Goal: Task Accomplishment & Management: Use online tool/utility

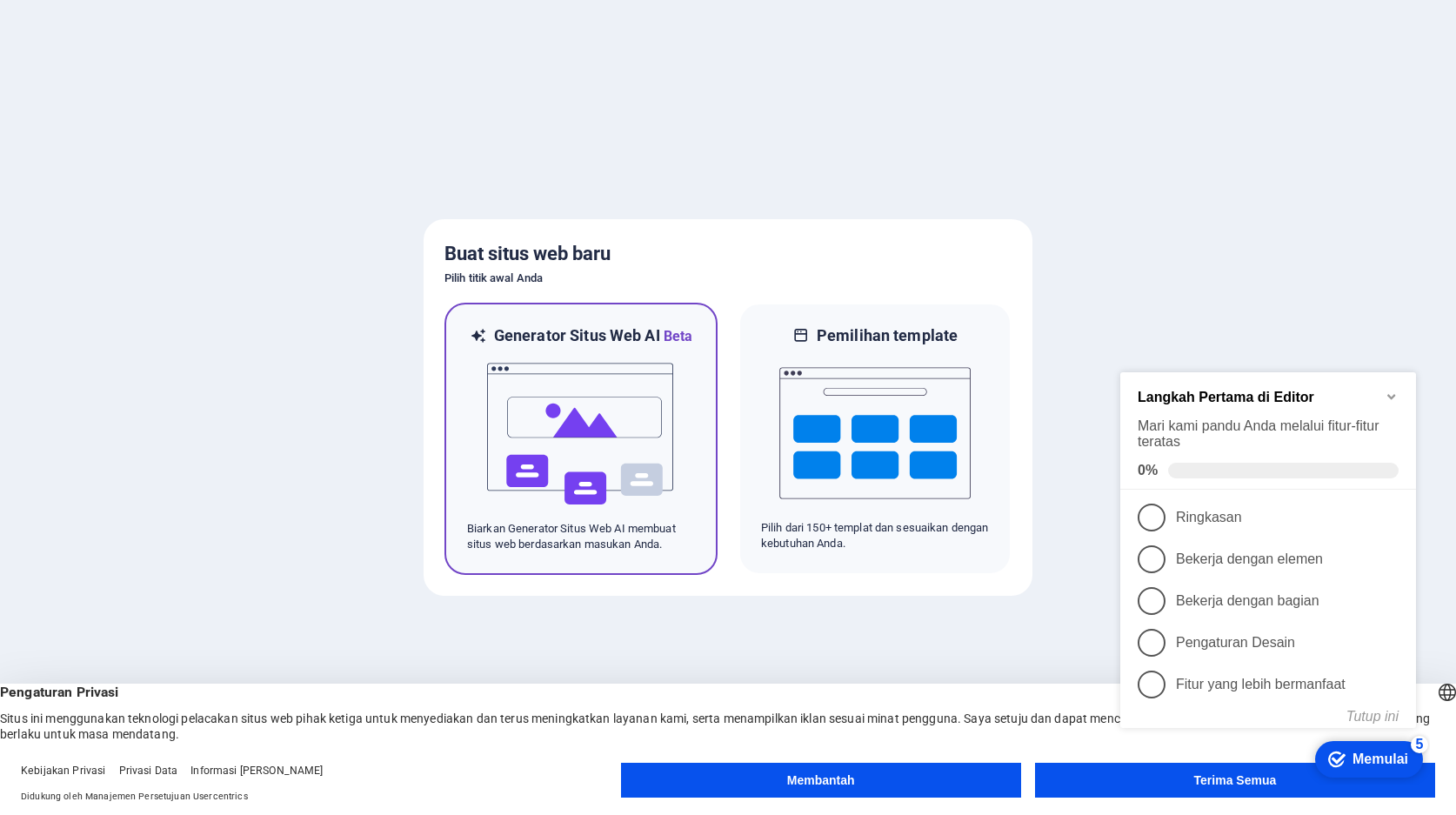
click at [508, 366] on img at bounding box center [581, 434] width 192 height 174
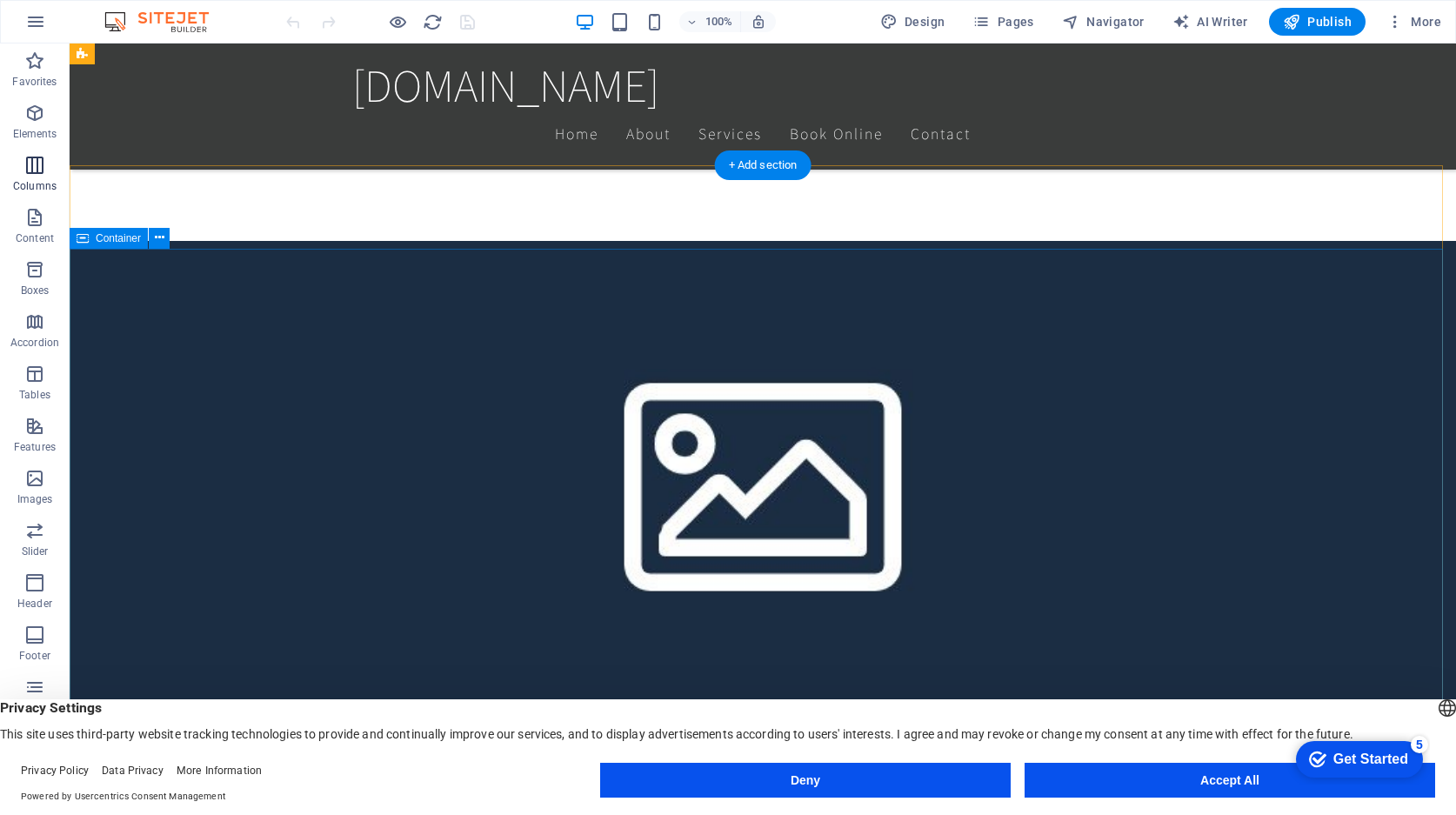
scroll to position [696, 0]
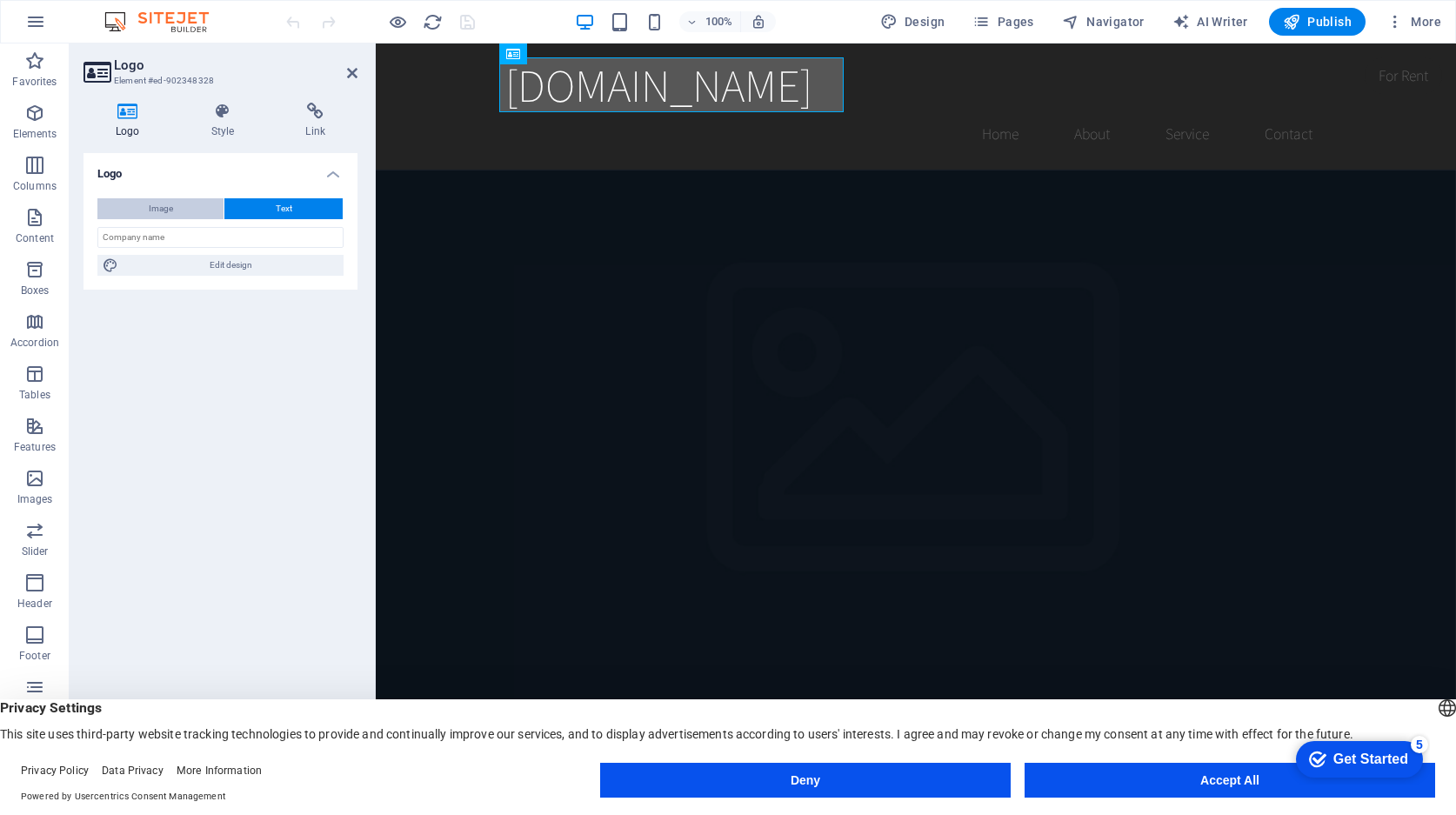
click at [184, 213] on button "Image" at bounding box center [160, 209] width 126 height 21
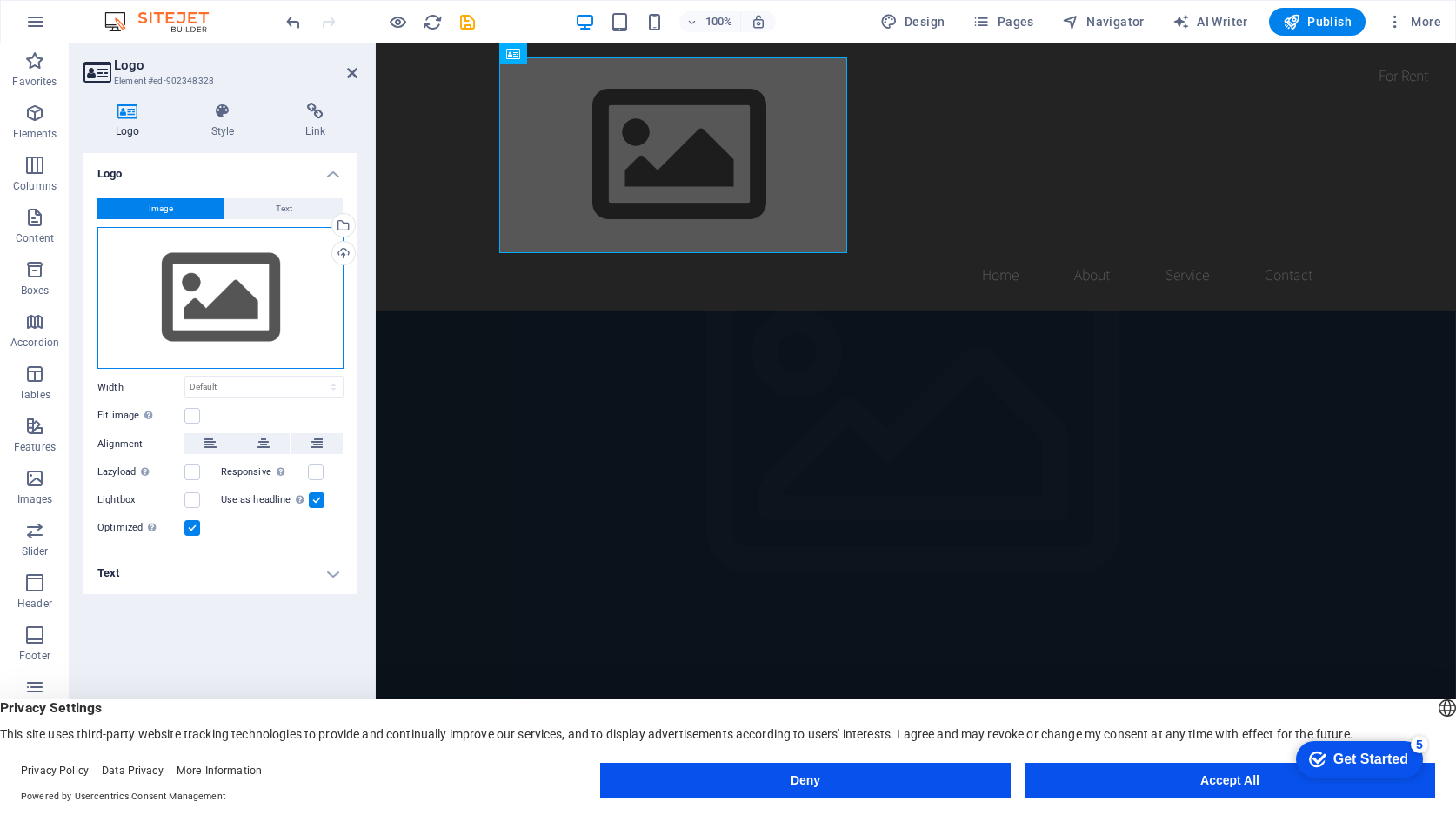
click at [239, 297] on div "Drag files here, click to choose files or select files from Files or our free s…" at bounding box center [221, 298] width 247 height 143
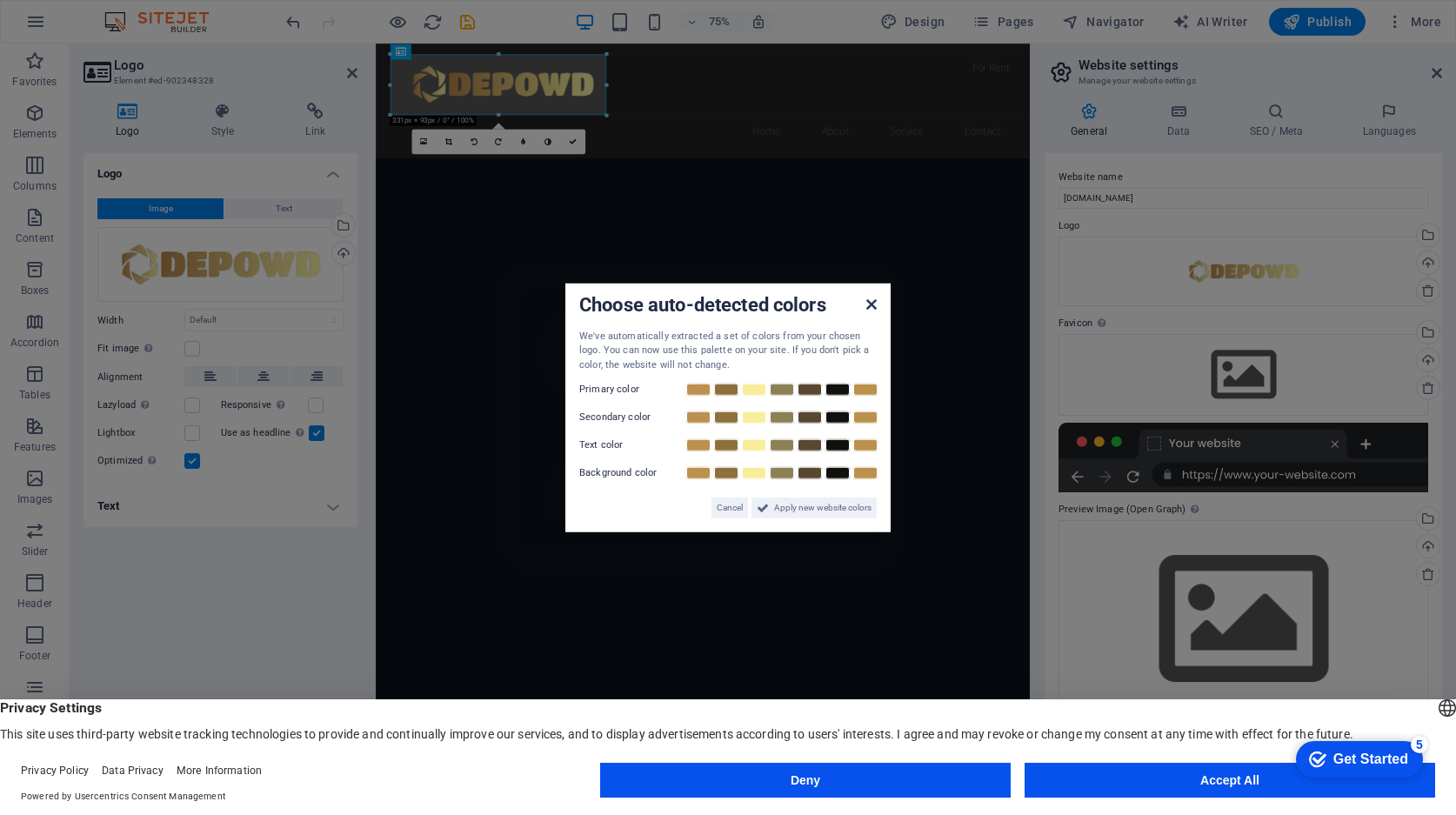
click at [873, 304] on icon at bounding box center [872, 303] width 11 height 14
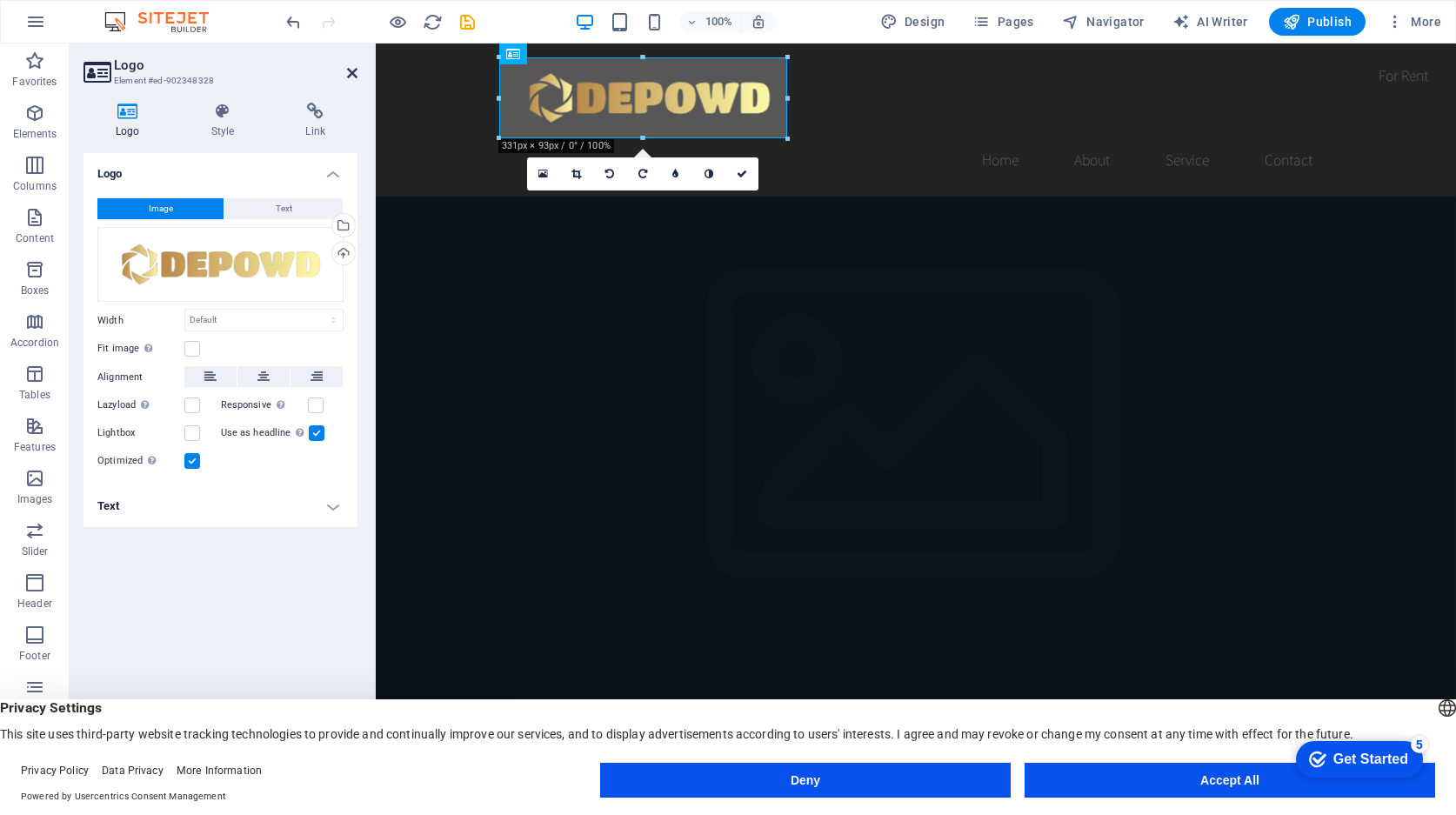
click at [354, 70] on icon at bounding box center [352, 74] width 11 height 14
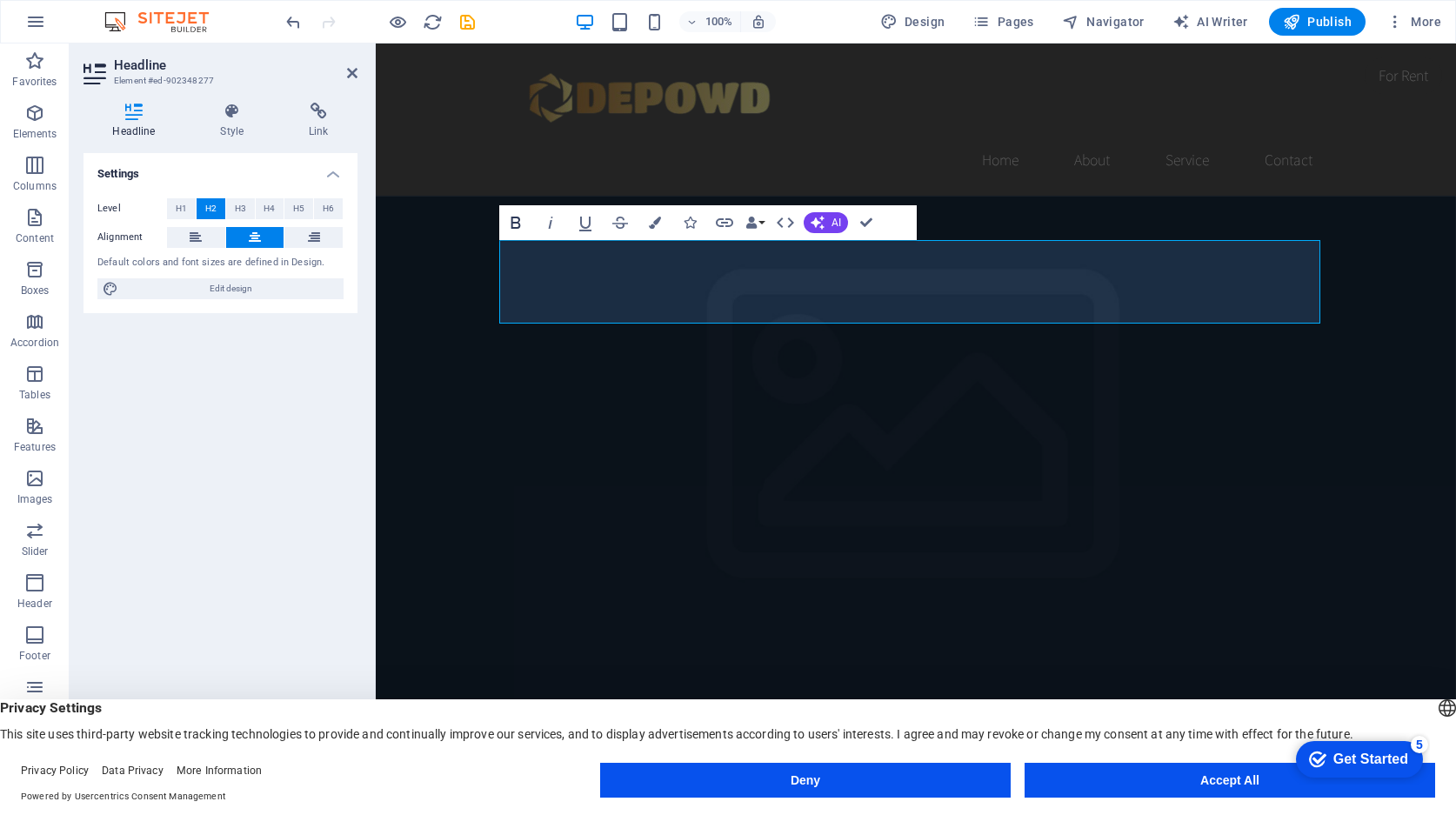
click at [182, 209] on span "H1" at bounding box center [181, 209] width 12 height 21
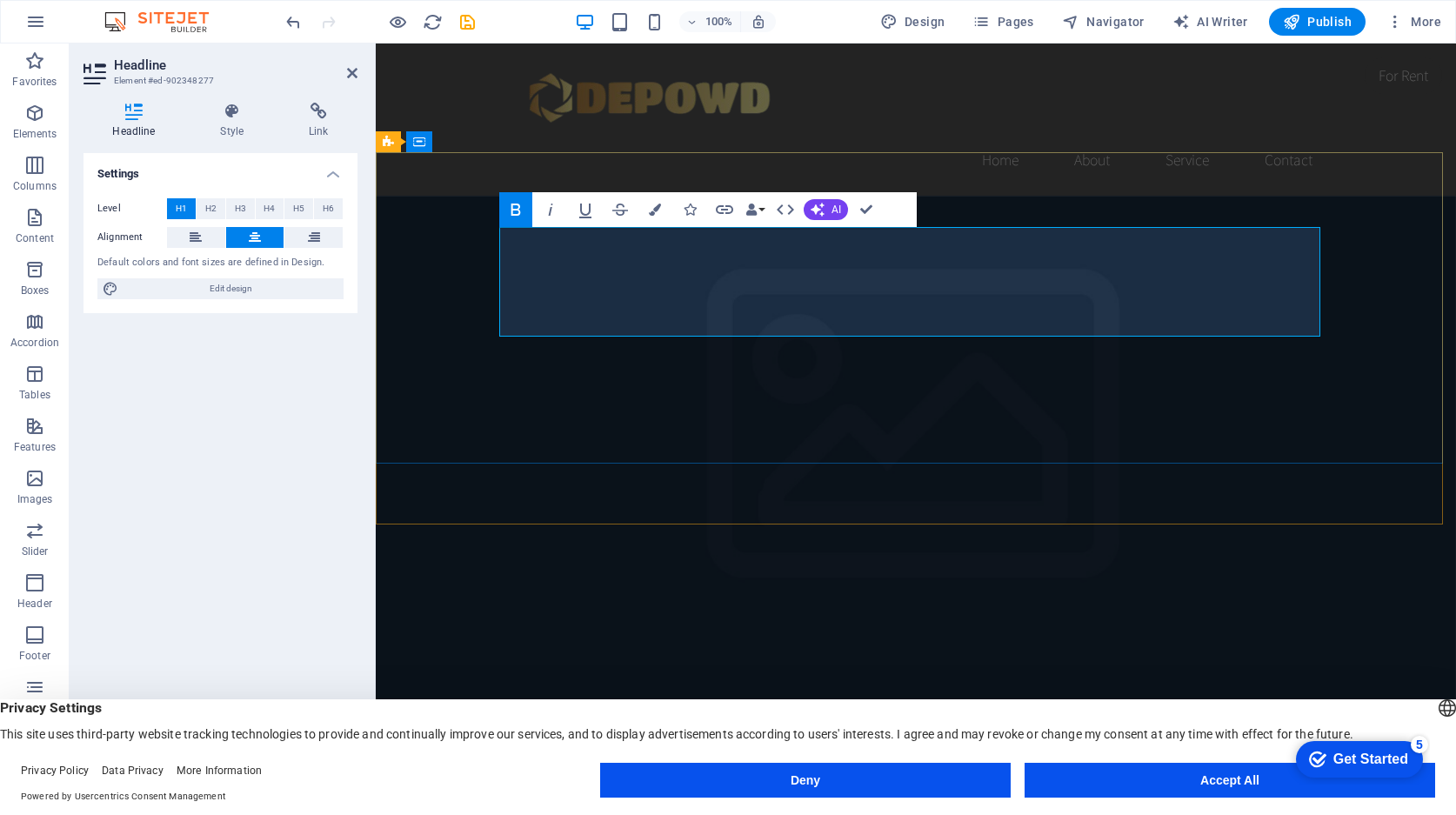
click at [790, 214] on icon "button" at bounding box center [786, 210] width 21 height 21
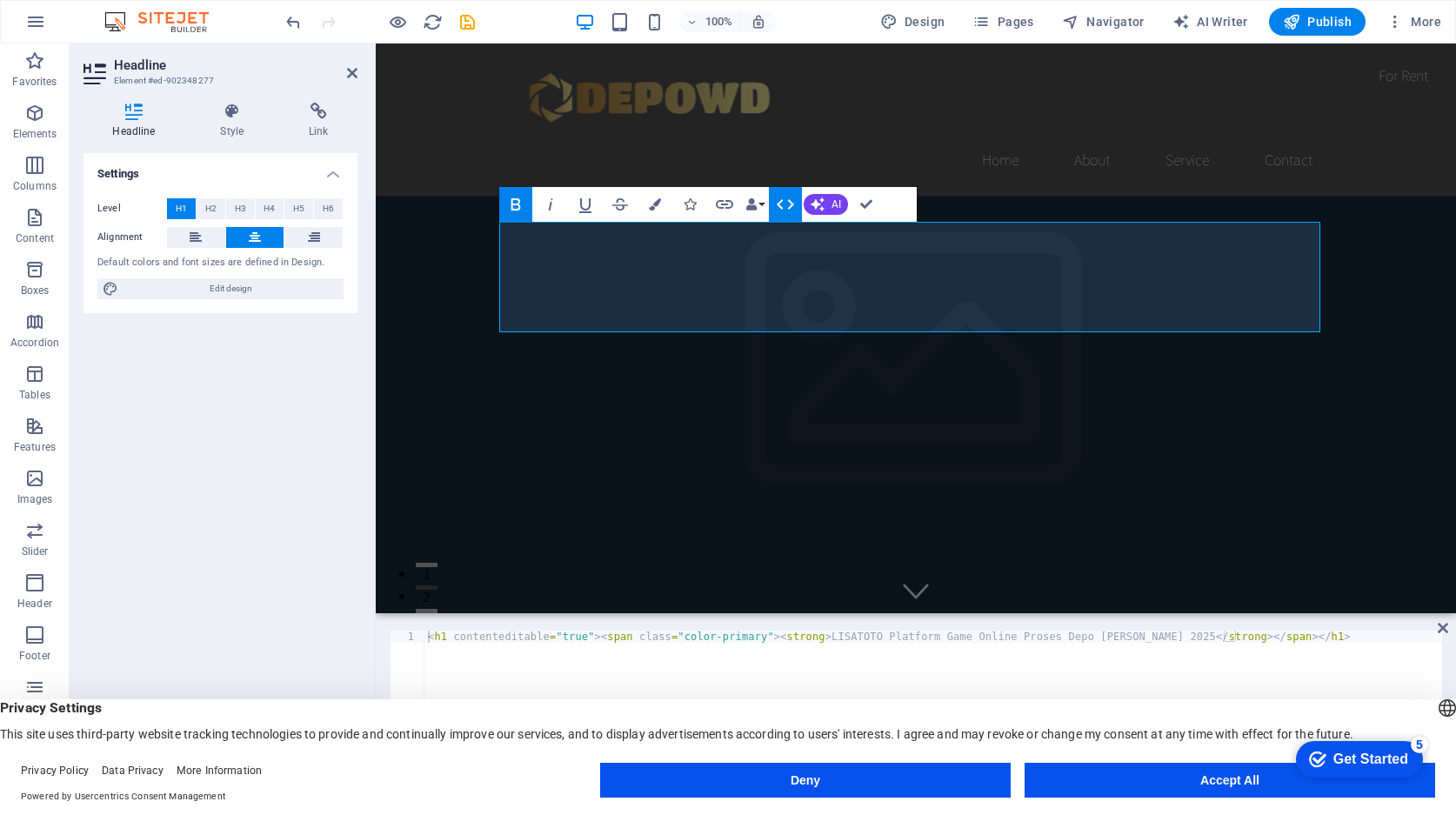
click at [790, 214] on icon "button" at bounding box center [786, 205] width 21 height 21
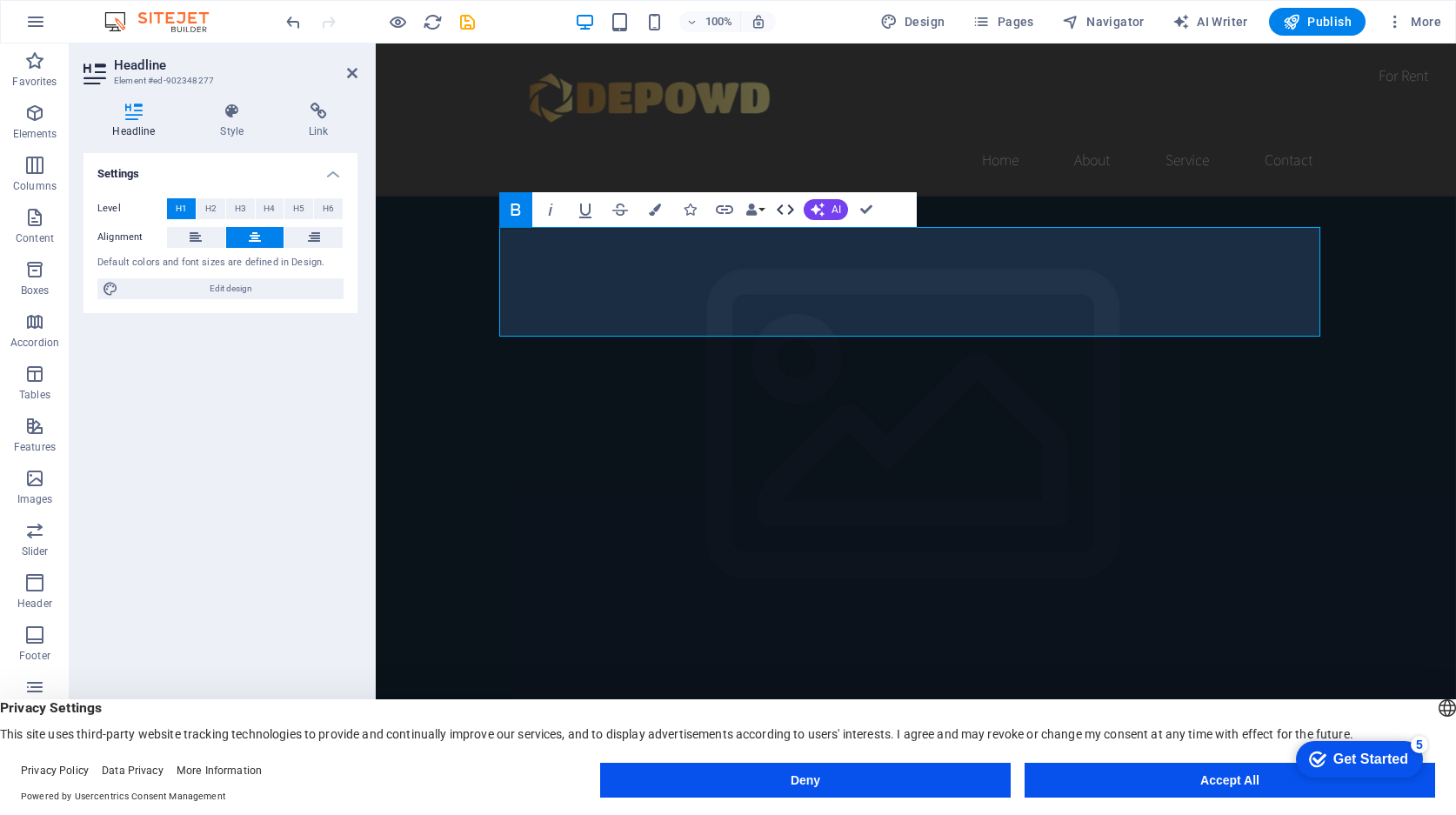
click at [790, 214] on icon "button" at bounding box center [786, 210] width 21 height 21
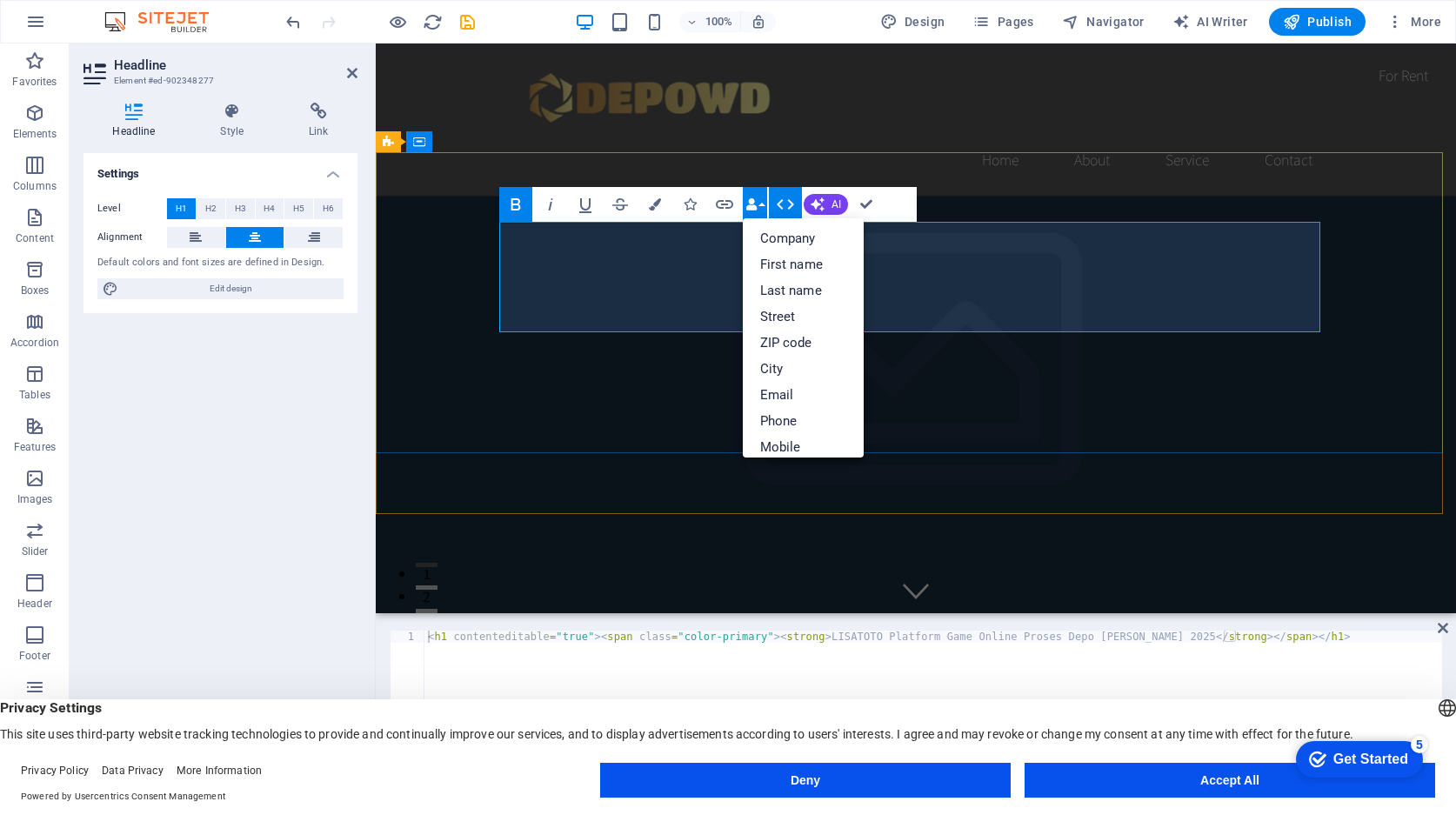
drag, startPoint x: 538, startPoint y: 251, endPoint x: 1158, endPoint y: 312, distance: 623.0
drag, startPoint x: 518, startPoint y: 208, endPoint x: 268, endPoint y: 293, distance: 264.1
click at [268, 293] on span "Edit design" at bounding box center [231, 289] width 215 height 21
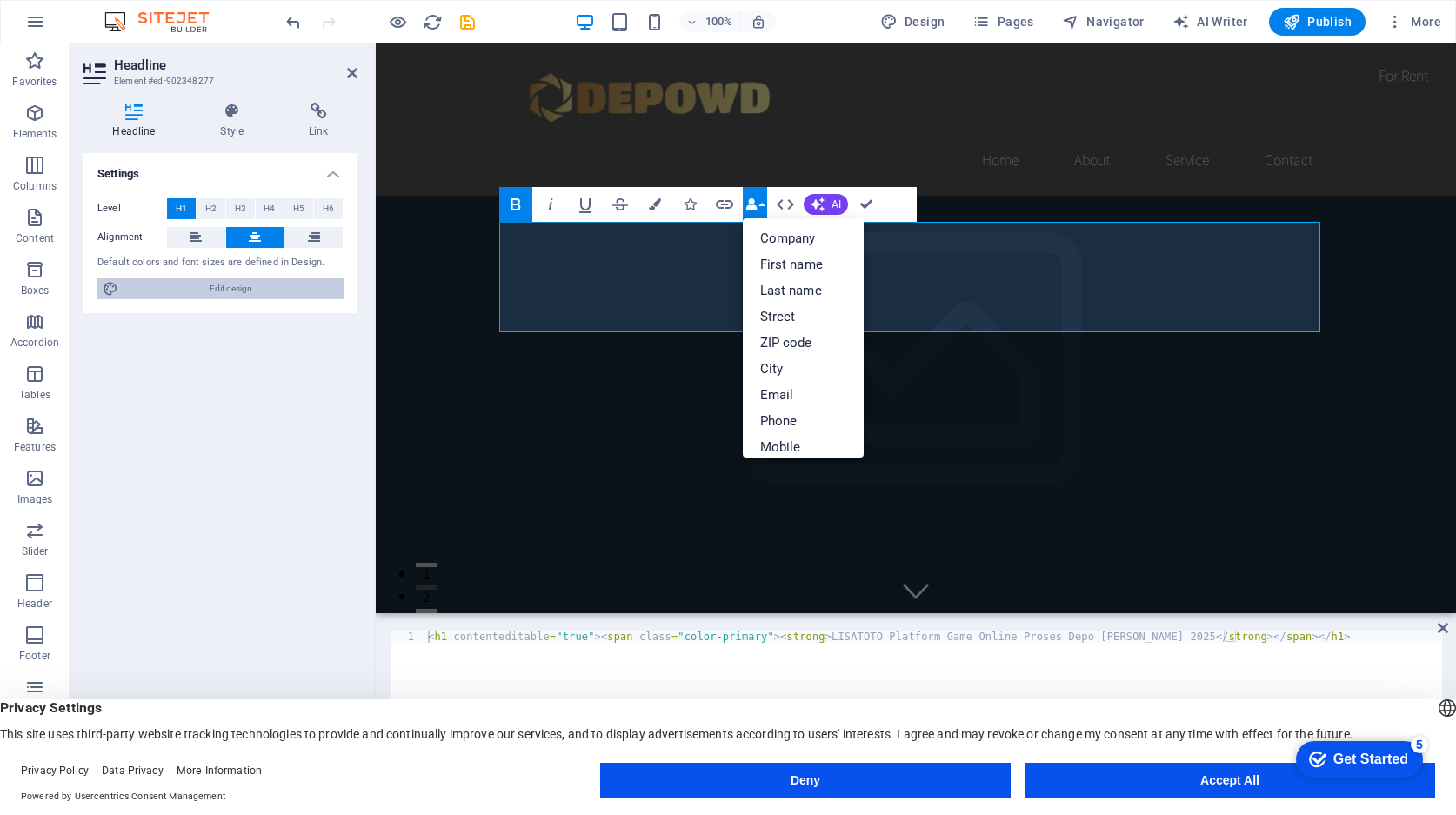
select select "rem"
select select "200"
select select "px"
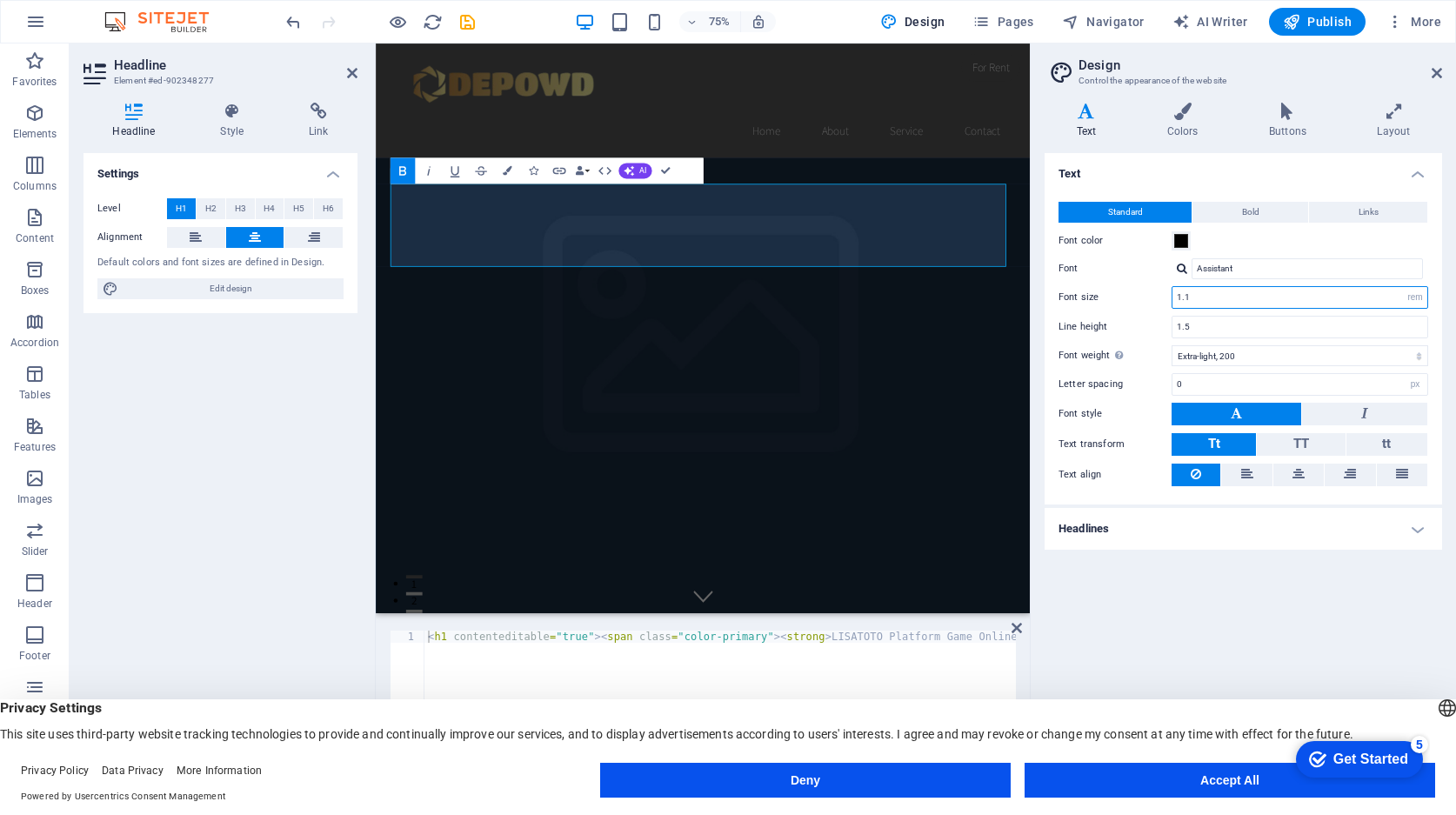
drag, startPoint x: 1191, startPoint y: 298, endPoint x: 1159, endPoint y: 298, distance: 32.0
click at [1159, 298] on div "Font size 1.1 rem px" at bounding box center [1243, 298] width 370 height 23
drag, startPoint x: 1246, startPoint y: 300, endPoint x: 1128, endPoint y: 303, distance: 118.0
click at [1128, 303] on div "Font size 2.2 rem px" at bounding box center [1243, 298] width 370 height 23
type input "50"
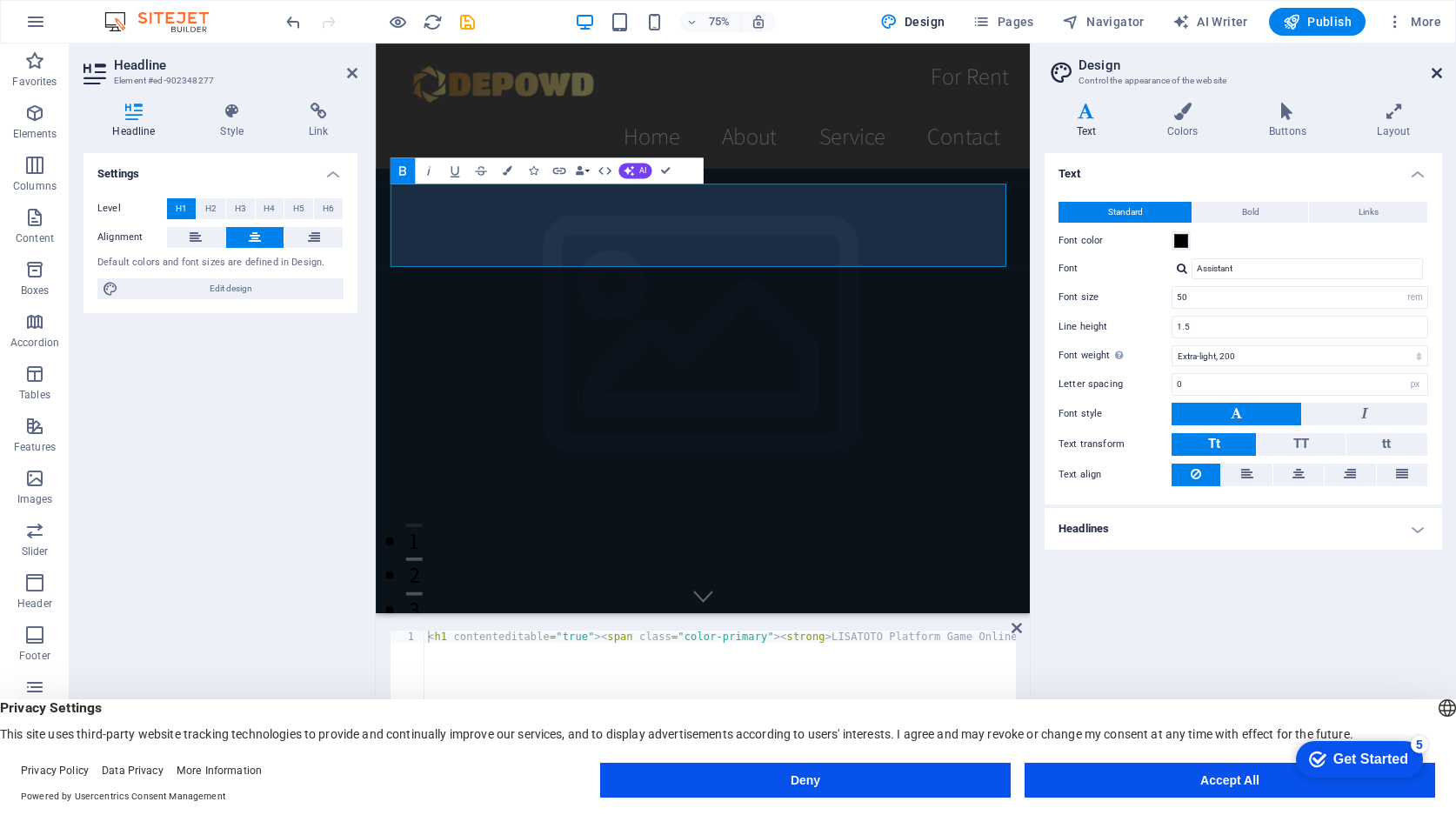
click at [1439, 71] on icon at bounding box center [1436, 74] width 11 height 14
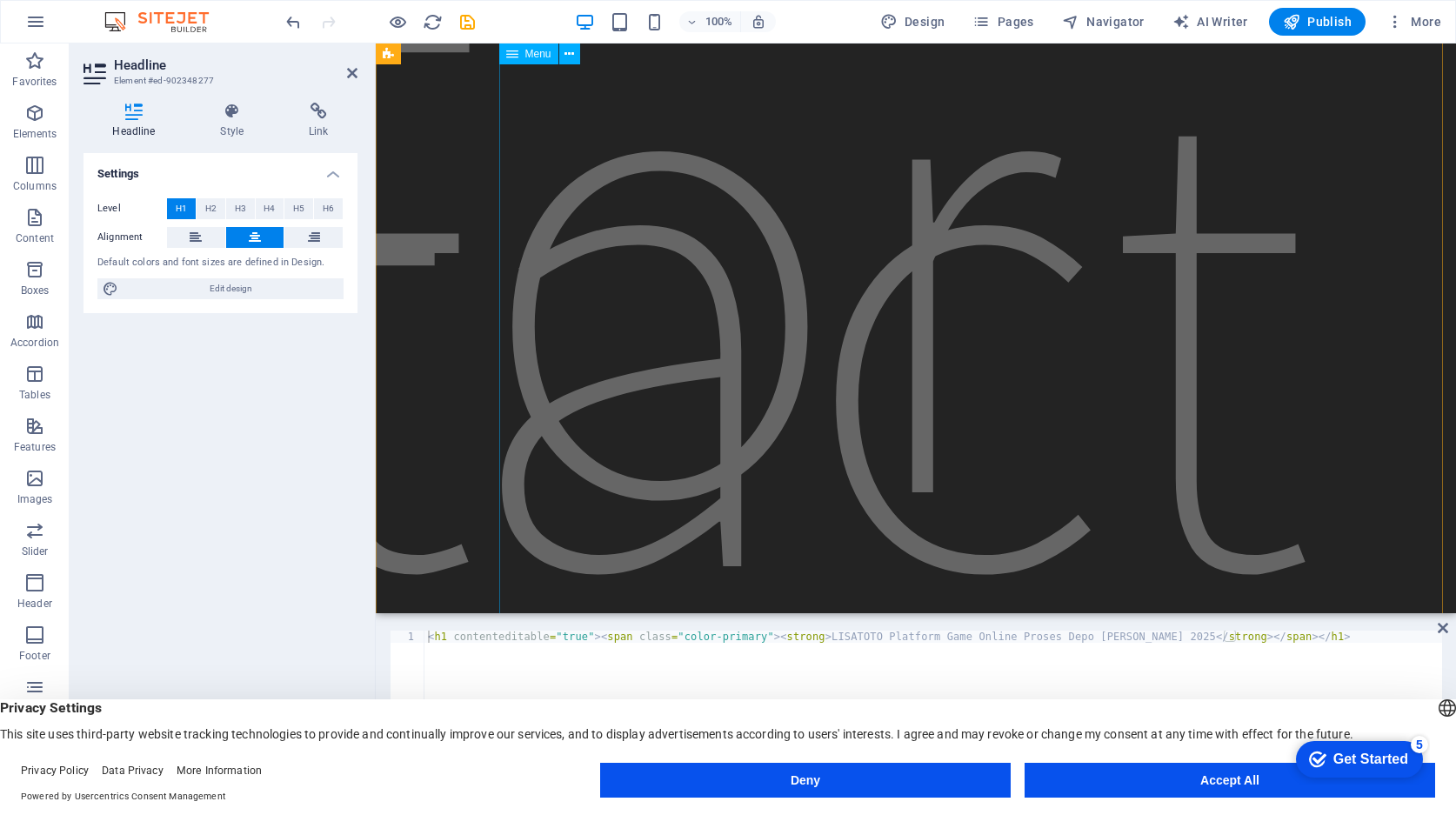
scroll to position [609, 0]
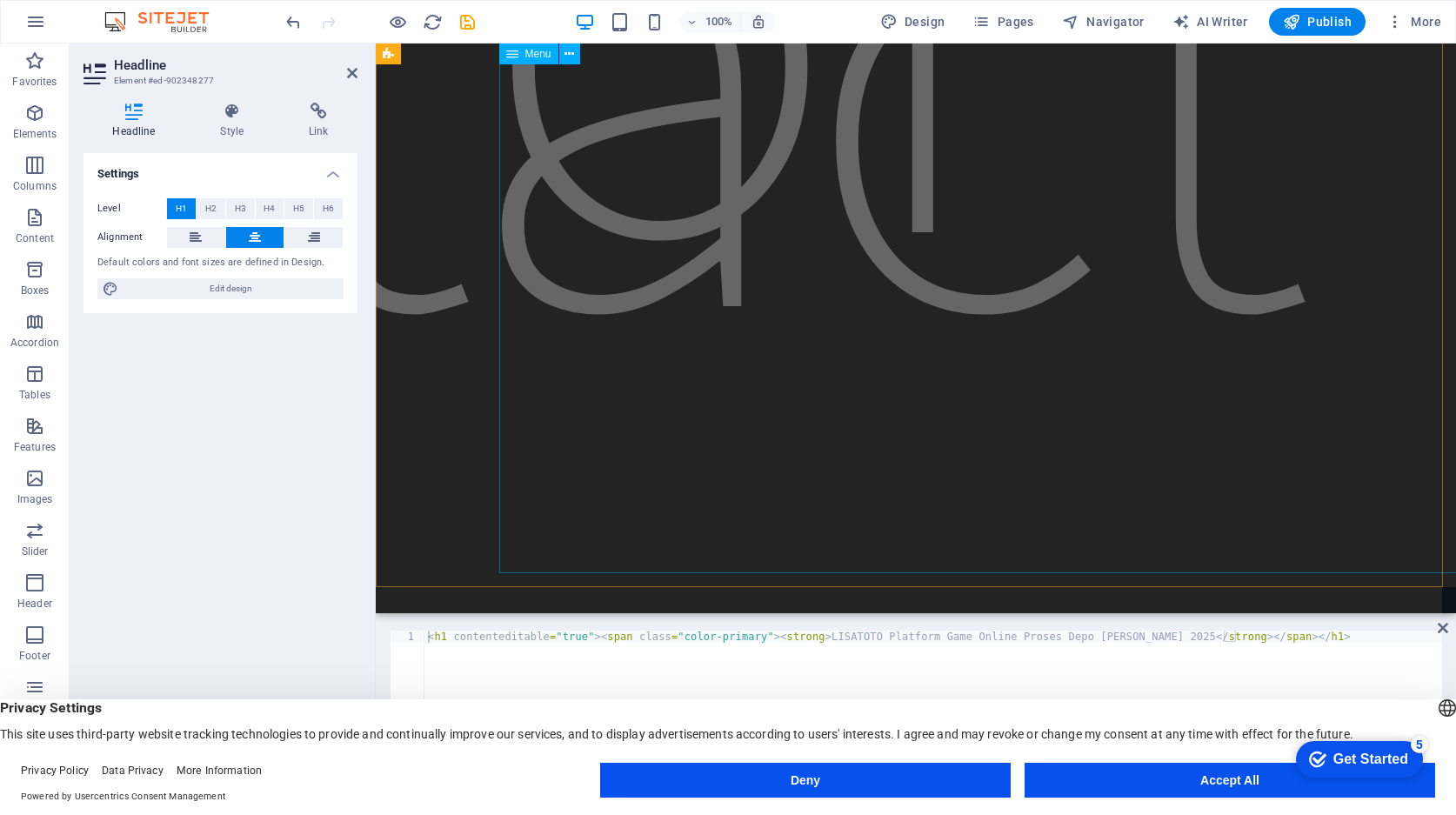
click at [618, 290] on nav "Home About Service Contact" at bounding box center [916, 51] width 821 height 1044
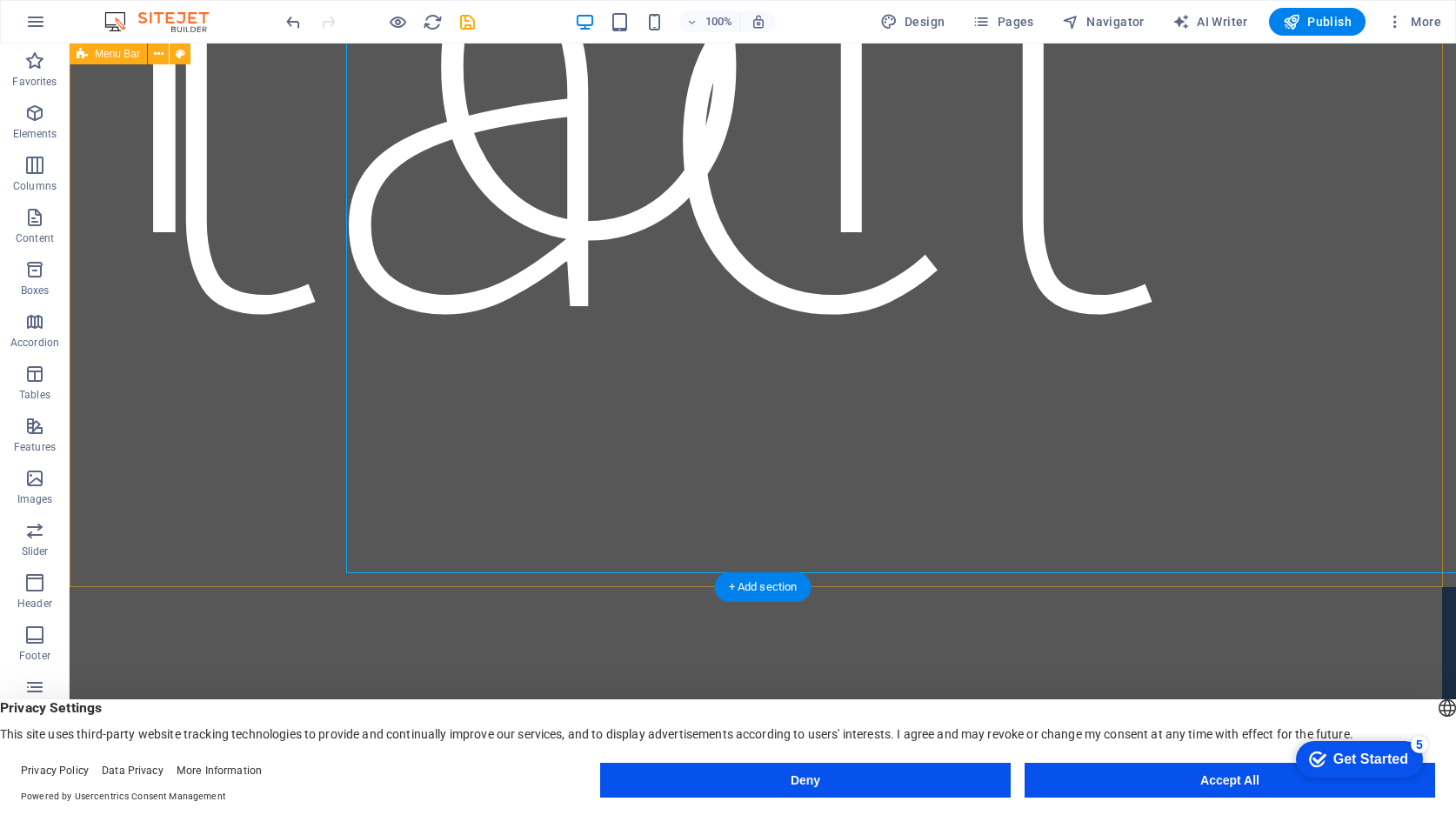
click at [215, 283] on div "Home About Service Contact" at bounding box center [762, 11] width 1386 height 1153
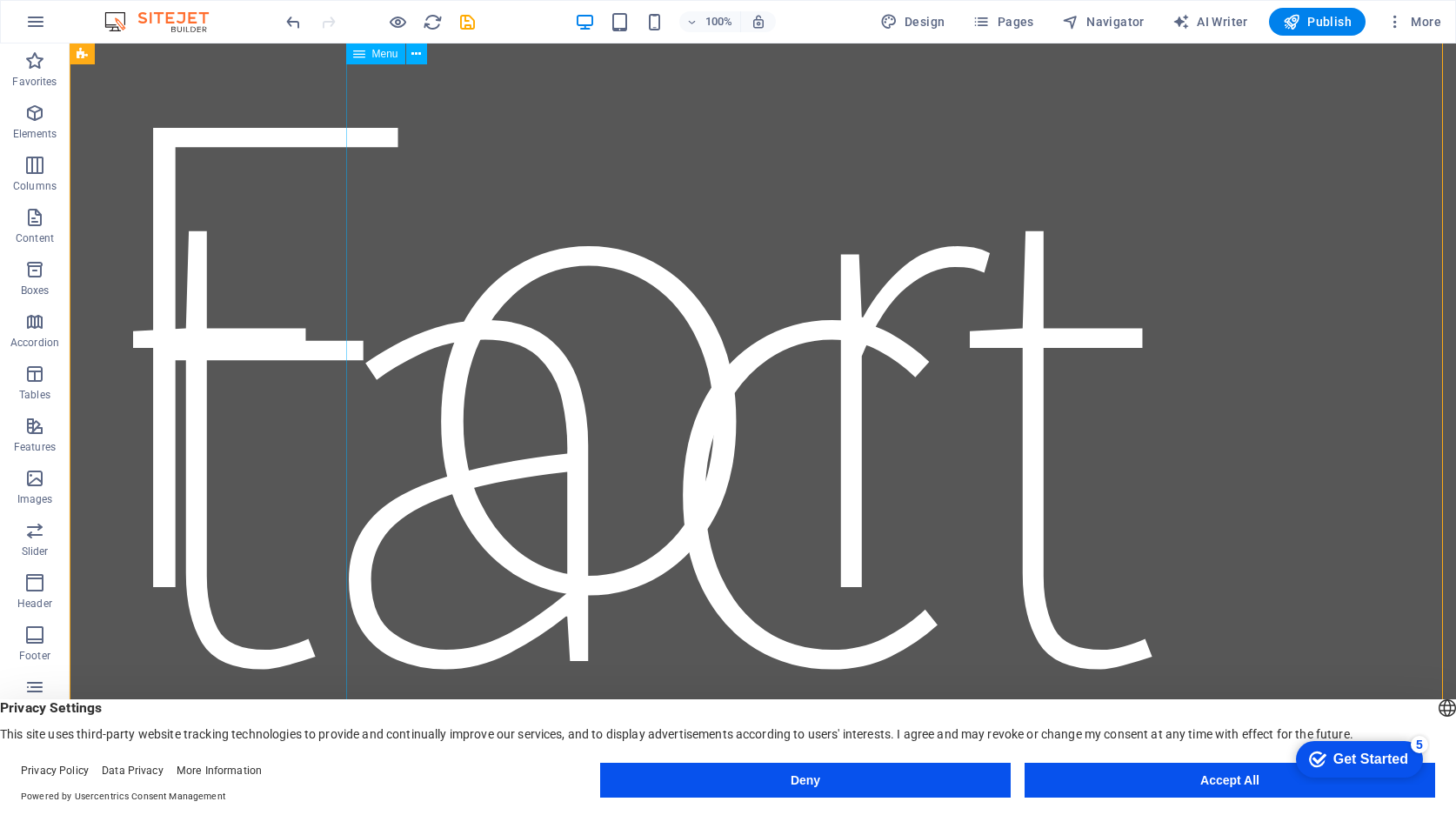
scroll to position [0, 0]
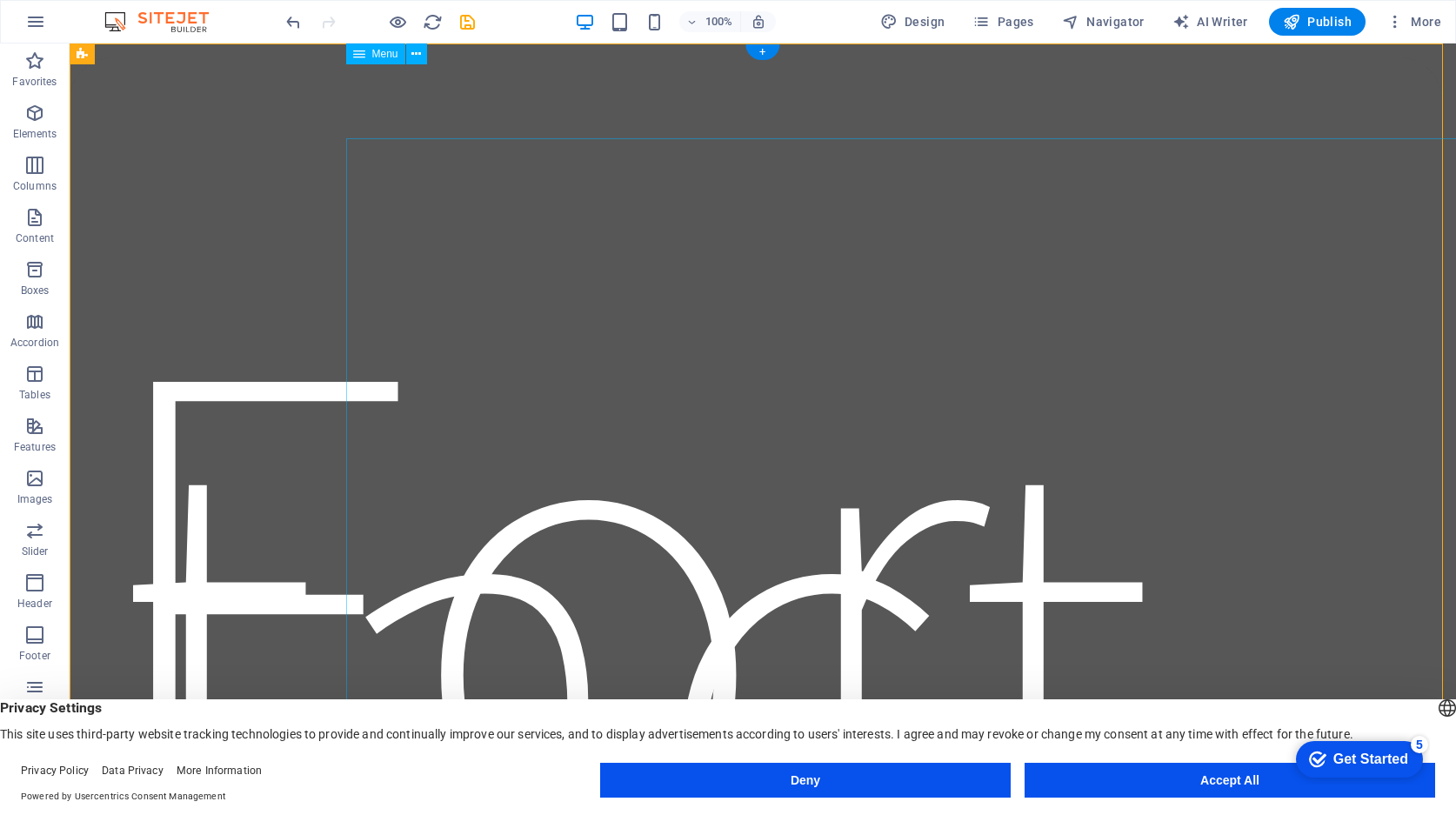
click at [575, 325] on nav "Home About Service Contact" at bounding box center [763, 660] width 821 height 1044
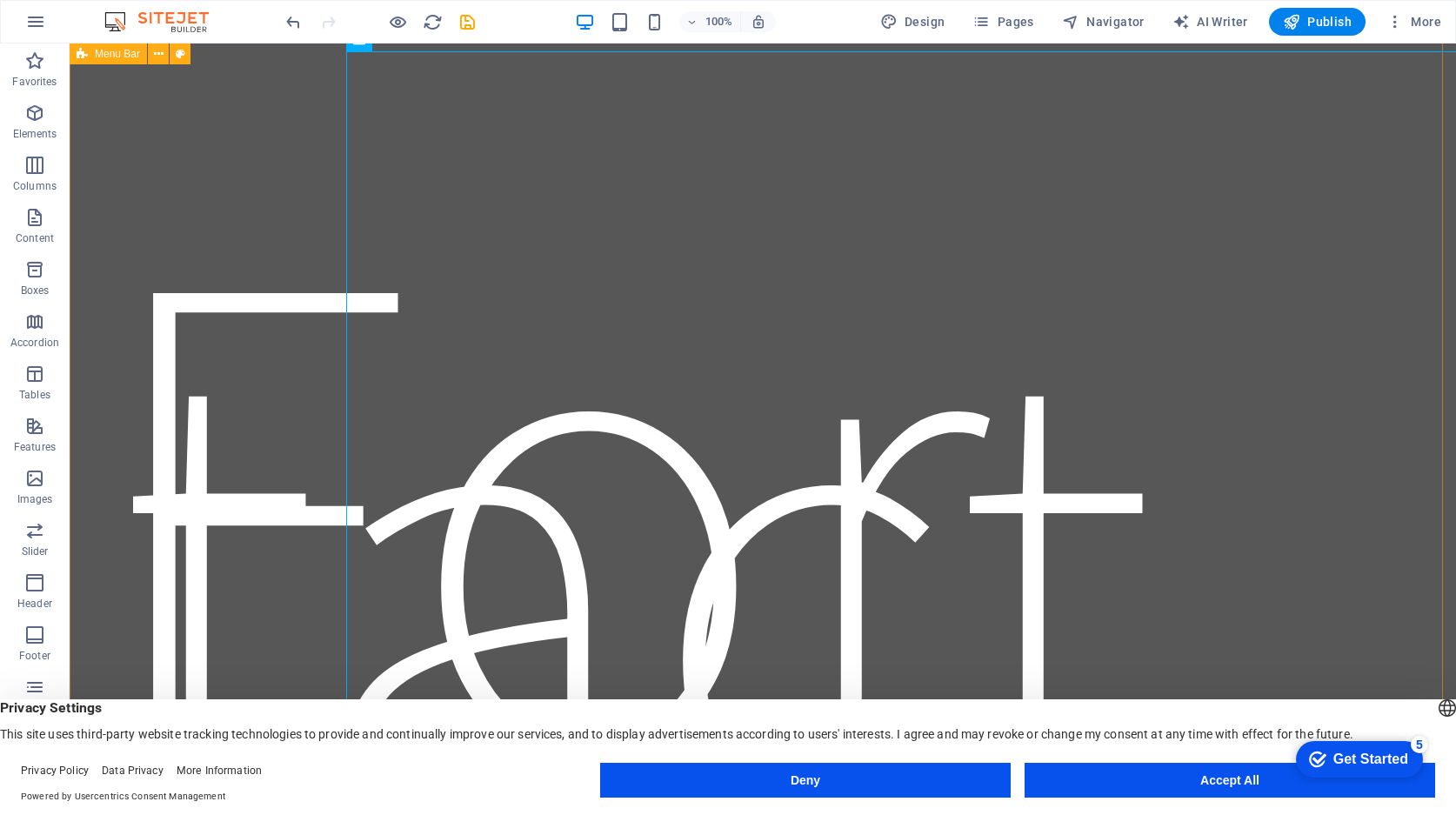
scroll to position [87, 0]
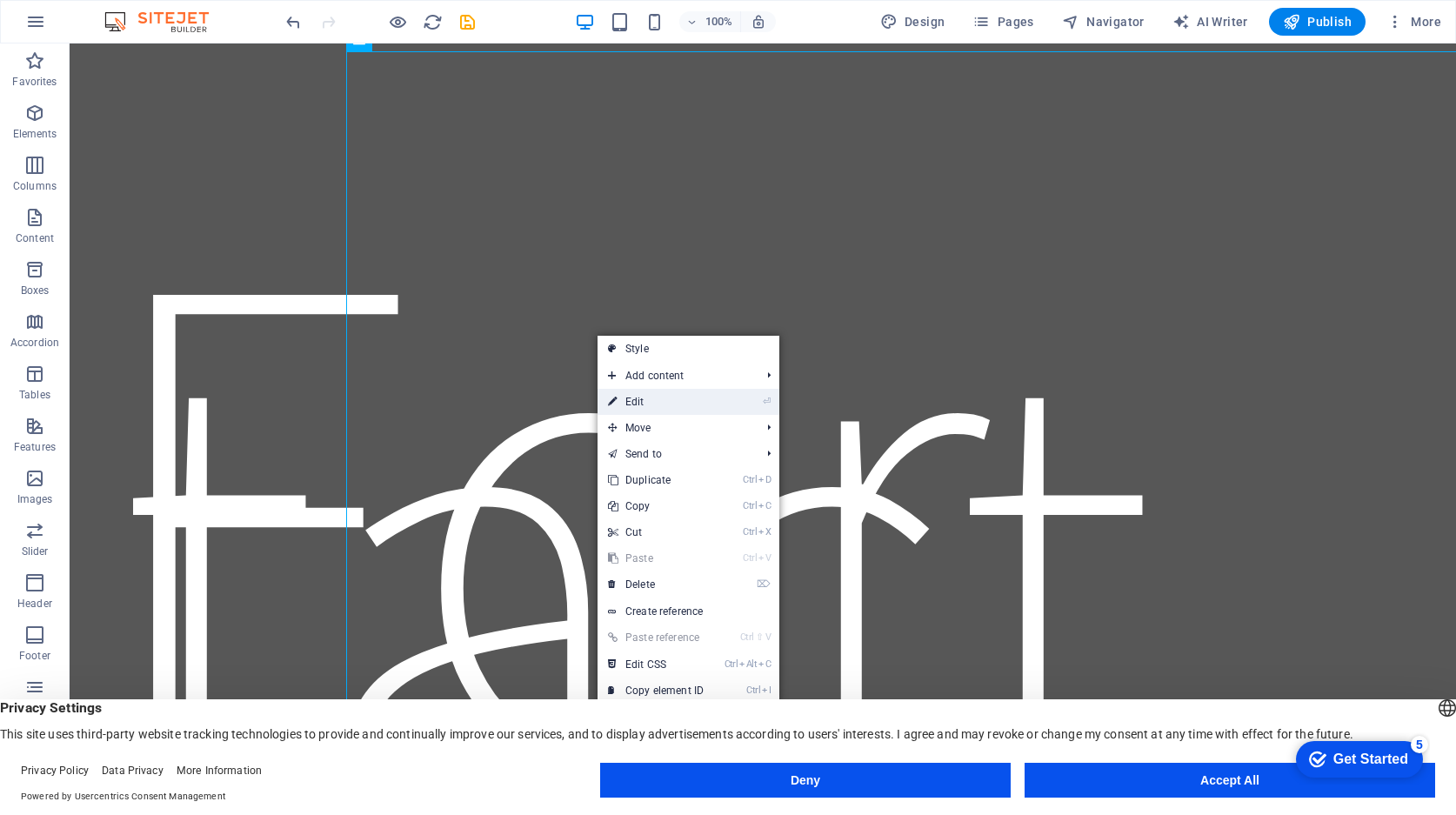
click at [705, 407] on link "⏎ Edit" at bounding box center [655, 401] width 116 height 26
select select
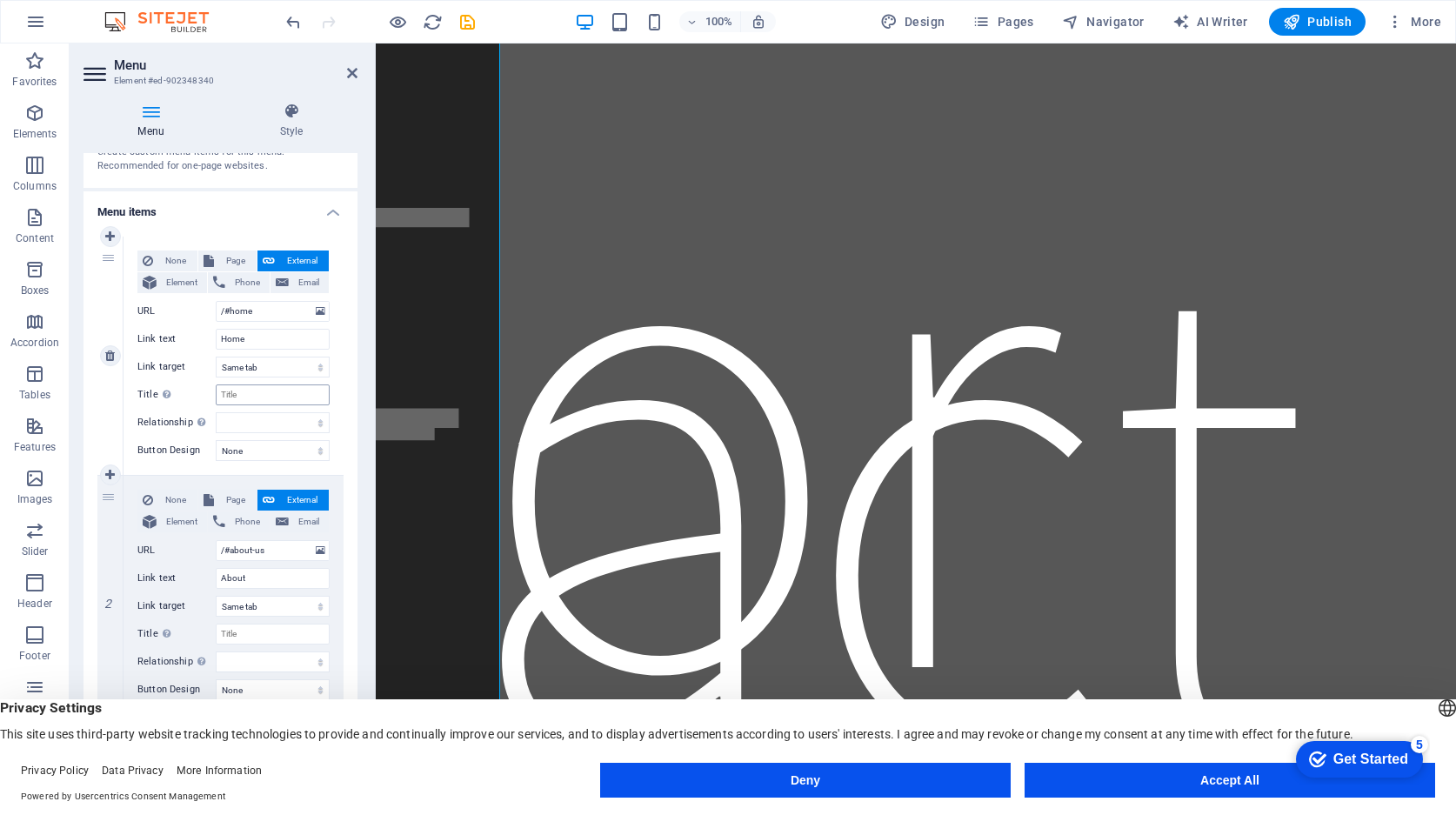
scroll to position [0, 0]
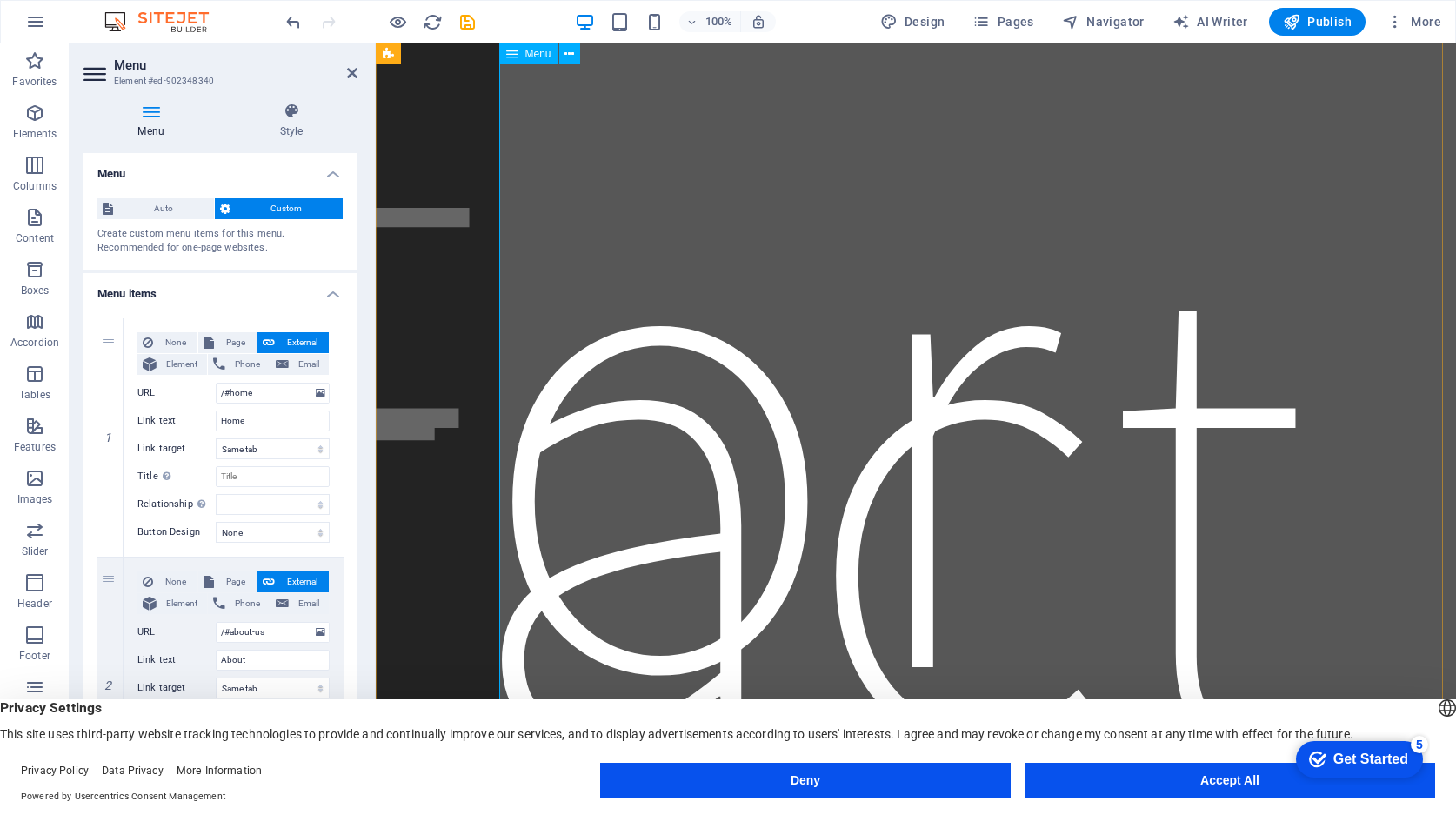
click at [661, 391] on nav "Home About Service Contact" at bounding box center [916, 486] width 821 height 1044
click at [713, 391] on nav "Home About Service Contact" at bounding box center [916, 486] width 821 height 1044
drag, startPoint x: 348, startPoint y: 73, endPoint x: 280, endPoint y: 31, distance: 79.9
click at [348, 73] on icon at bounding box center [352, 74] width 11 height 14
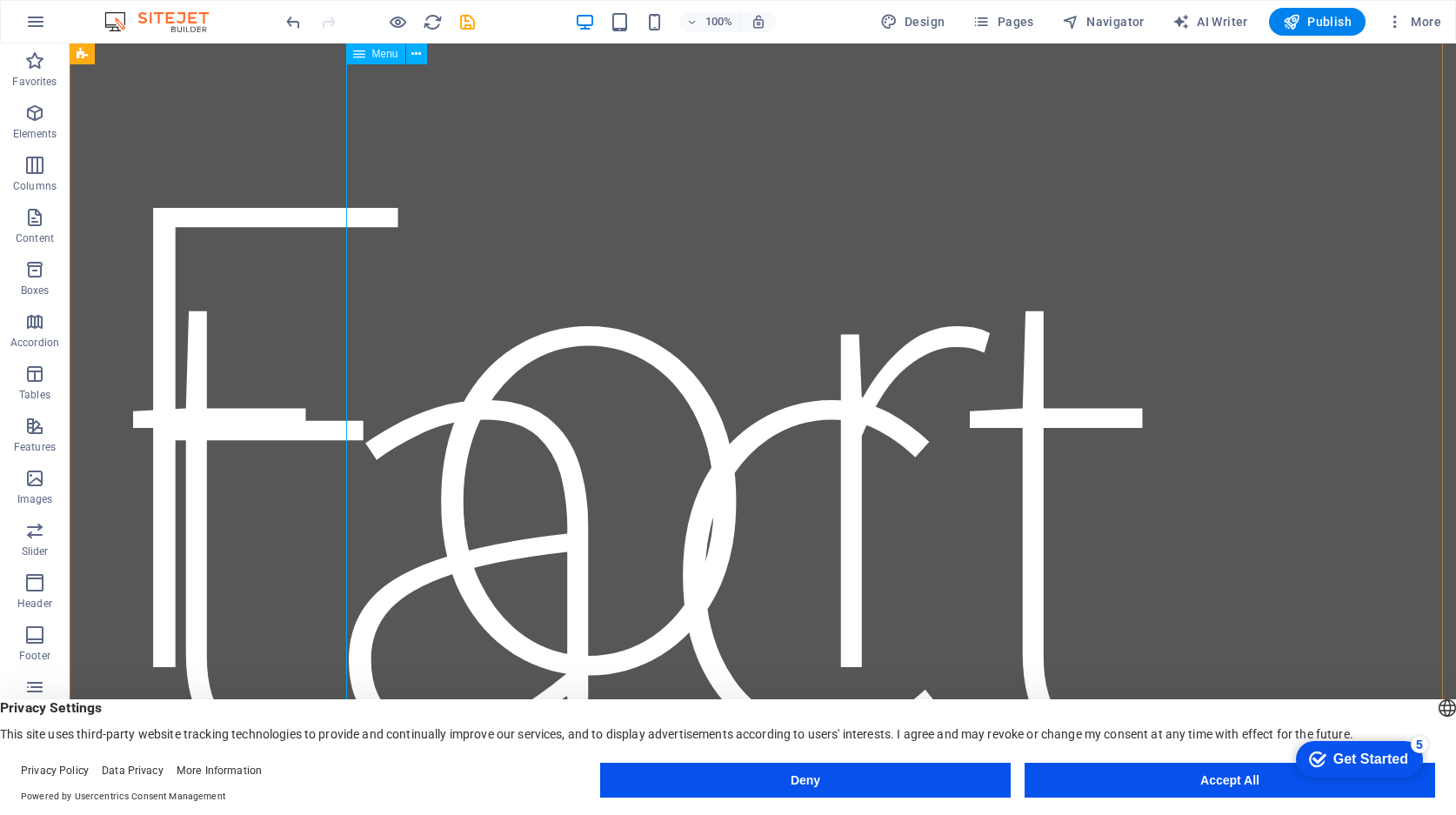
click at [690, 346] on nav "Home About Service Contact" at bounding box center [763, 486] width 821 height 1044
click at [514, 361] on nav "Home About Service Contact" at bounding box center [763, 486] width 821 height 1044
click at [514, 360] on nav "Home About Service Contact" at bounding box center [763, 486] width 821 height 1044
select select
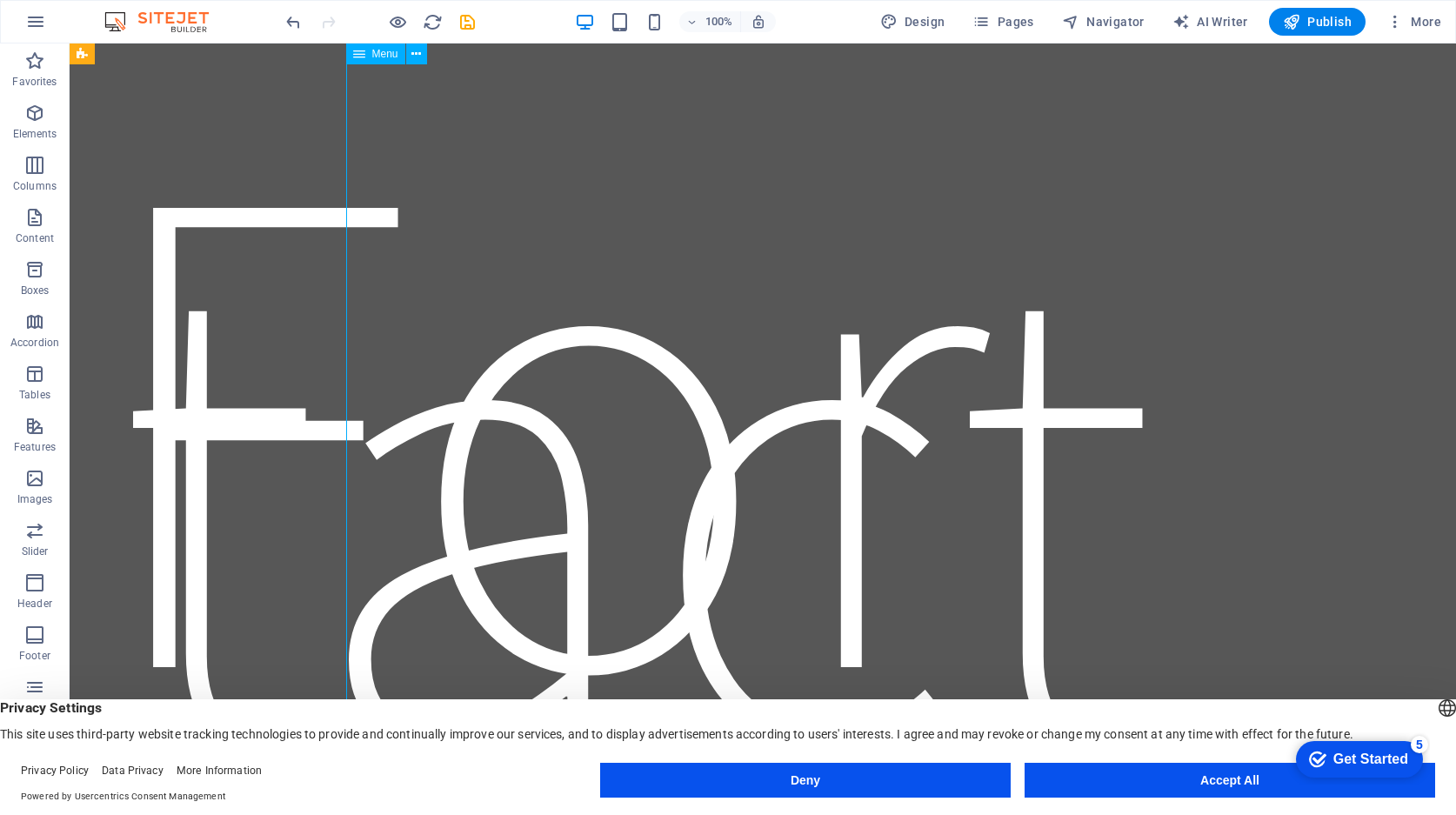
select select
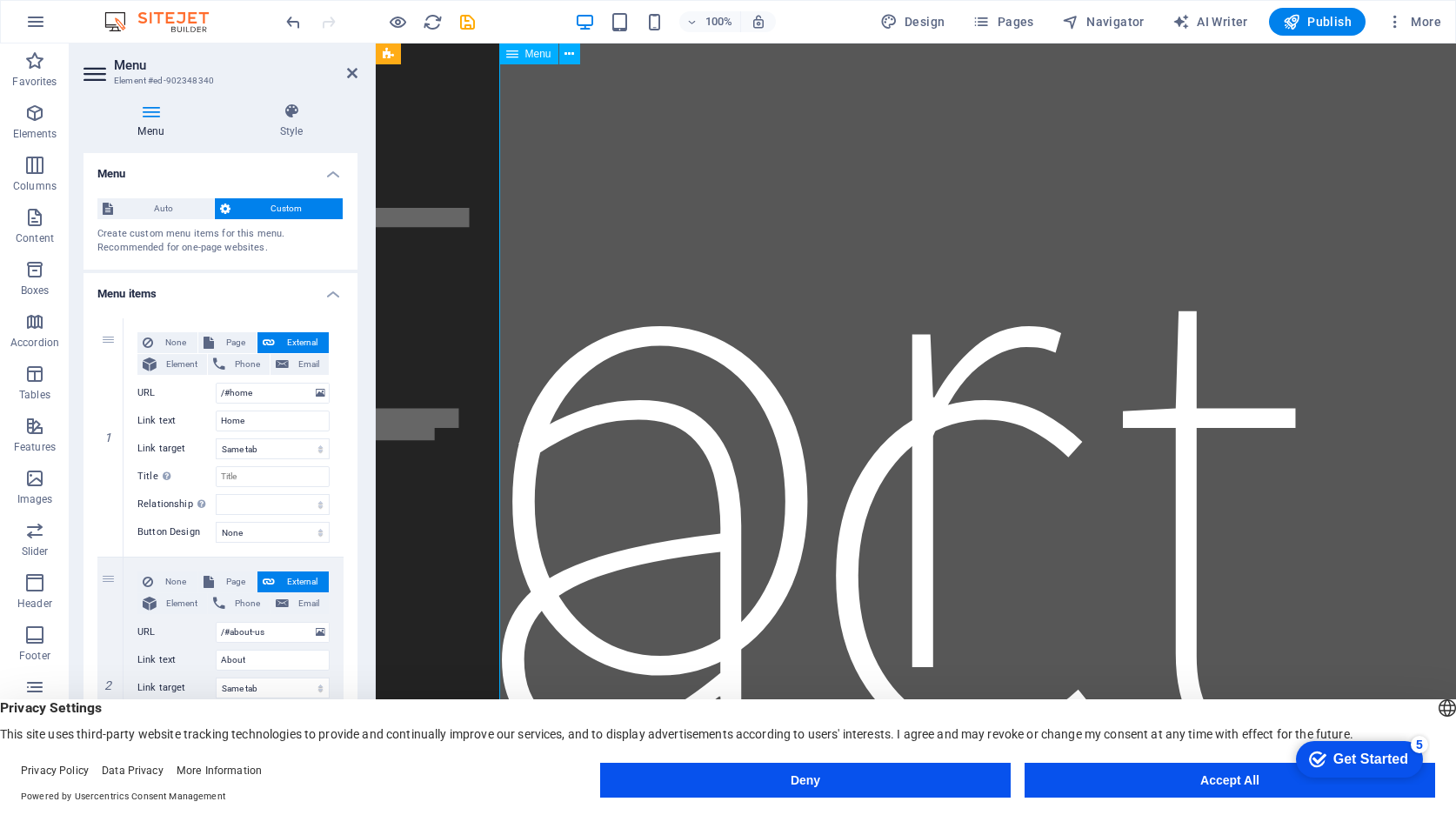
click at [695, 381] on nav "Home About Service Contact" at bounding box center [916, 486] width 821 height 1044
click at [294, 114] on icon at bounding box center [291, 112] width 132 height 18
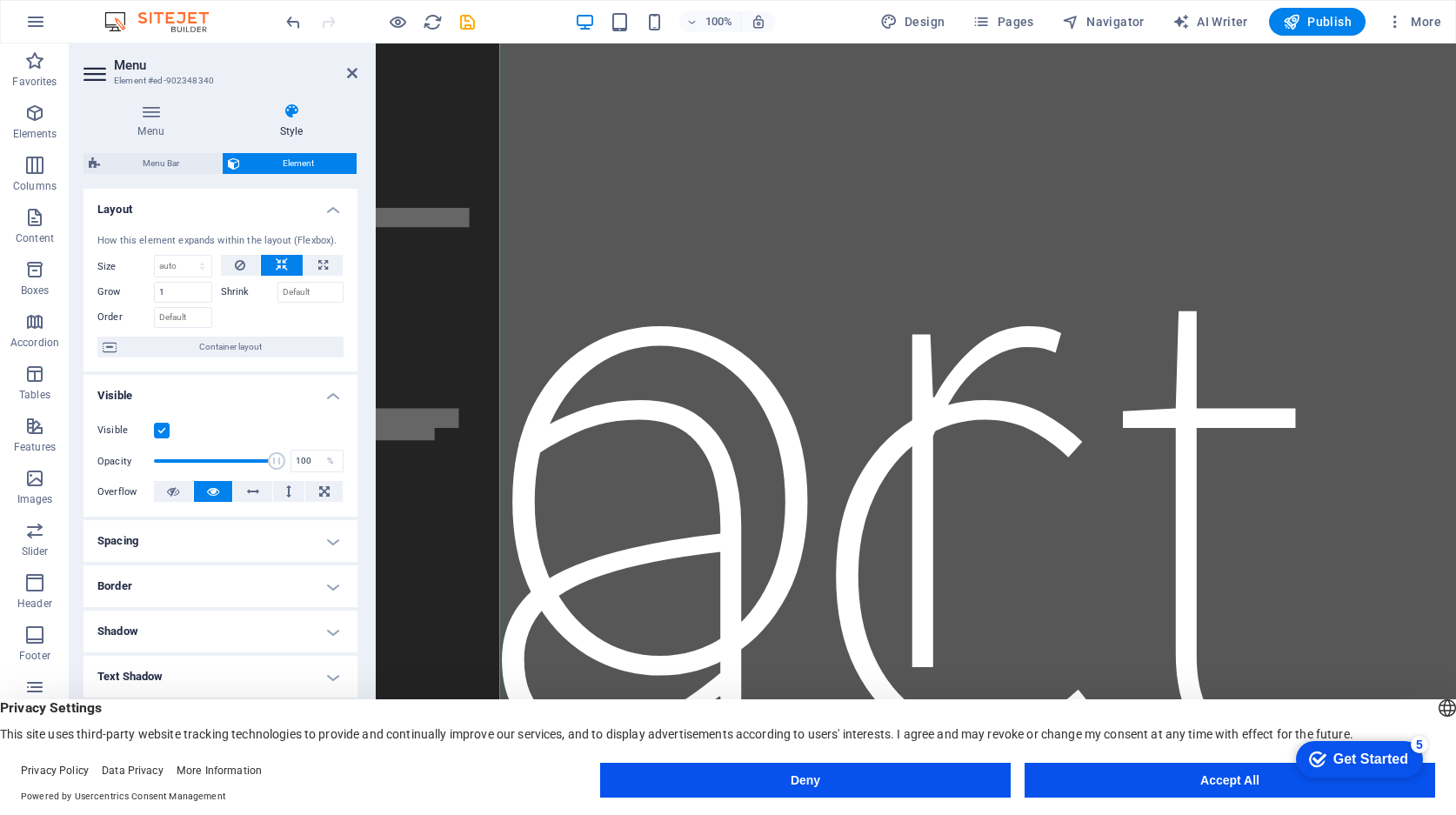
click at [344, 76] on header "Menu Element #ed-902348340" at bounding box center [220, 66] width 274 height 45
click at [700, 226] on nav "Home About Service Contact" at bounding box center [916, 486] width 821 height 1044
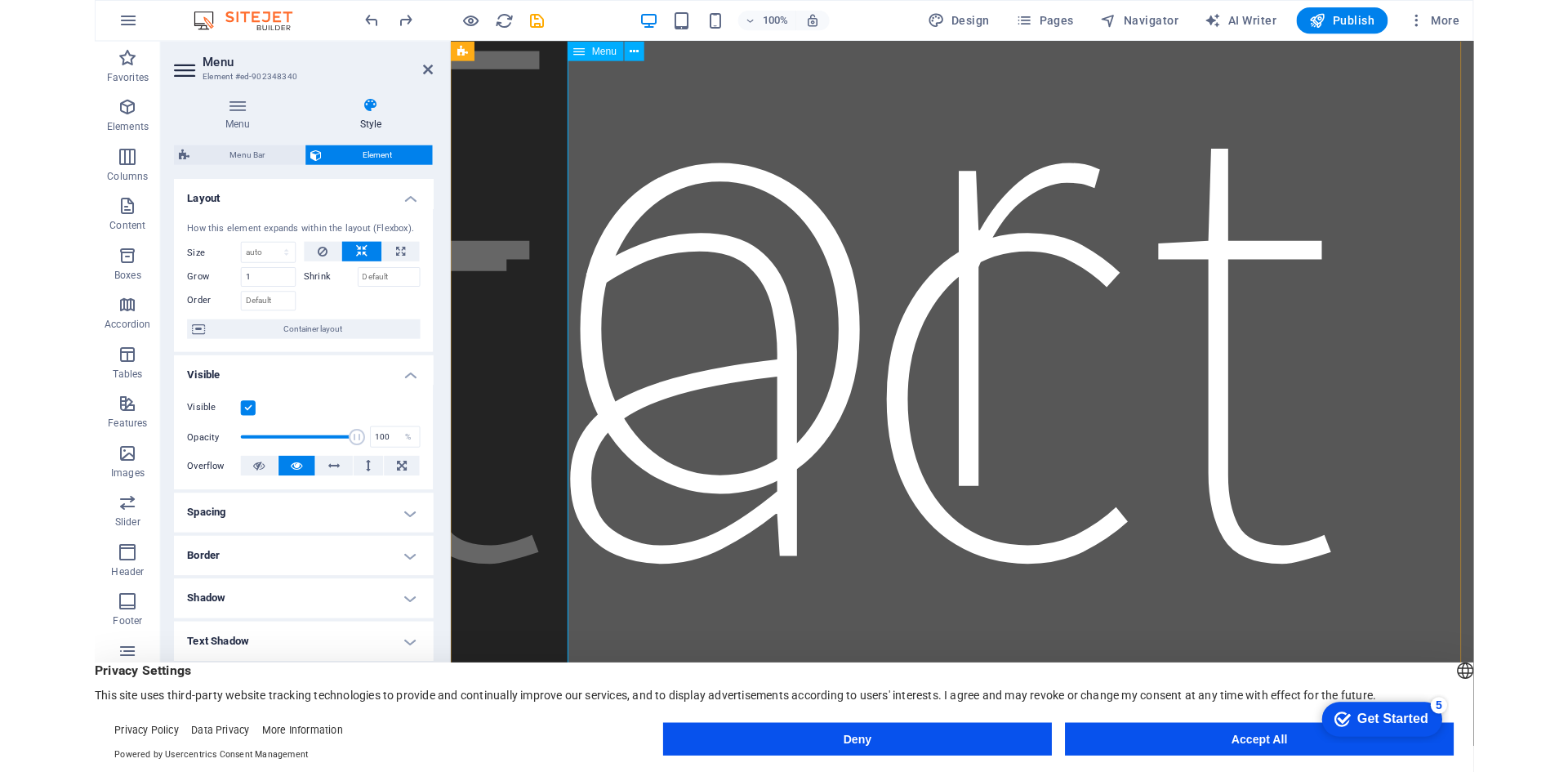
scroll to position [289, 0]
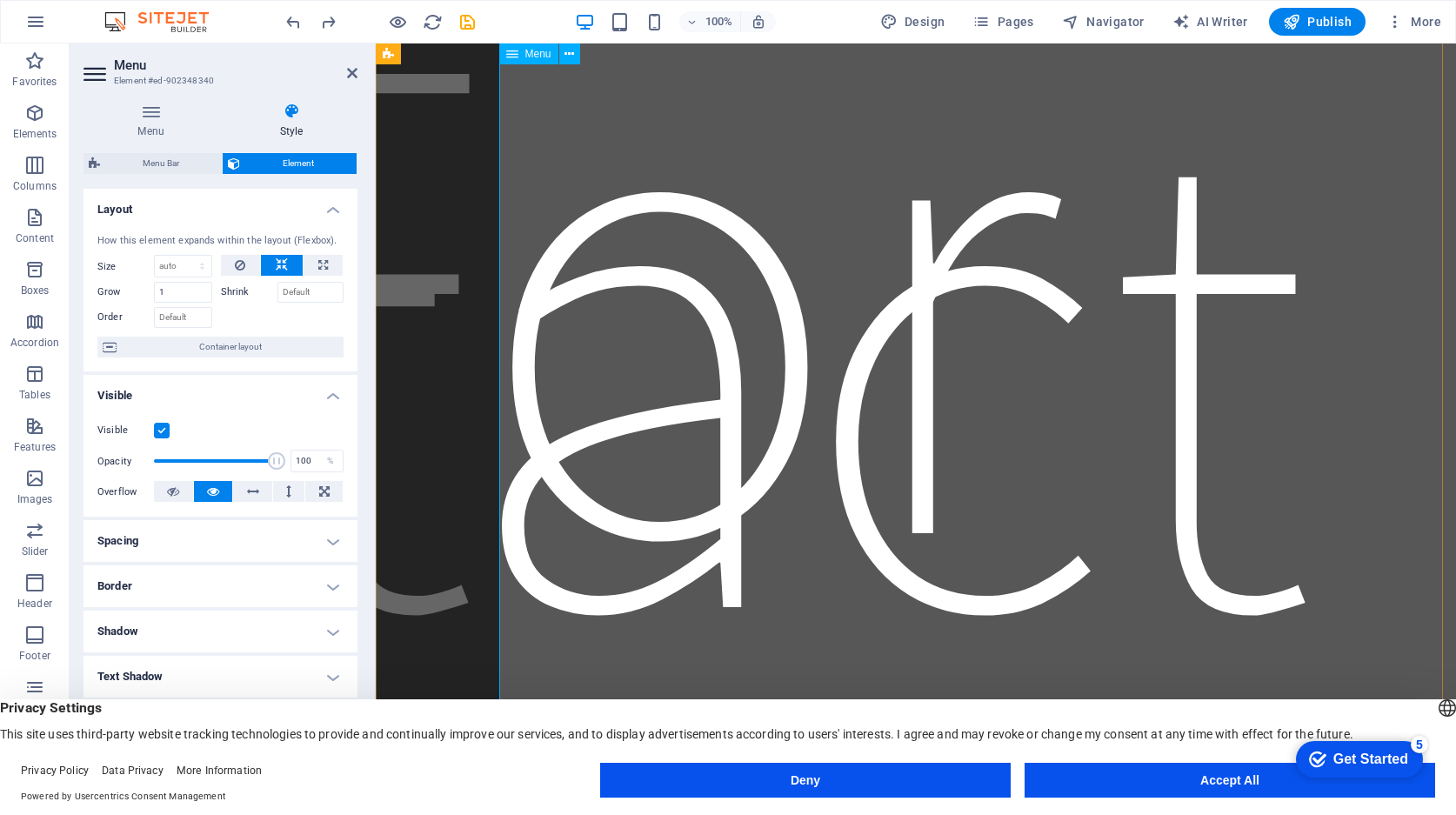
click at [758, 338] on nav "Home About Service Contact" at bounding box center [916, 352] width 821 height 1044
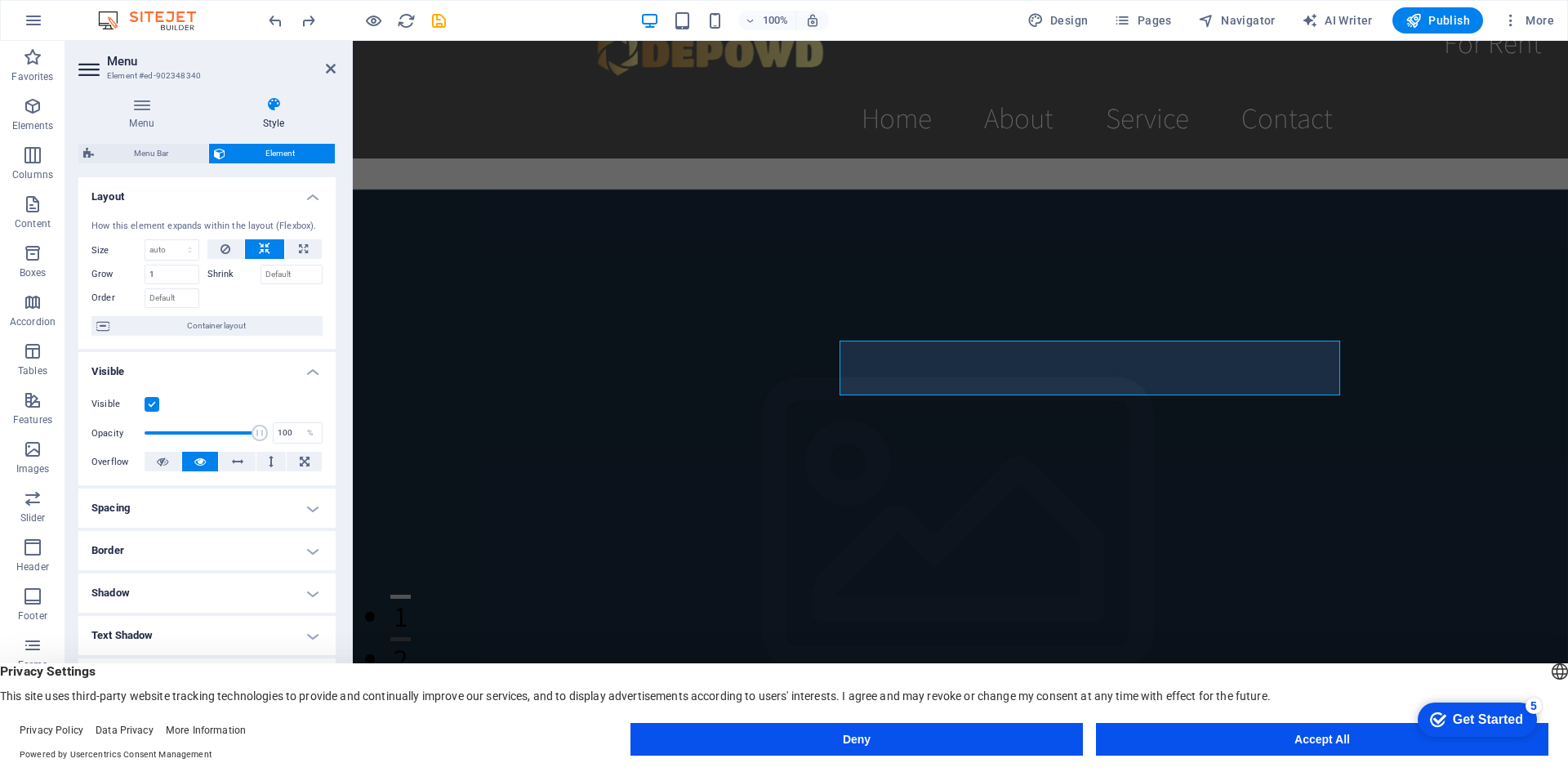
scroll to position [0, 0]
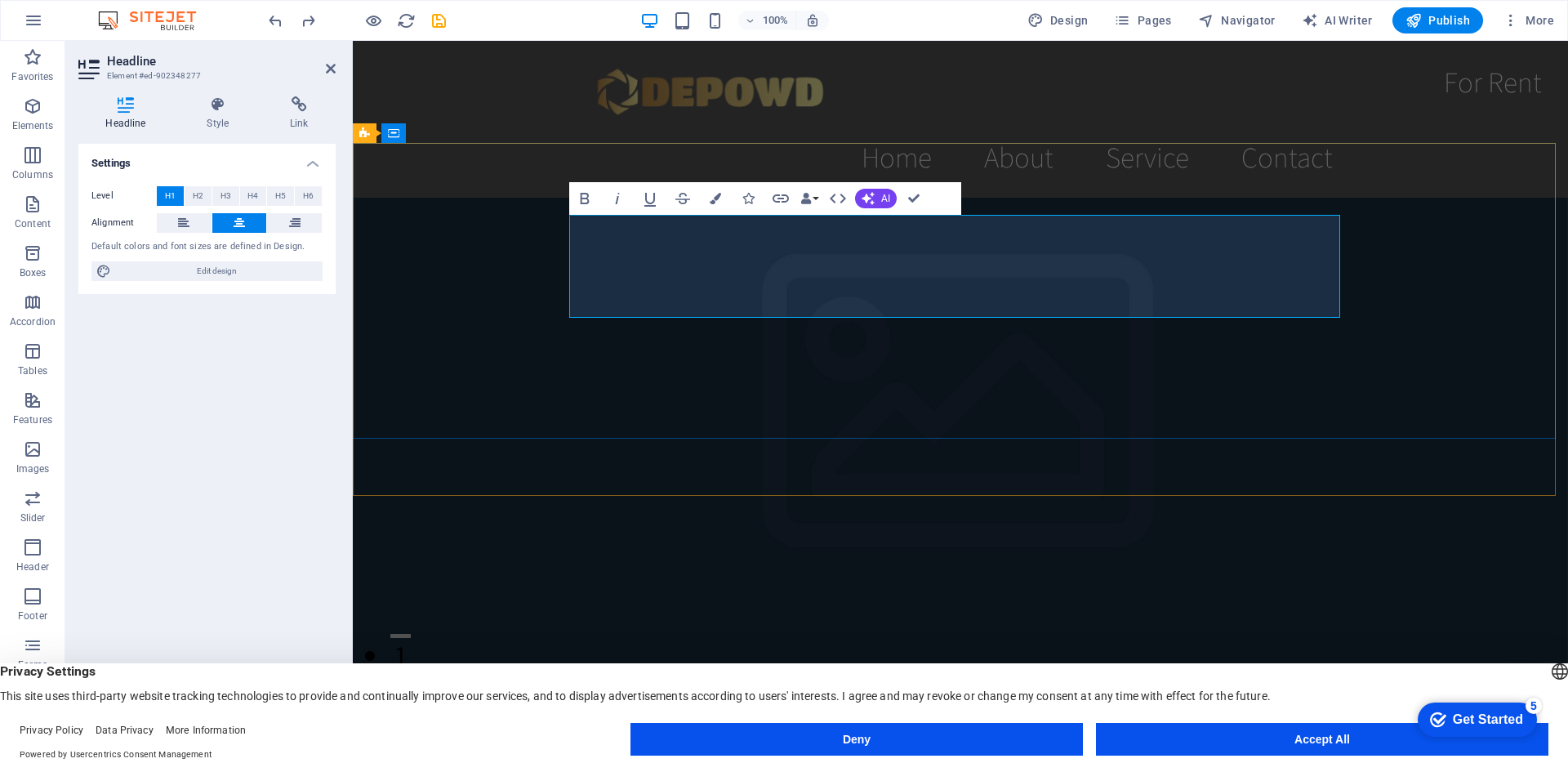
click at [588, 194] on icon "button" at bounding box center [584, 198] width 9 height 12
click at [226, 273] on span "Edit design" at bounding box center [217, 271] width 202 height 20
select select "rem"
select select "200"
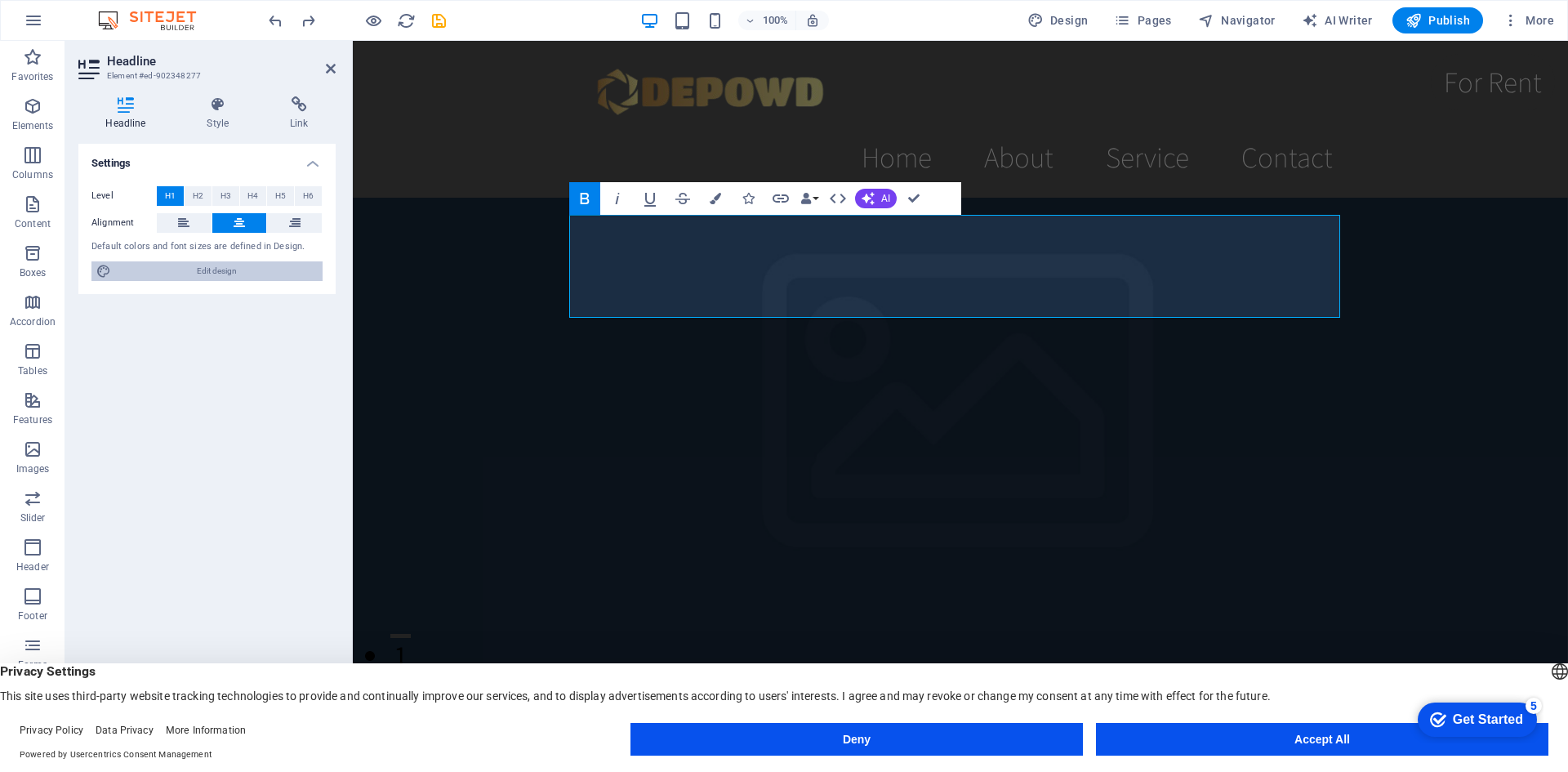
select select "px"
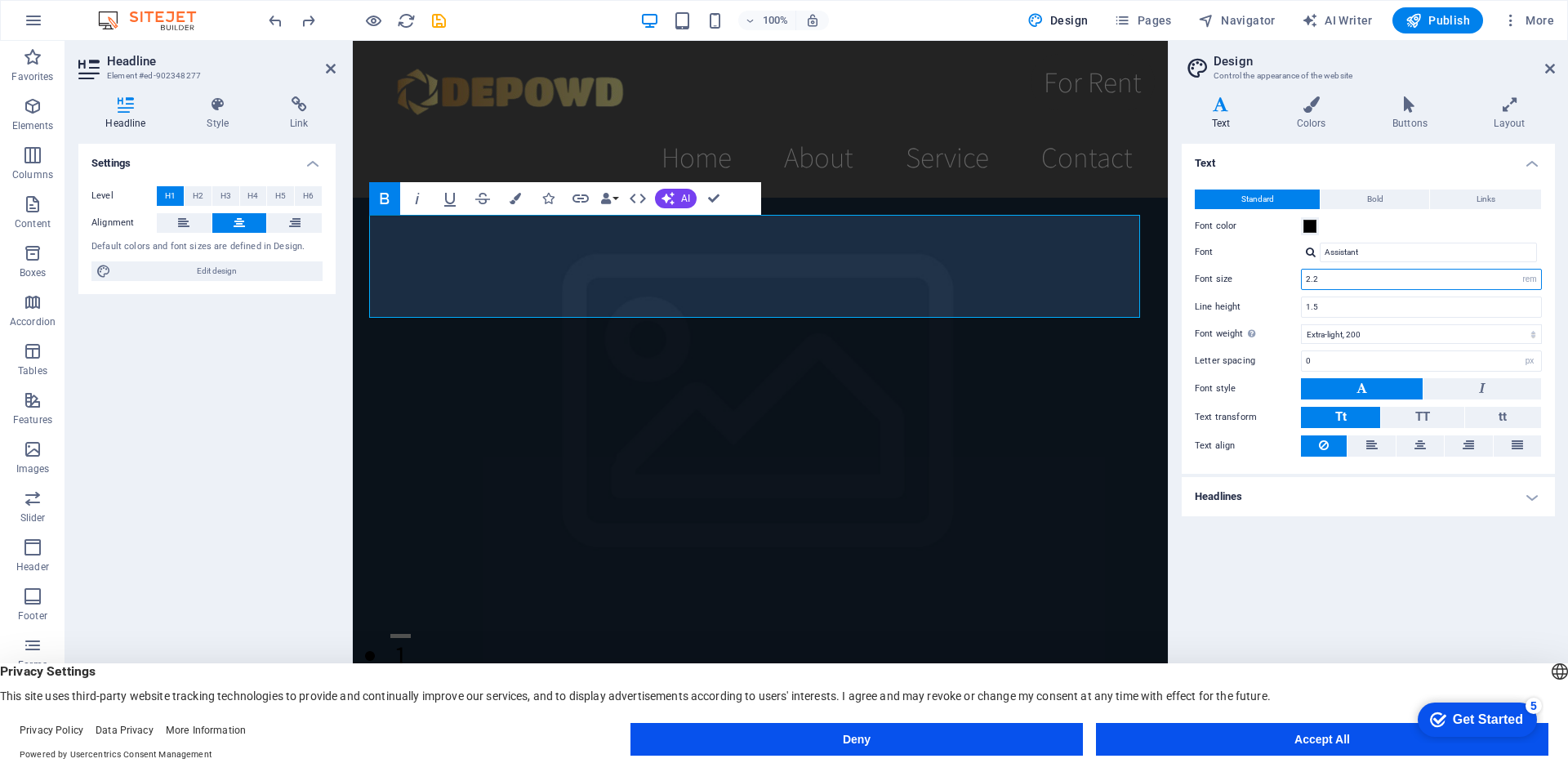
click at [1319, 280] on input "2.2" at bounding box center [1421, 280] width 239 height 20
type input "5"
click at [1366, 67] on icon at bounding box center [1551, 69] width 10 height 13
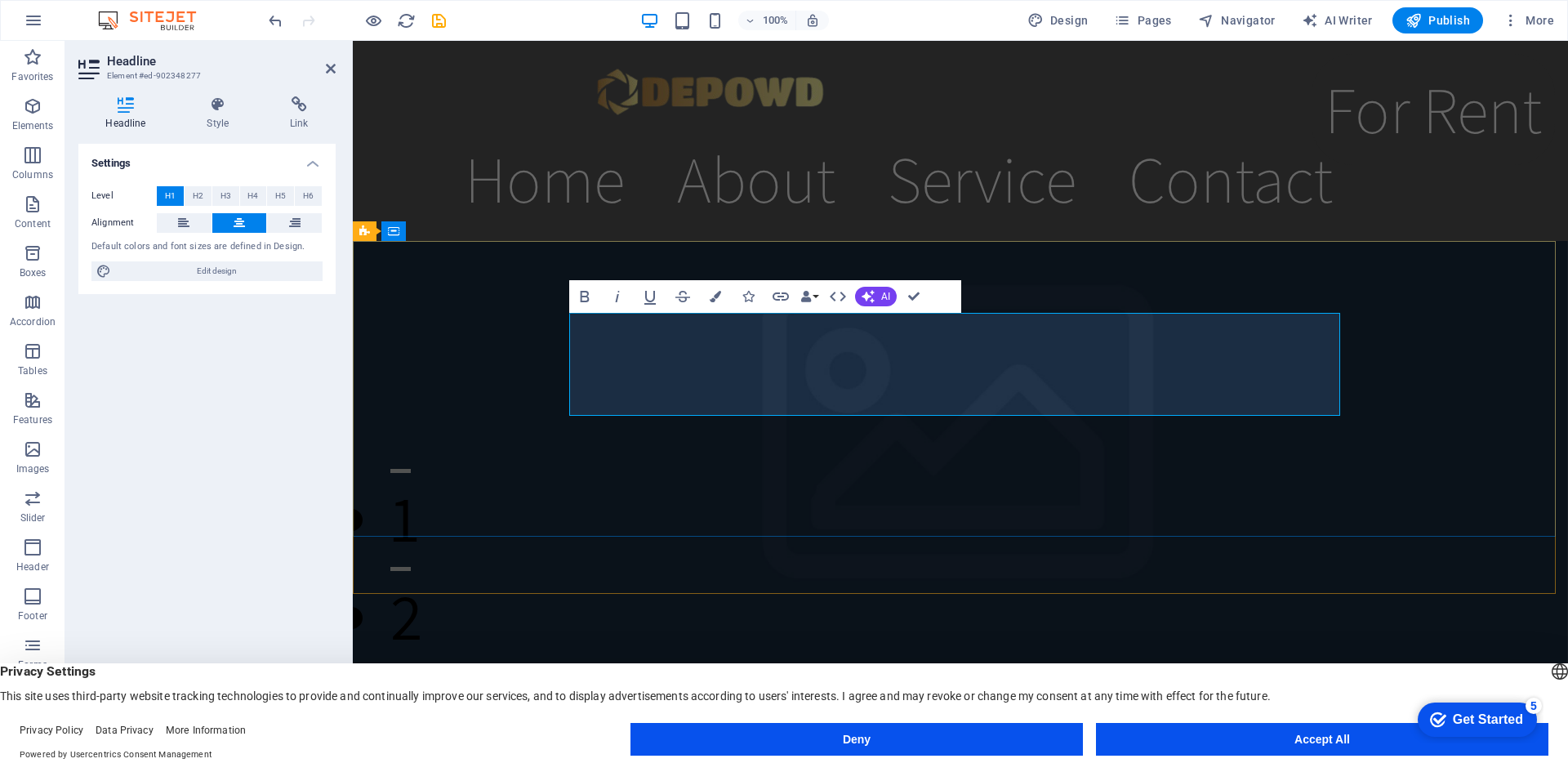
click at [700, 172] on nav "Home About Service Contact" at bounding box center [961, 179] width 771 height 98
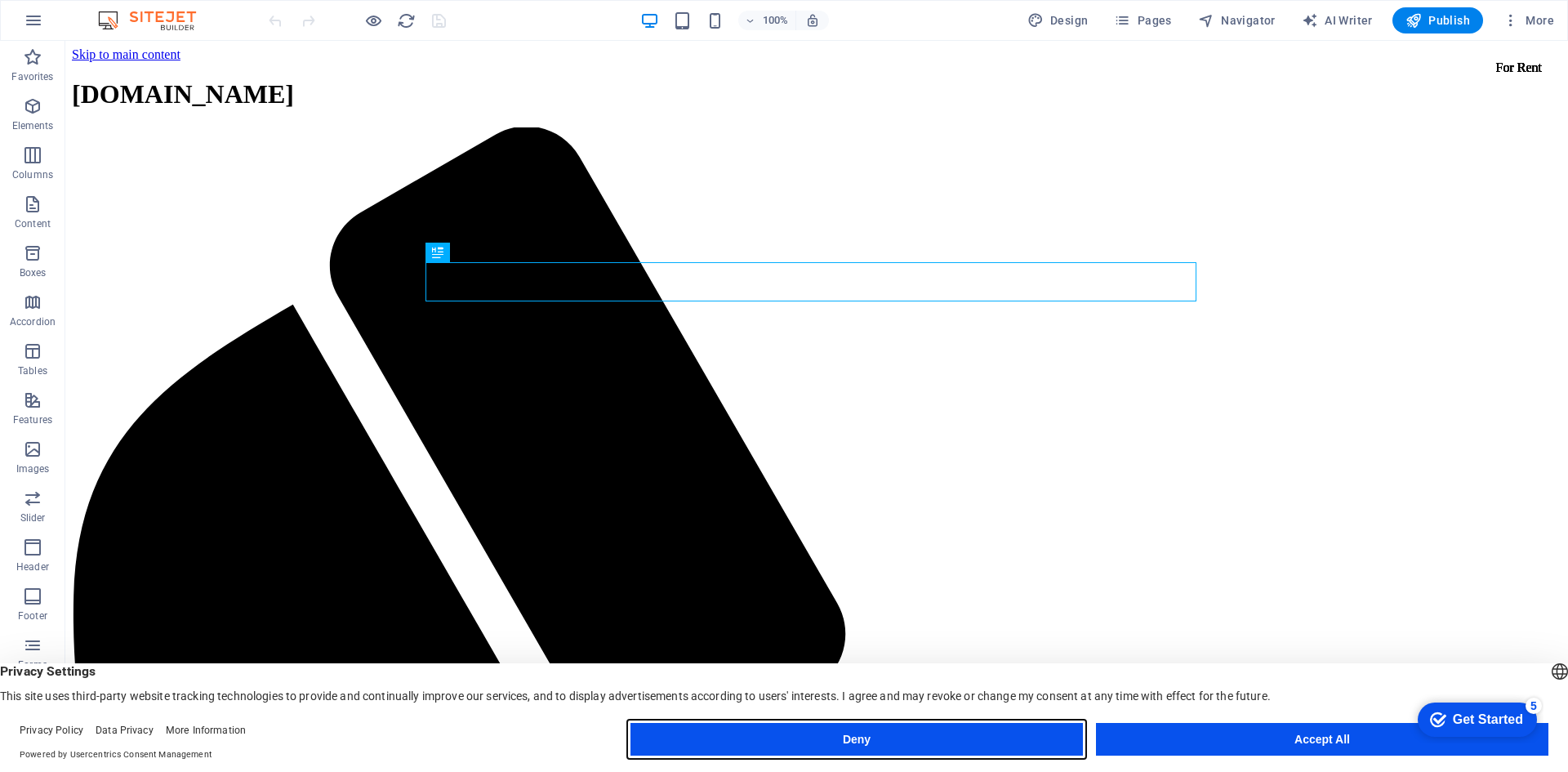
click at [0, 0] on button "Deny" at bounding box center [0, 0] width 0 height 0
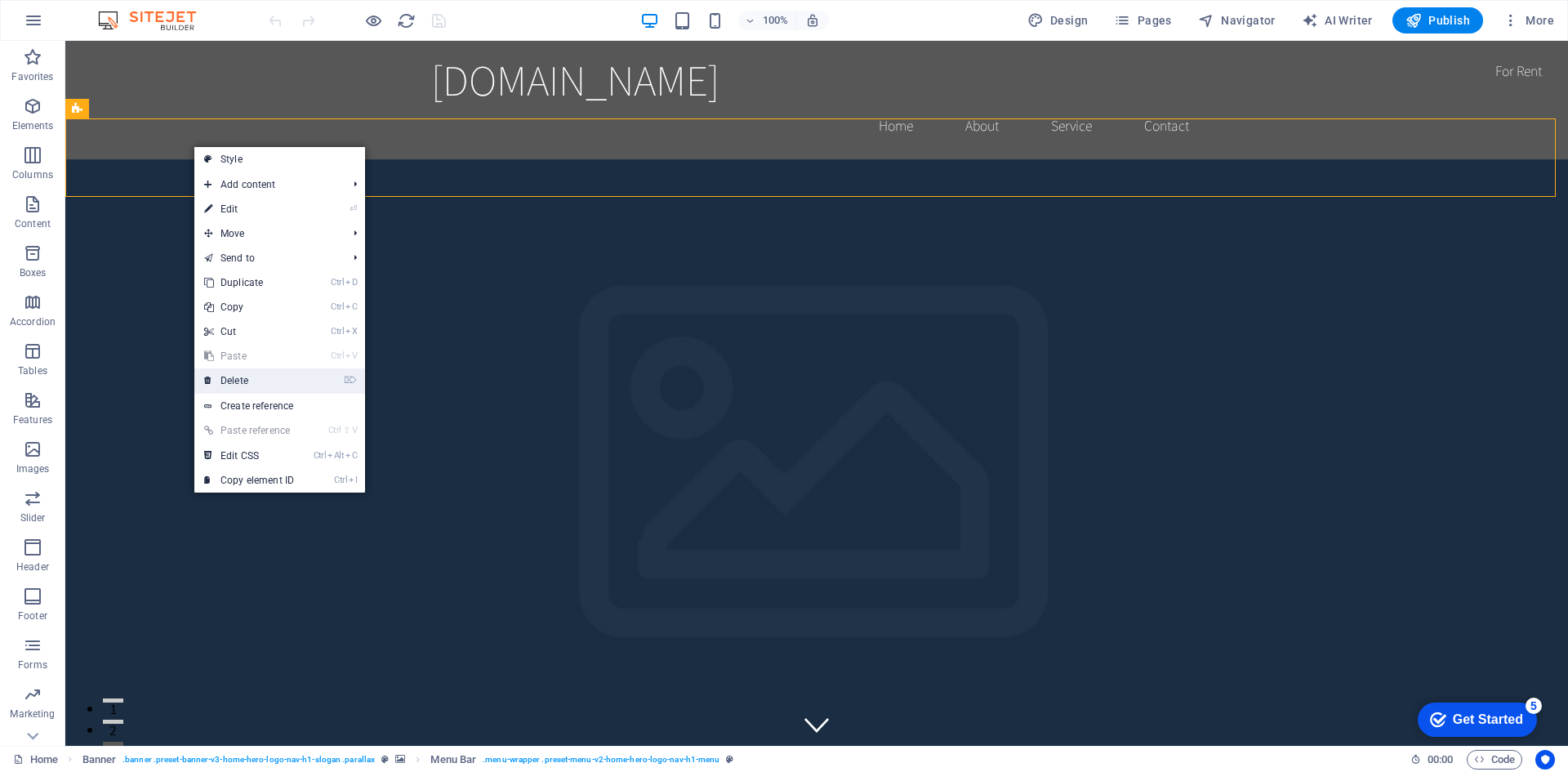
click at [264, 383] on link "⌦ Delete" at bounding box center [248, 380] width 109 height 24
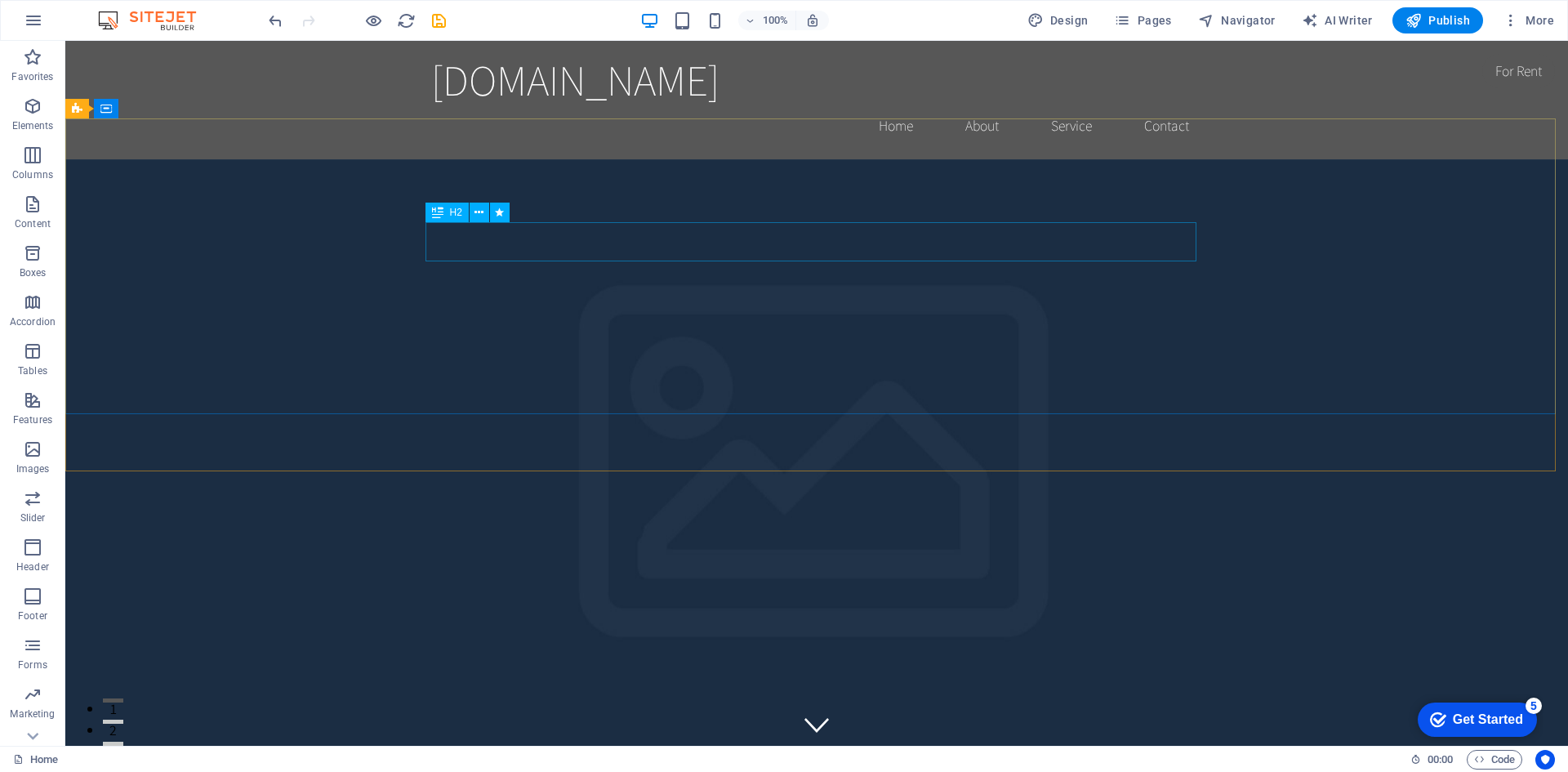
click at [0, 0] on div "H2" at bounding box center [0, 0] width 0 height 0
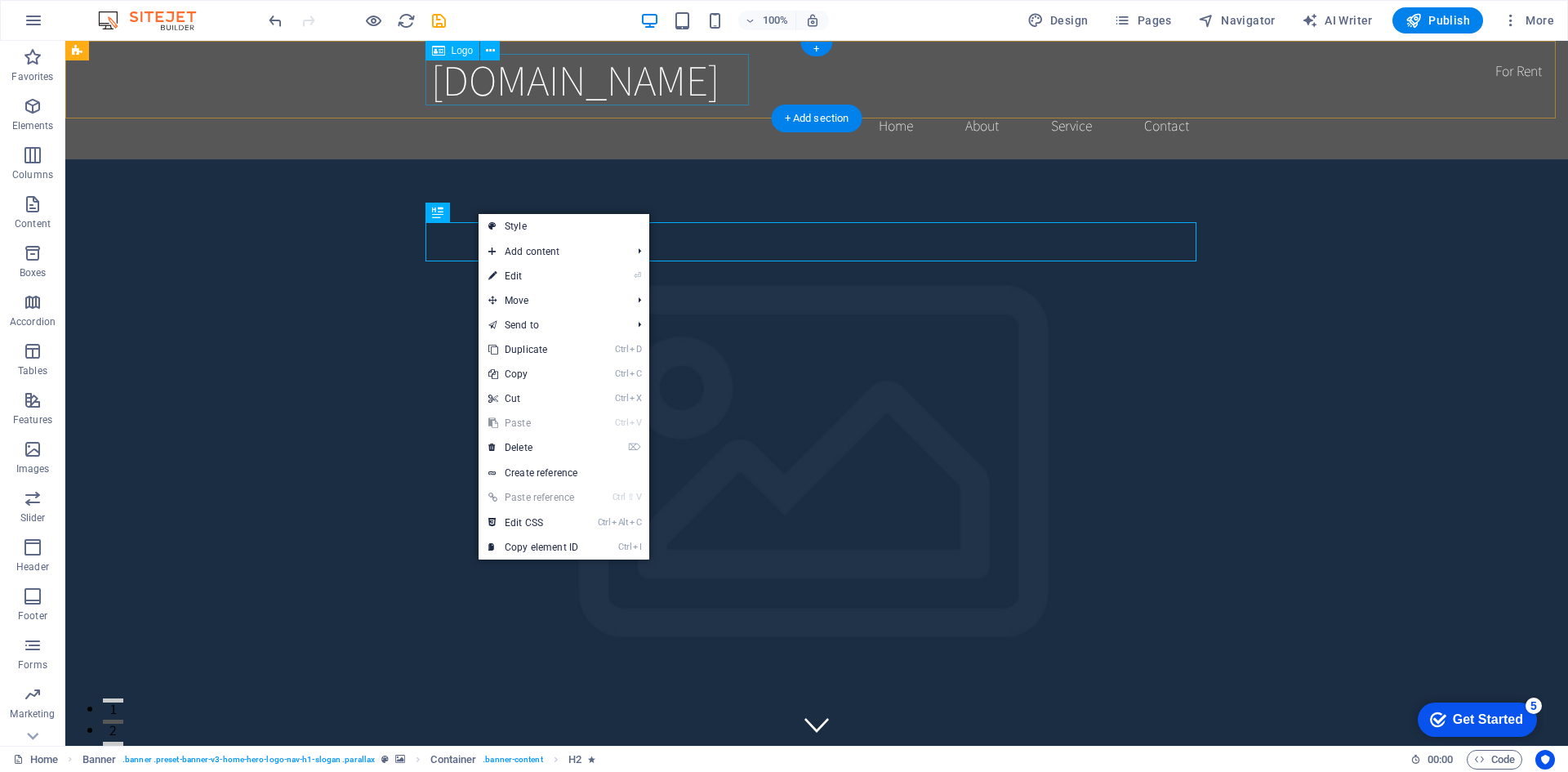
click at [643, 82] on div "[DOMAIN_NAME]" at bounding box center [817, 80] width 771 height 52
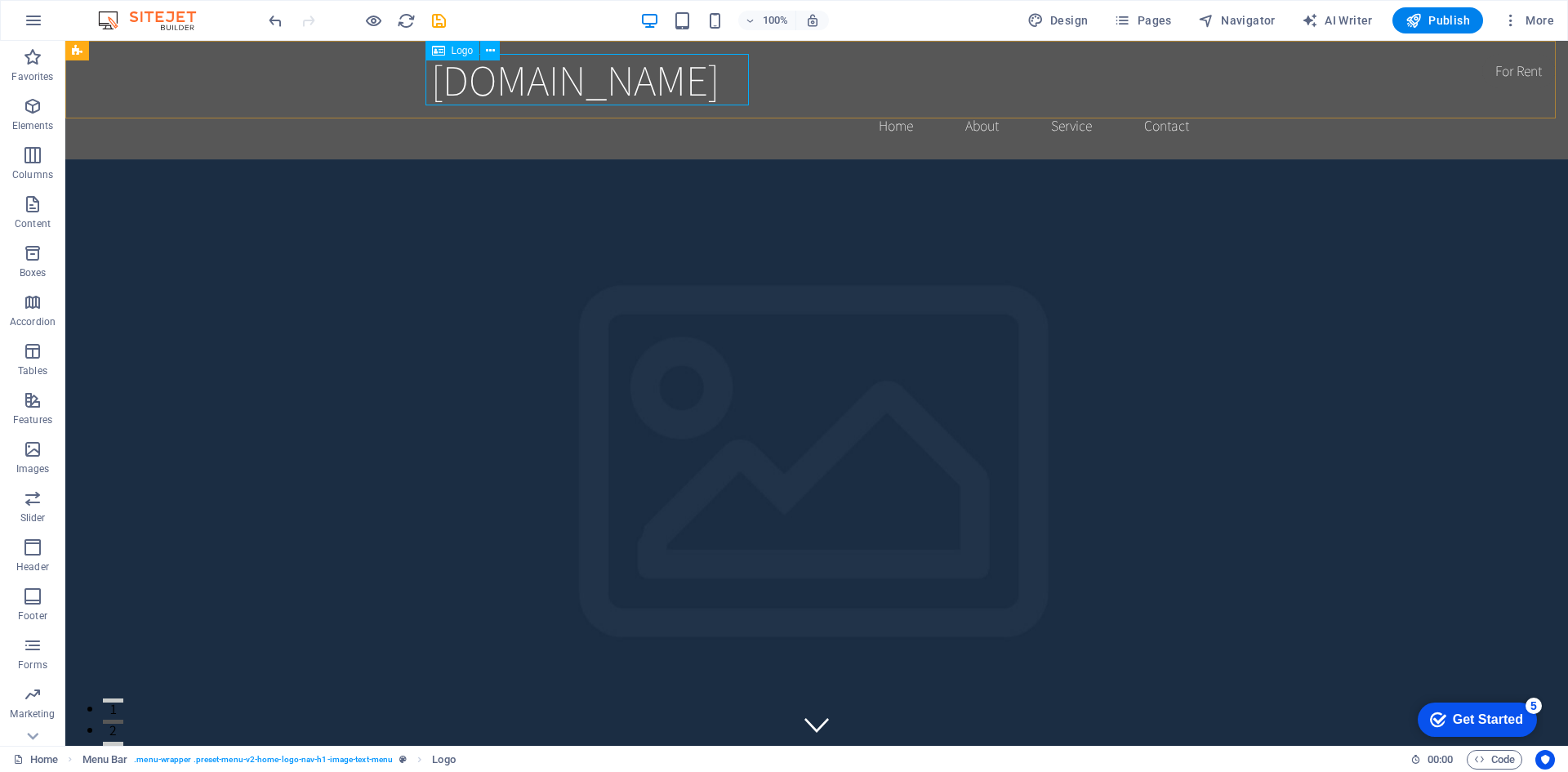
click at [449, 56] on div "Logo" at bounding box center [453, 51] width 55 height 20
click at [588, 77] on div "[DOMAIN_NAME]" at bounding box center [817, 80] width 771 height 52
click at [596, 77] on div "[DOMAIN_NAME]" at bounding box center [817, 80] width 771 height 52
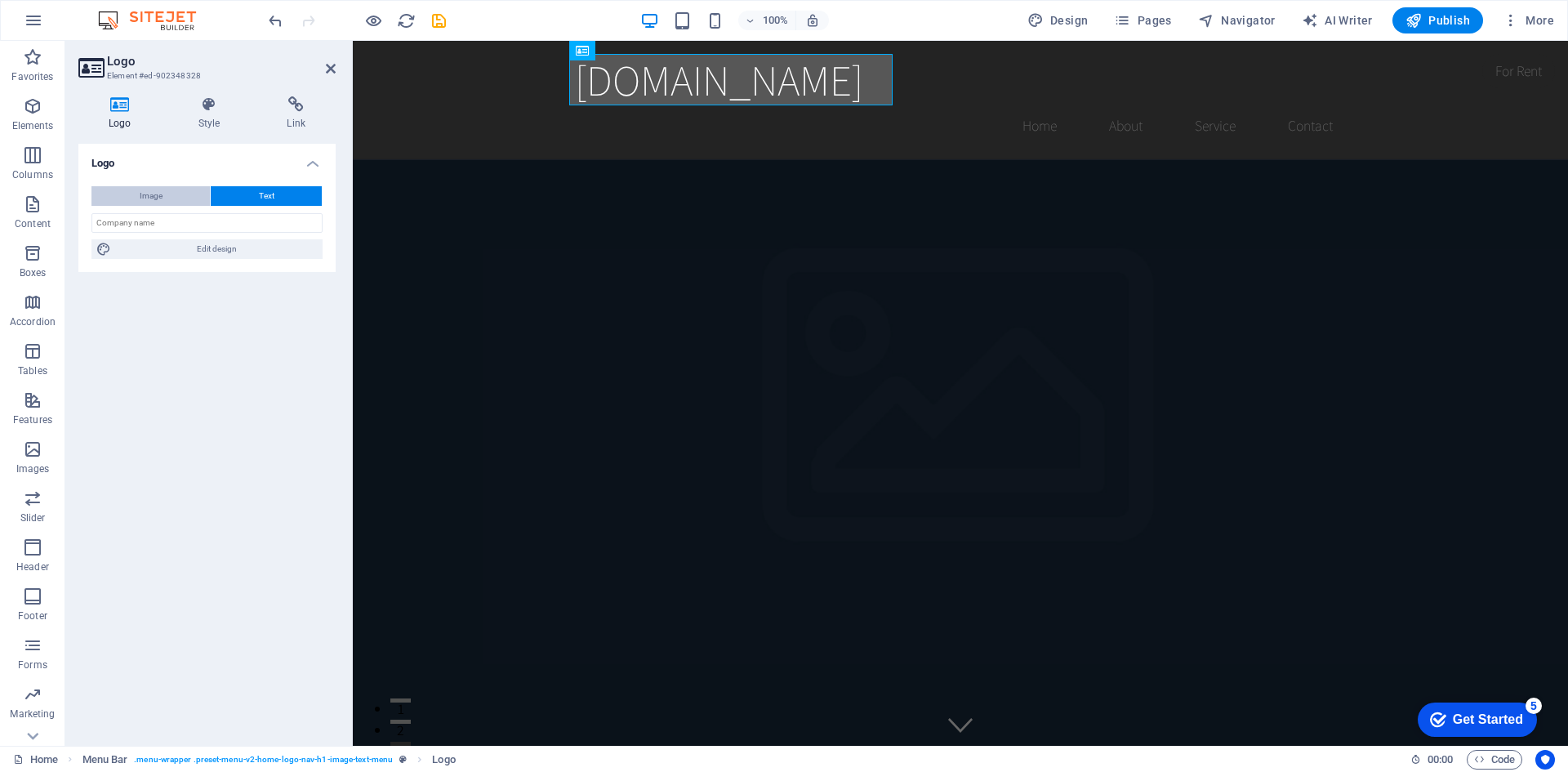
click at [174, 197] on button "Image" at bounding box center [151, 197] width 118 height 20
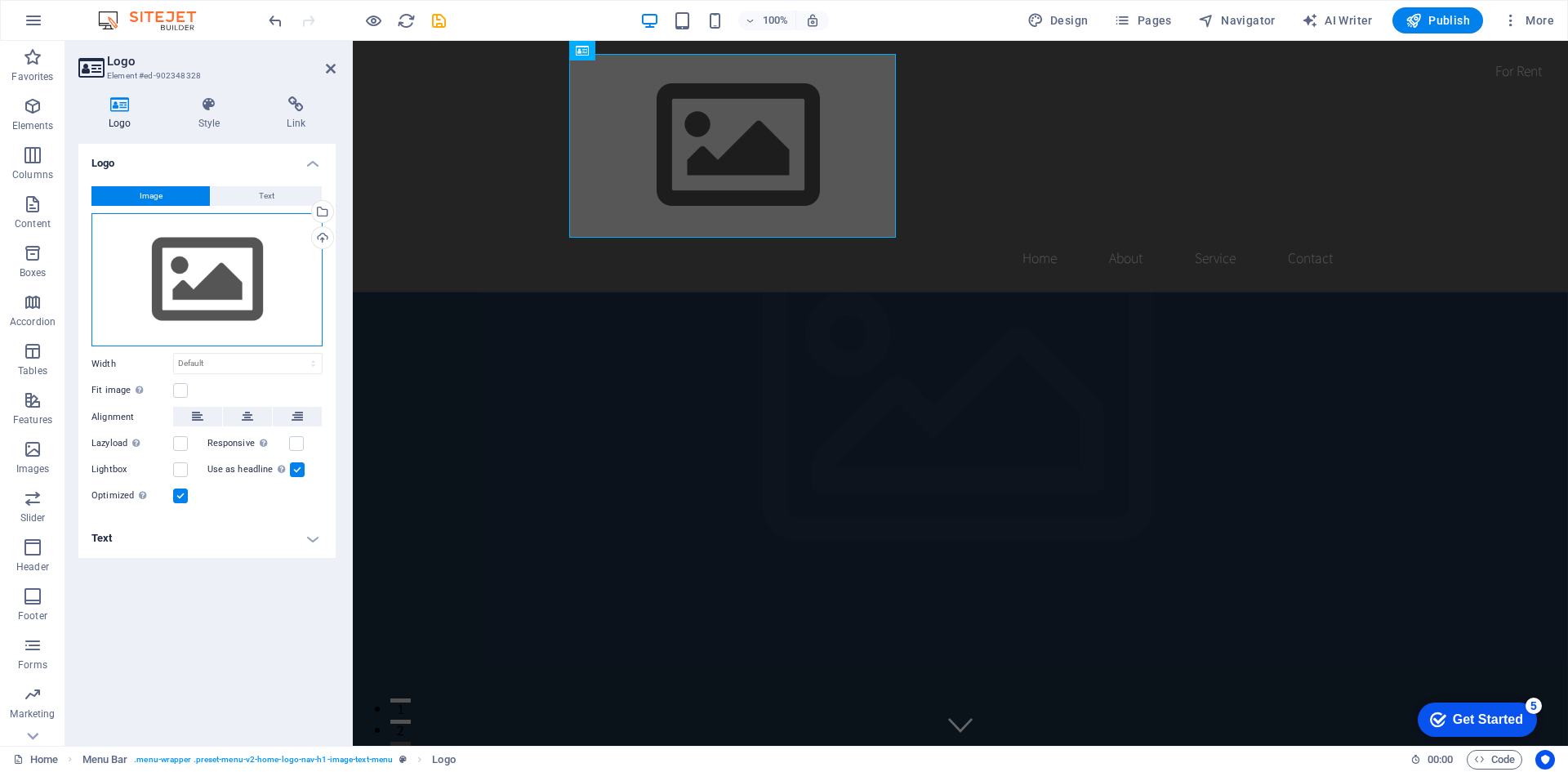
click at [217, 301] on div "Drag files here, click to choose files or select files from Files or our free s…" at bounding box center [207, 280] width 231 height 134
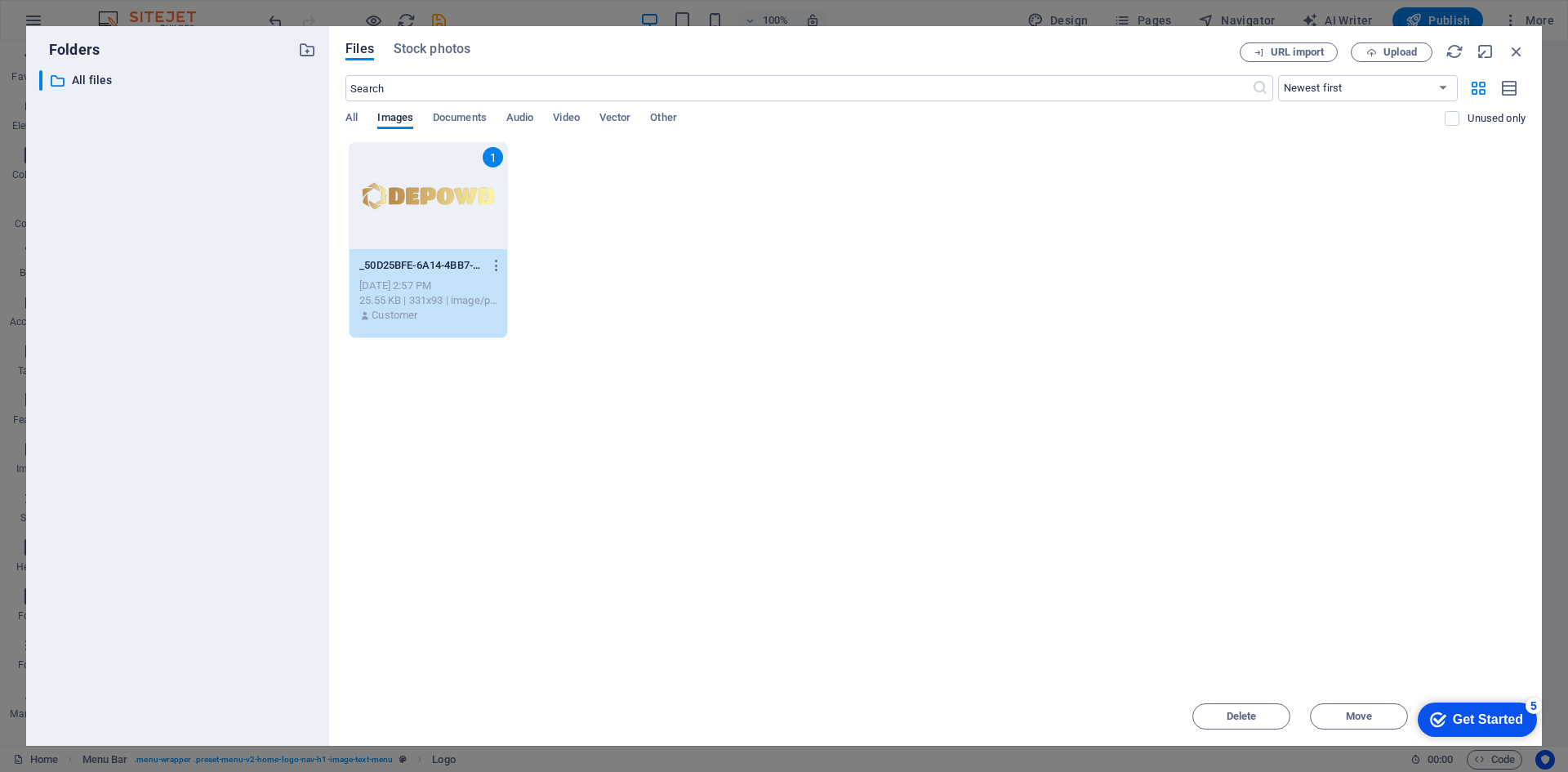
click at [1442, 715] on div "checkmark Get Started 5" at bounding box center [1476, 720] width 93 height 17
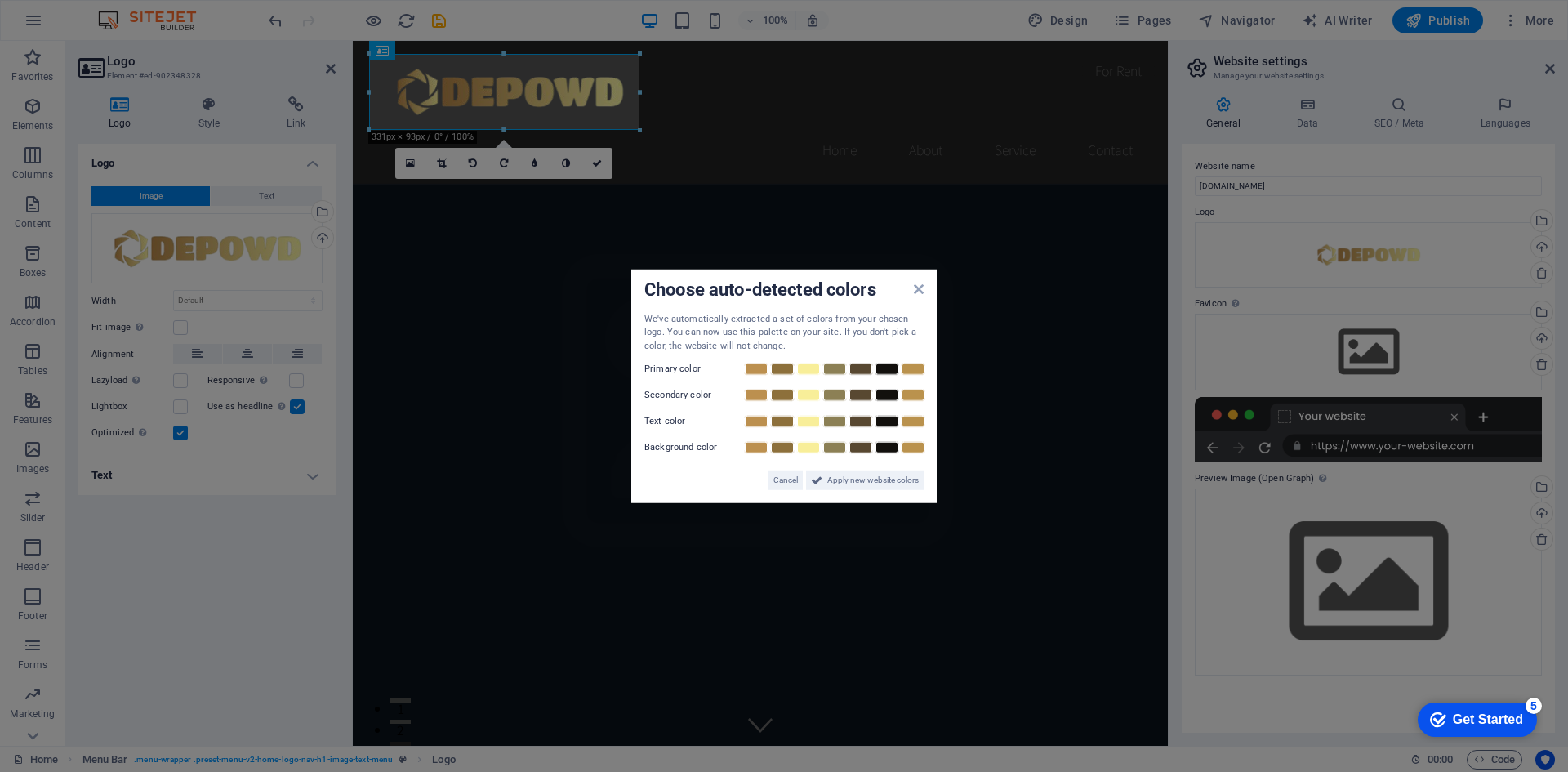
click at [924, 289] on div "Choose auto-detected colors We've automatically extracted a set of colors from …" at bounding box center [784, 386] width 306 height 235
click at [915, 289] on div "Choose auto-detected colors We've automatically extracted a set of colors from …" at bounding box center [784, 386] width 306 height 235
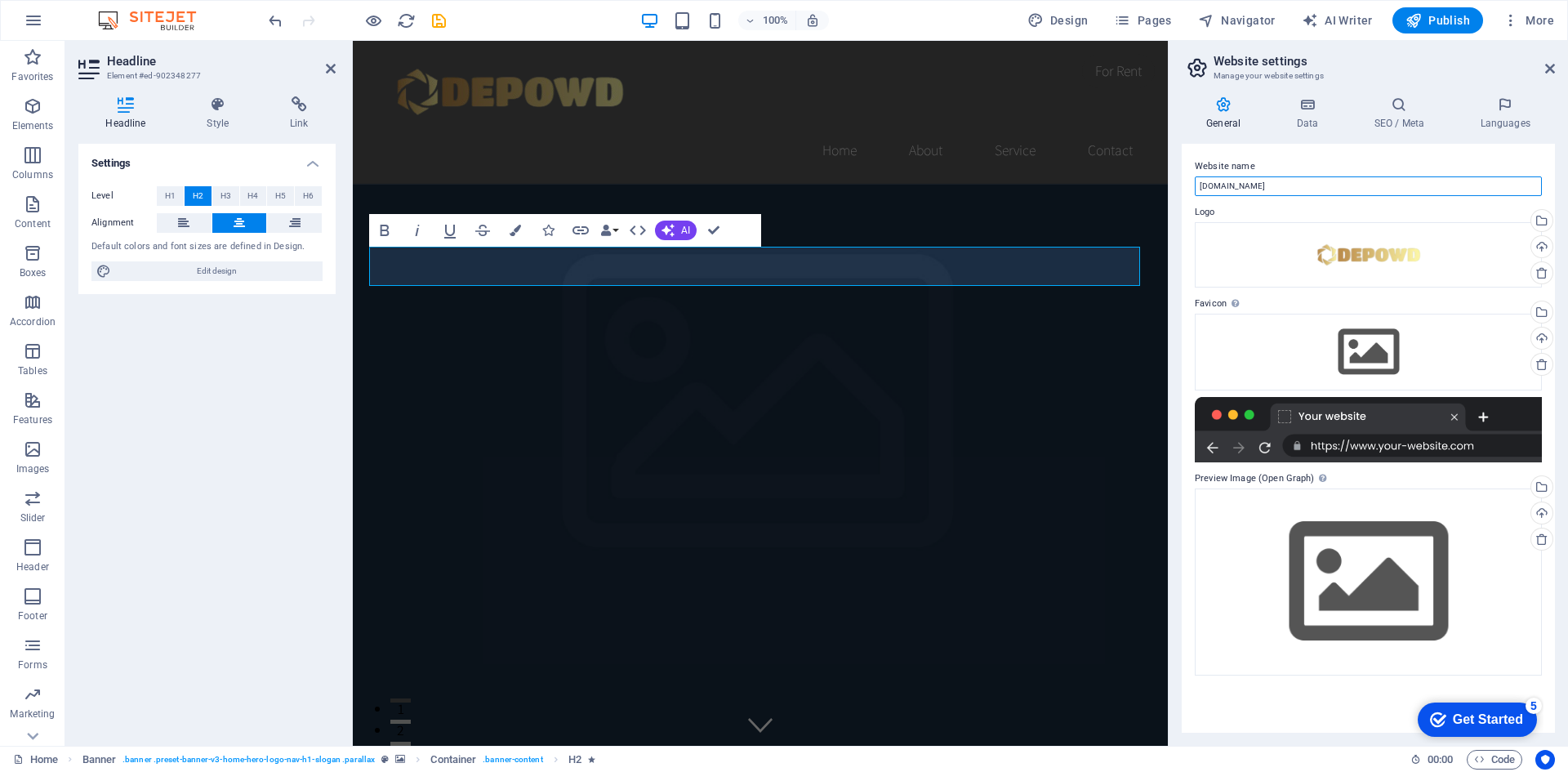
click at [1244, 190] on input "[DOMAIN_NAME]" at bounding box center [1368, 187] width 347 height 20
click at [1267, 172] on label "Website name" at bounding box center [1368, 167] width 347 height 20
click at [1267, 177] on input "LISATOTO P" at bounding box center [1368, 187] width 347 height 20
type input "[DOMAIN_NAME]"
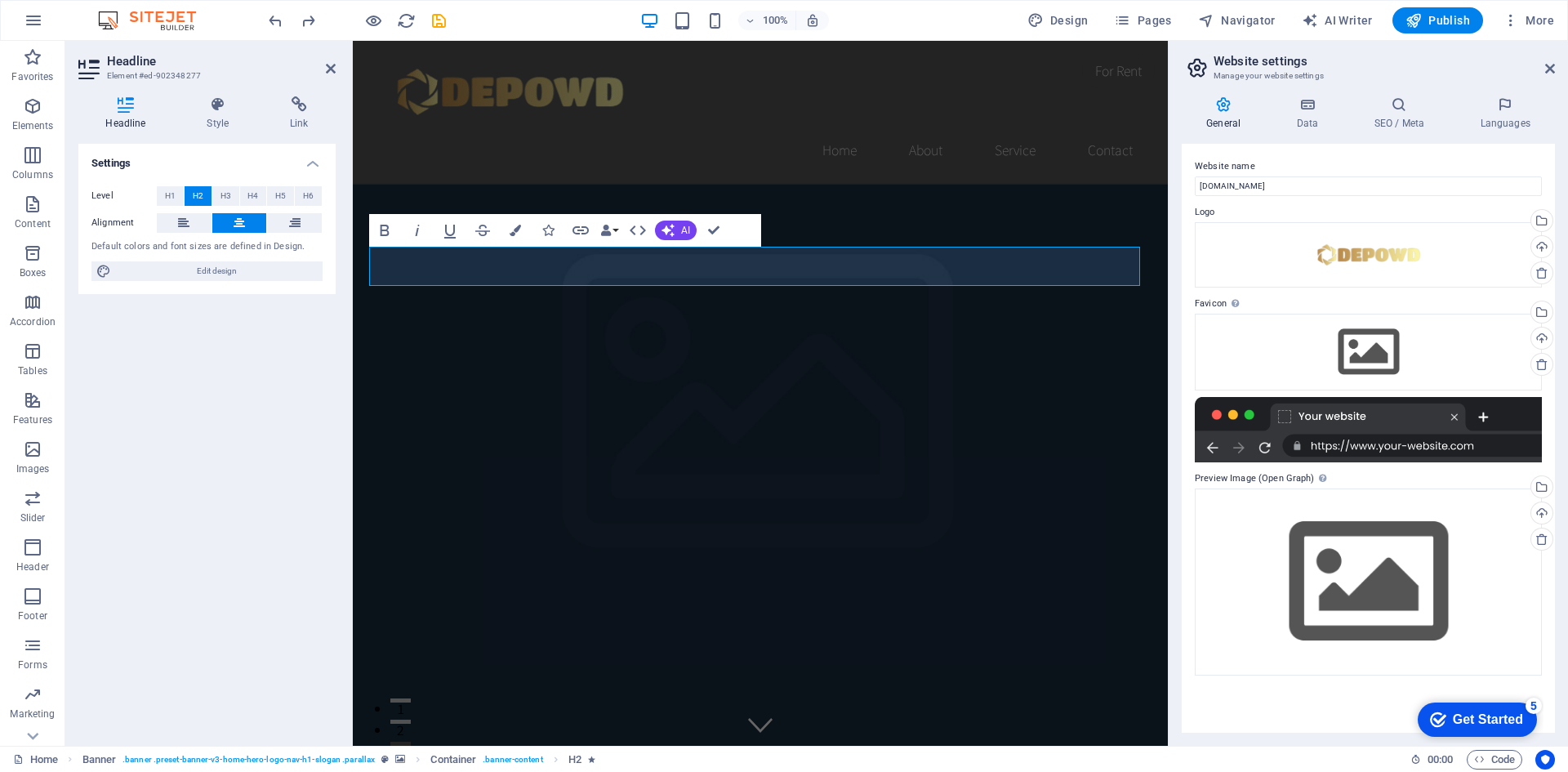
click at [1271, 164] on label "Website name" at bounding box center [1368, 167] width 347 height 20
click at [1271, 177] on input "[DOMAIN_NAME]" at bounding box center [1368, 187] width 347 height 20
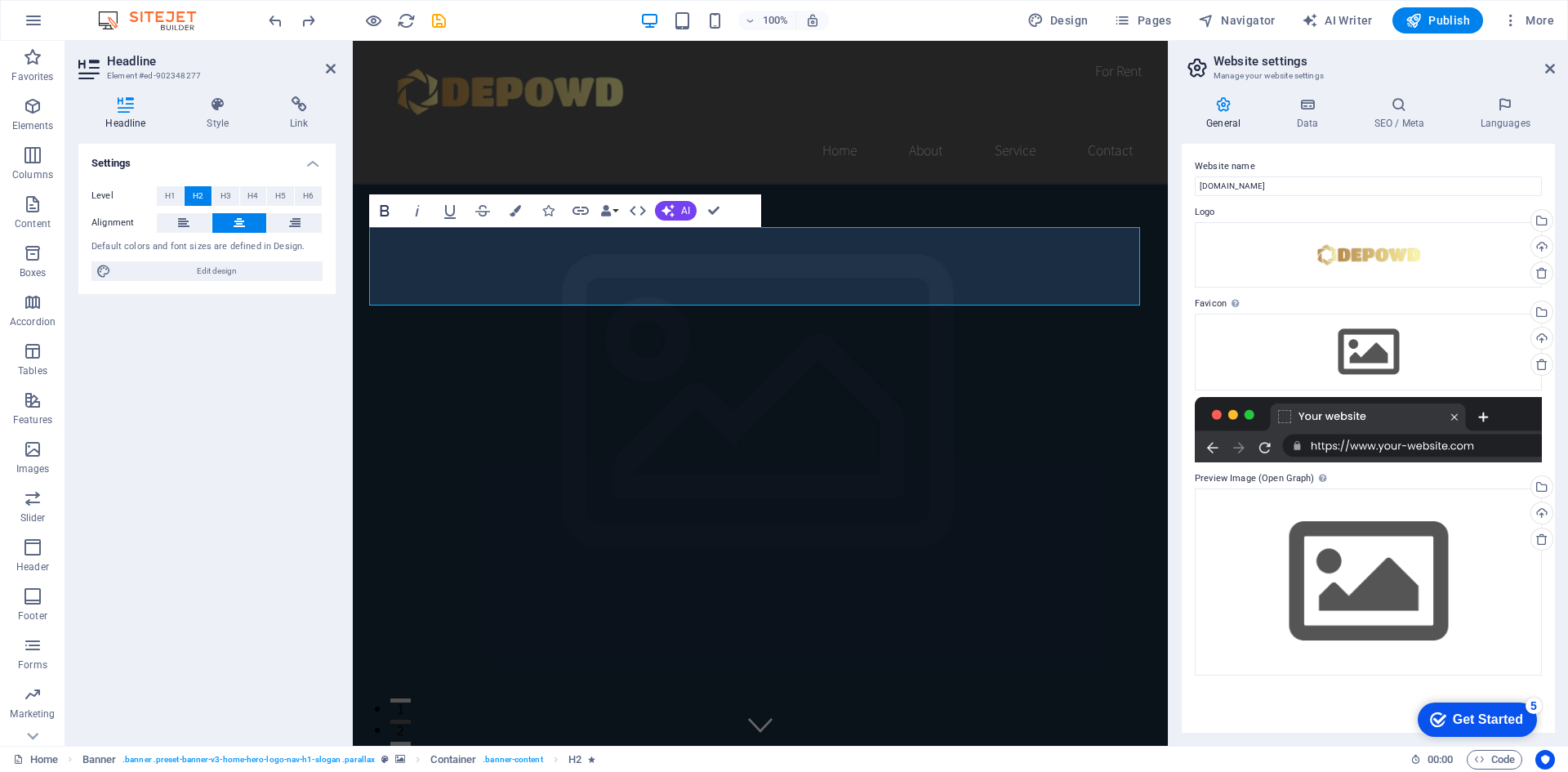
click at [175, 193] on span "H1" at bounding box center [170, 197] width 11 height 20
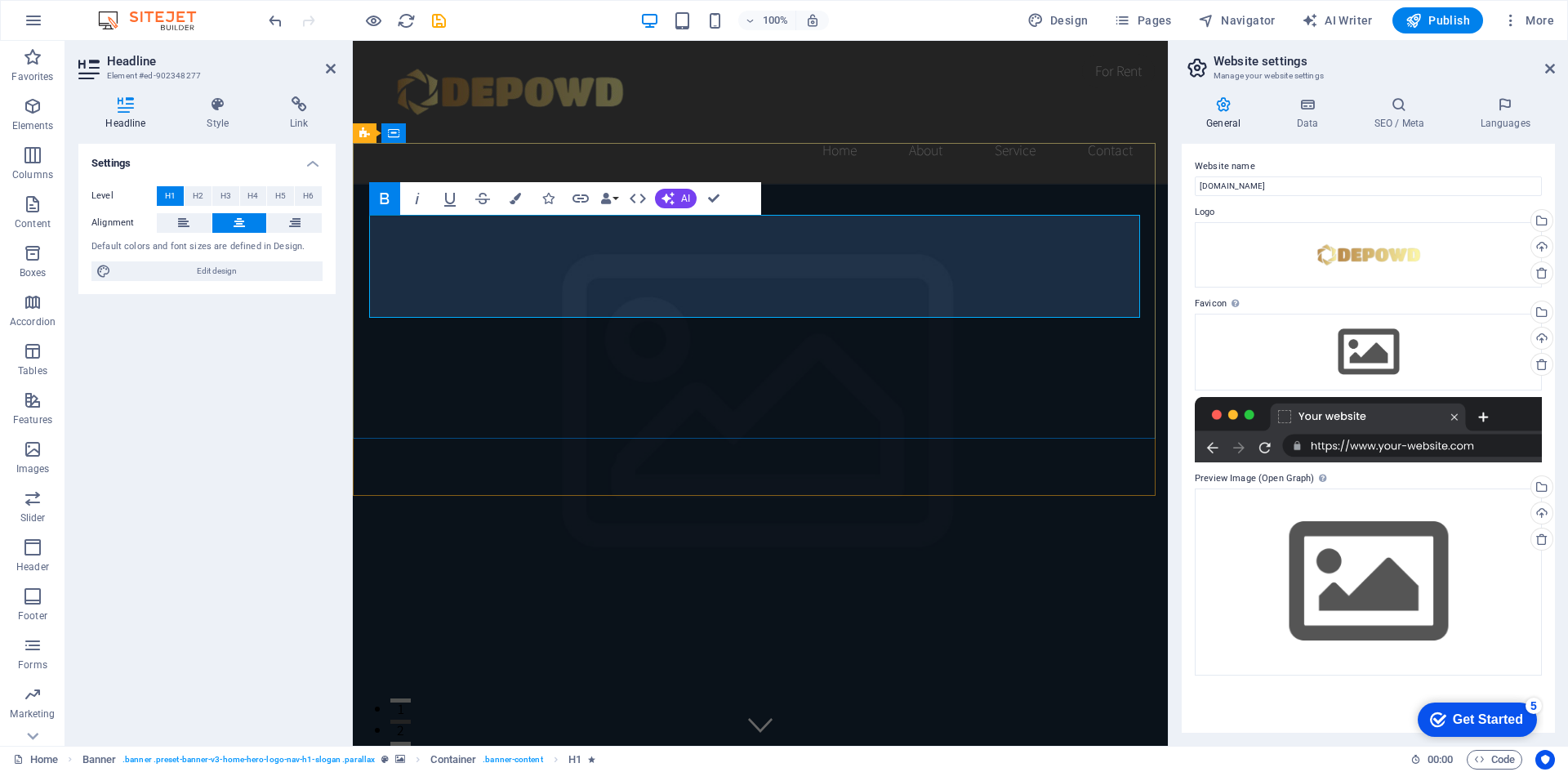
drag, startPoint x: 575, startPoint y: 246, endPoint x: 694, endPoint y: 294, distance: 128.3
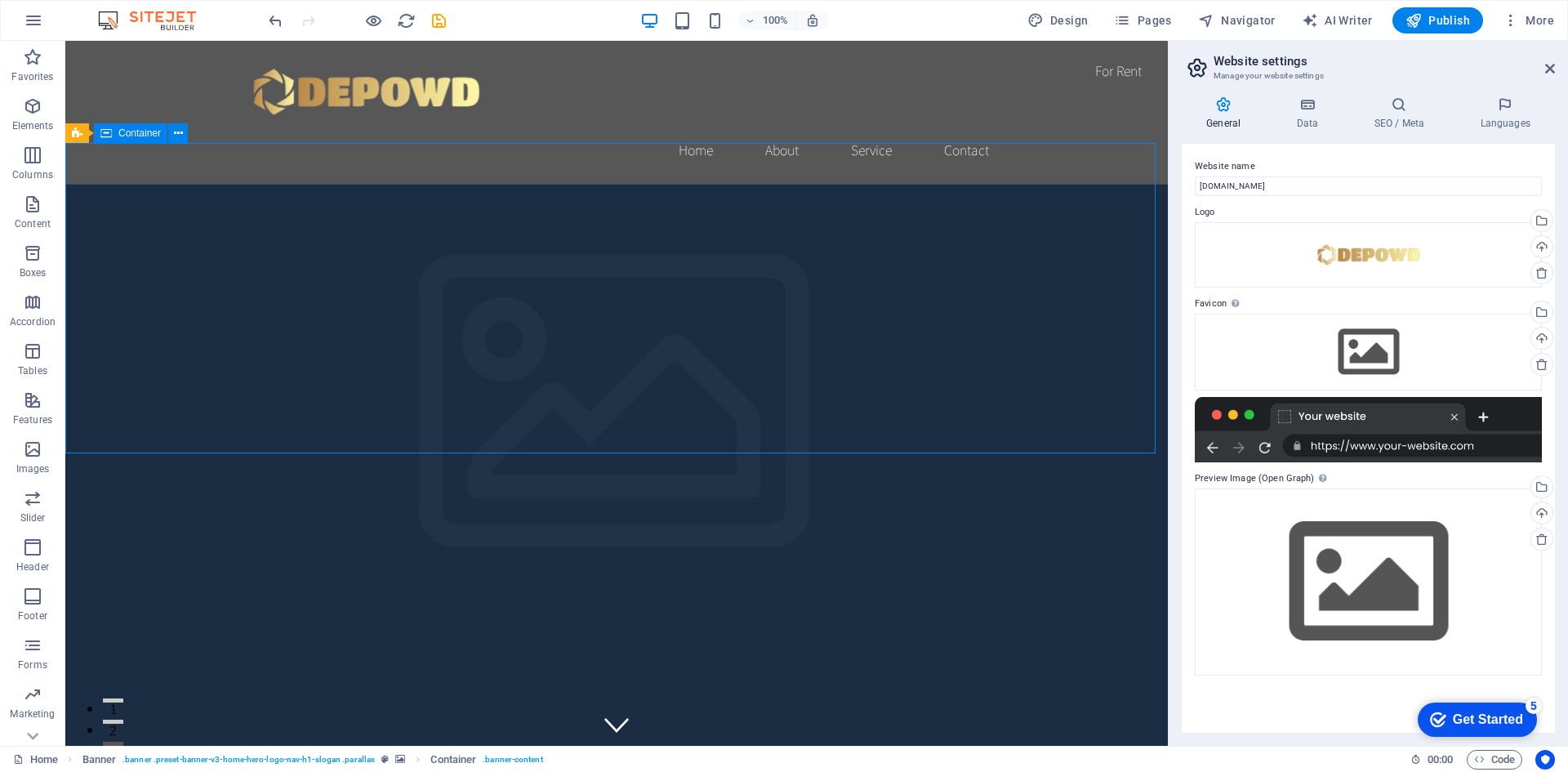
click at [643, 458] on figure at bounding box center [616, 536] width 1103 height 705
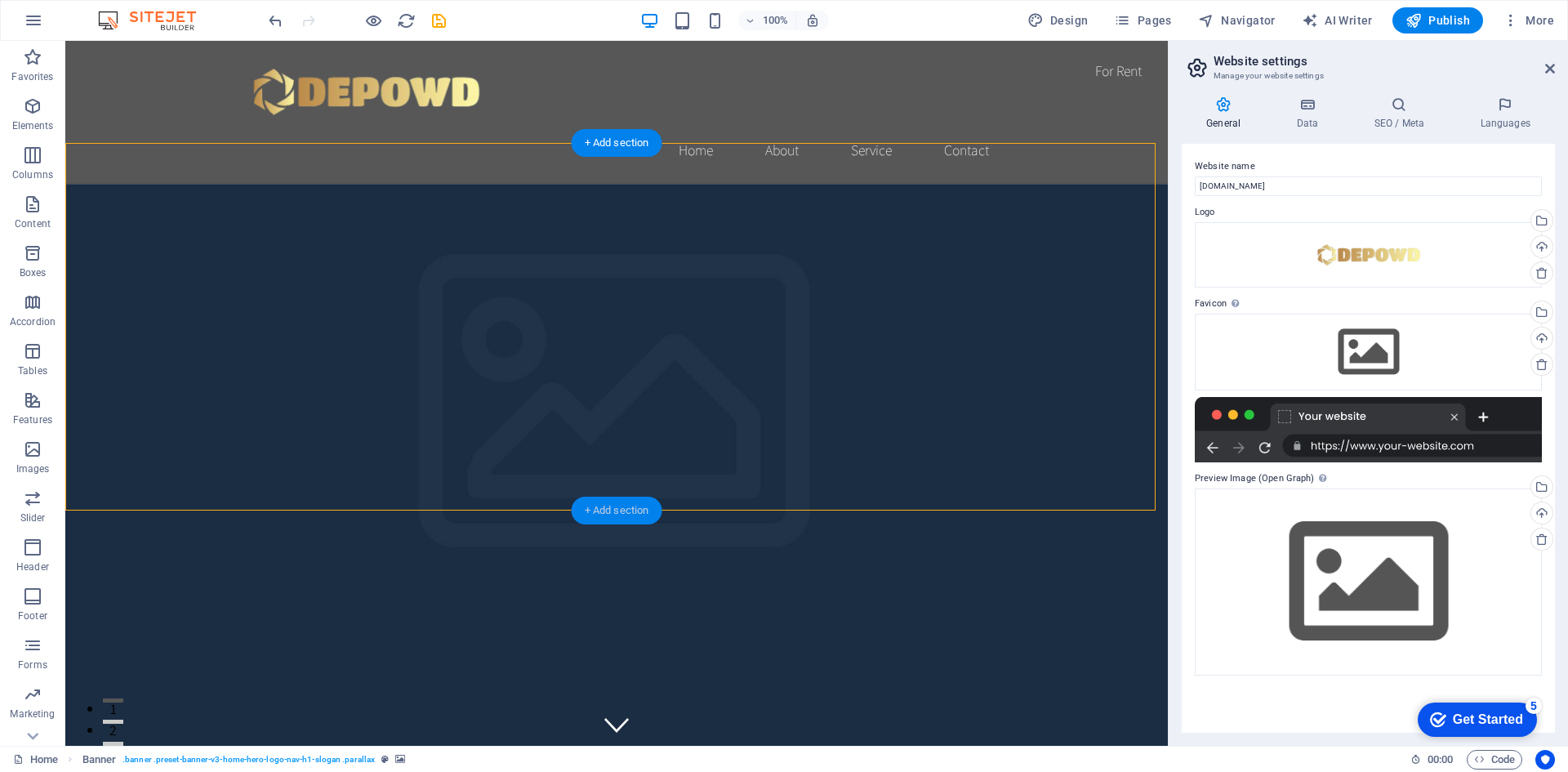
click at [610, 509] on div "+ Add section" at bounding box center [617, 510] width 91 height 27
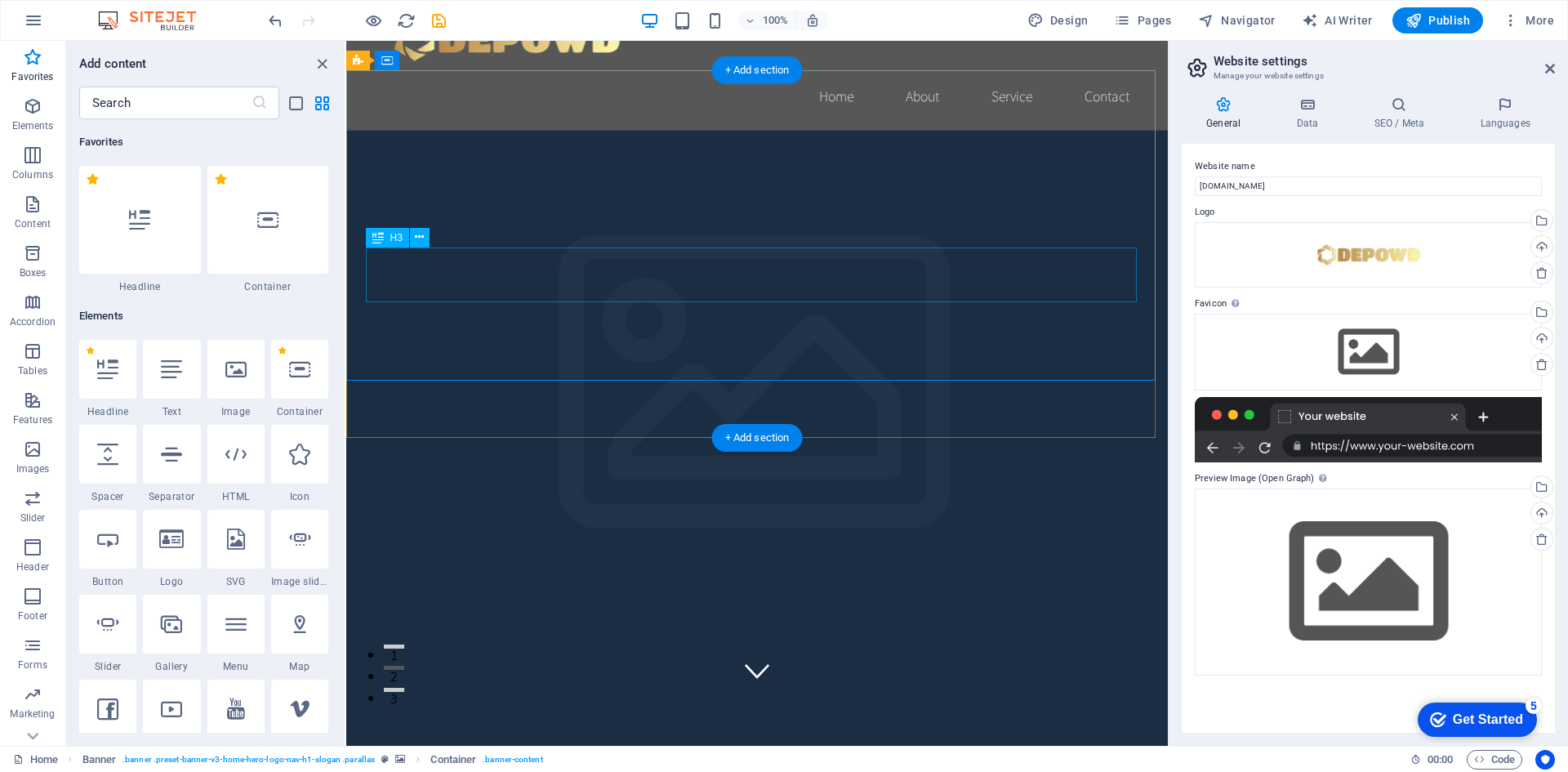
scroll to position [82, 0]
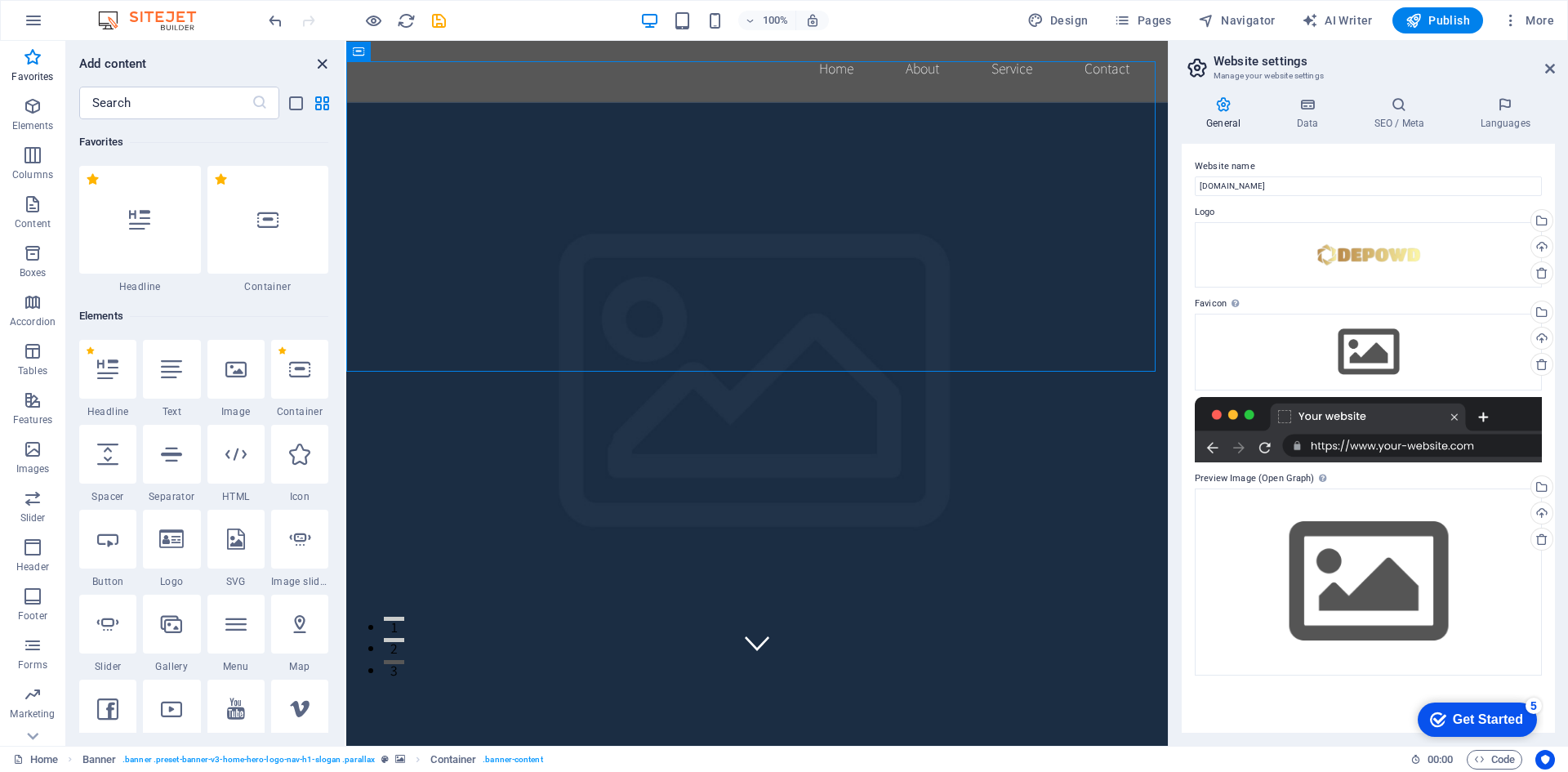
click at [320, 64] on icon "close panel" at bounding box center [322, 64] width 19 height 19
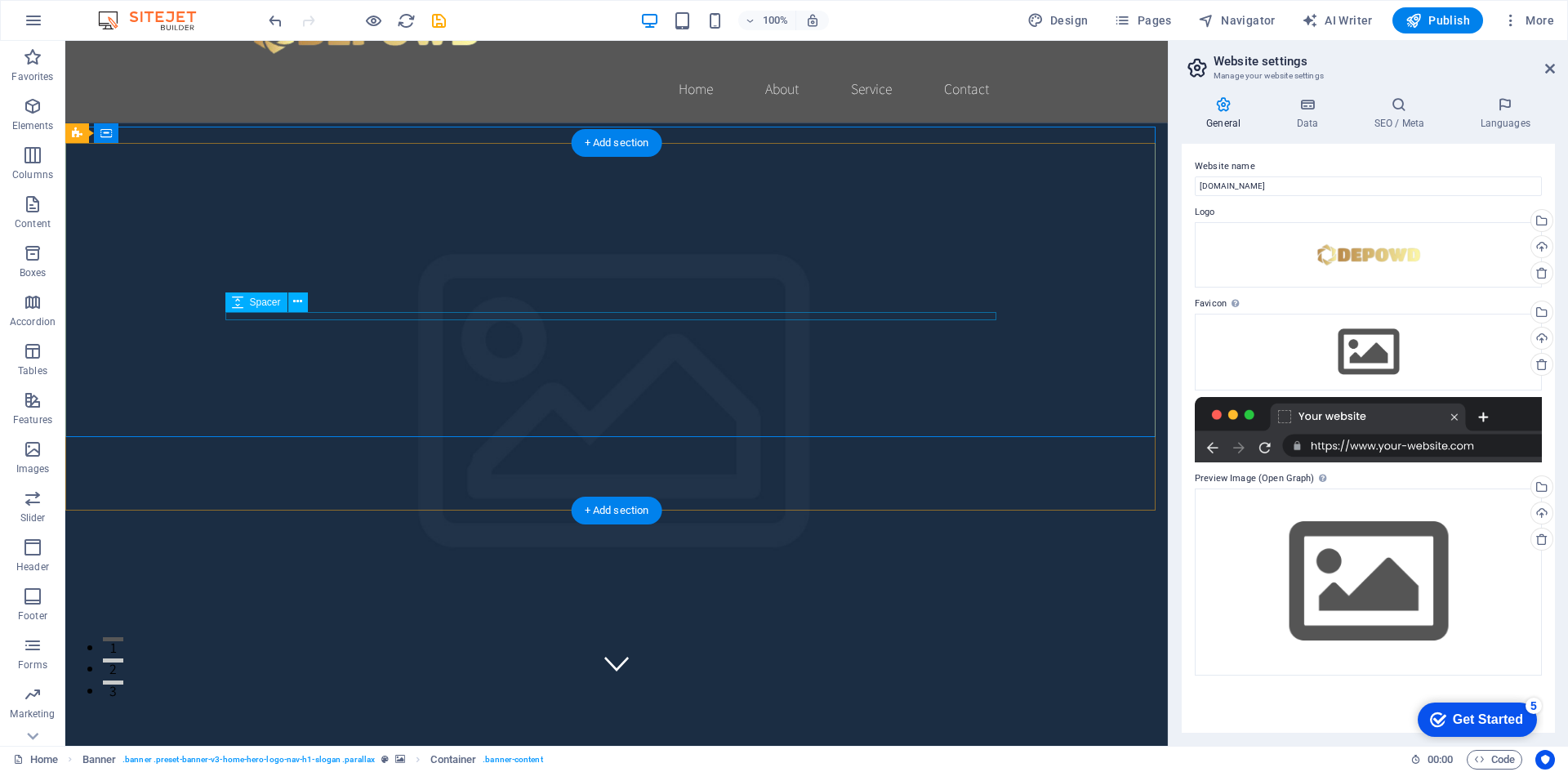
scroll to position [0, 0]
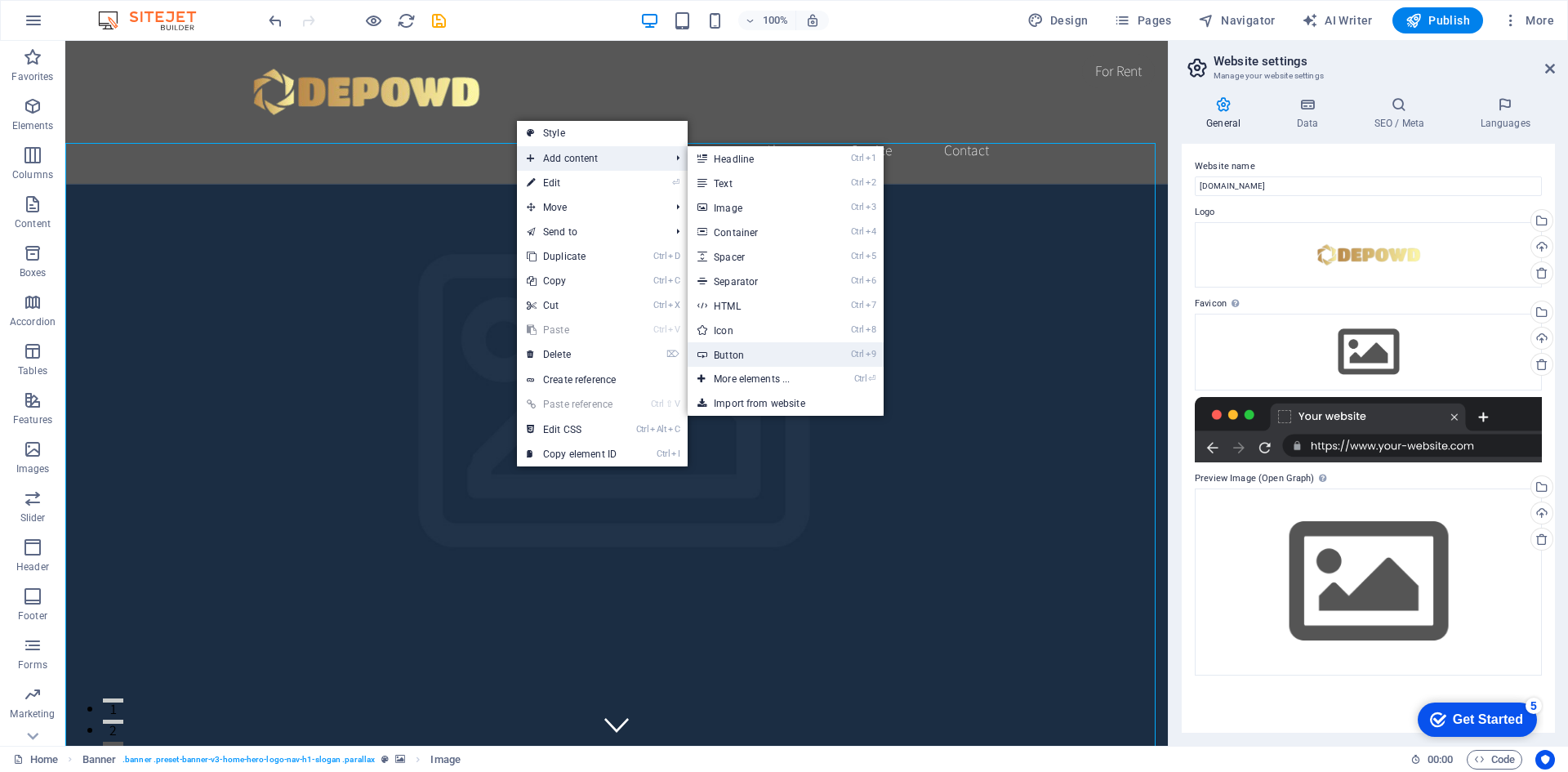
click at [764, 350] on link "Ctrl 9 Button" at bounding box center [755, 354] width 135 height 24
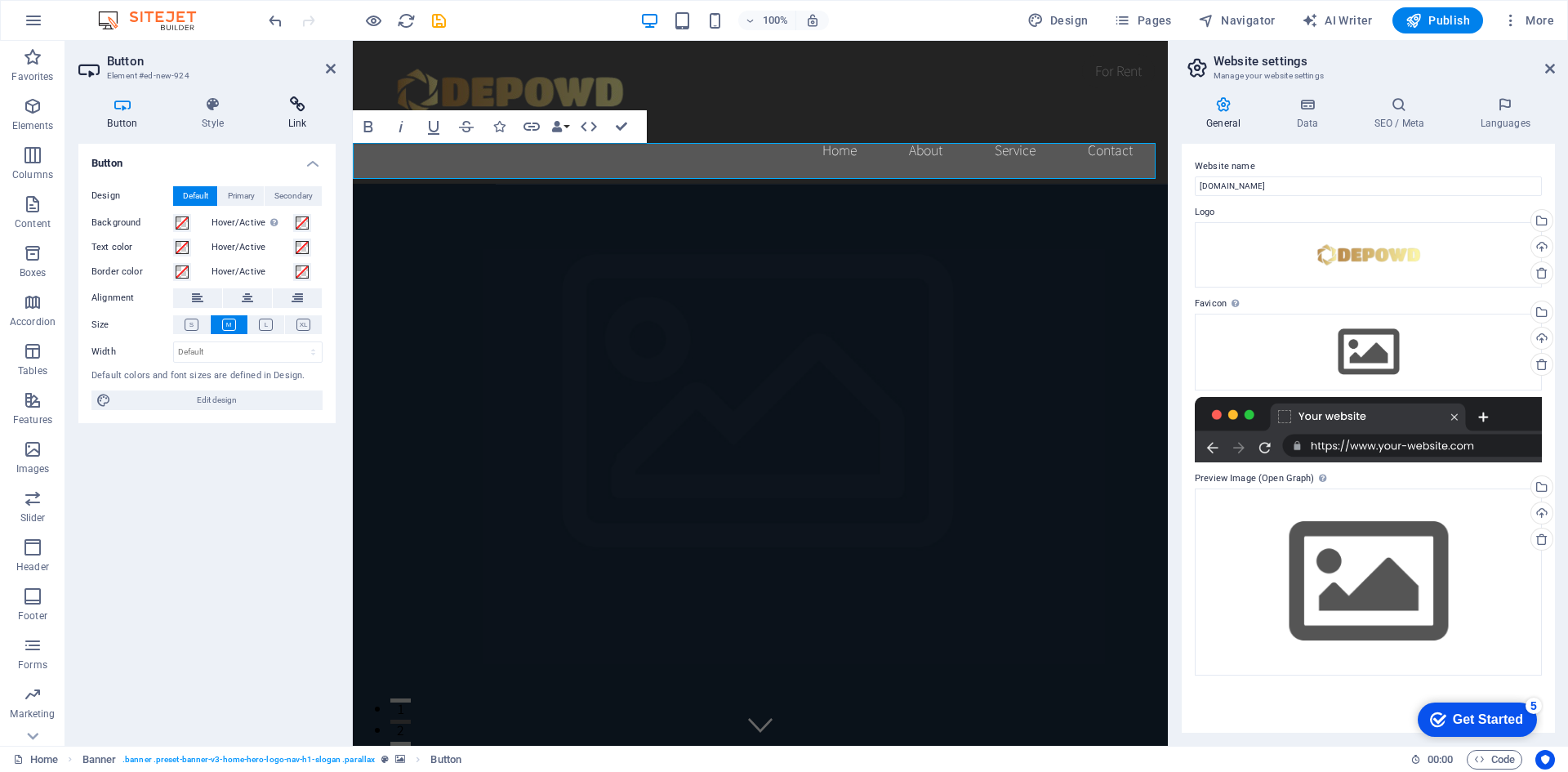
click at [291, 112] on icon at bounding box center [297, 105] width 77 height 17
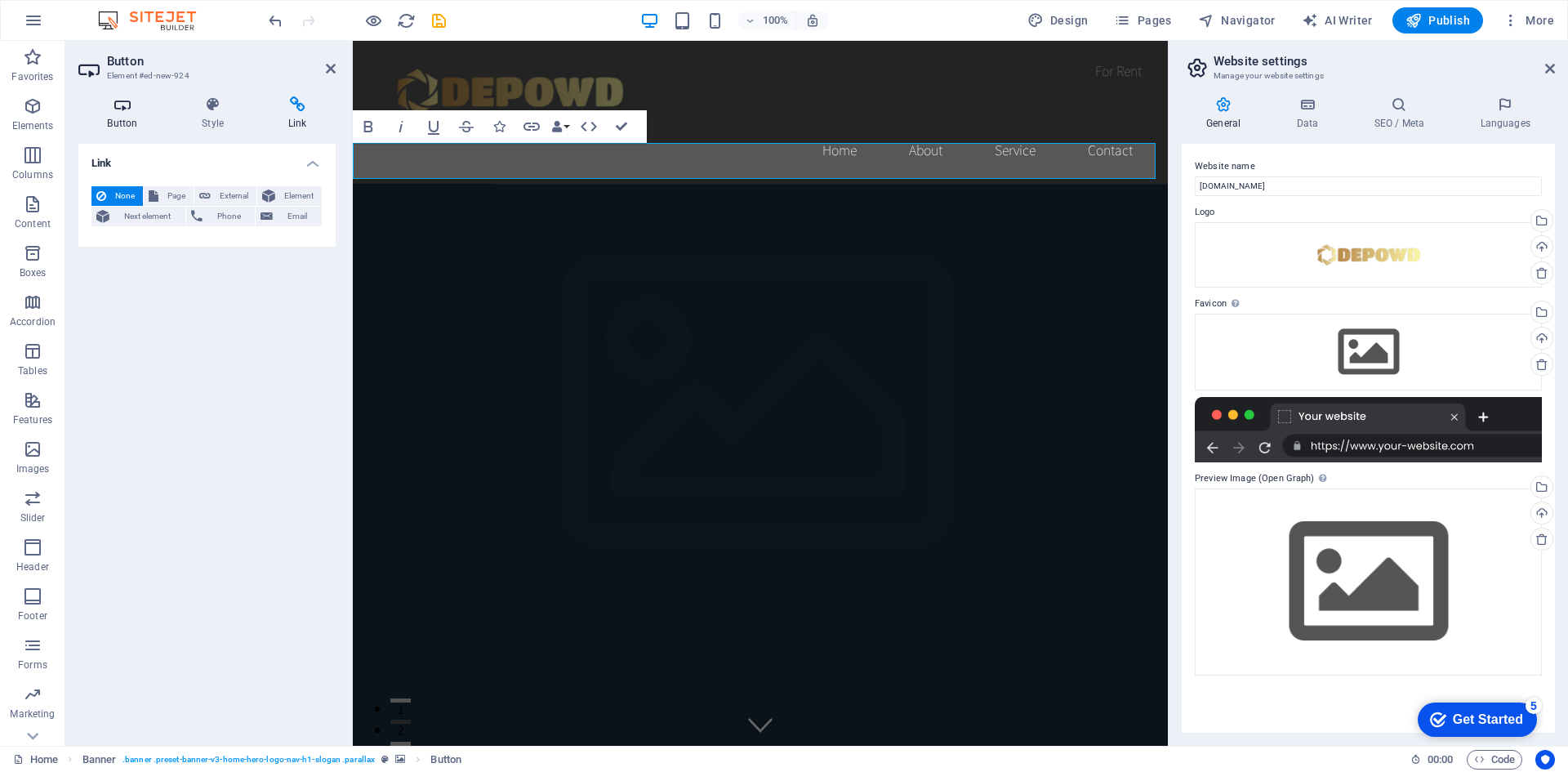
click at [113, 111] on icon at bounding box center [122, 105] width 88 height 17
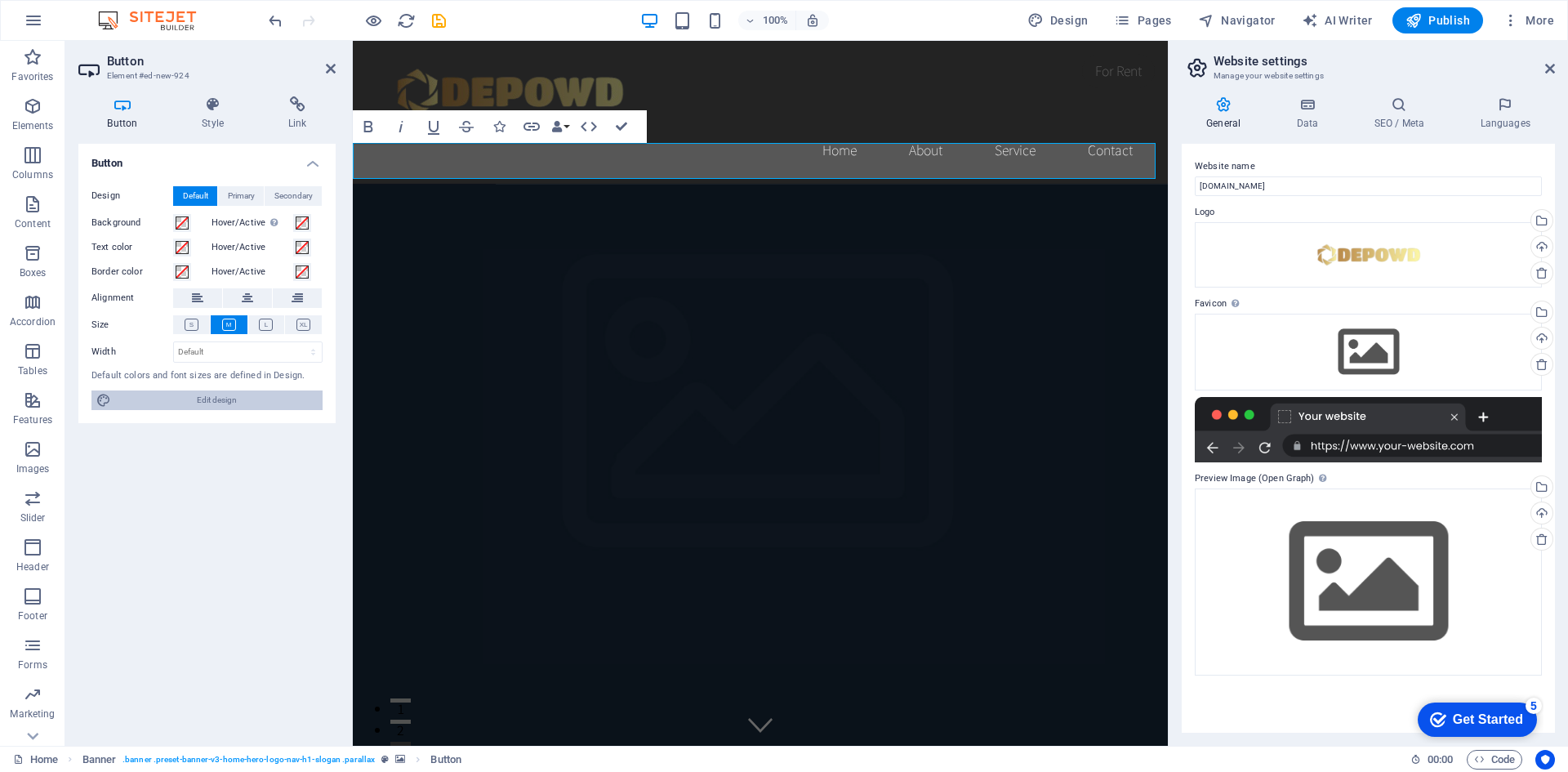
click at [240, 398] on span "Edit design" at bounding box center [217, 401] width 202 height 20
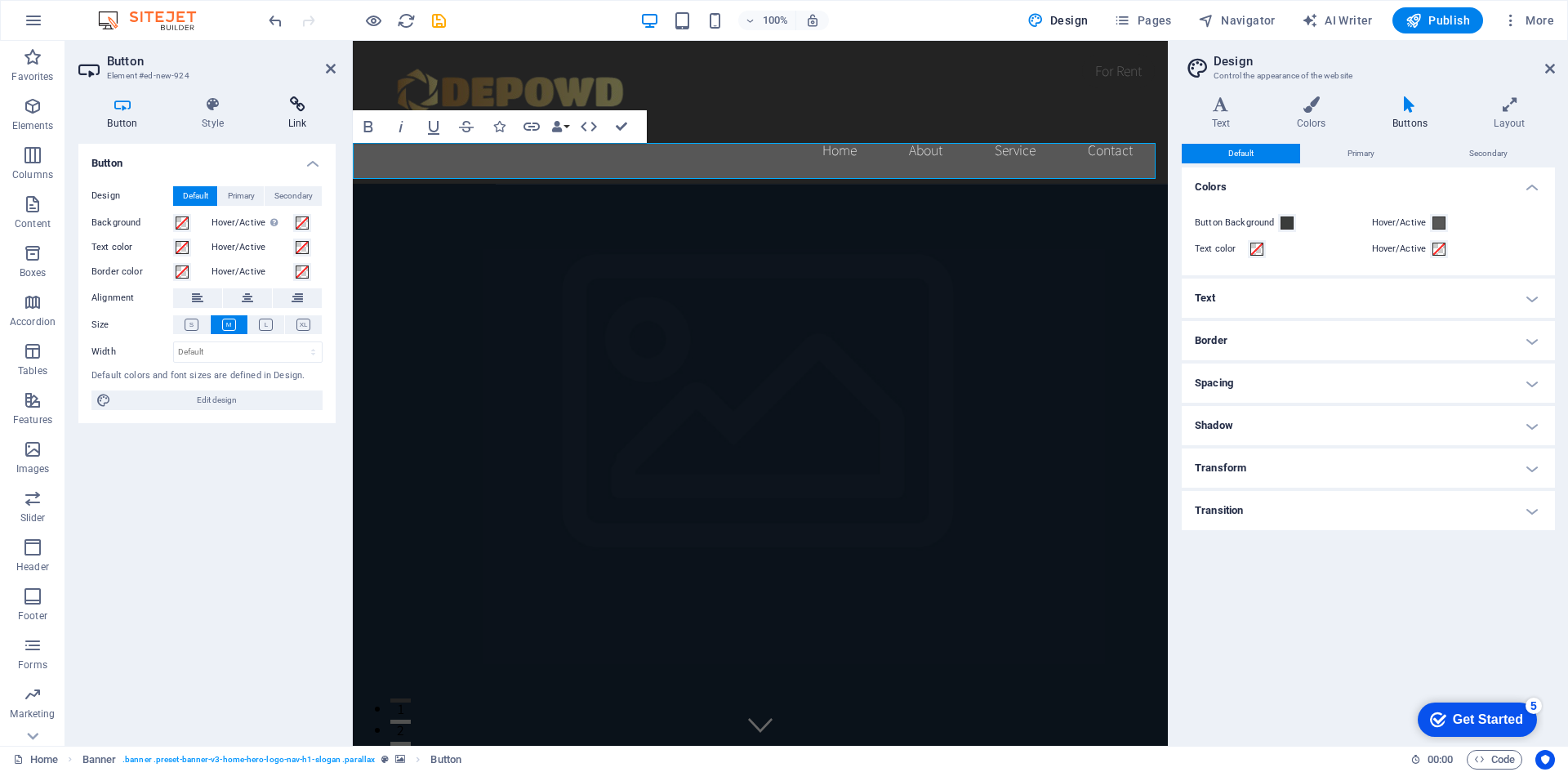
click at [300, 108] on icon at bounding box center [297, 105] width 77 height 17
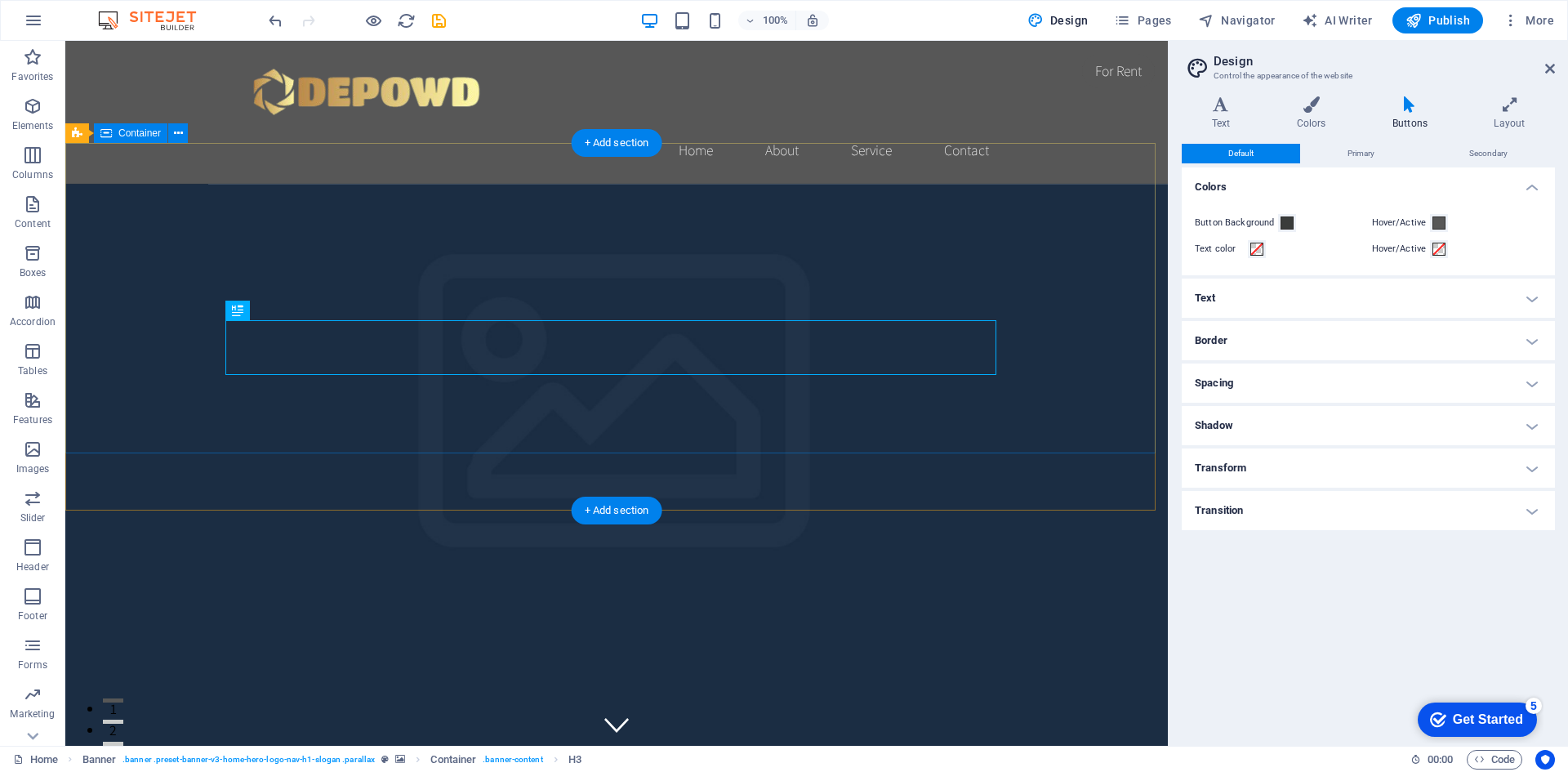
click at [515, 476] on figure at bounding box center [616, 536] width 1103 height 705
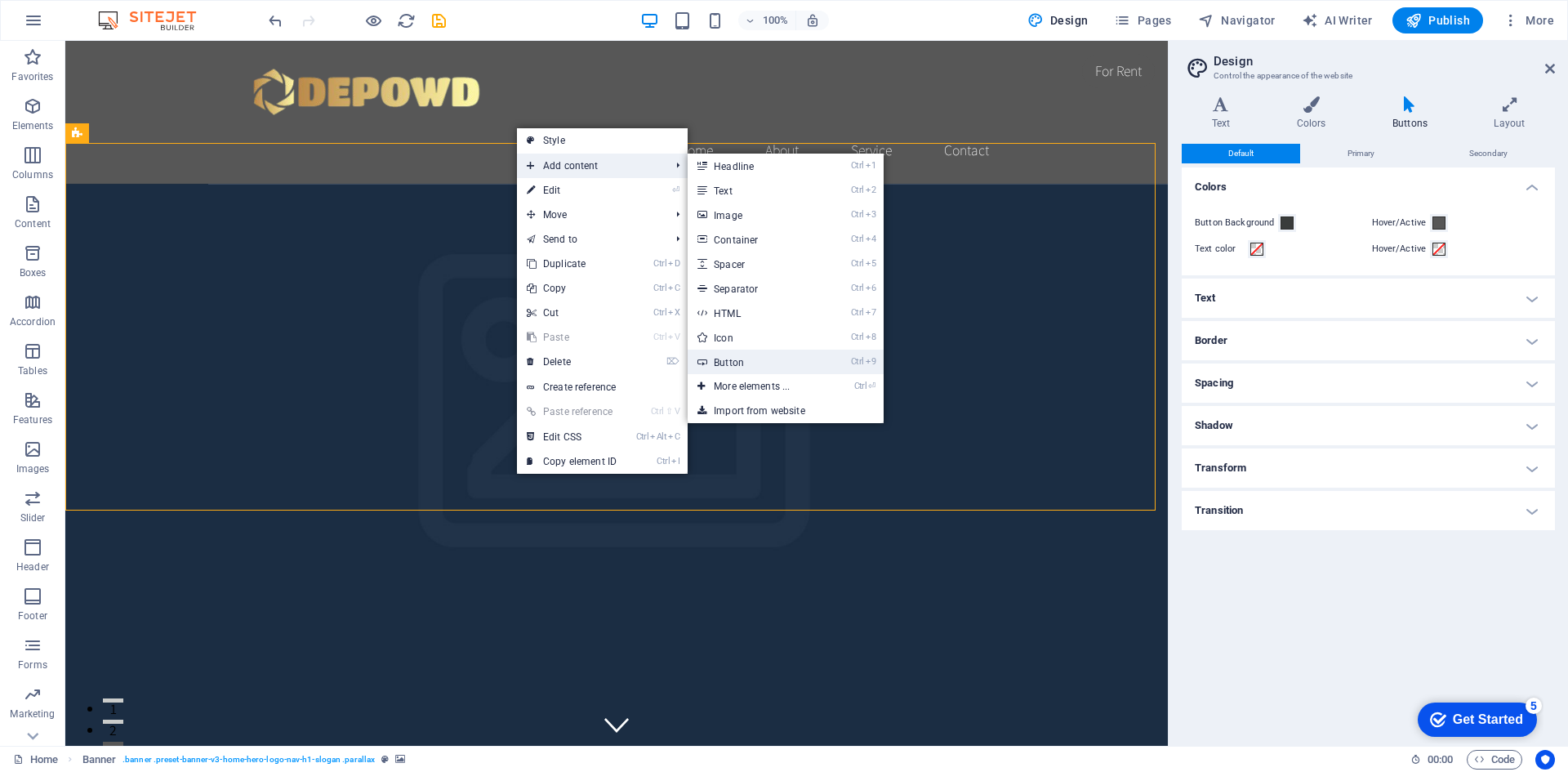
click at [768, 362] on link "Ctrl 9 Button" at bounding box center [755, 361] width 135 height 24
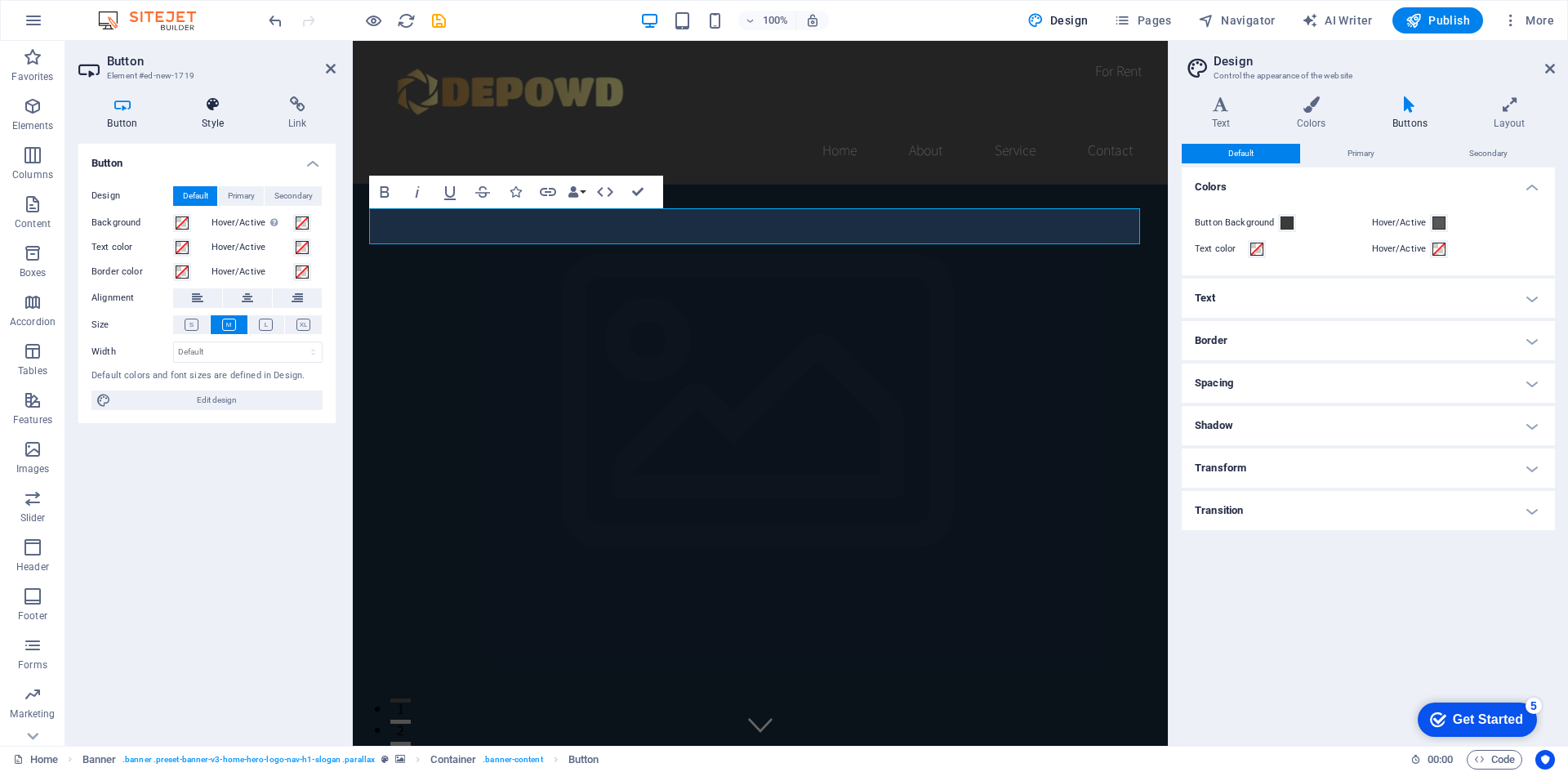
click at [214, 112] on h4 "Style" at bounding box center [217, 113] width 87 height 34
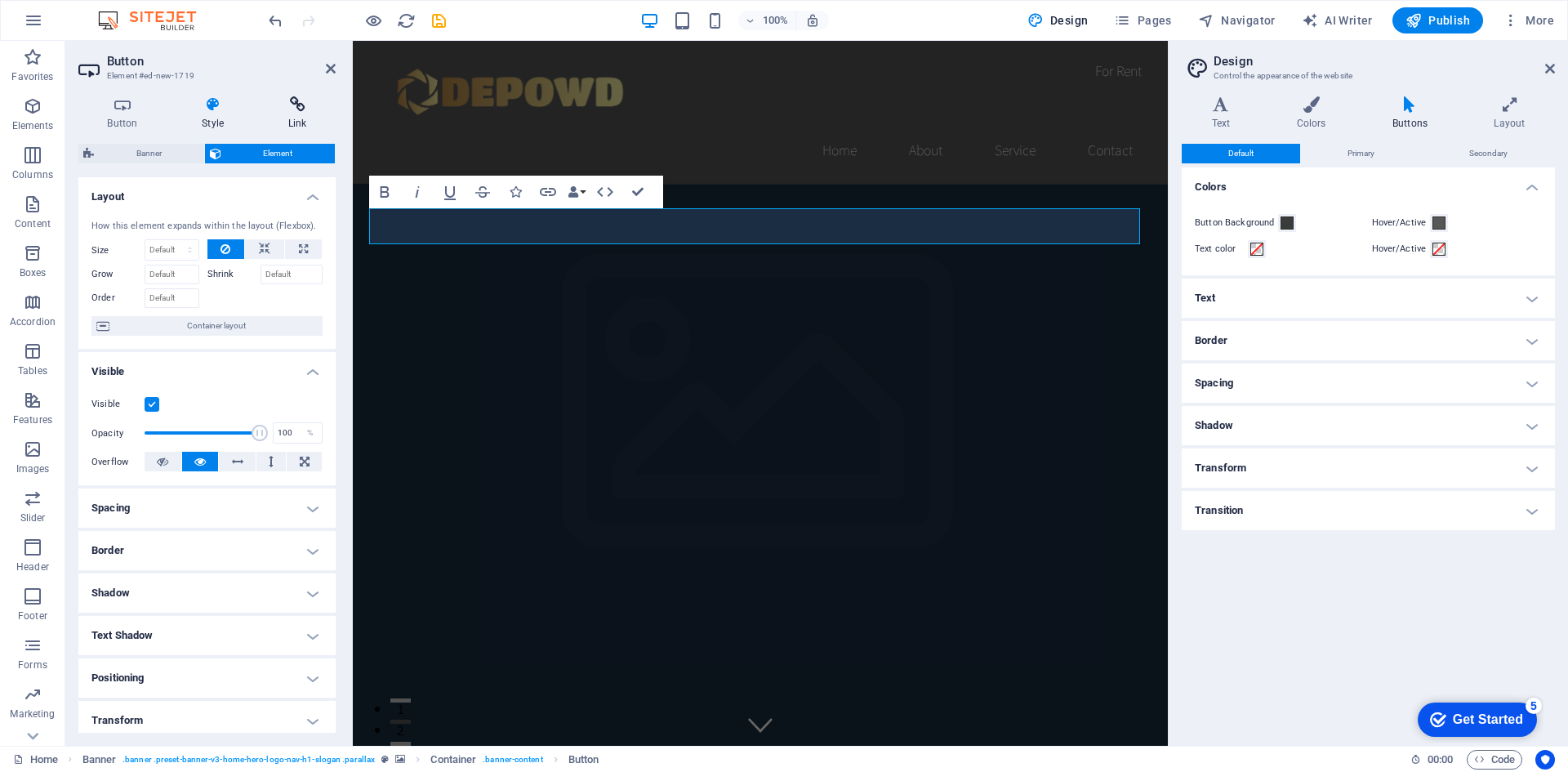
click at [281, 117] on h4 "Link" at bounding box center [297, 113] width 77 height 34
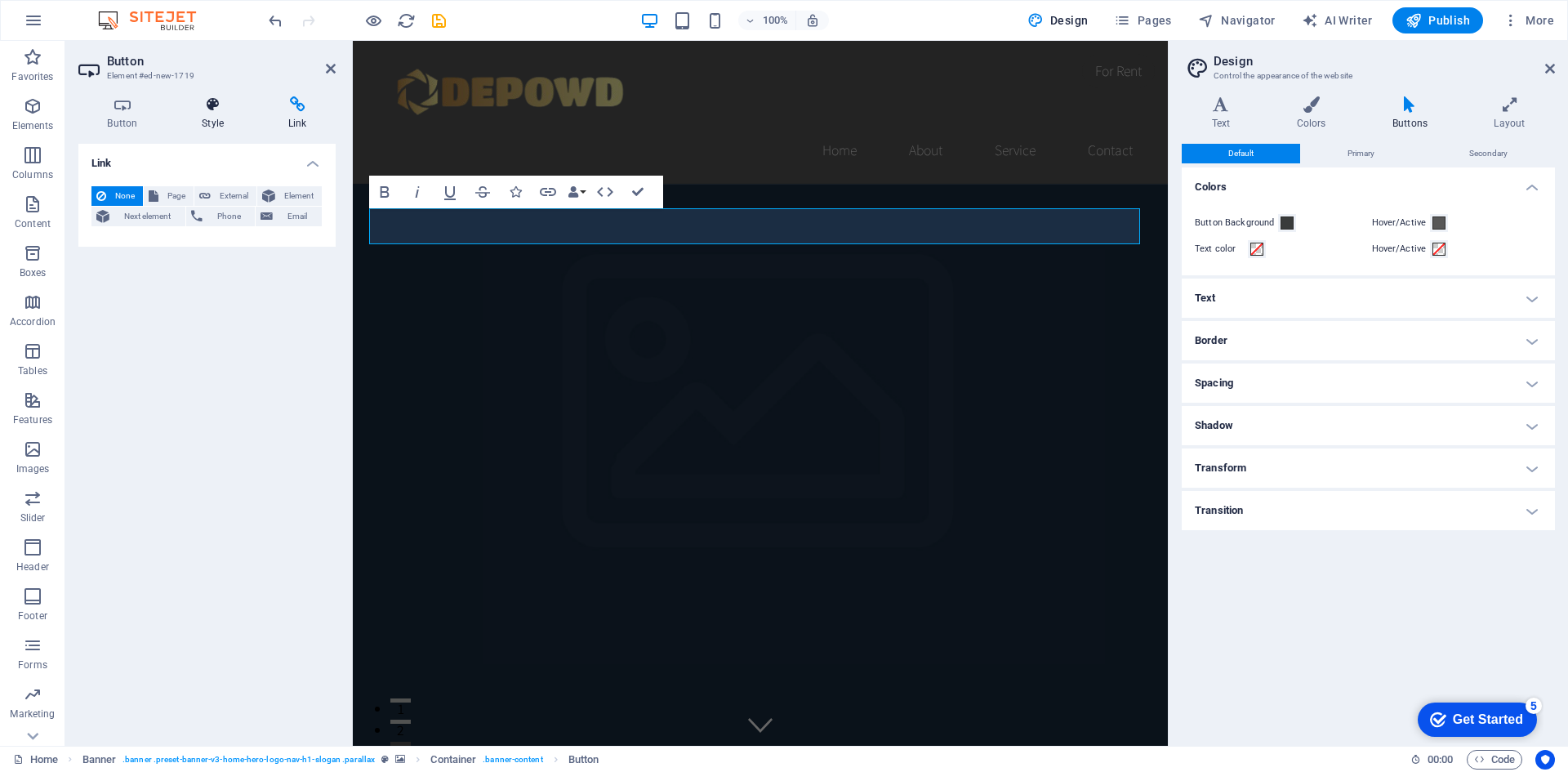
click at [203, 114] on h4 "Style" at bounding box center [217, 113] width 87 height 34
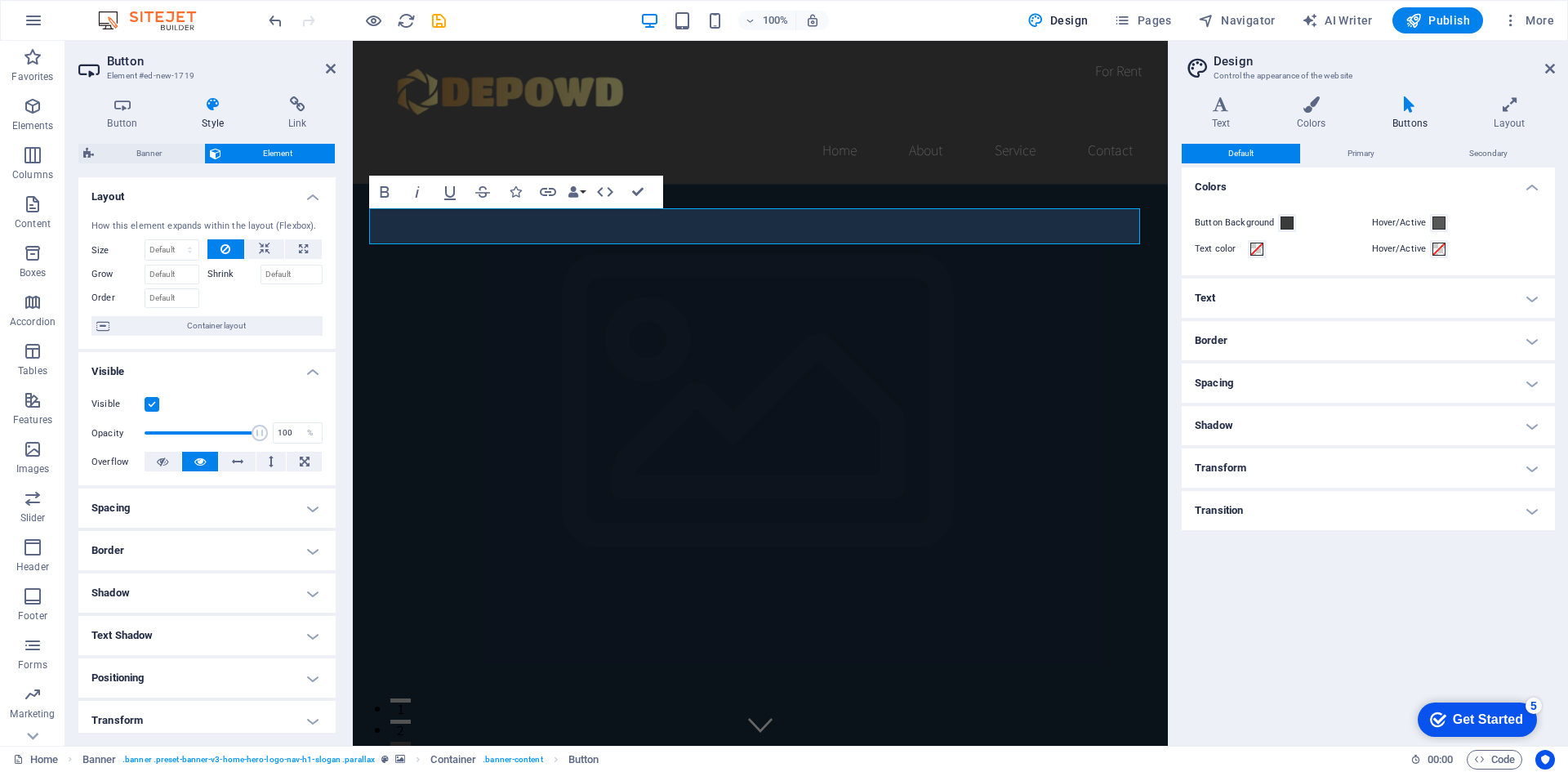
click at [132, 95] on div "Button Style Link Button Design Default Primary Secondary Background Hover/Acti…" at bounding box center [207, 414] width 283 height 662
click at [121, 105] on icon at bounding box center [122, 105] width 88 height 17
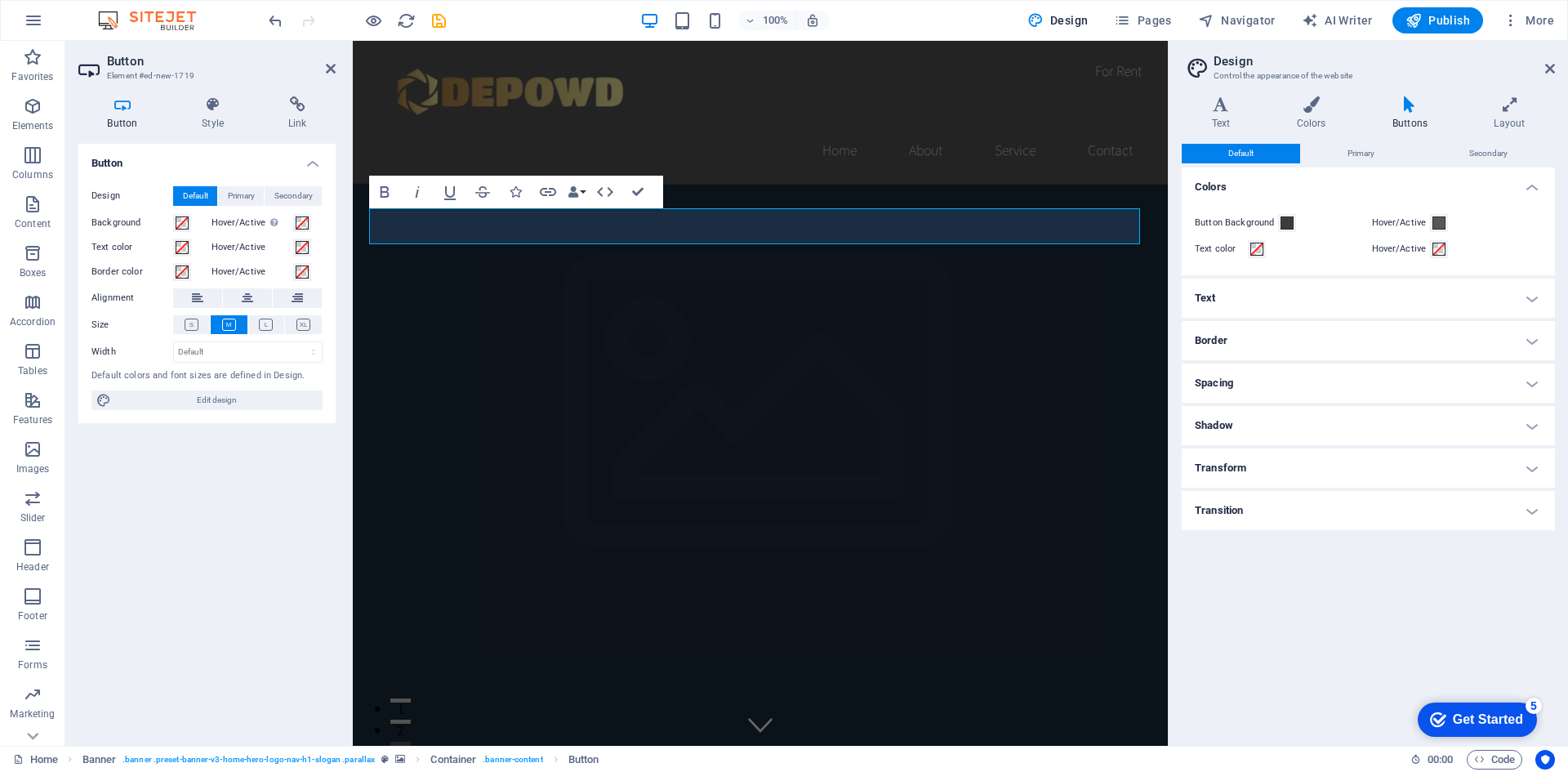
click at [197, 416] on div "Design Default Primary Secondary Background Hover/Active Switch to preview mode…" at bounding box center [207, 298] width 257 height 251
click at [207, 402] on span "Edit design" at bounding box center [217, 401] width 202 height 20
click at [1337, 305] on h4 "Text" at bounding box center [1368, 297] width 373 height 39
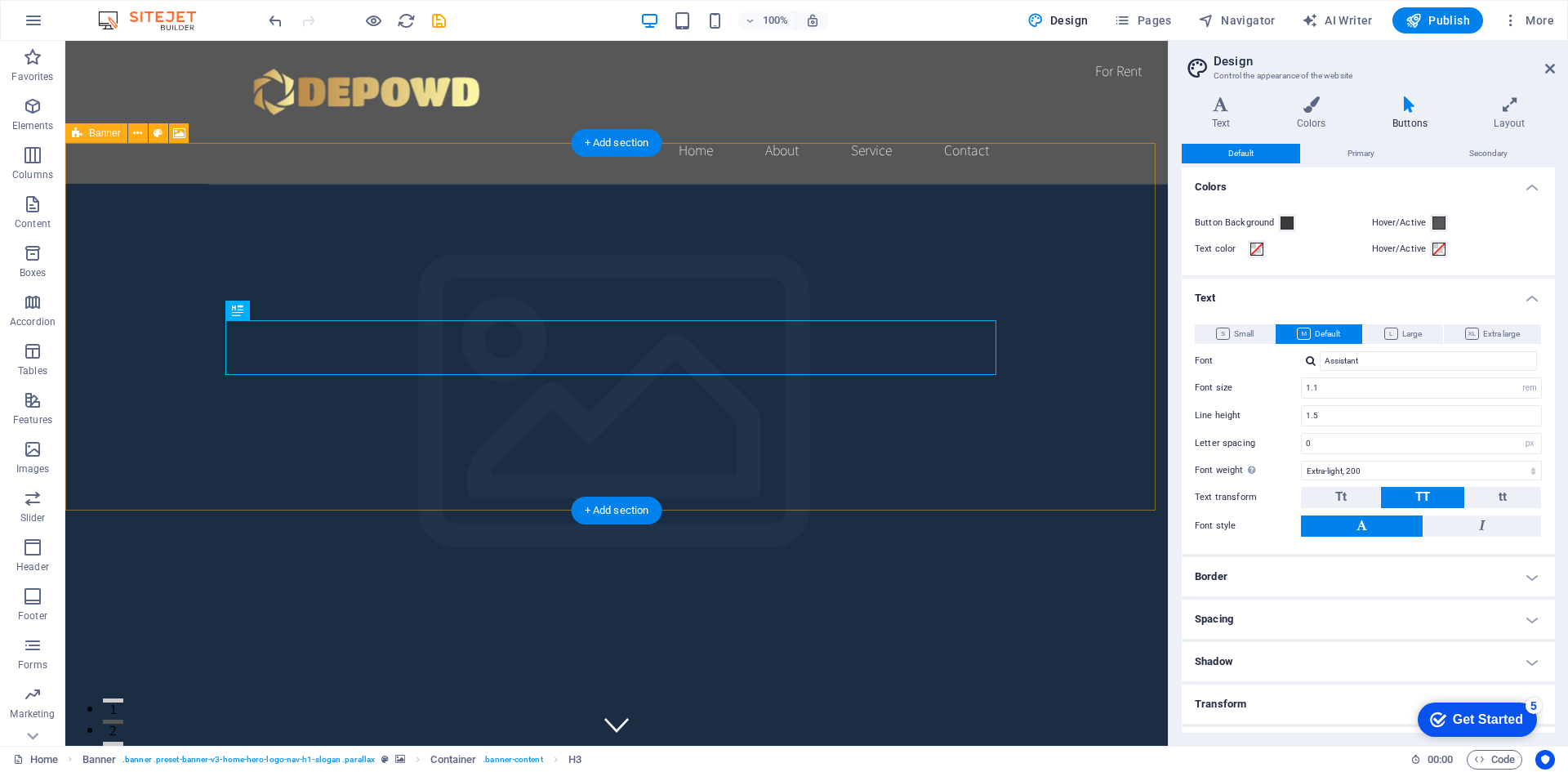
click at [635, 463] on figure at bounding box center [616, 536] width 1103 height 705
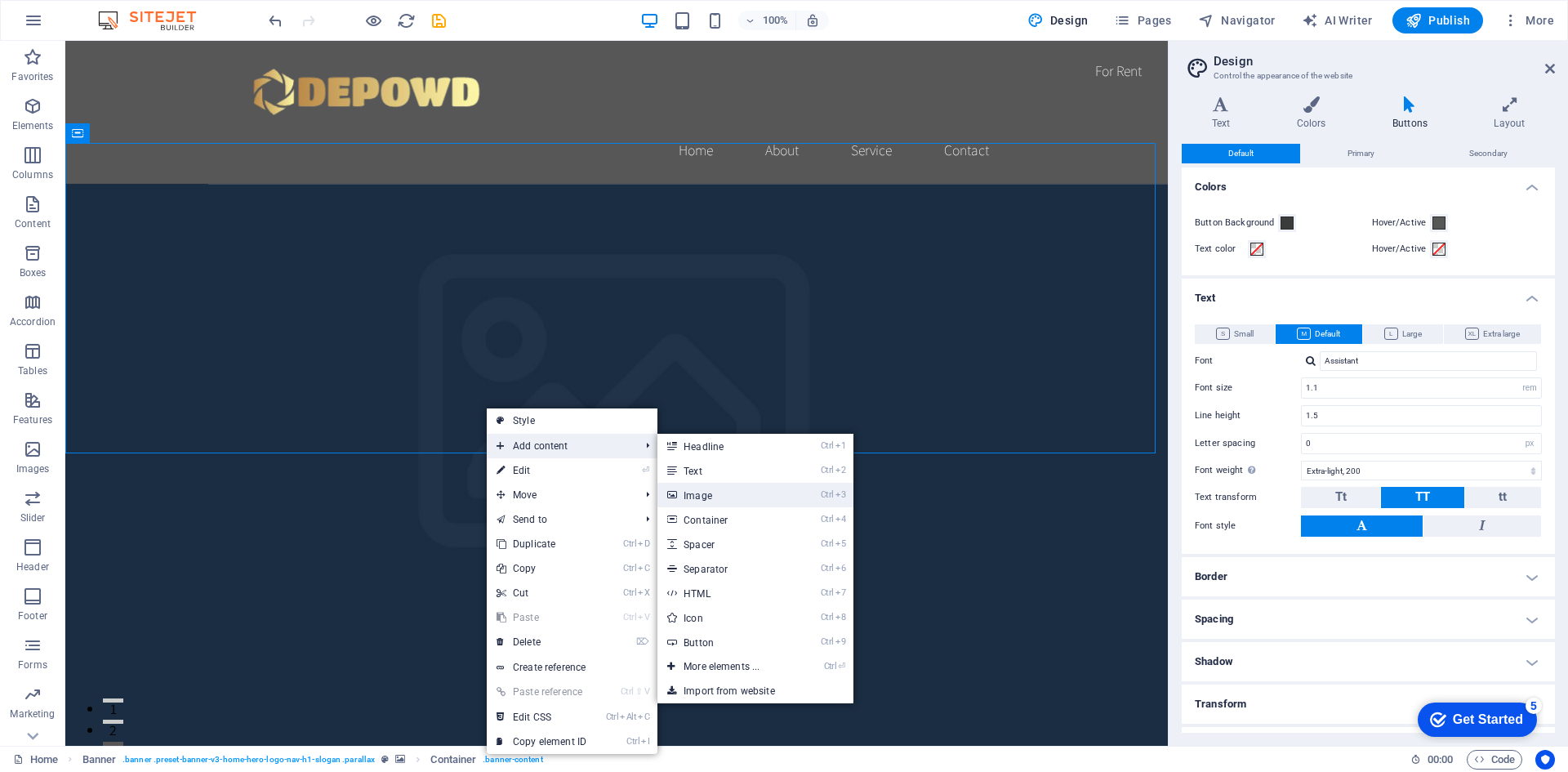
click at [715, 505] on link "Ctrl 3 Image" at bounding box center [725, 495] width 135 height 24
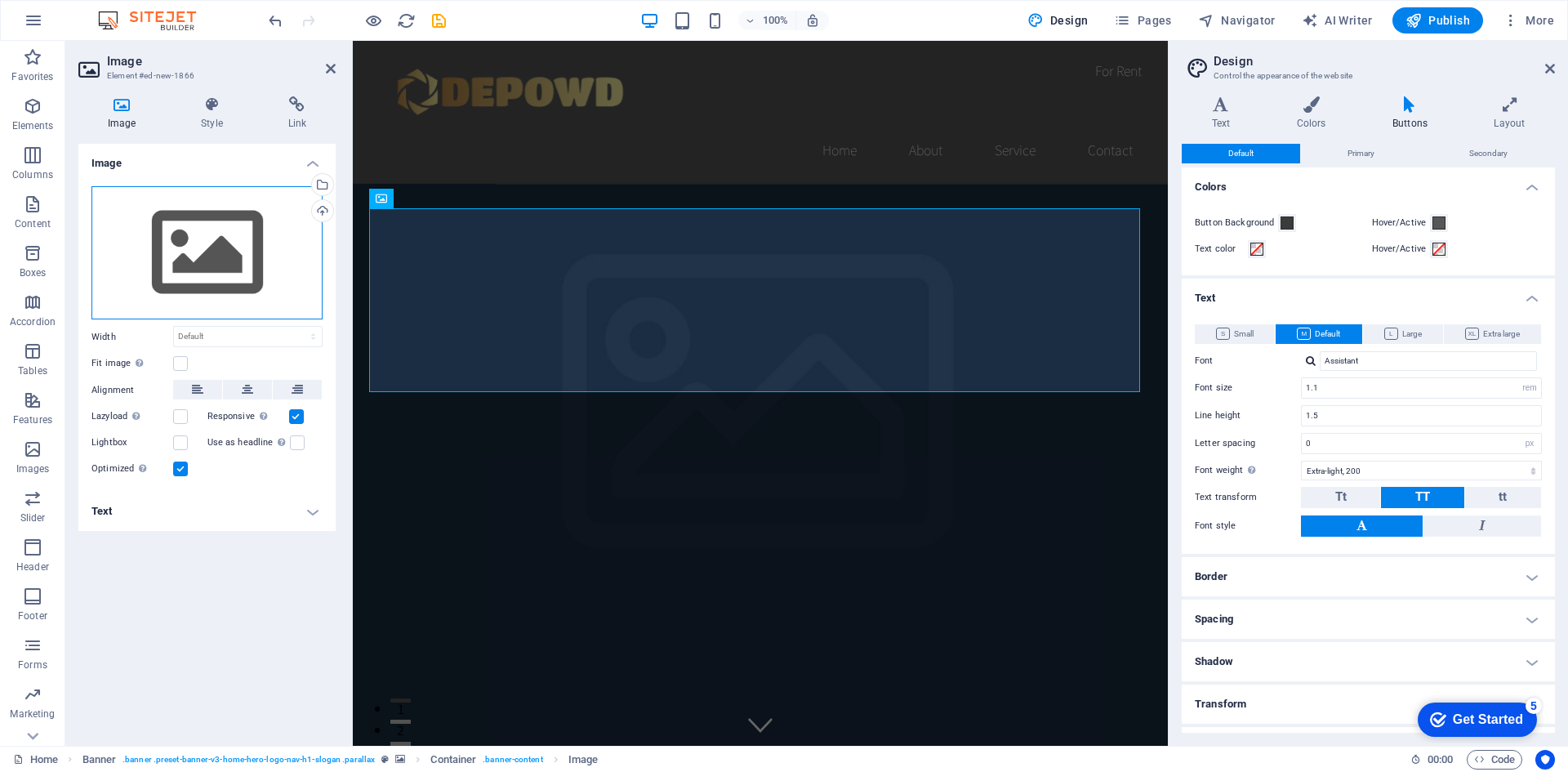
click at [222, 249] on div "Drag files here, click to choose files or select files from Files or our free s…" at bounding box center [207, 253] width 231 height 134
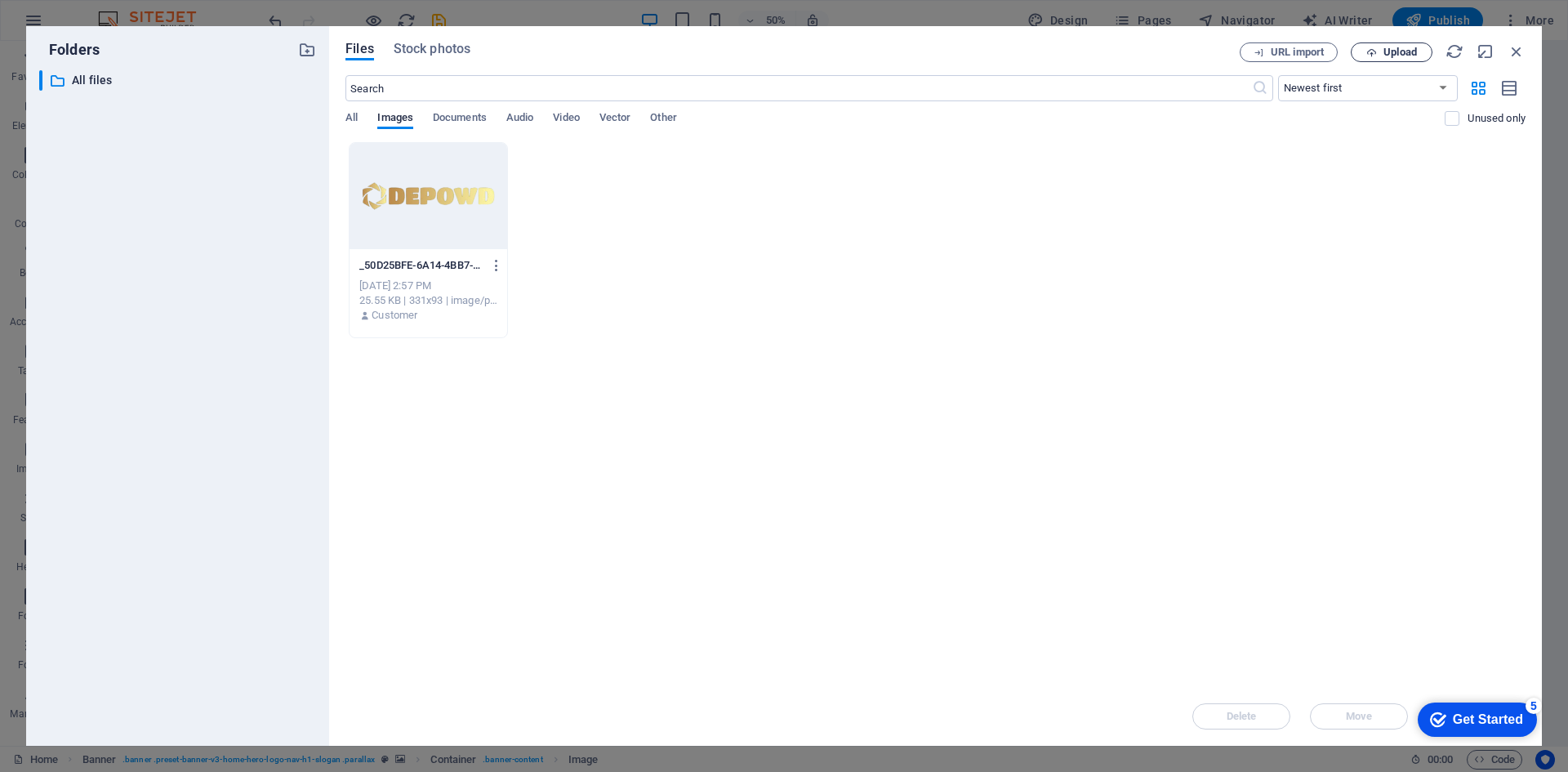
click at [1389, 52] on span "Upload" at bounding box center [1401, 52] width 33 height 10
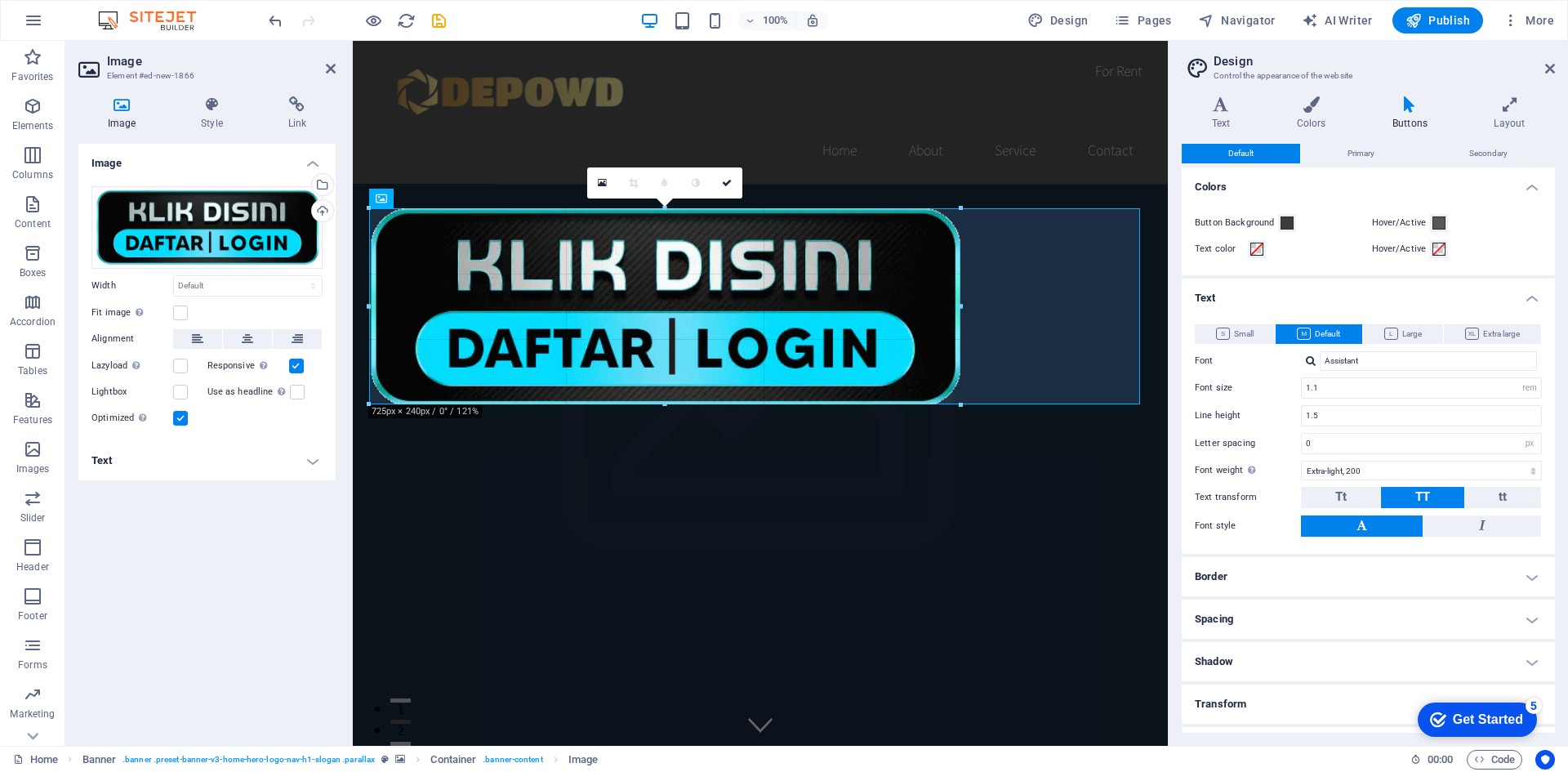
drag, startPoint x: 1137, startPoint y: 205, endPoint x: 205, endPoint y: 228, distance: 932.3
type input "731"
select select "px"
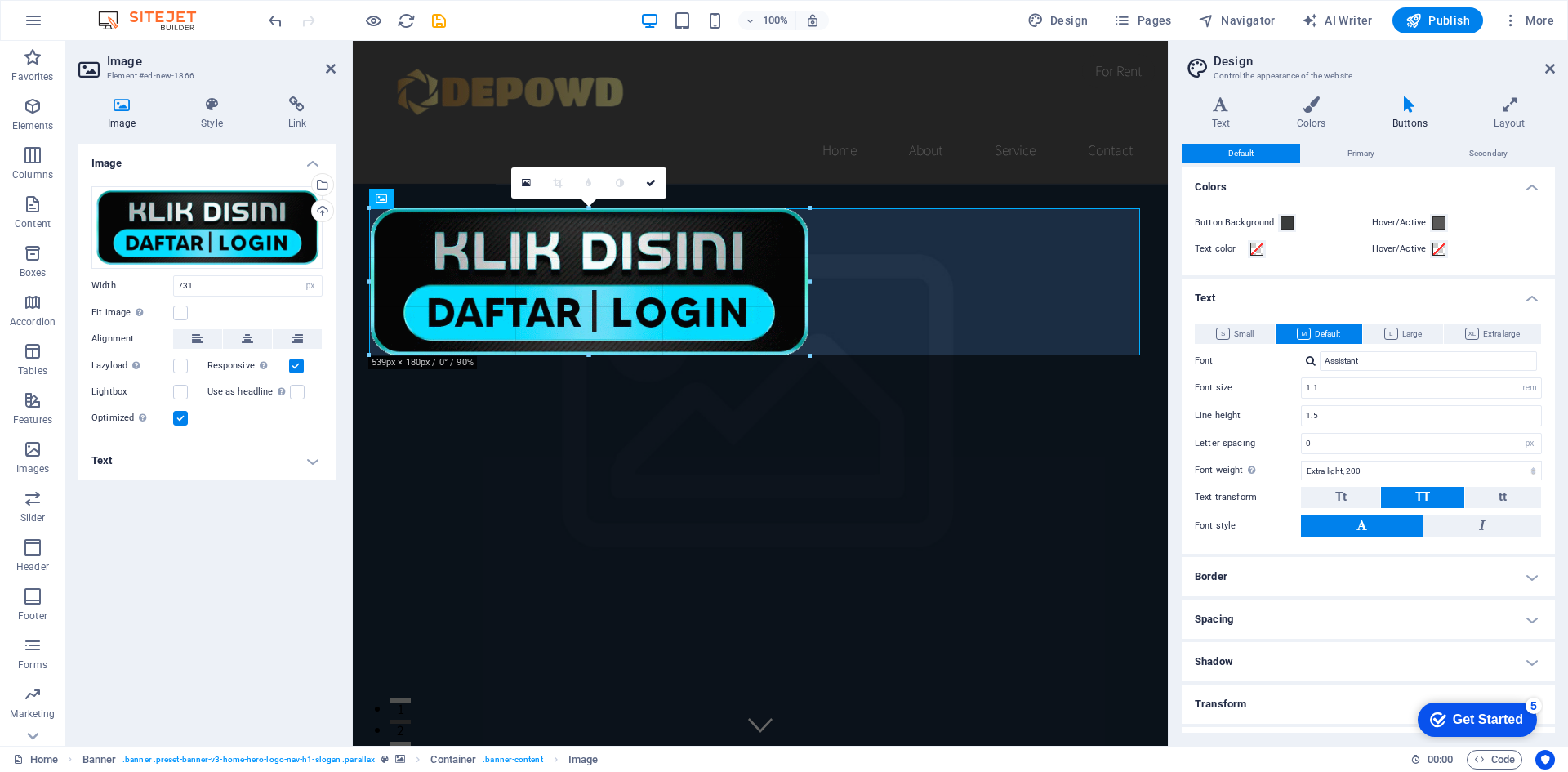
drag, startPoint x: 368, startPoint y: 207, endPoint x: 701, endPoint y: 263, distance: 337.7
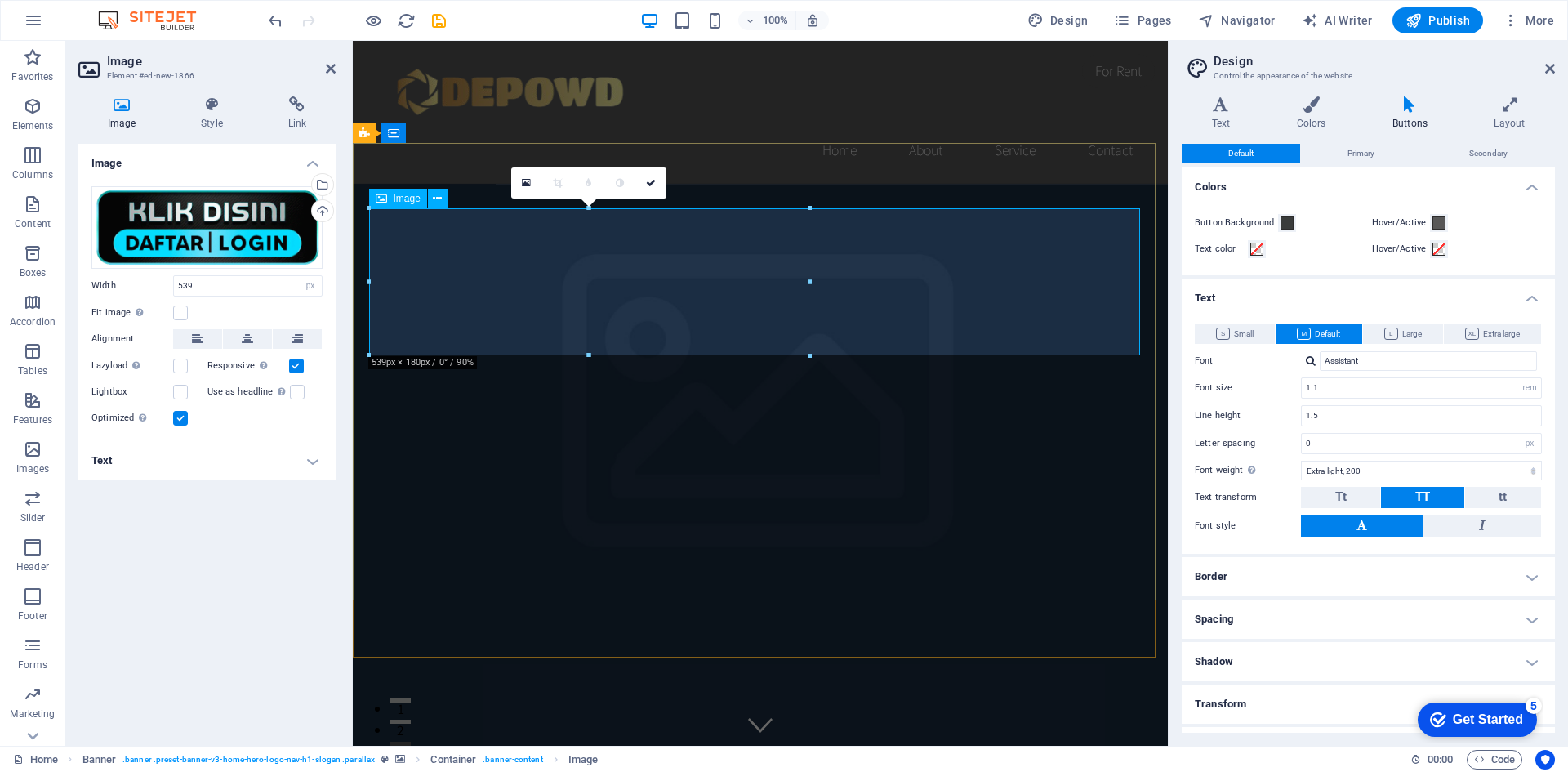
drag, startPoint x: 1160, startPoint y: 322, endPoint x: 505, endPoint y: 301, distance: 655.3
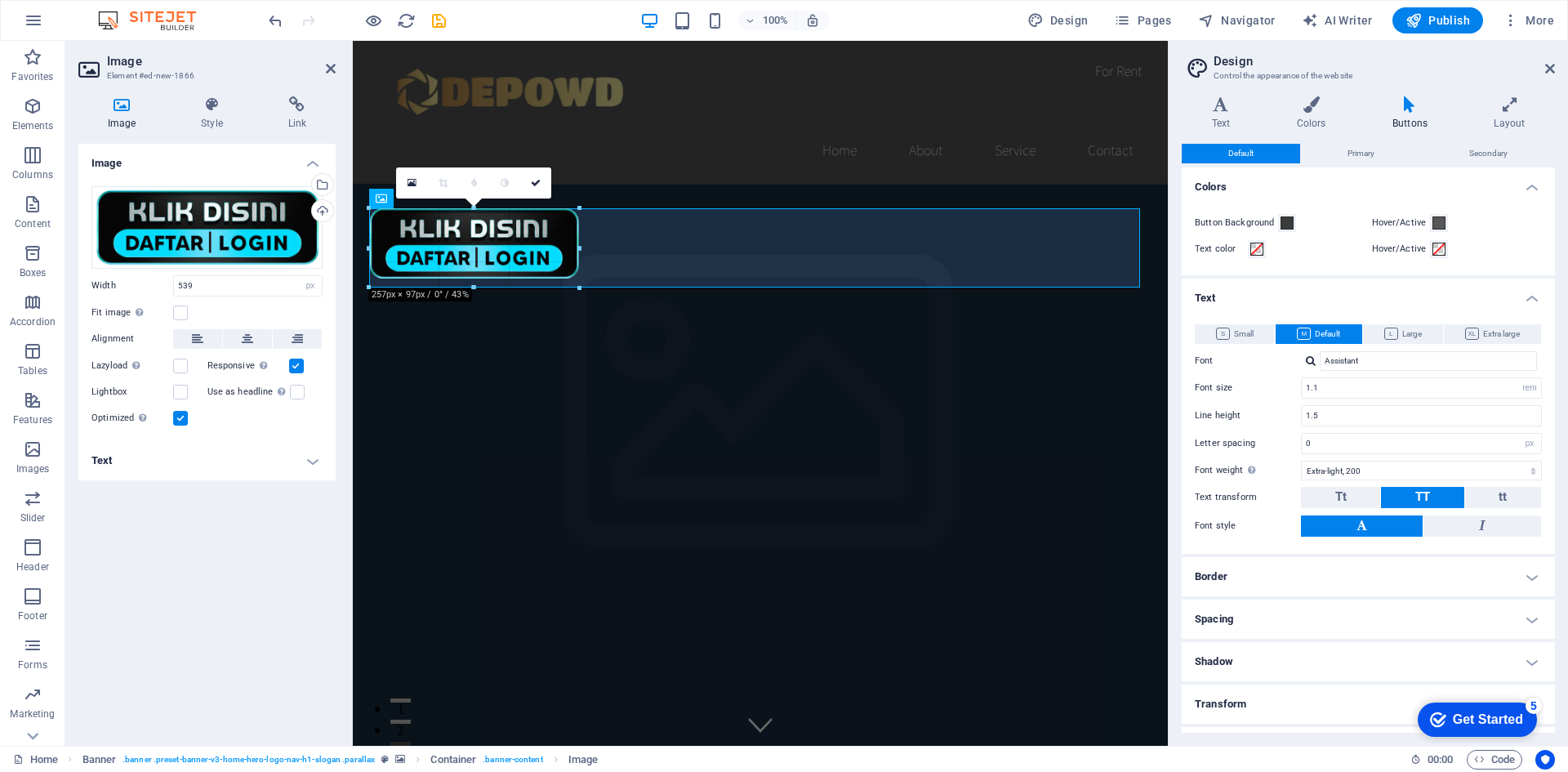
type input "257"
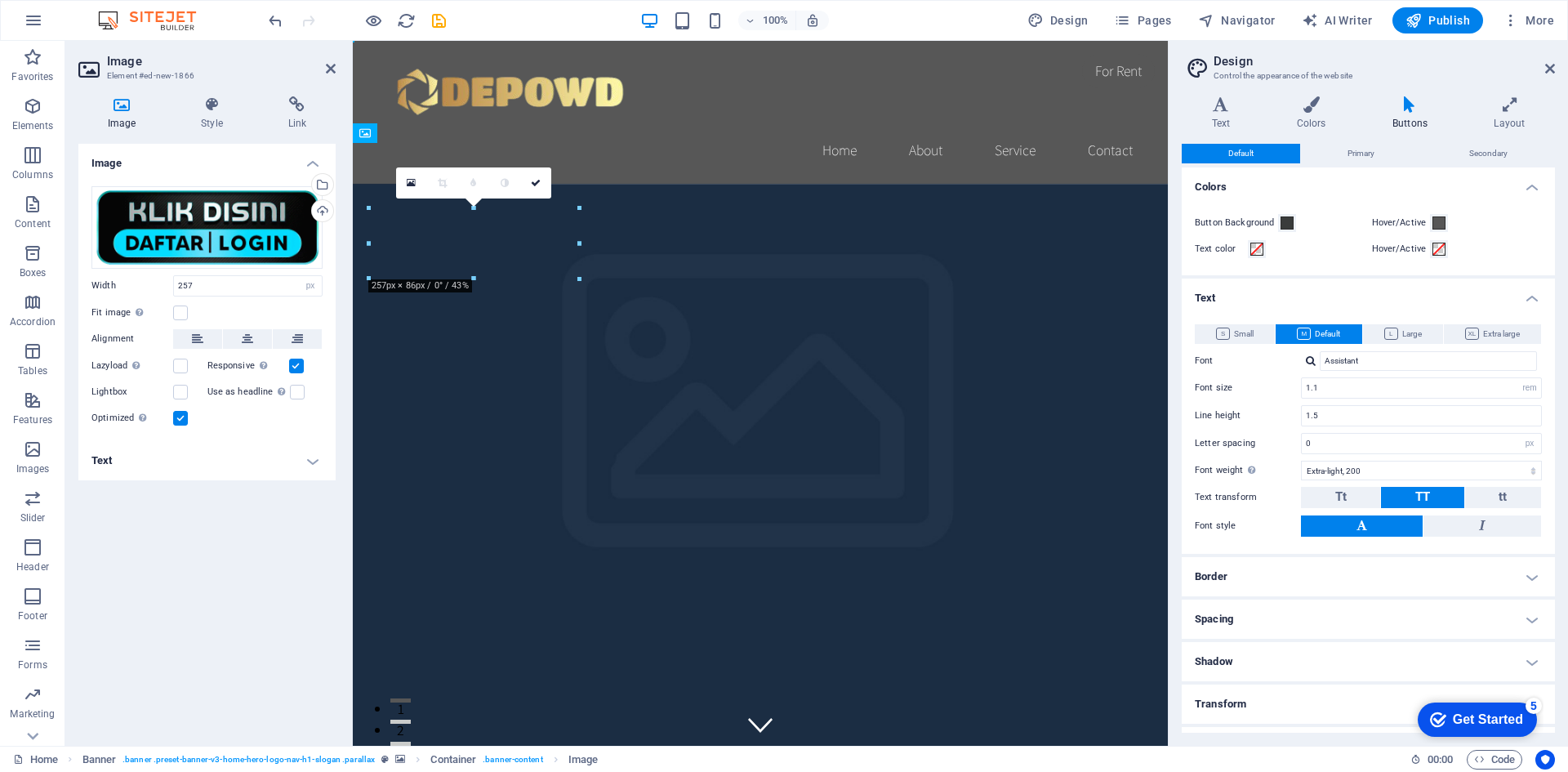
drag, startPoint x: 535, startPoint y: 245, endPoint x: 686, endPoint y: 419, distance: 230.4
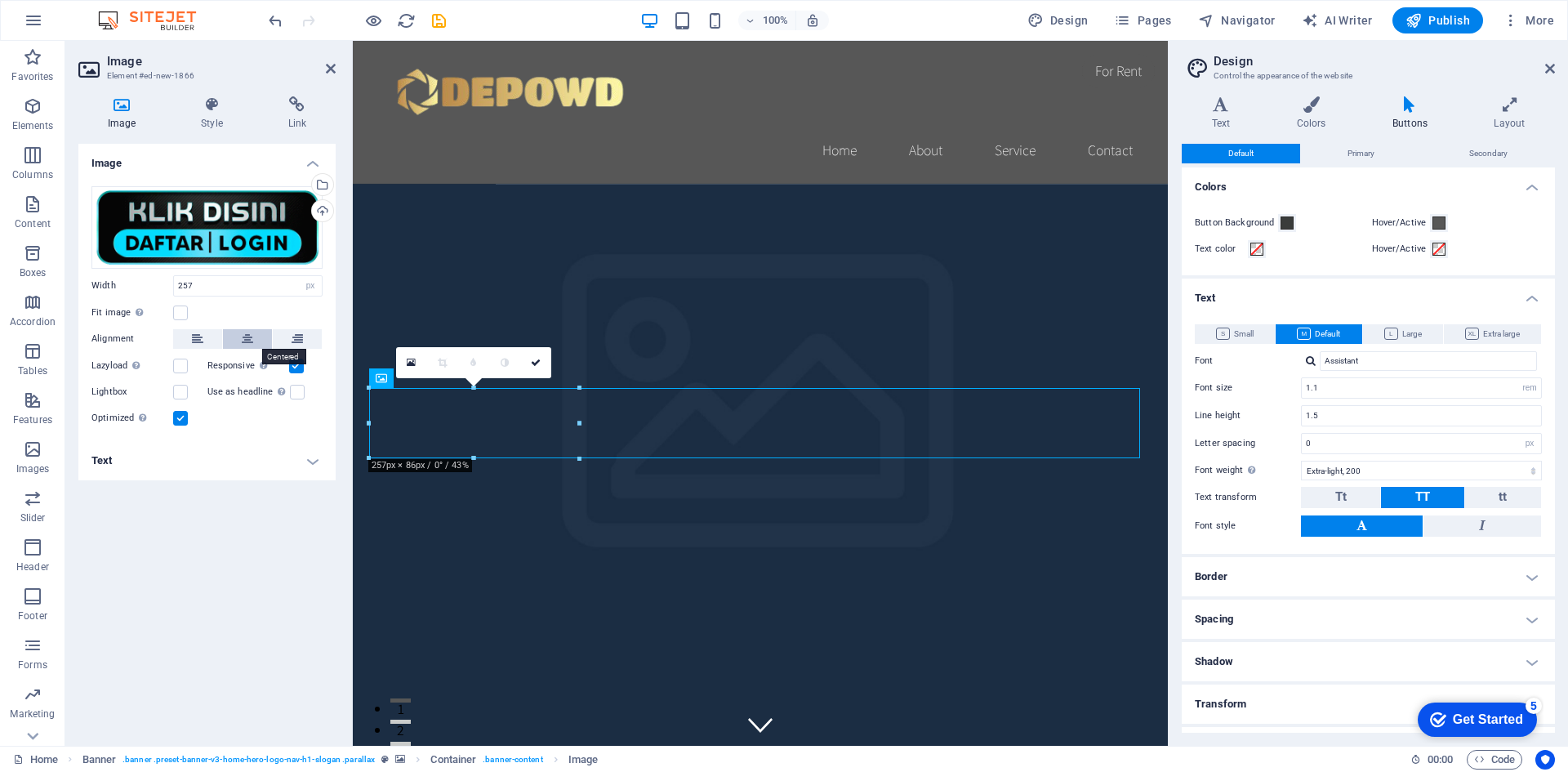
click at [243, 338] on icon at bounding box center [247, 339] width 12 height 20
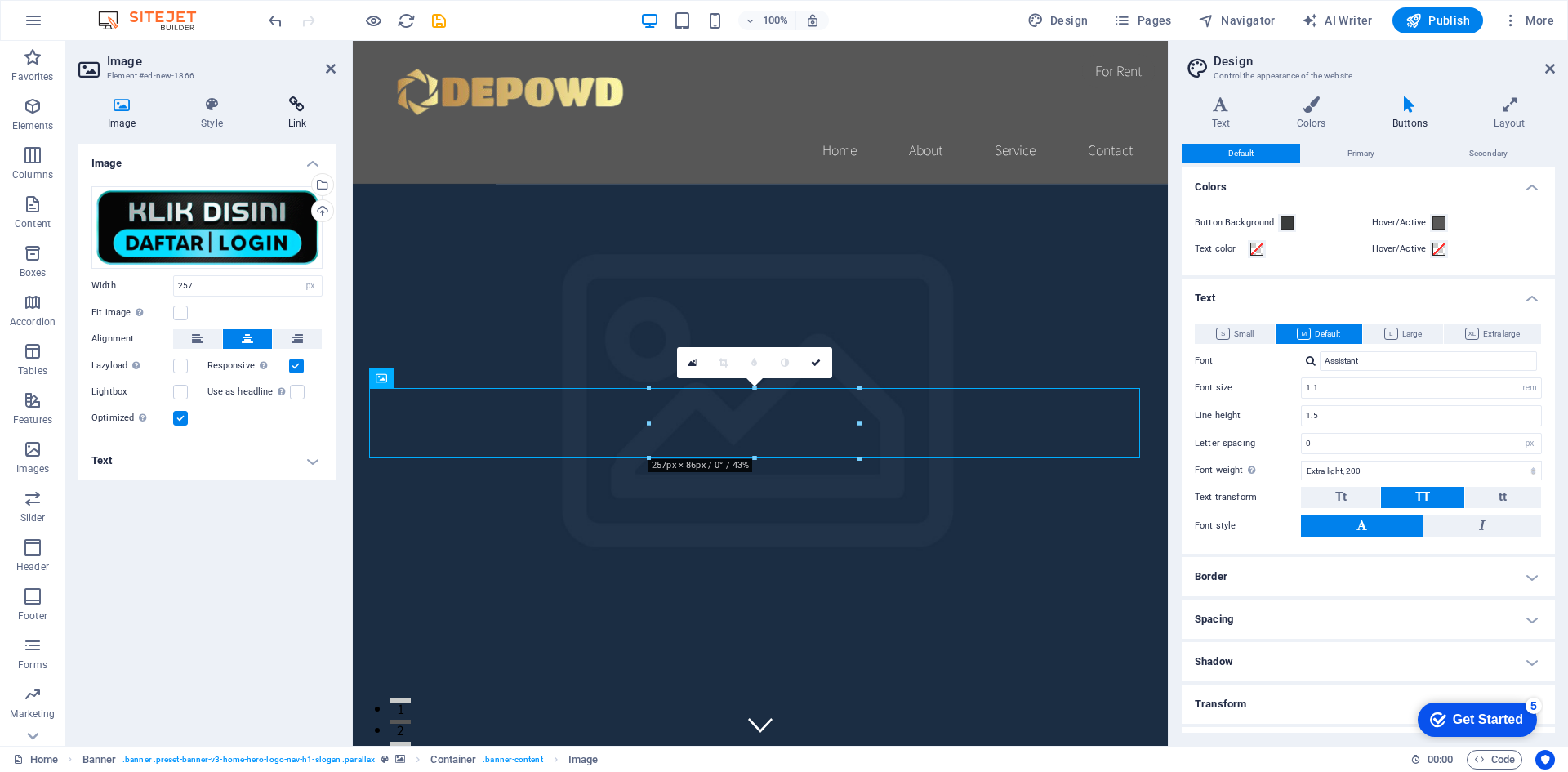
click at [296, 107] on icon at bounding box center [297, 105] width 77 height 17
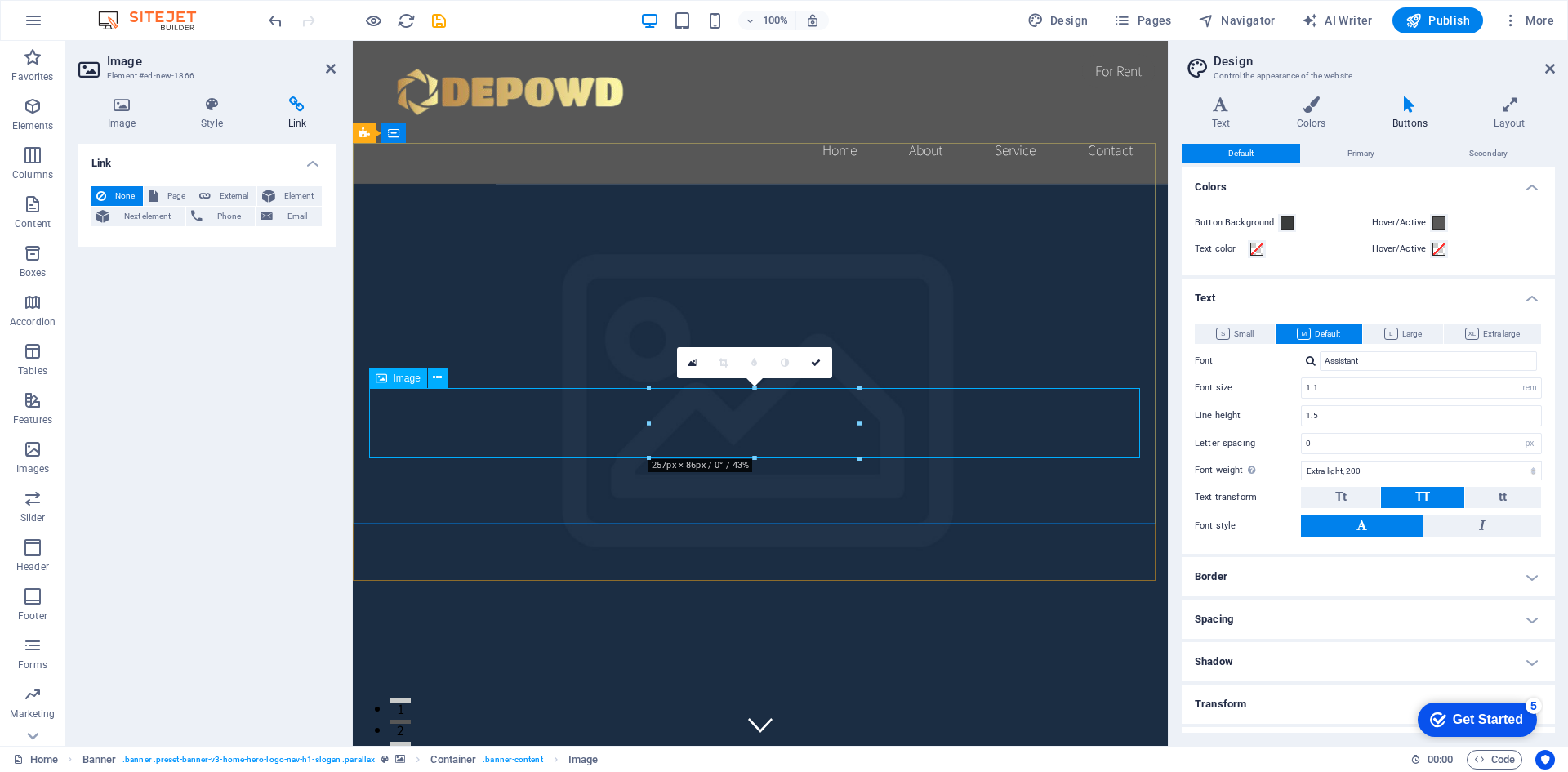
click at [821, 360] on icon at bounding box center [816, 363] width 10 height 10
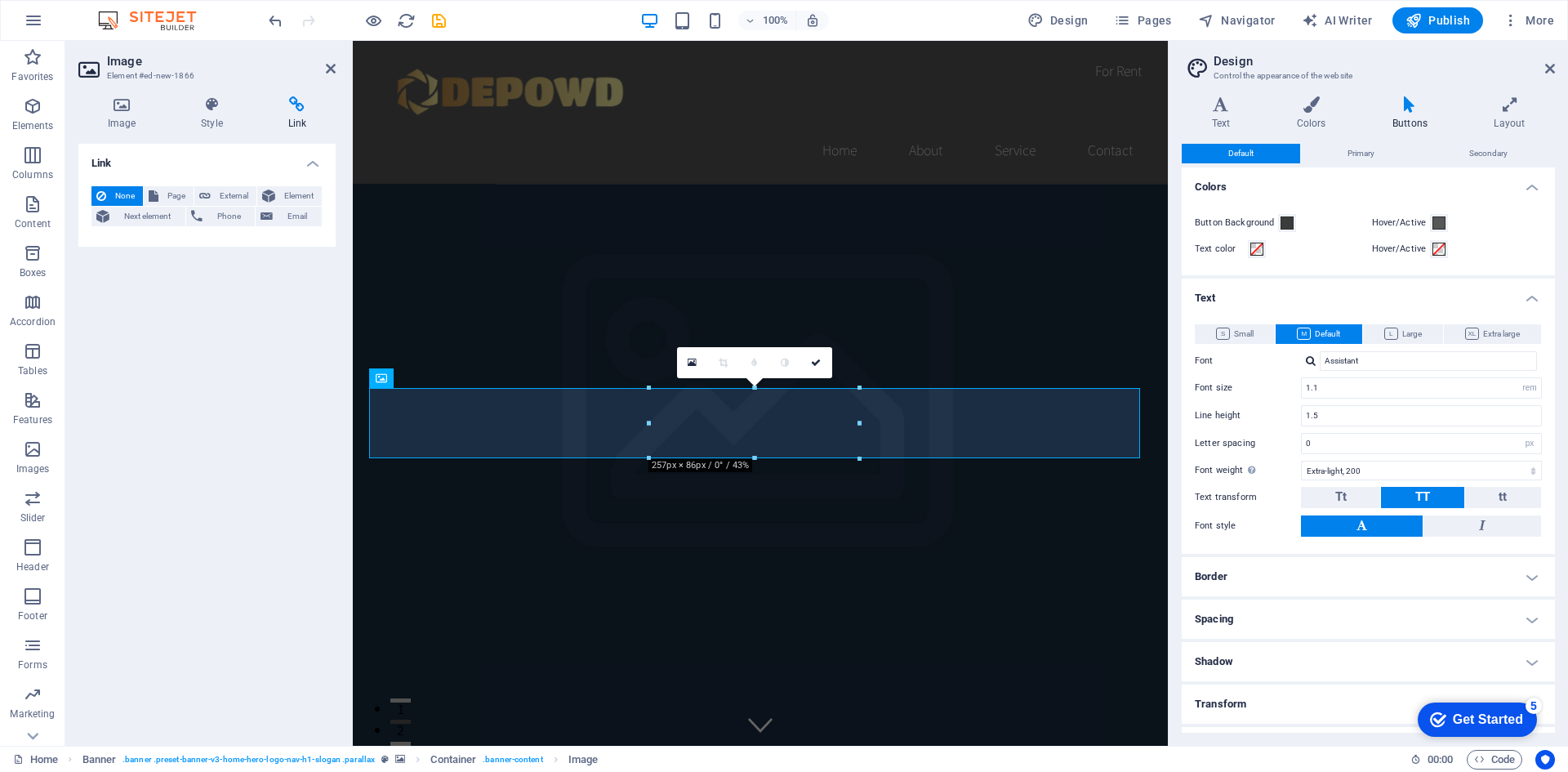
click at [305, 119] on h4 "Link" at bounding box center [297, 113] width 77 height 34
click at [107, 192] on button "None" at bounding box center [117, 197] width 52 height 20
click at [235, 198] on span "External" at bounding box center [233, 197] width 36 height 20
select select "blank"
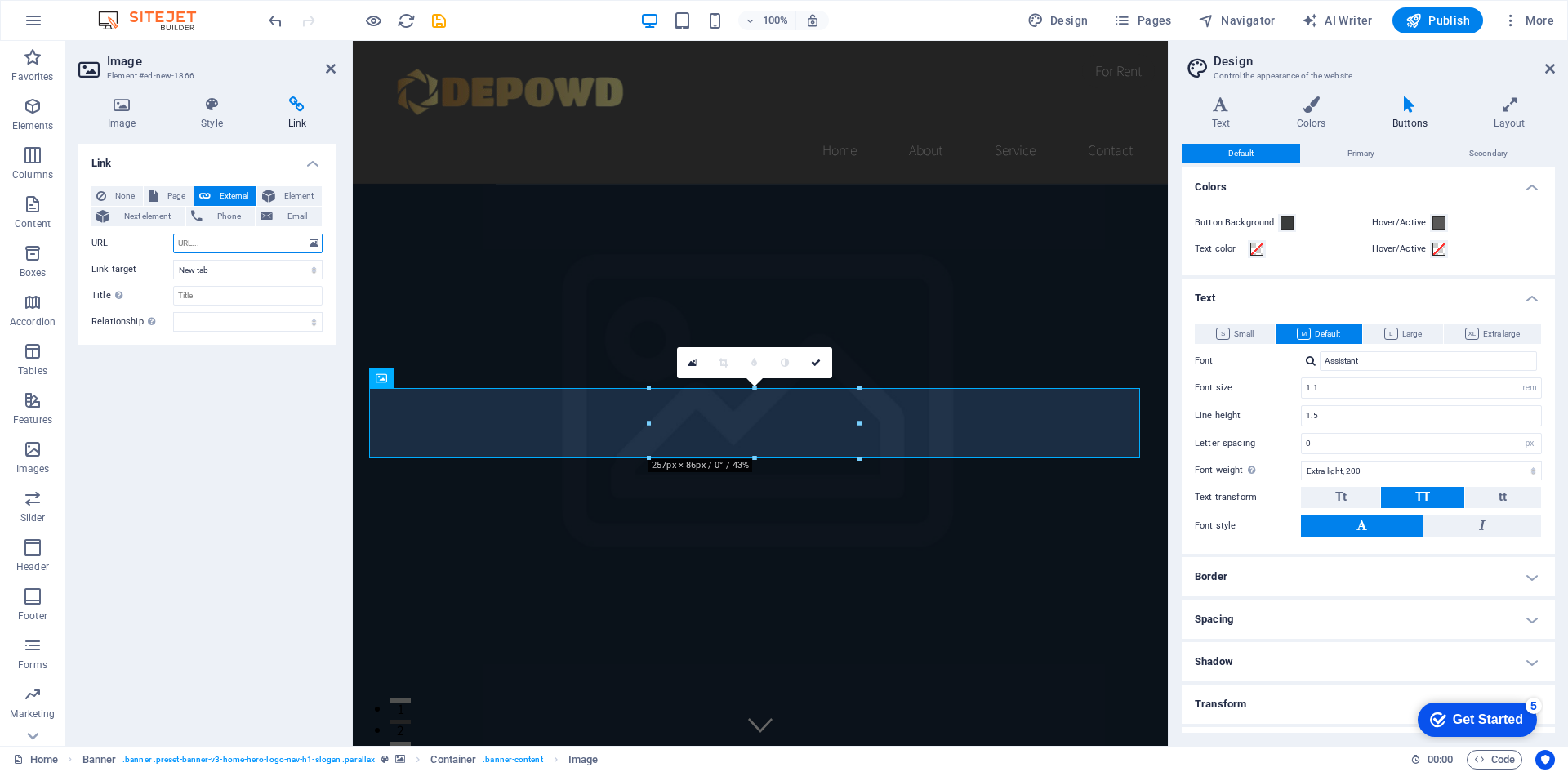
click at [246, 238] on input "URL" at bounding box center [247, 244] width 149 height 20
paste input "https://getlisatoto.link/depowd"
type input "https://getlisatoto.link/depowd"
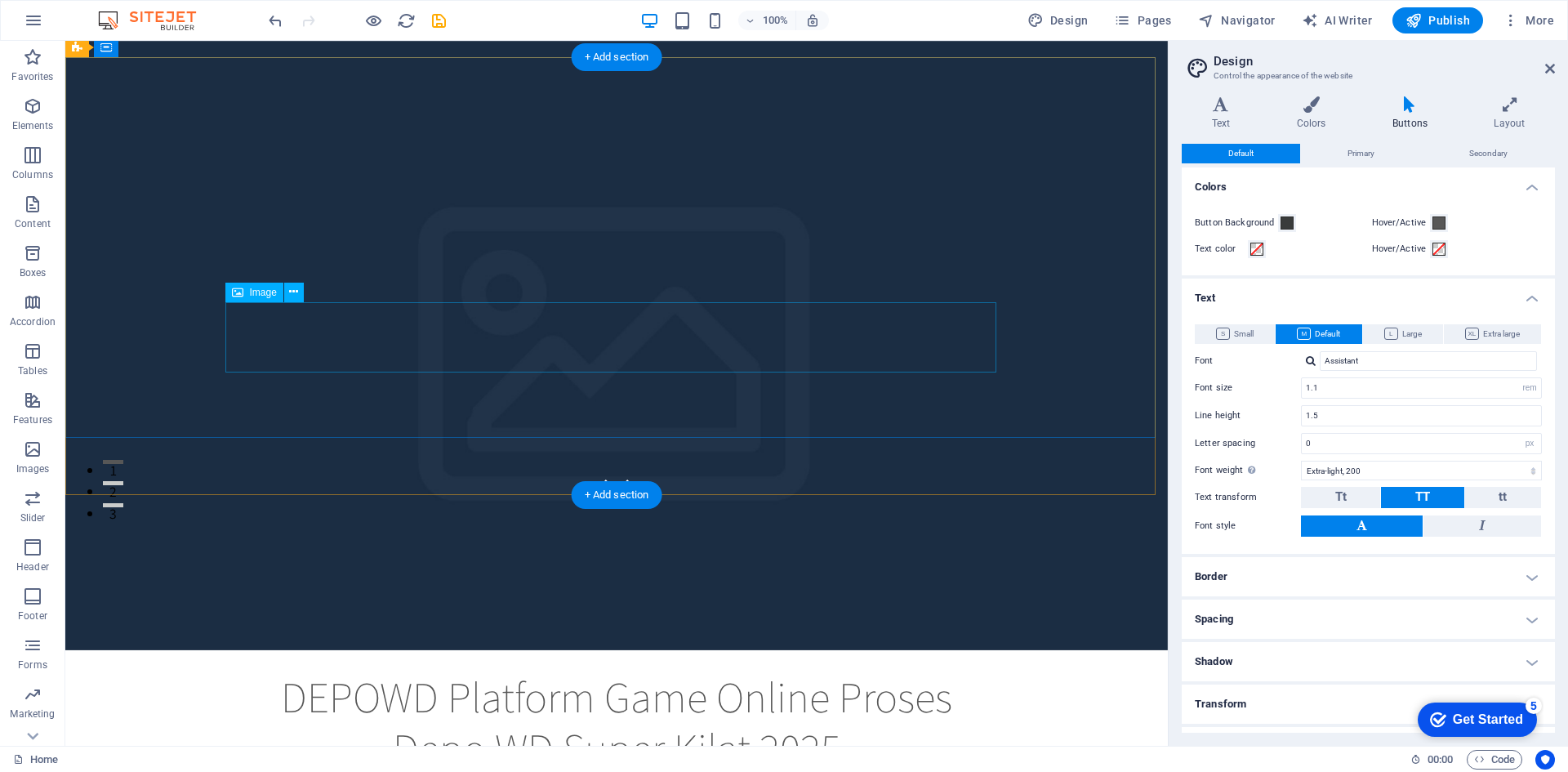
scroll to position [245, 0]
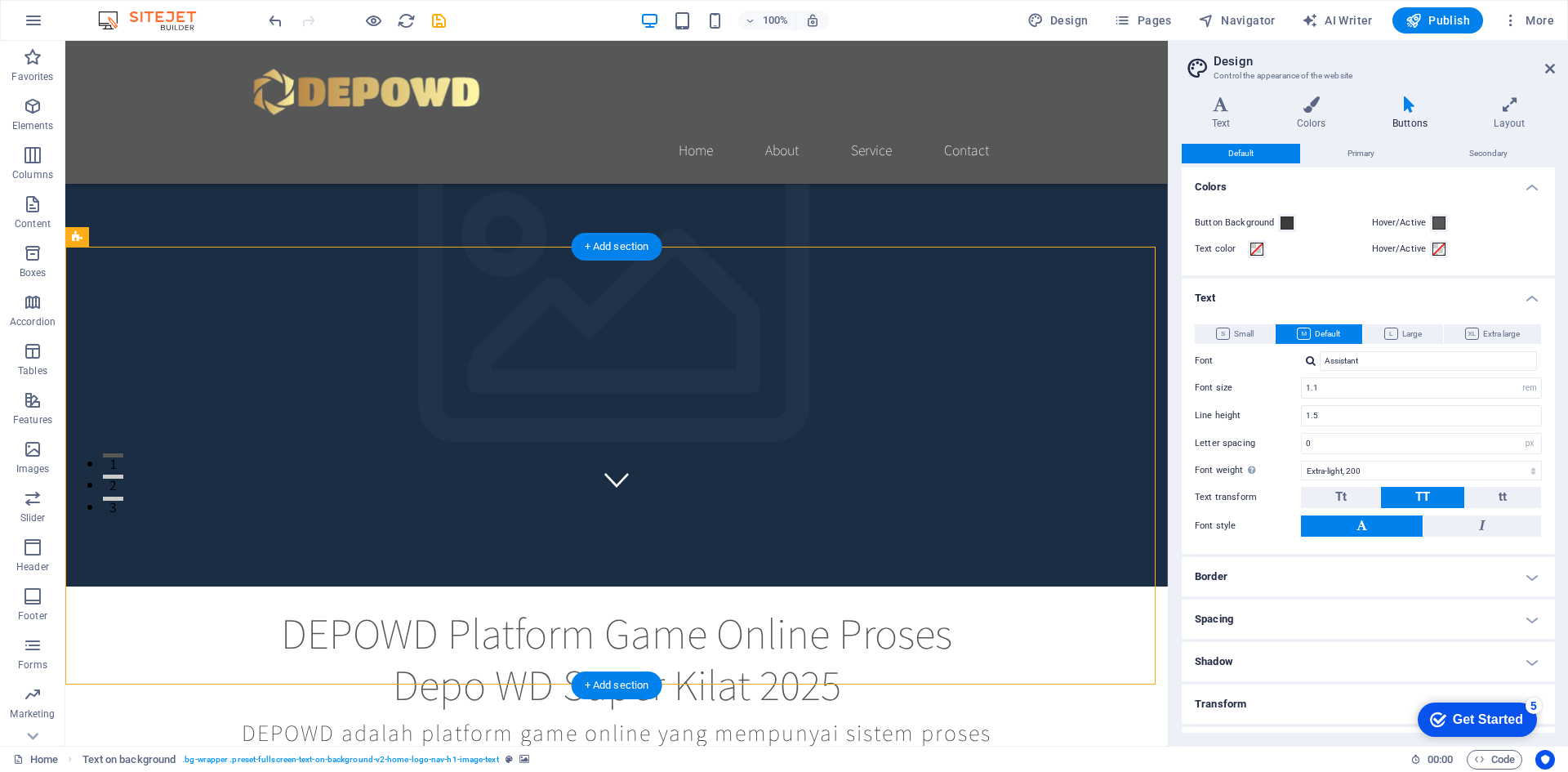
scroll to position [326, 0]
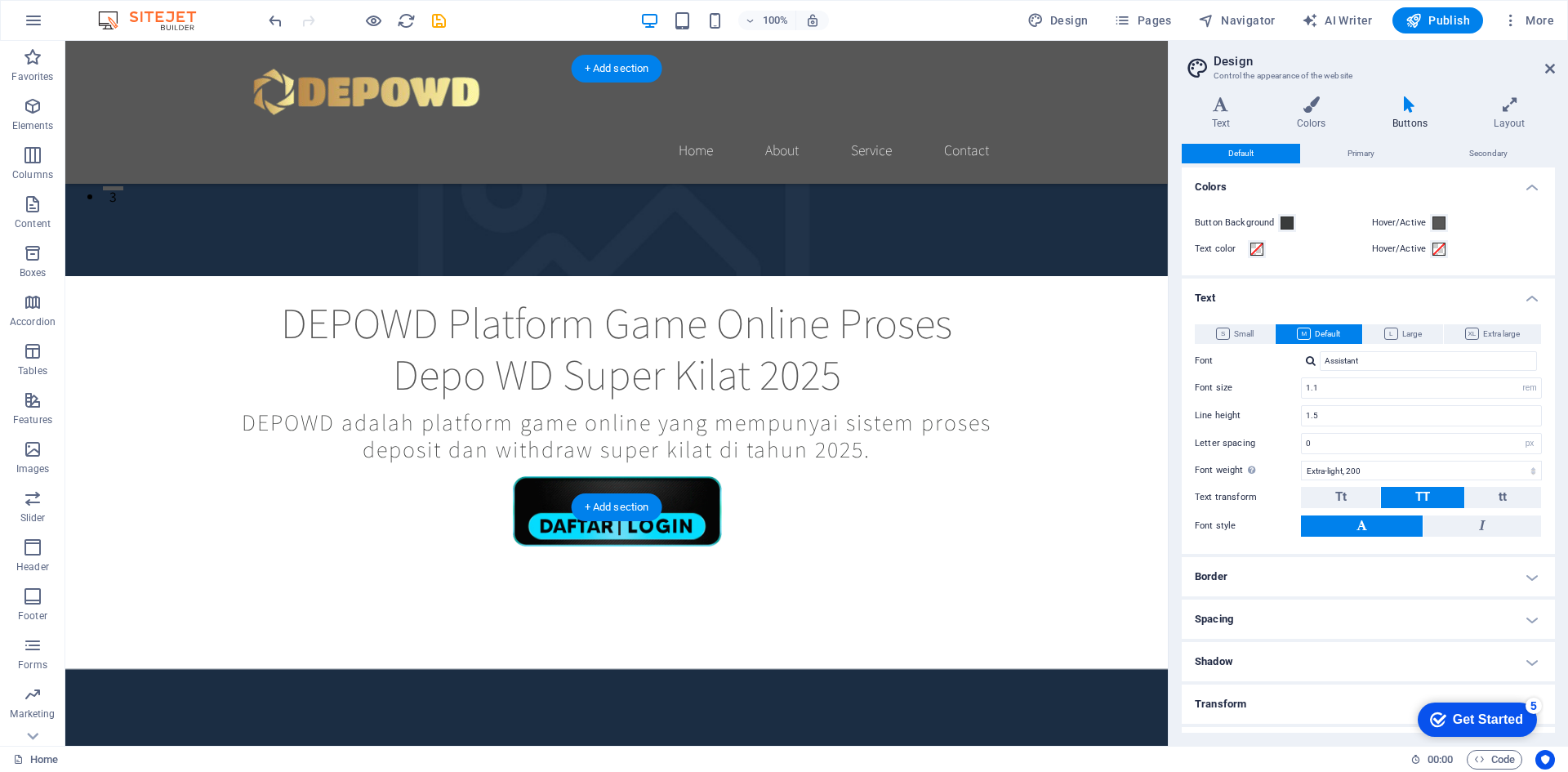
scroll to position [229, 0]
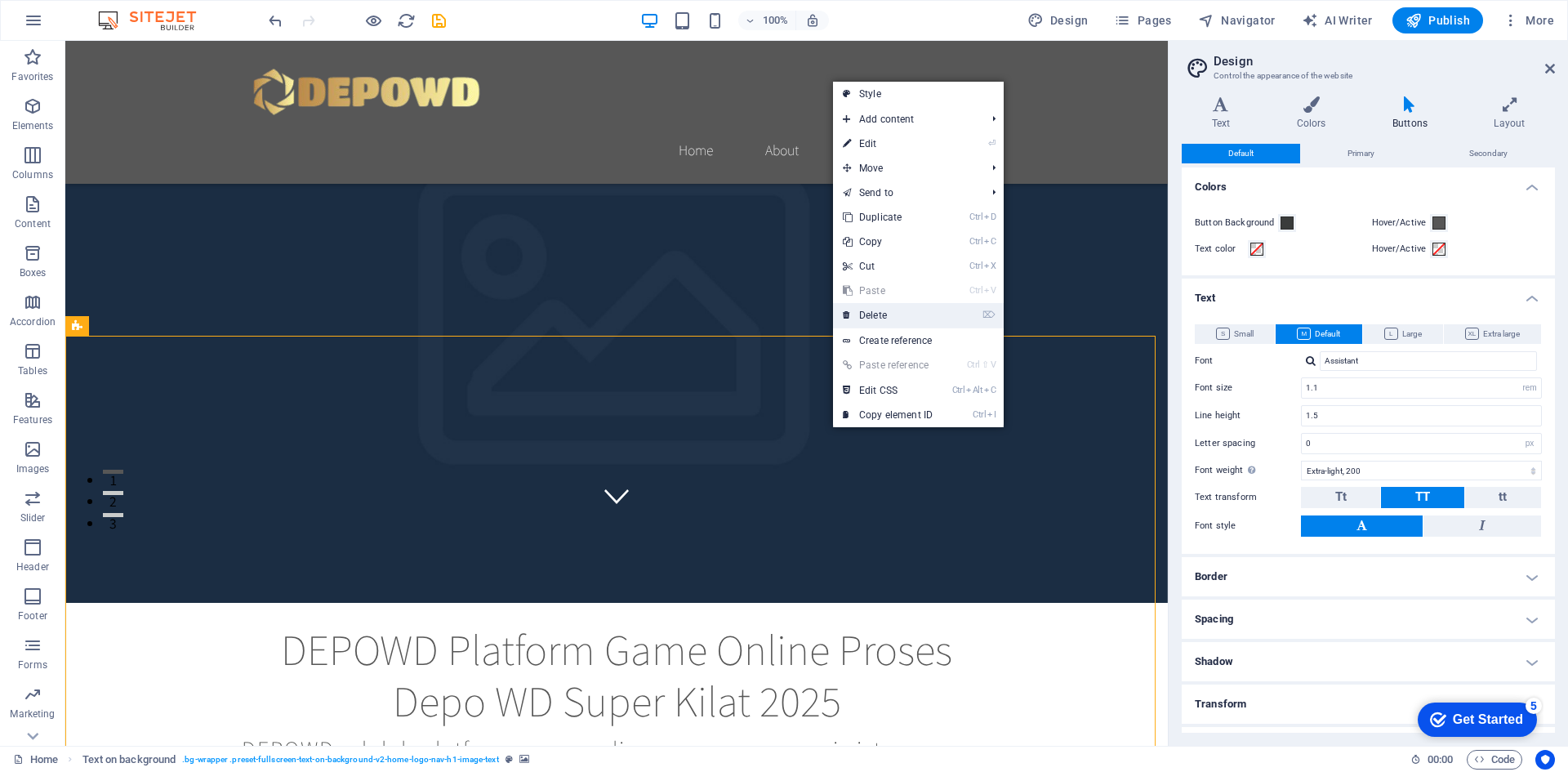
click at [879, 317] on link "⌦ Delete" at bounding box center [887, 315] width 109 height 24
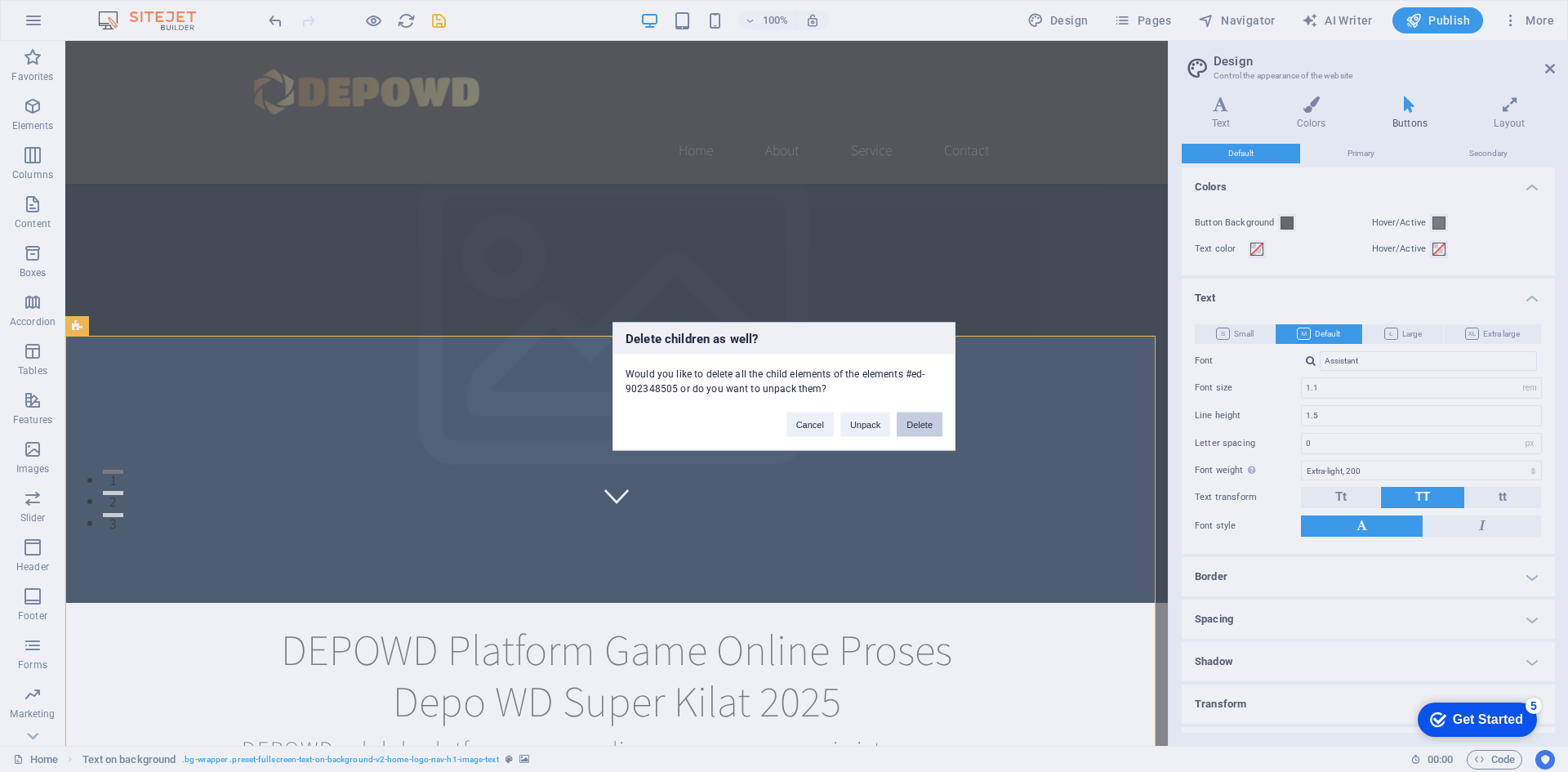
click at [912, 431] on button "Delete" at bounding box center [919, 423] width 46 height 24
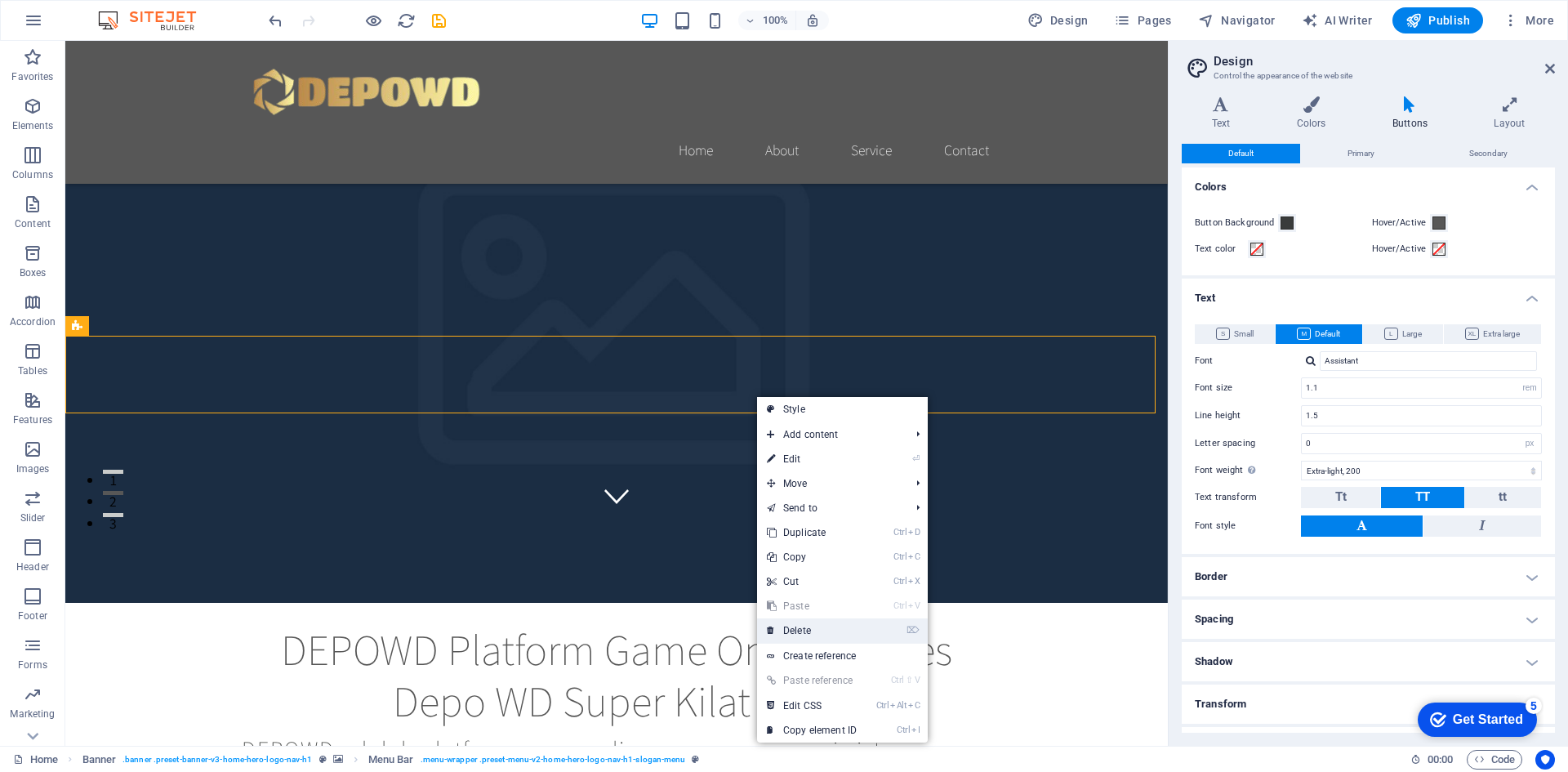
click at [809, 627] on link "⌦ Delete" at bounding box center [811, 630] width 109 height 24
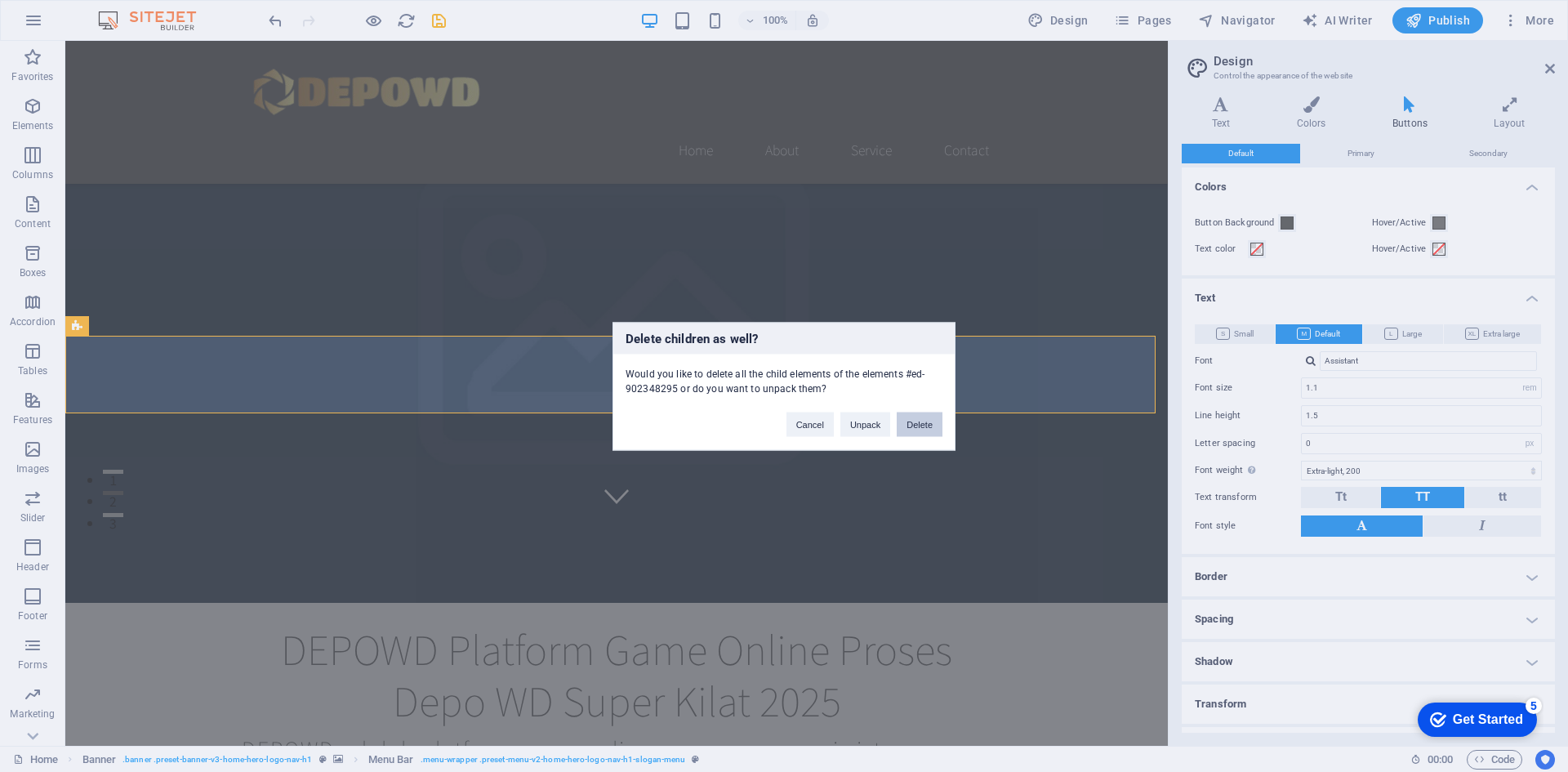
click at [918, 430] on button "Delete" at bounding box center [919, 423] width 46 height 24
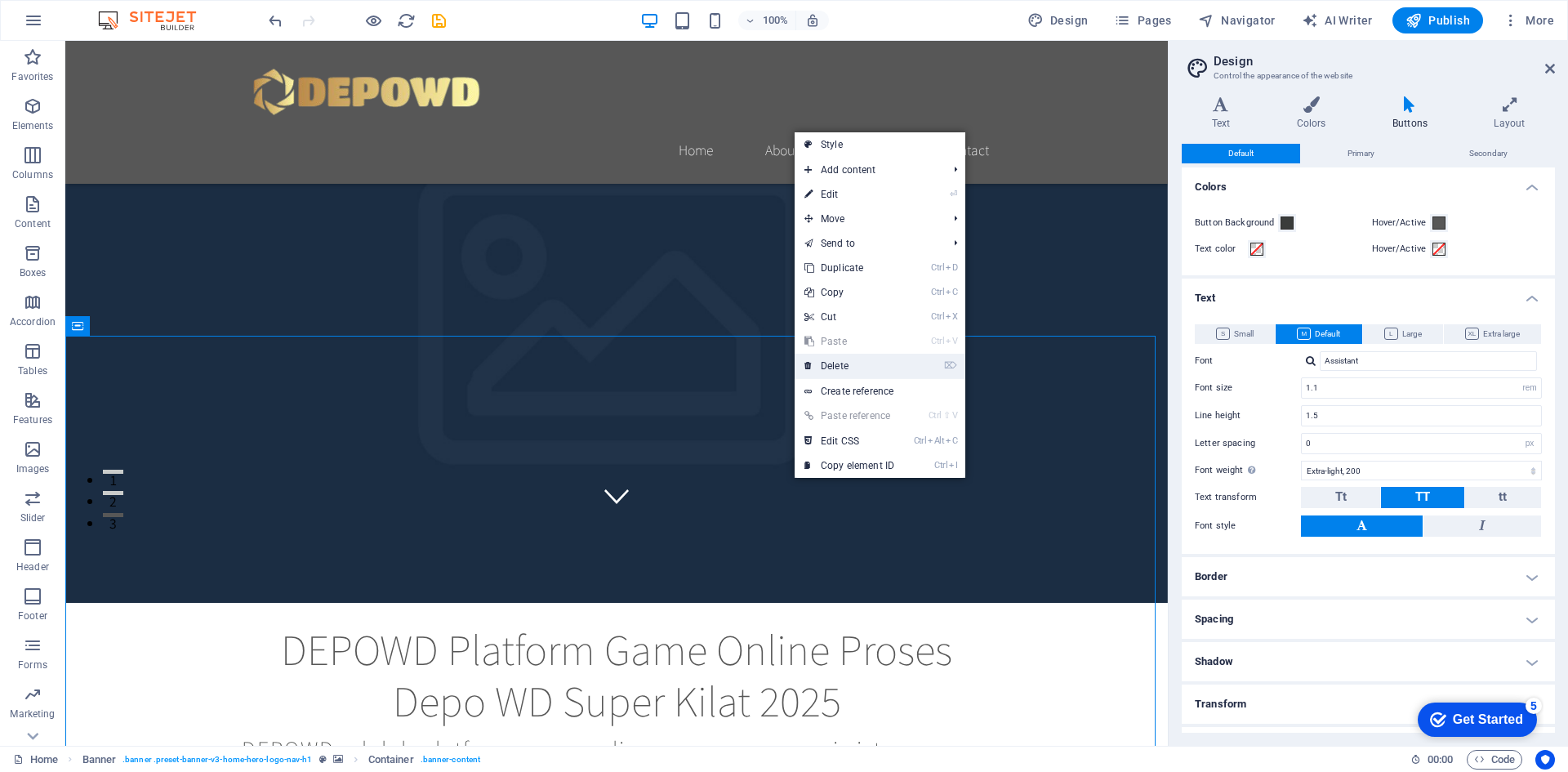
click at [871, 373] on link "⌦ Delete" at bounding box center [849, 366] width 109 height 24
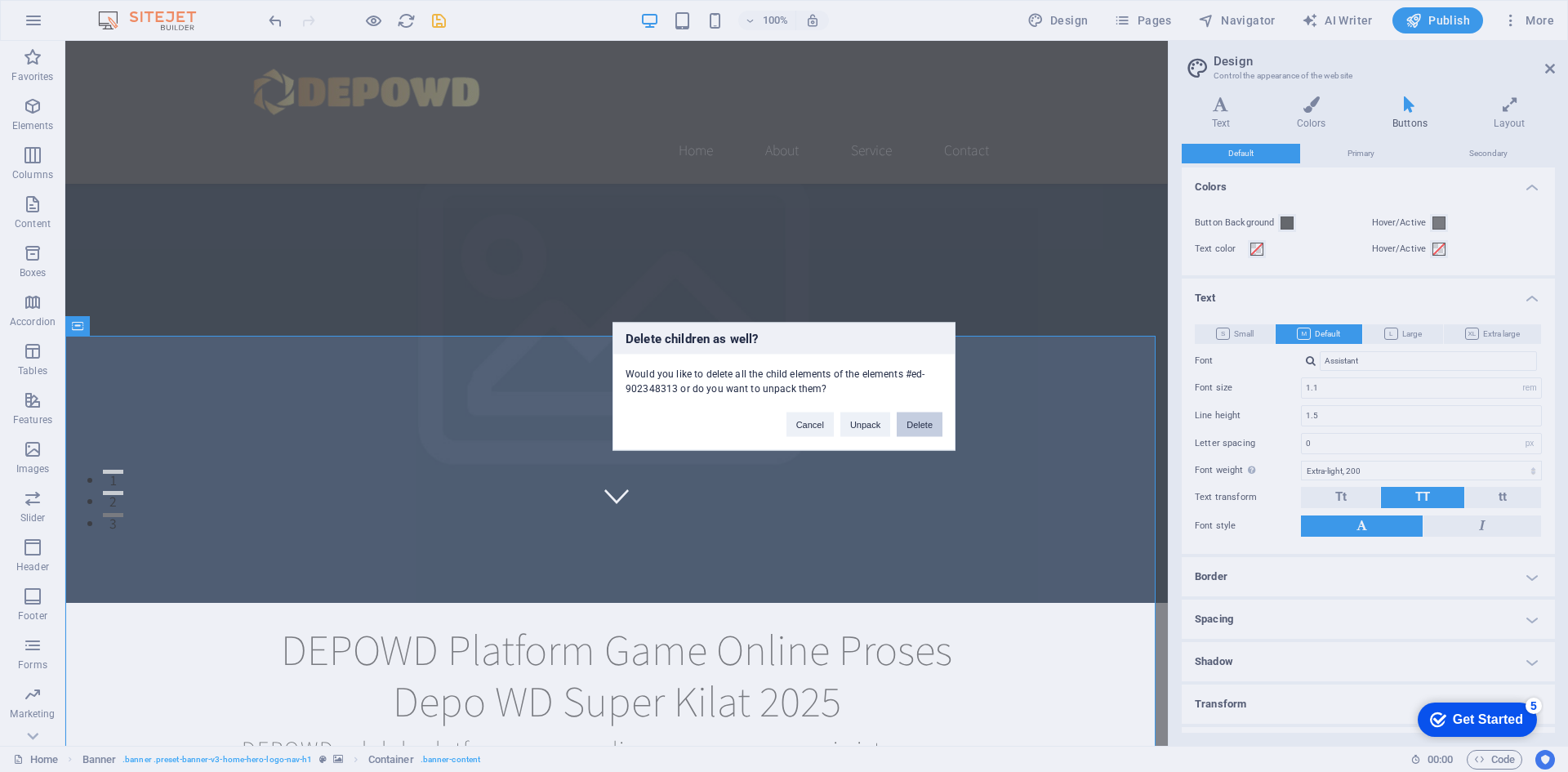
click at [907, 418] on button "Delete" at bounding box center [919, 423] width 46 height 24
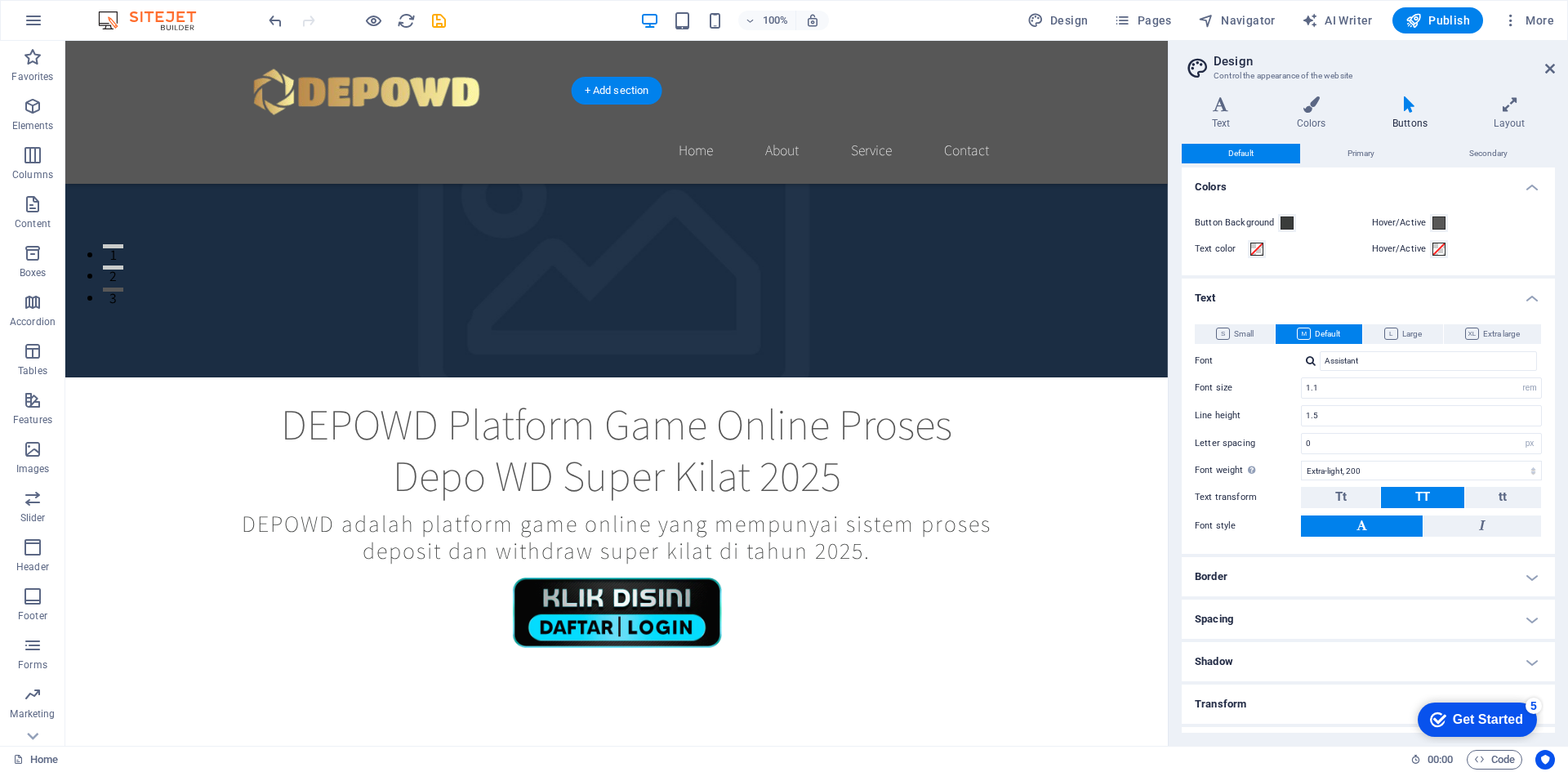
scroll to position [474, 0]
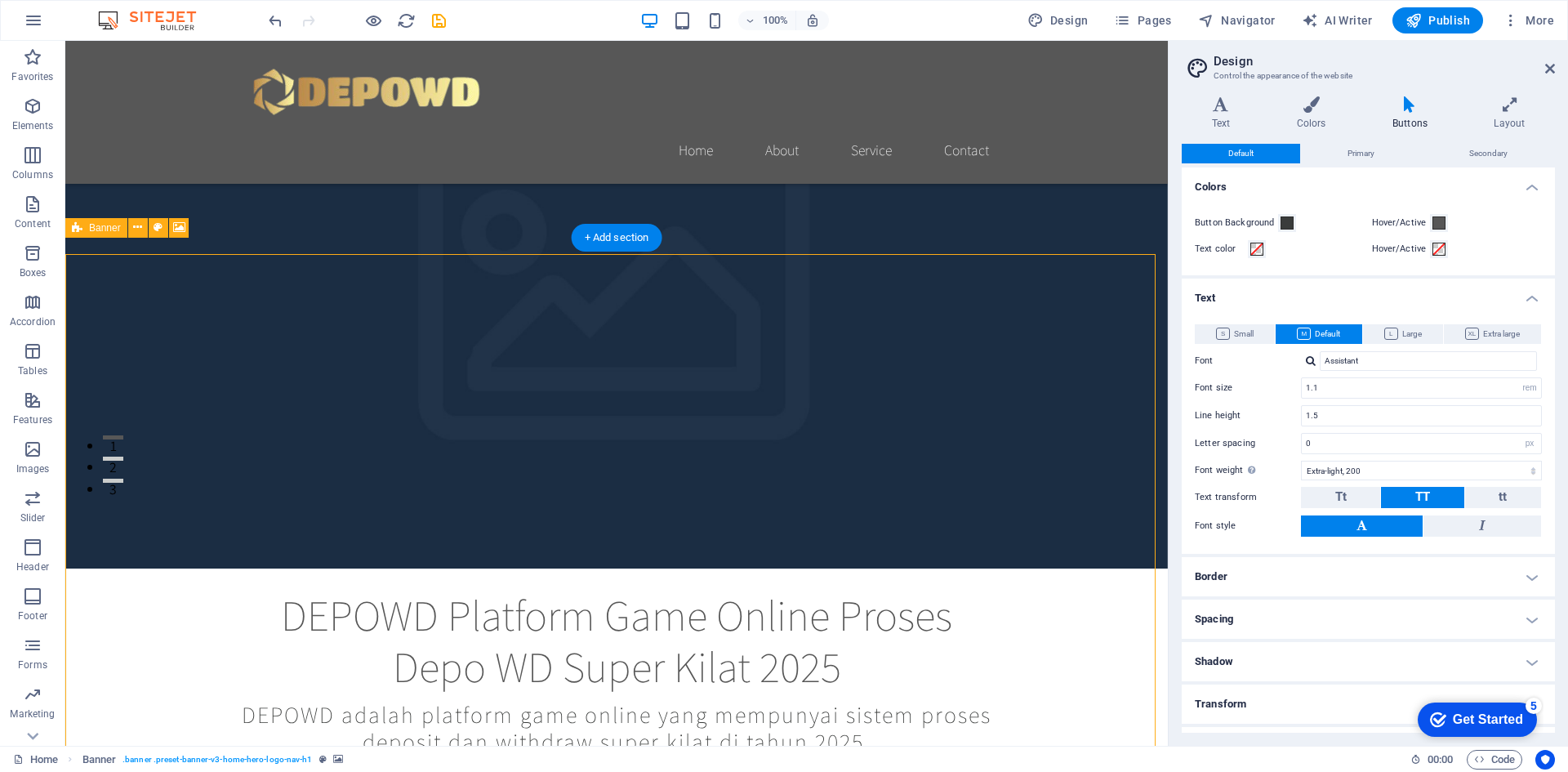
scroll to position [326, 0]
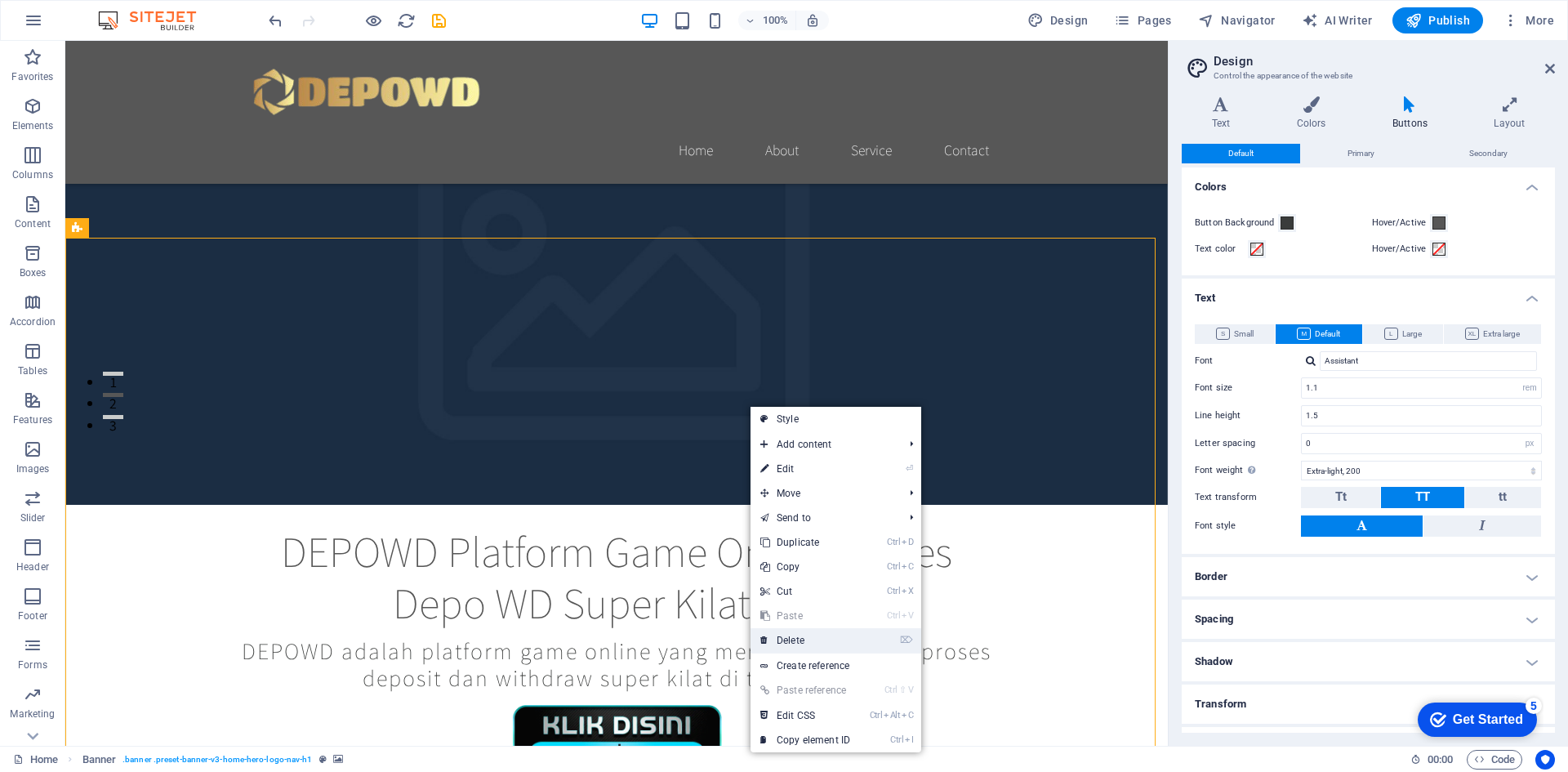
click at [820, 639] on link "⌦ Delete" at bounding box center [804, 640] width 109 height 24
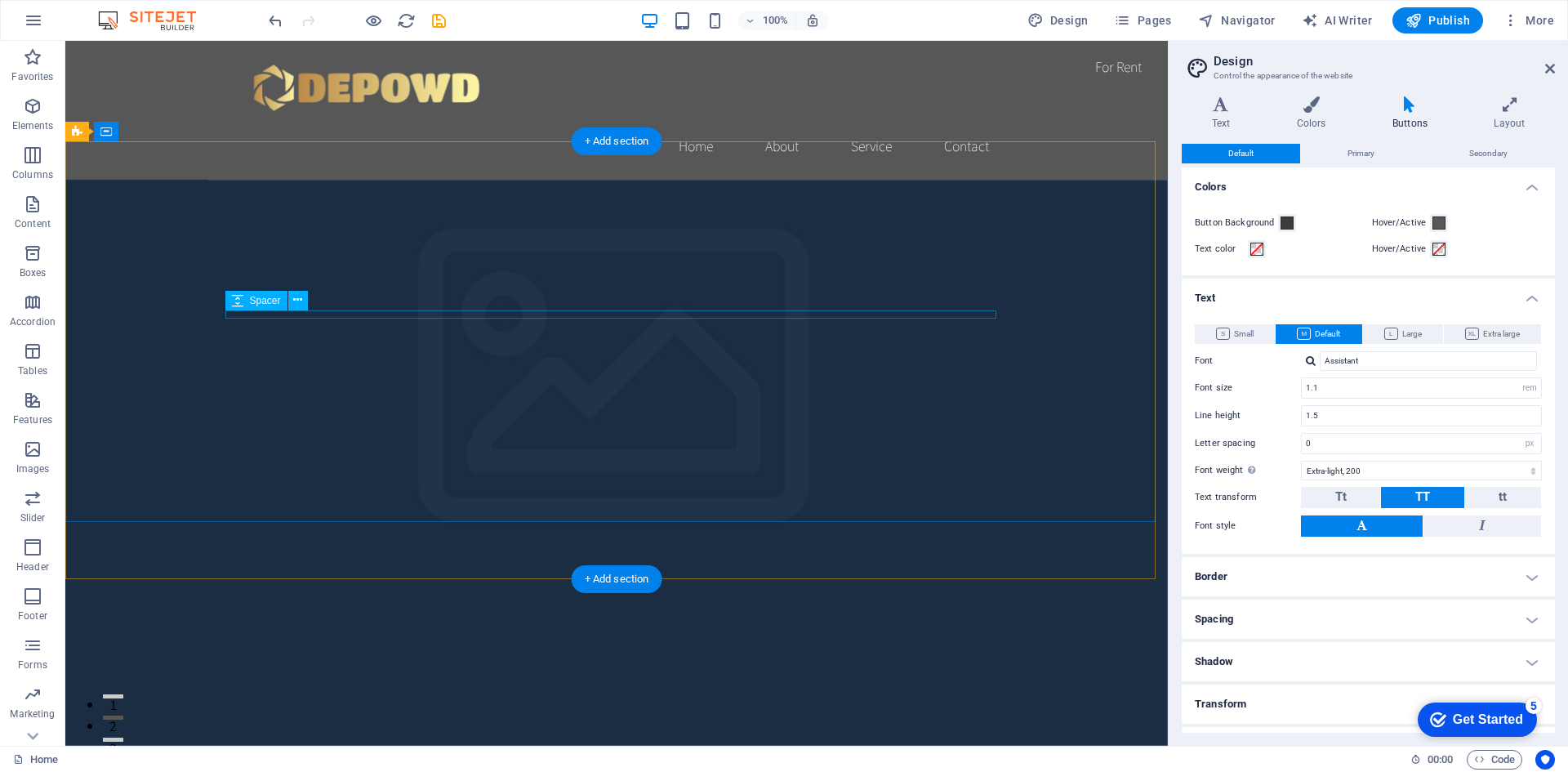
scroll to position [0, 0]
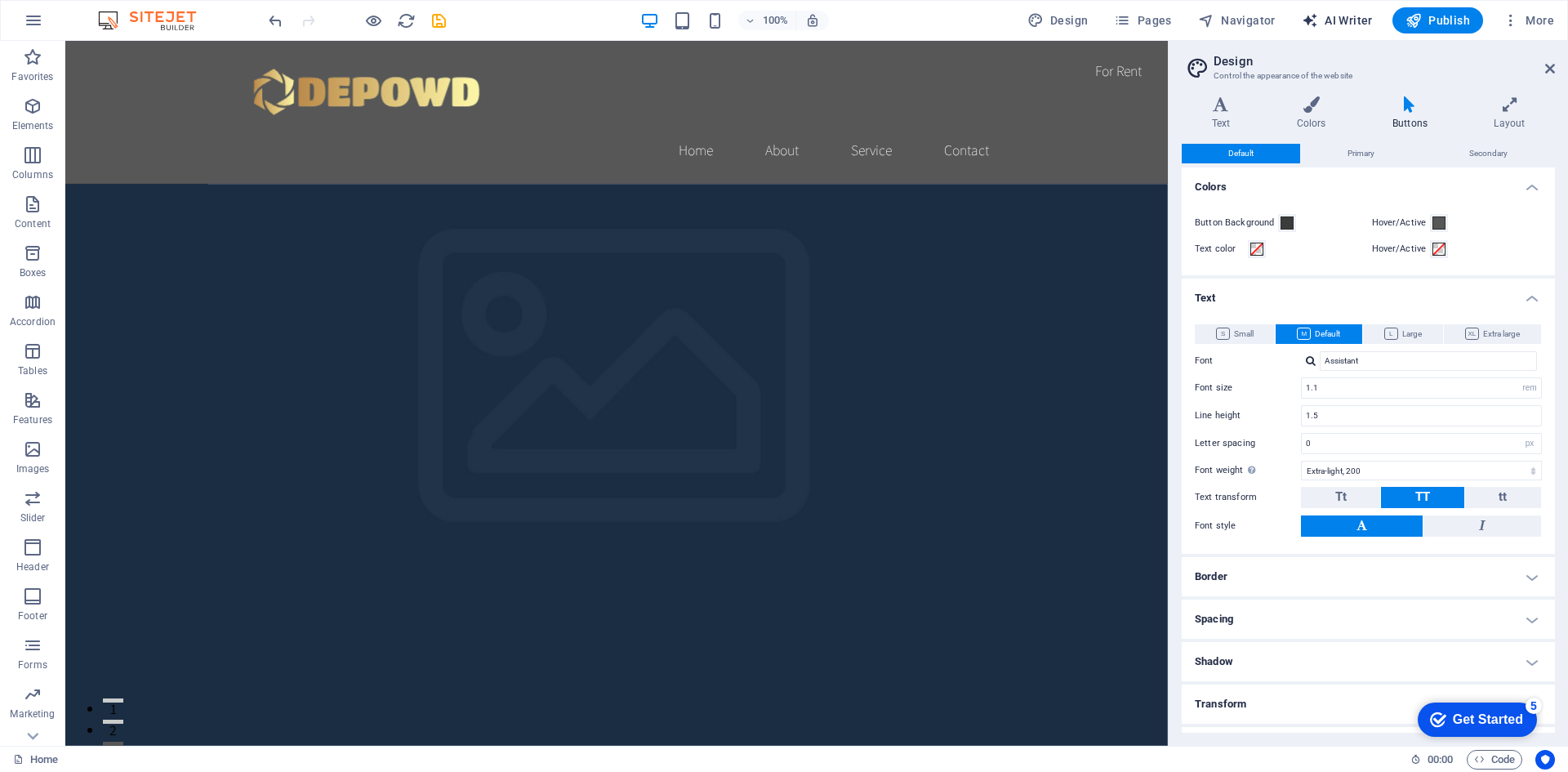
select select "English"
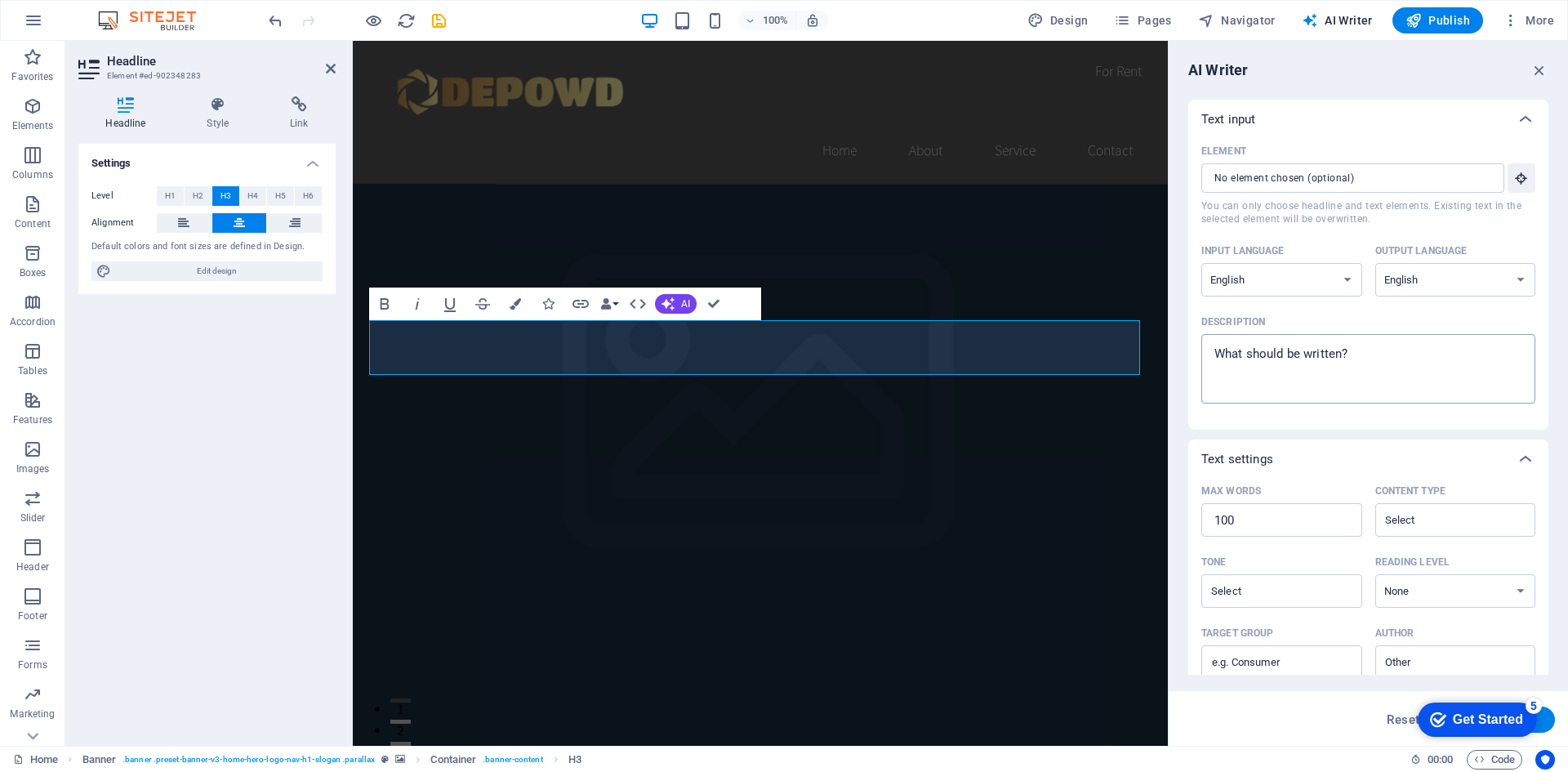
copy span "DEPOWD adalah platform game online yang mempunyai sistem proses deposit dan wit…"
type textarea "x"
click at [1343, 366] on textarea "Description x ​" at bounding box center [1369, 369] width 318 height 53
type textarea "DEPOWD adalah platform game online yang mempunyai sistem proses deposit dan wit…"
type textarea "x"
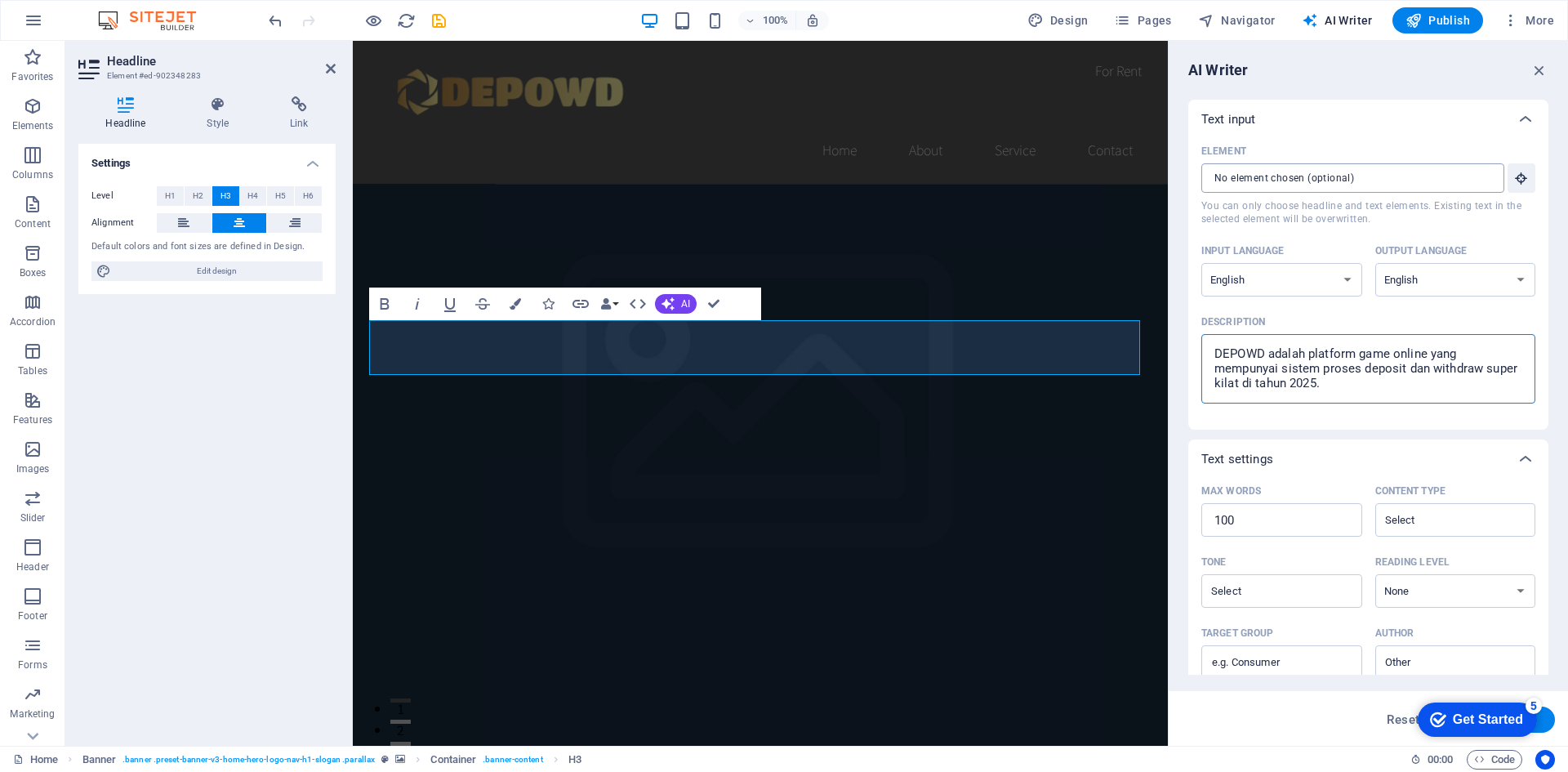
type textarea "DEPOWD adalah platform game online yang mempunyai sistem proses deposit dan wit…"
type textarea "x"
click at [1320, 181] on input "Element ​ You can only choose headline and text elements. Existing text in the …" at bounding box center [1347, 177] width 291 height 29
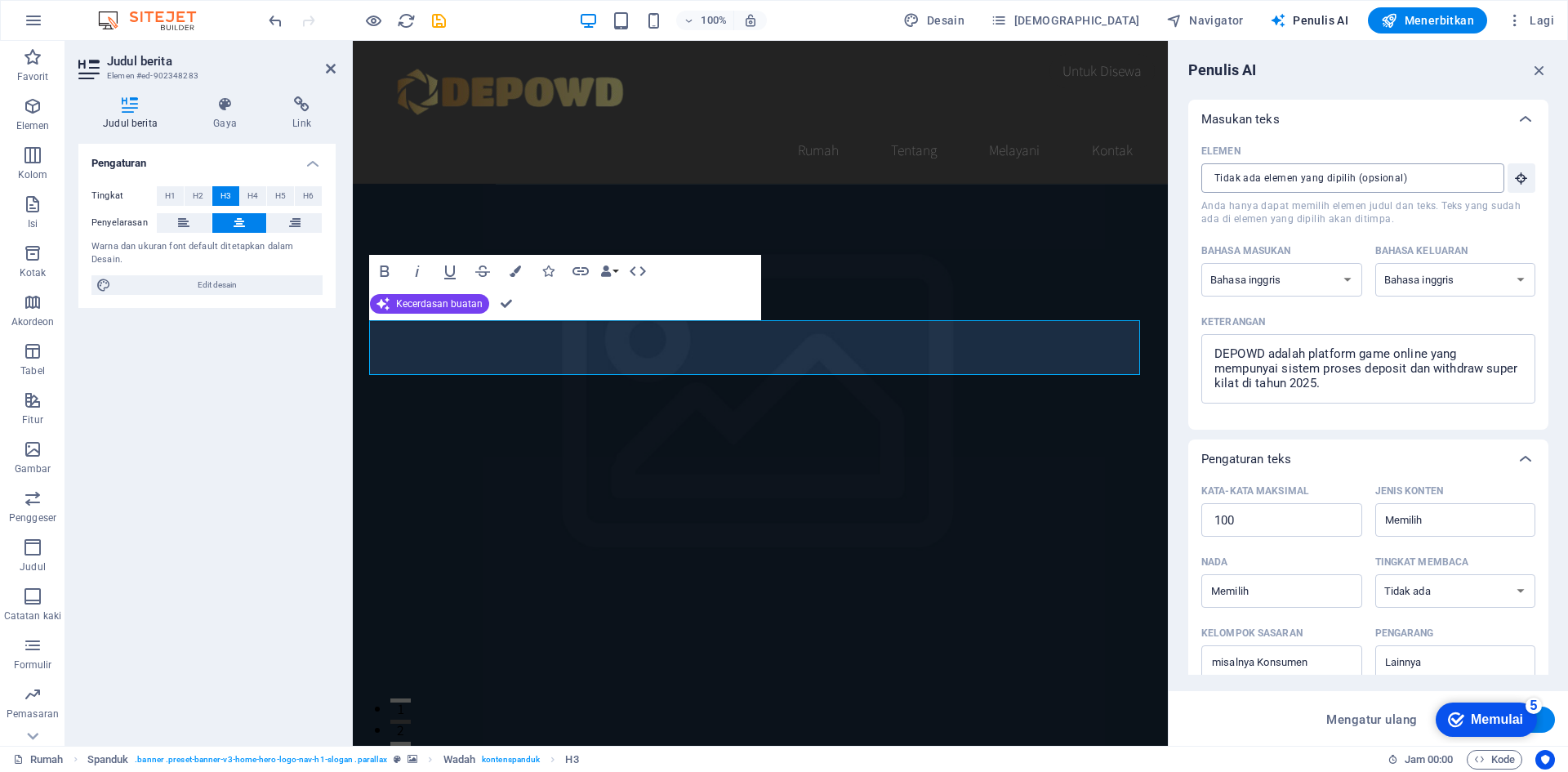
click at [1353, 177] on input "Elemen ​ Anda hanya dapat memilih elemen judul dan teks. Teks yang sudah ada di…" at bounding box center [1347, 177] width 291 height 29
click at [1329, 285] on select "bahasa Albania Arab Armenia Awadhi orang Azerbaijan Bashkir Bahasa Basque Belar…" at bounding box center [1282, 280] width 161 height 33
select select "Indonesian"
click at [1202, 263] on select "bahasa Albania Arab Armenia Awadhi orang Azerbaijan Bashkir Bahasa Basque Belar…" at bounding box center [1282, 280] width 161 height 33
click at [1468, 274] on select "bahasa Albania Arab Armenia Awadhi orang Azerbaijan Bashkir Bahasa Basque Belar…" at bounding box center [1456, 280] width 161 height 33
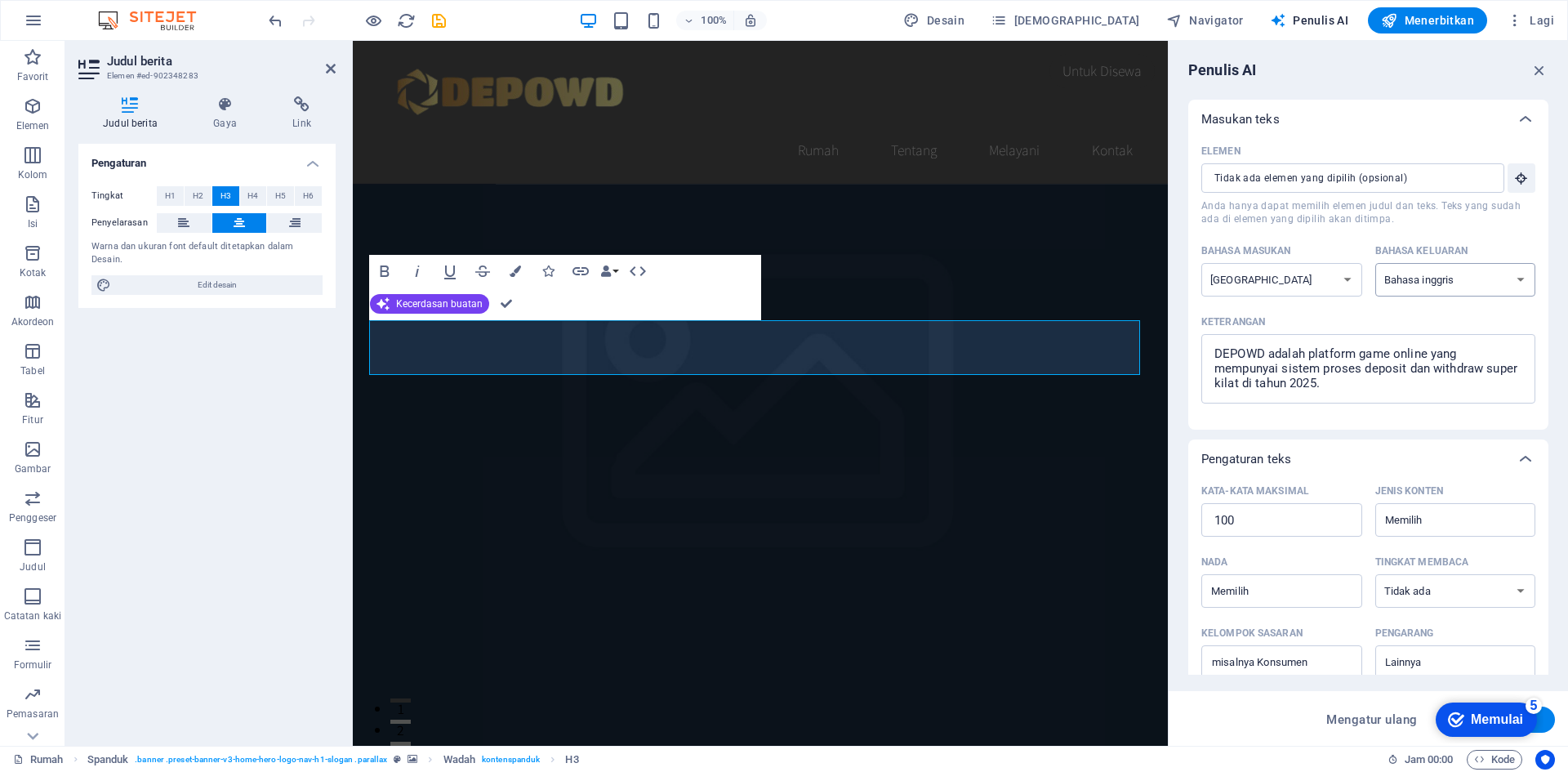
select select "Indonesian"
click at [1376, 263] on select "bahasa Albania Arab Armenia Awadhi orang Azerbaijan Bashkir Bahasa Basque Belar…" at bounding box center [1456, 280] width 161 height 33
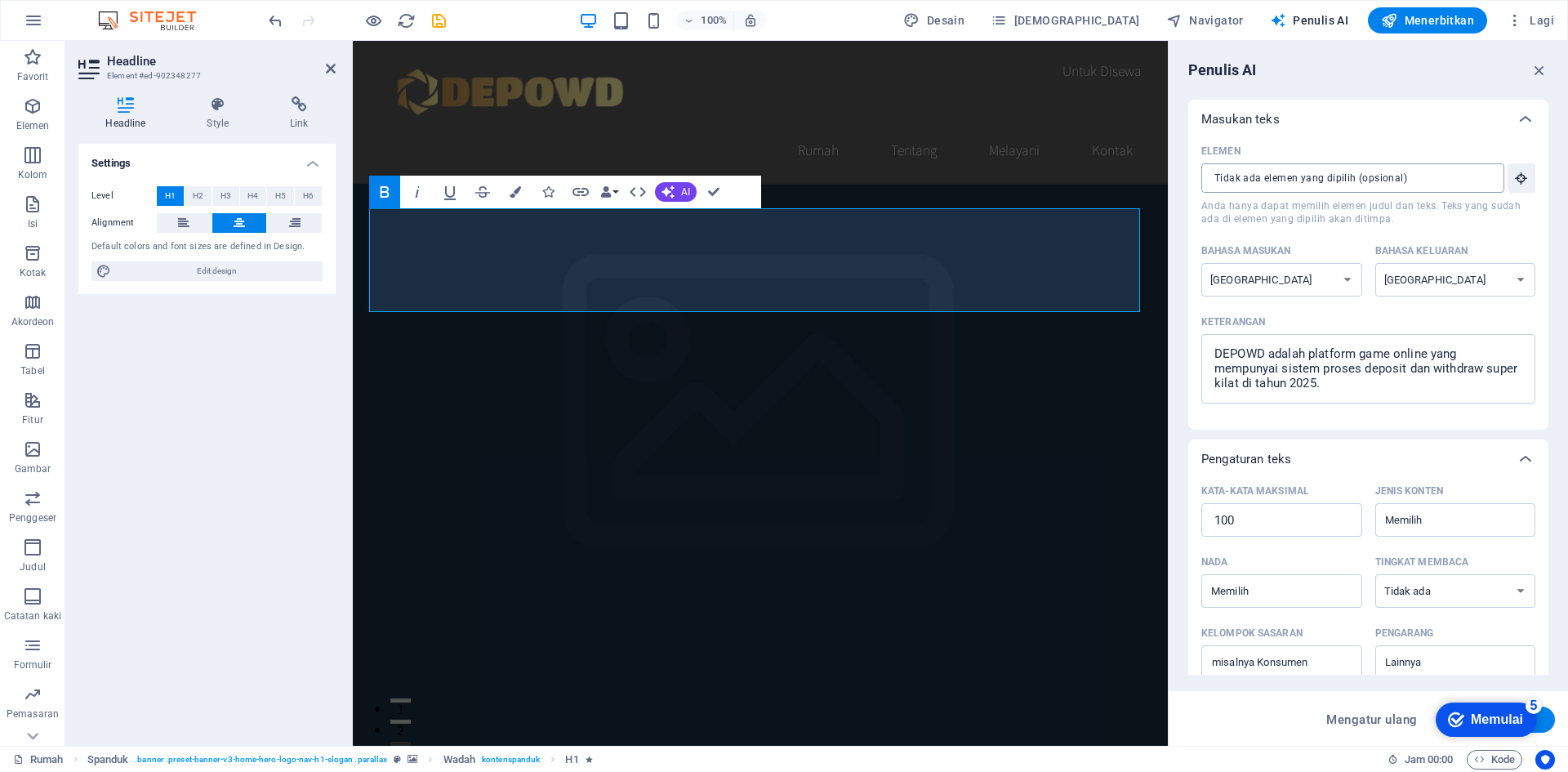
click at [1256, 184] on input "Elemen ​ Anda hanya dapat memilih elemen judul dan teks. Teks yang sudah ada di…" at bounding box center [1347, 177] width 291 height 29
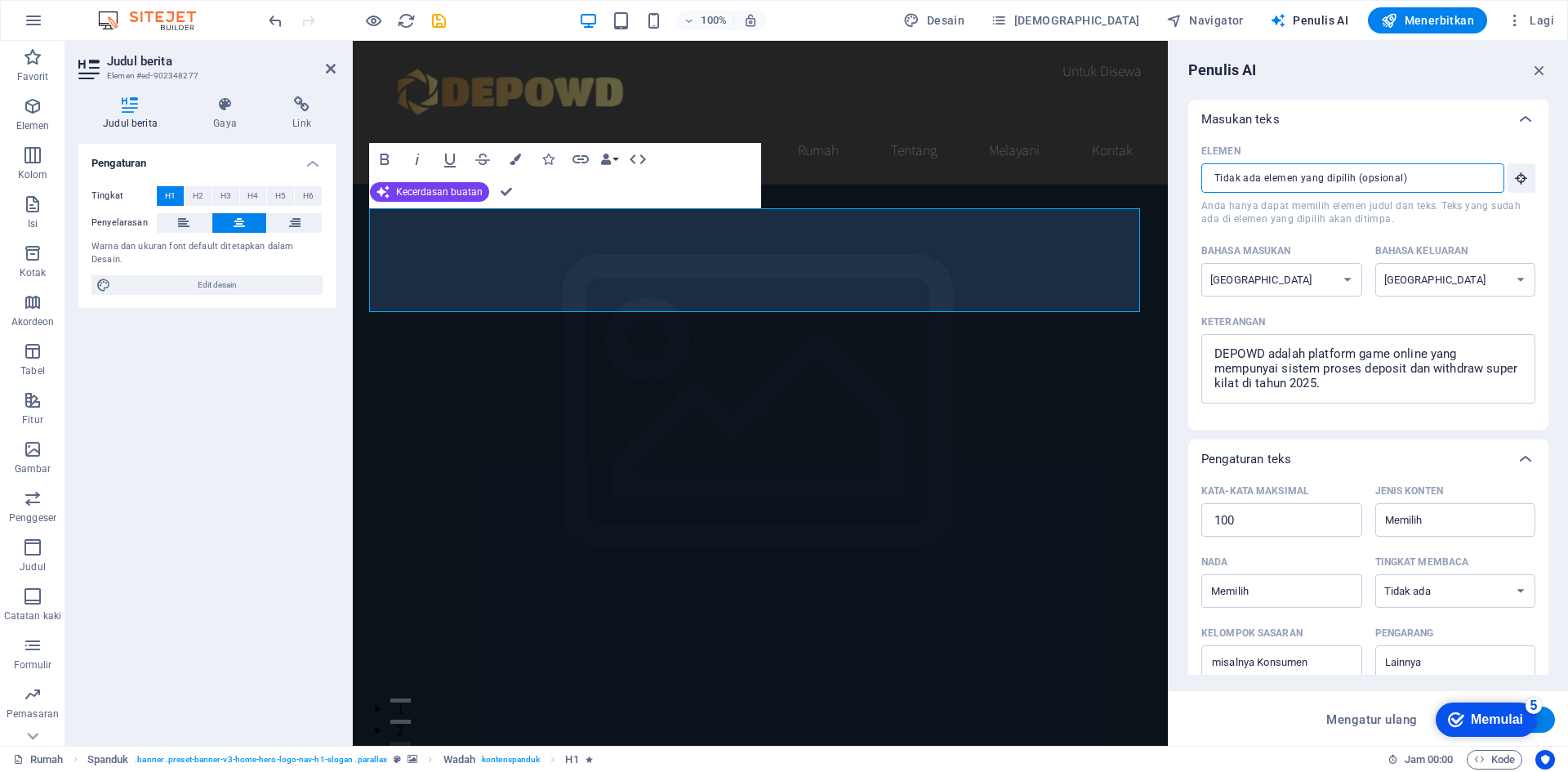
click at [1385, 179] on input "Elemen ​ Anda hanya dapat memilih elemen judul dan teks. Teks yang sudah ada di…" at bounding box center [1347, 177] width 291 height 29
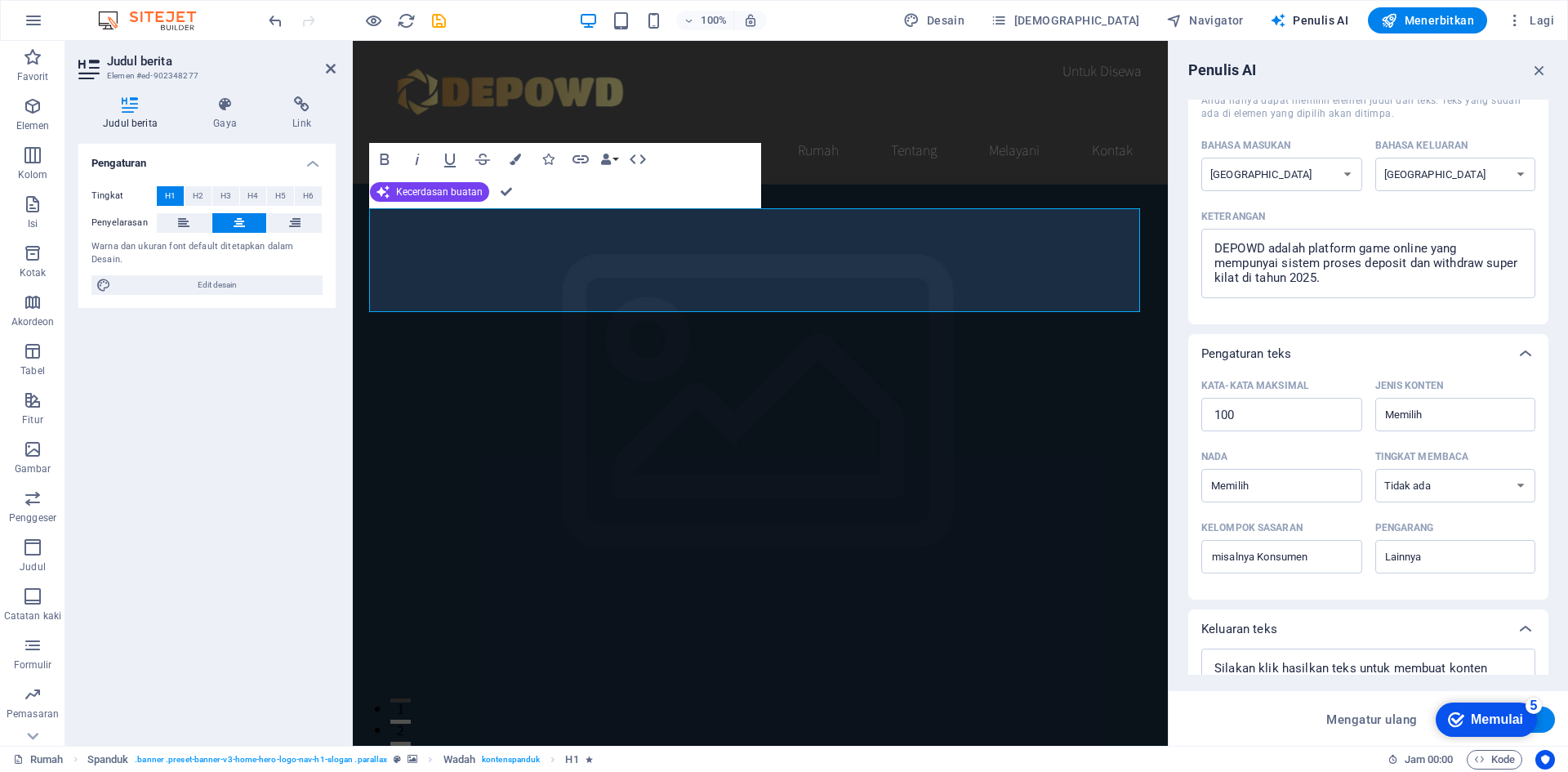
scroll to position [172, 0]
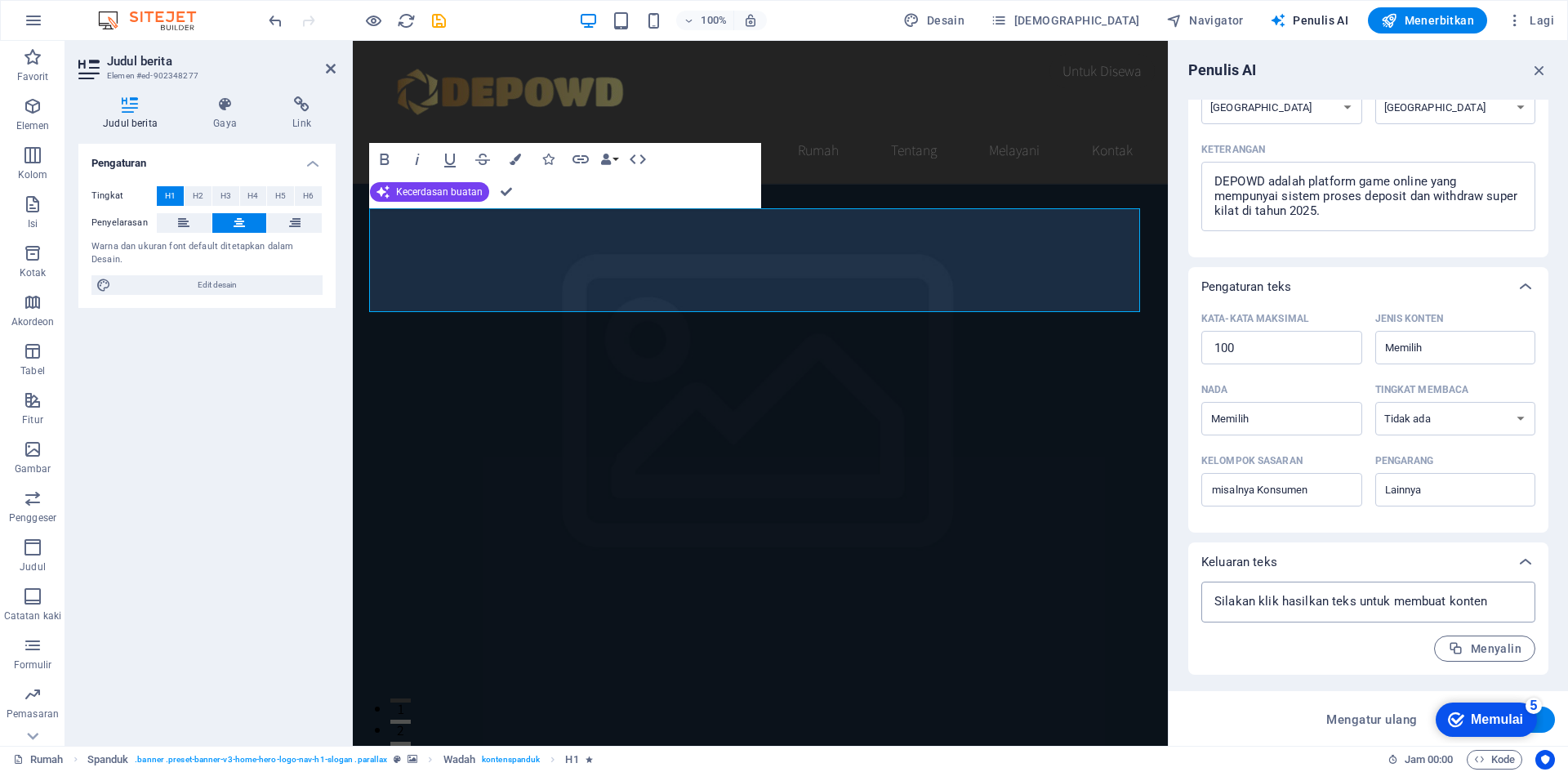
type textarea "x"
click at [1319, 605] on textarea at bounding box center [1369, 601] width 318 height 24
paste textarea
click at [1356, 595] on textarea at bounding box center [1369, 601] width 318 height 24
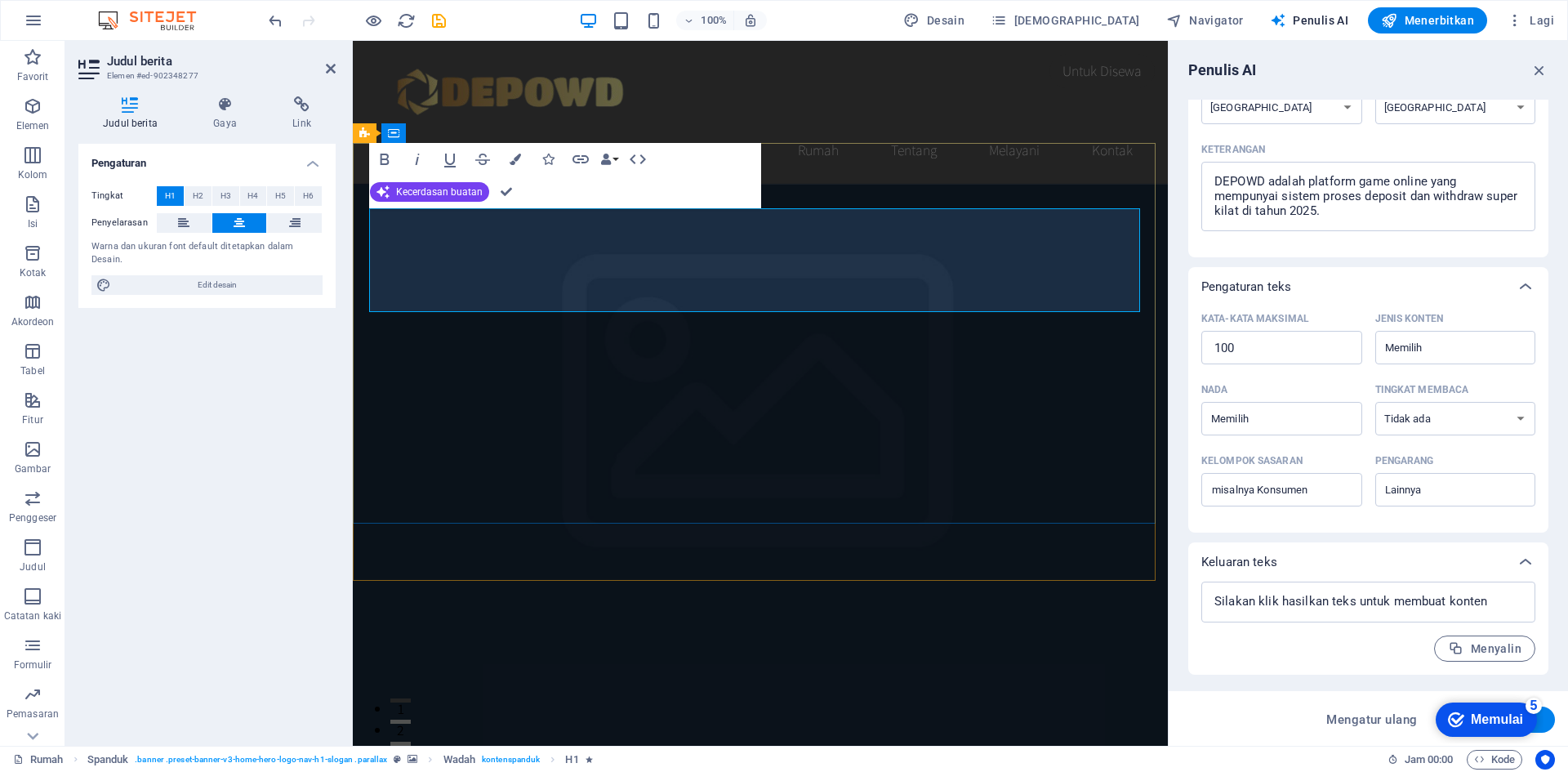
copy font "DEPOWD Platform Game Online Proses Depo WD Super Kilat 2025"
click at [1343, 616] on div "x ​" at bounding box center [1368, 601] width 334 height 41
type textarea "x"
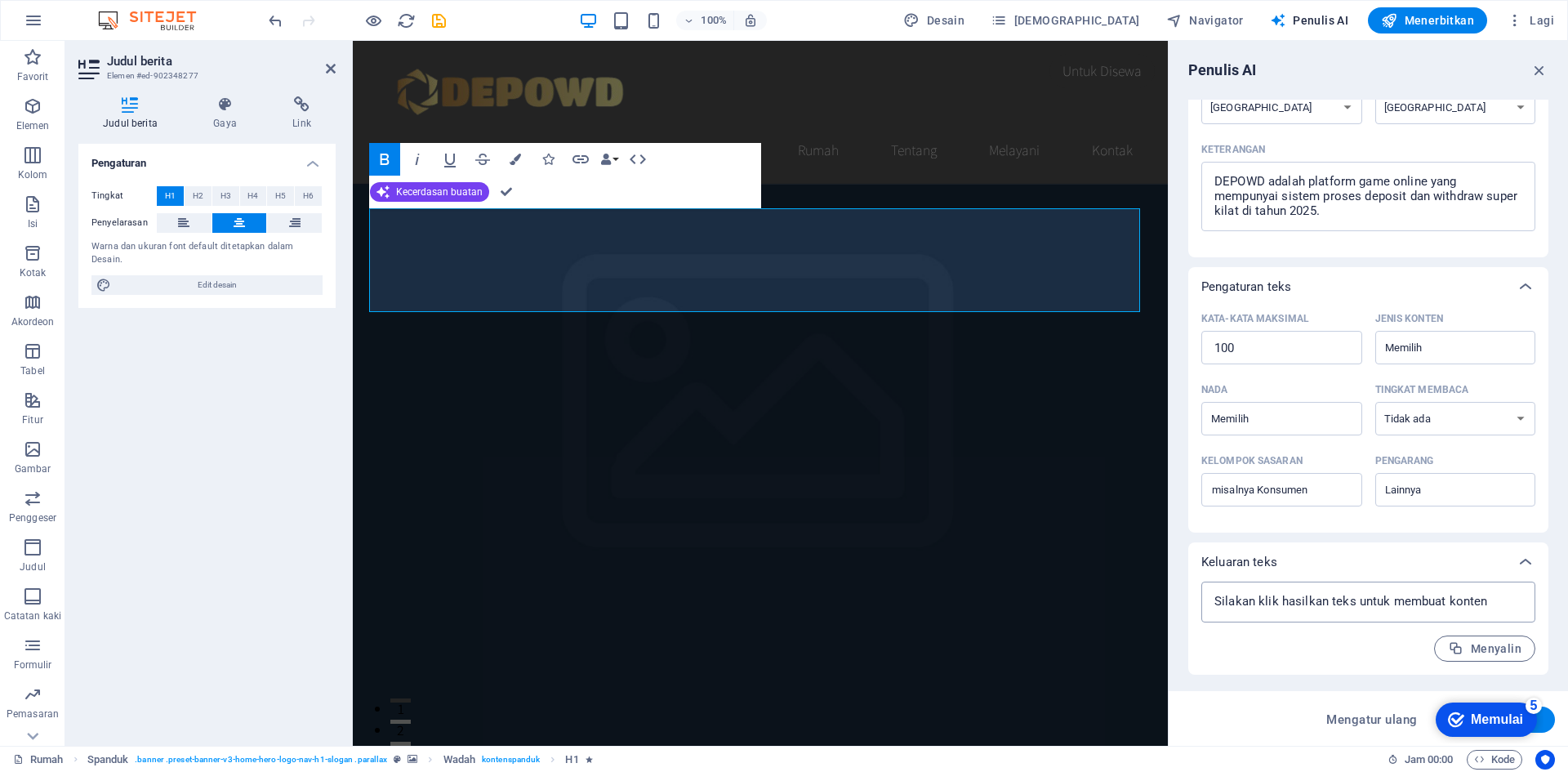
paste textarea
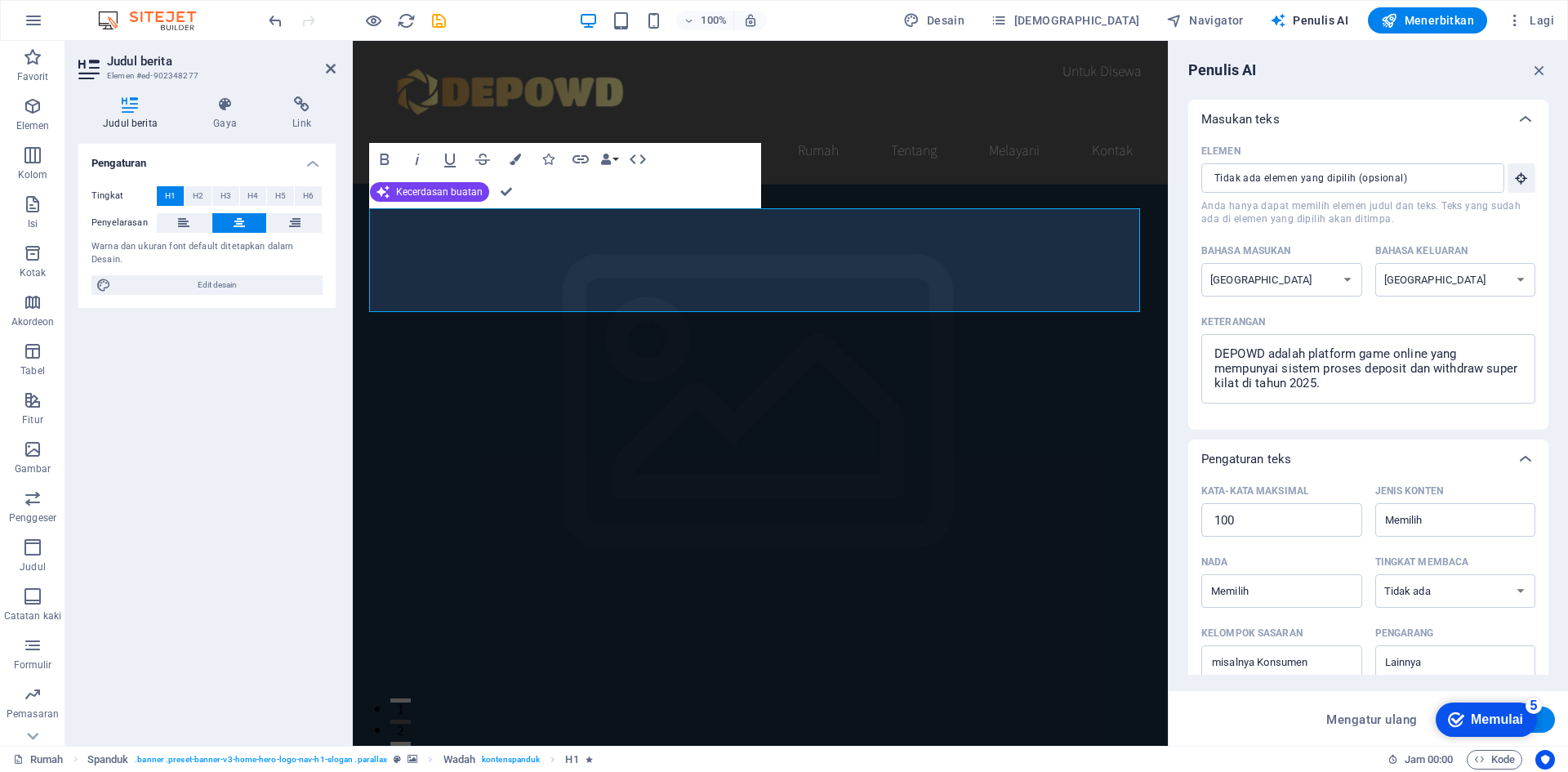
type textarea "x"
click at [1471, 714] on font "Memulai" at bounding box center [1497, 719] width 52 height 14
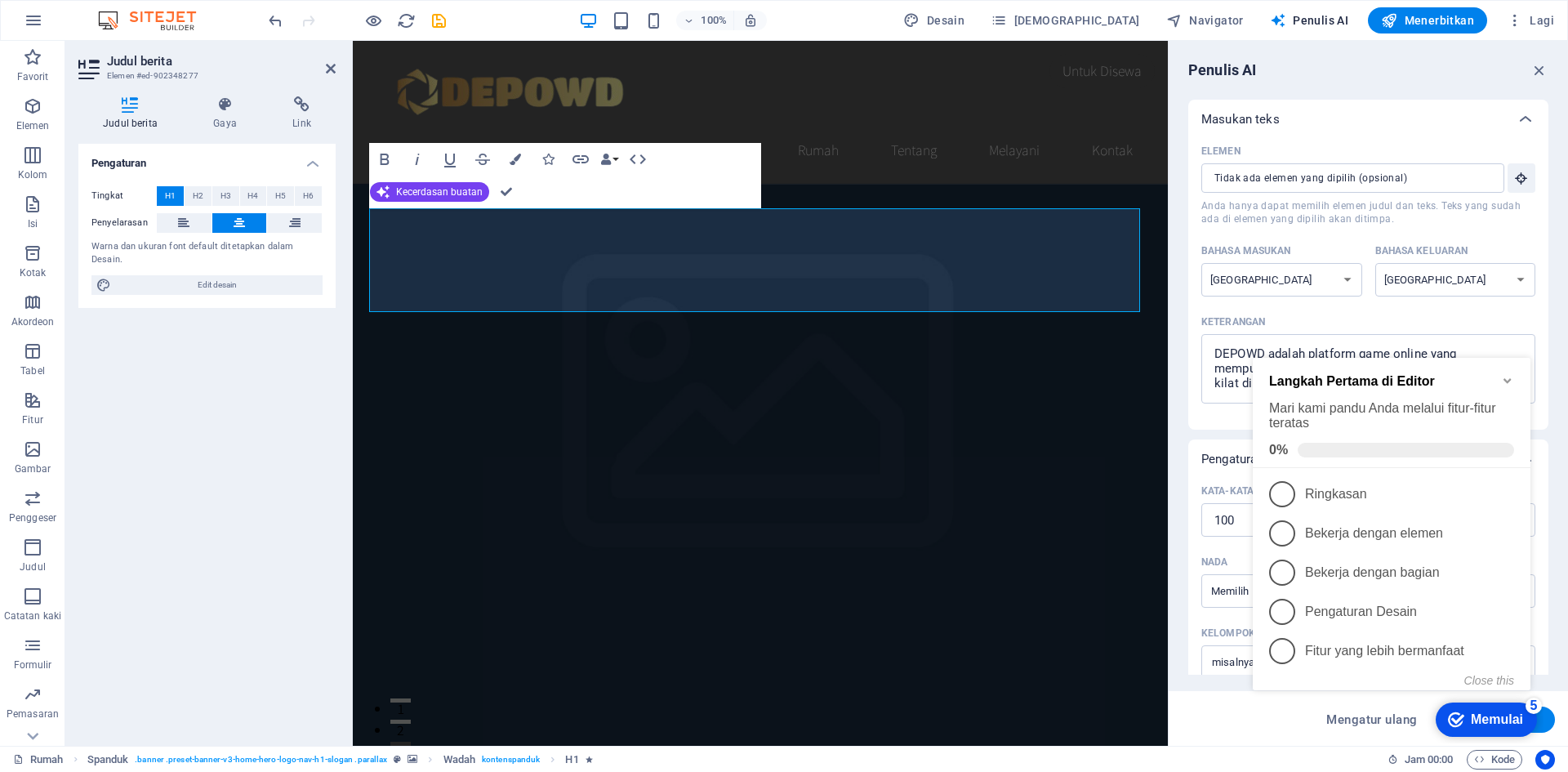
click at [1490, 717] on font "Memulai" at bounding box center [1497, 719] width 52 height 14
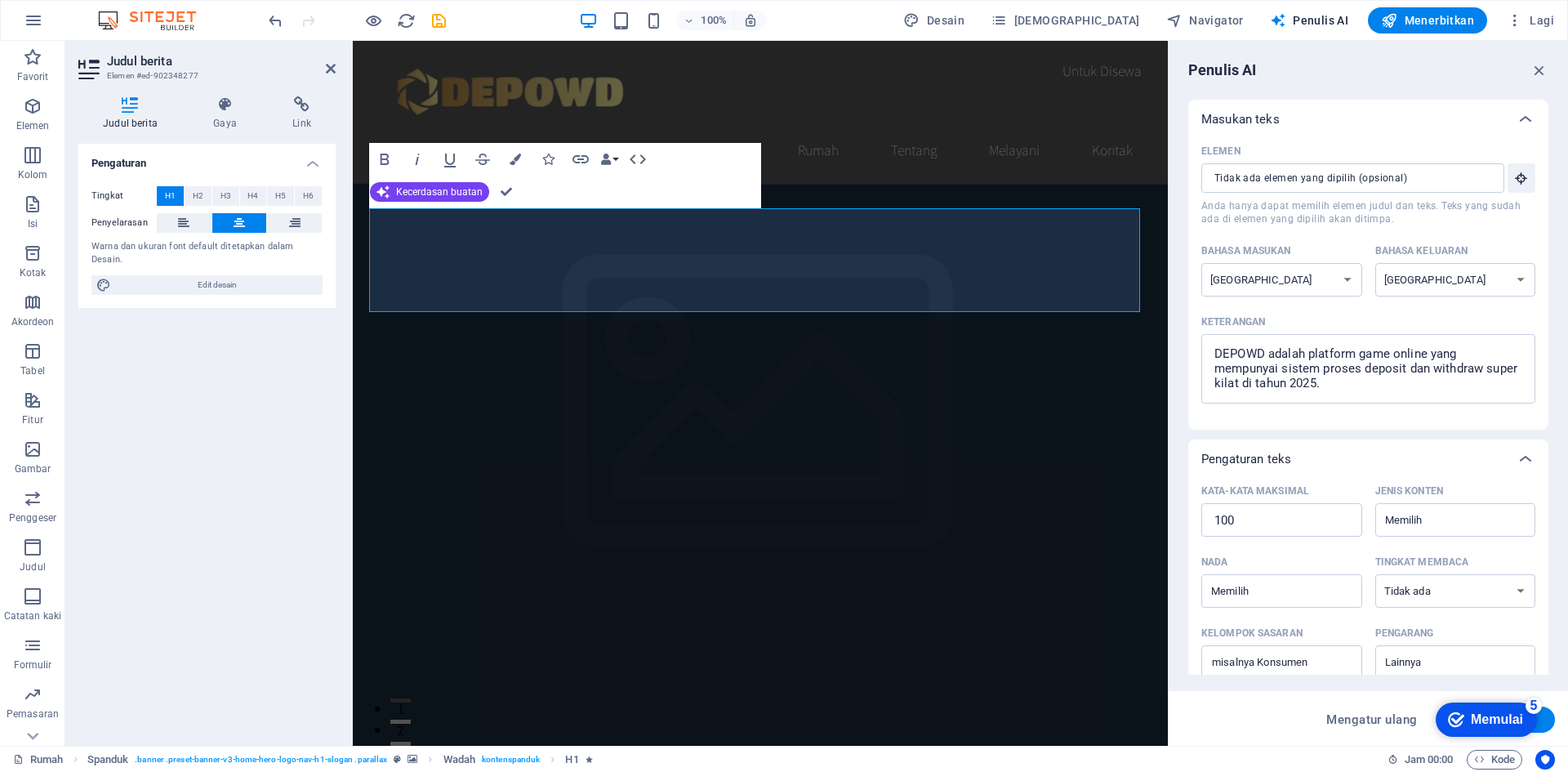
click at [1523, 728] on div "checkmark Memulai 5" at bounding box center [1486, 720] width 75 height 17
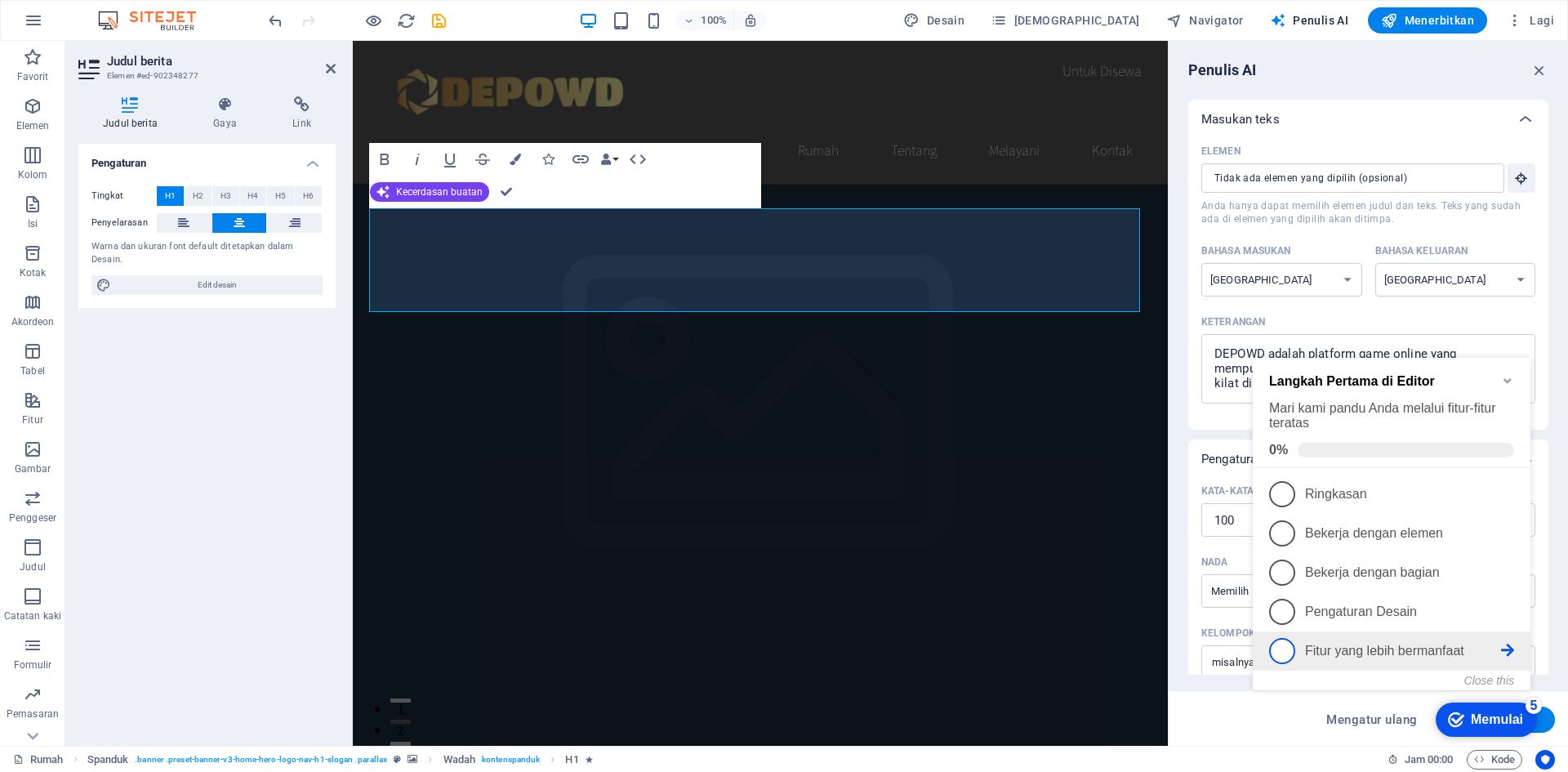
click at [1282, 654] on span "5" at bounding box center [1282, 650] width 26 height 26
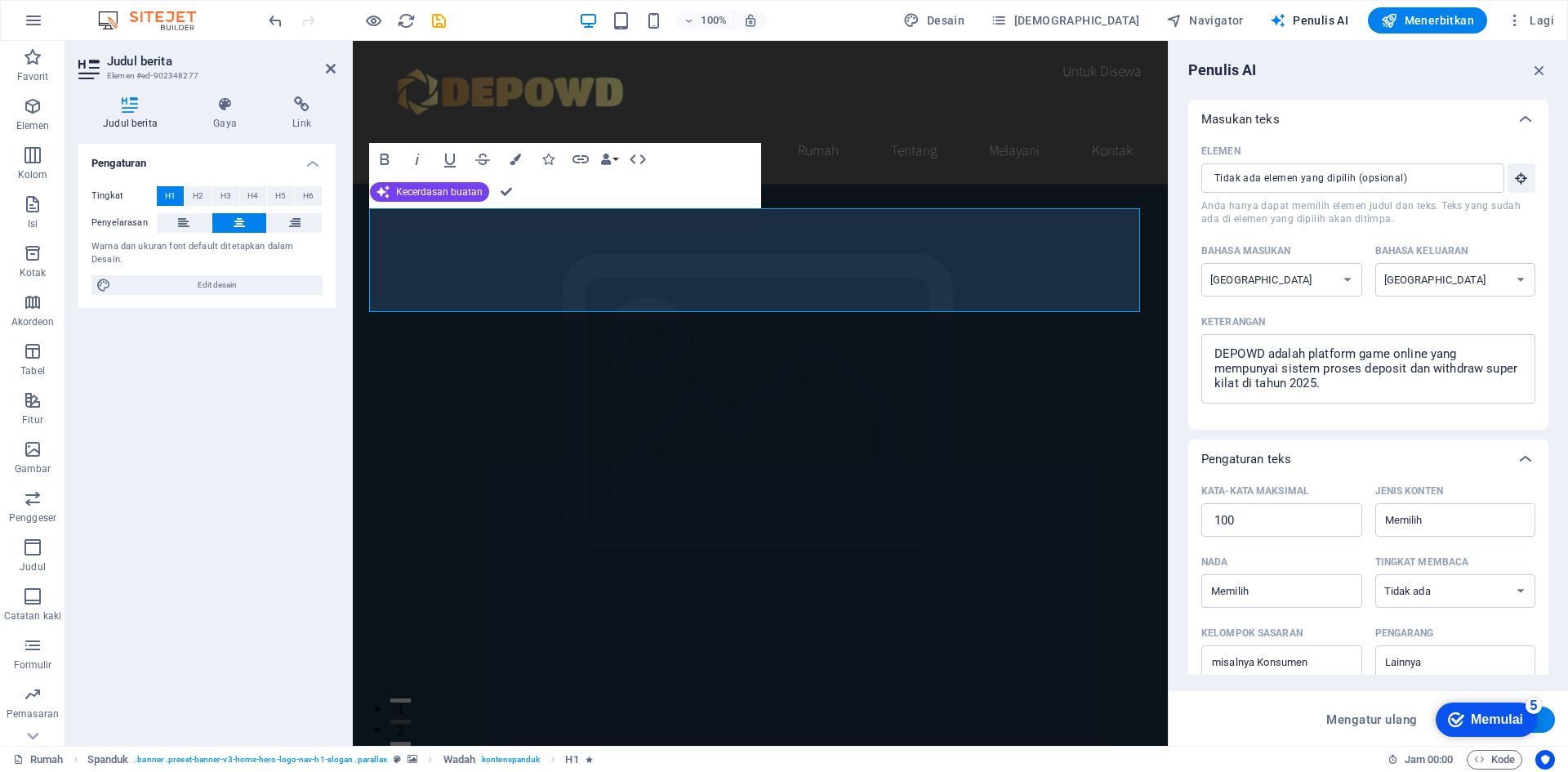
click at [1489, 718] on font "Memulai" at bounding box center [1497, 719] width 52 height 14
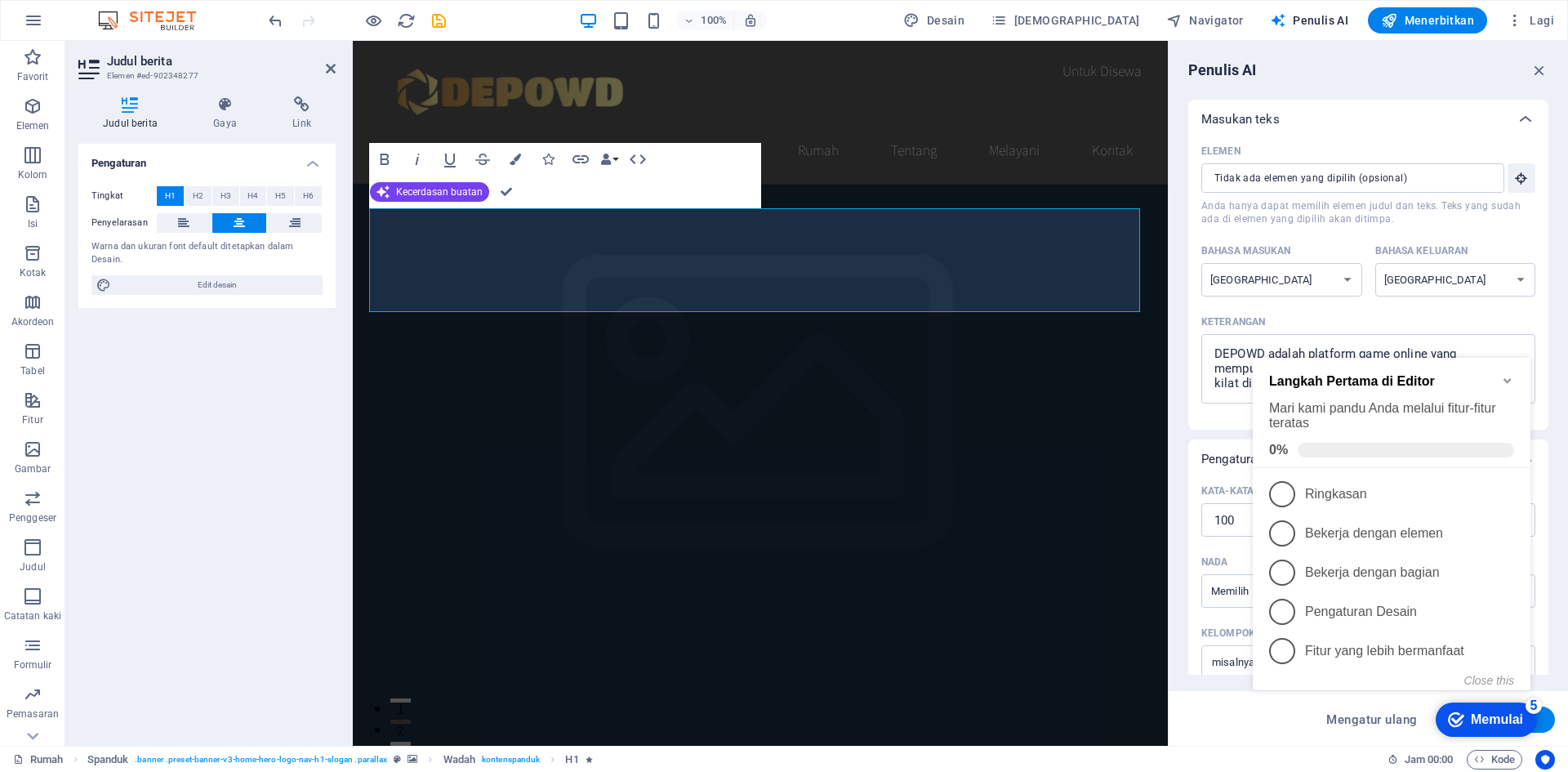
click at [1178, 563] on div "Penulis AI Masukan teks Elemen ​ Anda hanya dapat memilih elemen judul dan teks…" at bounding box center [1369, 393] width 400 height 705
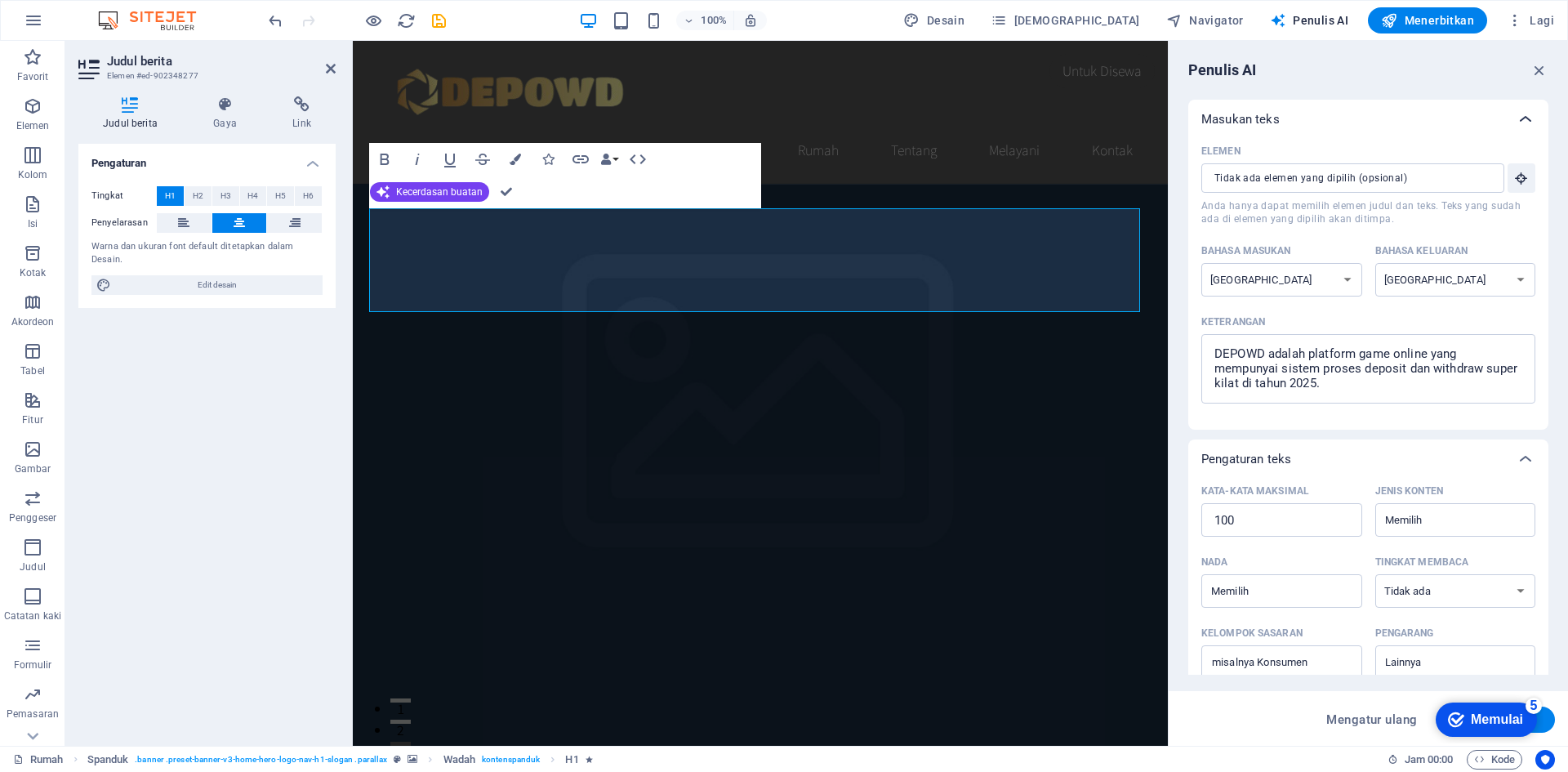
click at [1524, 115] on icon at bounding box center [1526, 119] width 20 height 20
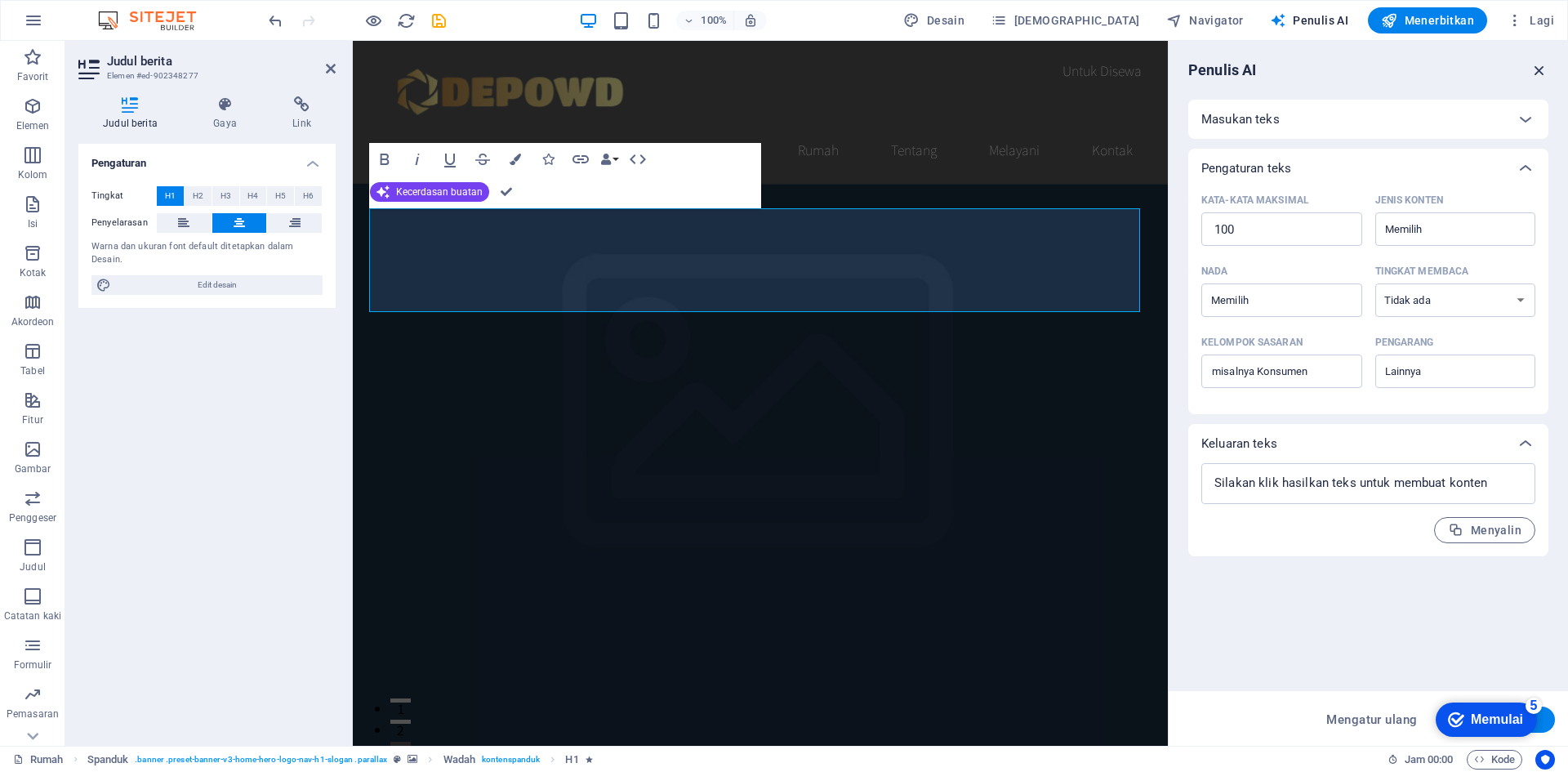
click at [1546, 71] on icon "button" at bounding box center [1540, 71] width 18 height 18
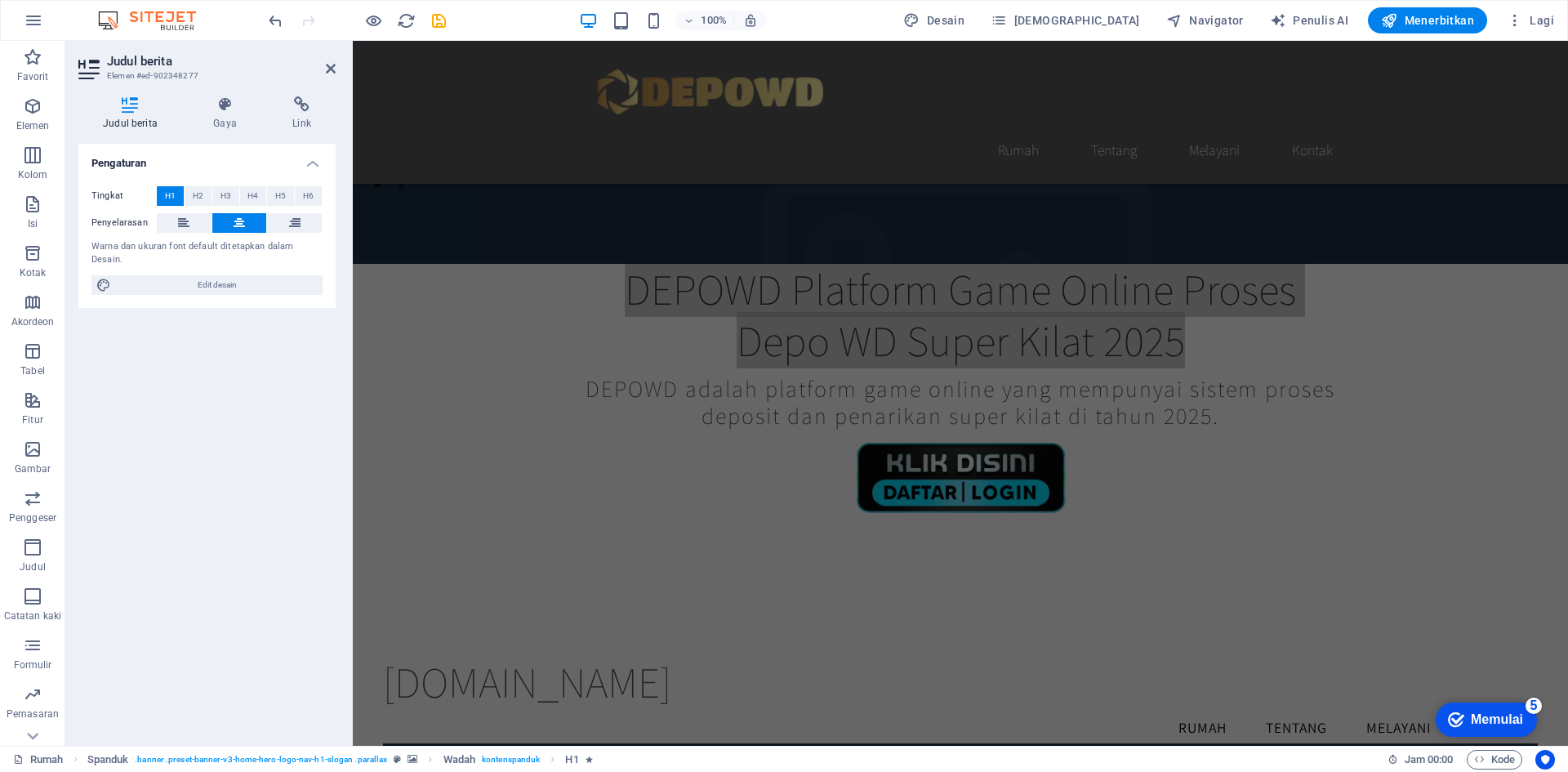
scroll to position [326, 0]
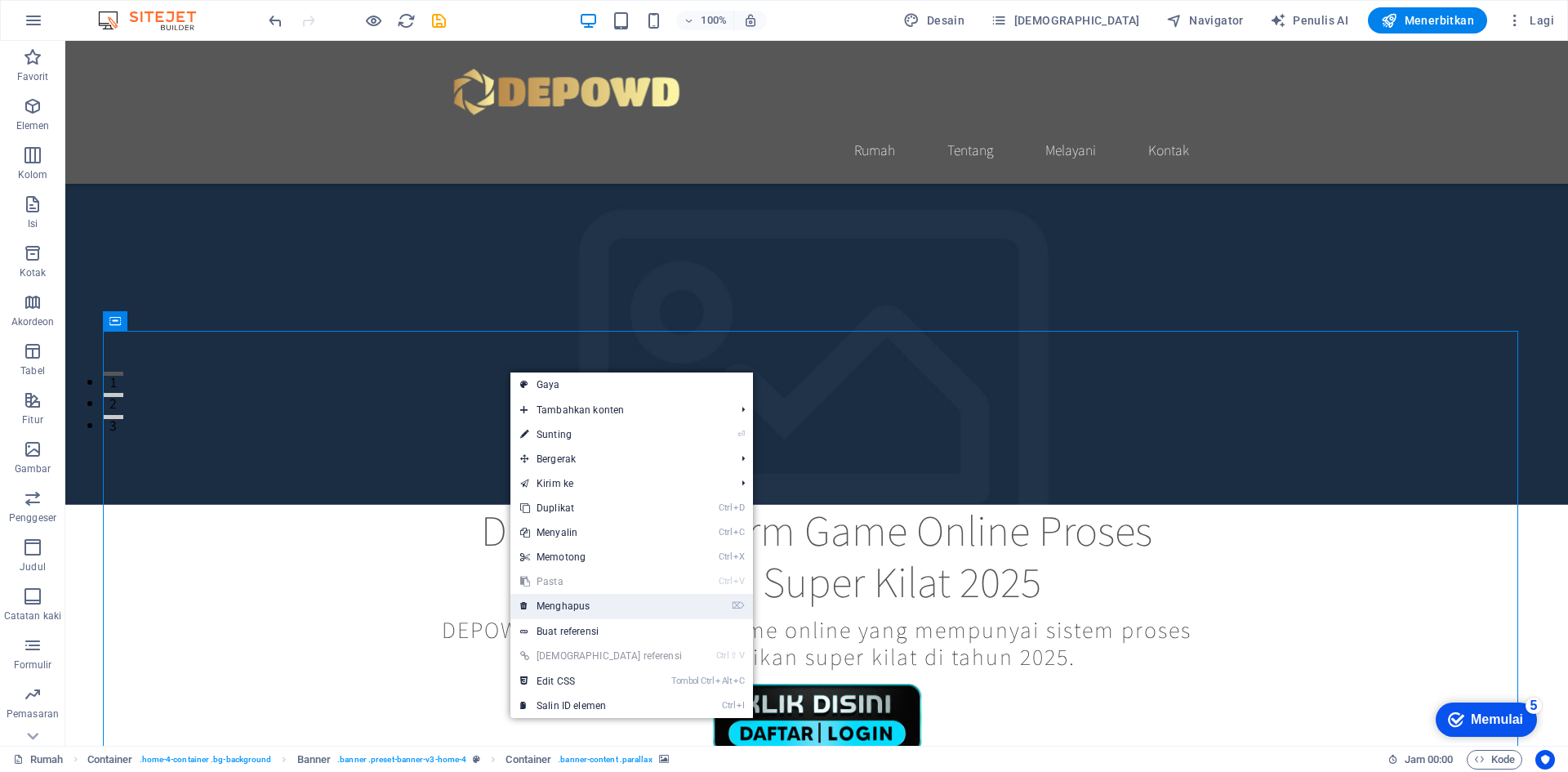
click at [582, 605] on font "Menghapus" at bounding box center [563, 606] width 53 height 12
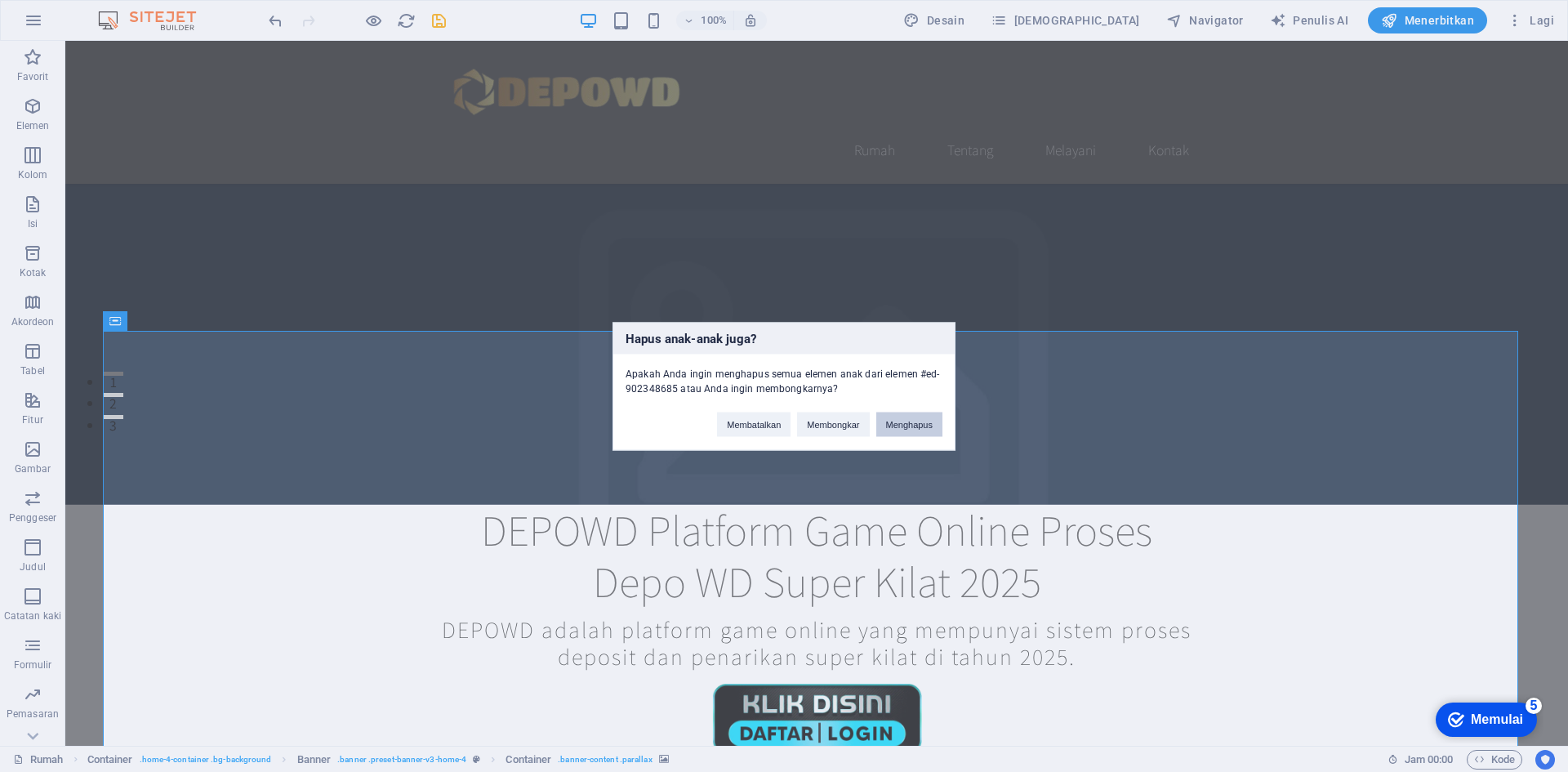
click at [906, 427] on font "Menghapus" at bounding box center [909, 424] width 47 height 10
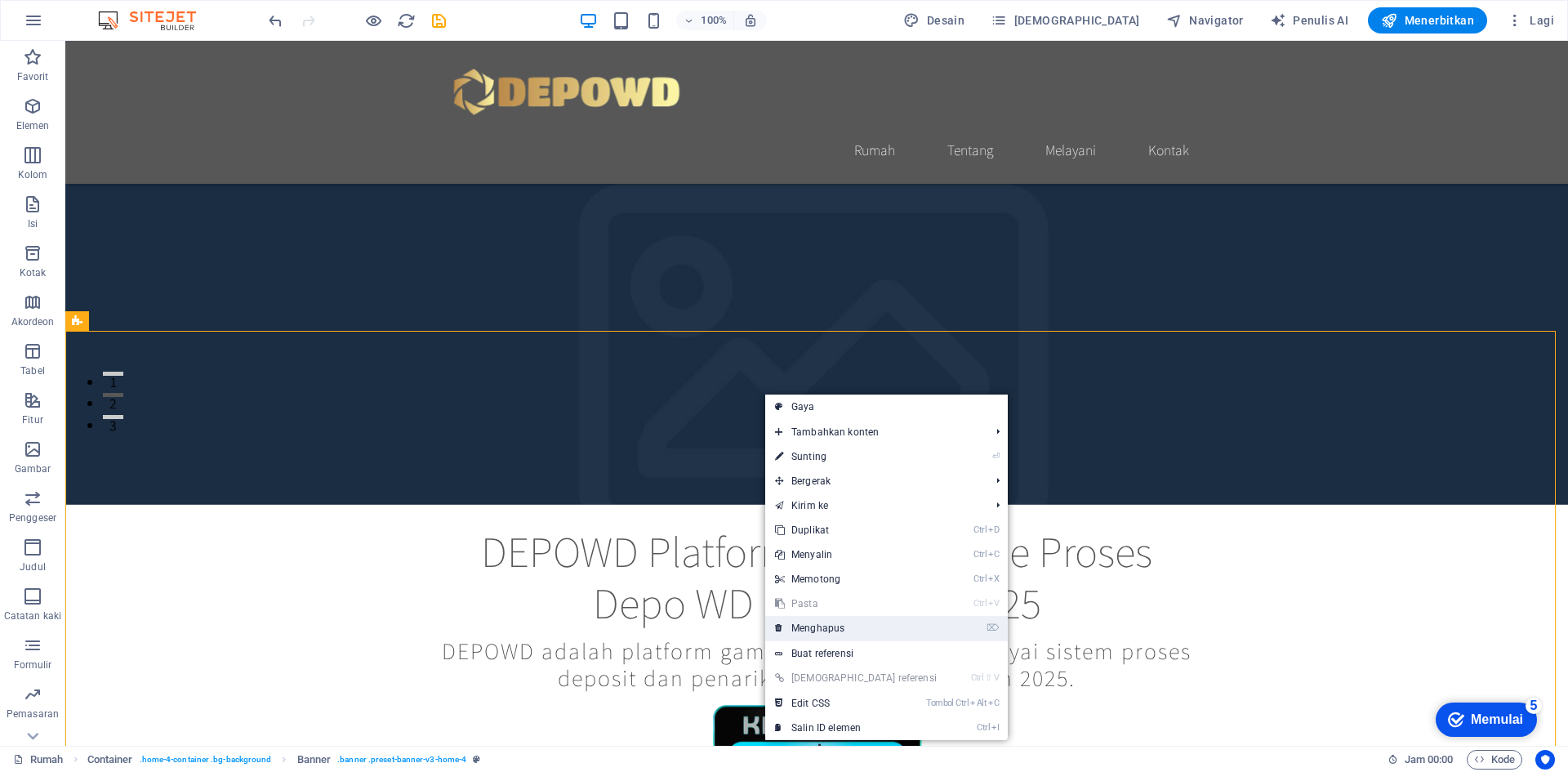
click at [856, 633] on link "⌦ Menghapus" at bounding box center [856, 628] width 182 height 24
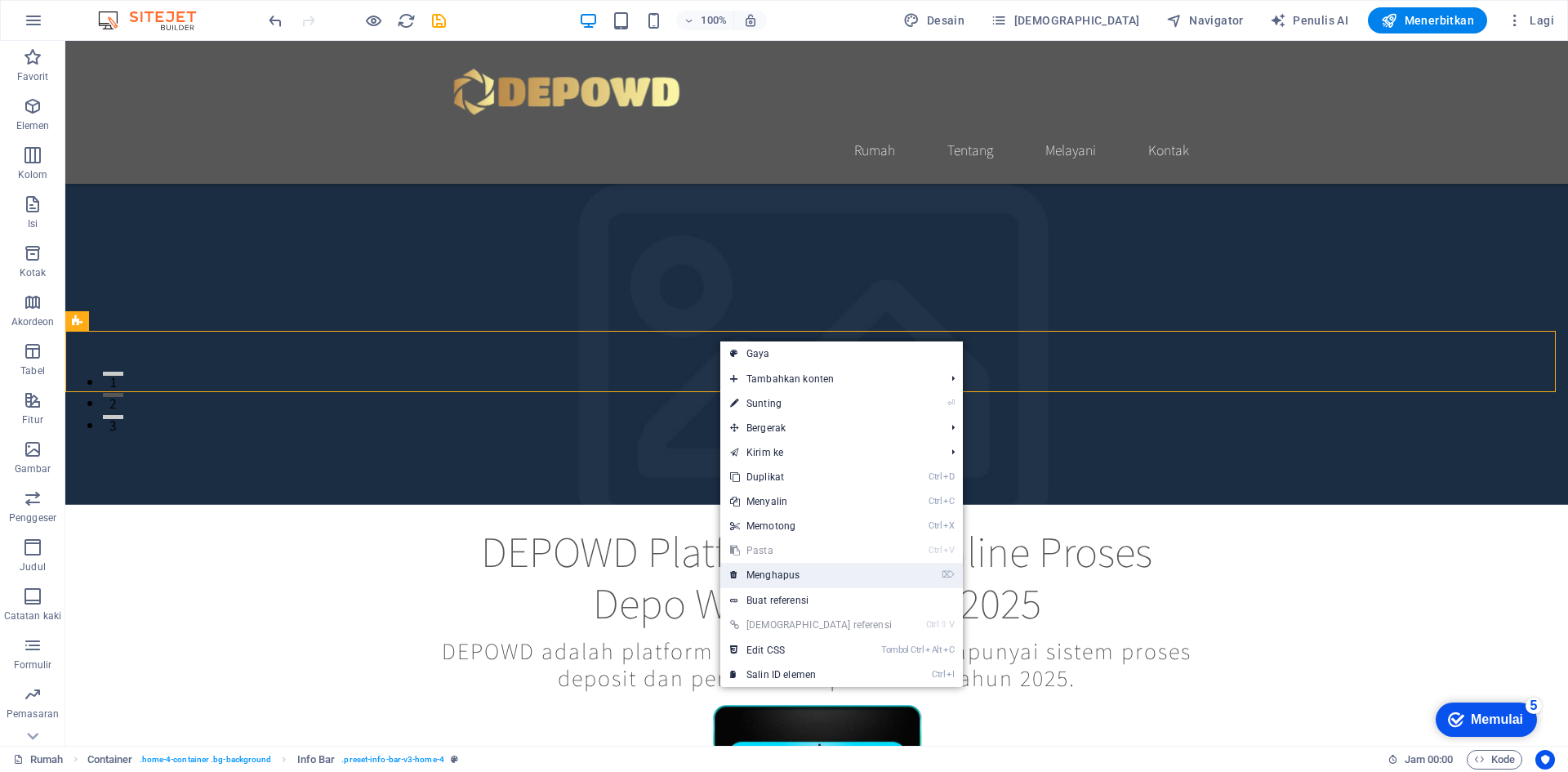
click at [798, 572] on font "Menghapus" at bounding box center [773, 575] width 53 height 12
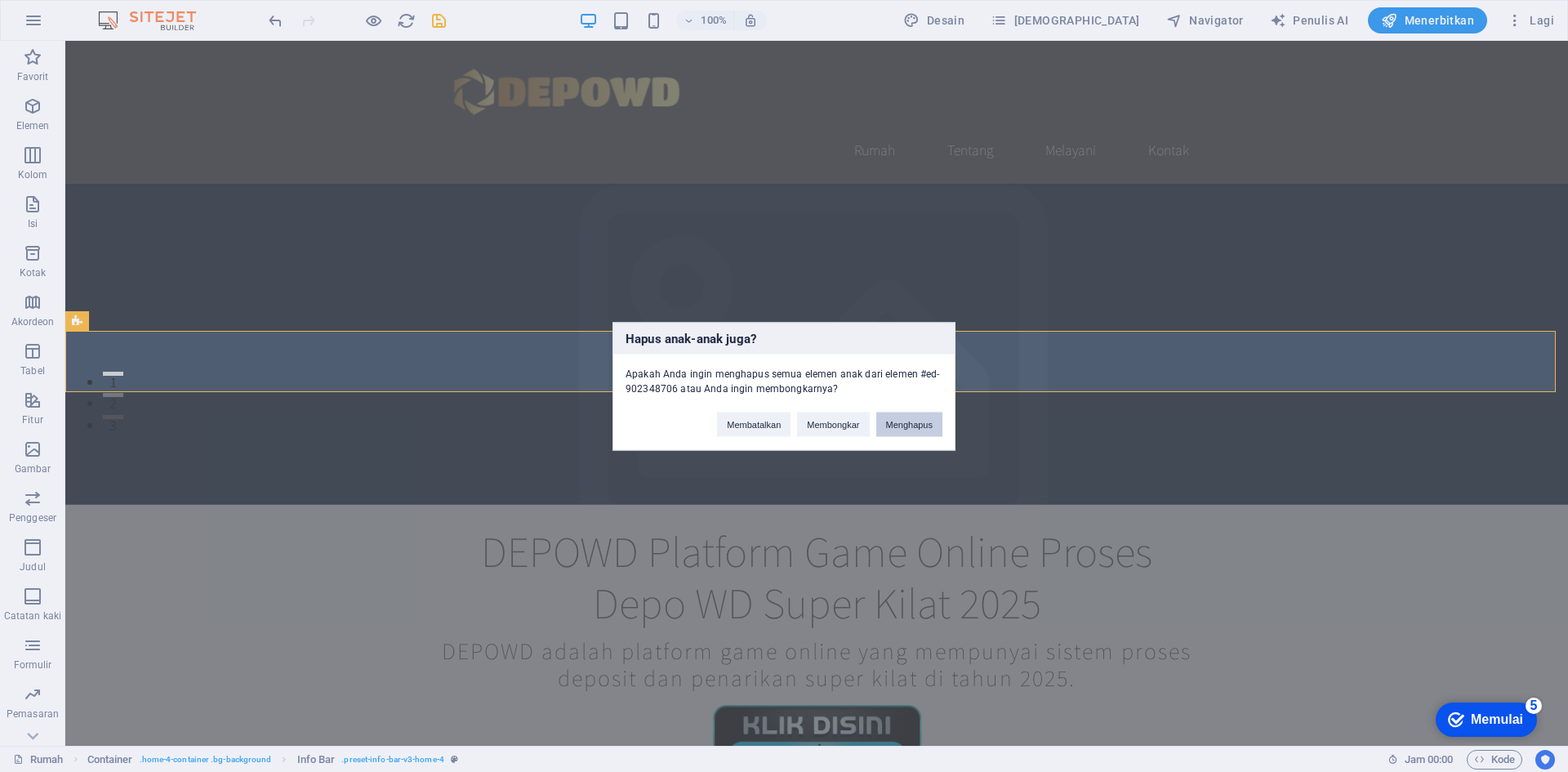
click at [921, 429] on button "Menghapus" at bounding box center [909, 423] width 67 height 24
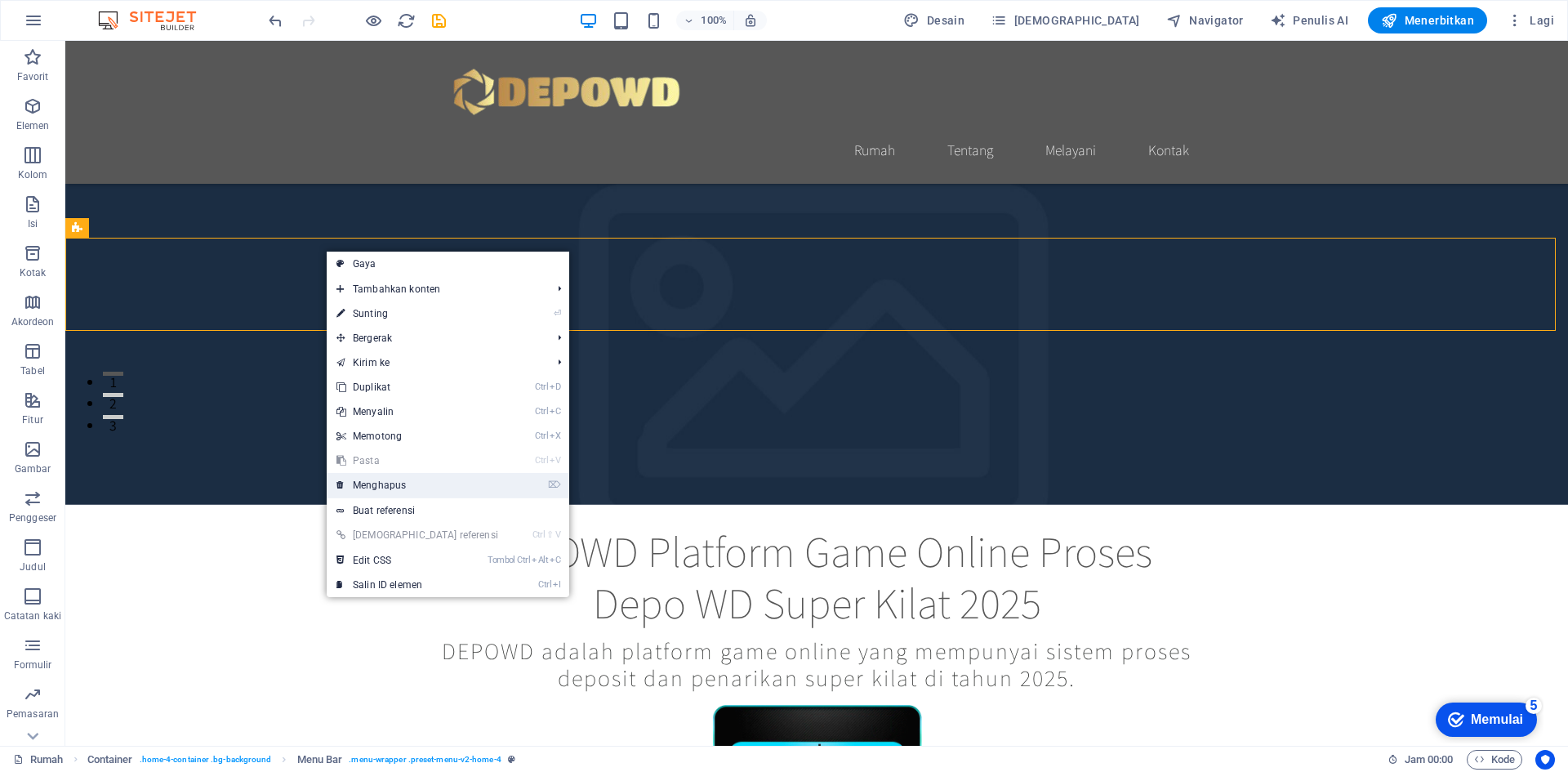
click at [398, 485] on font "Menghapus" at bounding box center [380, 486] width 53 height 12
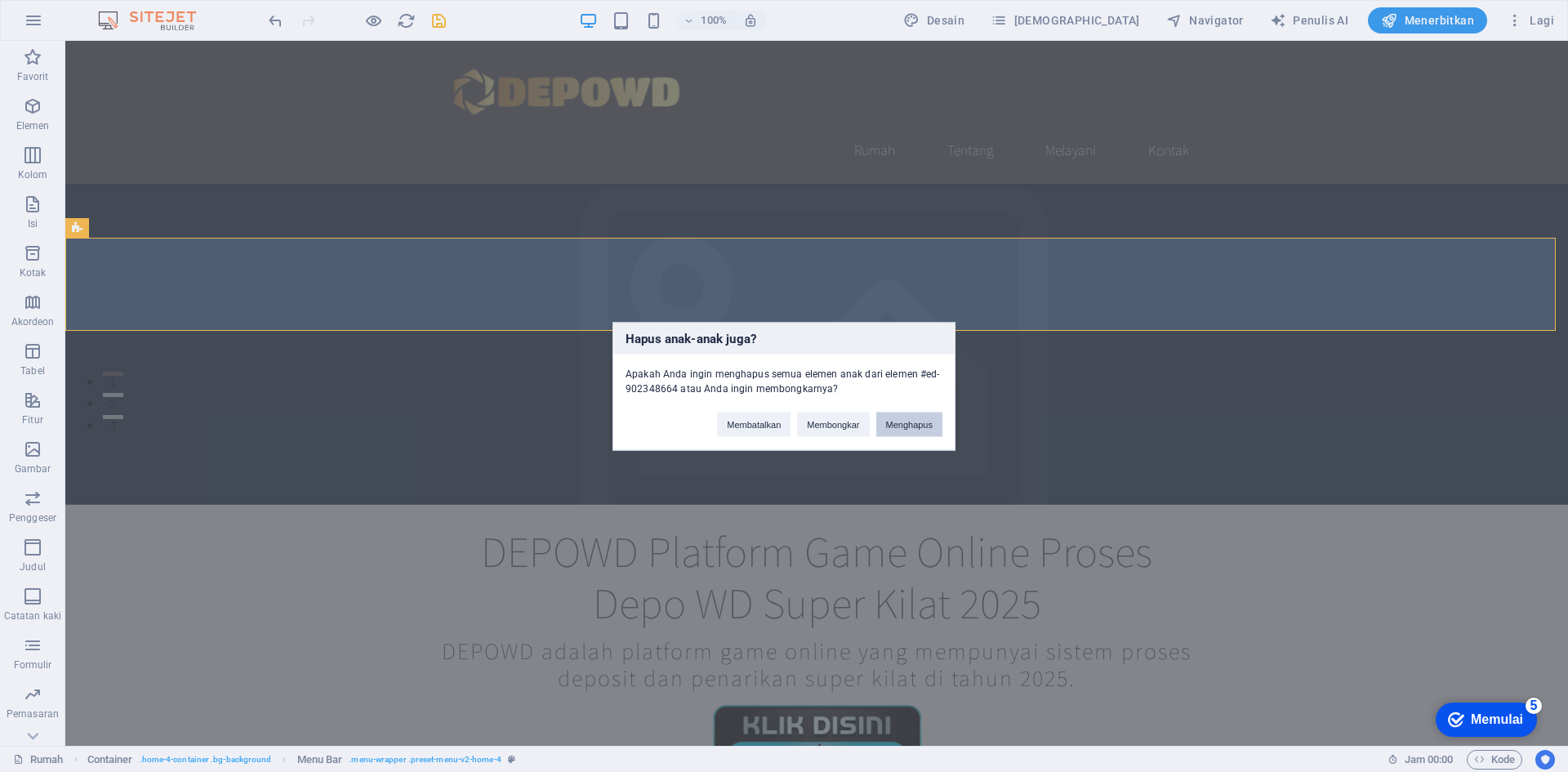
click at [914, 421] on font "Menghapus" at bounding box center [909, 424] width 47 height 10
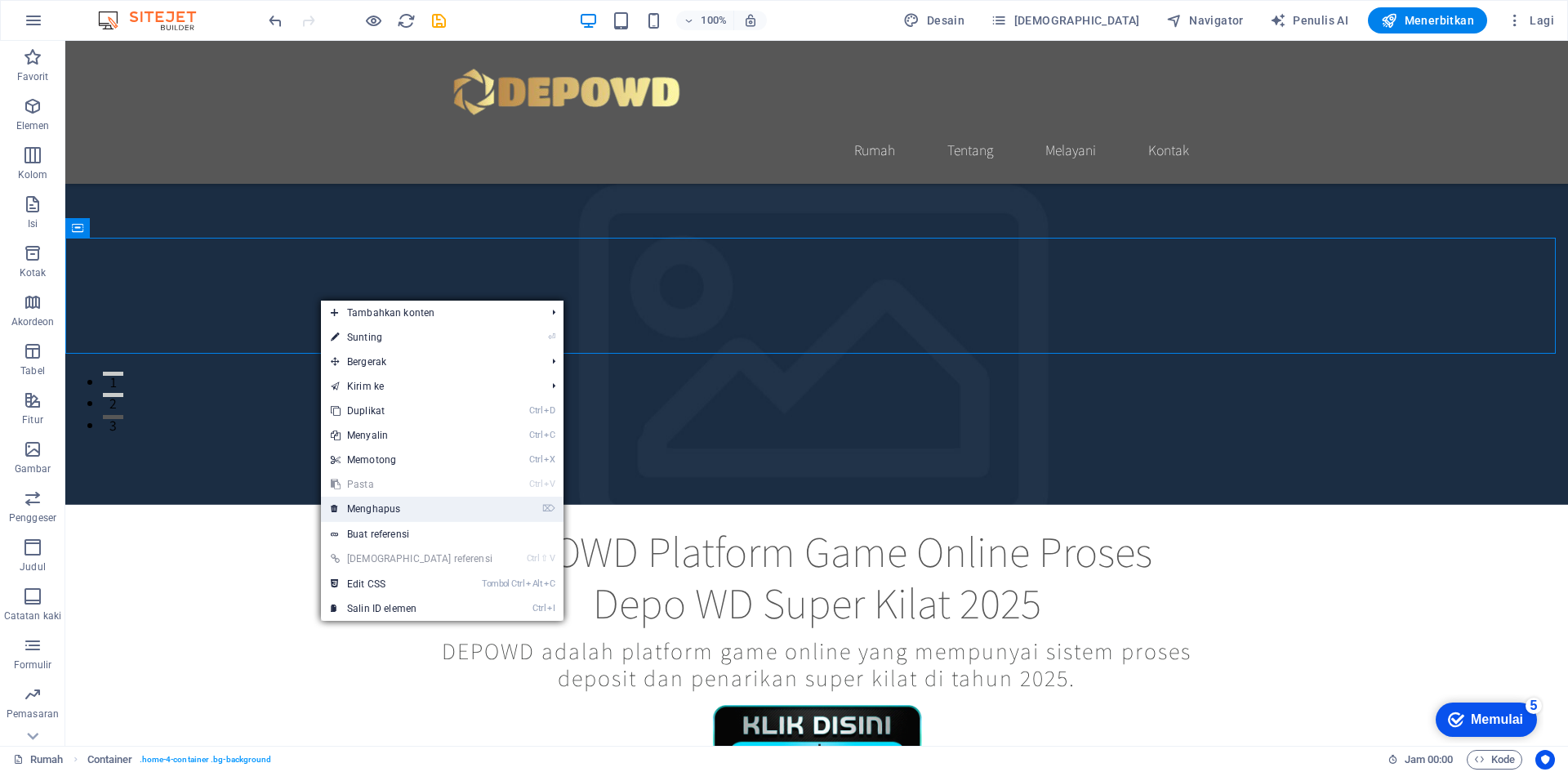
click at [396, 514] on font "Menghapus" at bounding box center [374, 509] width 53 height 12
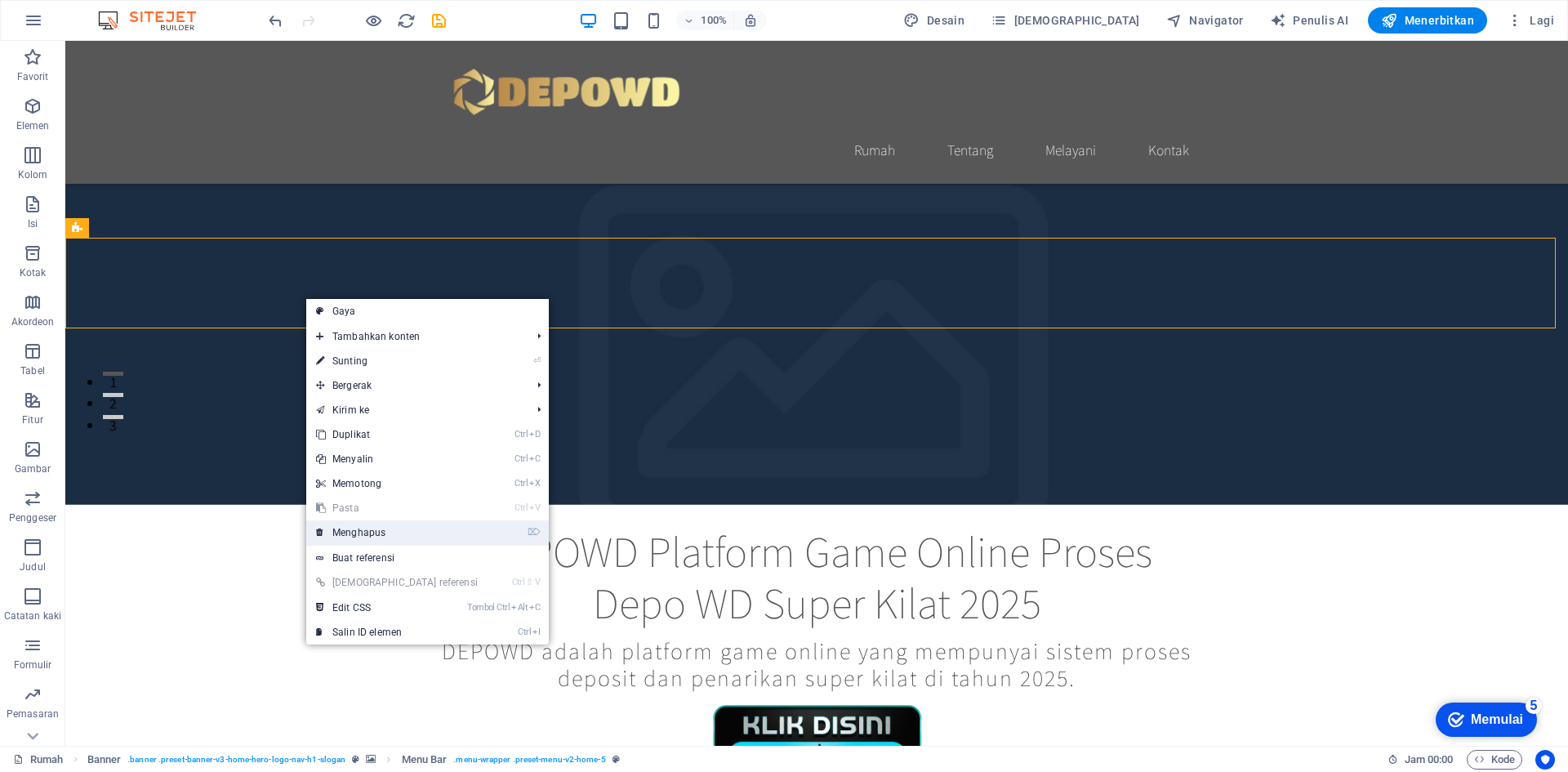
click at [392, 535] on link "⌦ Menghapus" at bounding box center [397, 532] width 182 height 24
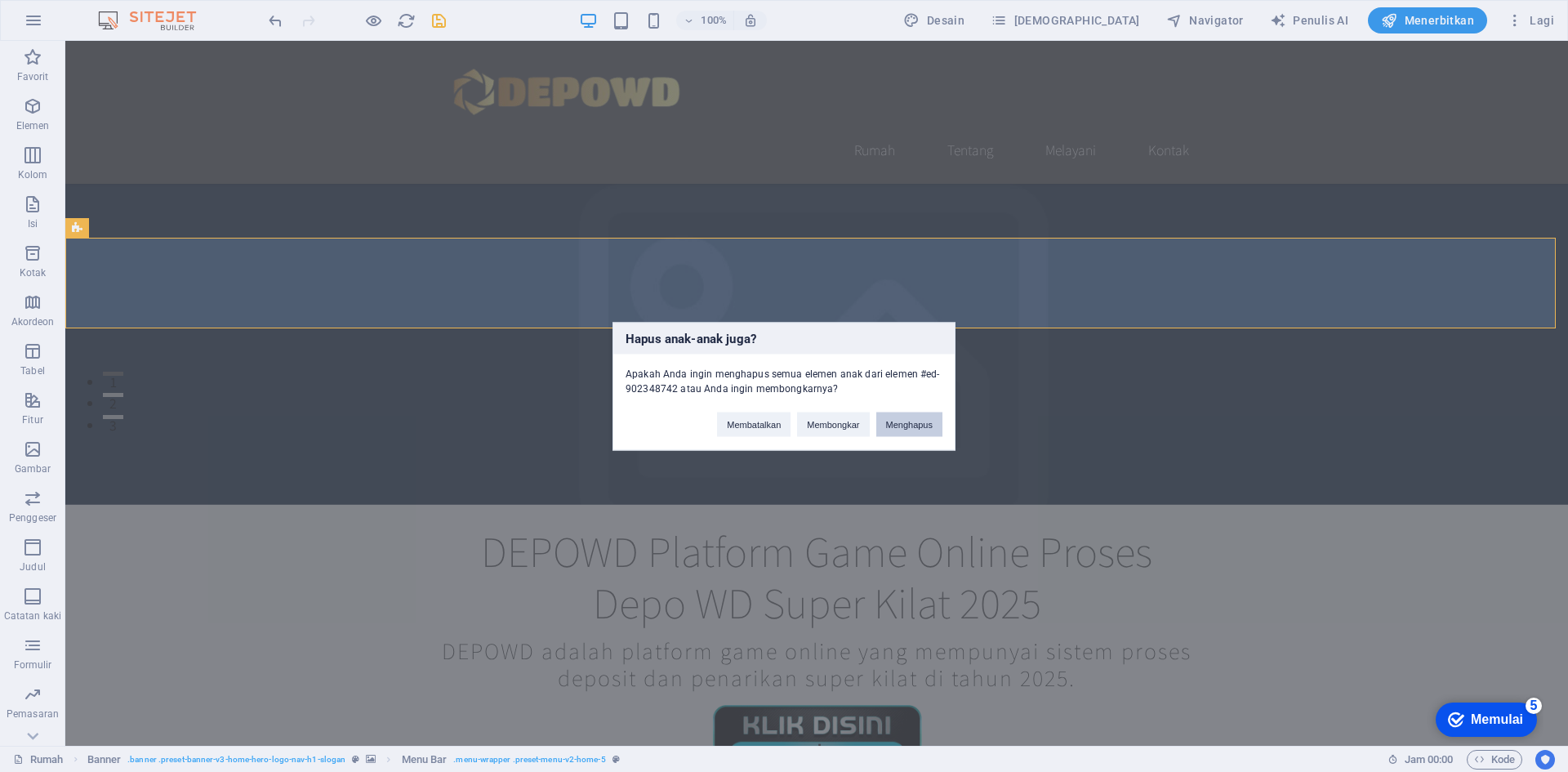
click at [903, 431] on button "Menghapus" at bounding box center [909, 423] width 67 height 24
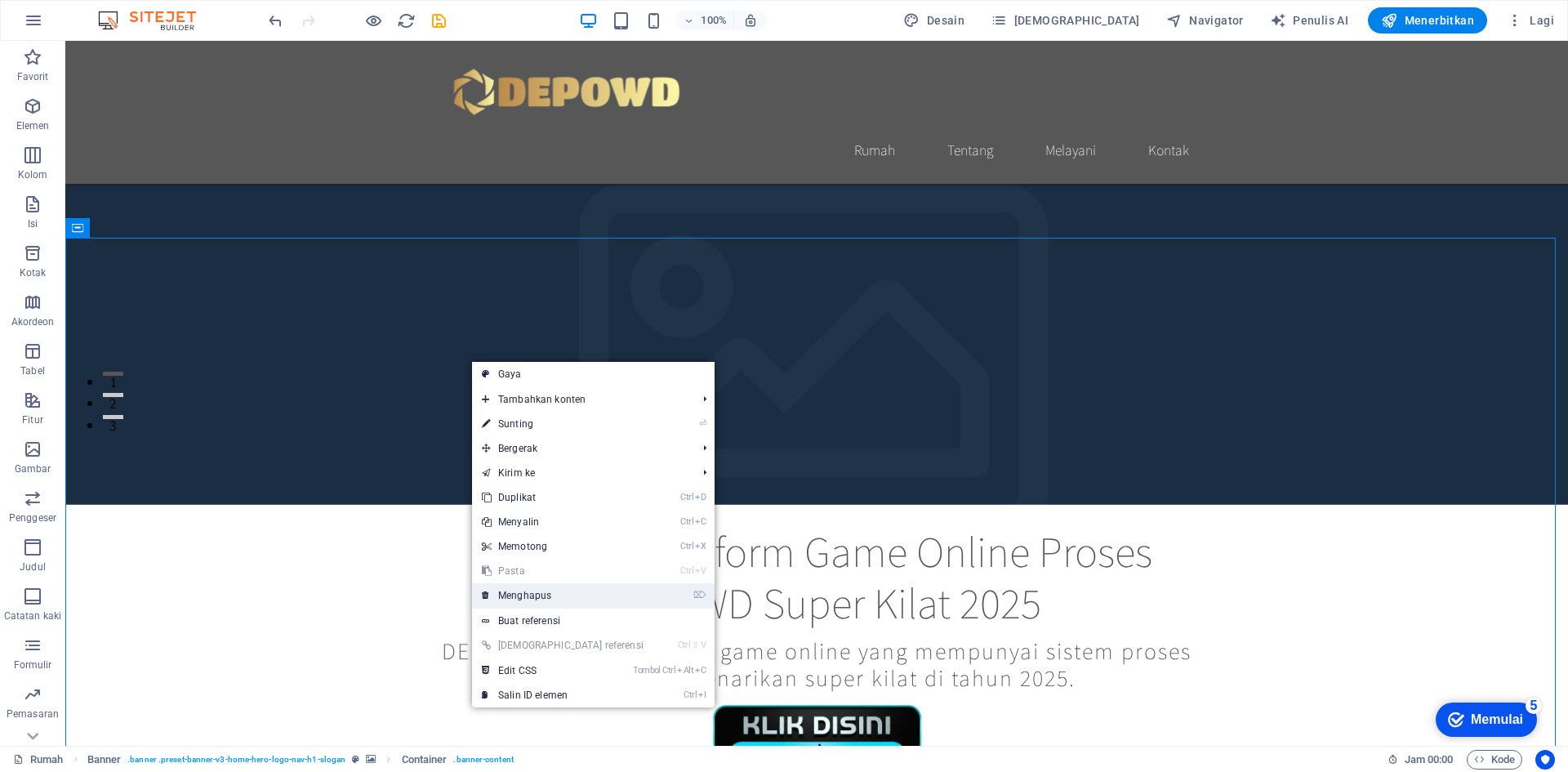
click at [570, 597] on link "⌦ Menghapus" at bounding box center [563, 595] width 182 height 24
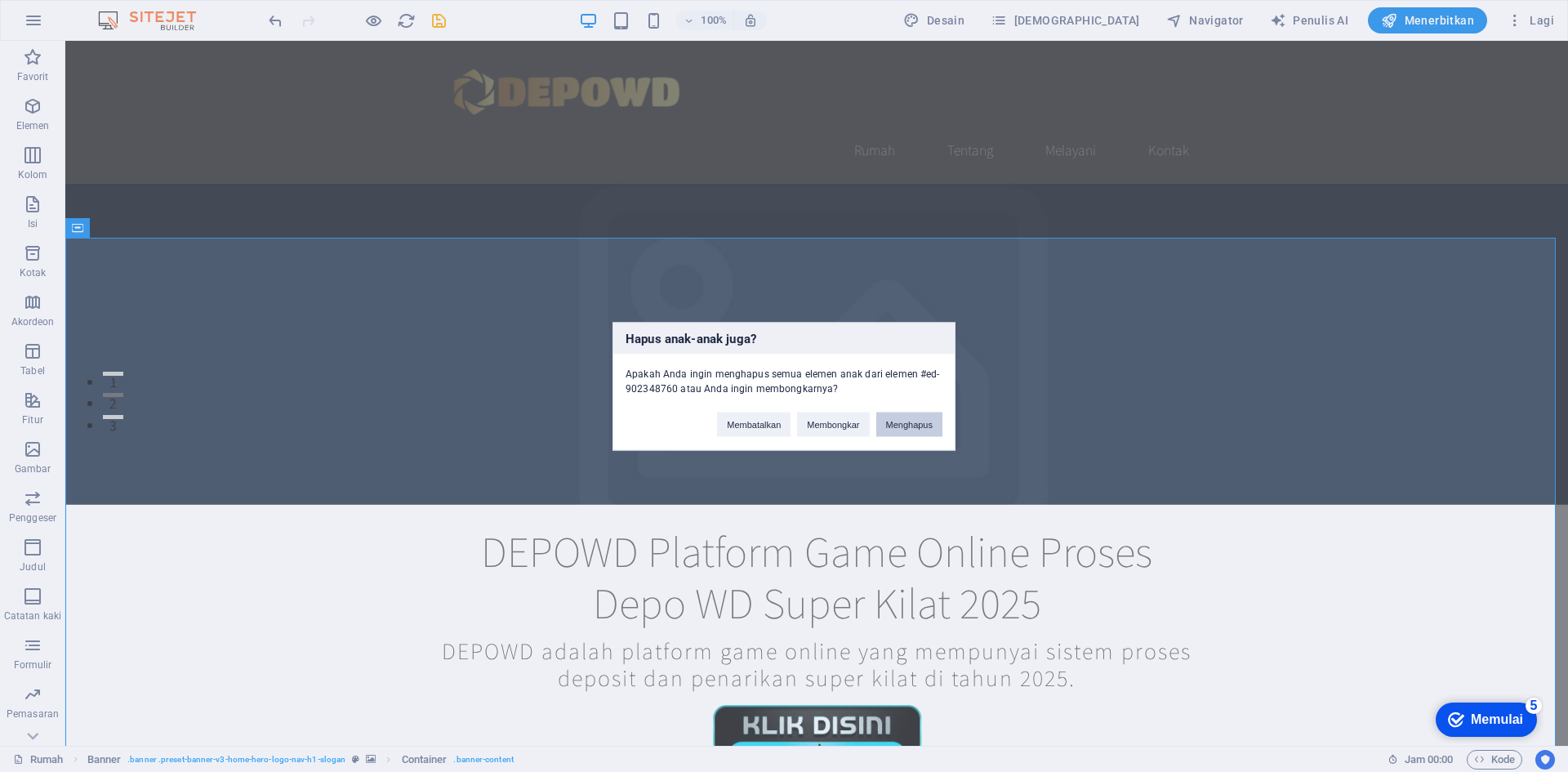
click at [917, 426] on font "Menghapus" at bounding box center [909, 424] width 47 height 10
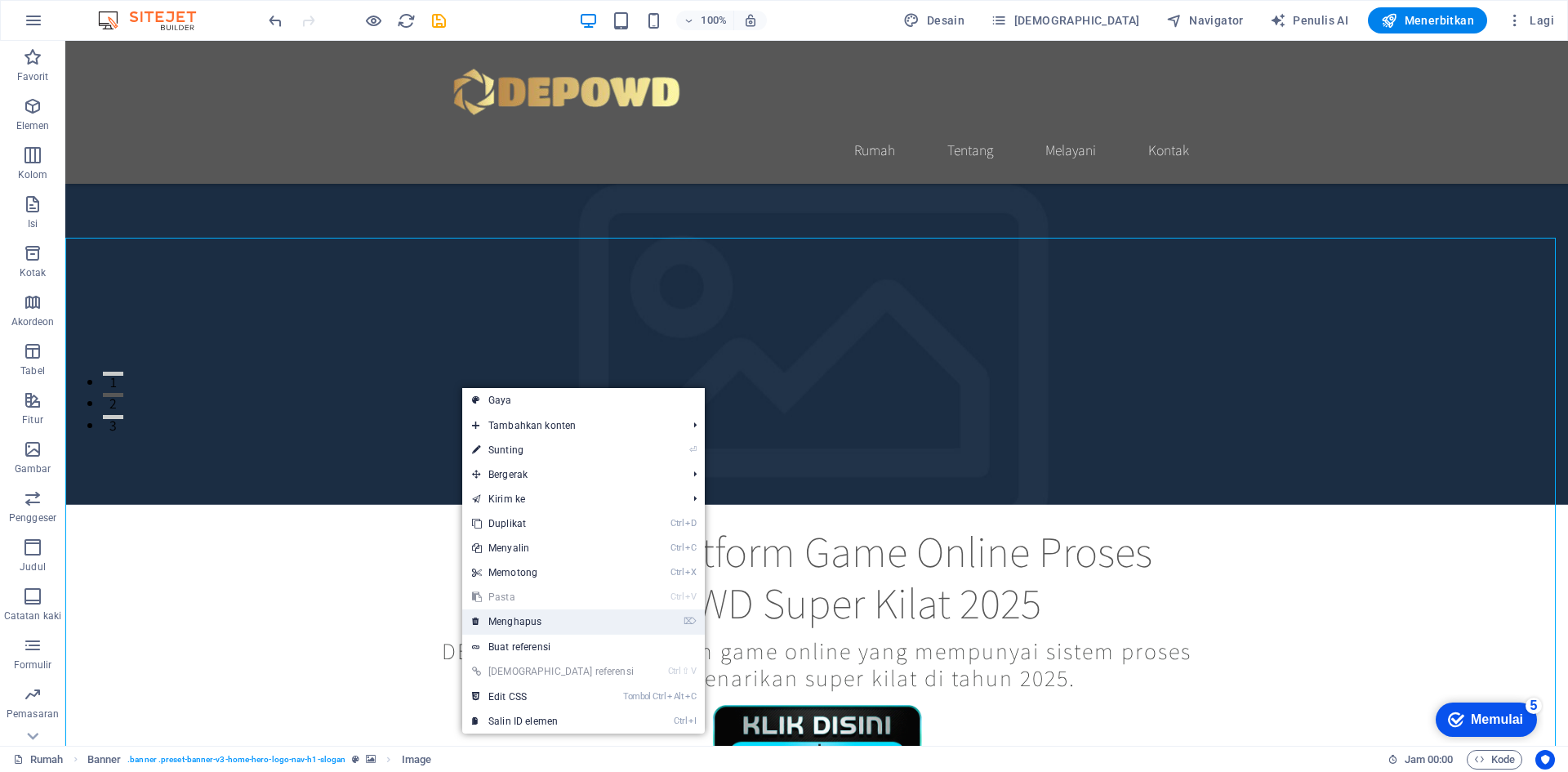
click at [550, 616] on link "⌦ Menghapus" at bounding box center [553, 621] width 182 height 24
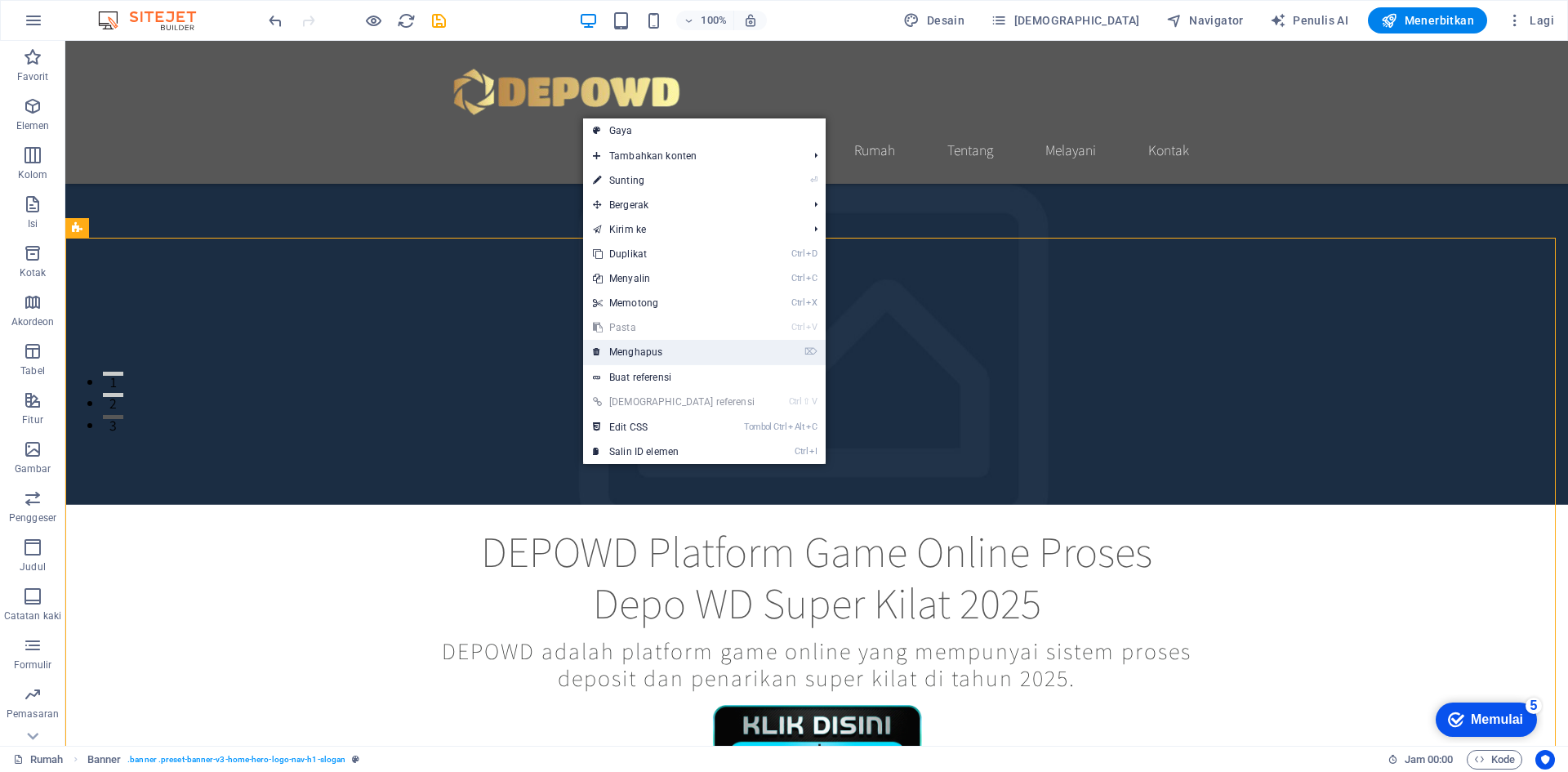
click at [654, 361] on link "⌦ Menghapus" at bounding box center [674, 351] width 182 height 24
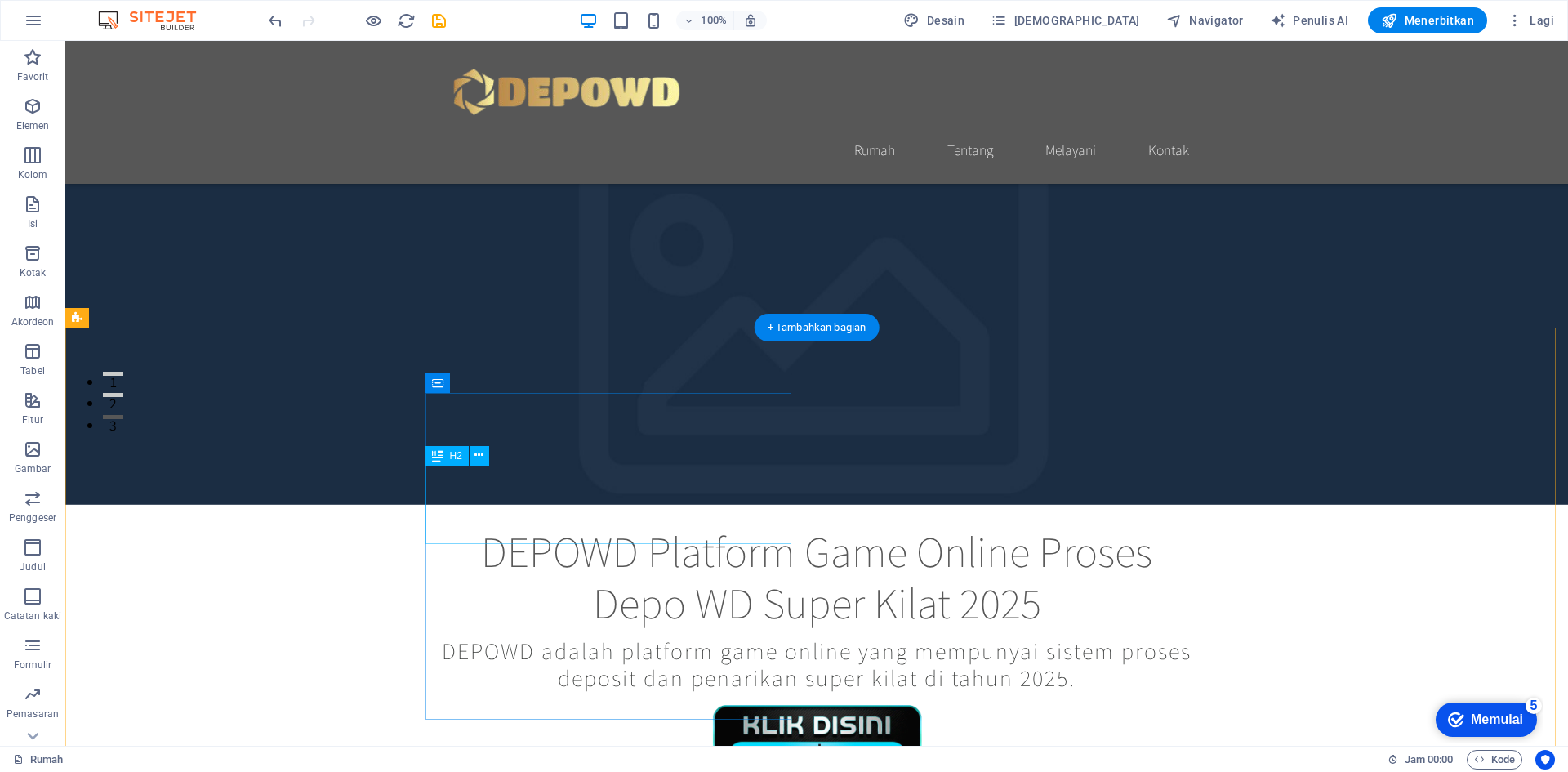
scroll to position [572, 0]
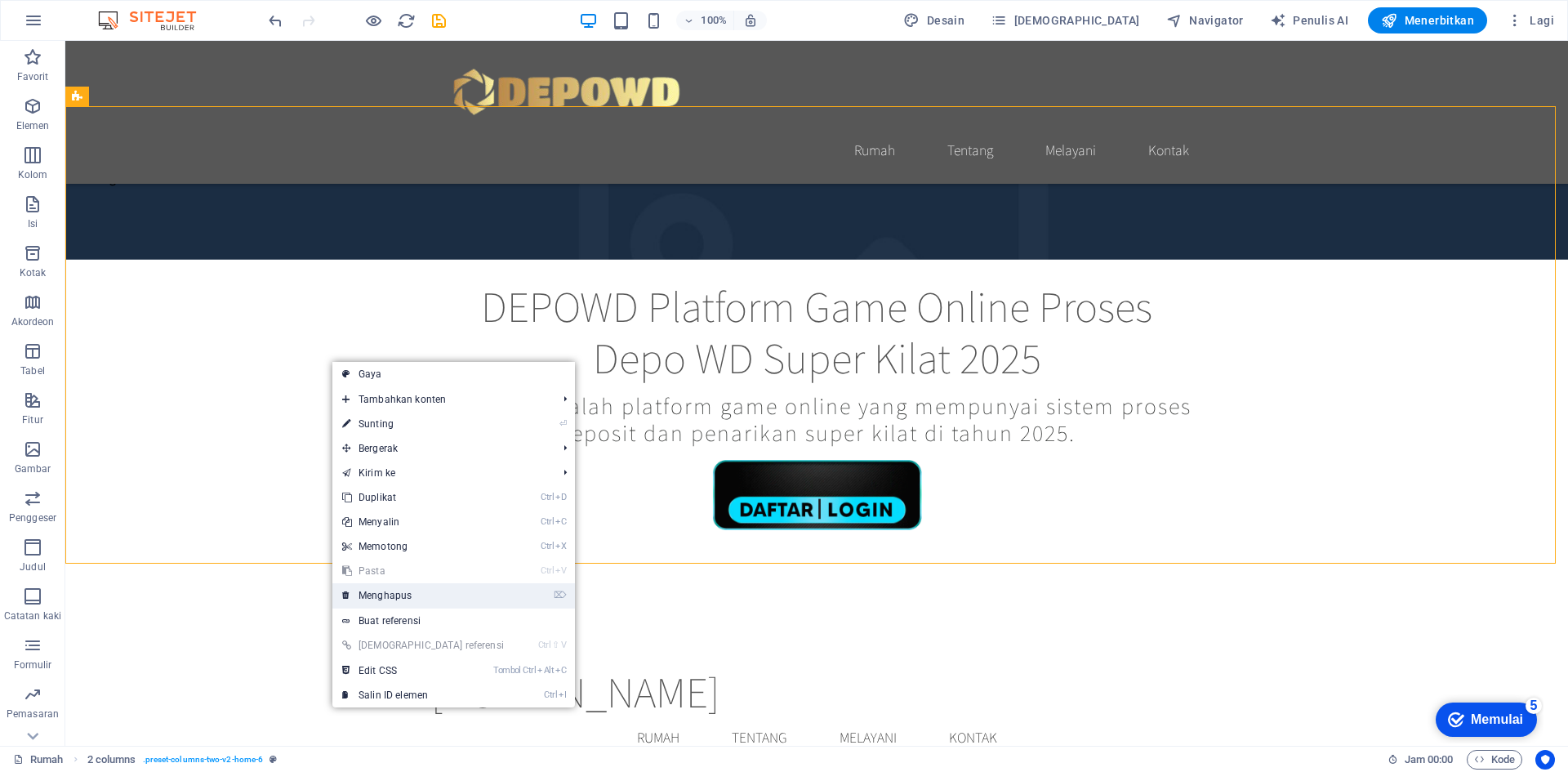
click at [408, 596] on font "Menghapus" at bounding box center [386, 595] width 53 height 12
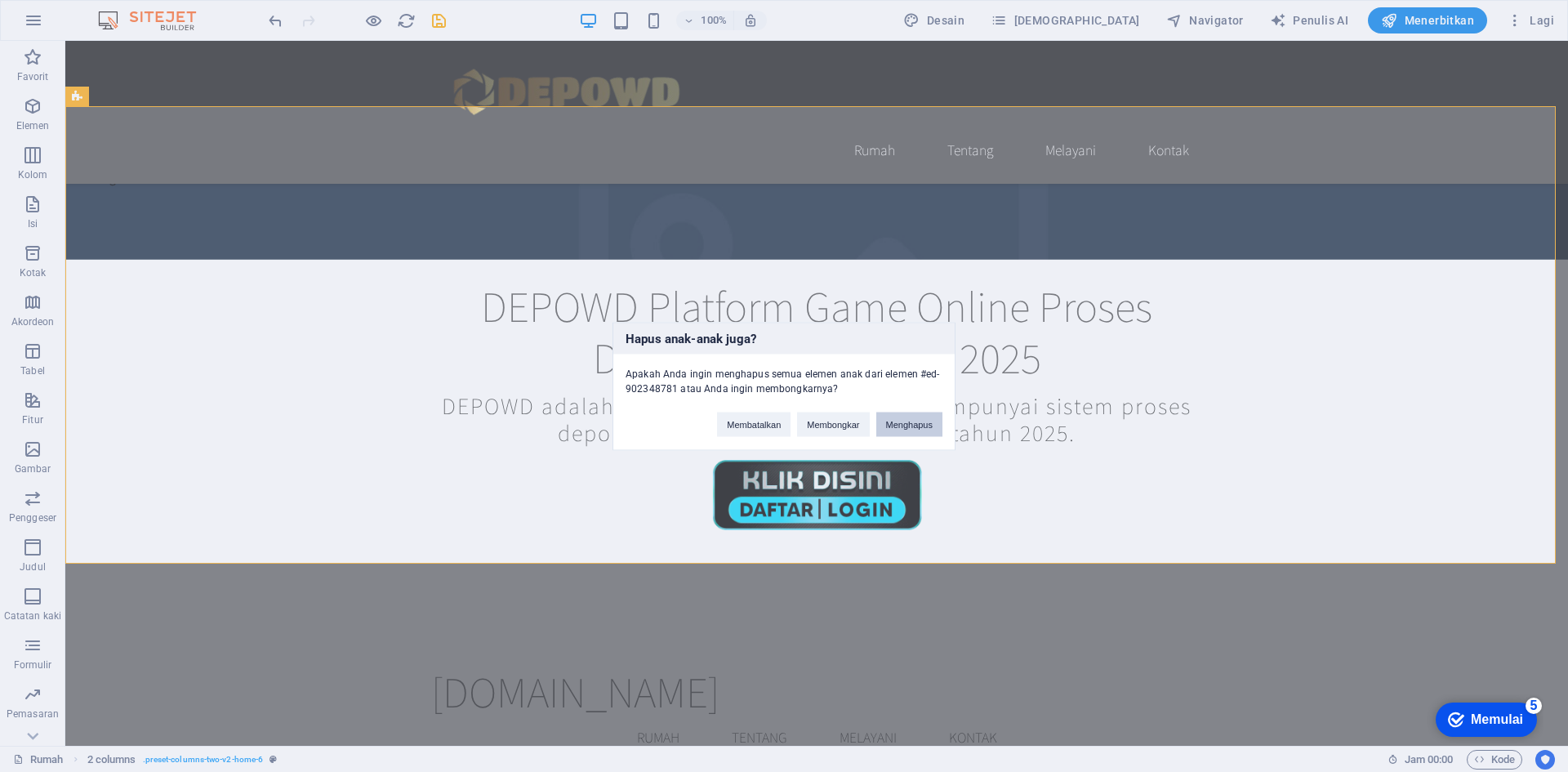
click at [928, 424] on font "Menghapus" at bounding box center [909, 424] width 47 height 10
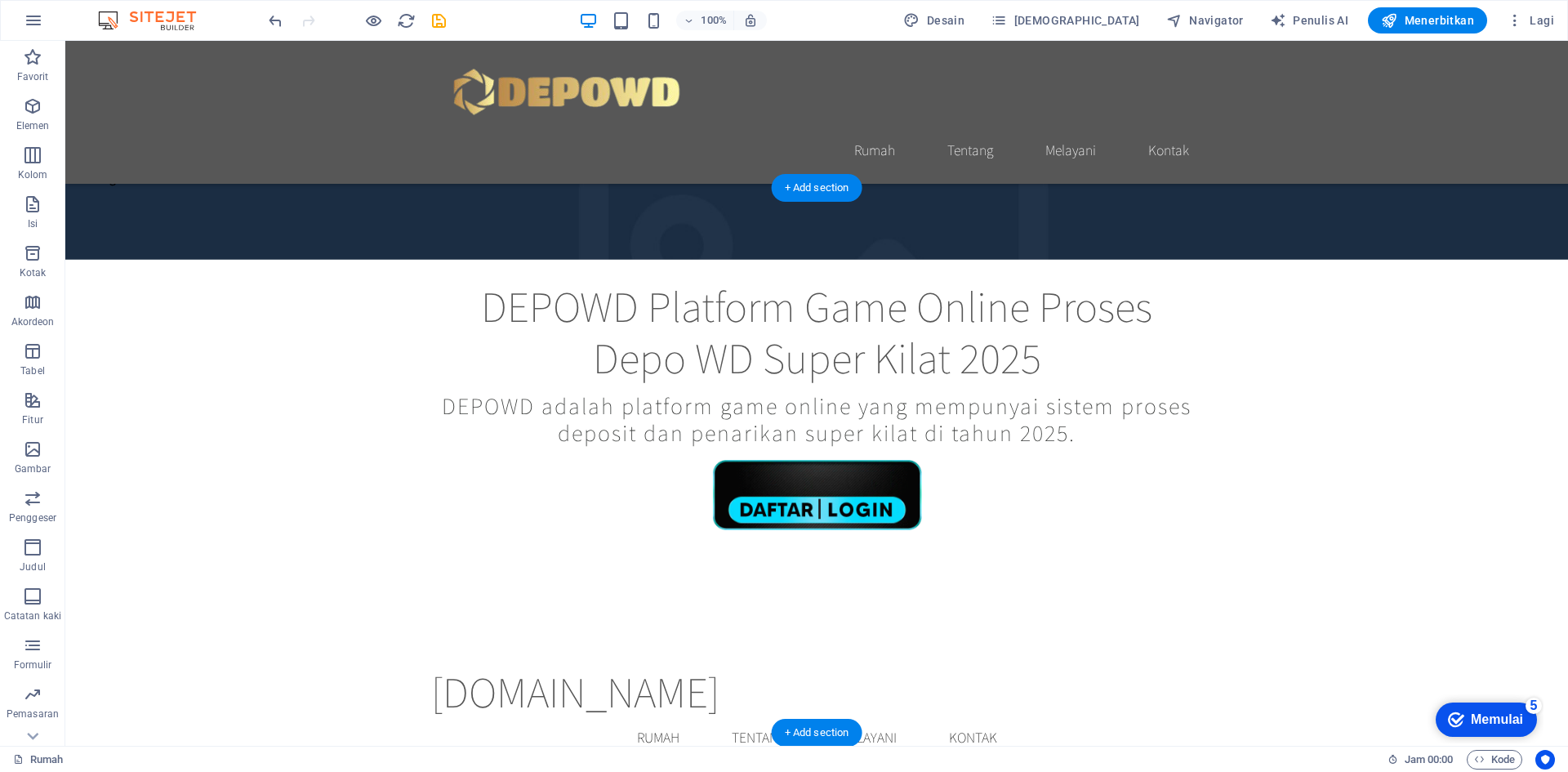
scroll to position [491, 0]
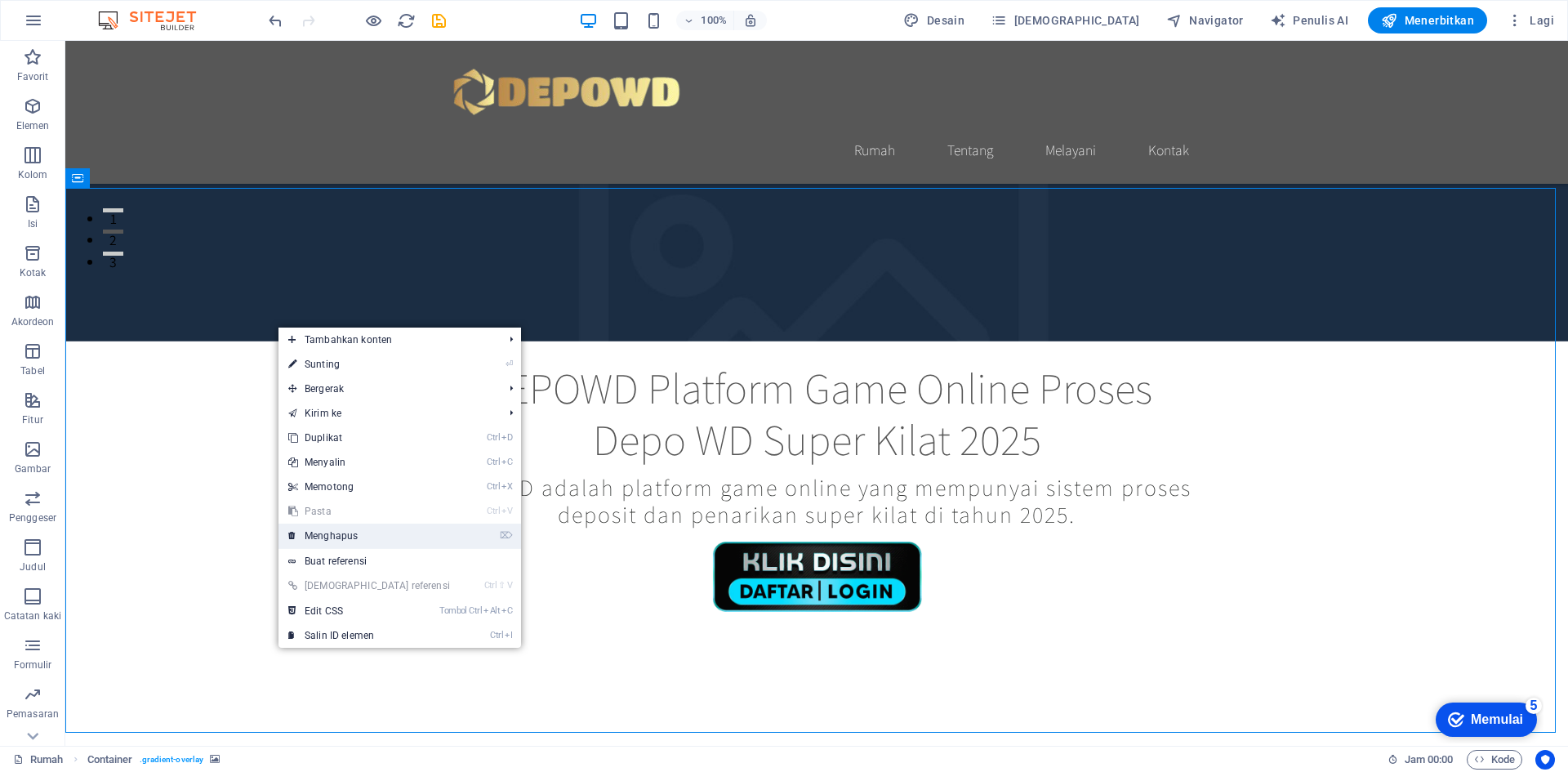
click at [382, 538] on link "⌦ Menghapus" at bounding box center [369, 535] width 182 height 24
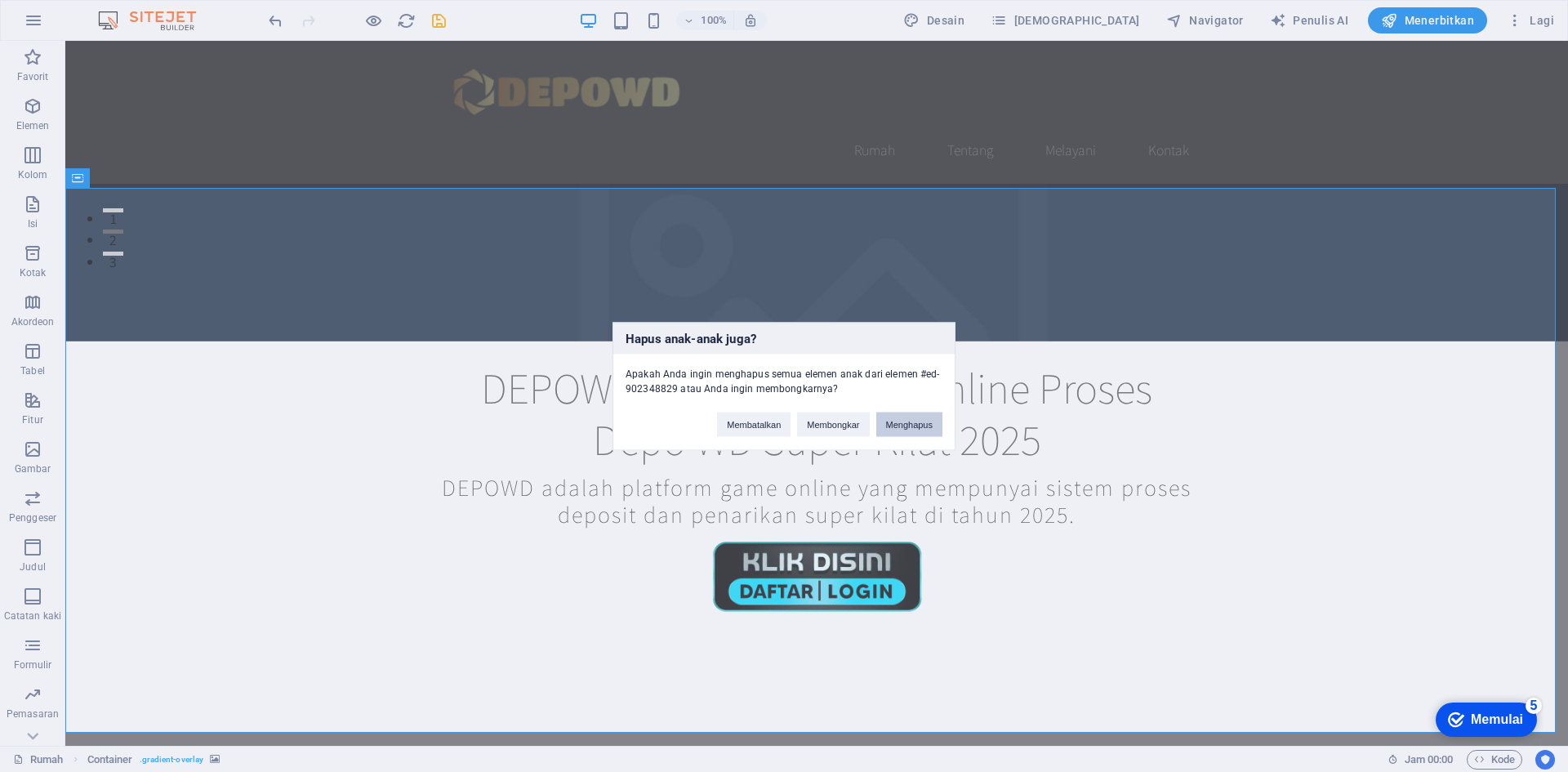
click at [907, 421] on font "Menghapus" at bounding box center [909, 424] width 47 height 10
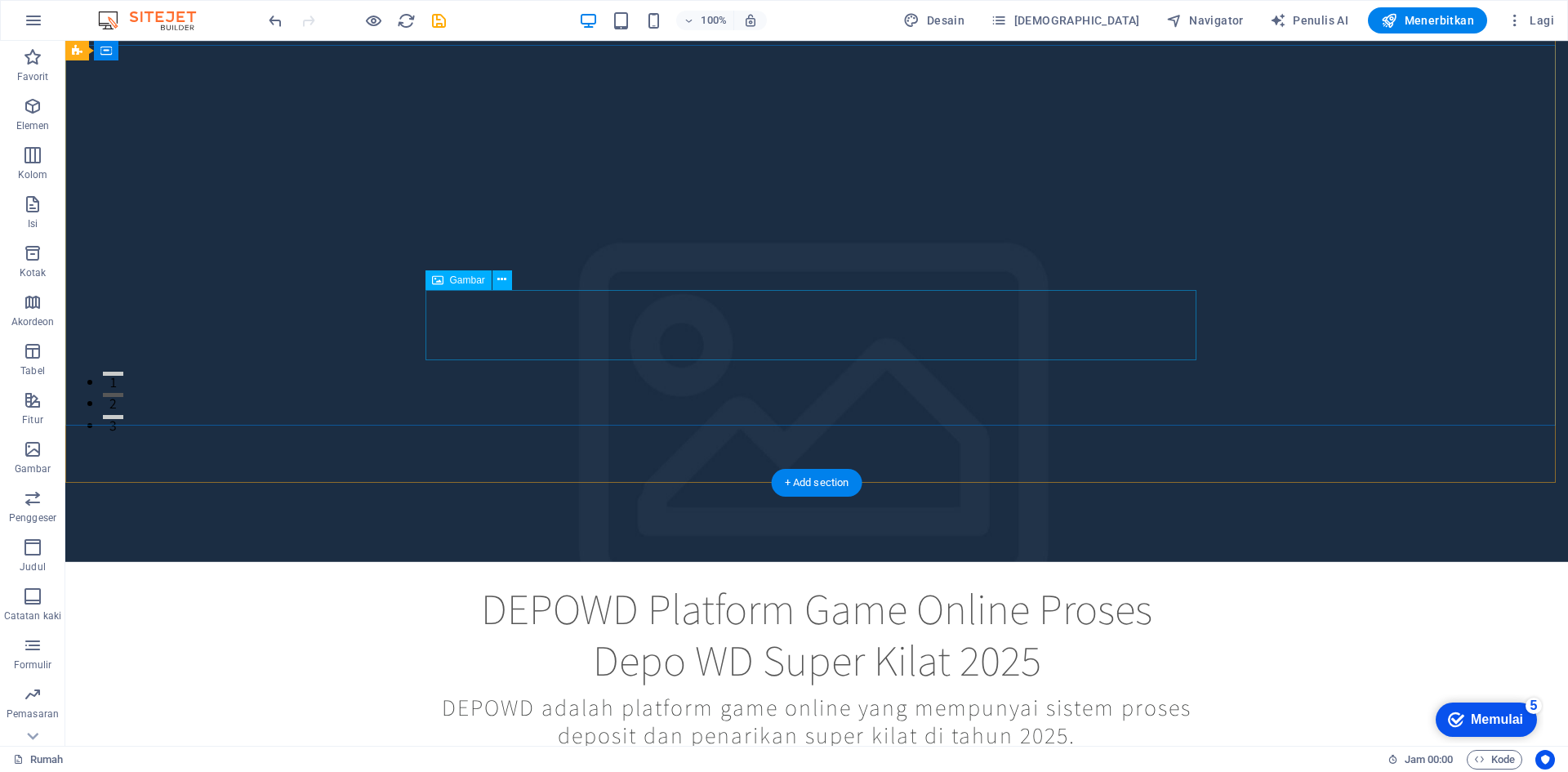
scroll to position [82, 0]
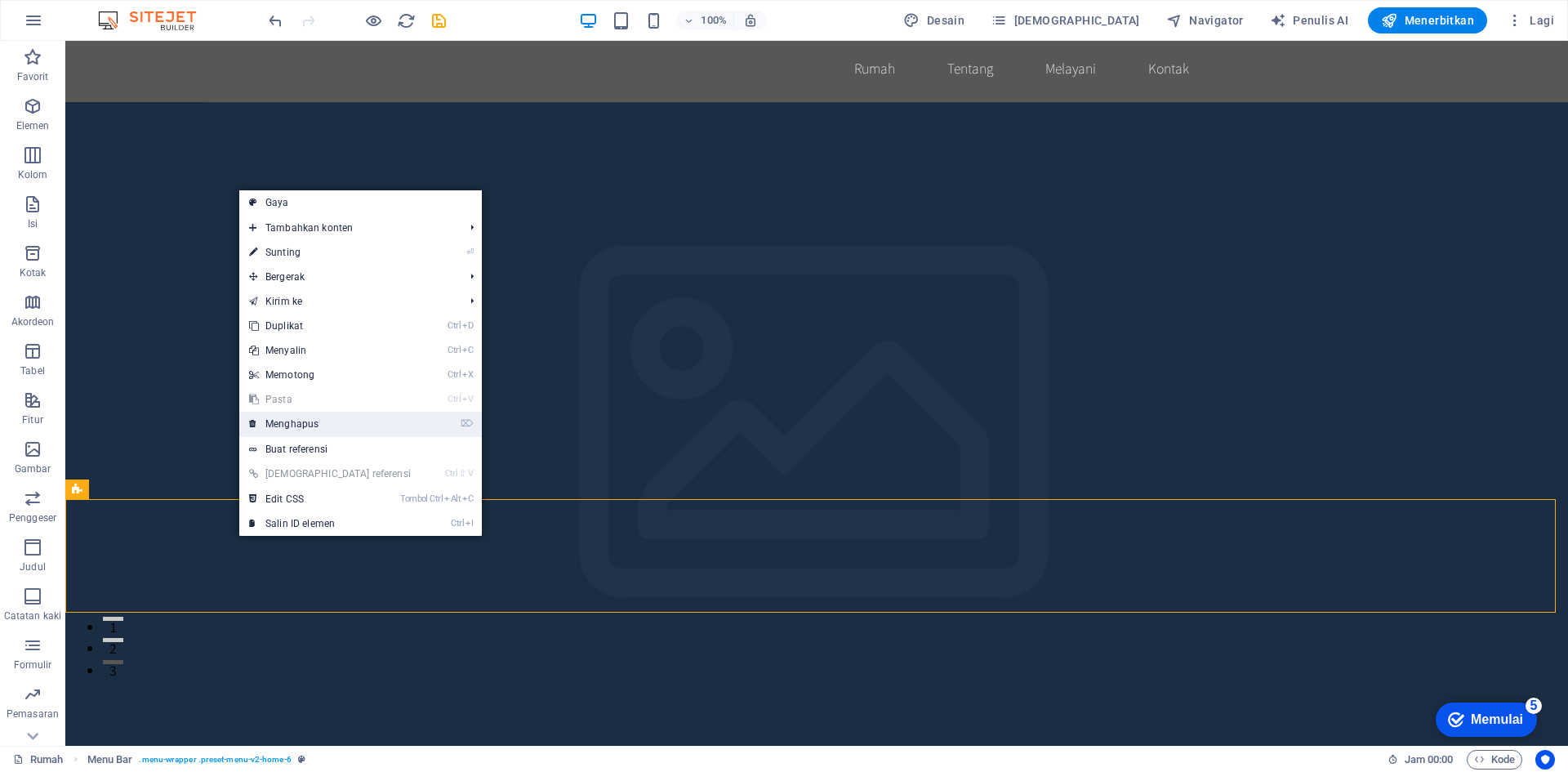
click at [329, 429] on link "⌦ Menghapus" at bounding box center [330, 423] width 182 height 24
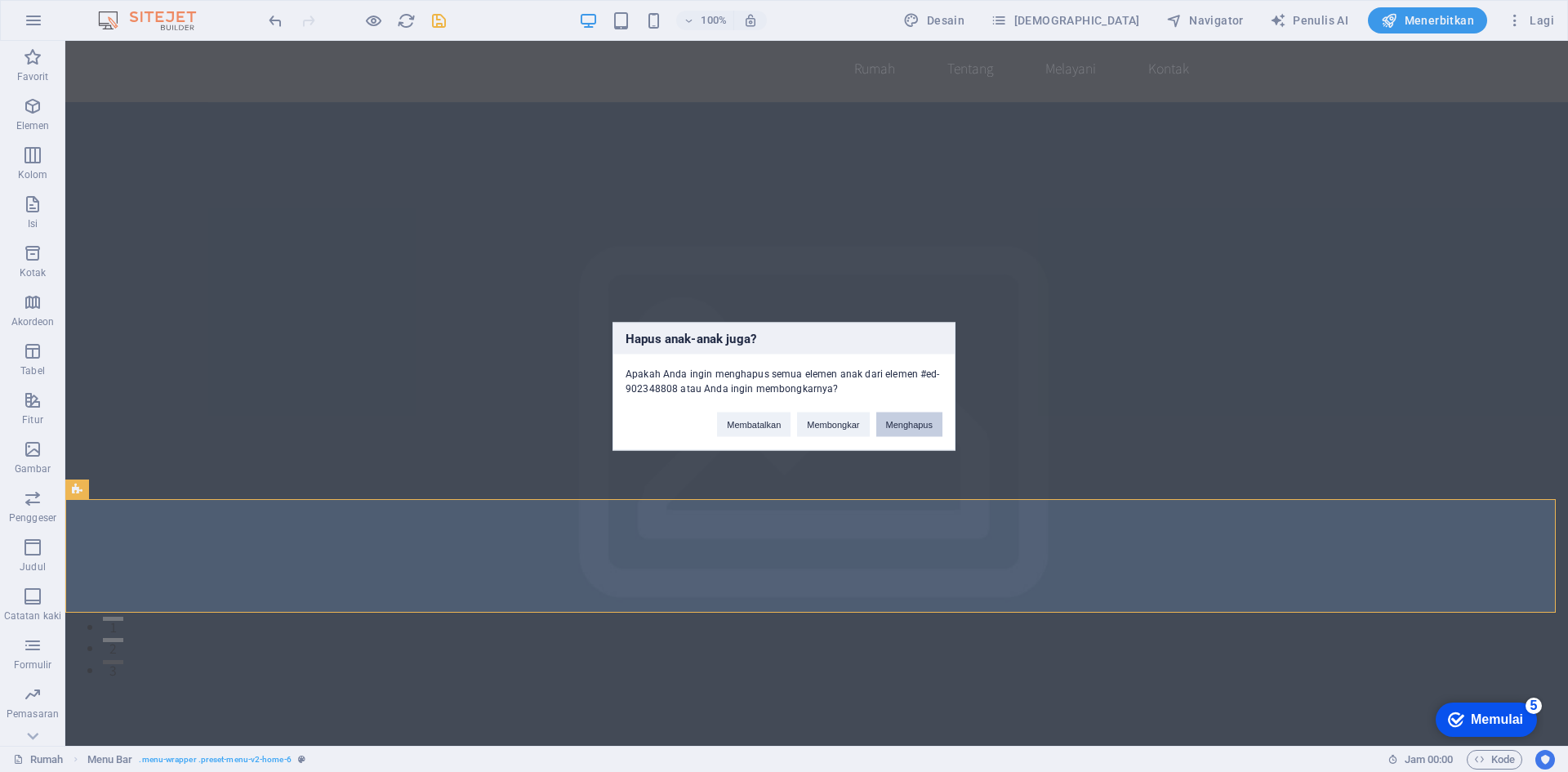
click at [913, 426] on font "Menghapus" at bounding box center [909, 424] width 47 height 10
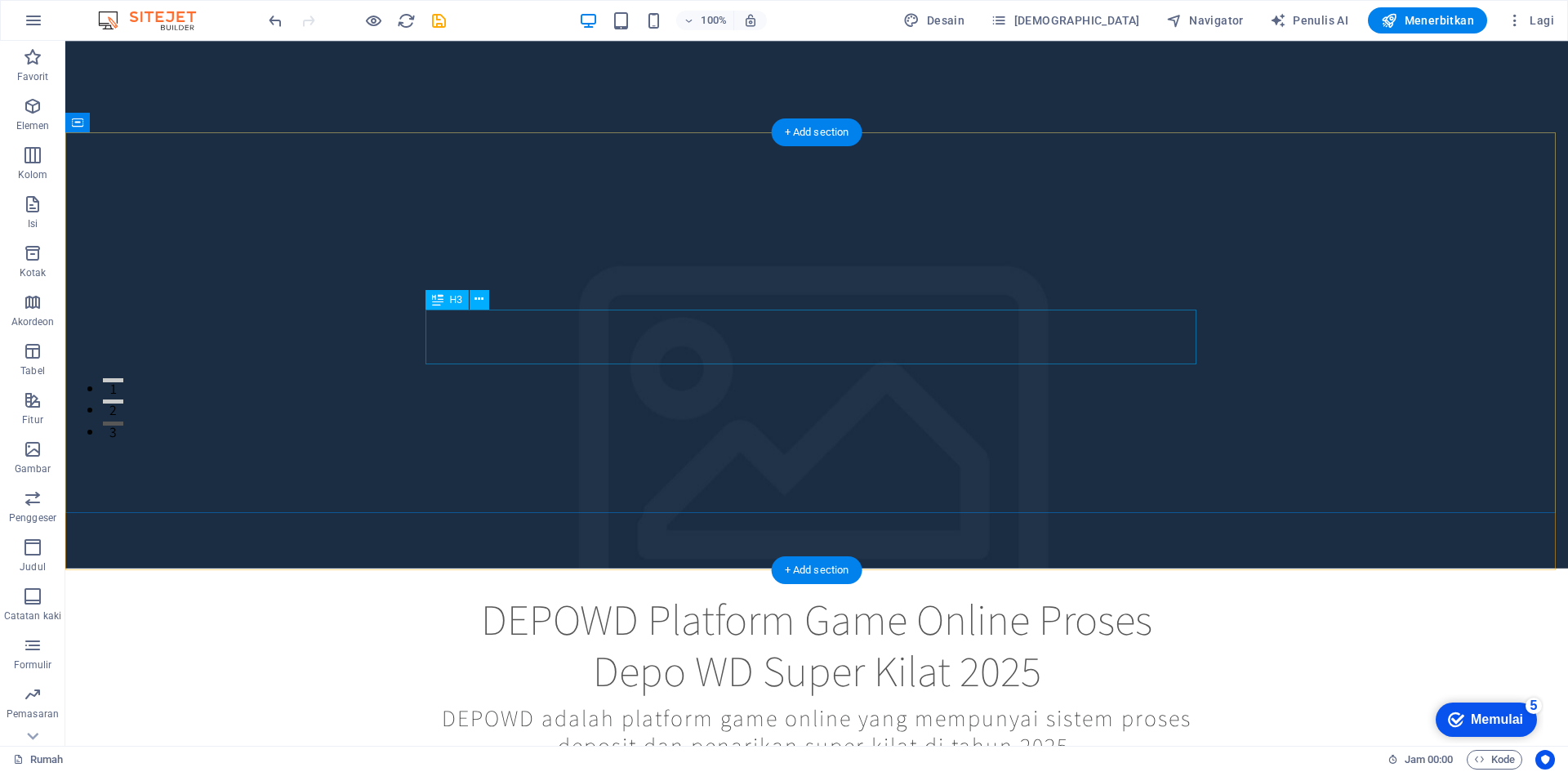
scroll to position [0, 0]
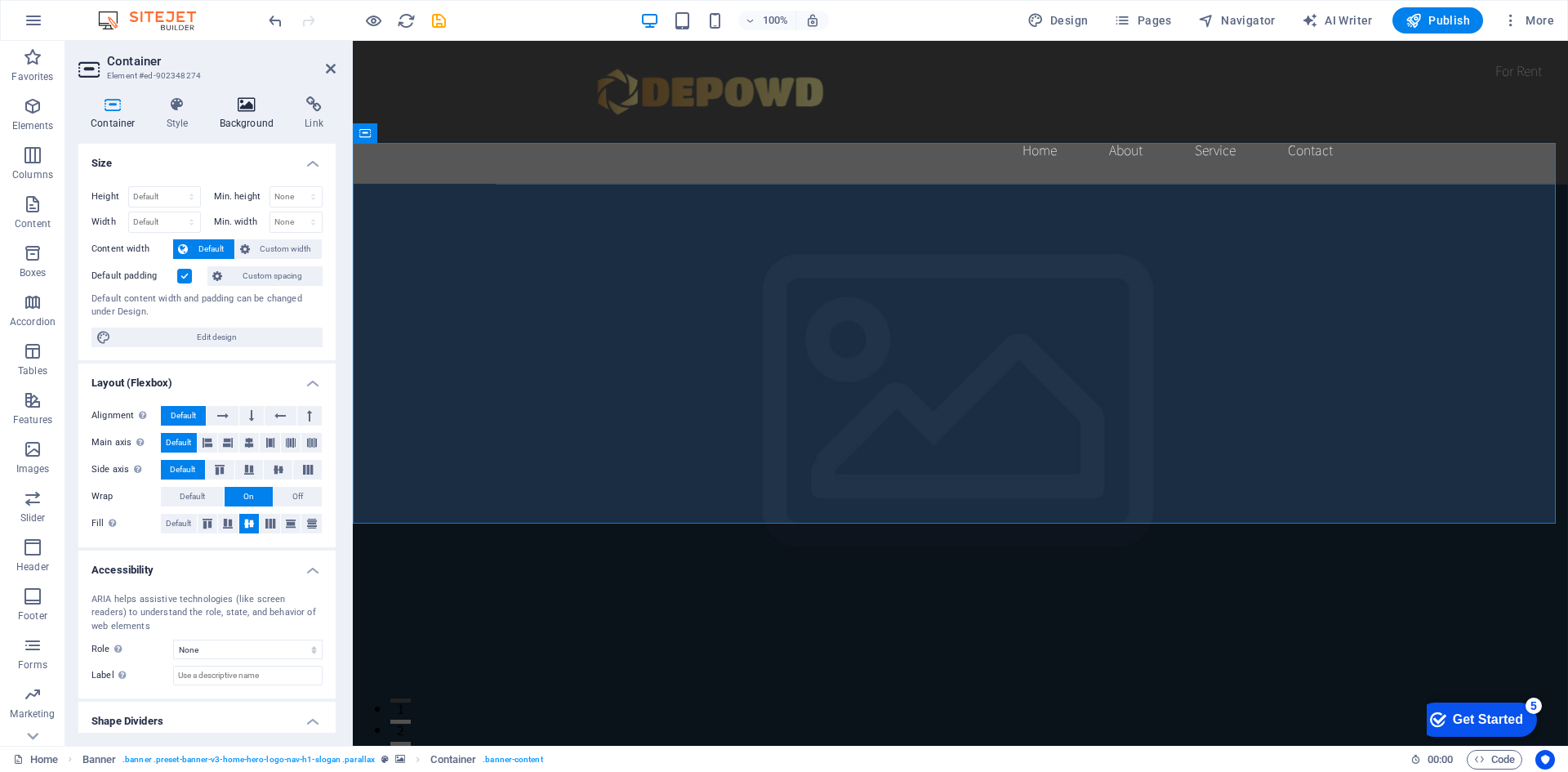
click at [254, 120] on h4 "Background" at bounding box center [250, 113] width 86 height 34
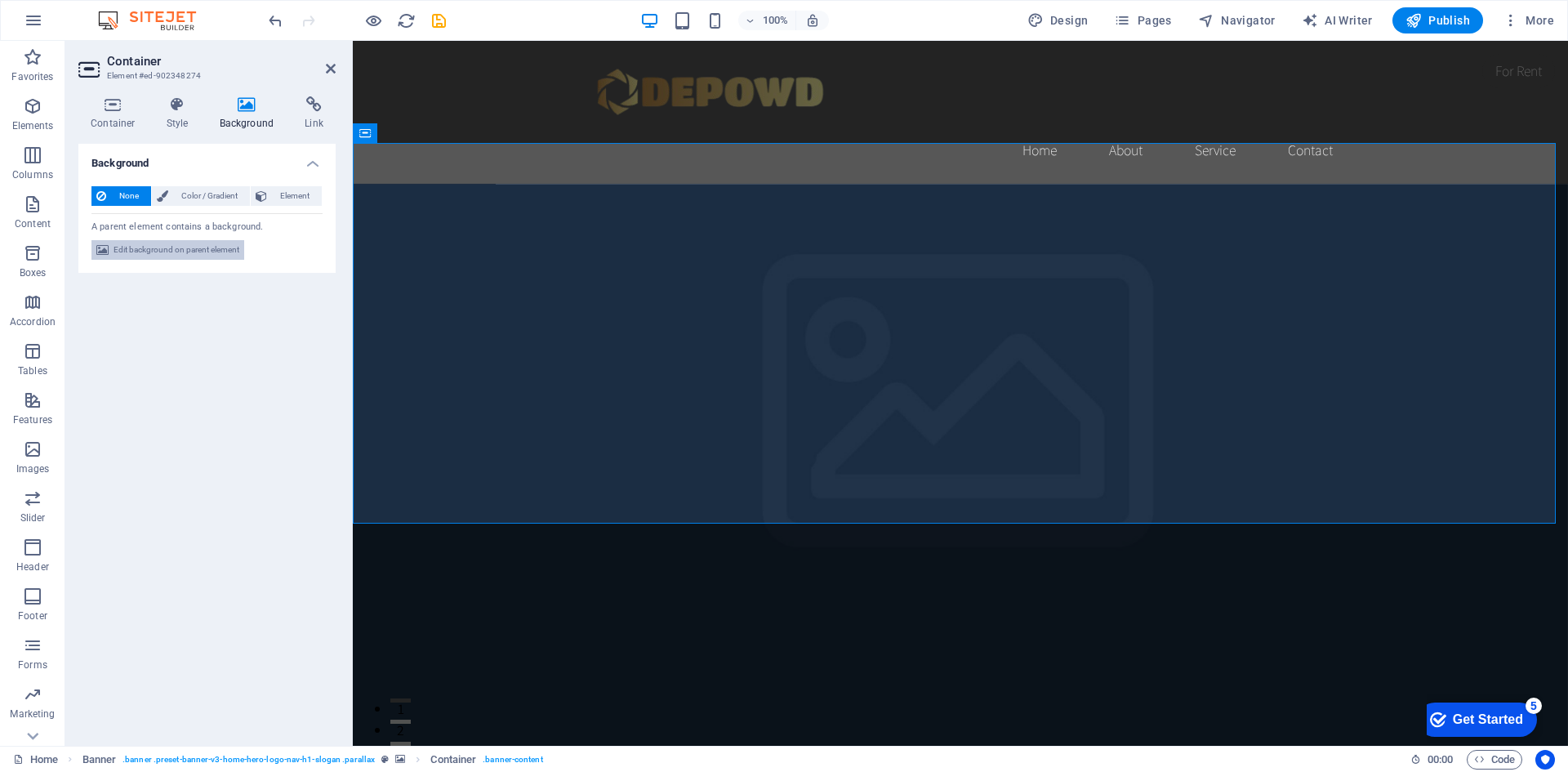
click at [183, 247] on span "Edit background on parent element" at bounding box center [176, 250] width 126 height 20
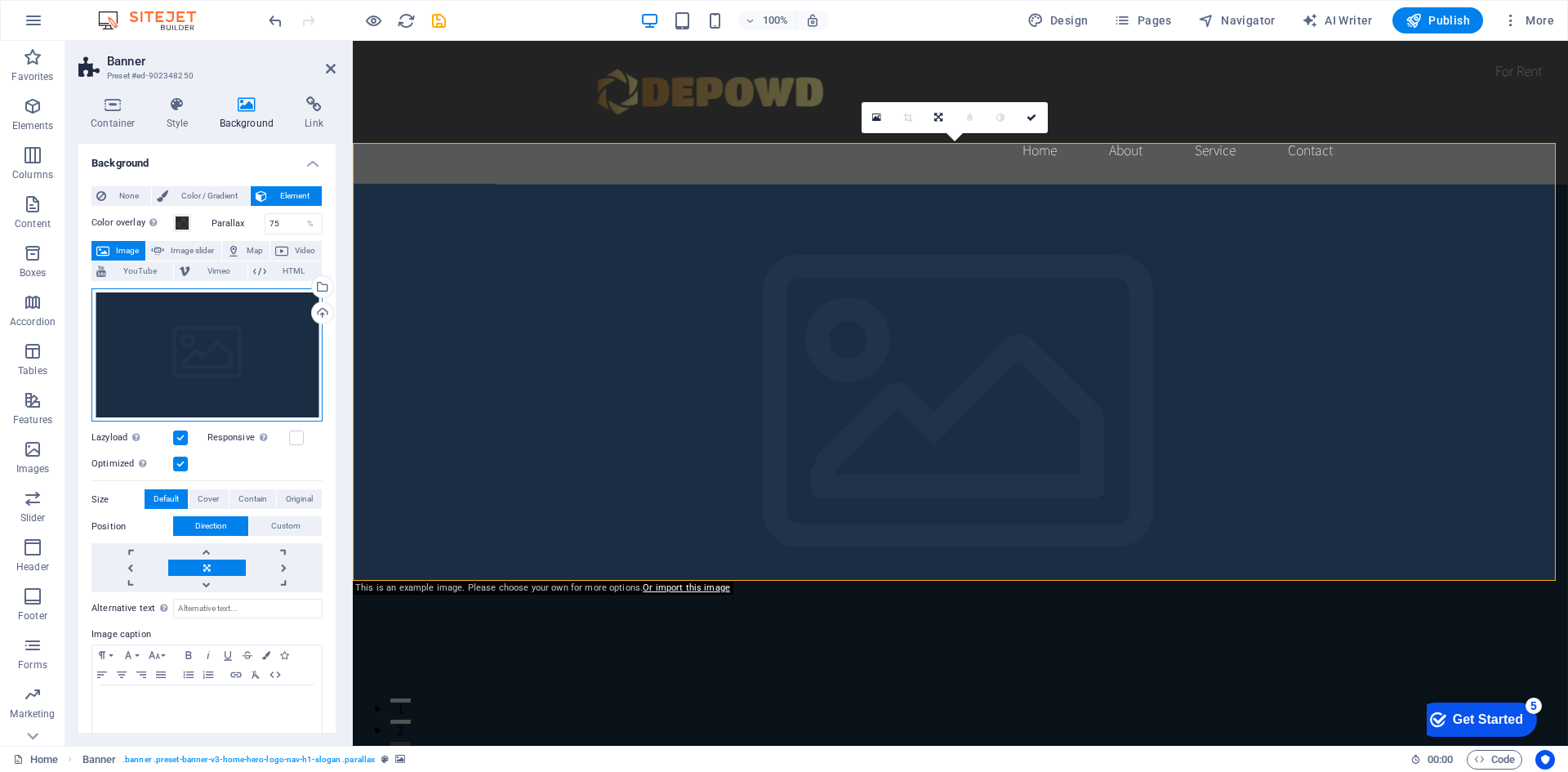
click at [176, 363] on div "Drag files here, click to choose files or select files from Files or our free s…" at bounding box center [207, 355] width 231 height 134
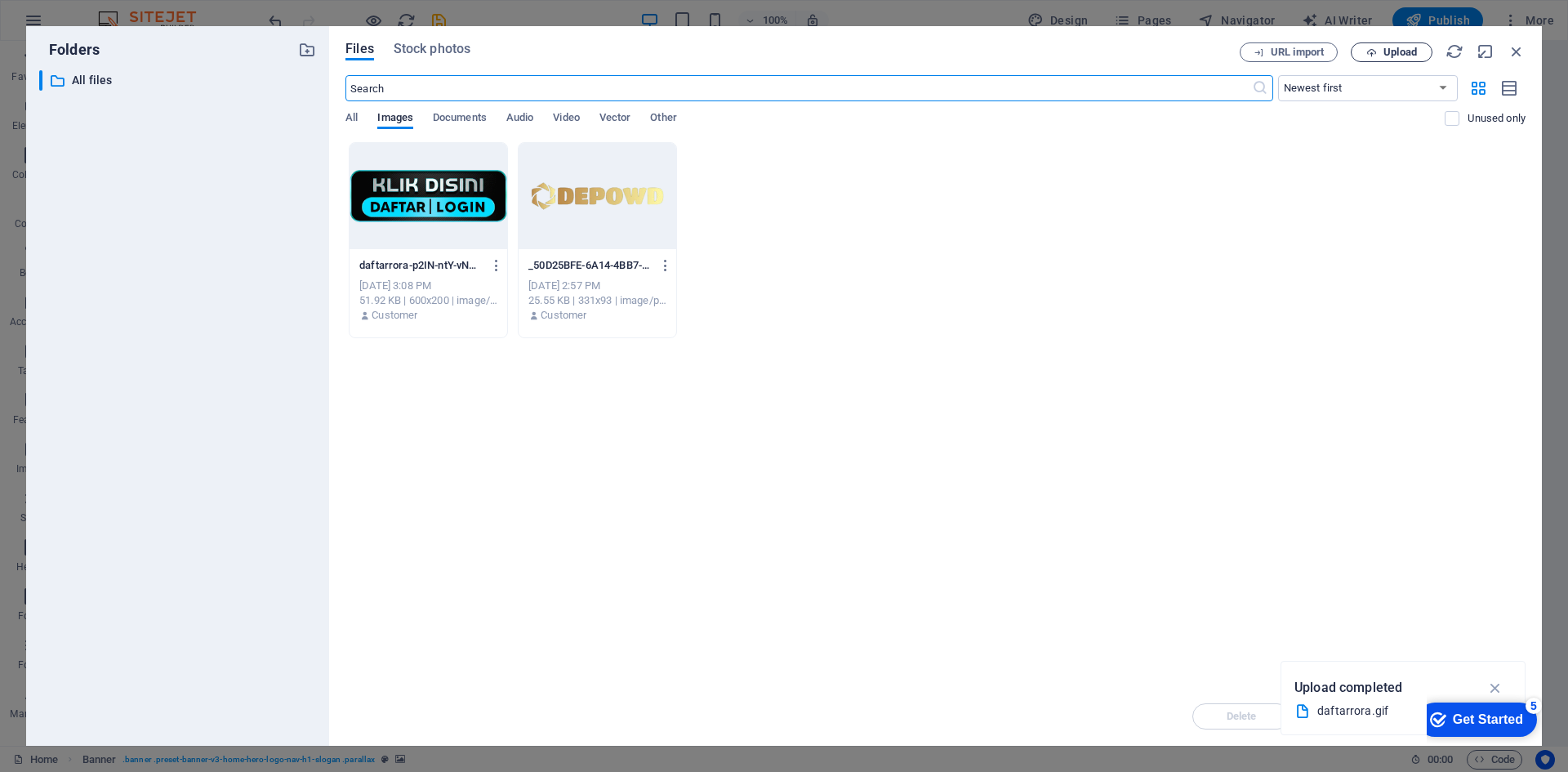
click at [1403, 49] on span "Upload" at bounding box center [1401, 52] width 33 height 10
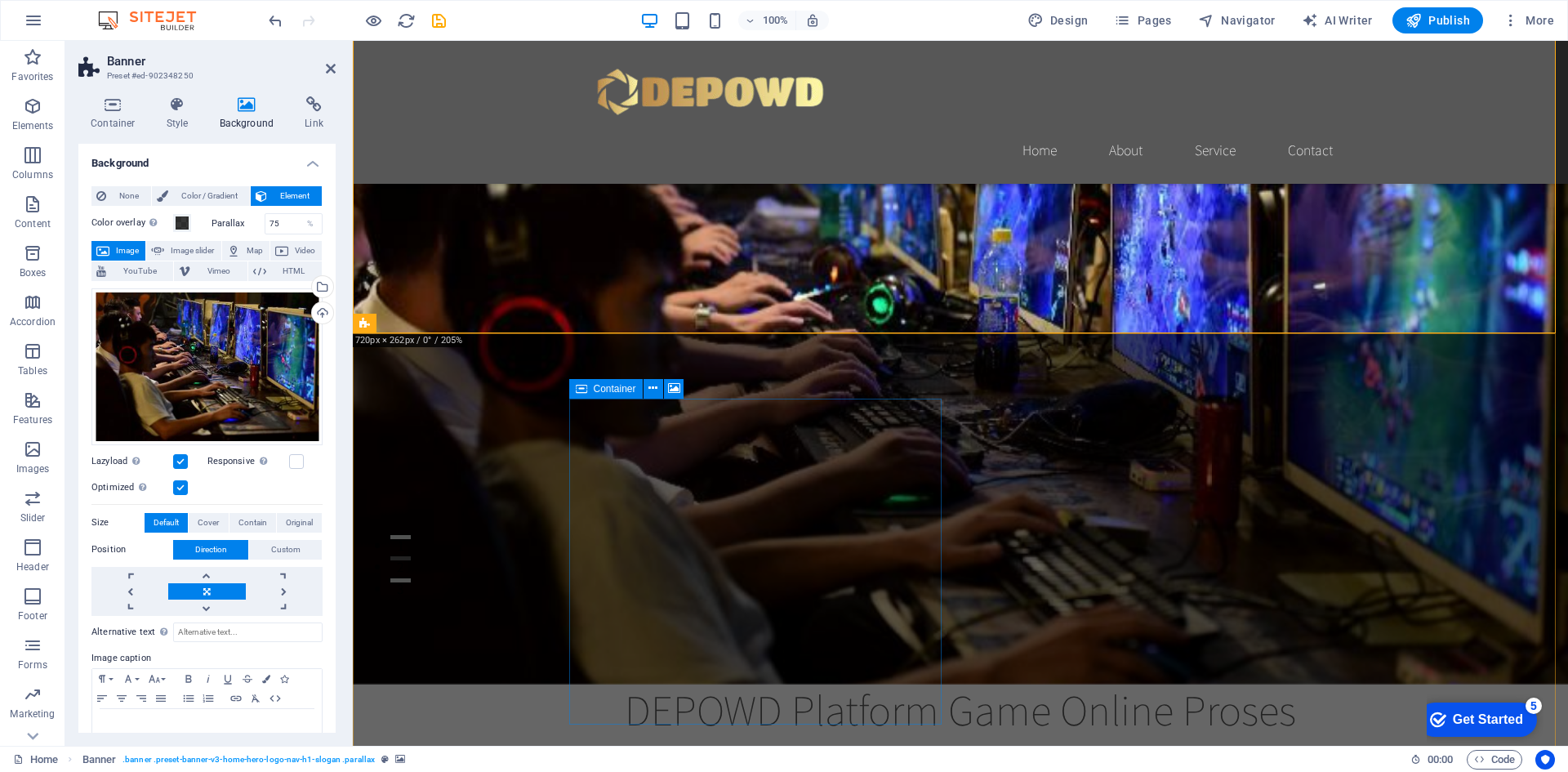
scroll to position [326, 0]
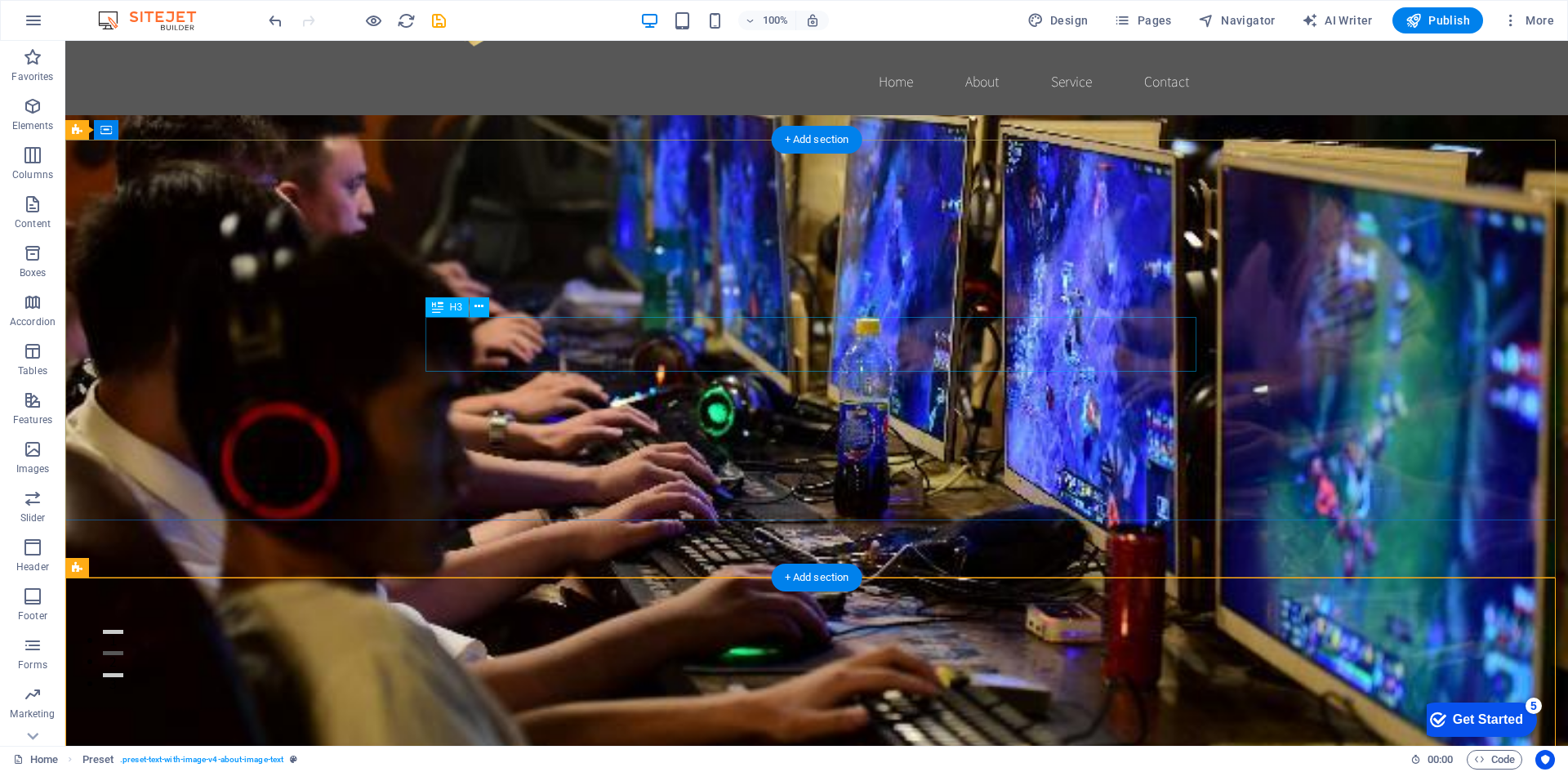
scroll to position [0, 0]
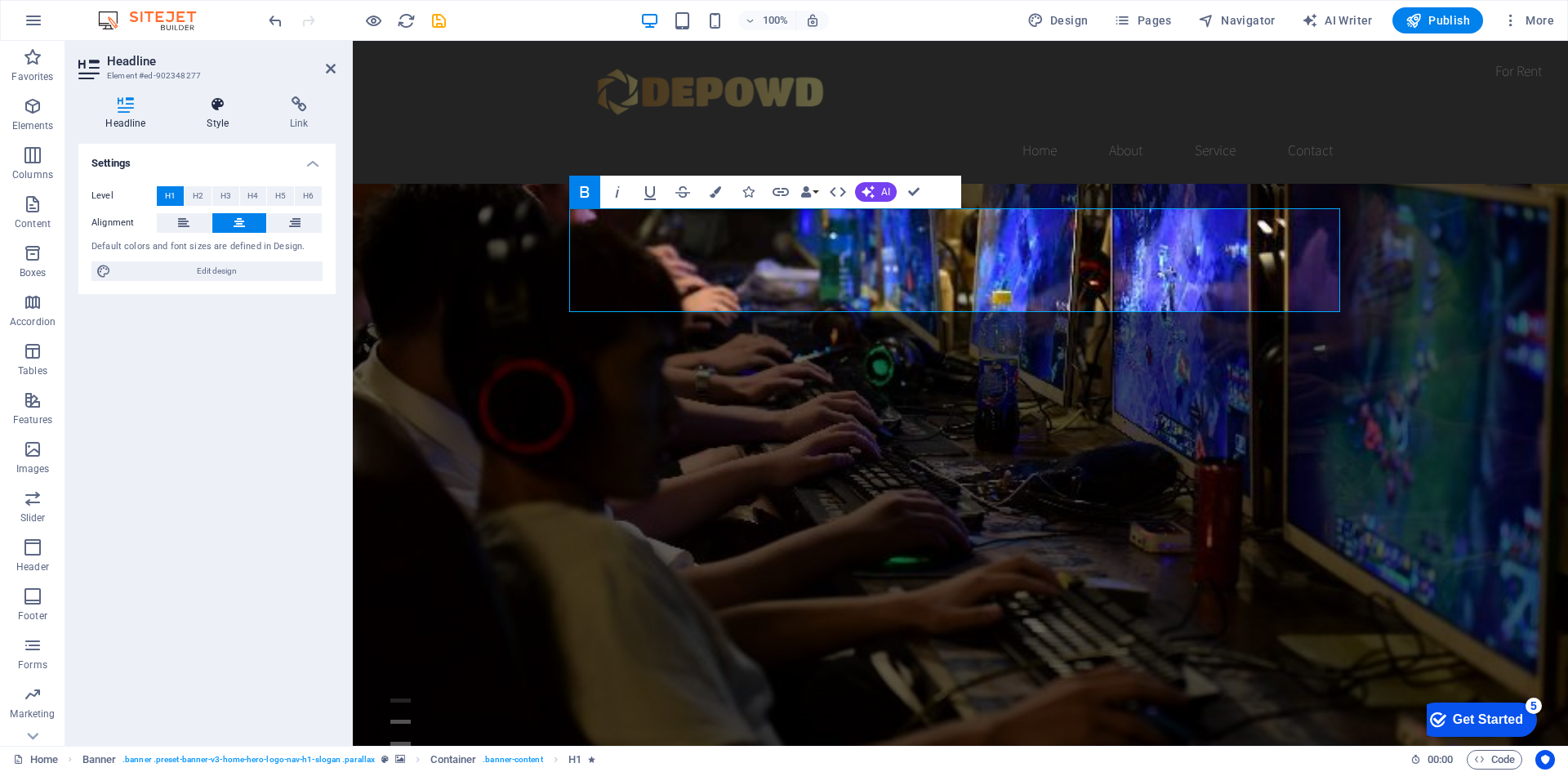
click at [218, 111] on icon at bounding box center [218, 105] width 77 height 17
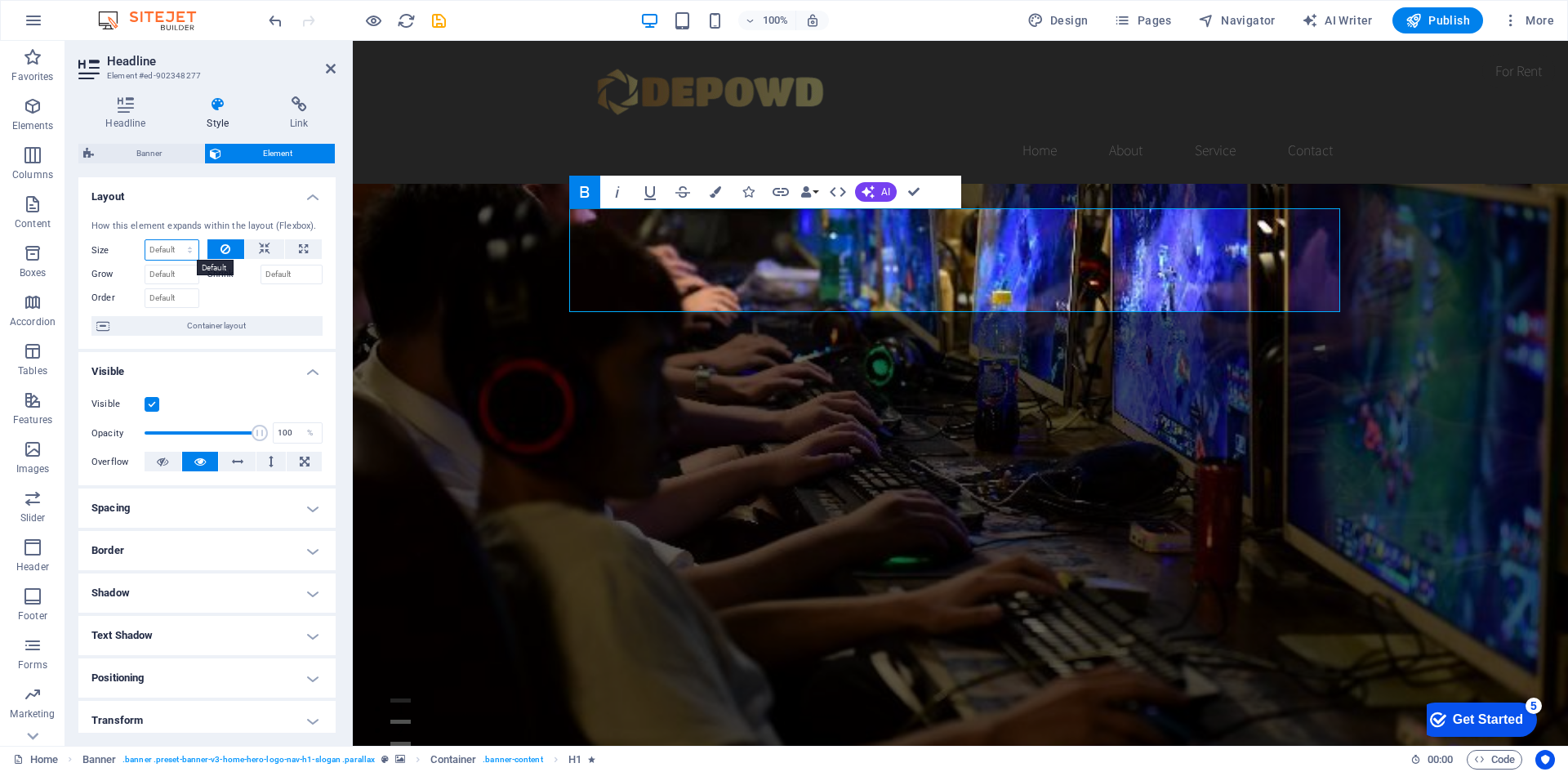
click at [184, 255] on select "Default auto px % 1/1 1/2 1/3 1/4 1/5 1/6 1/7 1/8 1/9 1/10" at bounding box center [172, 250] width 53 height 20
select select "1/9"
click at [173, 240] on select "Default auto px % 1/1 1/2 1/3 1/4 1/5 1/6 1/7 1/8 1/9 1/10" at bounding box center [172, 250] width 53 height 20
type input "11.11"
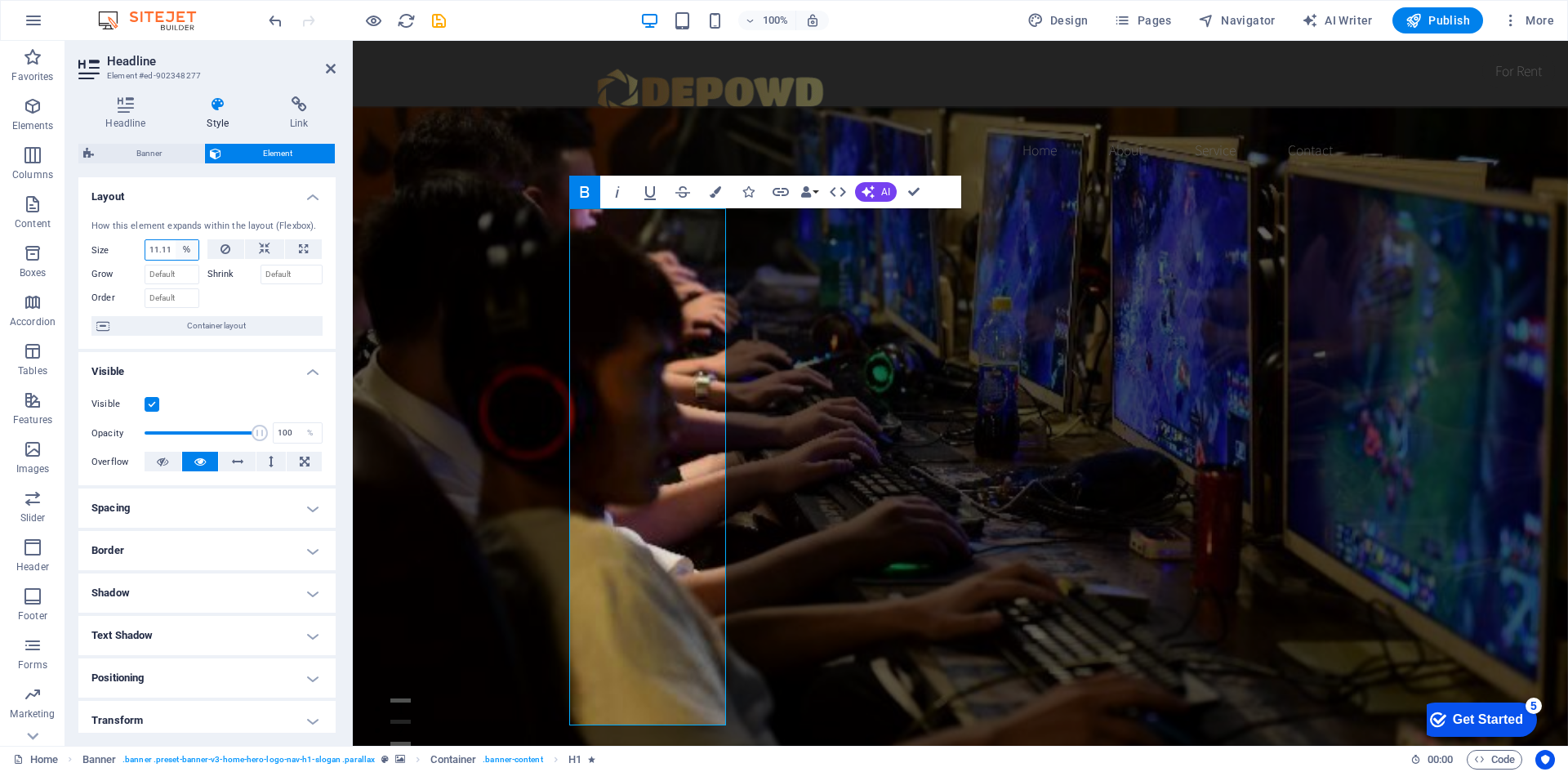
click at [176, 249] on select "Default auto px % 1/1 1/2 1/3 1/4 1/5 1/6 1/7 1/8 1/9 1/10" at bounding box center [187, 250] width 22 height 20
select select "1/2"
click at [176, 240] on select "Default auto px % 1/1 1/2 1/3 1/4 1/5 1/6 1/7 1/8 1/9 1/10" at bounding box center [187, 250] width 22 height 20
type input "50"
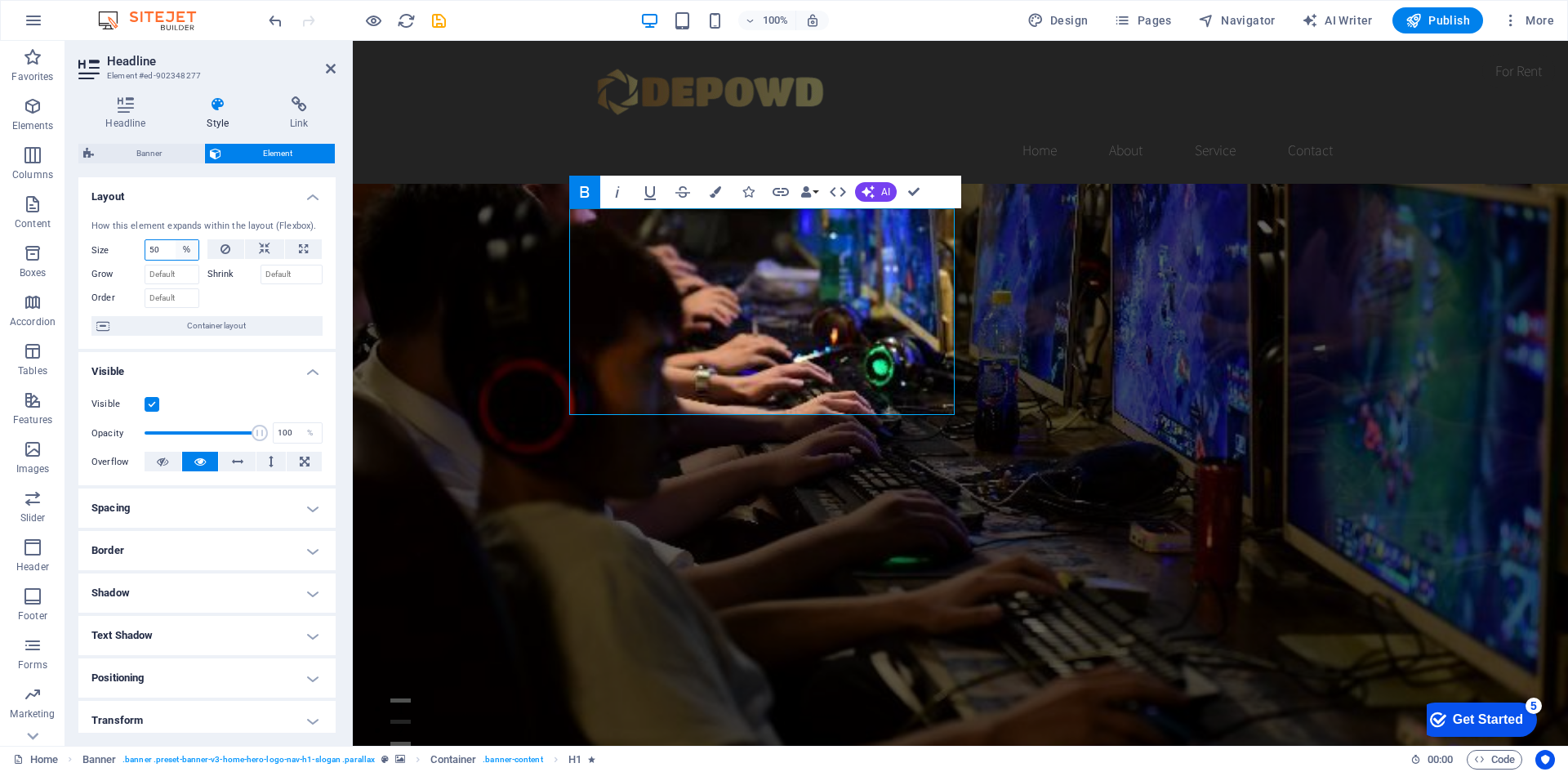
click at [176, 249] on select "Default auto px % 1/1 1/2 1/3 1/4 1/5 1/6 1/7 1/8 1/9 1/10" at bounding box center [187, 250] width 22 height 20
select select "auto"
click at [176, 240] on select "Default auto px % 1/1 1/2 1/3 1/4 1/5 1/6 1/7 1/8 1/9 1/10" at bounding box center [187, 250] width 22 height 20
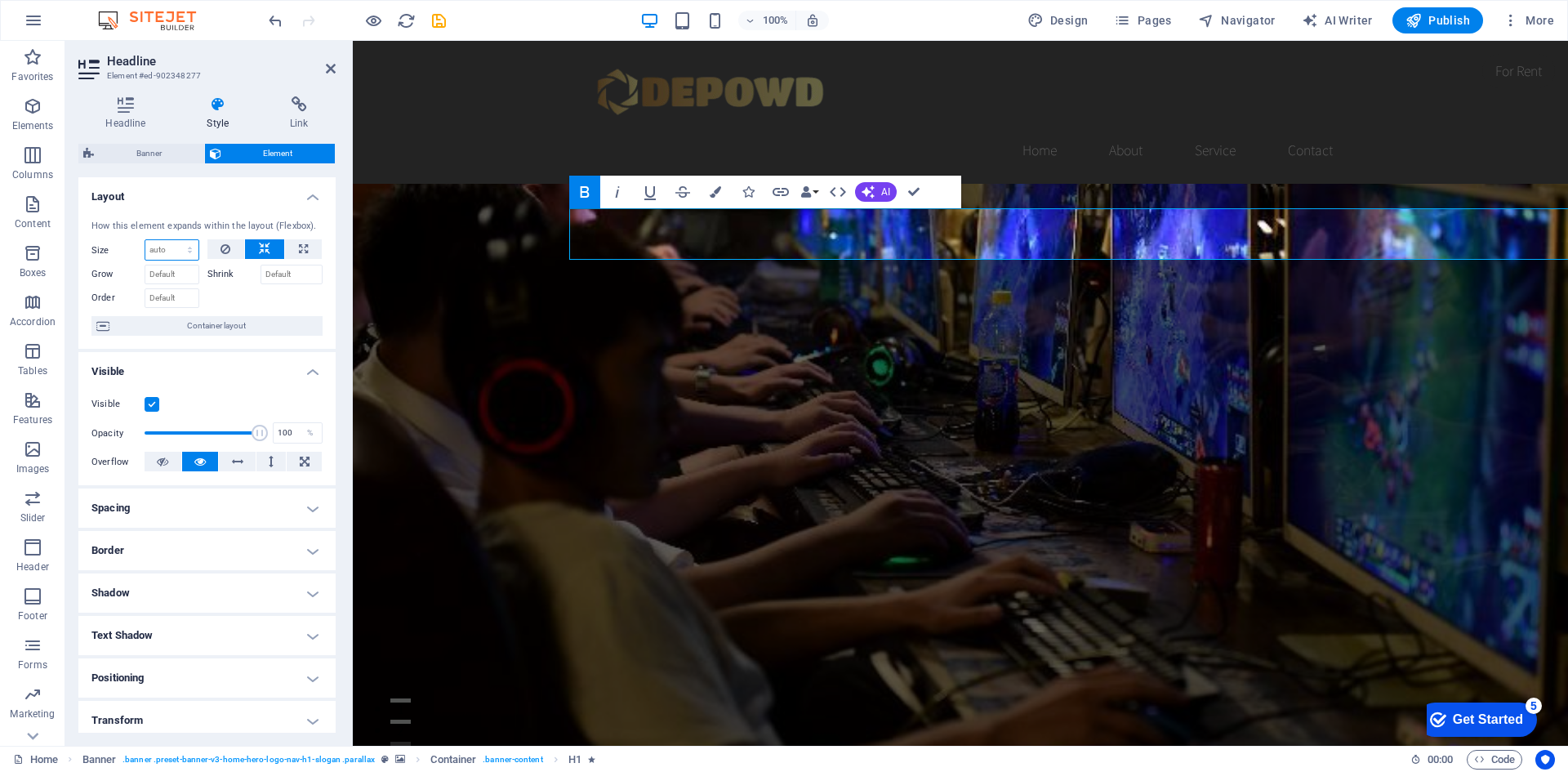
click at [159, 251] on select "Default auto px % 1/1 1/2 1/3 1/4 1/5 1/6 1/7 1/8 1/9 1/10" at bounding box center [172, 250] width 53 height 20
click at [146, 240] on select "Default auto px % 1/1 1/2 1/3 1/4 1/5 1/6 1/7 1/8 1/9 1/10" at bounding box center [172, 250] width 53 height 20
click at [172, 254] on select "Default auto px % 1/1 1/2 1/3 1/4 1/5 1/6 1/7 1/8 1/9 1/10" at bounding box center [172, 250] width 53 height 20
select select "1/1"
click at [173, 240] on select "Default auto px % 1/1 1/2 1/3 1/4 1/5 1/6 1/7 1/8 1/9 1/10" at bounding box center [172, 250] width 53 height 20
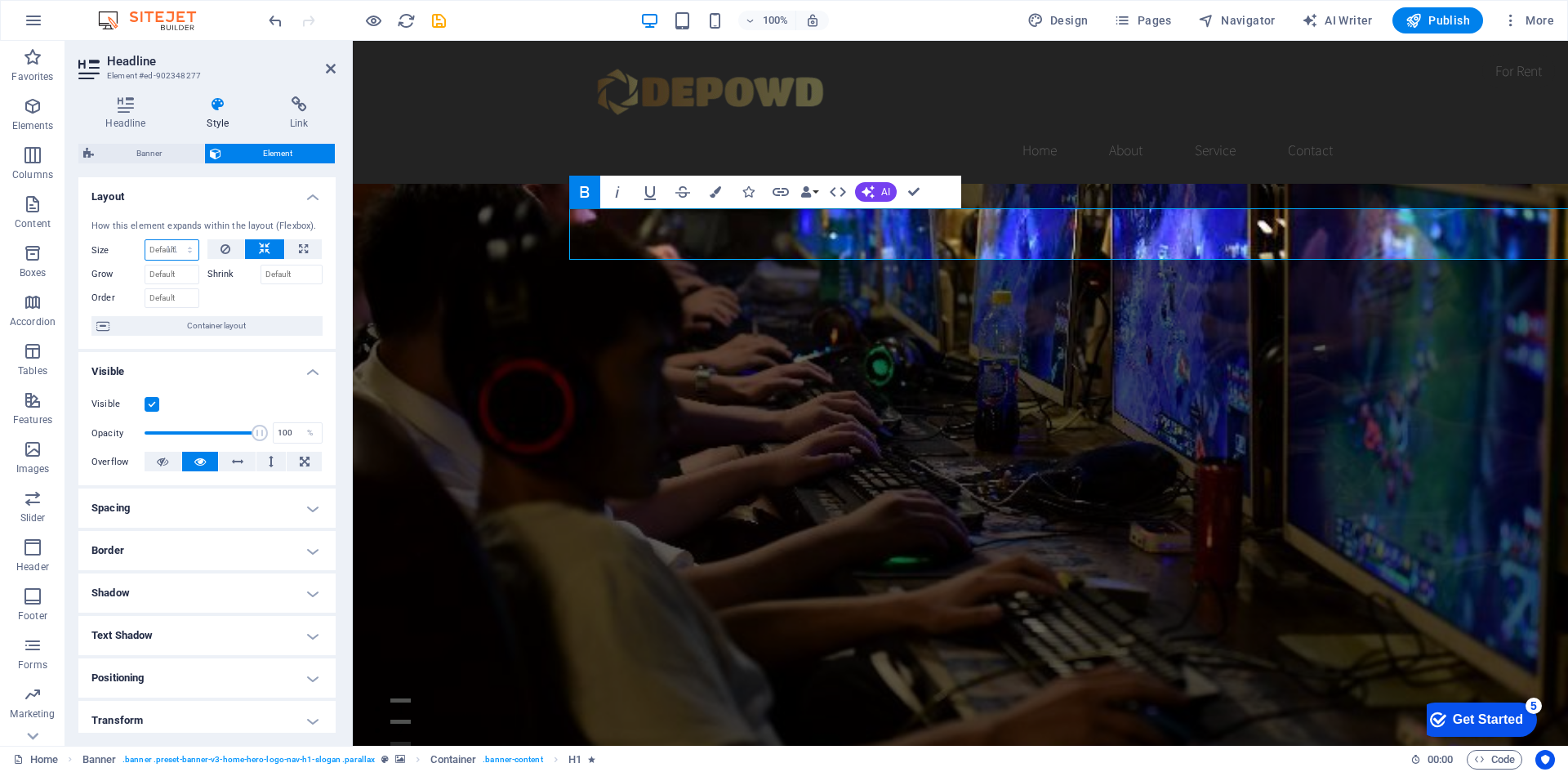
type input "100"
select select "%"
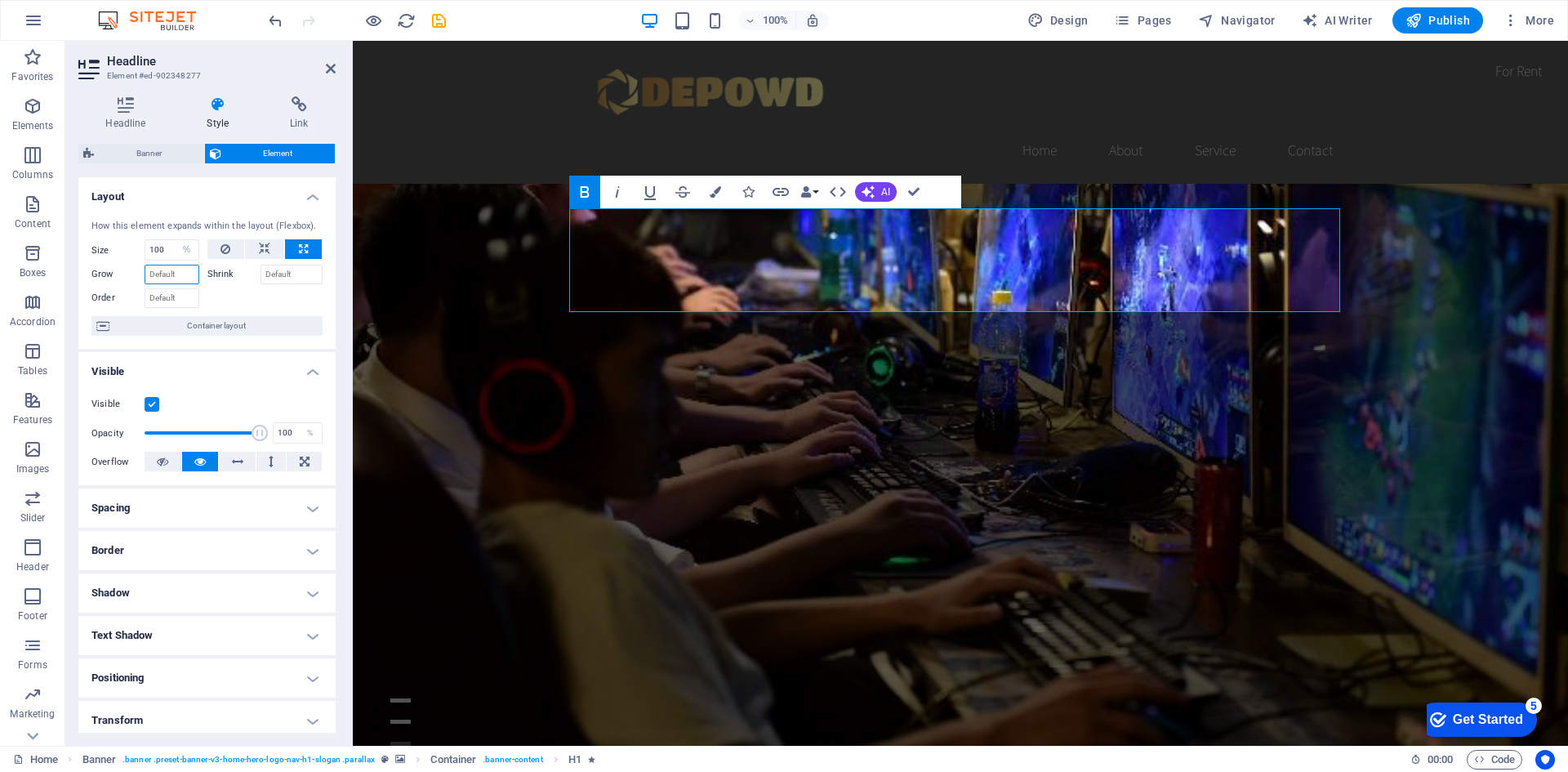
click at [181, 278] on input "Grow" at bounding box center [172, 275] width 55 height 20
click at [232, 292] on div at bounding box center [265, 296] width 116 height 23
click at [188, 301] on input "Order" at bounding box center [172, 298] width 55 height 20
click at [241, 297] on div at bounding box center [265, 296] width 116 height 23
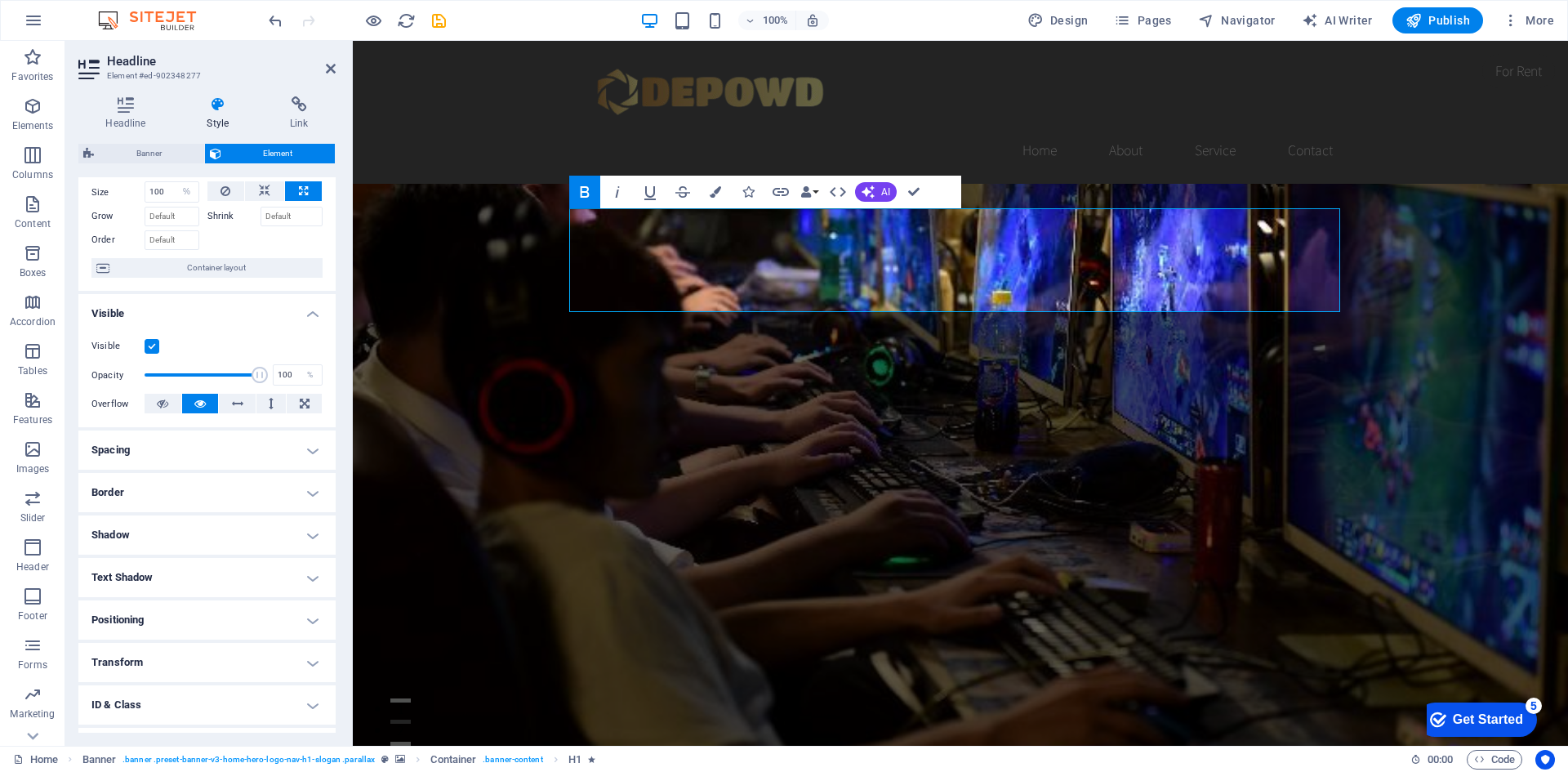
scroll to position [82, 0]
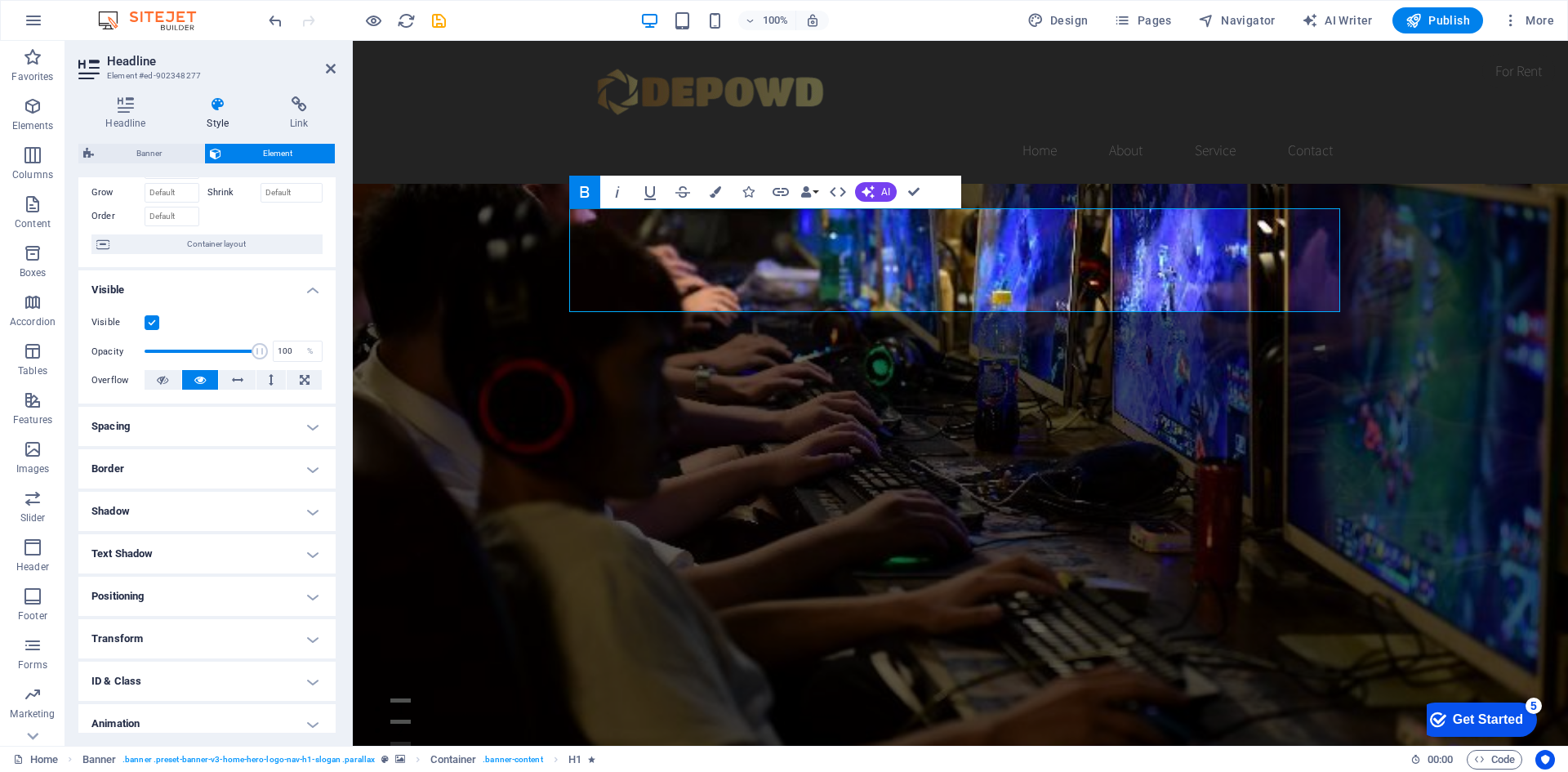
click at [306, 425] on h4 "Spacing" at bounding box center [207, 426] width 257 height 39
click at [308, 535] on h4 "Border" at bounding box center [207, 534] width 257 height 39
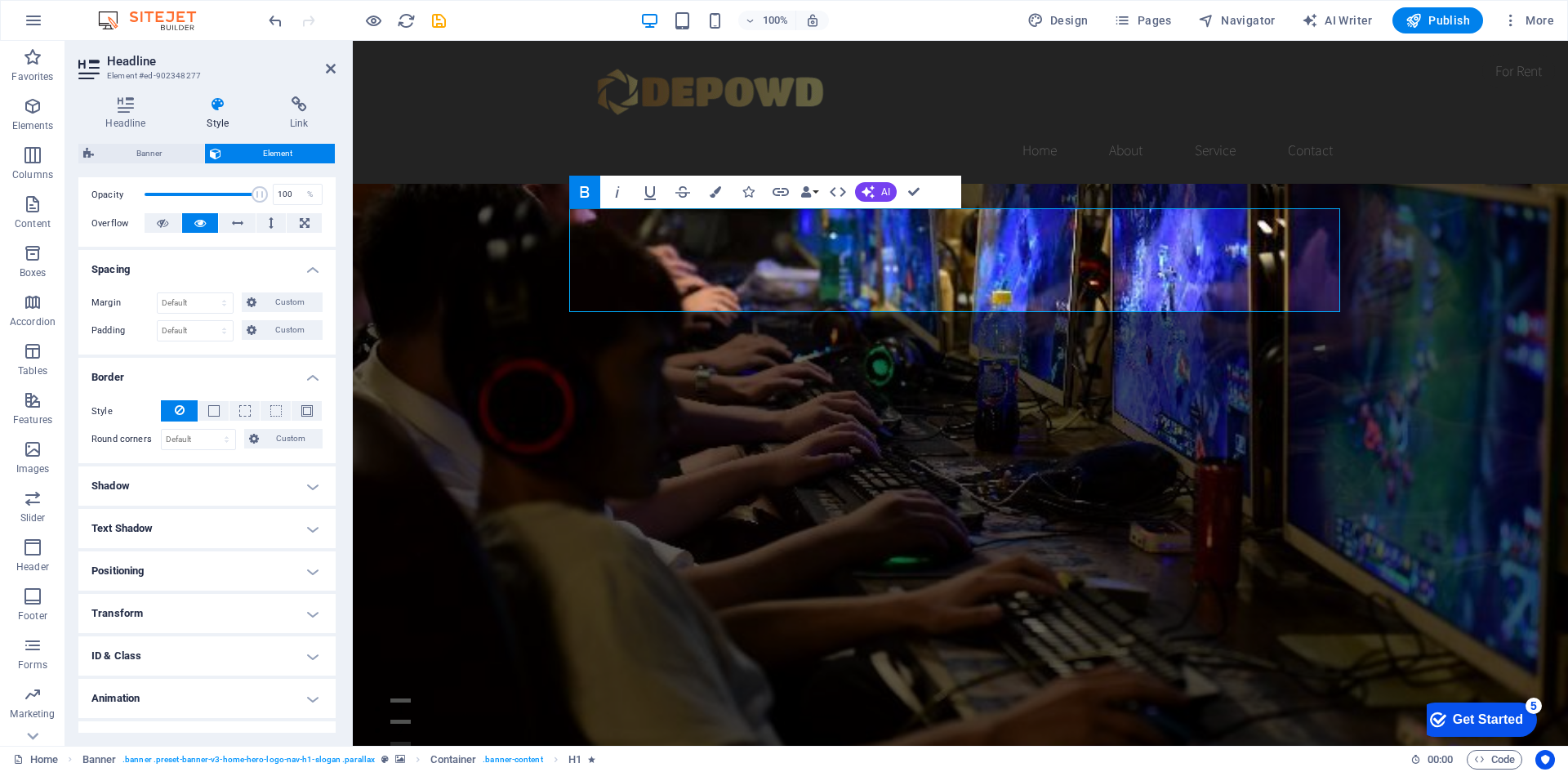
scroll to position [245, 0]
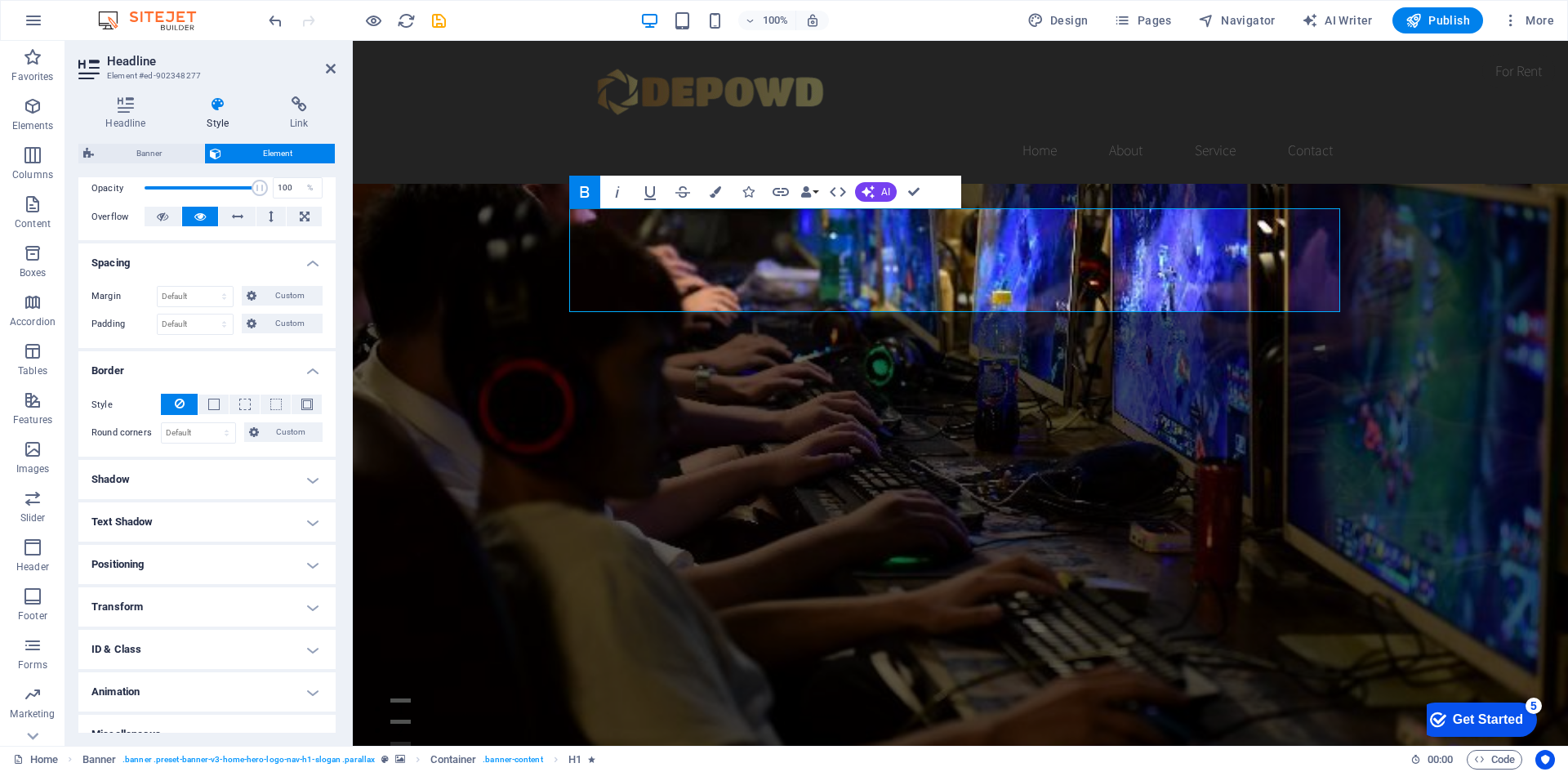
click at [310, 471] on h4 "Shadow" at bounding box center [207, 479] width 257 height 39
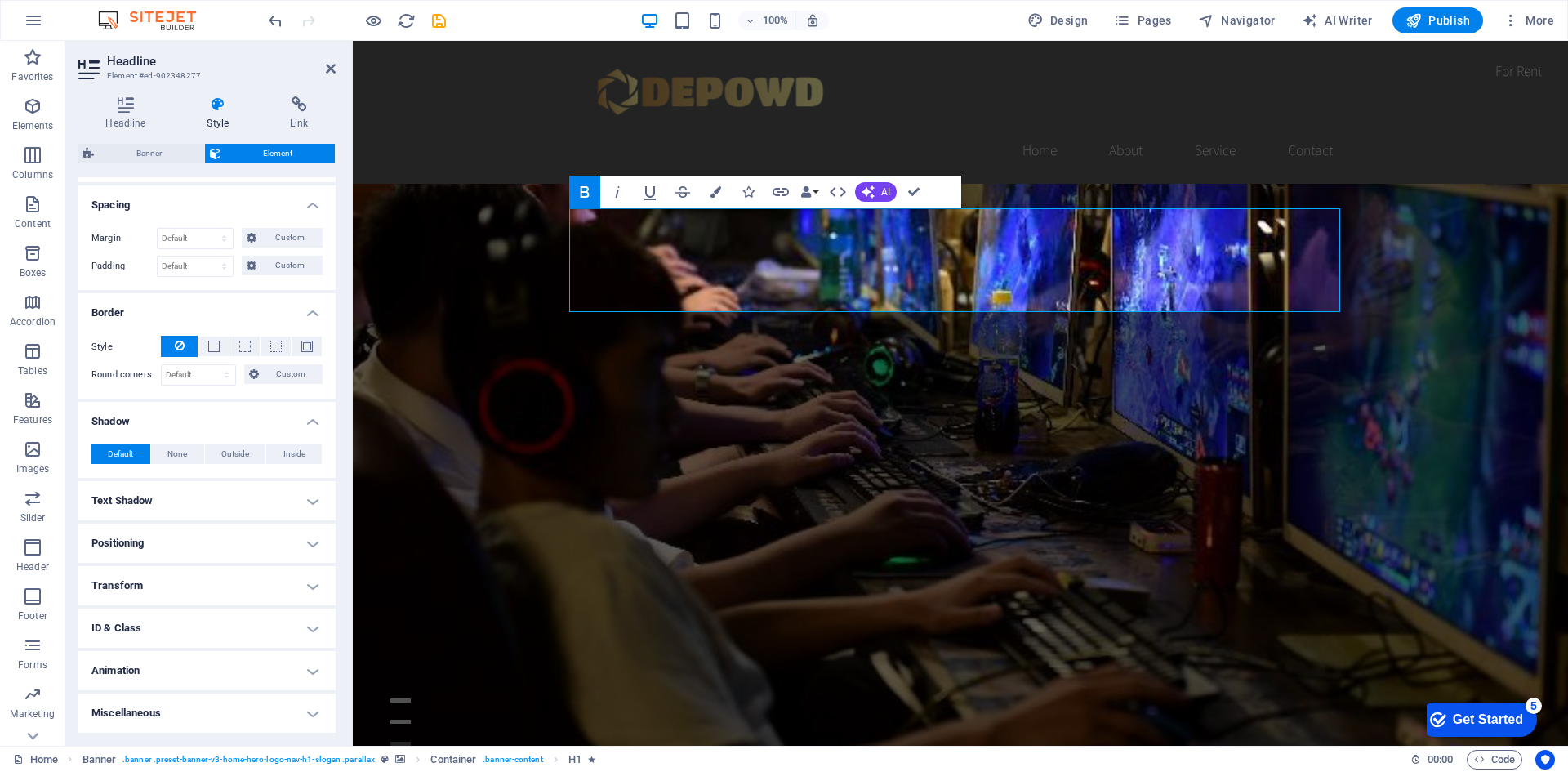
click at [310, 499] on h4 "Text Shadow" at bounding box center [207, 501] width 257 height 39
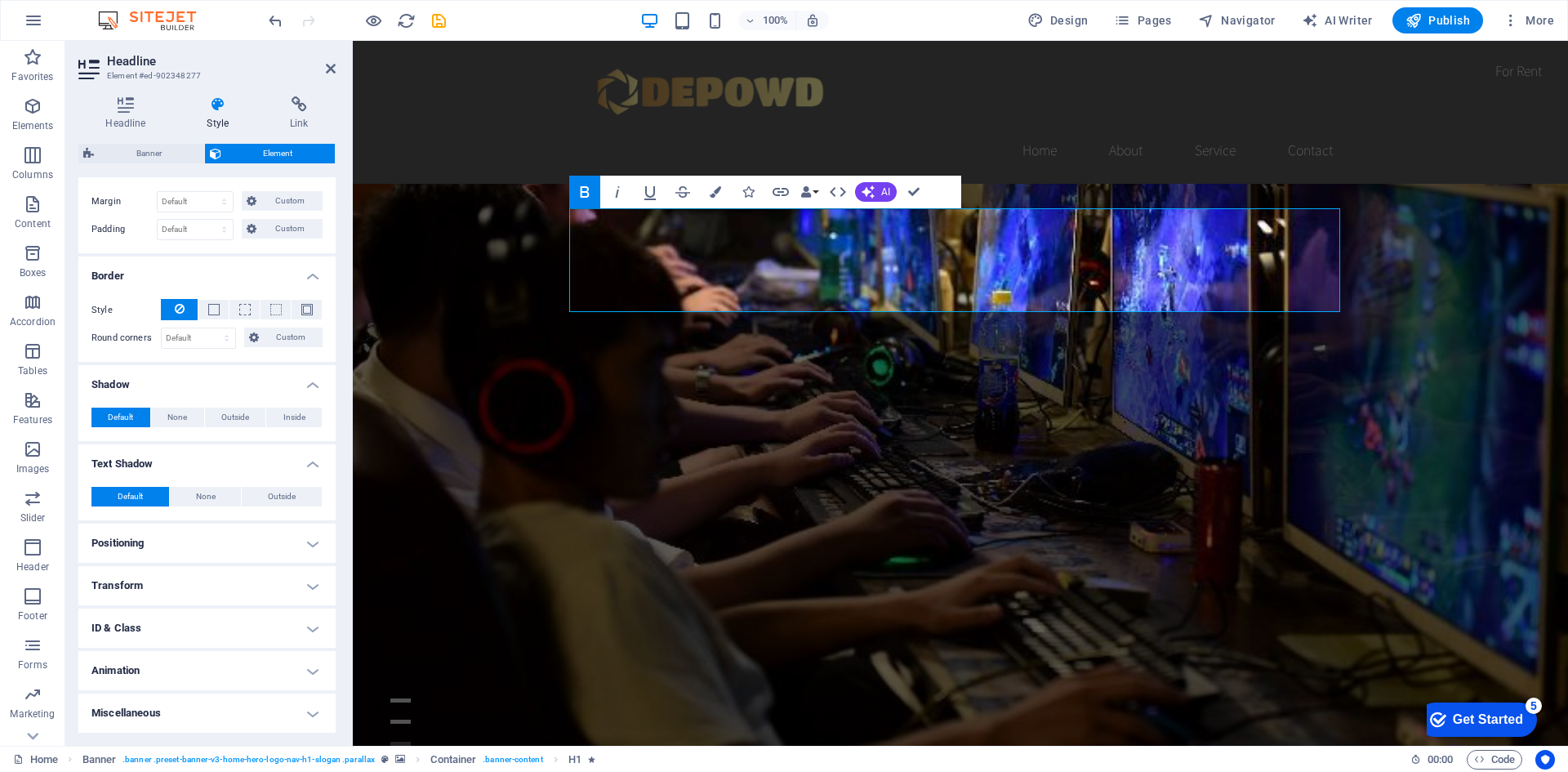
click at [306, 538] on h4 "Positioning" at bounding box center [207, 543] width 257 height 39
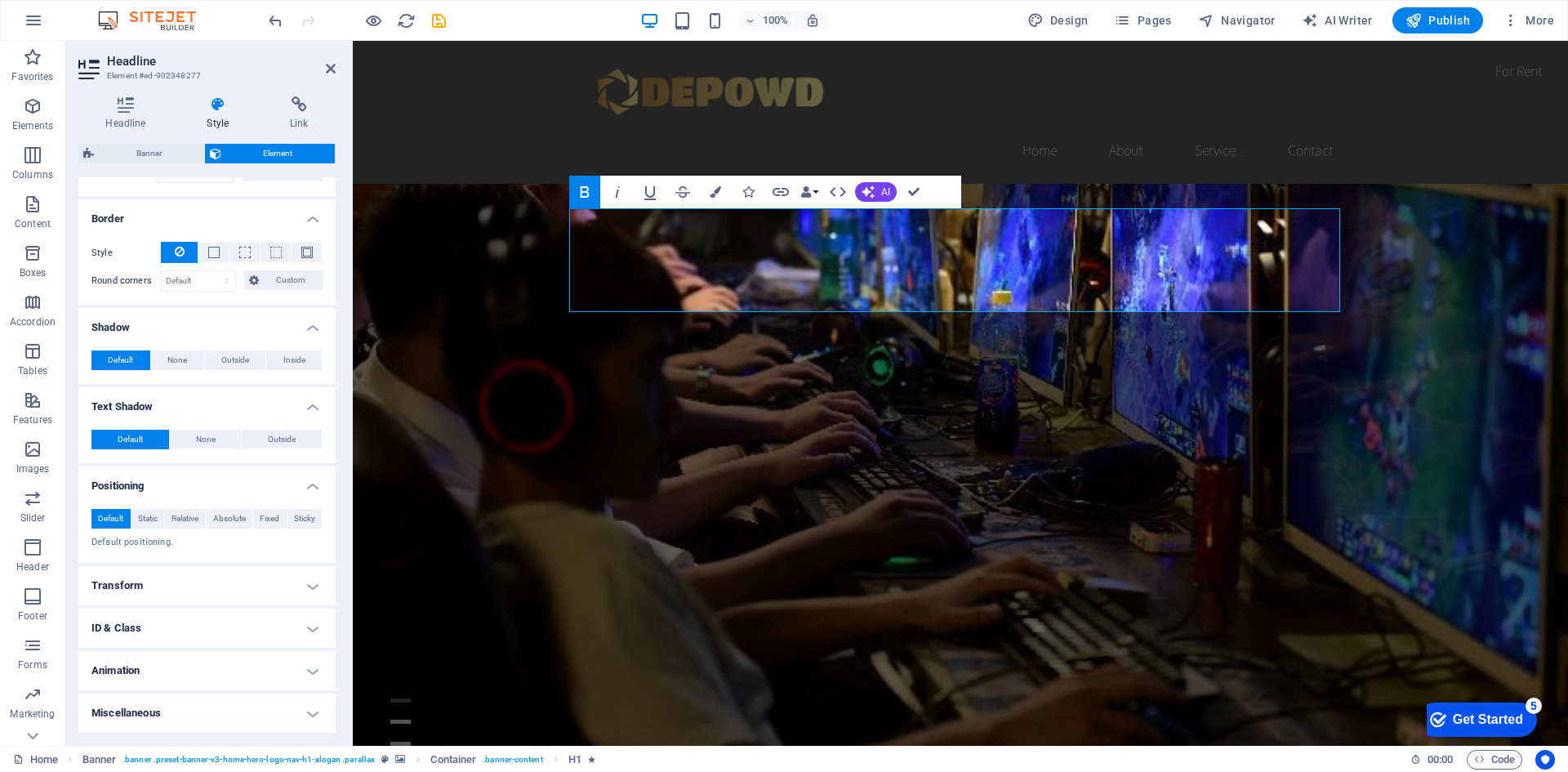
click at [301, 577] on h4 "Transform" at bounding box center [207, 585] width 257 height 39
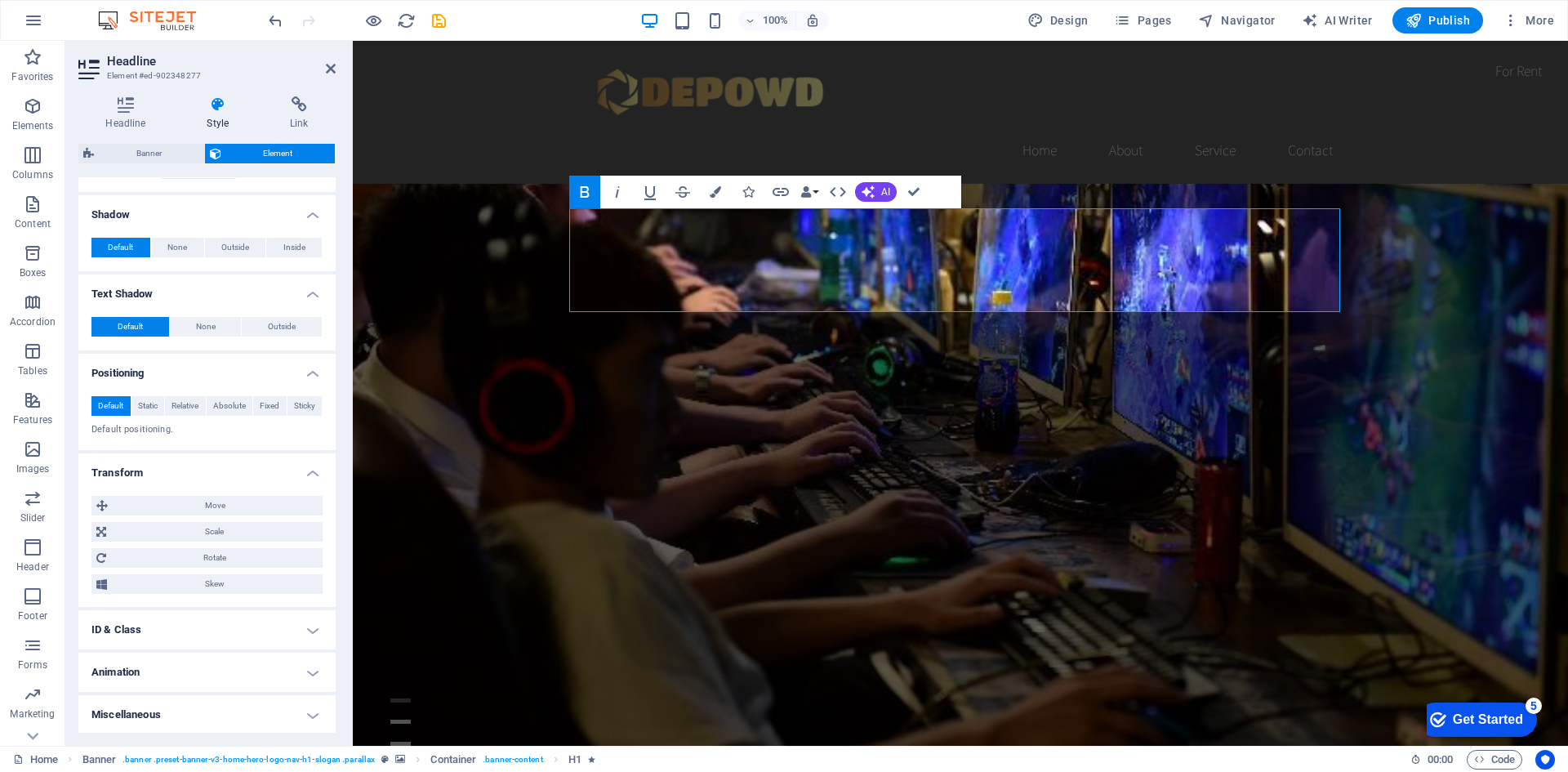
scroll to position [511, 0]
click at [304, 633] on h4 "ID & Class" at bounding box center [207, 628] width 257 height 39
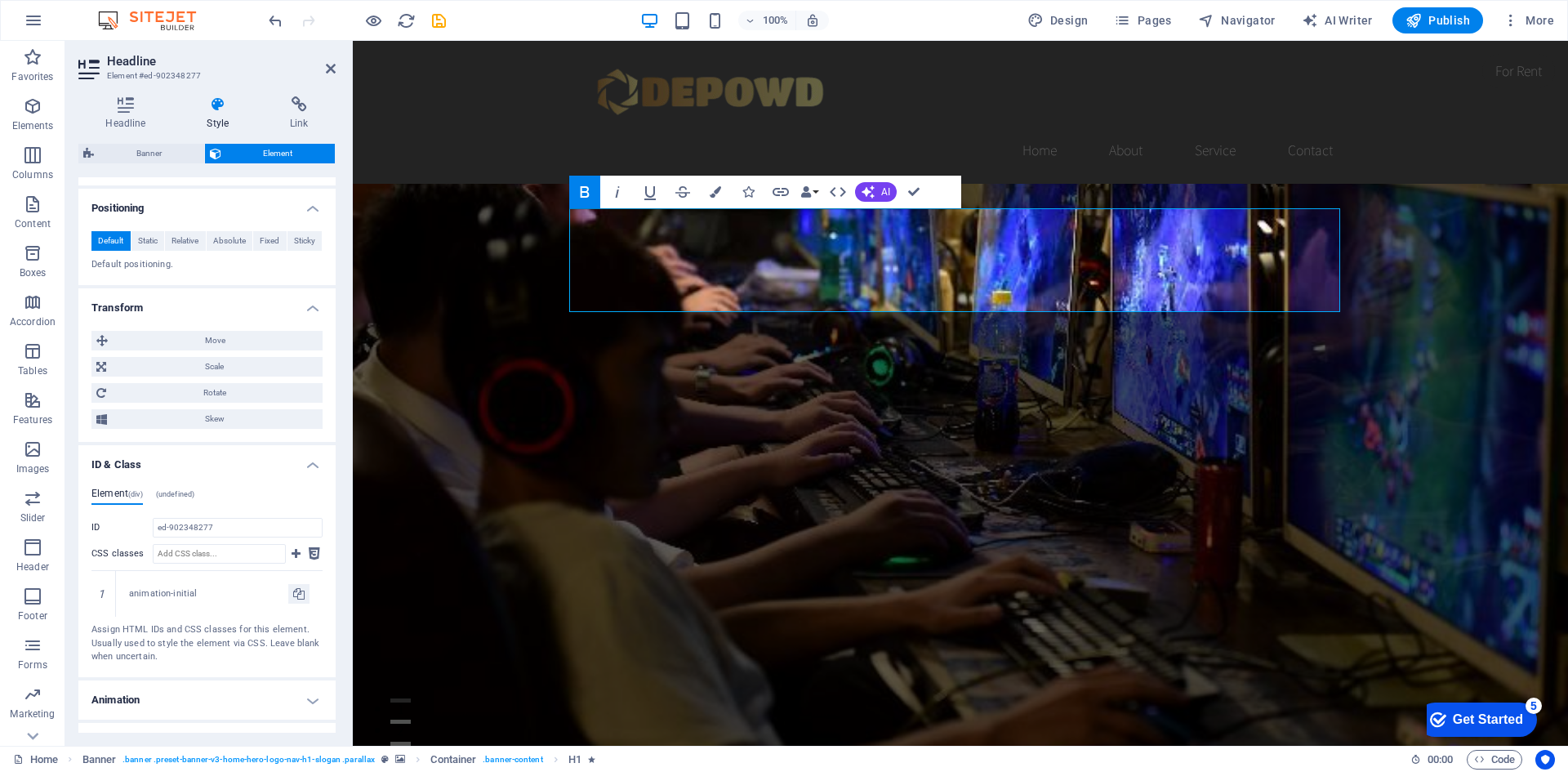
scroll to position [704, 0]
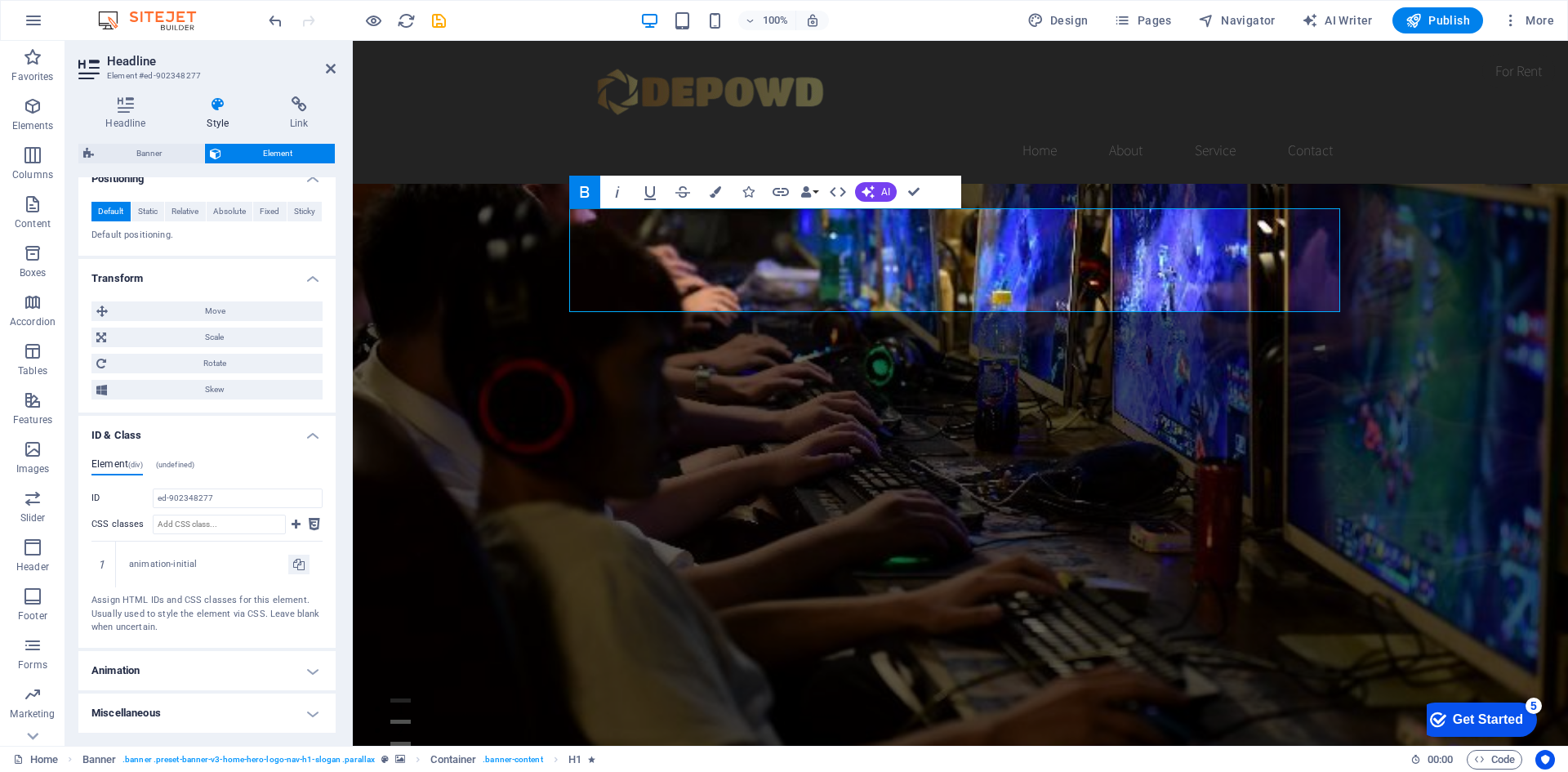
click at [276, 661] on h4 "Animation" at bounding box center [207, 670] width 257 height 39
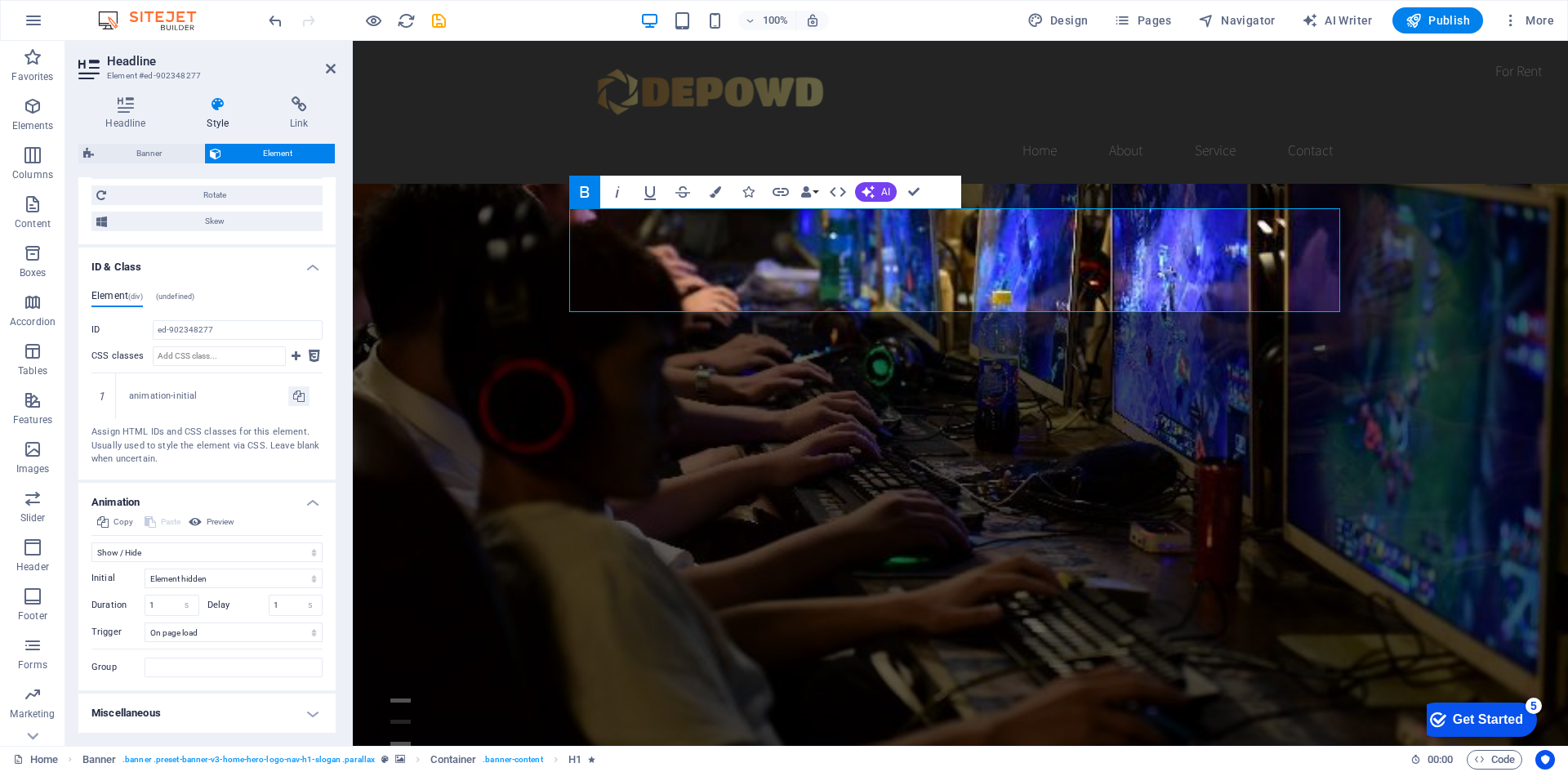
click at [291, 724] on h4 "Miscellaneous" at bounding box center [207, 713] width 257 height 39
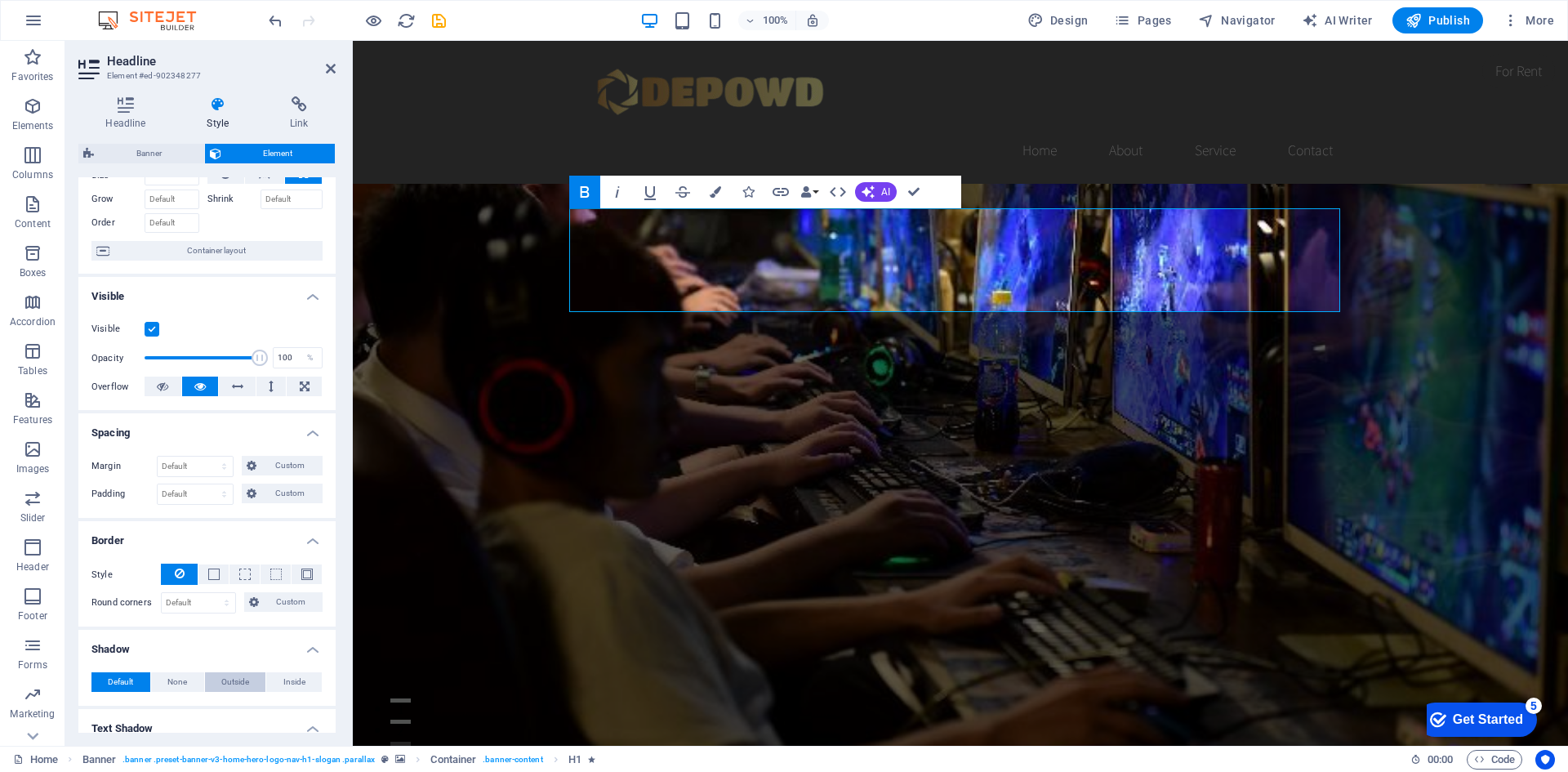
scroll to position [0, 0]
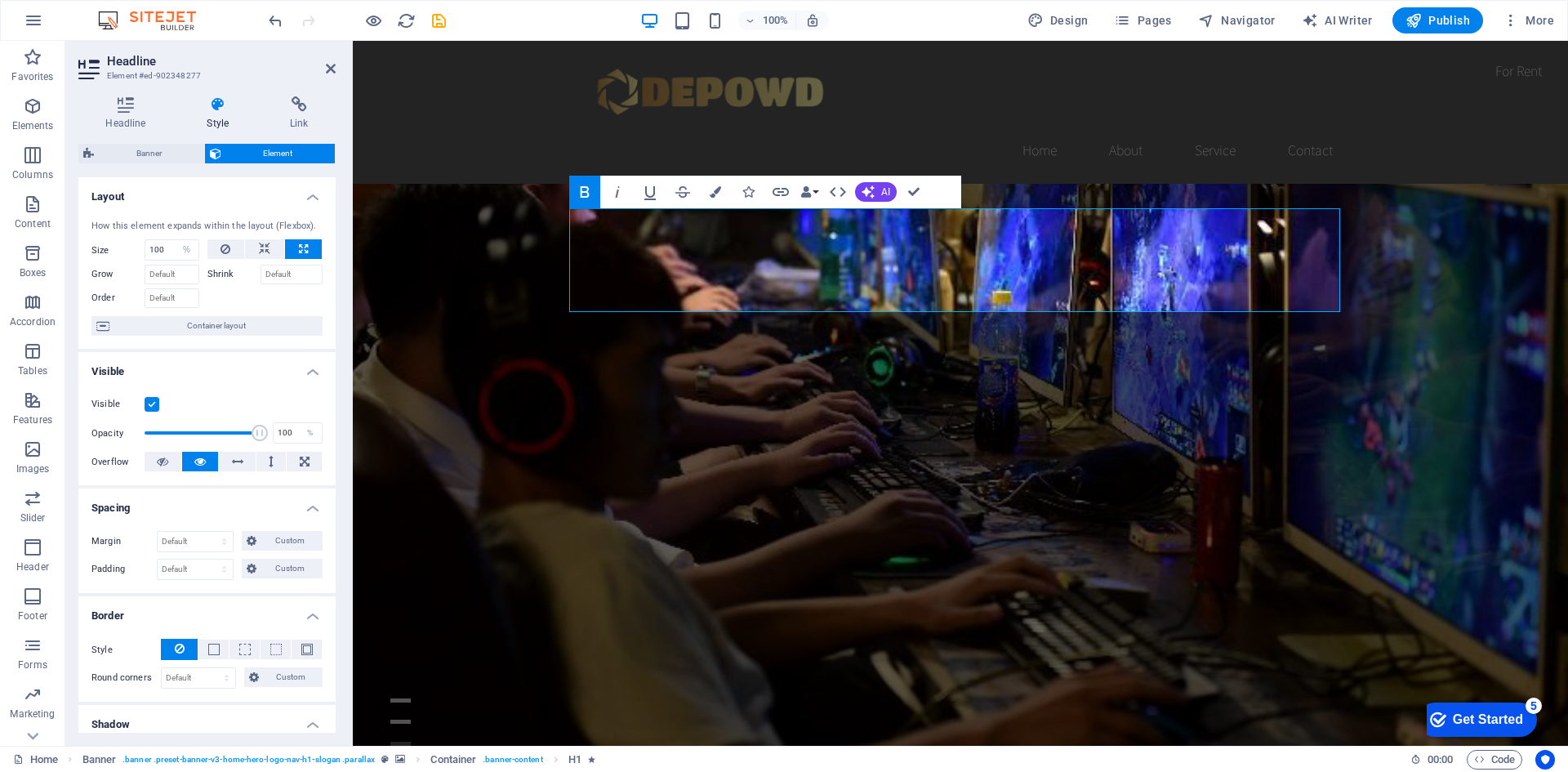
click at [149, 406] on label at bounding box center [152, 405] width 15 height 15
click at [0, 0] on input "Visible" at bounding box center [0, 0] width 0 height 0
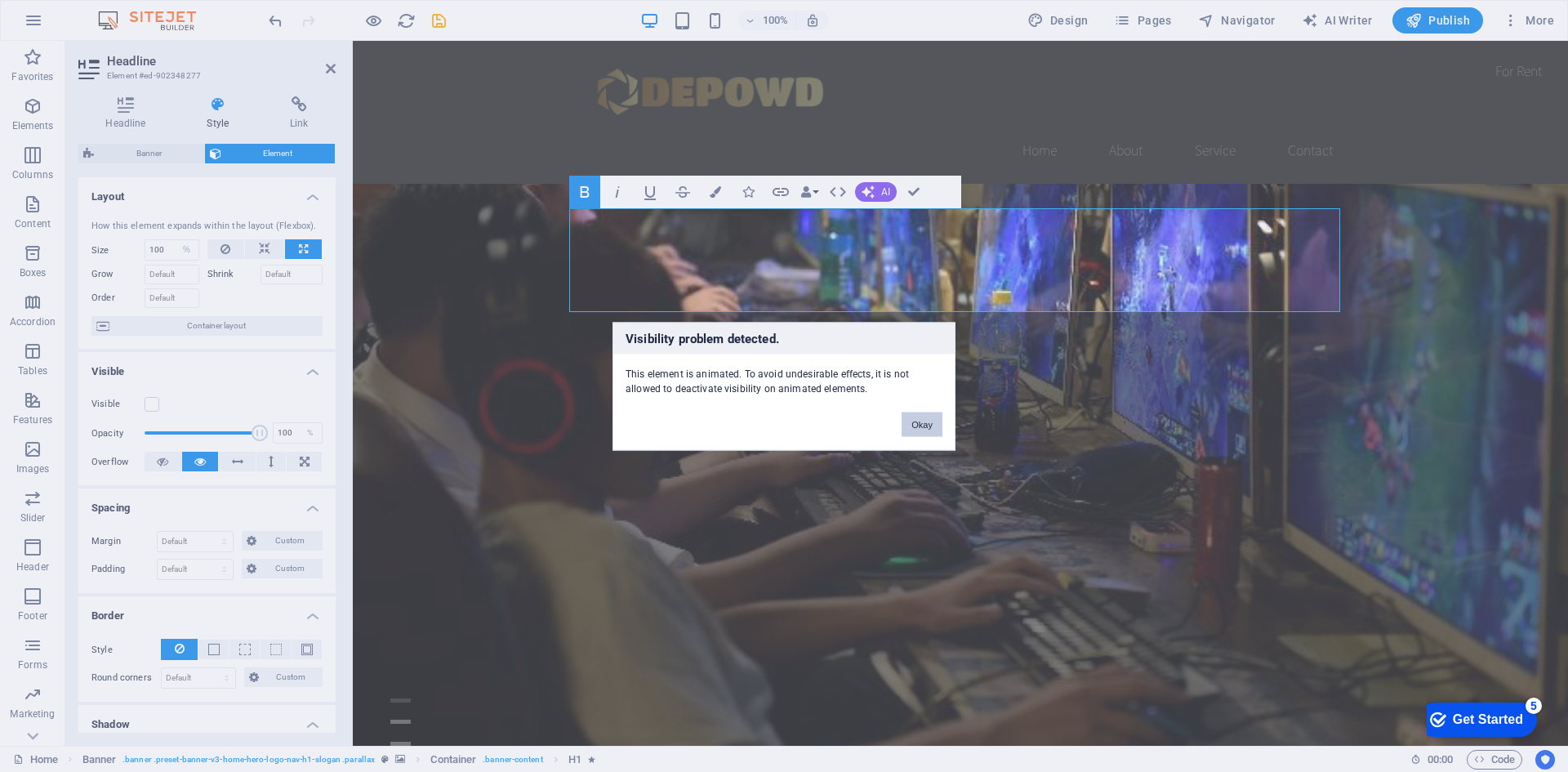
click at [916, 423] on button "Okay" at bounding box center [922, 423] width 41 height 24
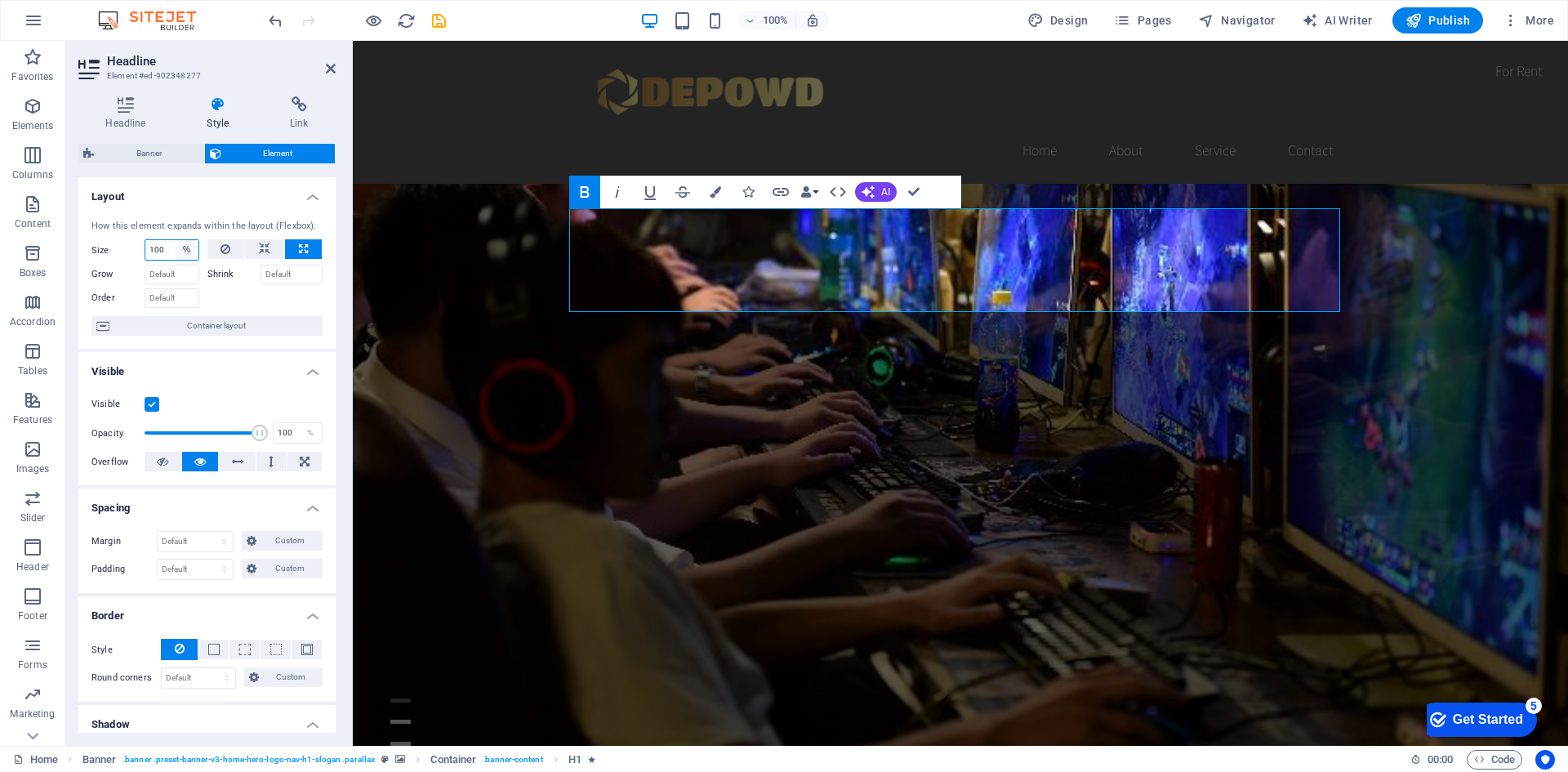
click at [176, 247] on select "Default auto px % 1/1 1/2 1/3 1/4 1/5 1/6 1/7 1/8 1/9 1/10" at bounding box center [187, 250] width 22 height 20
click at [259, 248] on icon at bounding box center [265, 249] width 12 height 20
select select "DISABLED_OPTION_VALUE"
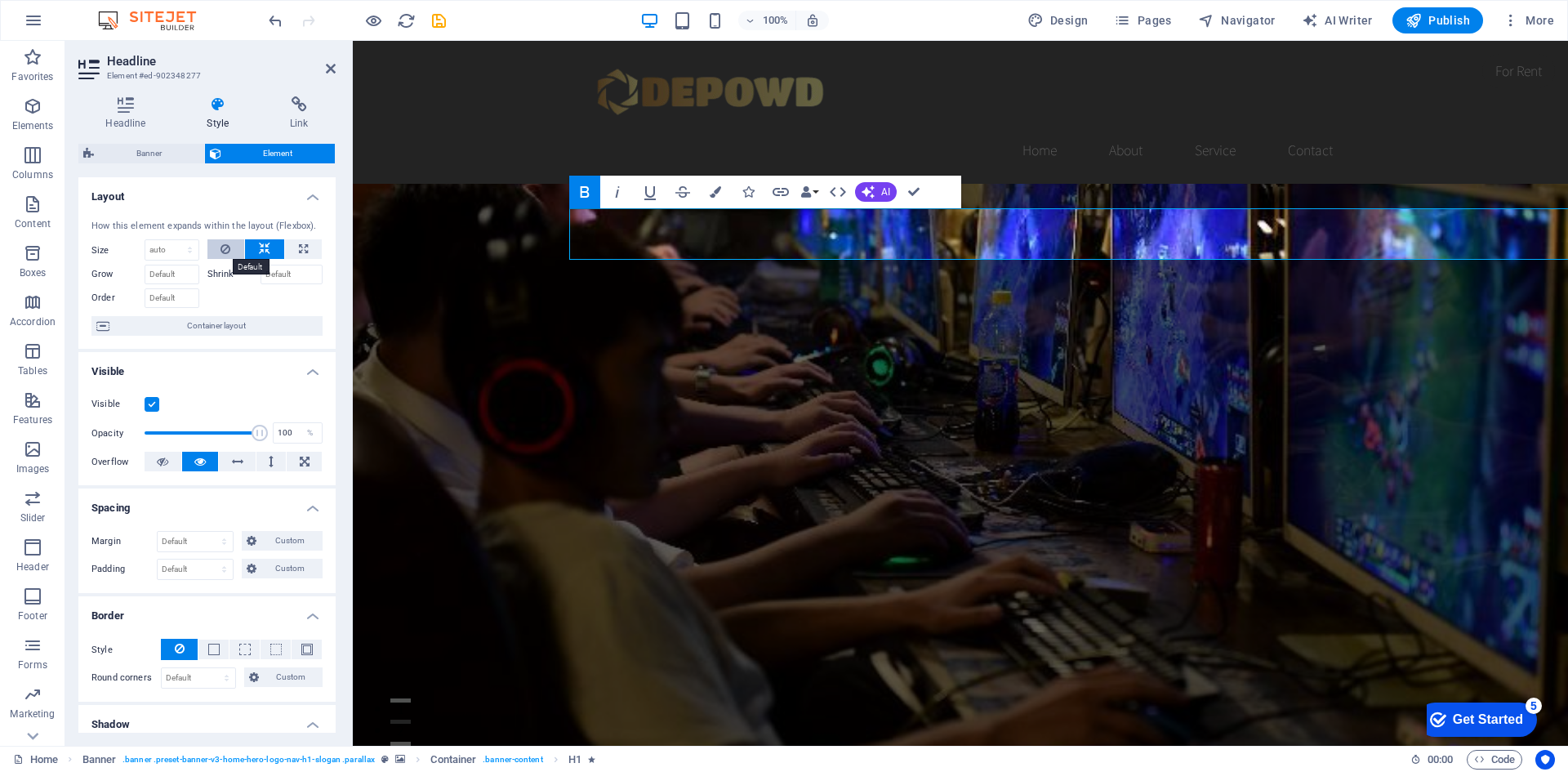
click at [226, 247] on icon at bounding box center [226, 249] width 10 height 20
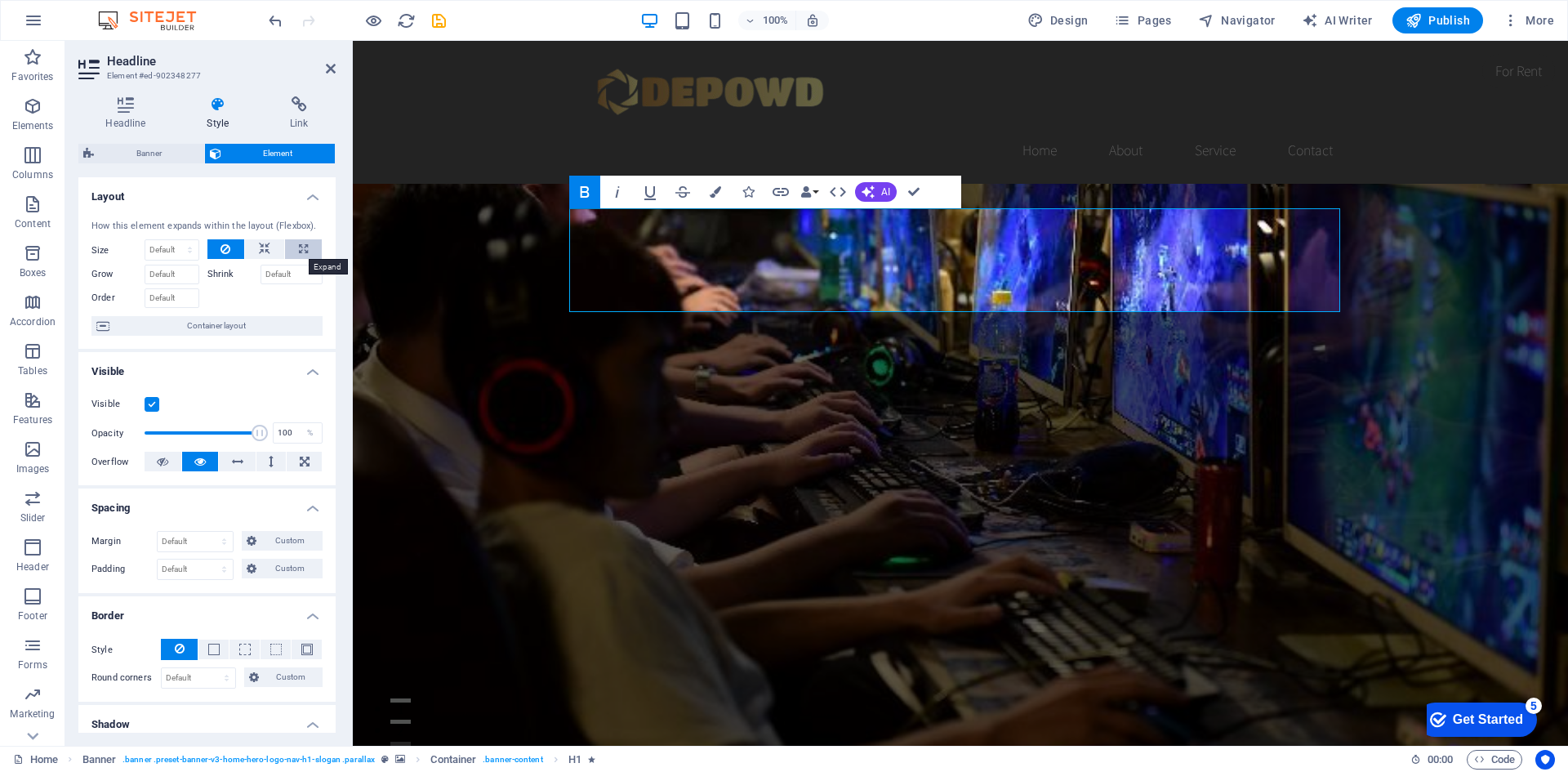
click at [294, 248] on button at bounding box center [303, 249] width 37 height 20
type input "100"
select select "%"
click at [154, 161] on span "Banner" at bounding box center [149, 154] width 101 height 20
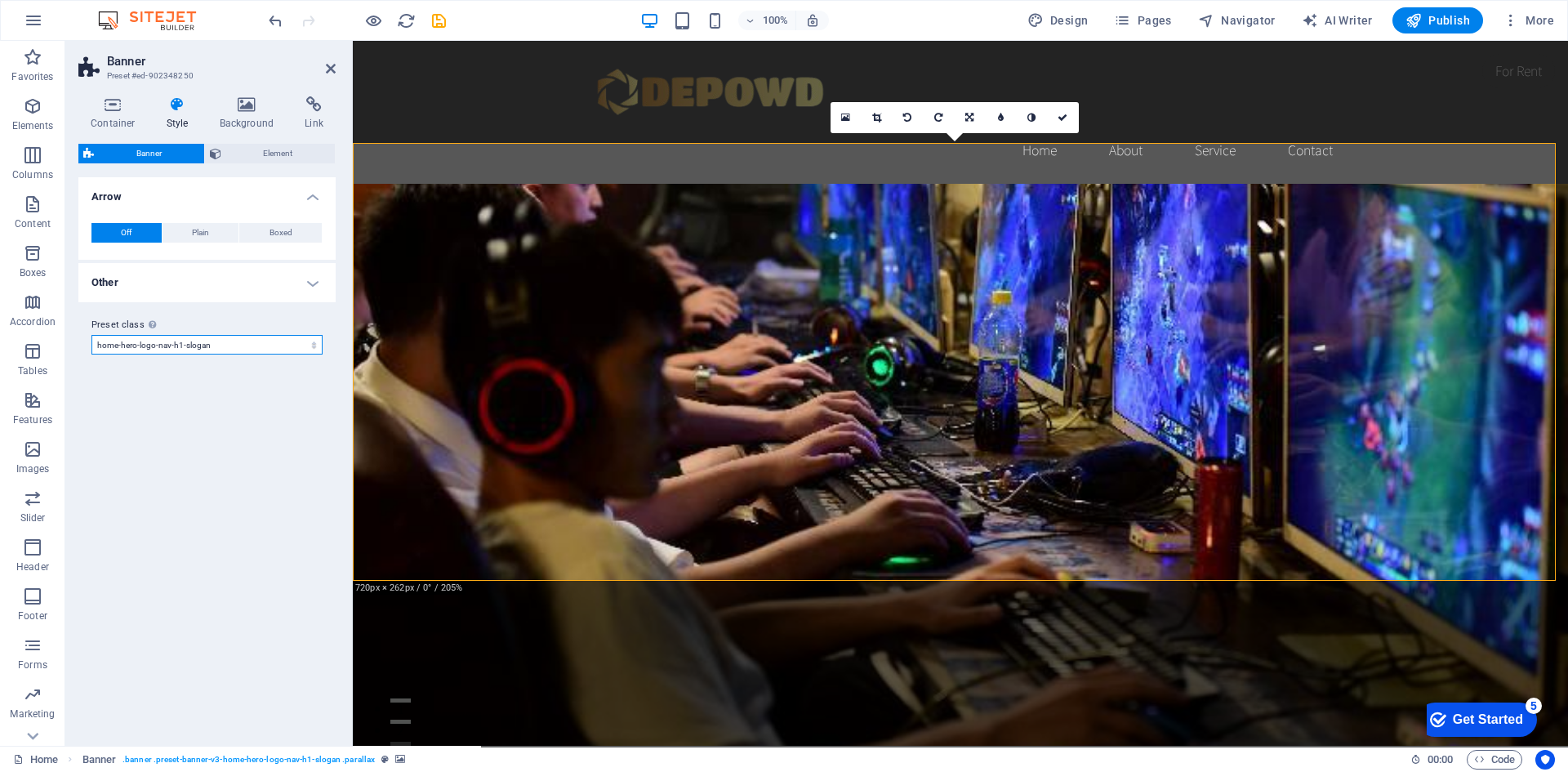
click at [281, 344] on select "default home-hero-logo-nav-h1-slogan home-hero-logo-nav-h1 home-logo-nav-h1-ima…" at bounding box center [207, 345] width 231 height 20
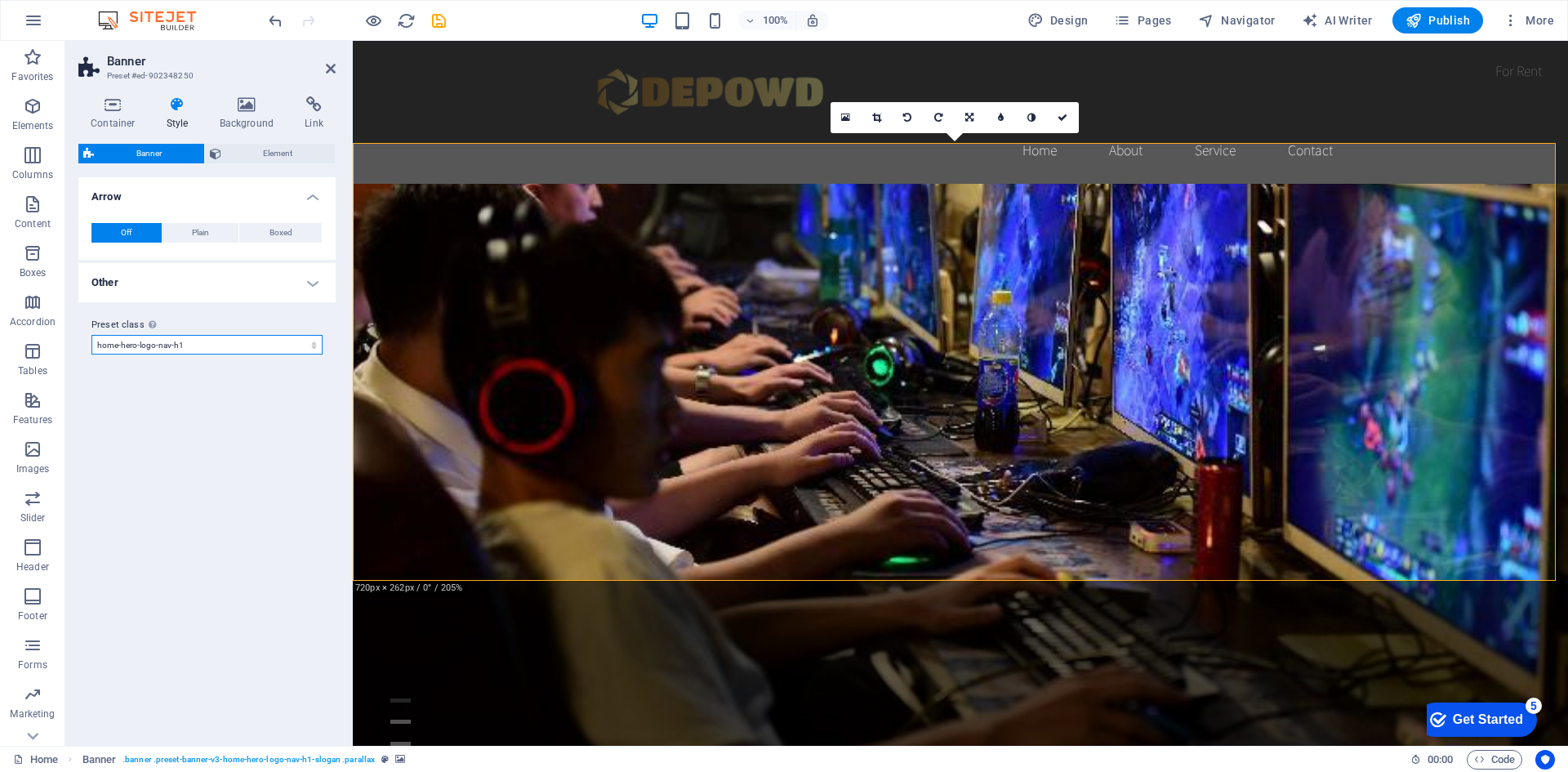
click at [92, 335] on select "default home-hero-logo-nav-h1-slogan home-hero-logo-nav-h1 home-logo-nav-h1-ima…" at bounding box center [207, 345] width 231 height 20
click at [256, 341] on select "default home-hero-logo-nav-h1-slogan home-hero-logo-nav-h1 home-logo-nav-h1-ima…" at bounding box center [207, 345] width 231 height 20
click at [92, 335] on select "default home-hero-logo-nav-h1-slogan home-hero-logo-nav-h1 home-logo-nav-h1-ima…" at bounding box center [207, 345] width 231 height 20
select select "preset-banner-v3-home-hero-logo-nav-h1-slogan"
click at [172, 112] on icon at bounding box center [177, 105] width 47 height 17
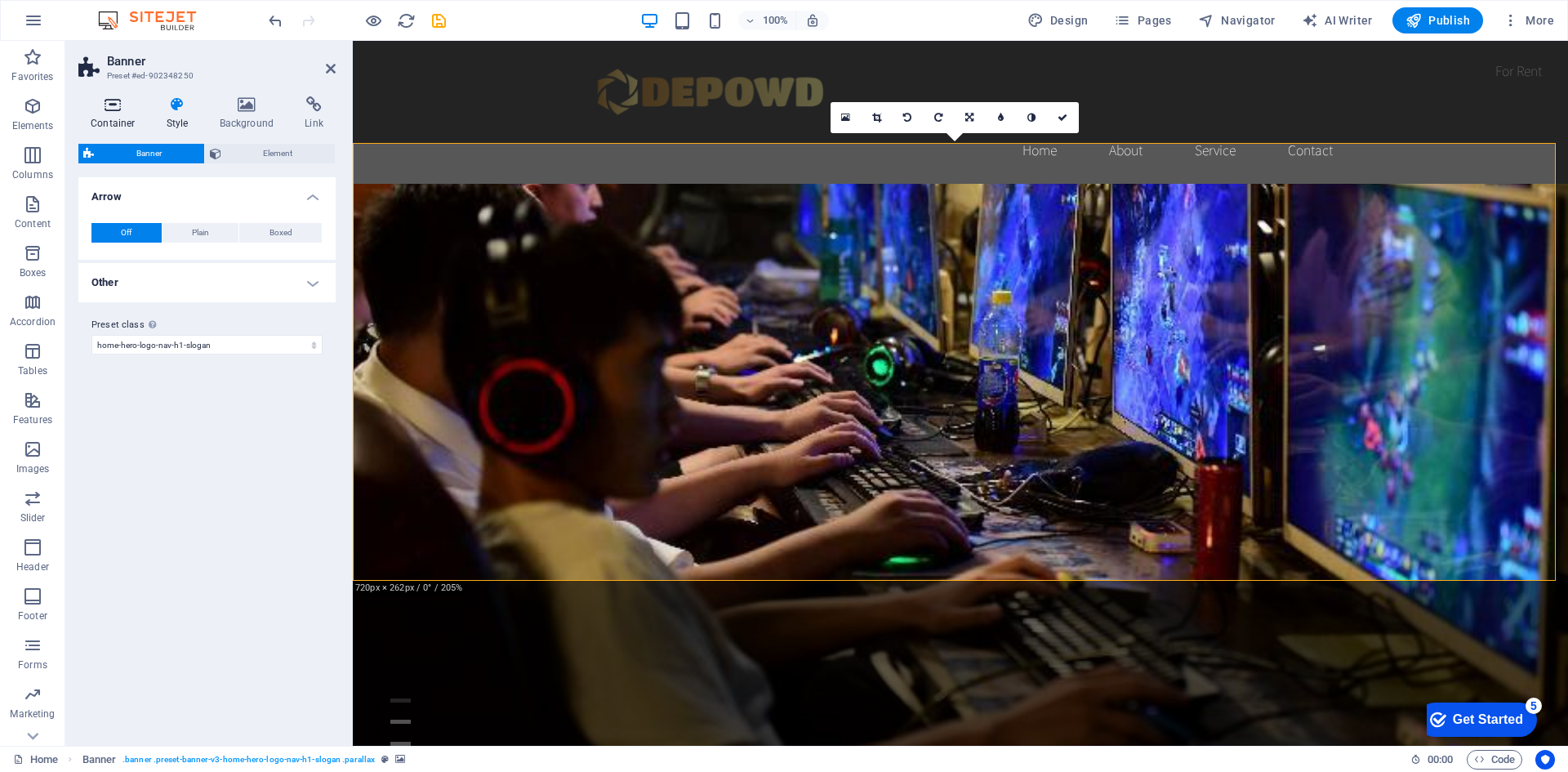
click at [121, 116] on h4 "Container" at bounding box center [116, 113] width 76 height 34
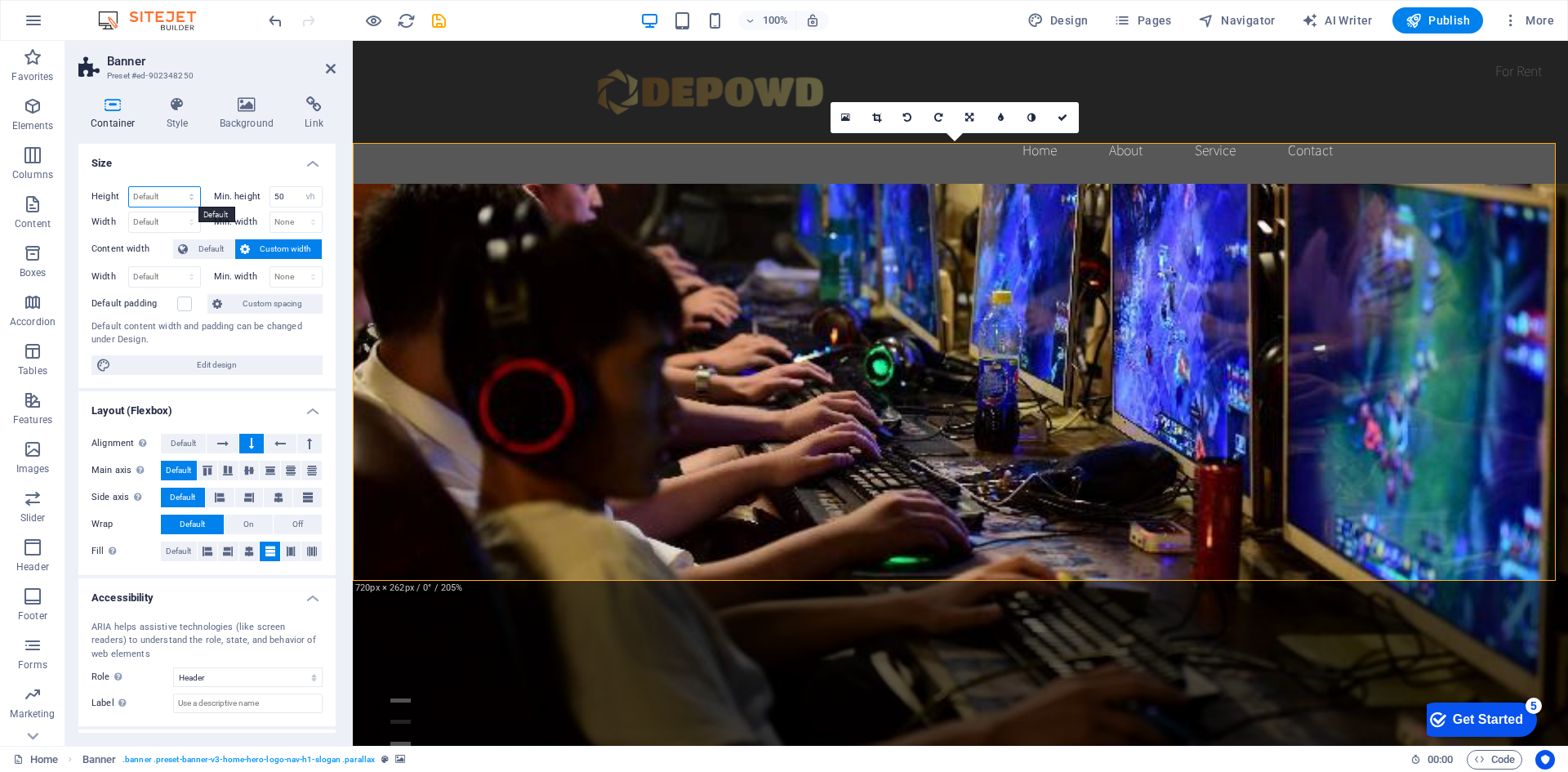
click at [182, 196] on select "Default px rem % vh vw" at bounding box center [164, 197] width 71 height 20
select select "px"
click at [175, 187] on select "Default px rem % vh vw" at bounding box center [164, 197] width 71 height 20
type input "536"
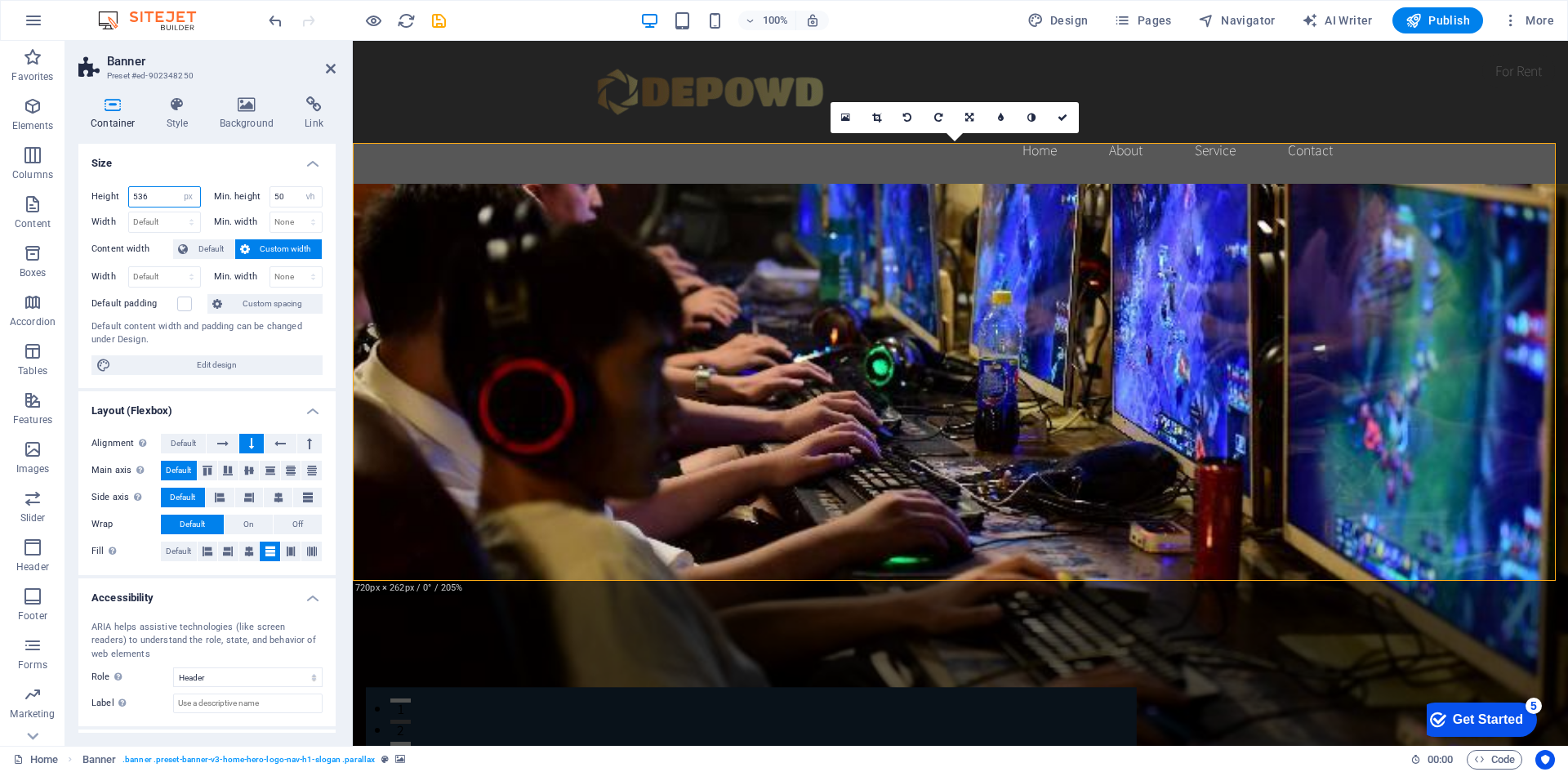
click at [167, 204] on input "536" at bounding box center [164, 197] width 71 height 20
click at [187, 199] on select "Default px rem % vh vw" at bounding box center [188, 197] width 22 height 20
click at [278, 196] on input "50" at bounding box center [296, 197] width 52 height 20
click at [248, 155] on h4 "Size" at bounding box center [207, 158] width 257 height 29
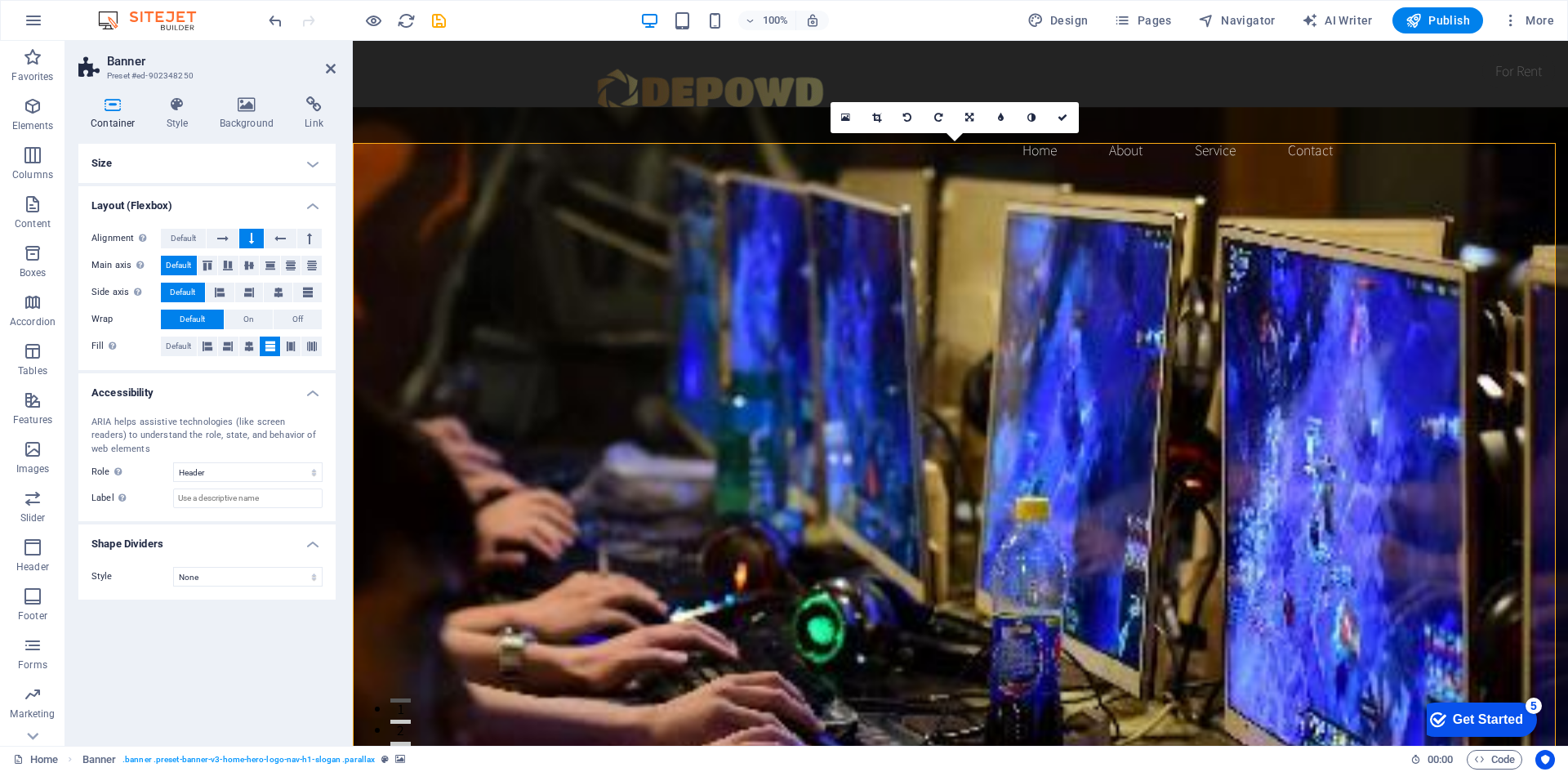
click at [259, 171] on h4 "Size" at bounding box center [207, 163] width 257 height 39
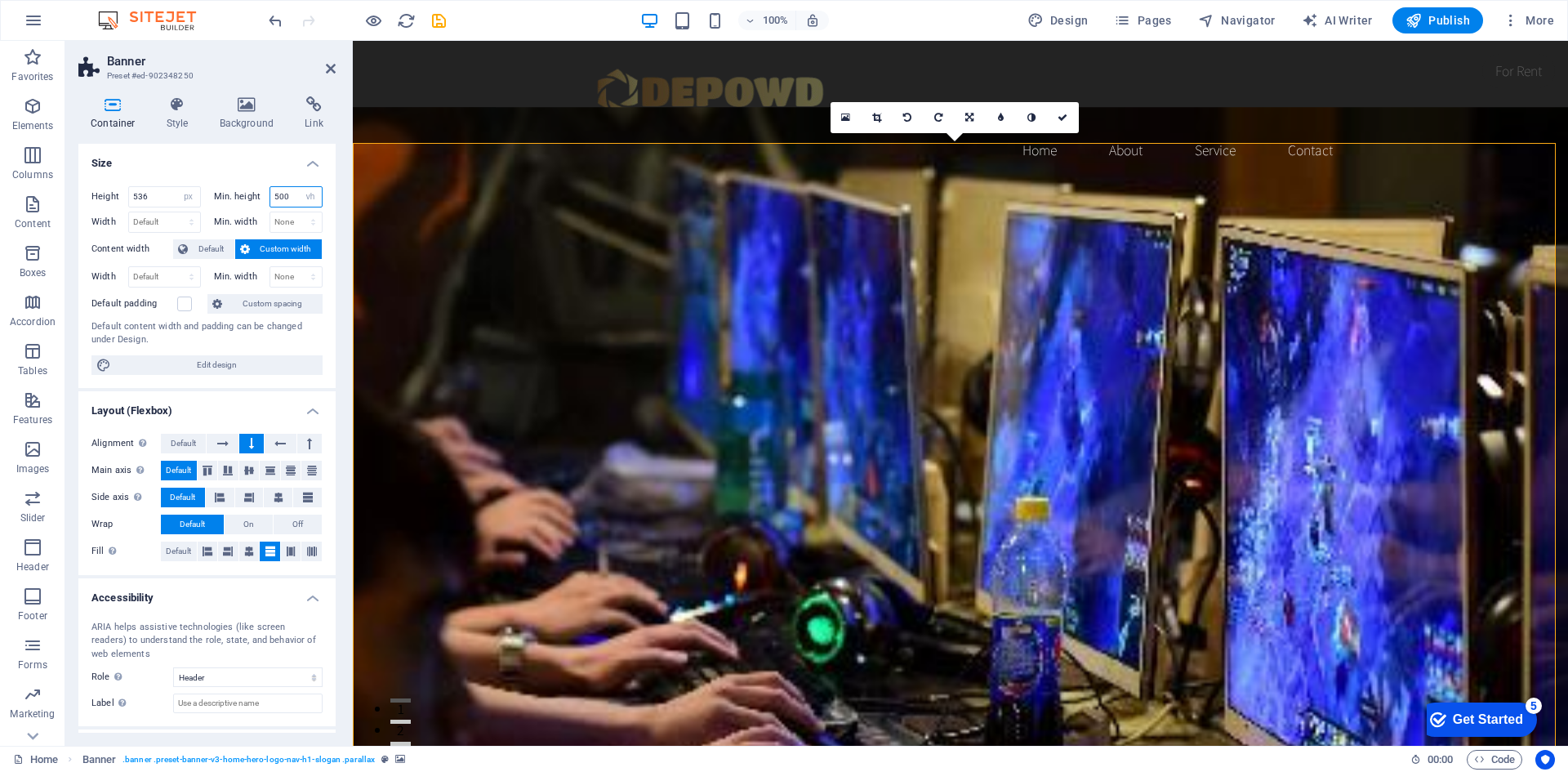
click at [286, 198] on input "500" at bounding box center [296, 197] width 52 height 20
type input "50"
click at [254, 170] on h4 "Size" at bounding box center [207, 158] width 257 height 29
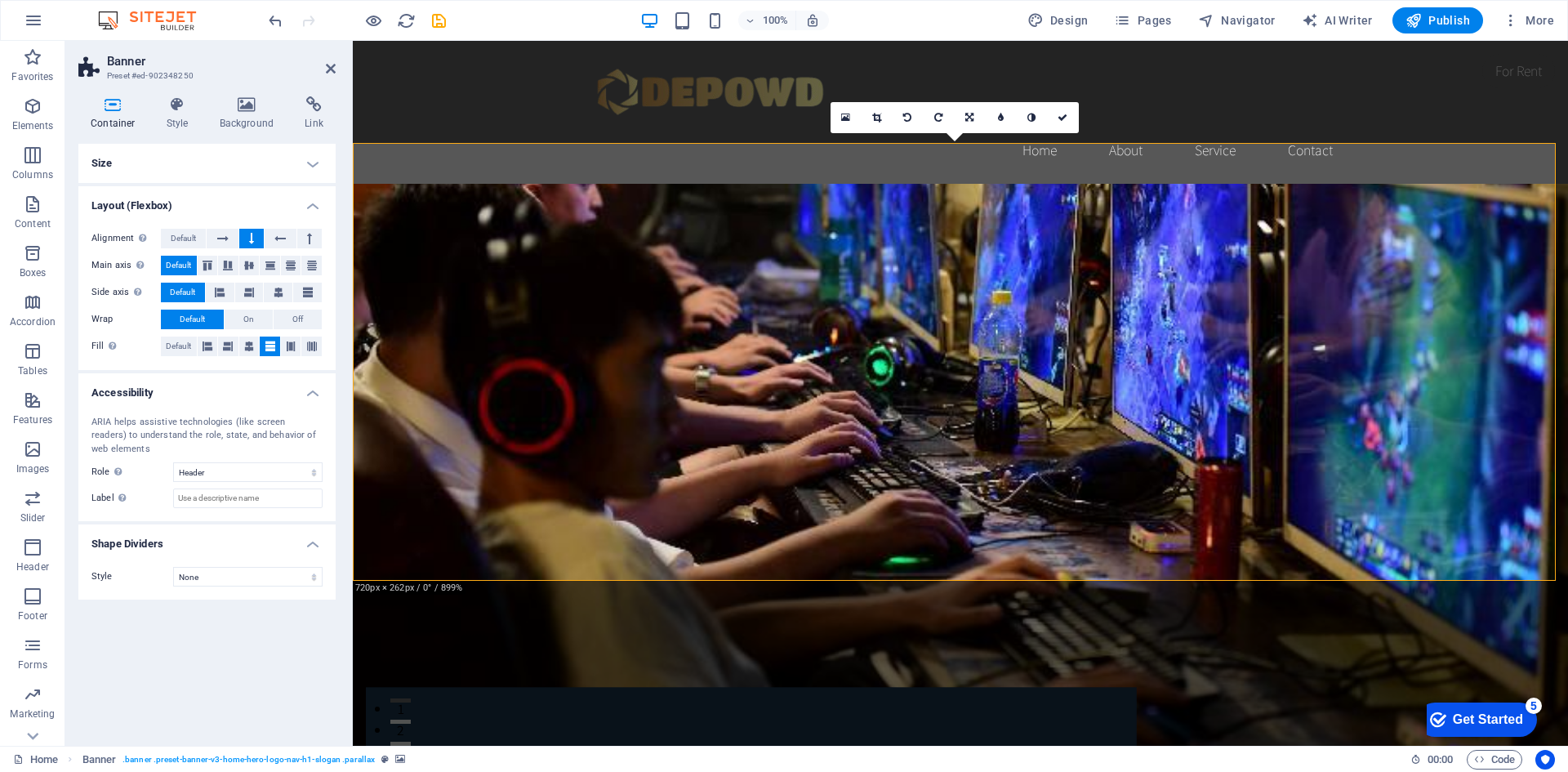
click at [241, 178] on h4 "Size" at bounding box center [207, 163] width 257 height 39
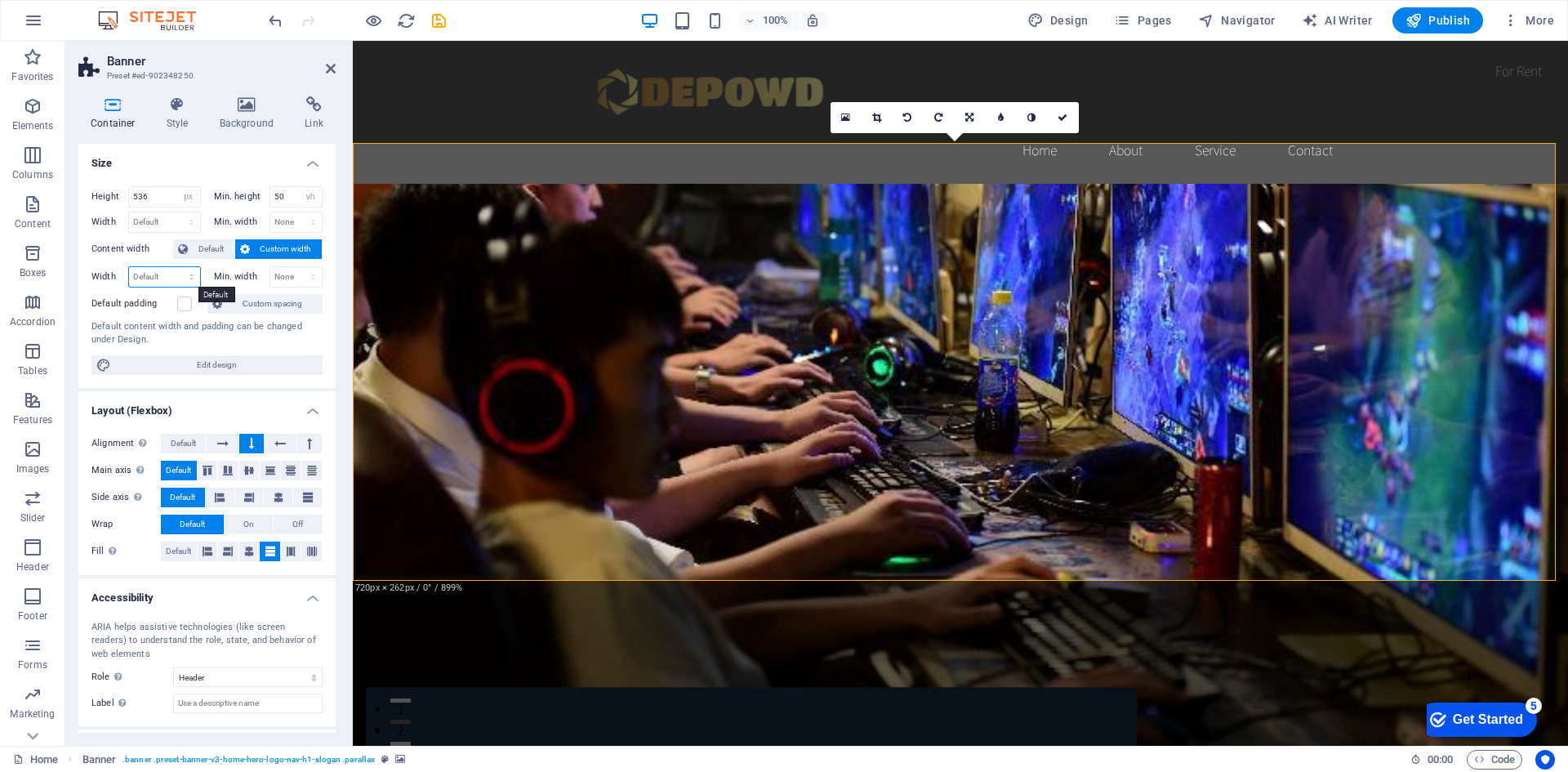
click at [192, 273] on select "Default px rem % em vh vw" at bounding box center [164, 277] width 71 height 20
select select "px"
click at [175, 267] on select "Default px rem % em vh vw" at bounding box center [164, 277] width 71 height 20
type input "1473"
click at [232, 162] on h4 "Size" at bounding box center [207, 158] width 257 height 29
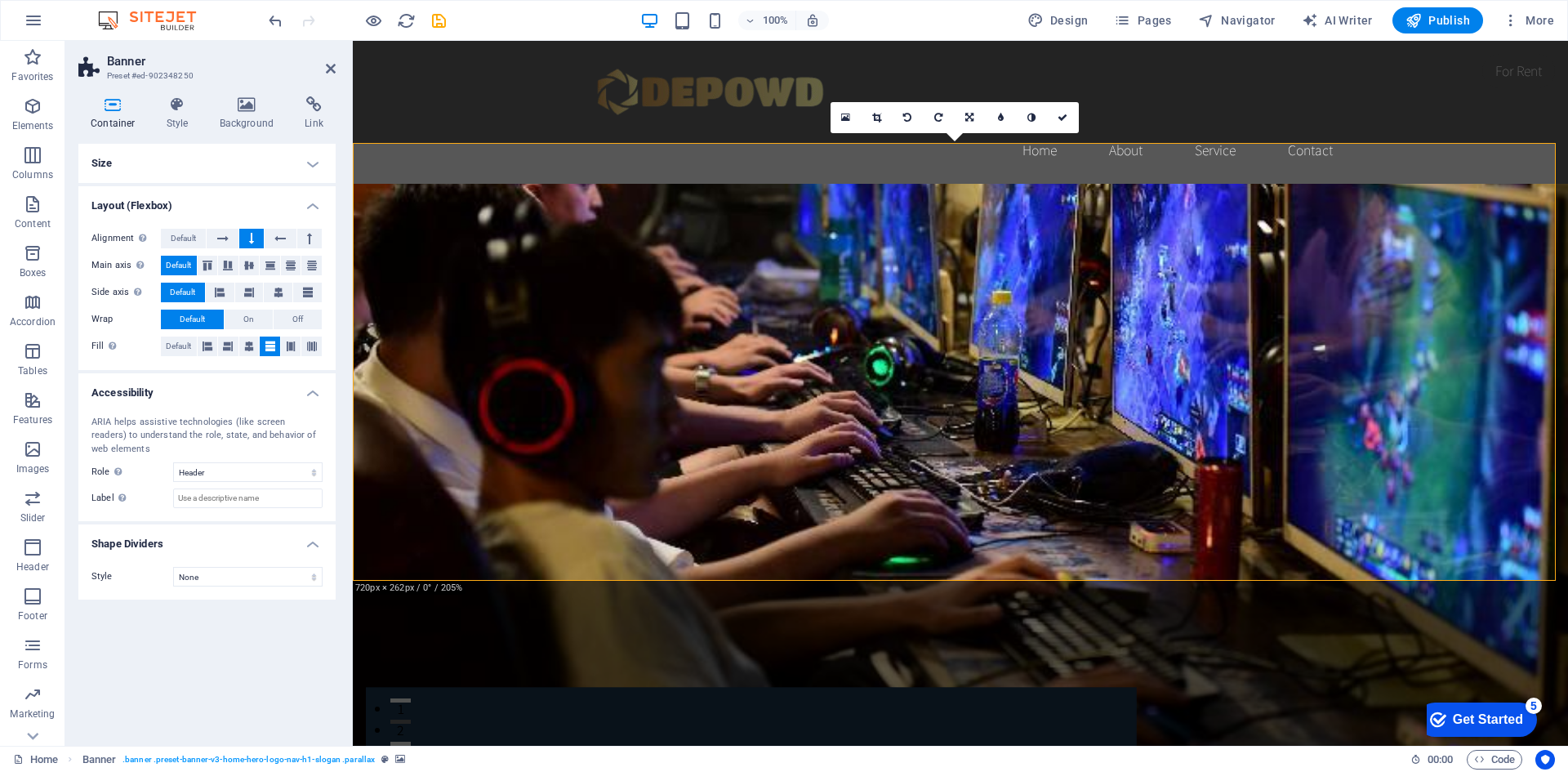
click at [232, 162] on h4 "Size" at bounding box center [207, 163] width 257 height 39
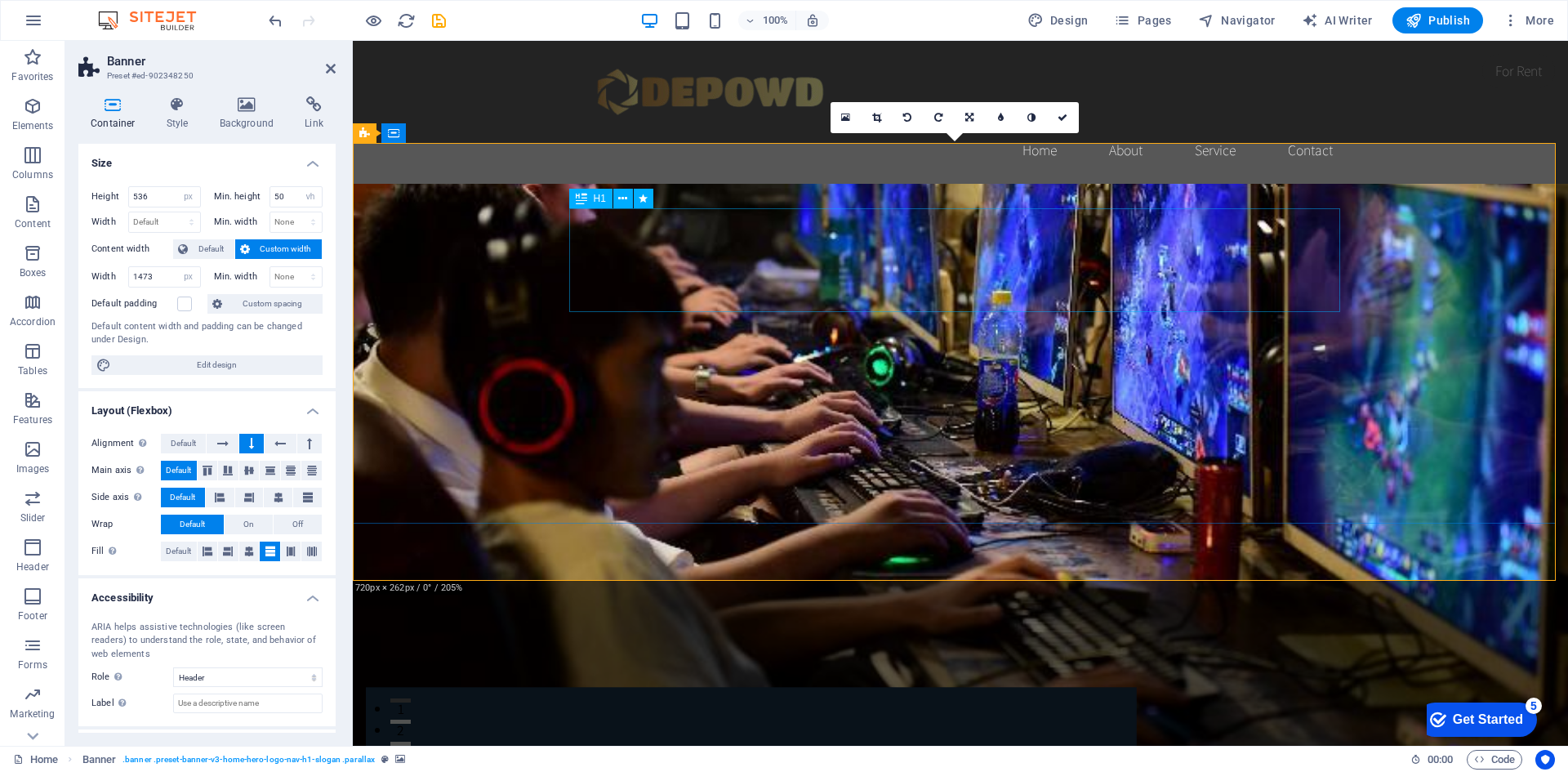
select select "%"
select select "fade"
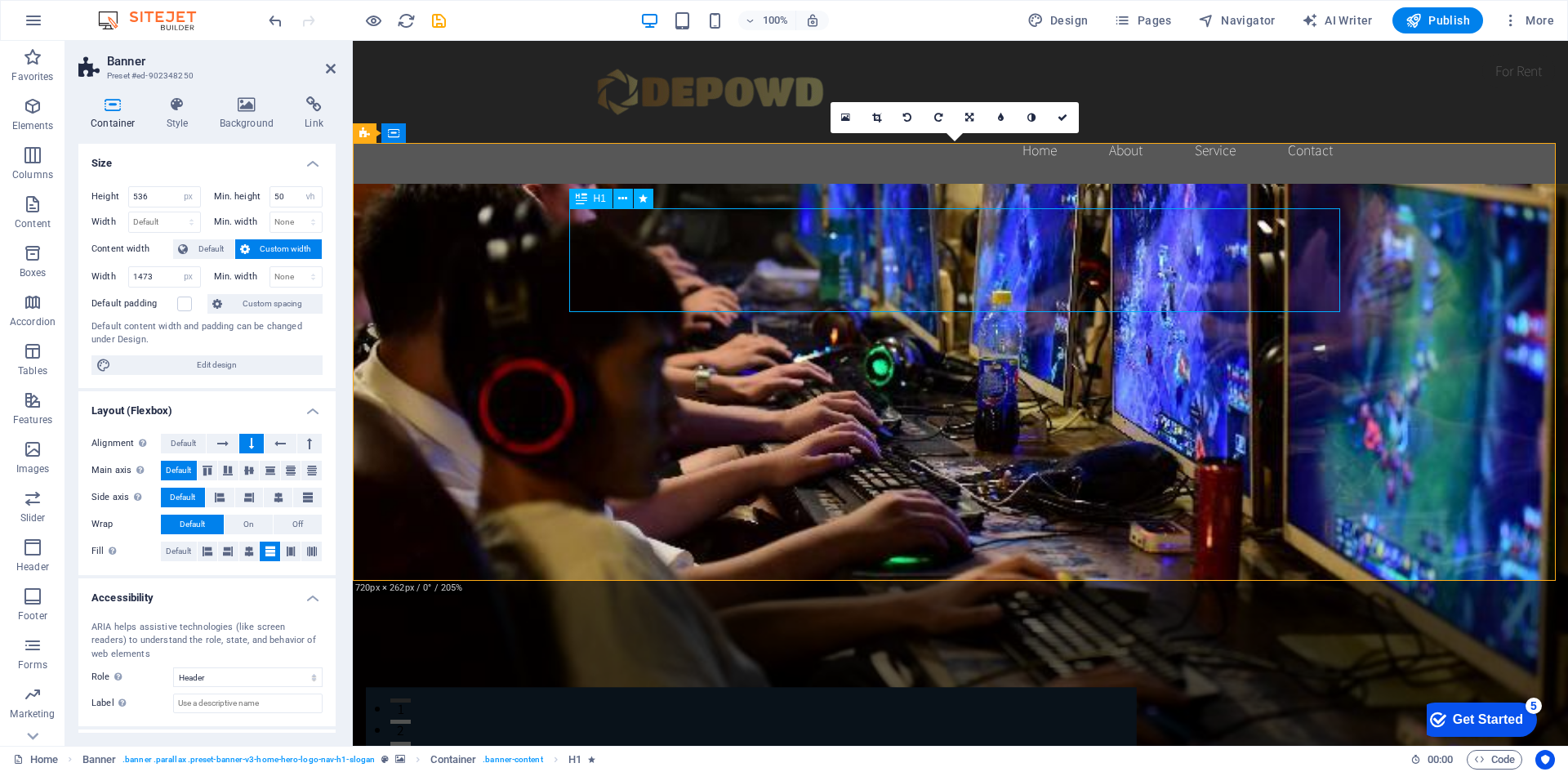
select select "s"
select select "onload"
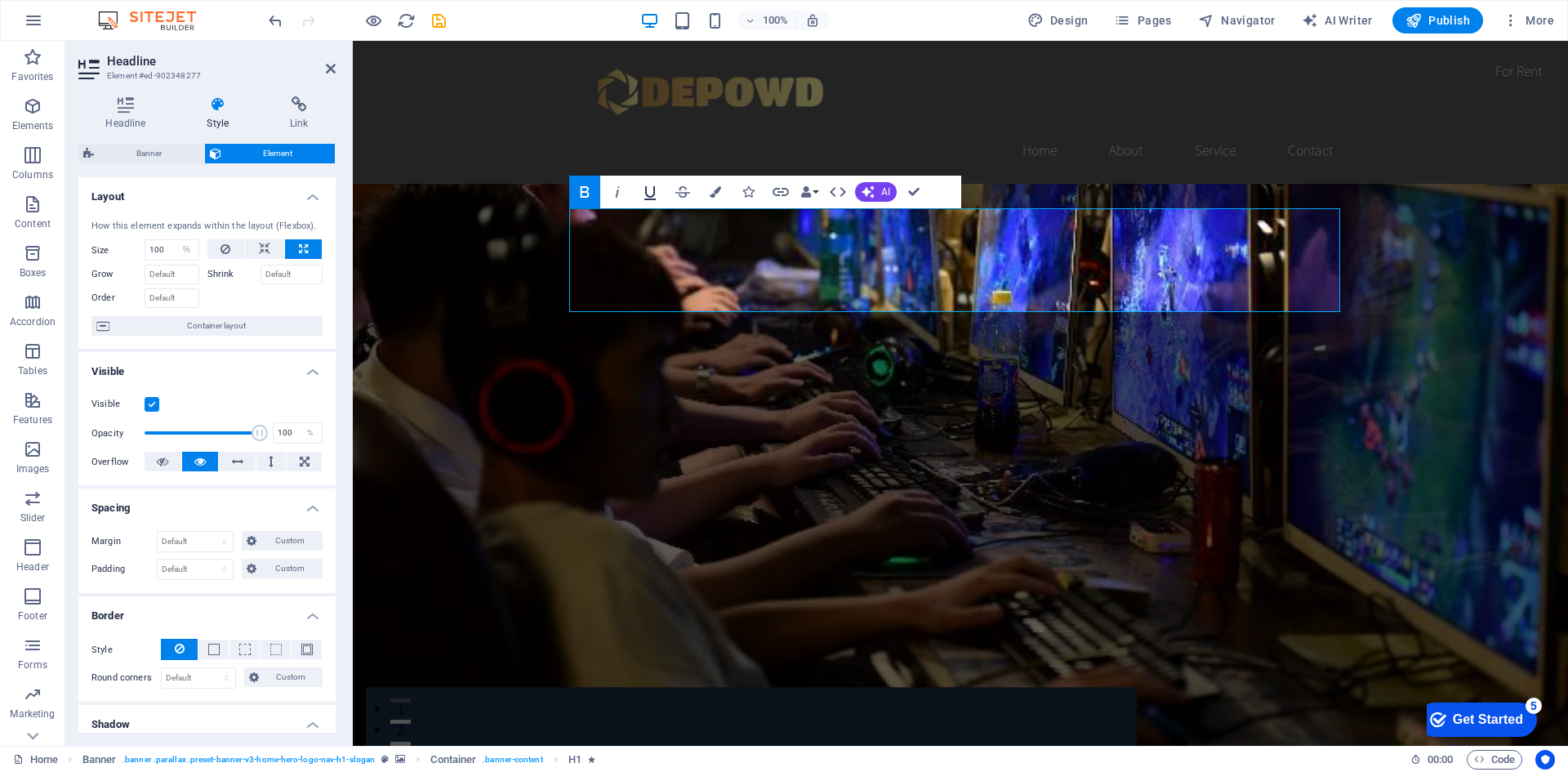
click at [650, 196] on icon "button" at bounding box center [650, 192] width 20 height 20
click at [819, 194] on button "Data Bindings" at bounding box center [809, 192] width 22 height 32
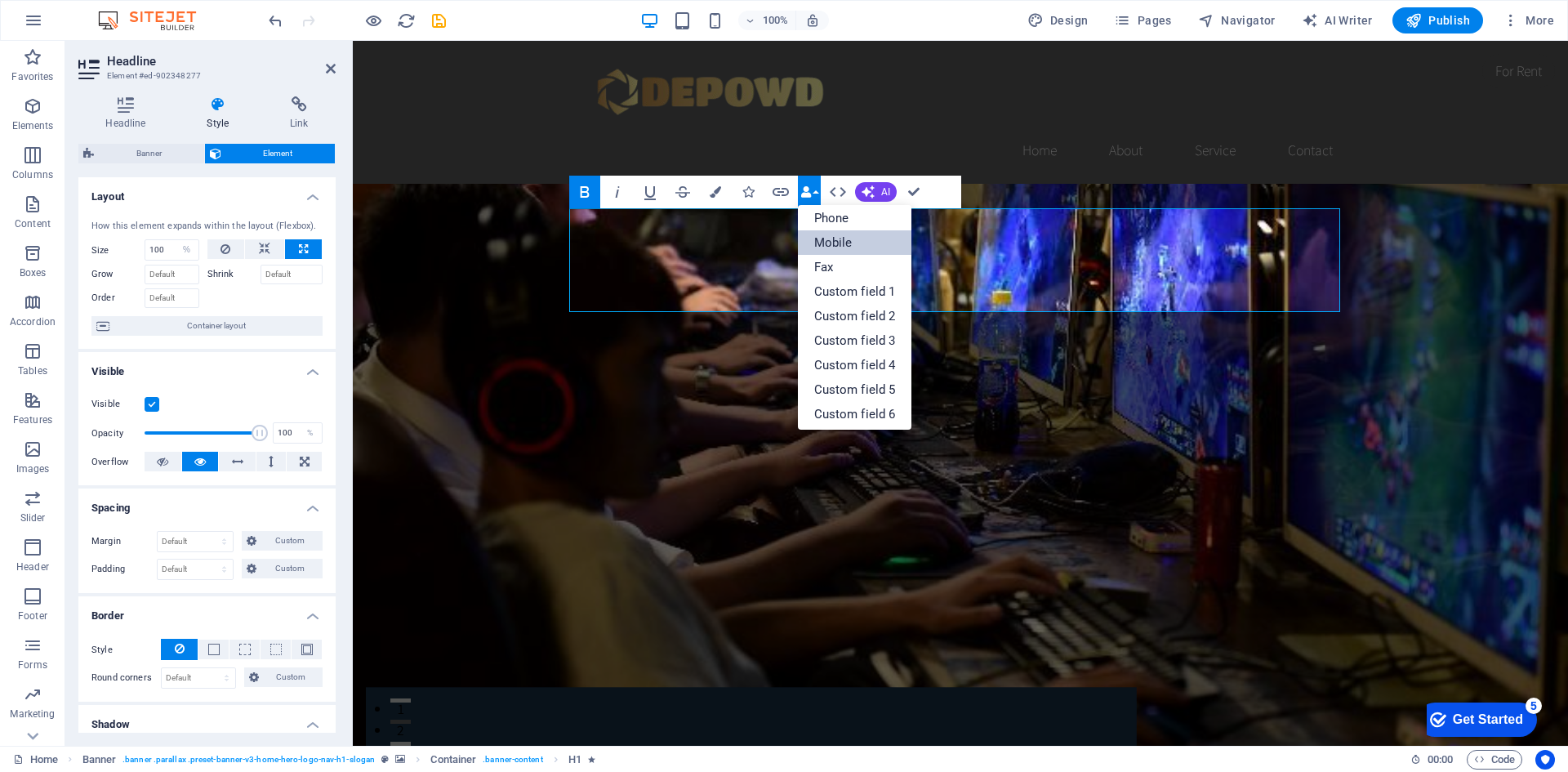
scroll to position [181, 0]
click at [715, 193] on icon "button" at bounding box center [715, 192] width 12 height 12
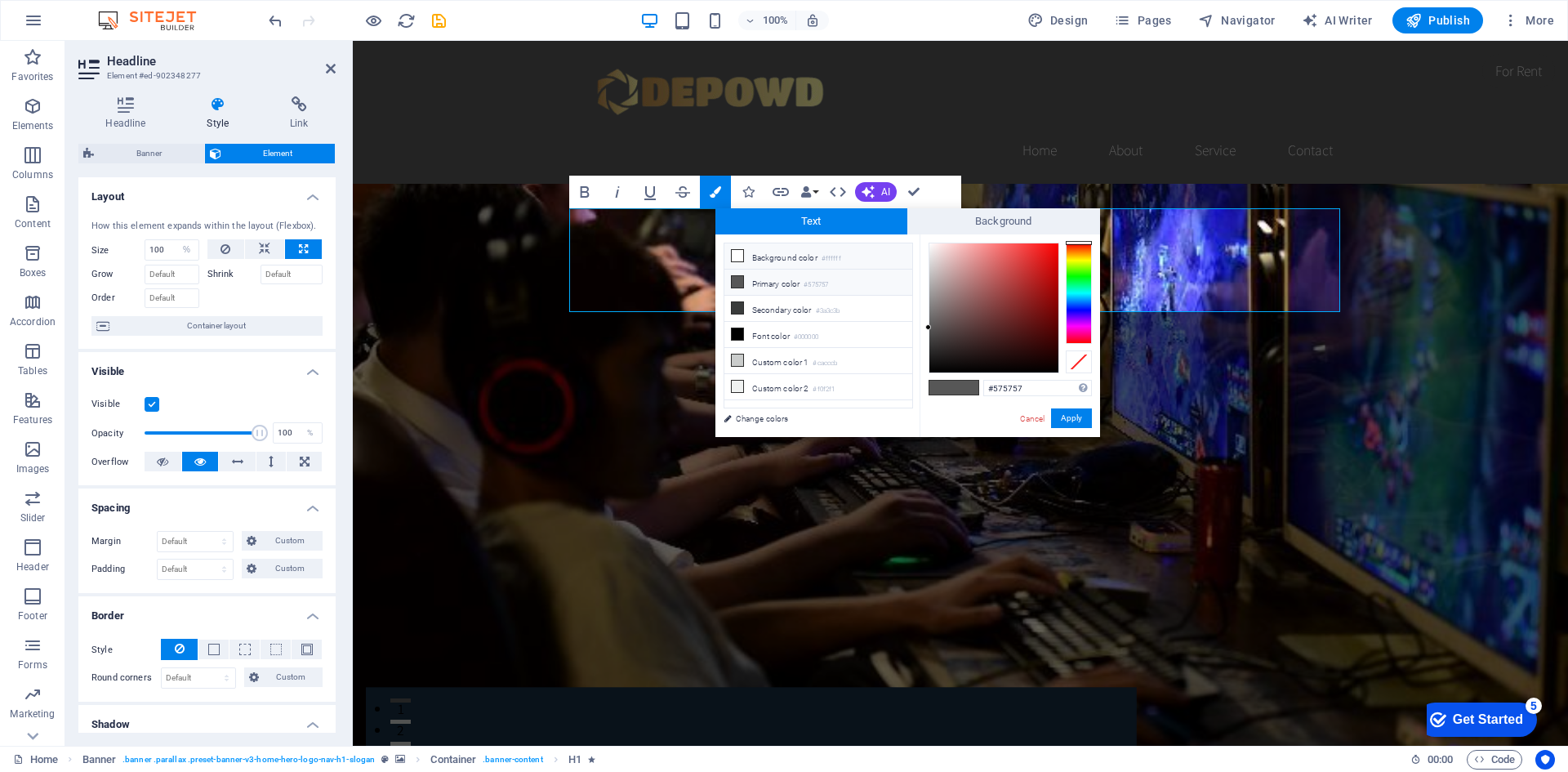
click at [738, 256] on icon at bounding box center [738, 256] width 12 height 12
type input "#ffffff"
drag, startPoint x: 1059, startPoint y: 416, endPoint x: 576, endPoint y: 365, distance: 485.7
click at [1059, 416] on button "Apply" at bounding box center [1071, 418] width 41 height 20
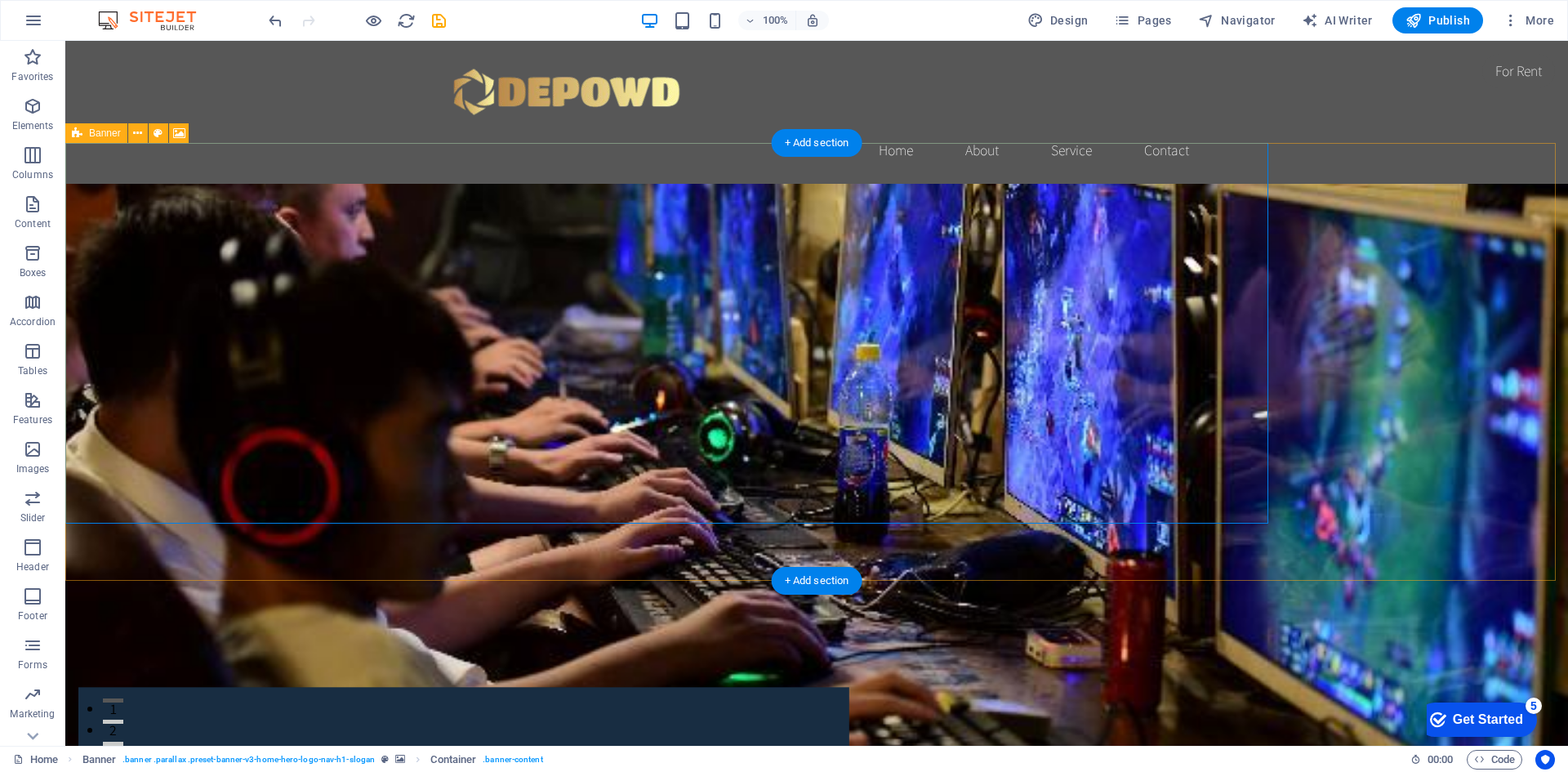
click at [1416, 375] on figure at bounding box center [816, 536] width 1503 height 705
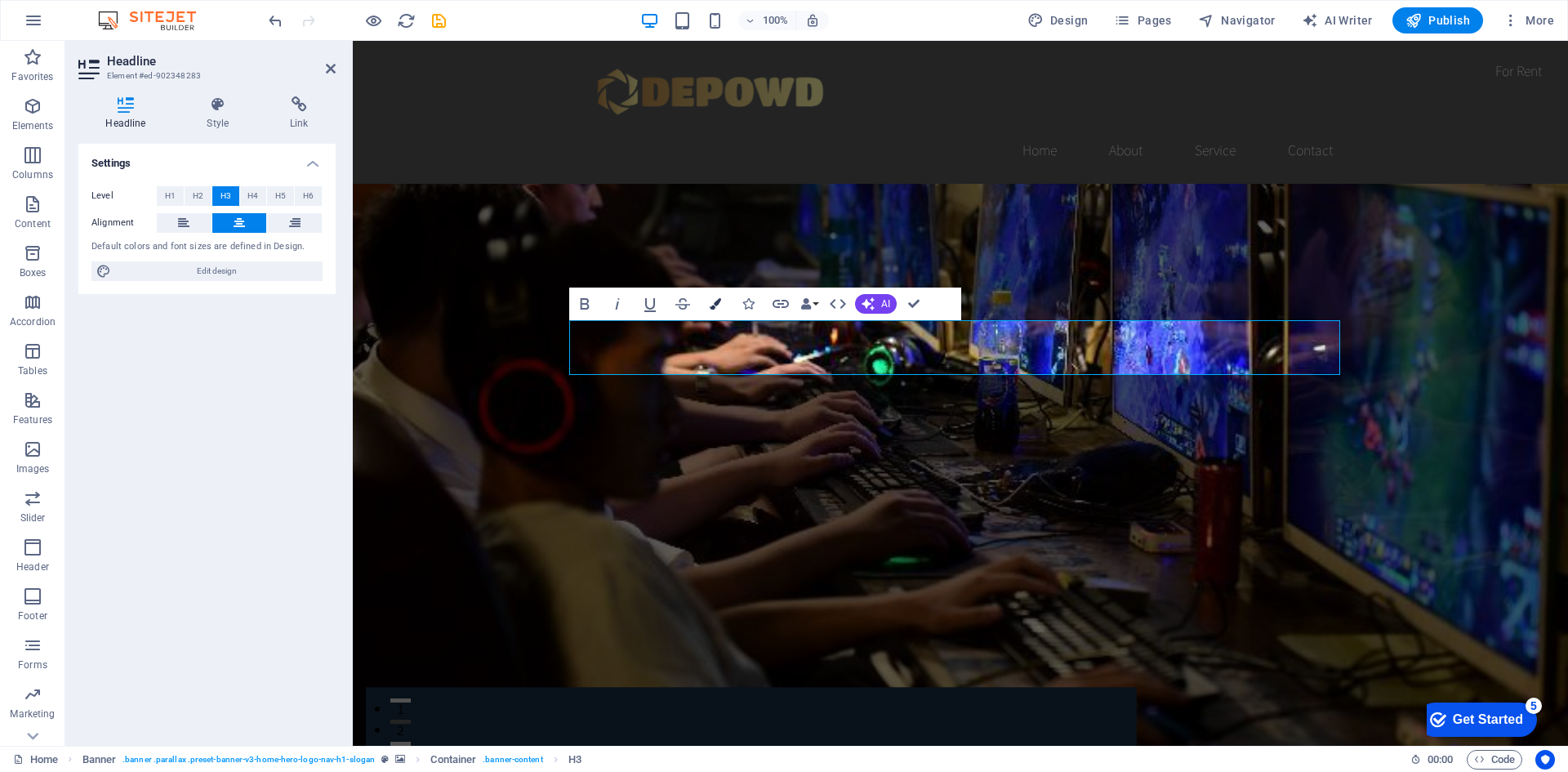
click at [714, 309] on icon "button" at bounding box center [715, 304] width 12 height 12
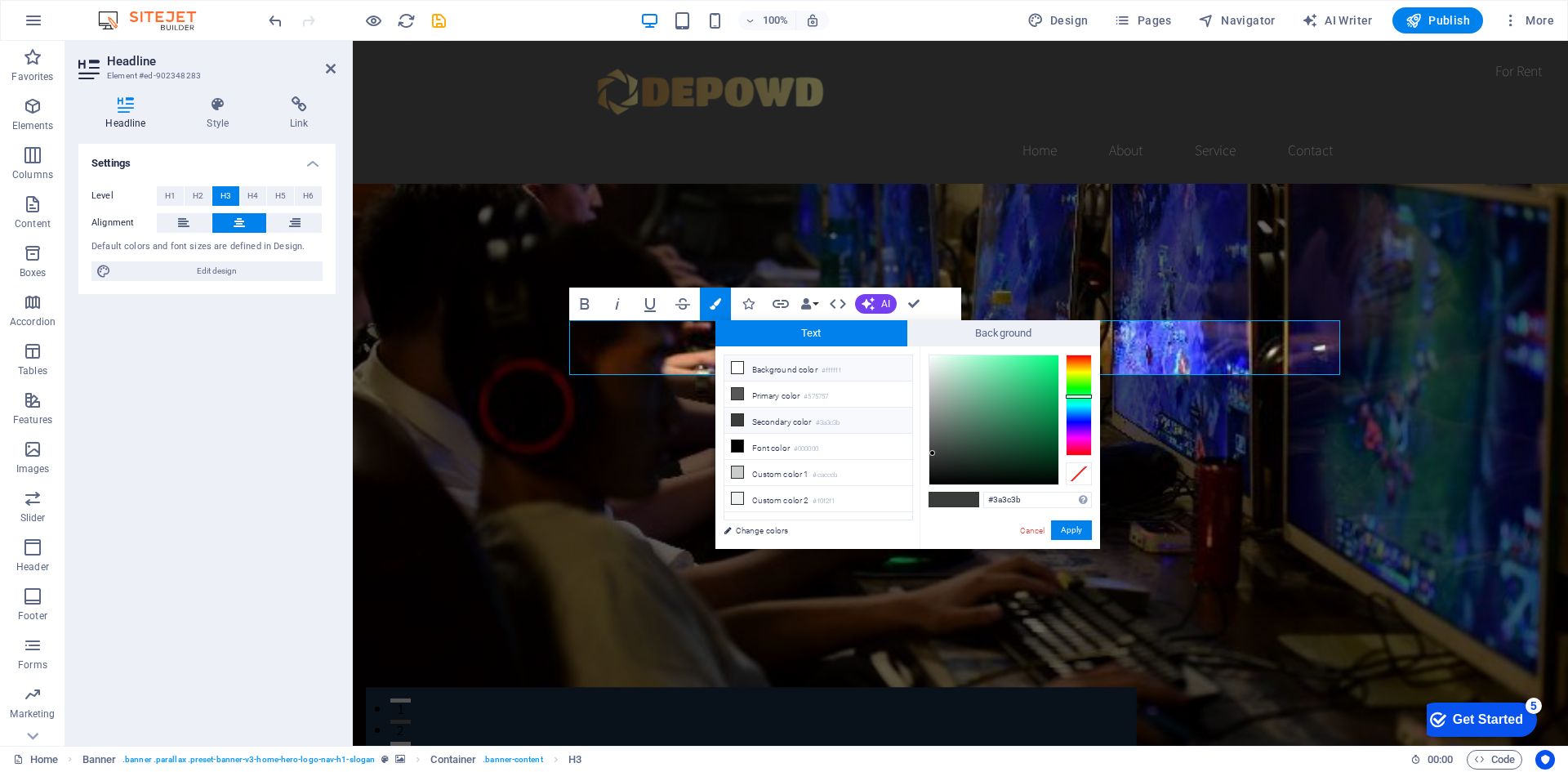
click at [734, 366] on icon at bounding box center [738, 368] width 12 height 12
type input "#ffffff"
click at [734, 366] on icon at bounding box center [738, 368] width 12 height 12
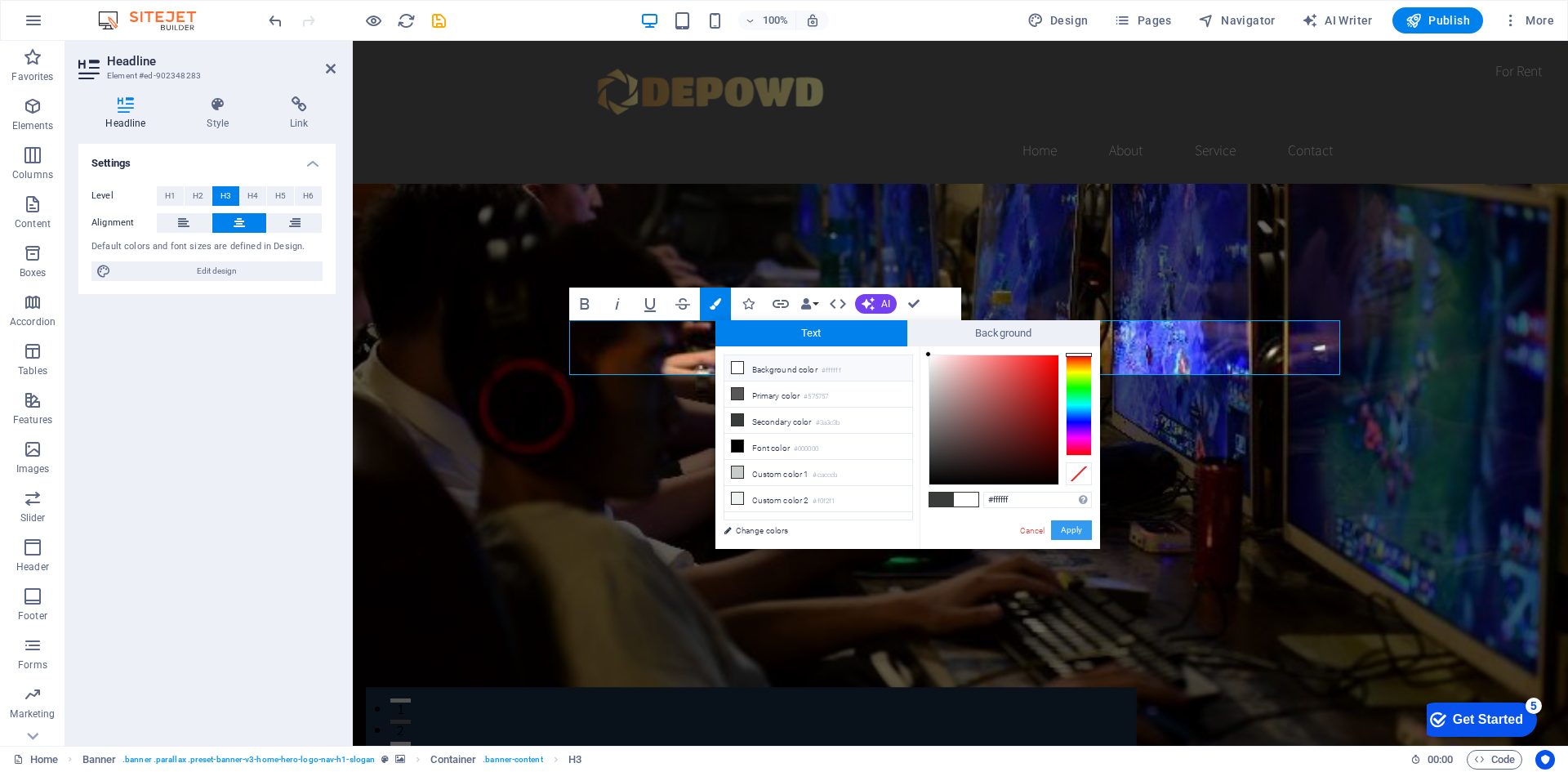
click at [1062, 536] on button "Apply" at bounding box center [1071, 530] width 41 height 20
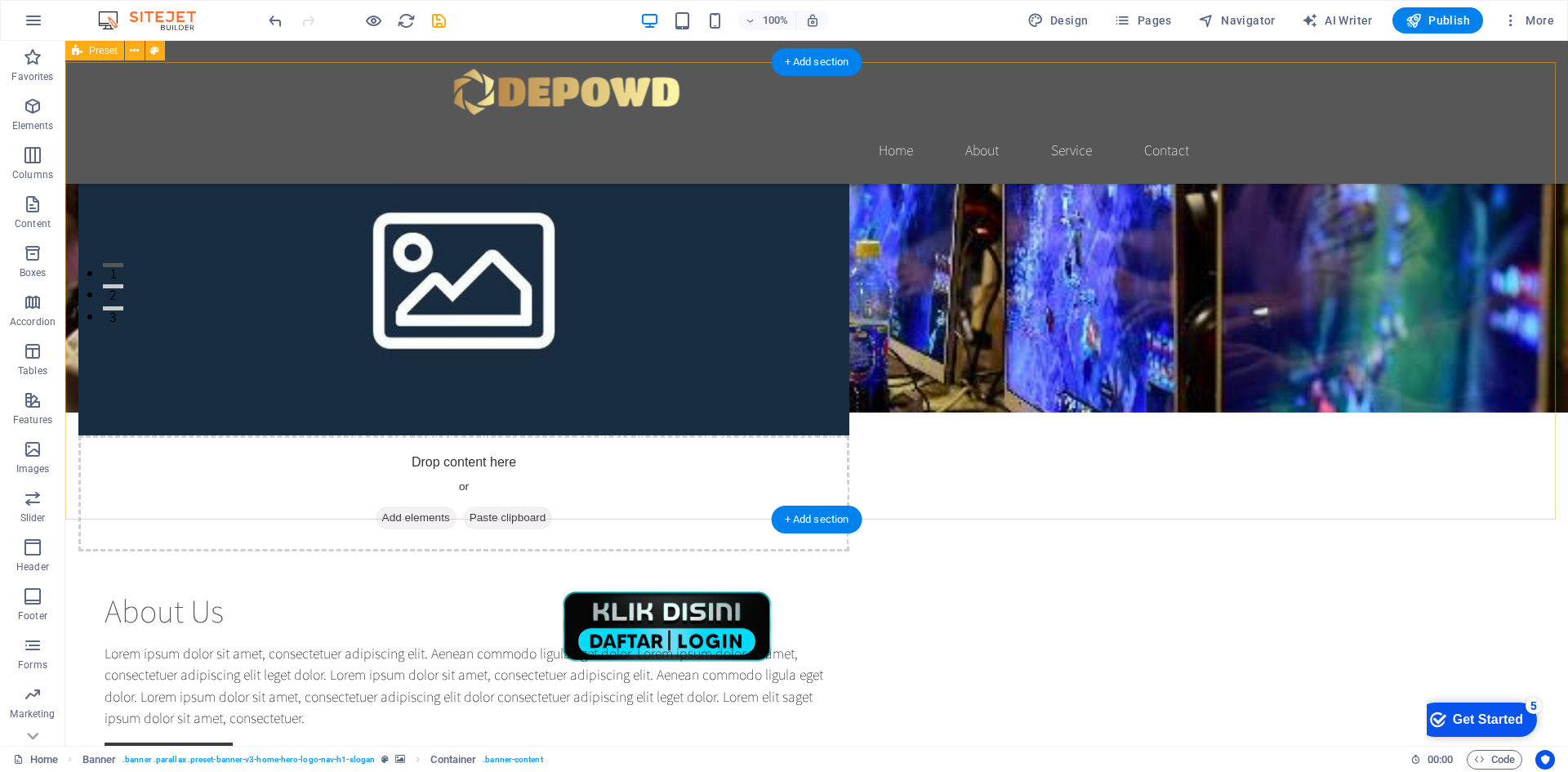
scroll to position [408, 0]
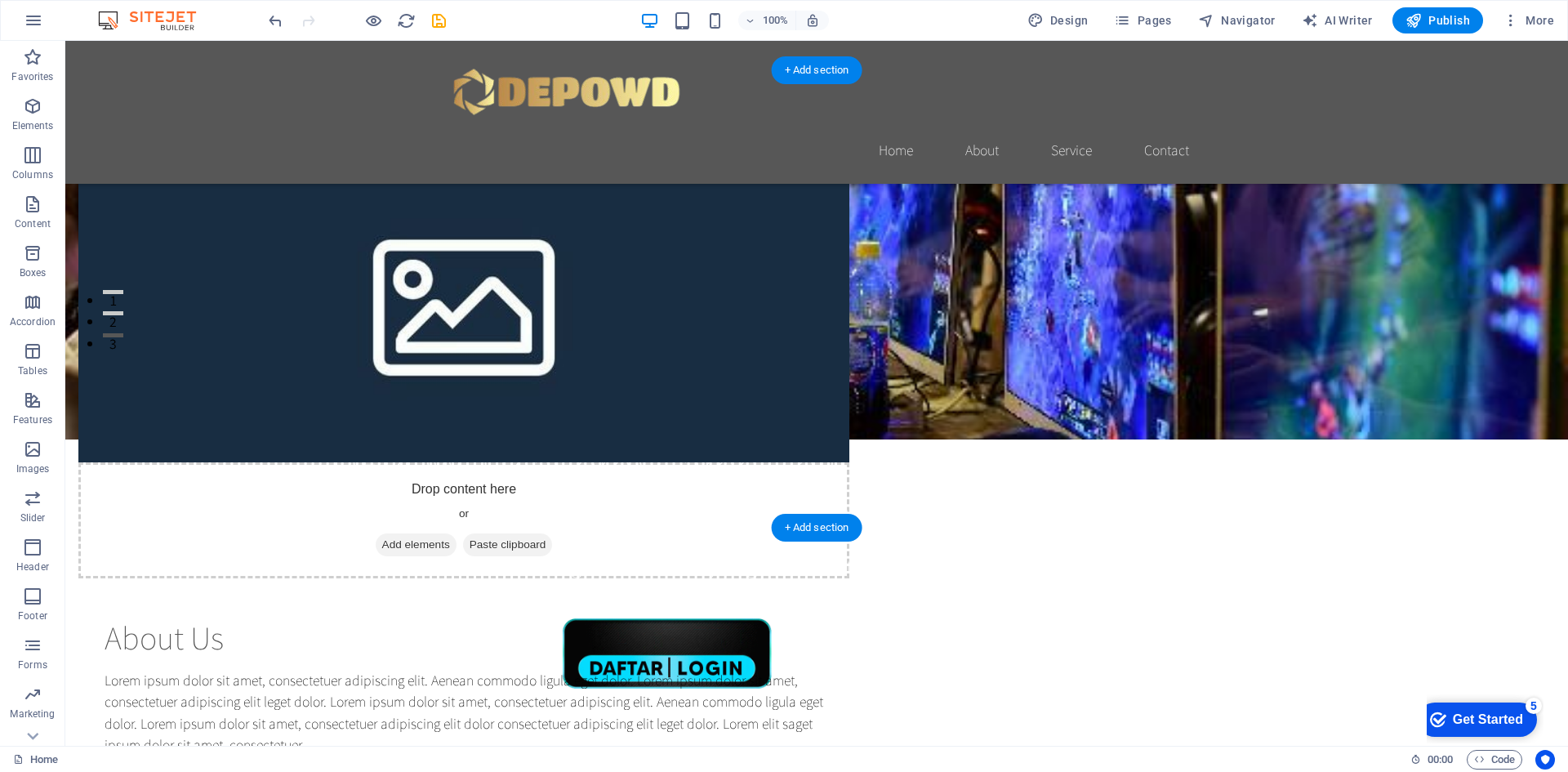
click at [765, 319] on figure at bounding box center [464, 299] width 771 height 326
click at [699, 314] on figure at bounding box center [464, 299] width 771 height 326
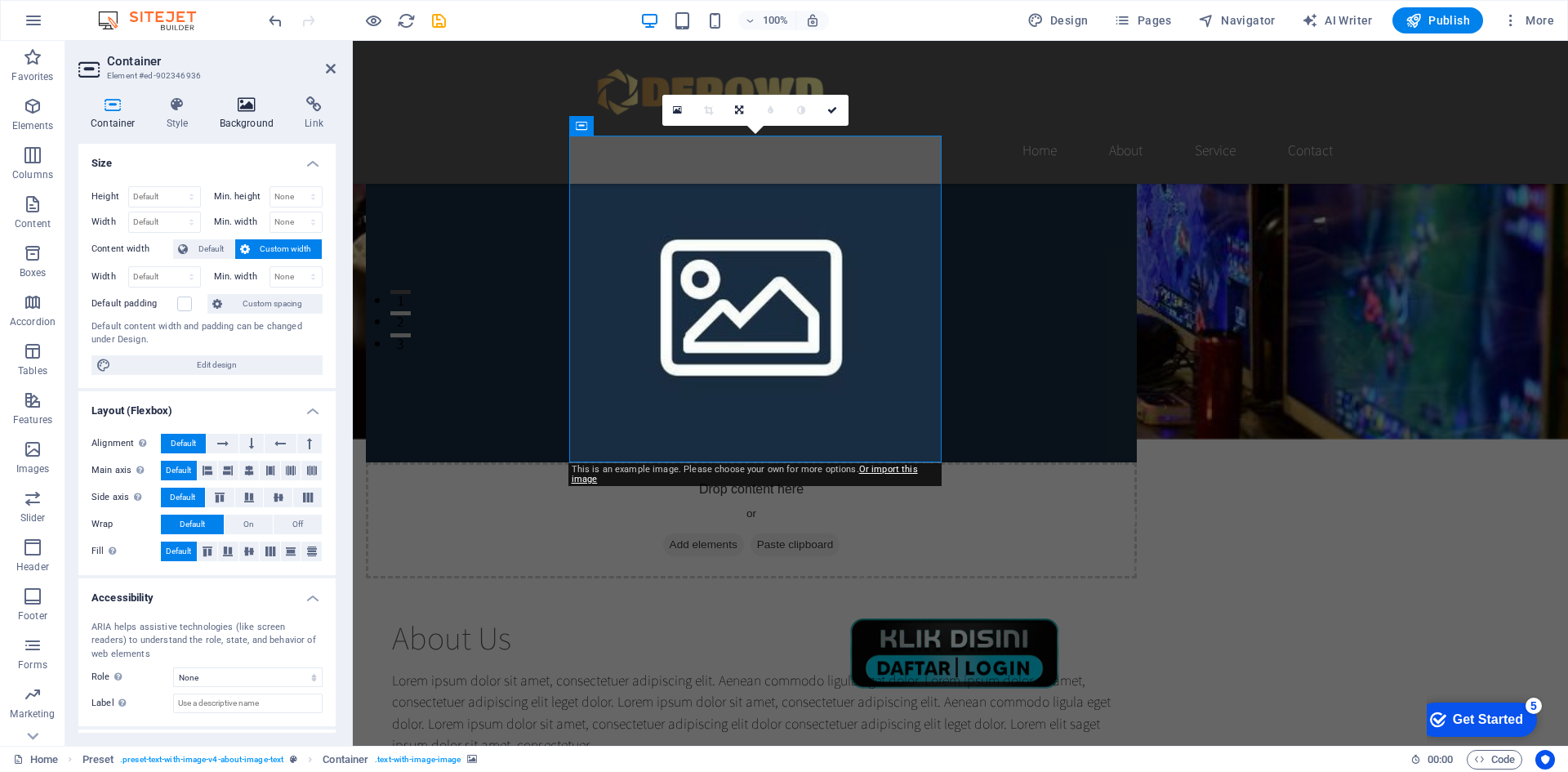
click at [238, 127] on h4 "Background" at bounding box center [250, 113] width 86 height 34
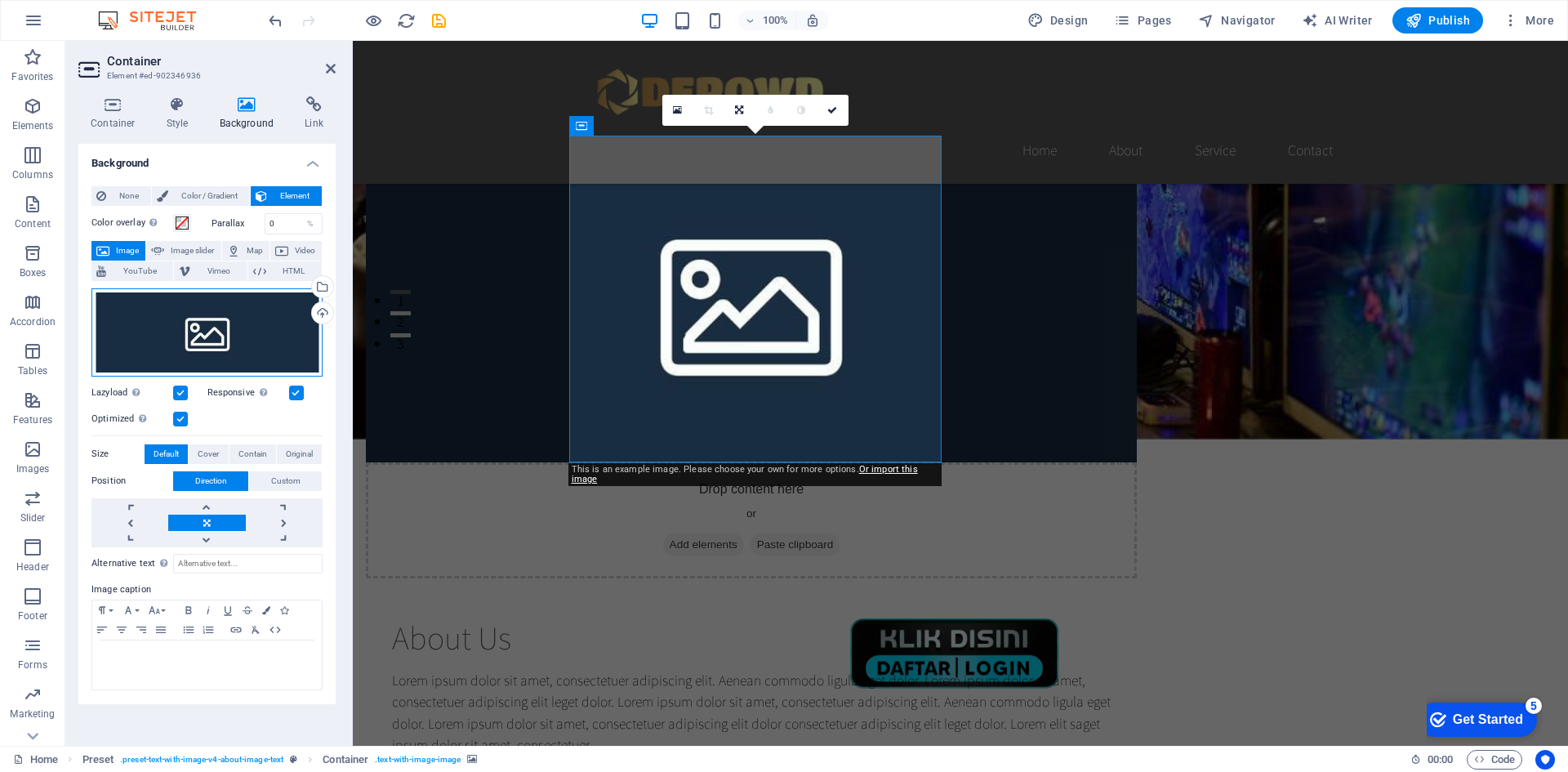
click at [203, 340] on div "Drag files here, click to choose files or select files from Files or our free s…" at bounding box center [207, 332] width 231 height 88
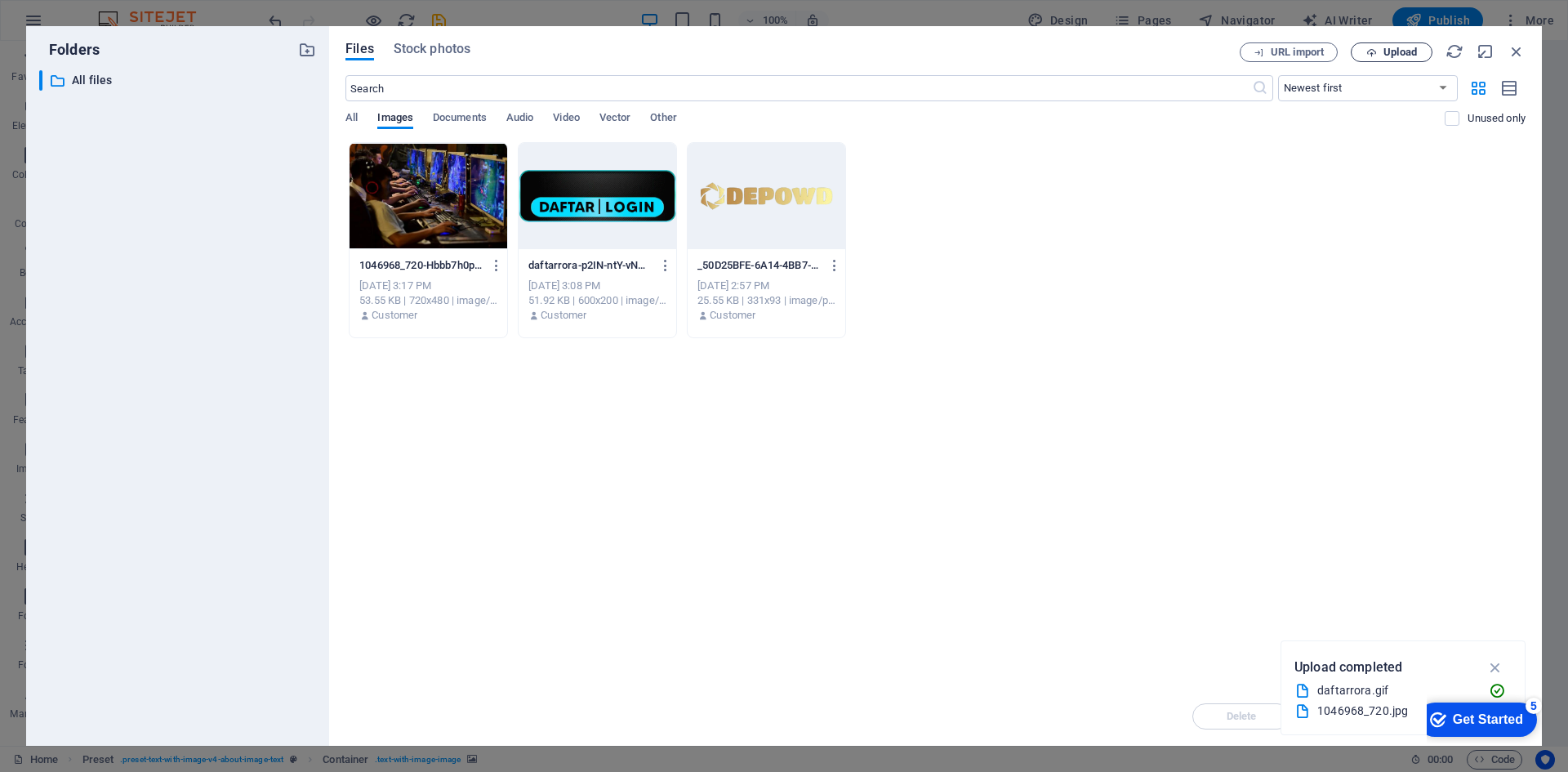
click at [1386, 50] on span "Upload" at bounding box center [1401, 52] width 33 height 10
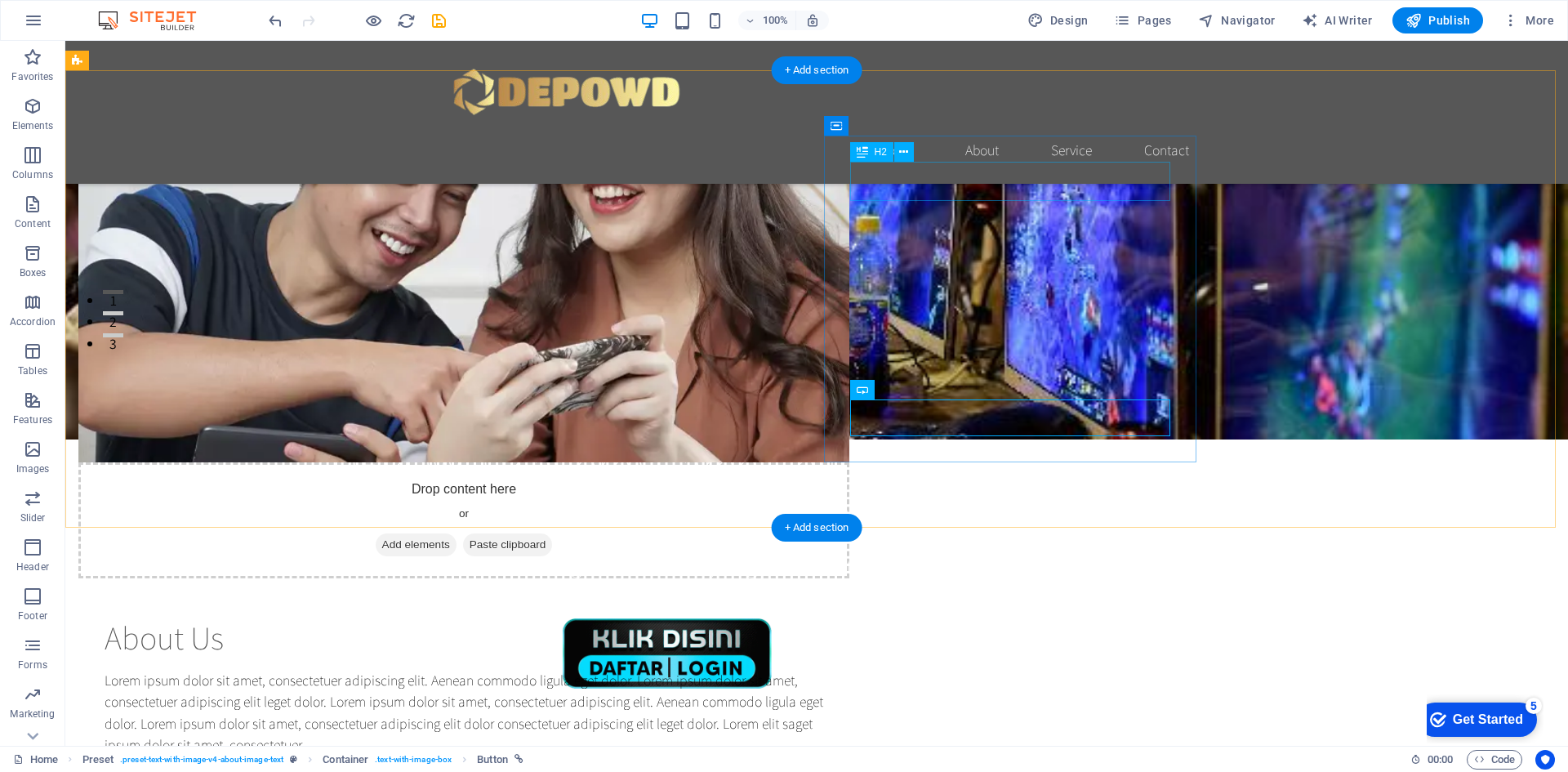
click at [824, 618] on div "About Us" at bounding box center [464, 637] width 719 height 39
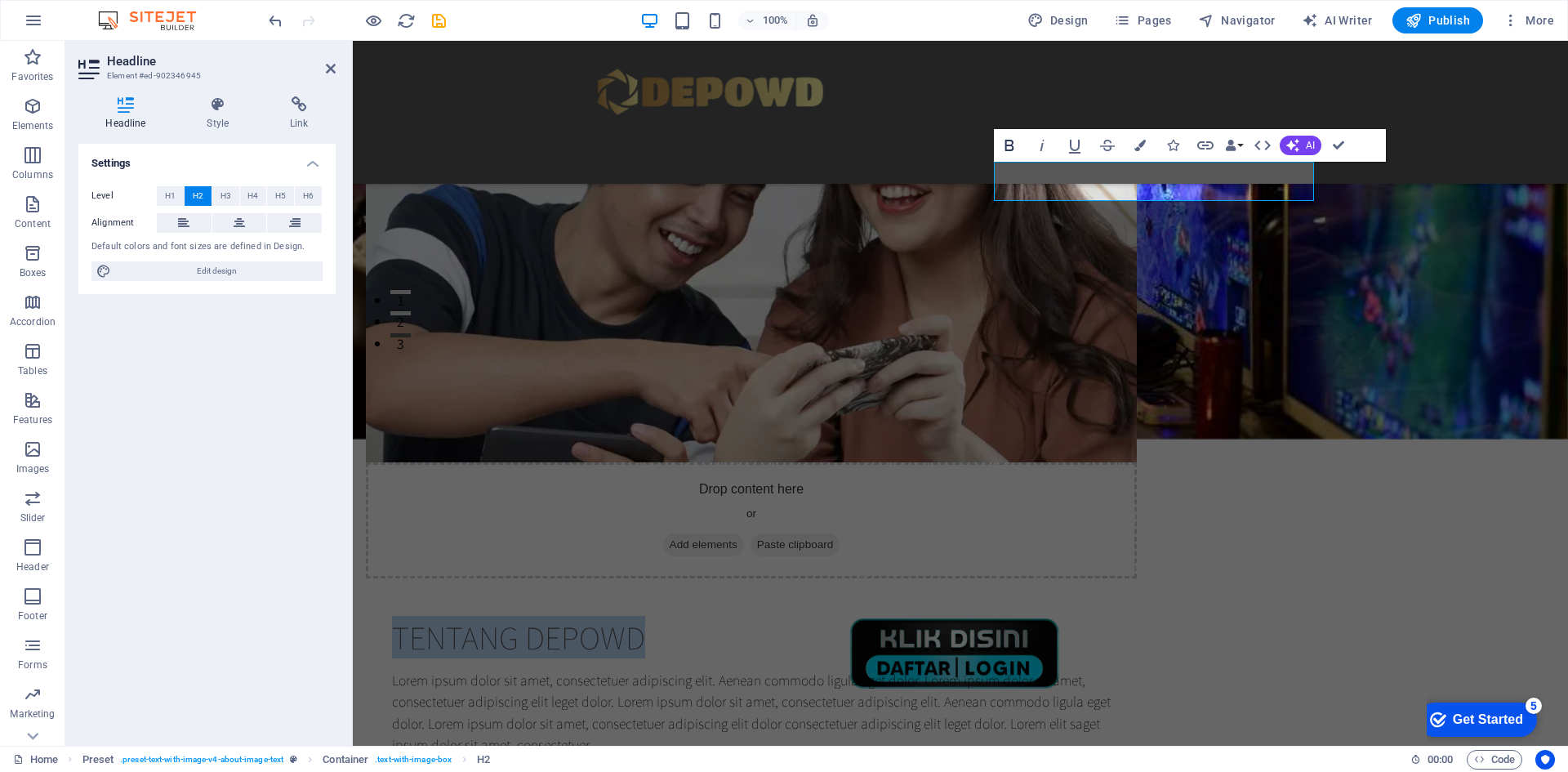
click at [1003, 144] on icon "button" at bounding box center [1010, 146] width 20 height 20
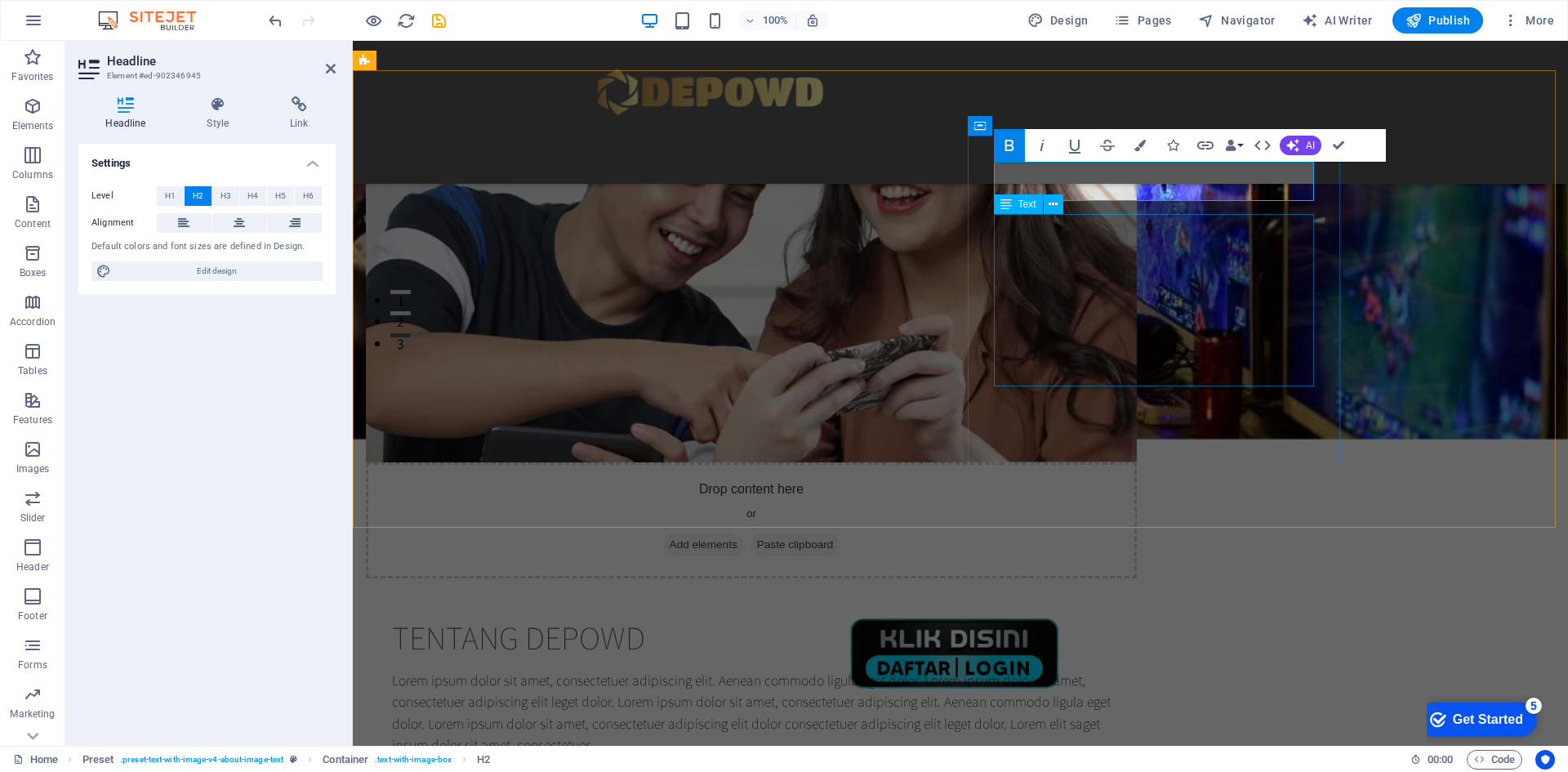
click at [1091, 670] on div "Lorem ipsum dolor sit amet, consectetuer adipiscing elit. Aenean commodo ligula…" at bounding box center [751, 713] width 719 height 87
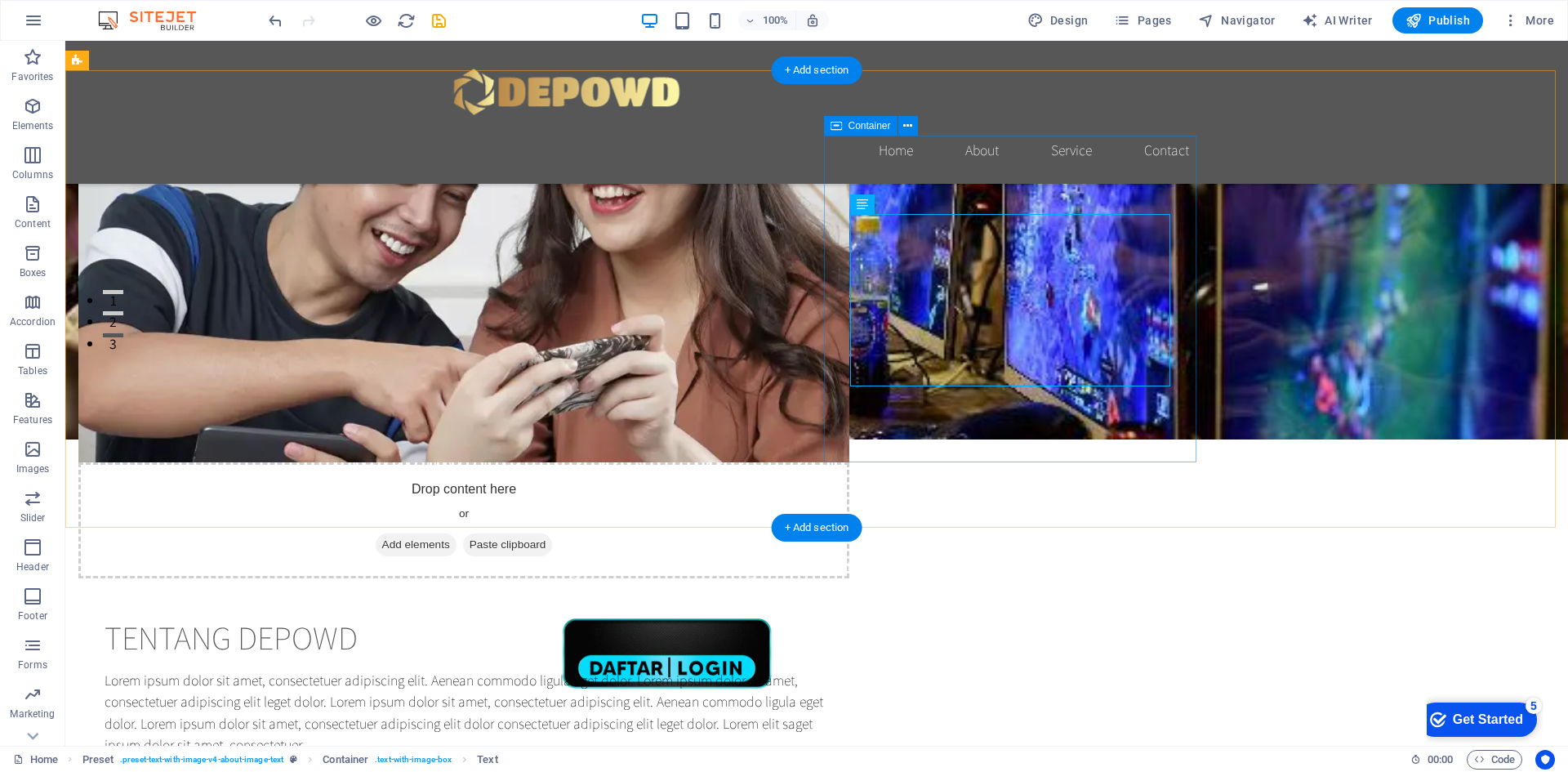
click at [1239, 277] on div "Drop content here or Add elements Paste clipboard TENTANG DEPOWD Lorem ipsum do…" at bounding box center [816, 483] width 1503 height 827
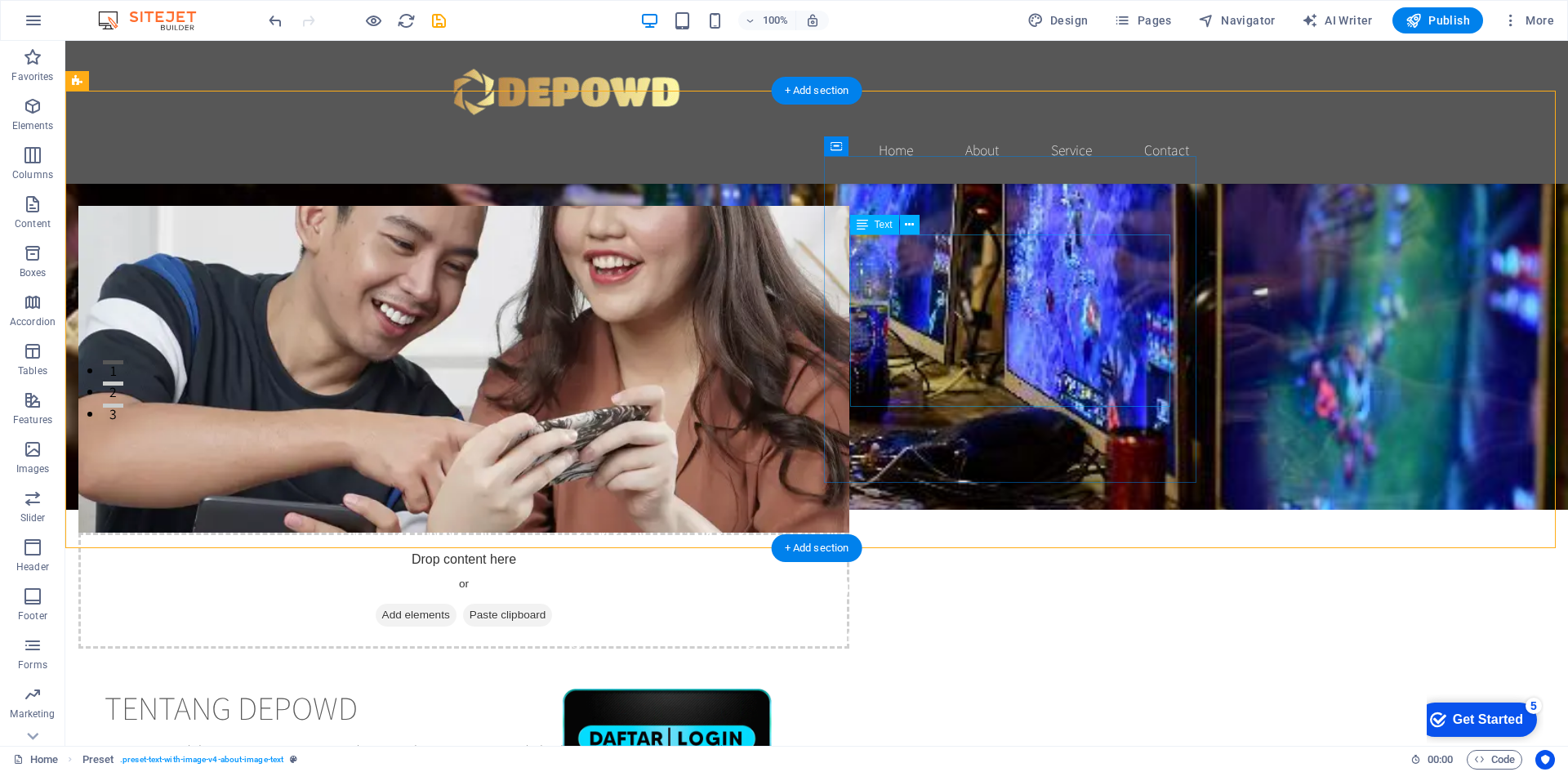
scroll to position [245, 0]
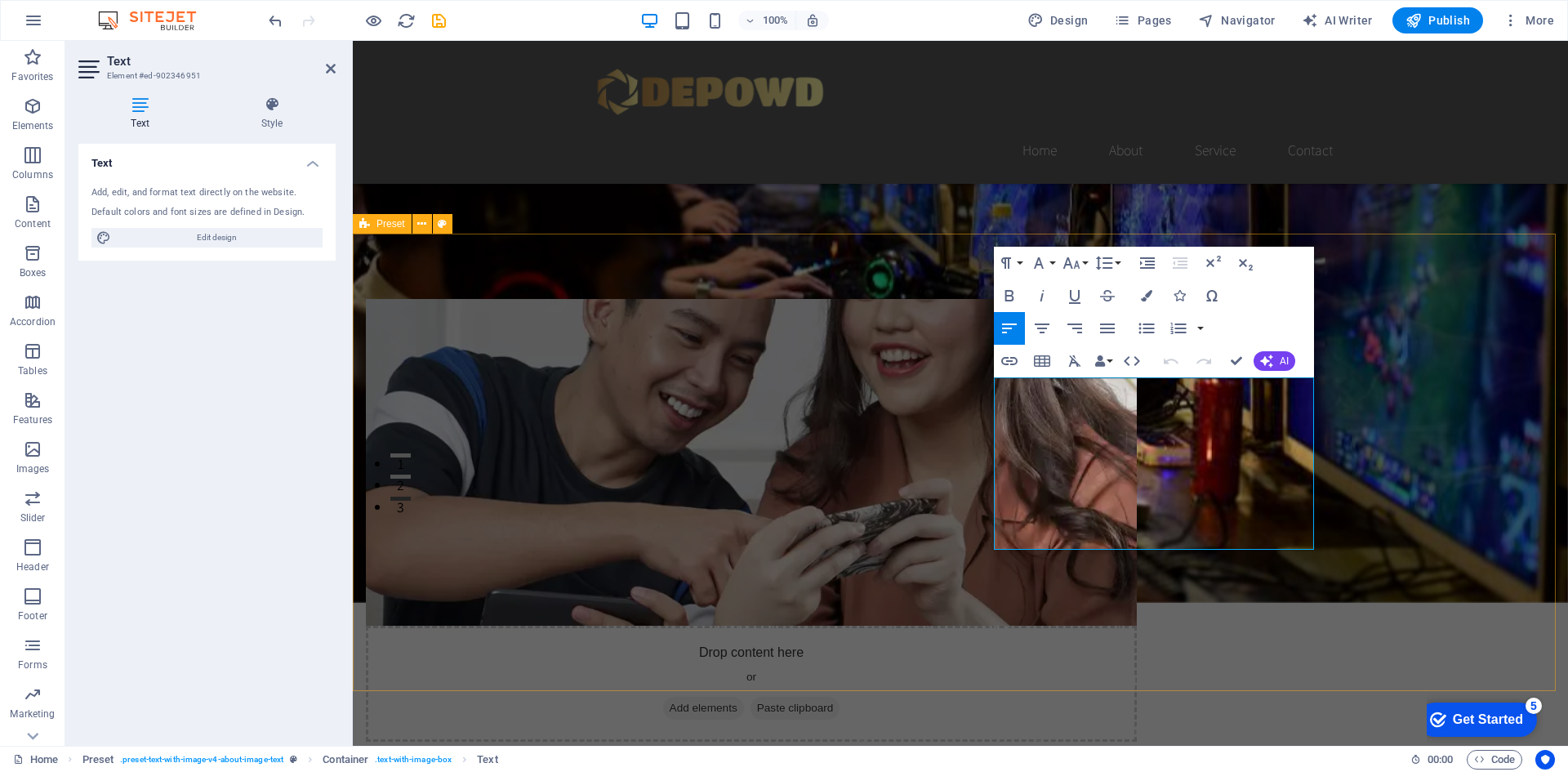
click at [768, 239] on div "Drop content here or Add elements Paste clipboard TENTANG DEPOWD Lorem ipsum do…" at bounding box center [961, 647] width 1216 height 827
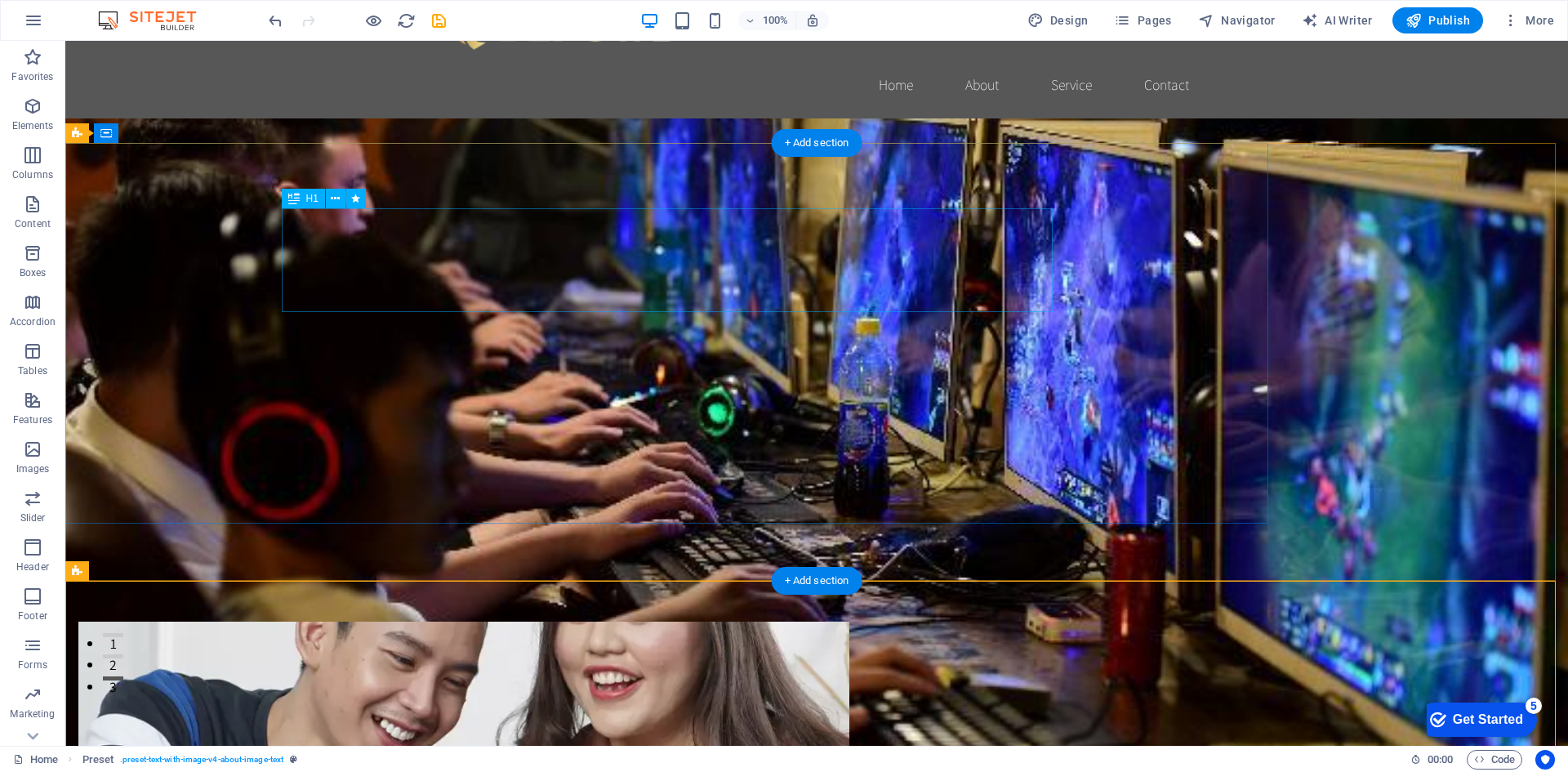
scroll to position [0, 0]
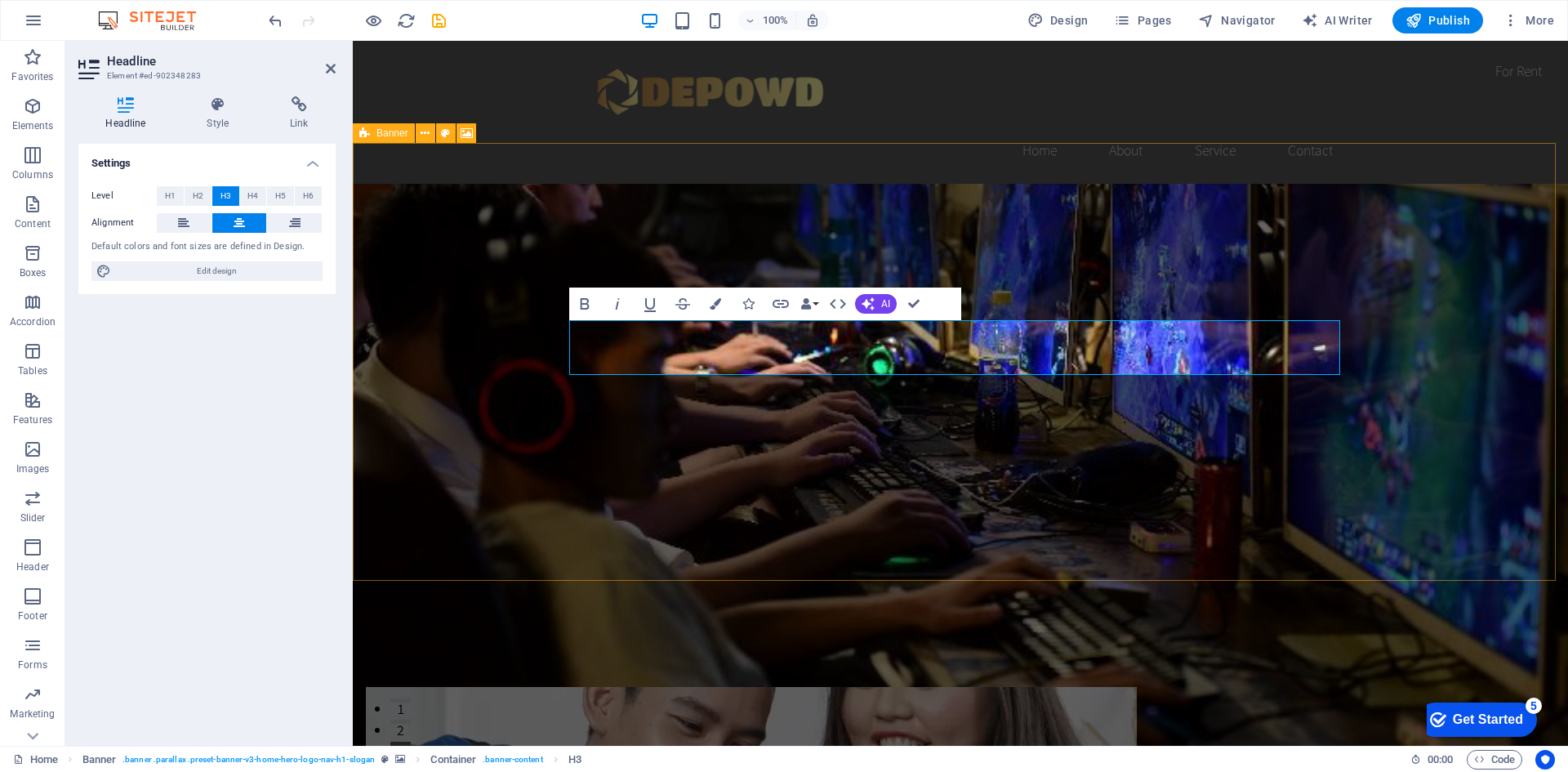
click at [1301, 578] on figure at bounding box center [961, 536] width 1216 height 705
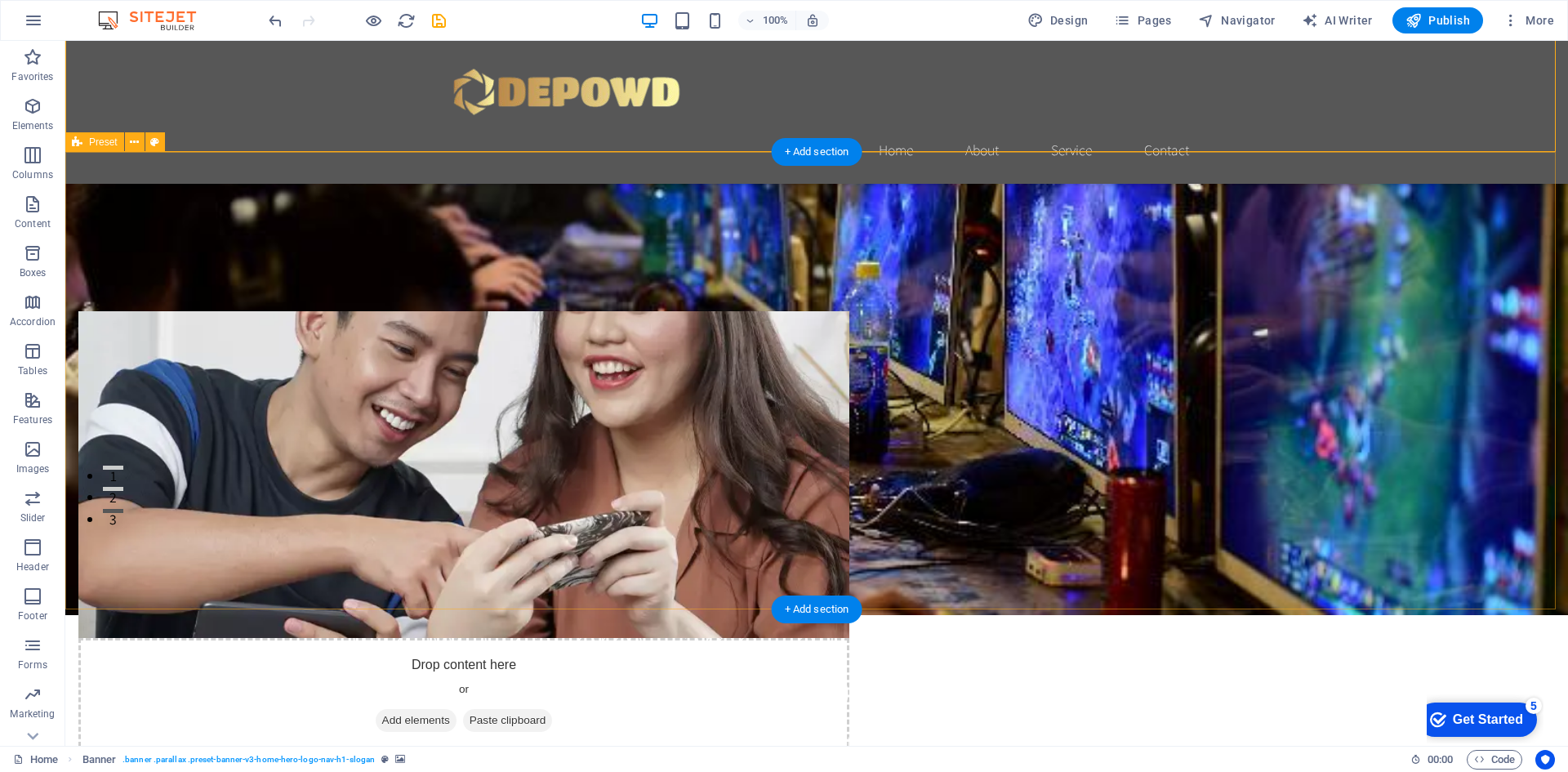
scroll to position [326, 0]
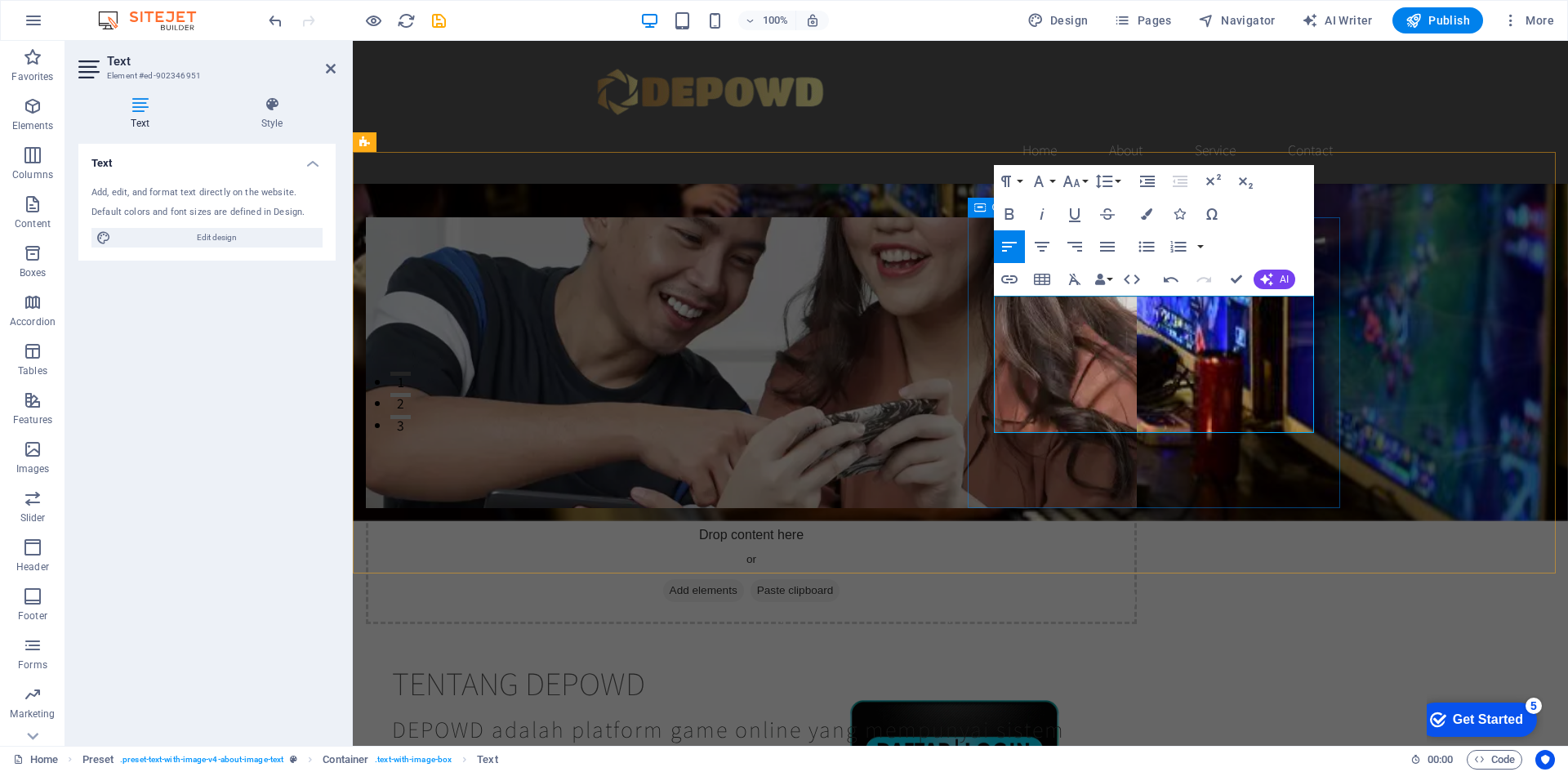
click at [1137, 637] on div "TENTANG DEPOWD DEPOWD adalah platform game online yang mempunyai sistem proses …" at bounding box center [751, 741] width 771 height 209
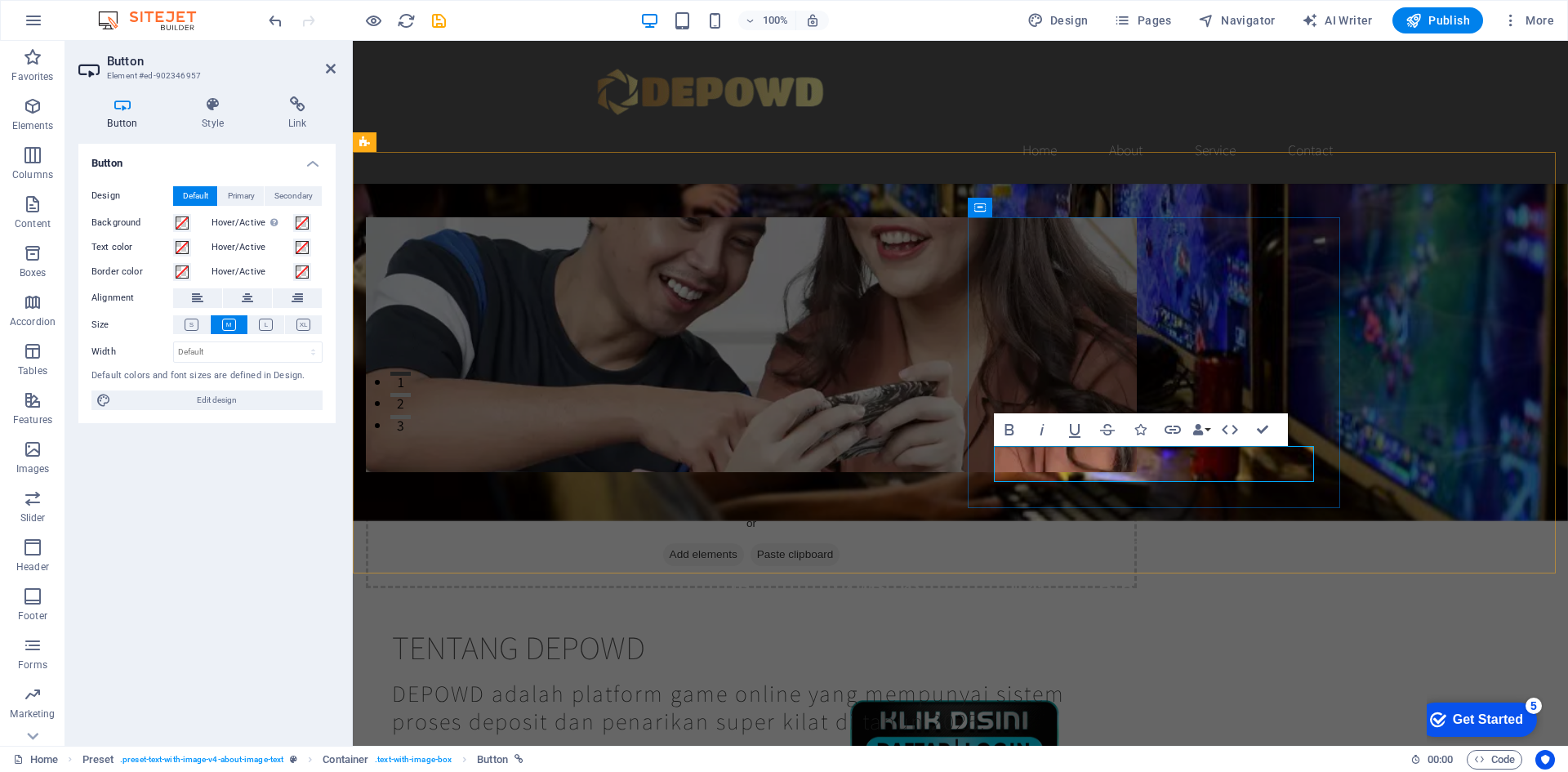
click at [520, 747] on link "Learn more" at bounding box center [456, 765] width 128 height 36
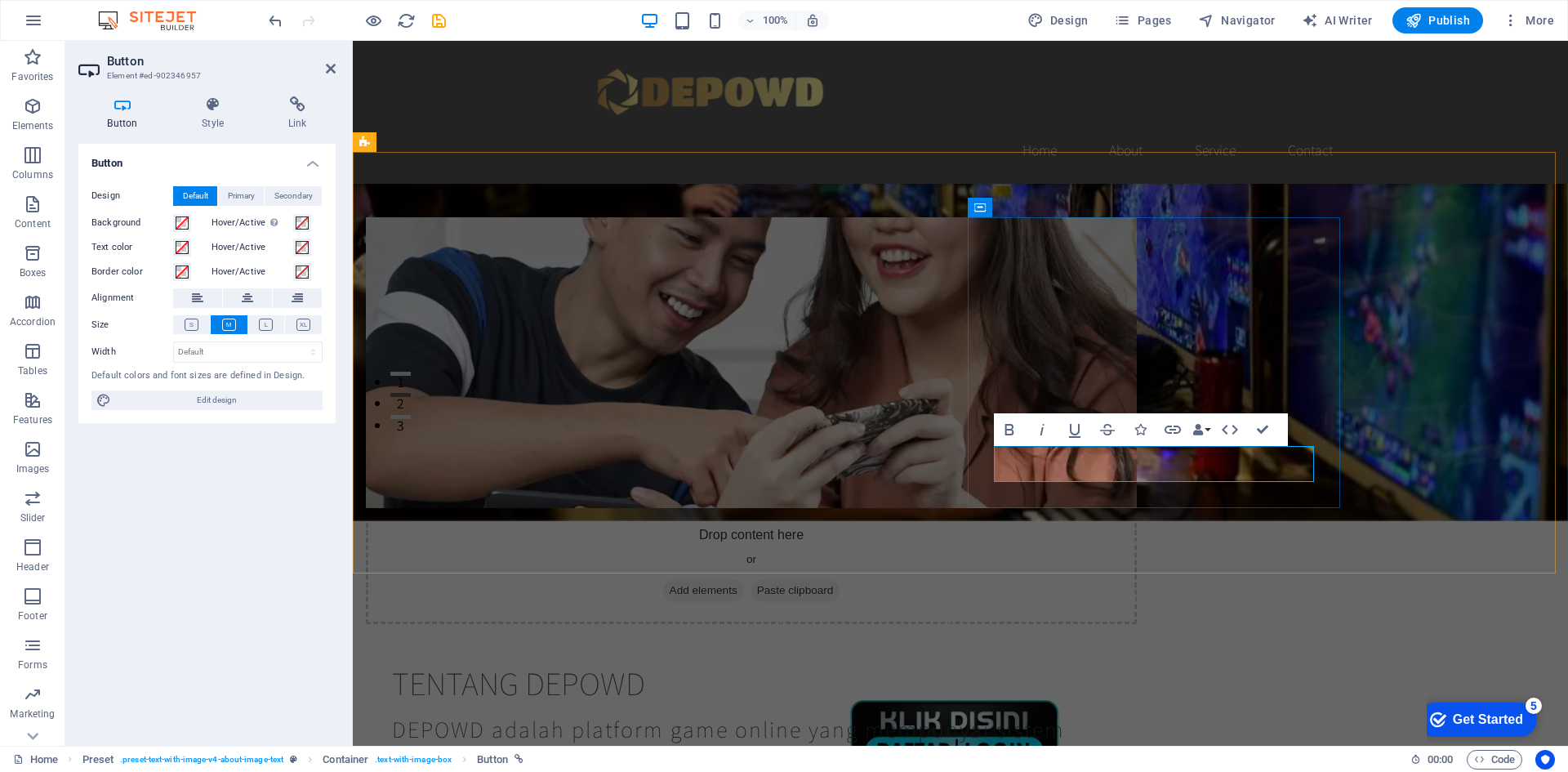
click at [1327, 524] on div "Drop content here or Add elements Paste clipboard TENTANG DEPOWD DEPOWD adalah …" at bounding box center [961, 531] width 1216 height 760
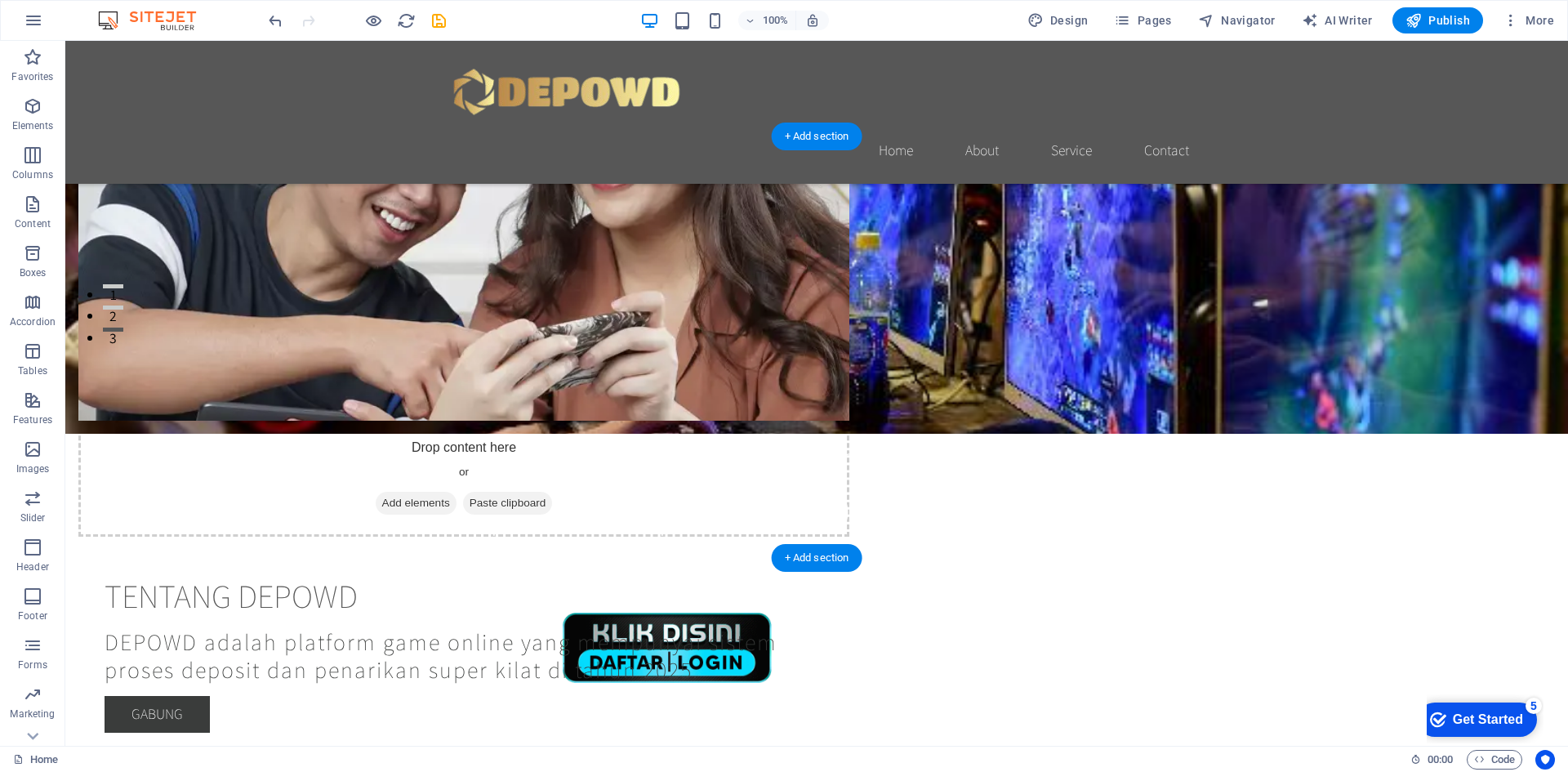
scroll to position [572, 0]
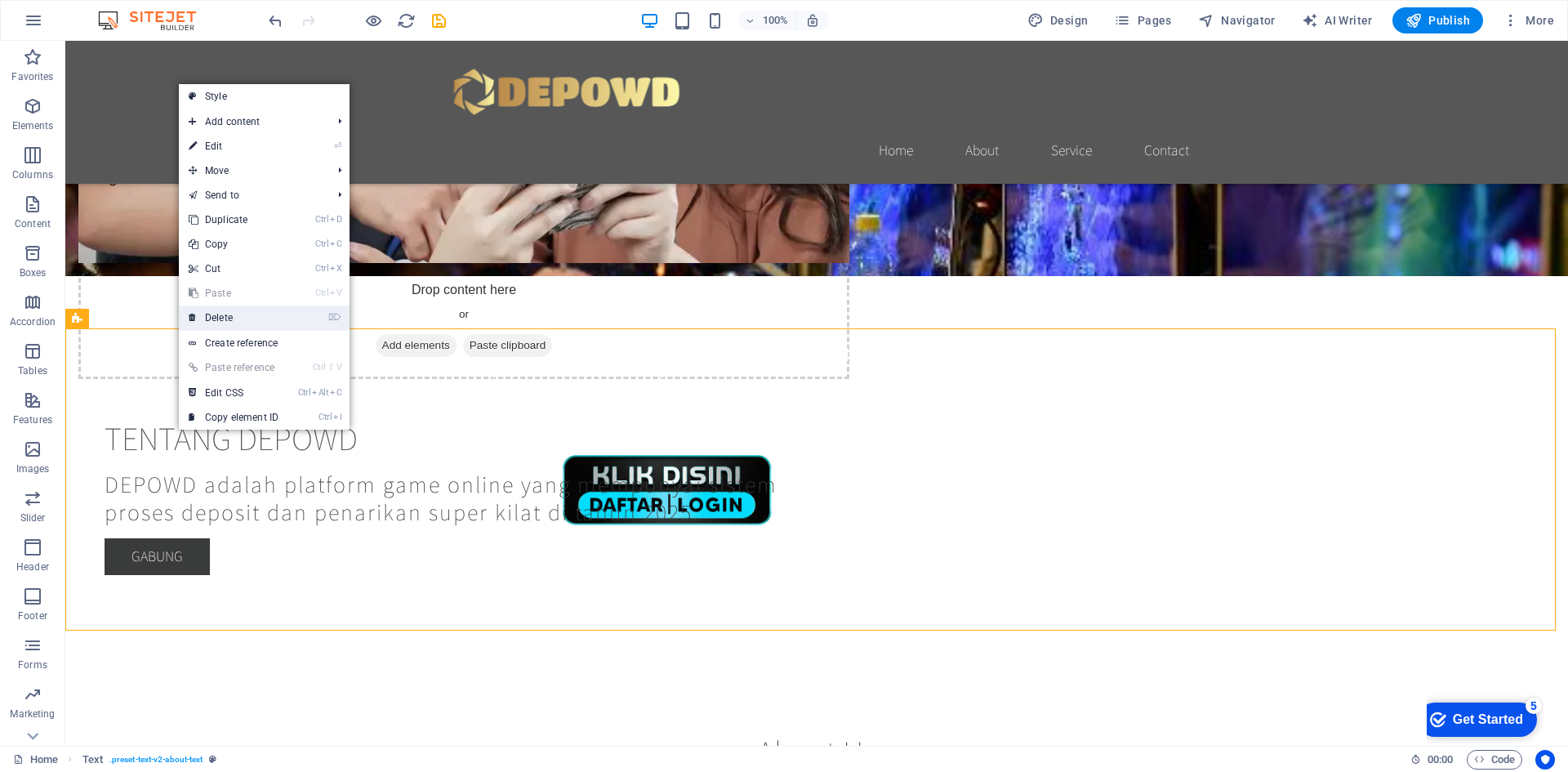
click at [247, 316] on link "⌦ Delete" at bounding box center [233, 317] width 109 height 24
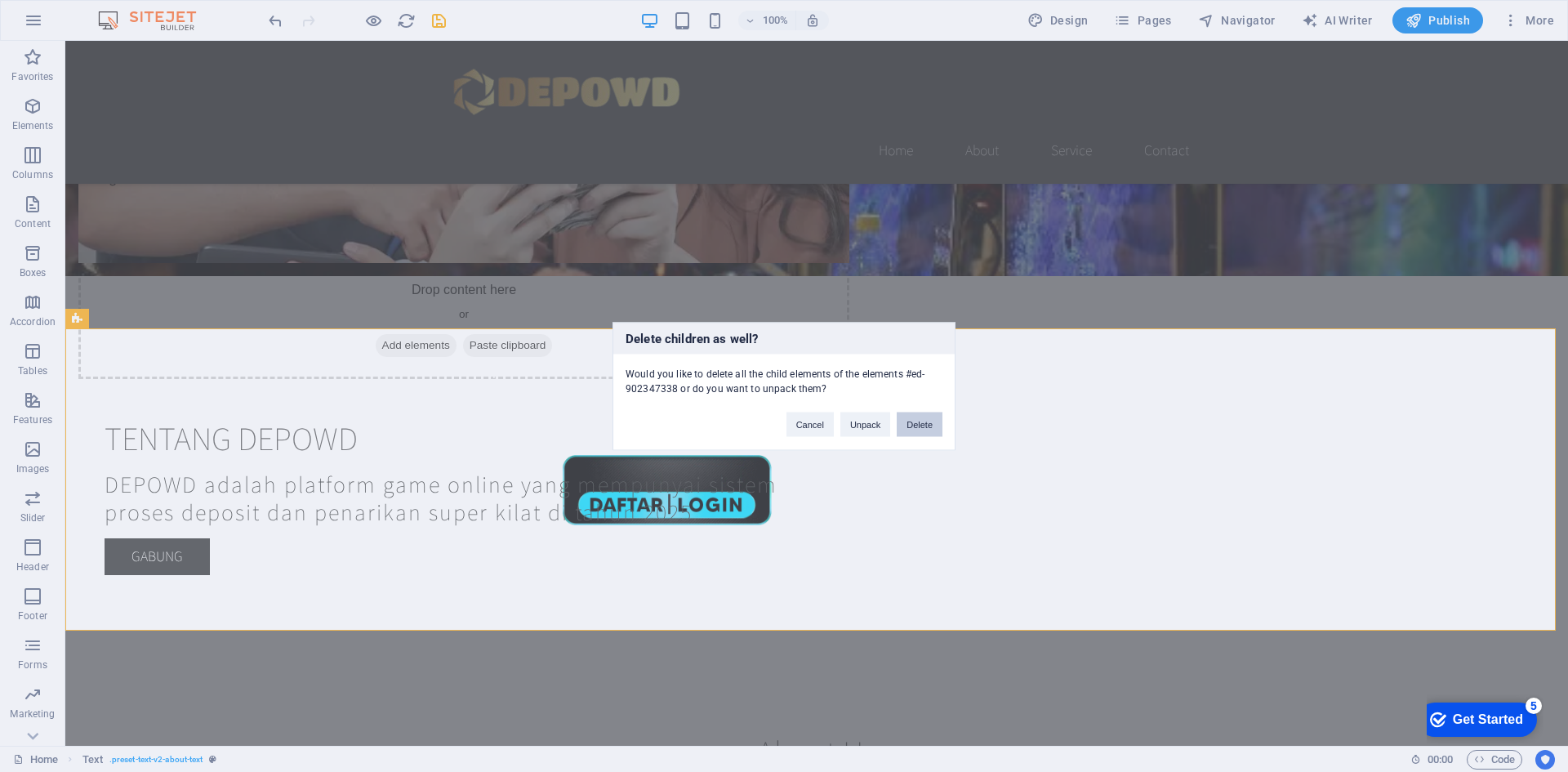
click at [928, 431] on button "Delete" at bounding box center [919, 423] width 46 height 24
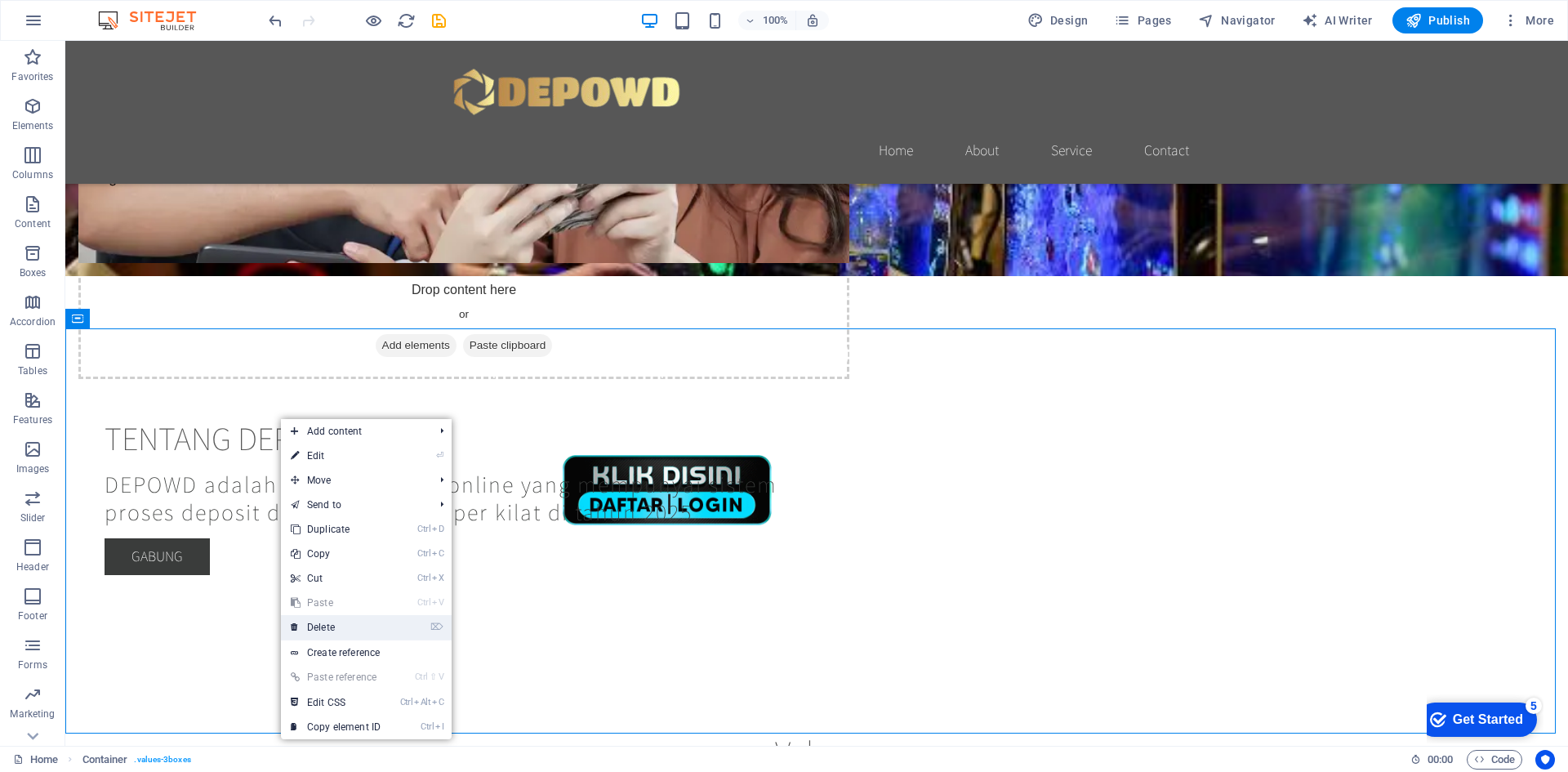
click at [336, 632] on link "⌦ Delete" at bounding box center [335, 627] width 109 height 24
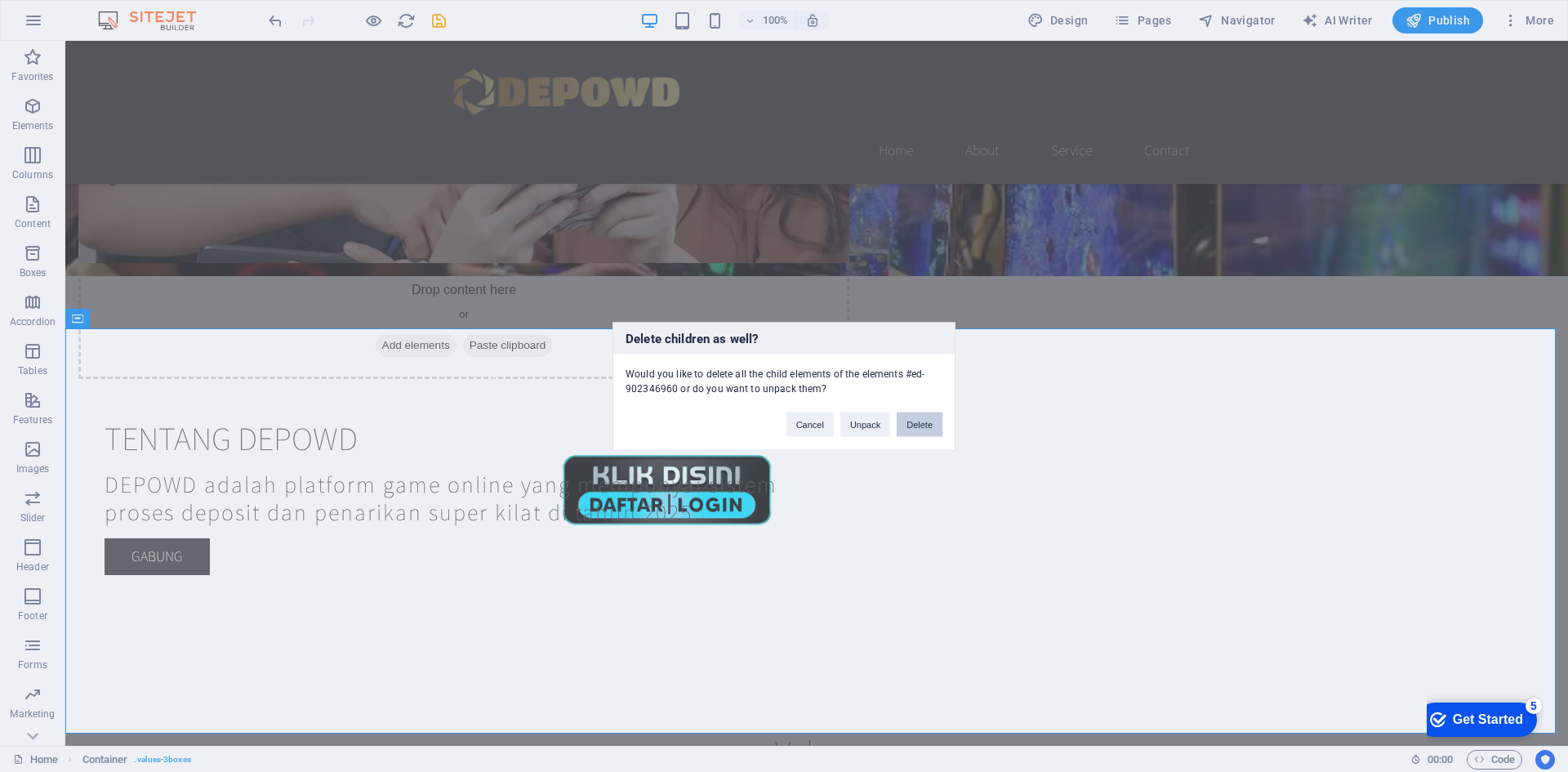
click at [925, 420] on button "Delete" at bounding box center [919, 423] width 46 height 24
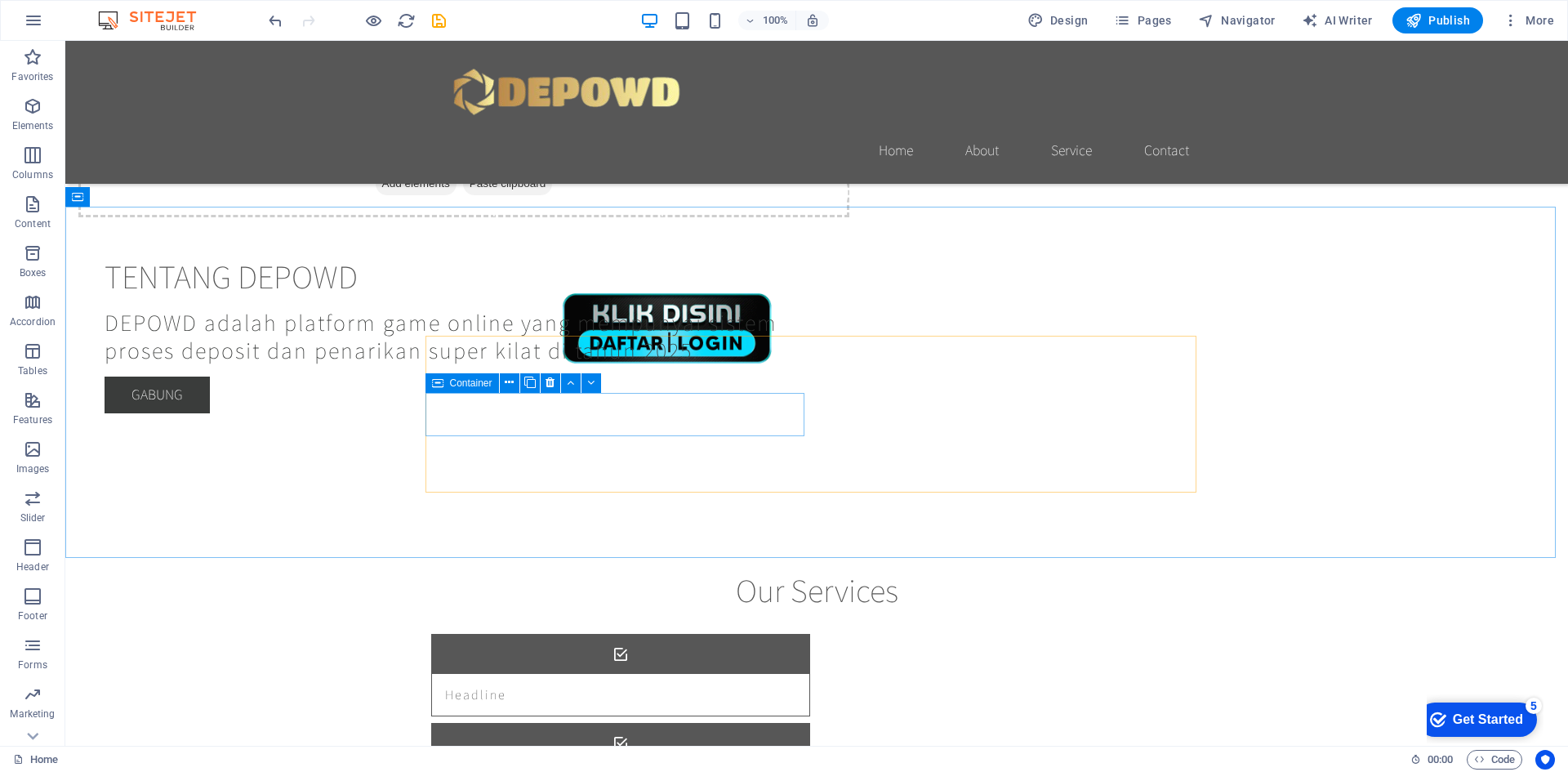
scroll to position [735, 0]
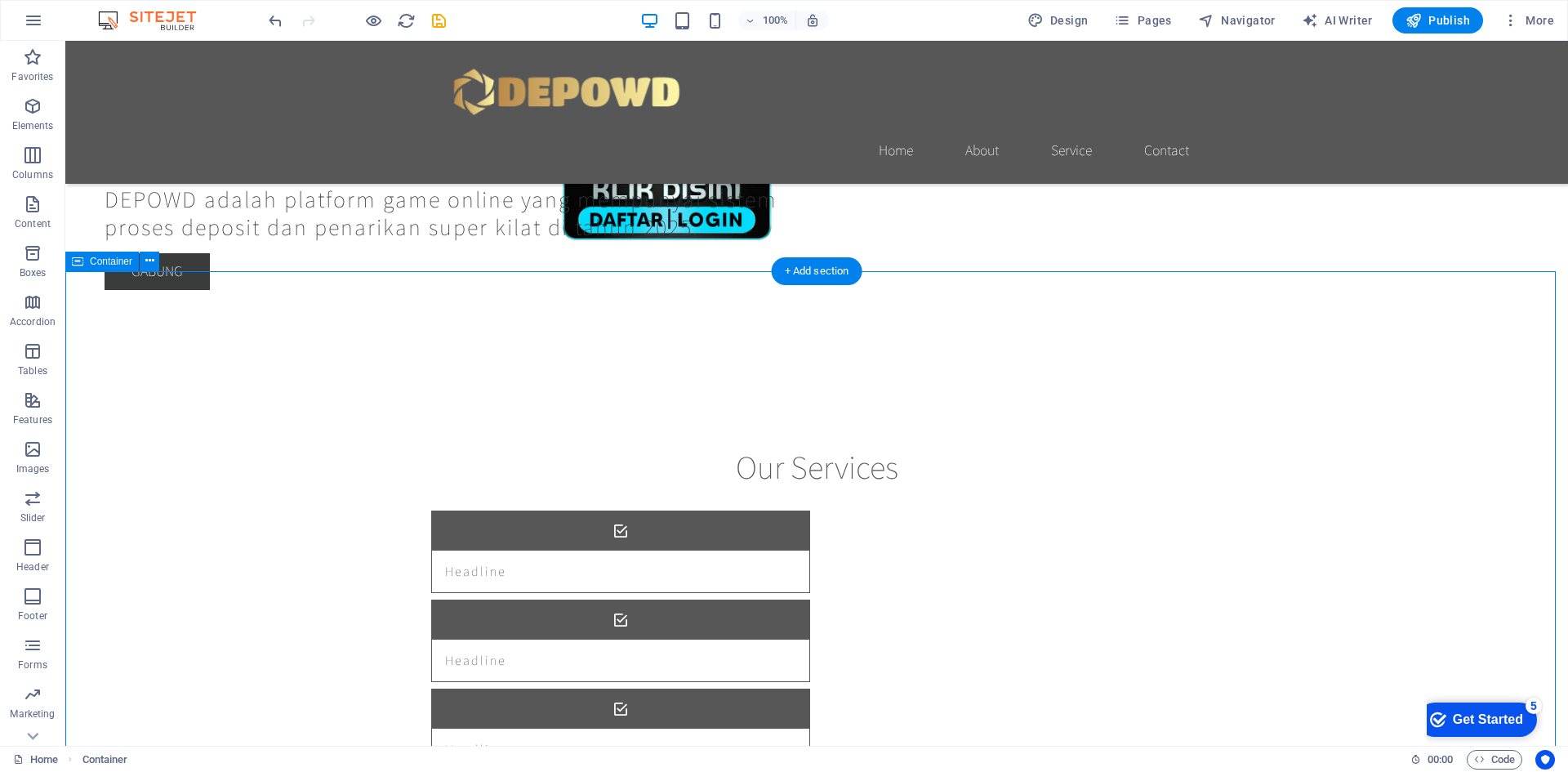
scroll to position [980, 0]
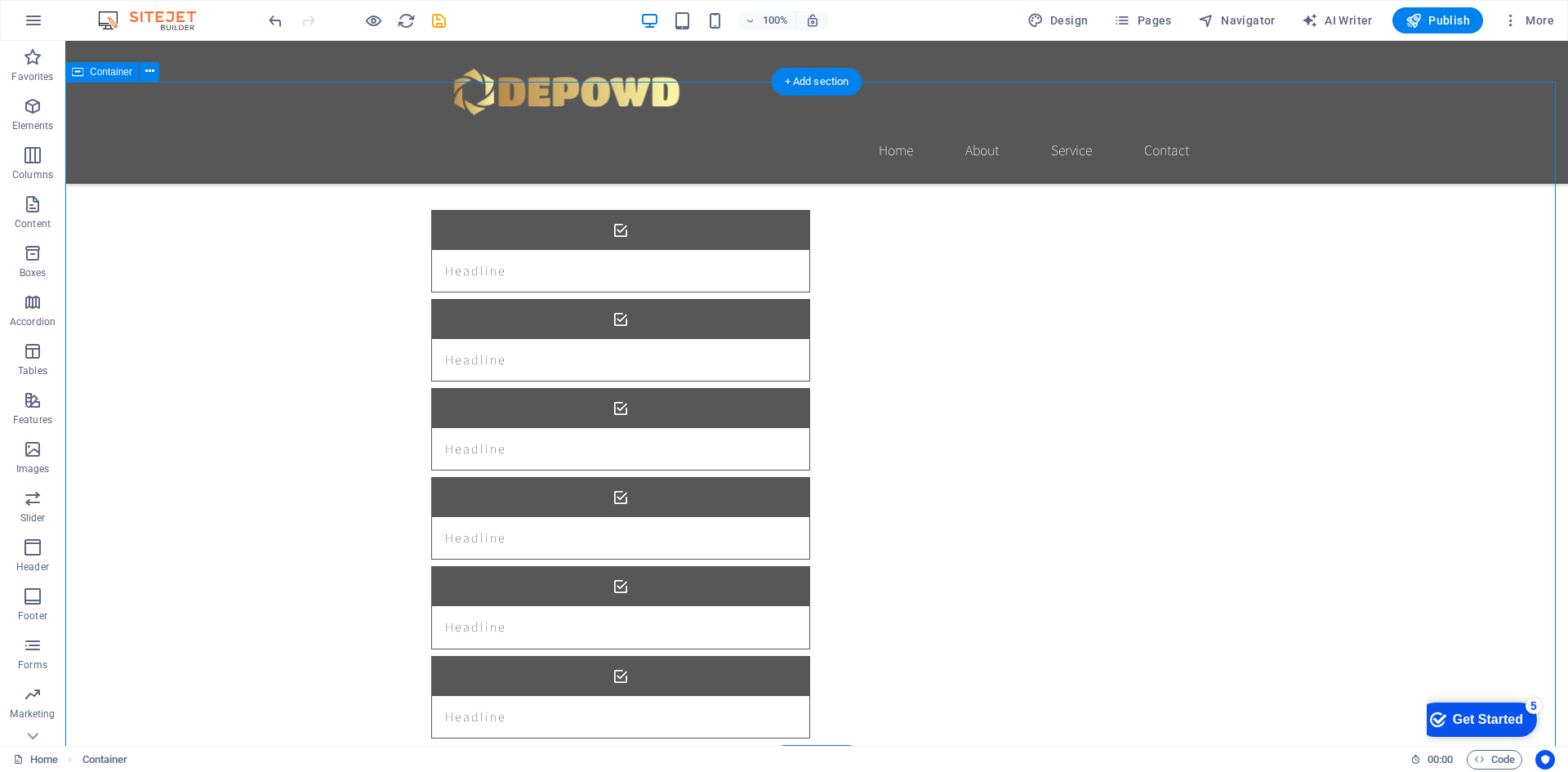
scroll to position [1143, 0]
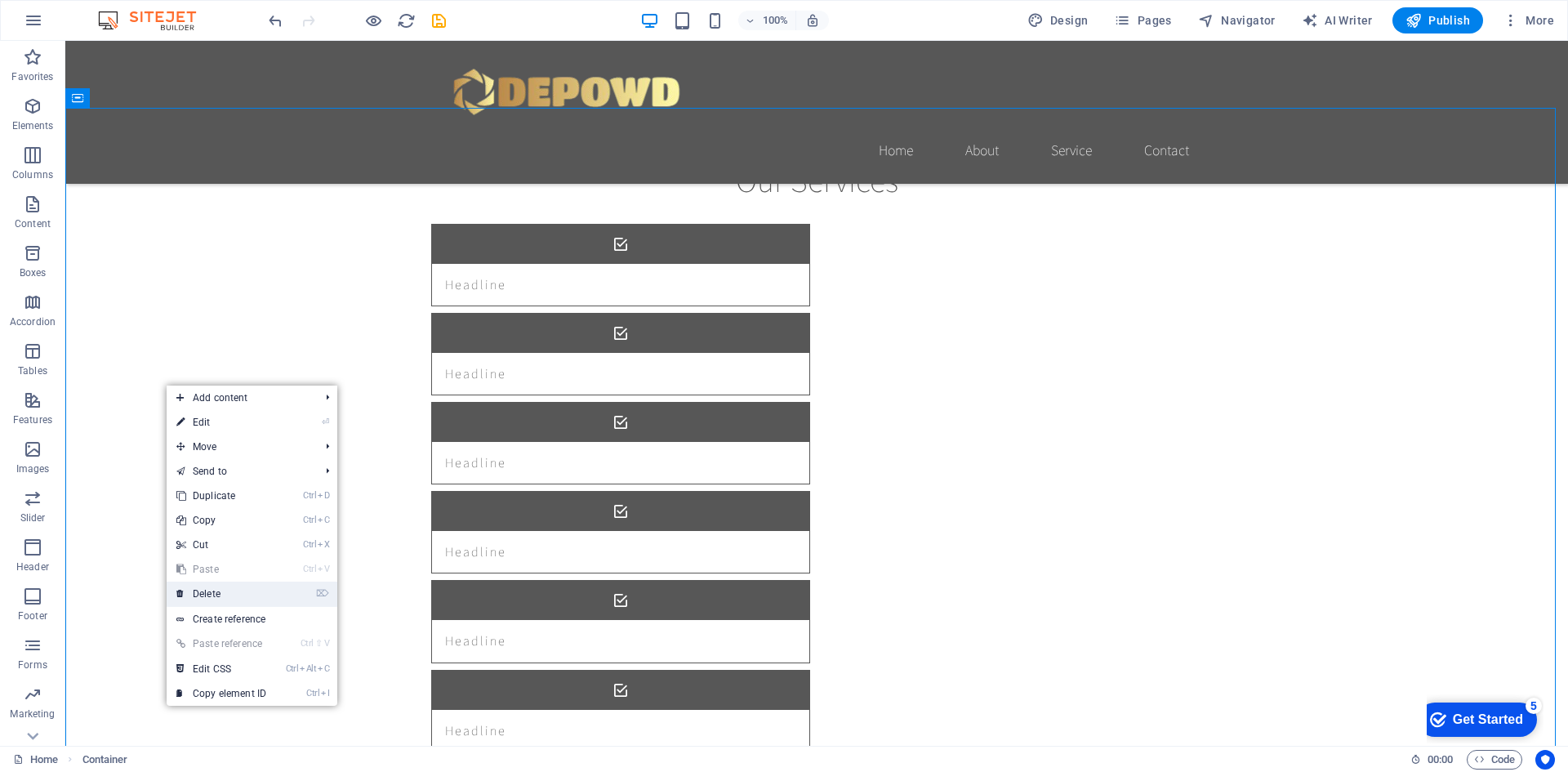
click at [246, 592] on link "⌦ Delete" at bounding box center [221, 593] width 109 height 24
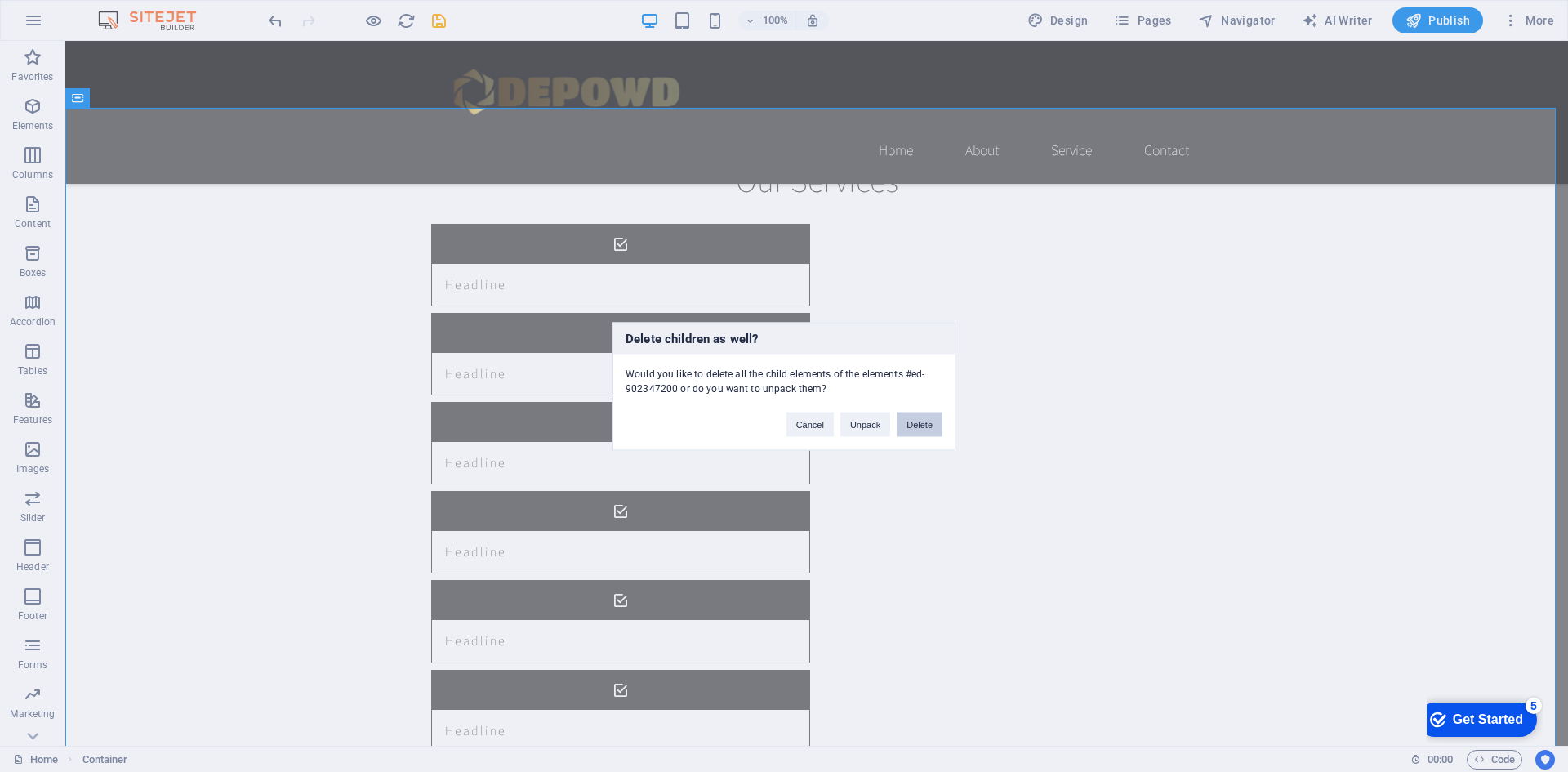
click at [929, 432] on button "Delete" at bounding box center [919, 423] width 46 height 24
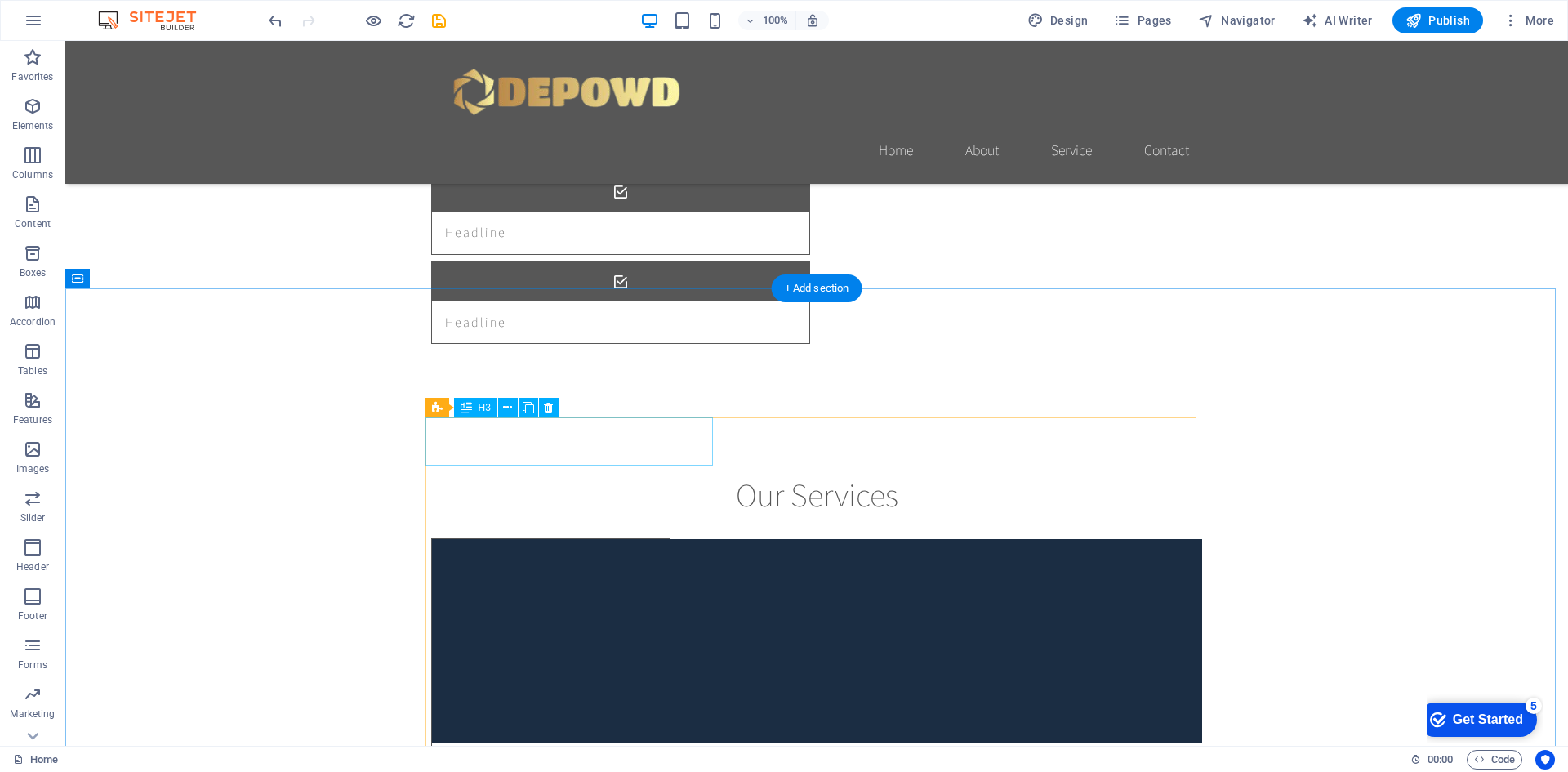
scroll to position [1879, 0]
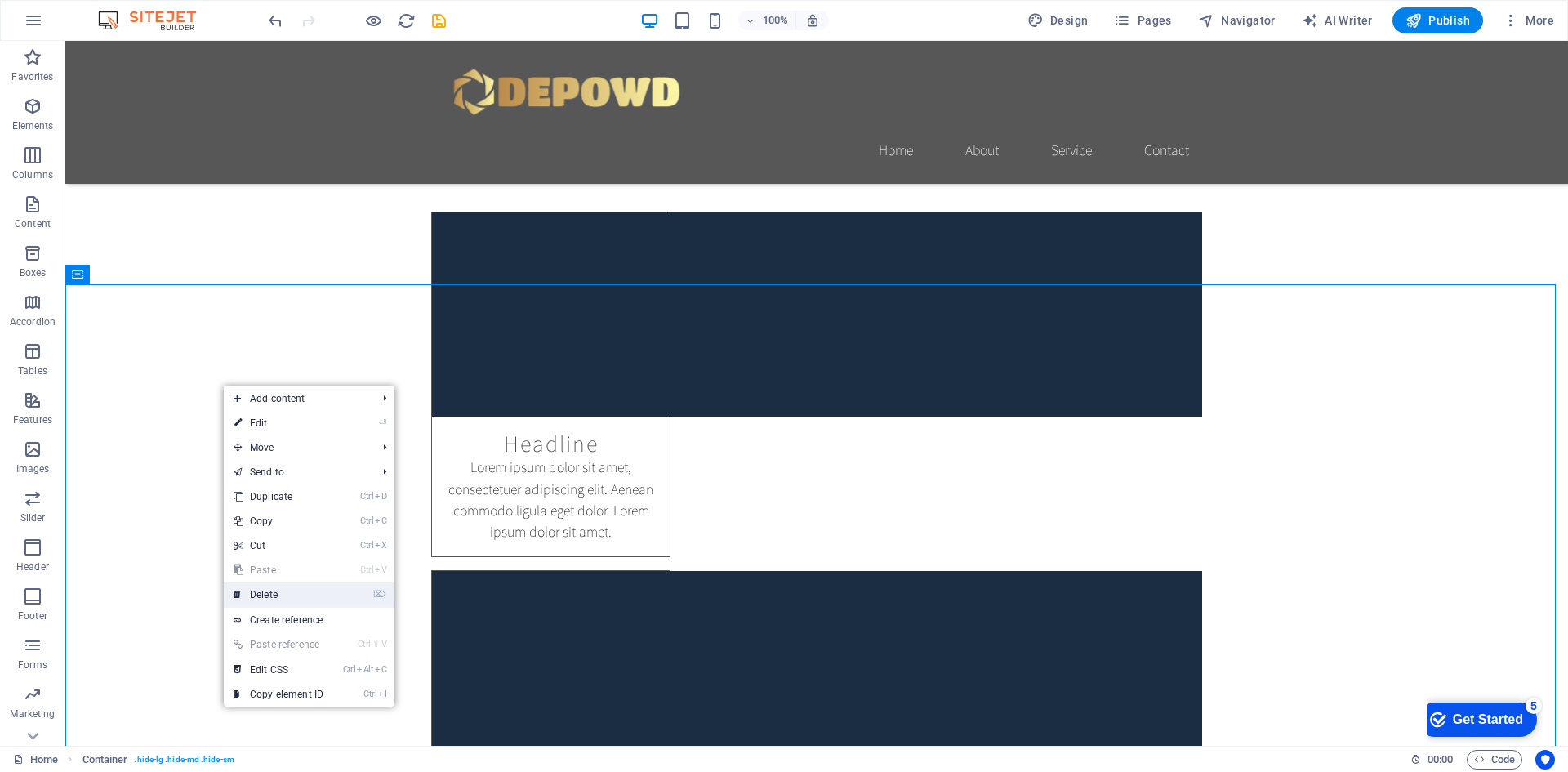
click at [305, 596] on link "⌦ Delete" at bounding box center [278, 594] width 109 height 24
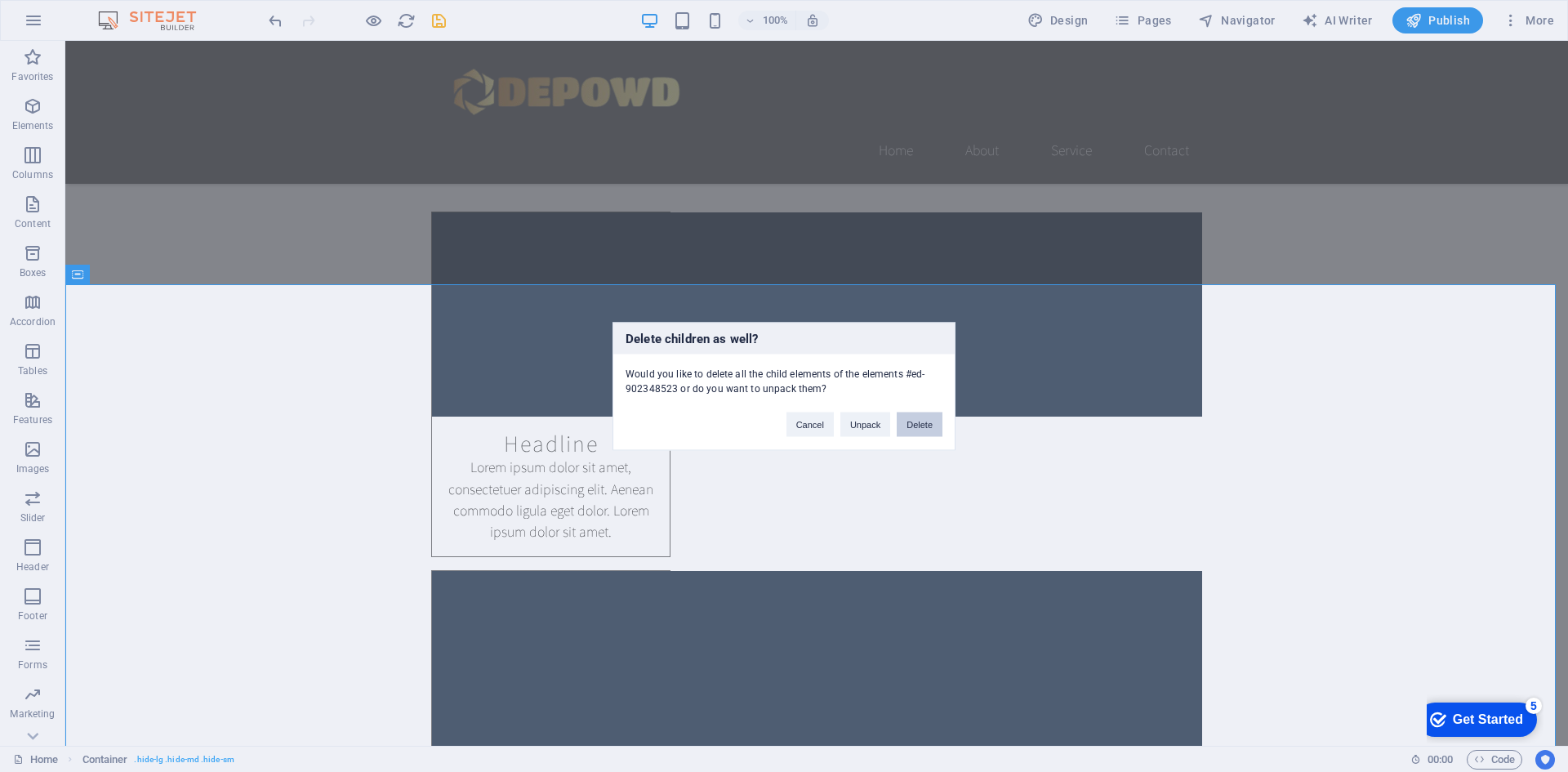
click at [931, 418] on button "Delete" at bounding box center [919, 423] width 46 height 24
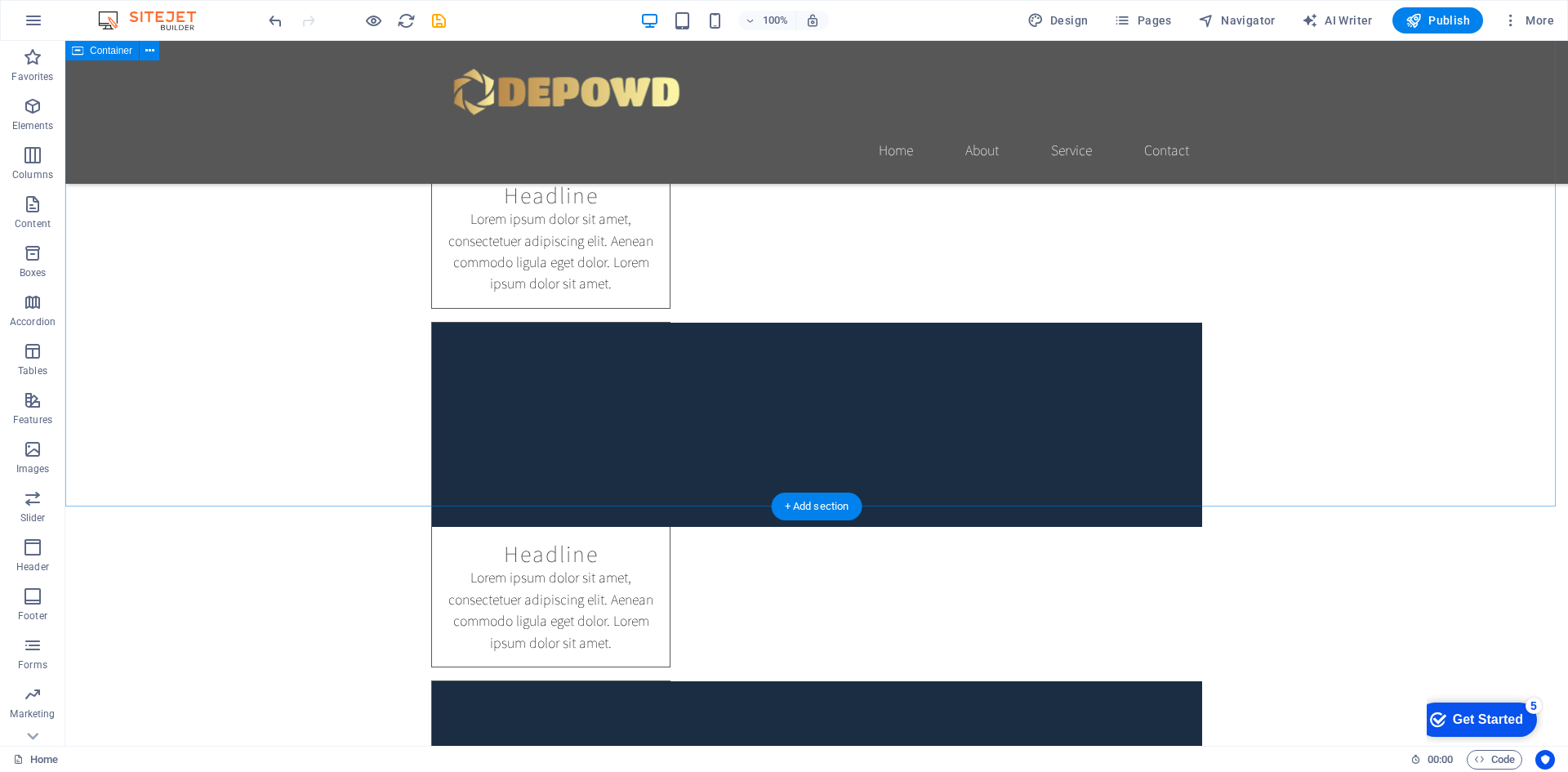
scroll to position [2042, 0]
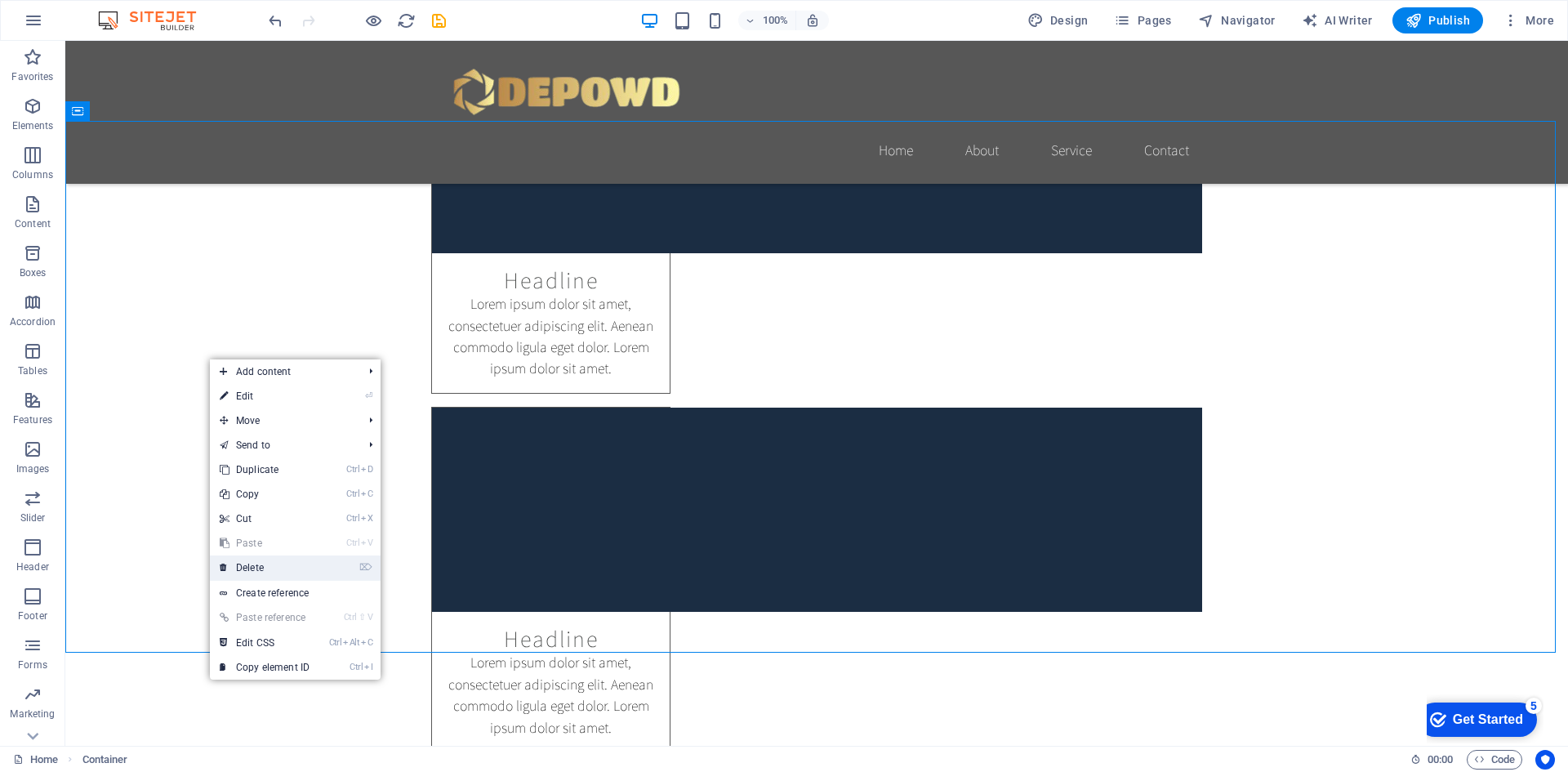
click at [316, 567] on link "⌦ Delete" at bounding box center [264, 567] width 109 height 24
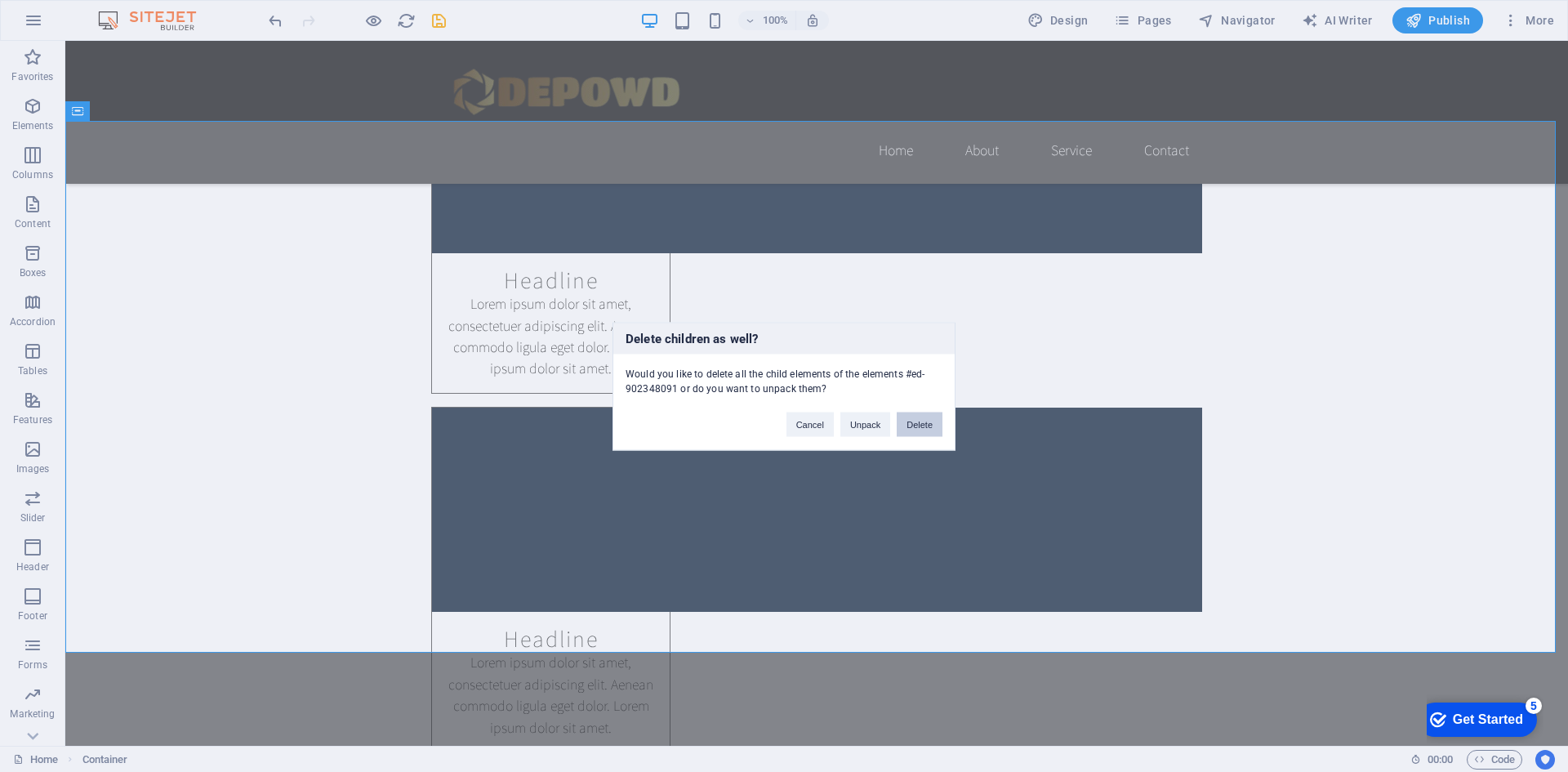
click at [916, 424] on button "Delete" at bounding box center [919, 423] width 46 height 24
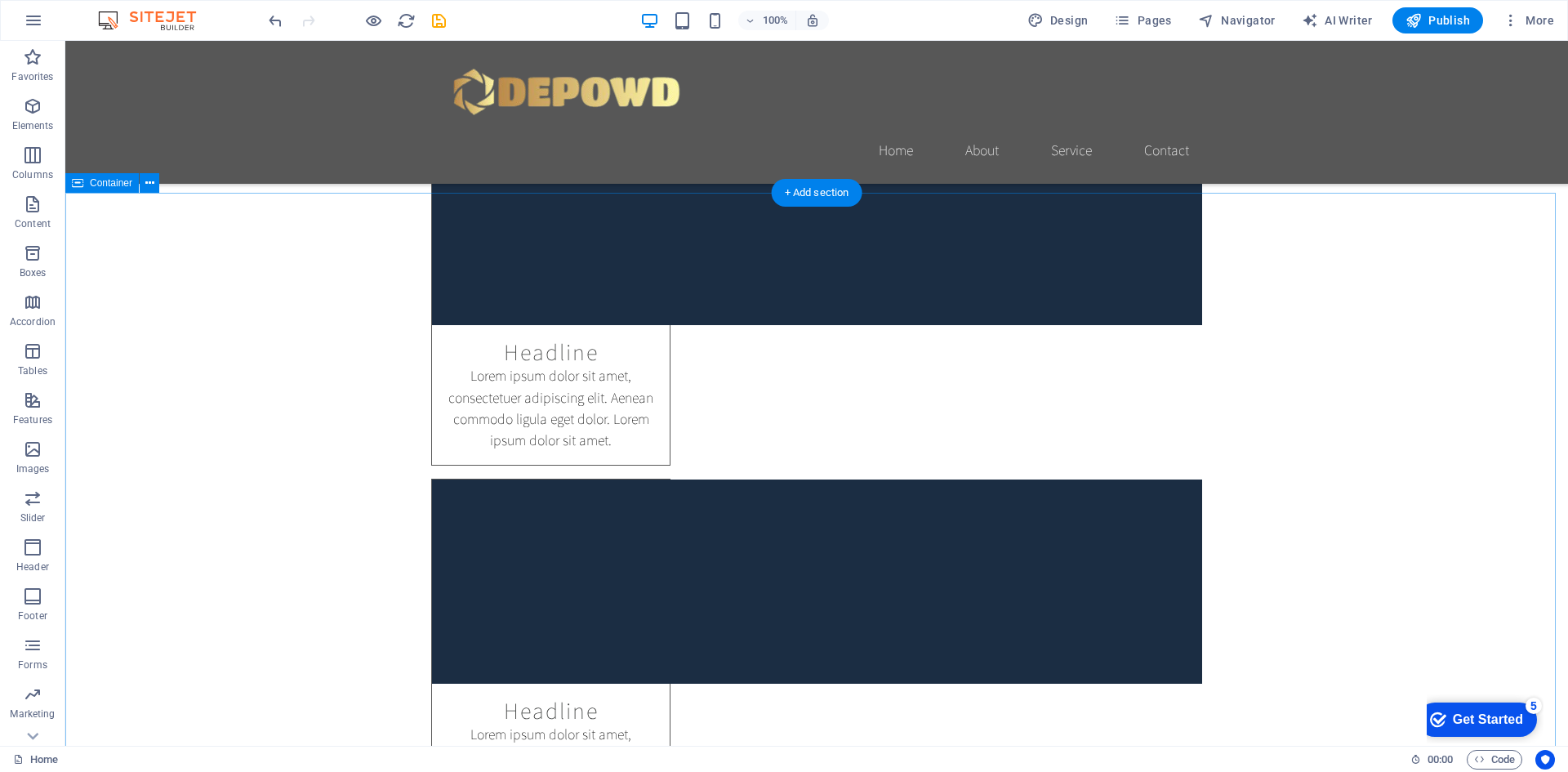
scroll to position [1960, 0]
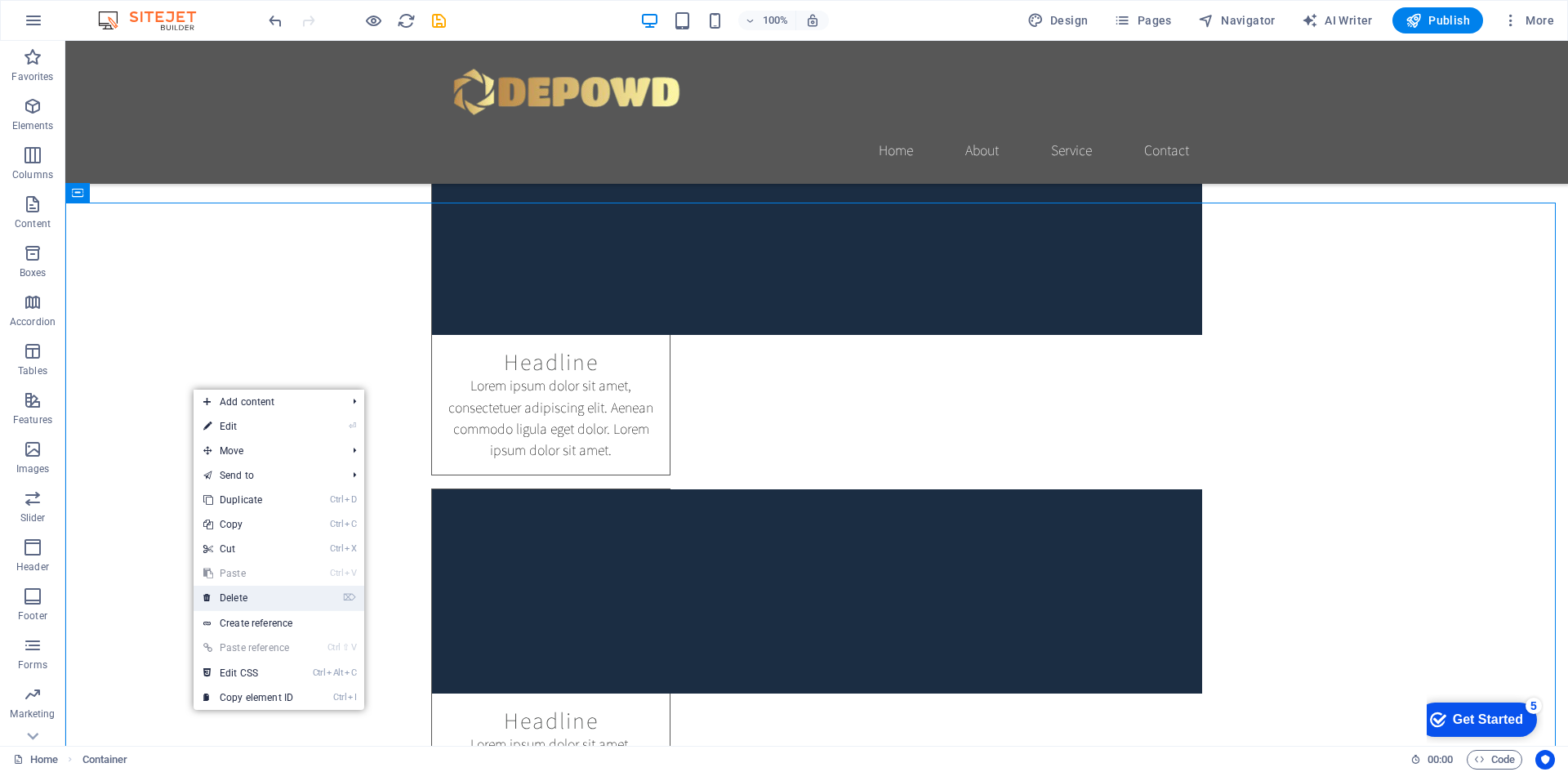
click at [259, 605] on link "⌦ Delete" at bounding box center [247, 597] width 109 height 24
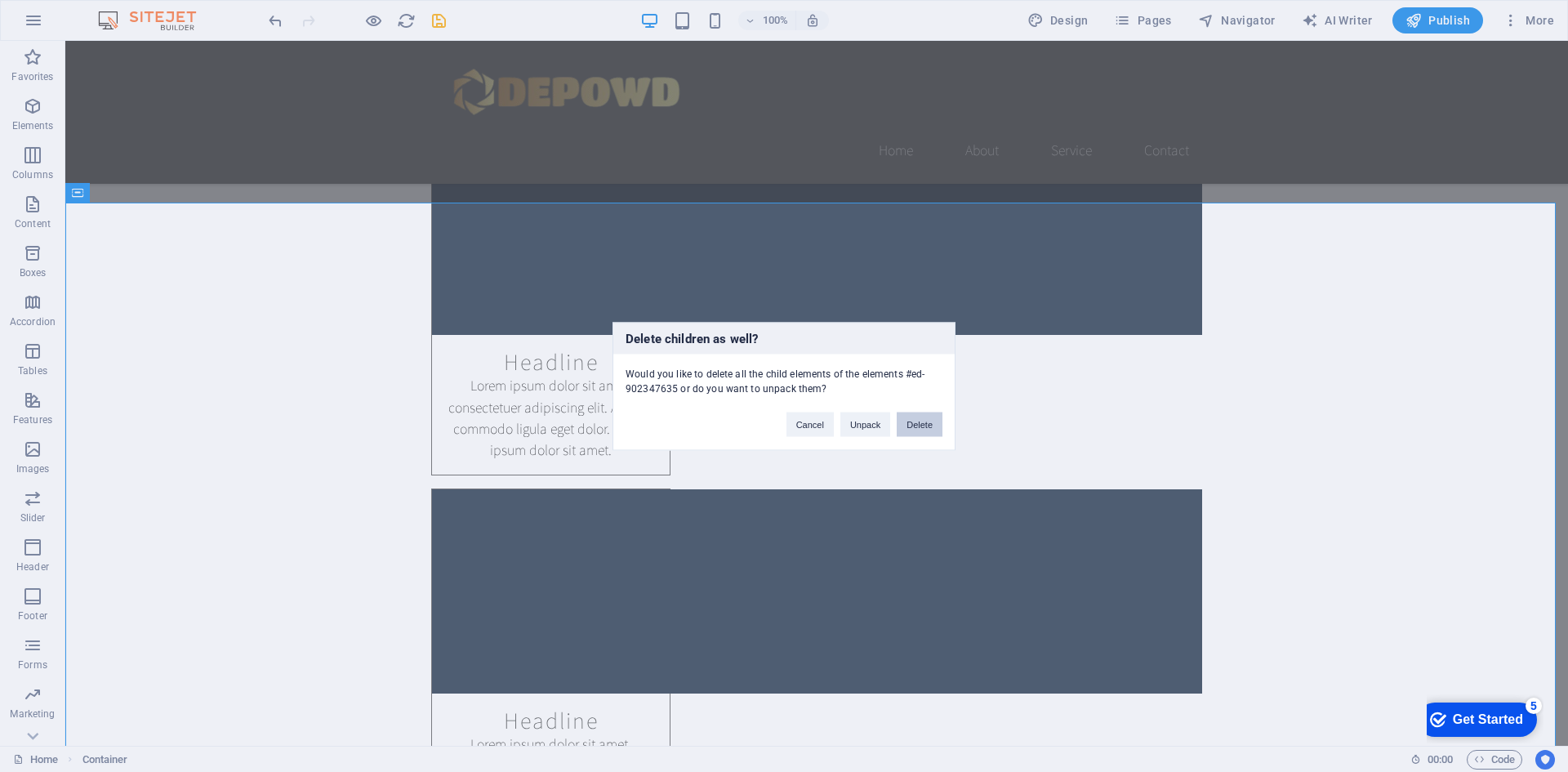
drag, startPoint x: 924, startPoint y: 427, endPoint x: 455, endPoint y: 391, distance: 470.4
click at [924, 427] on button "Delete" at bounding box center [919, 423] width 46 height 24
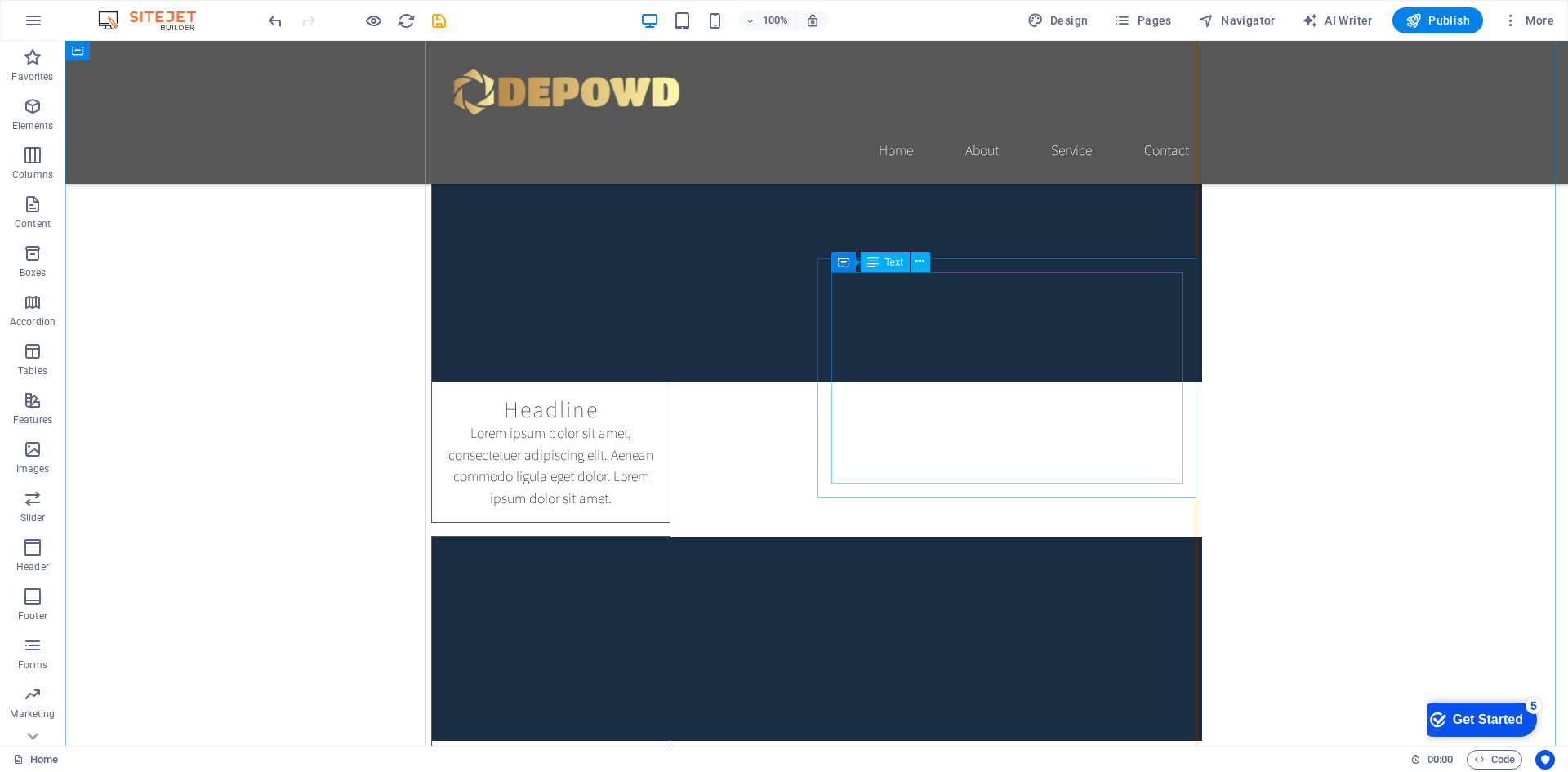
scroll to position [2287, 0]
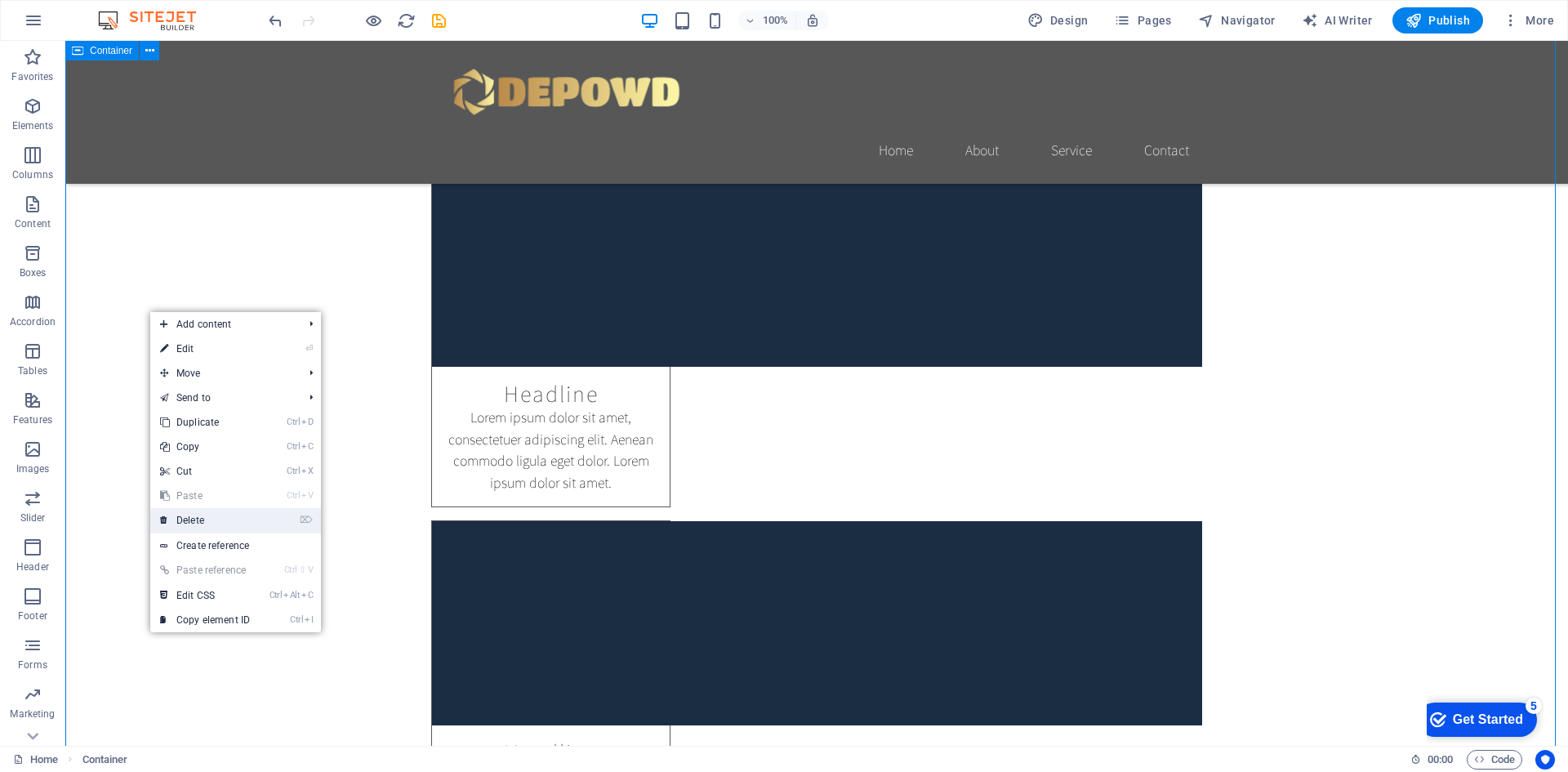
click at [228, 525] on link "⌦ Delete" at bounding box center [204, 520] width 109 height 24
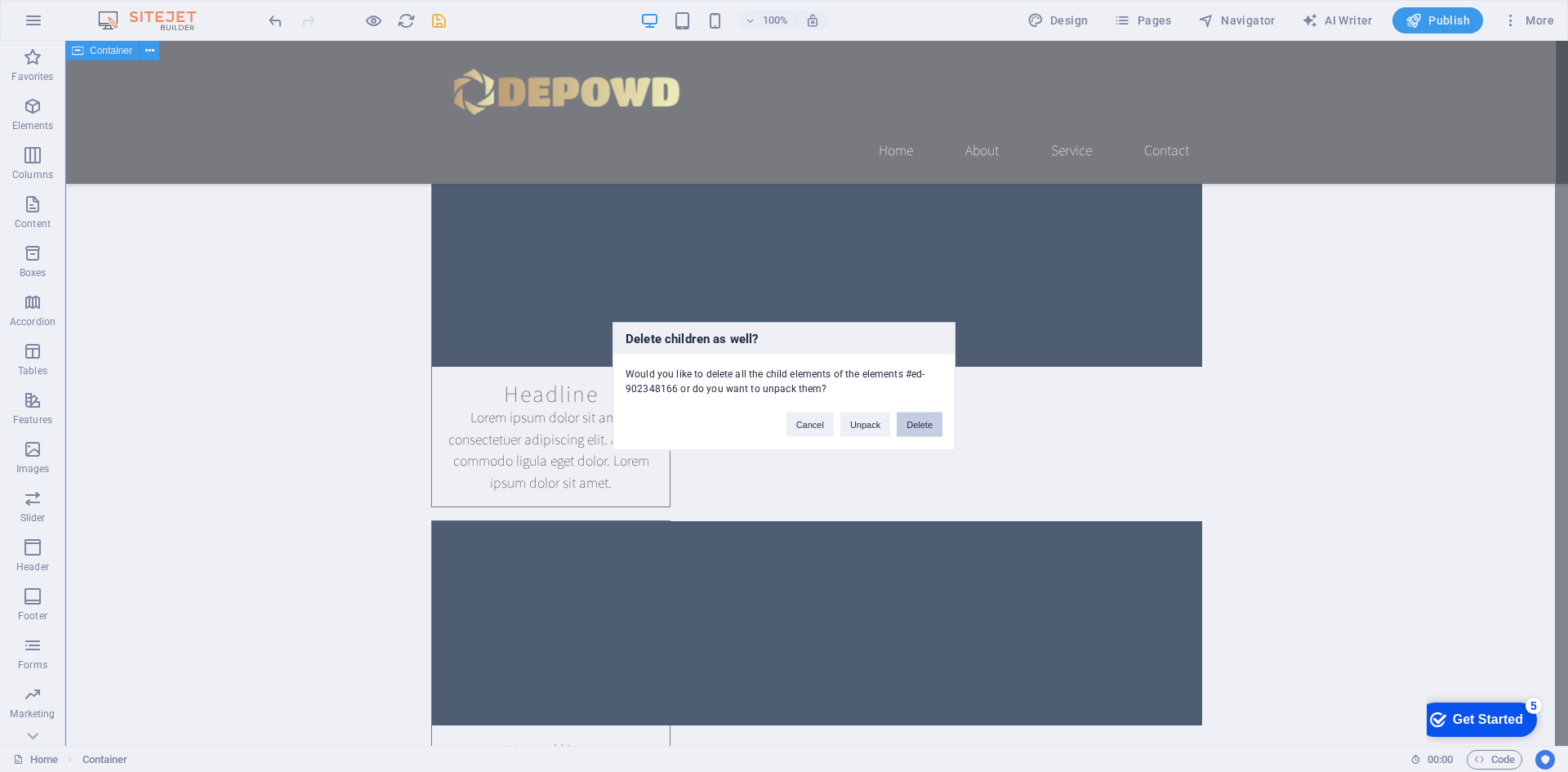
click at [911, 416] on button "Delete" at bounding box center [919, 423] width 46 height 24
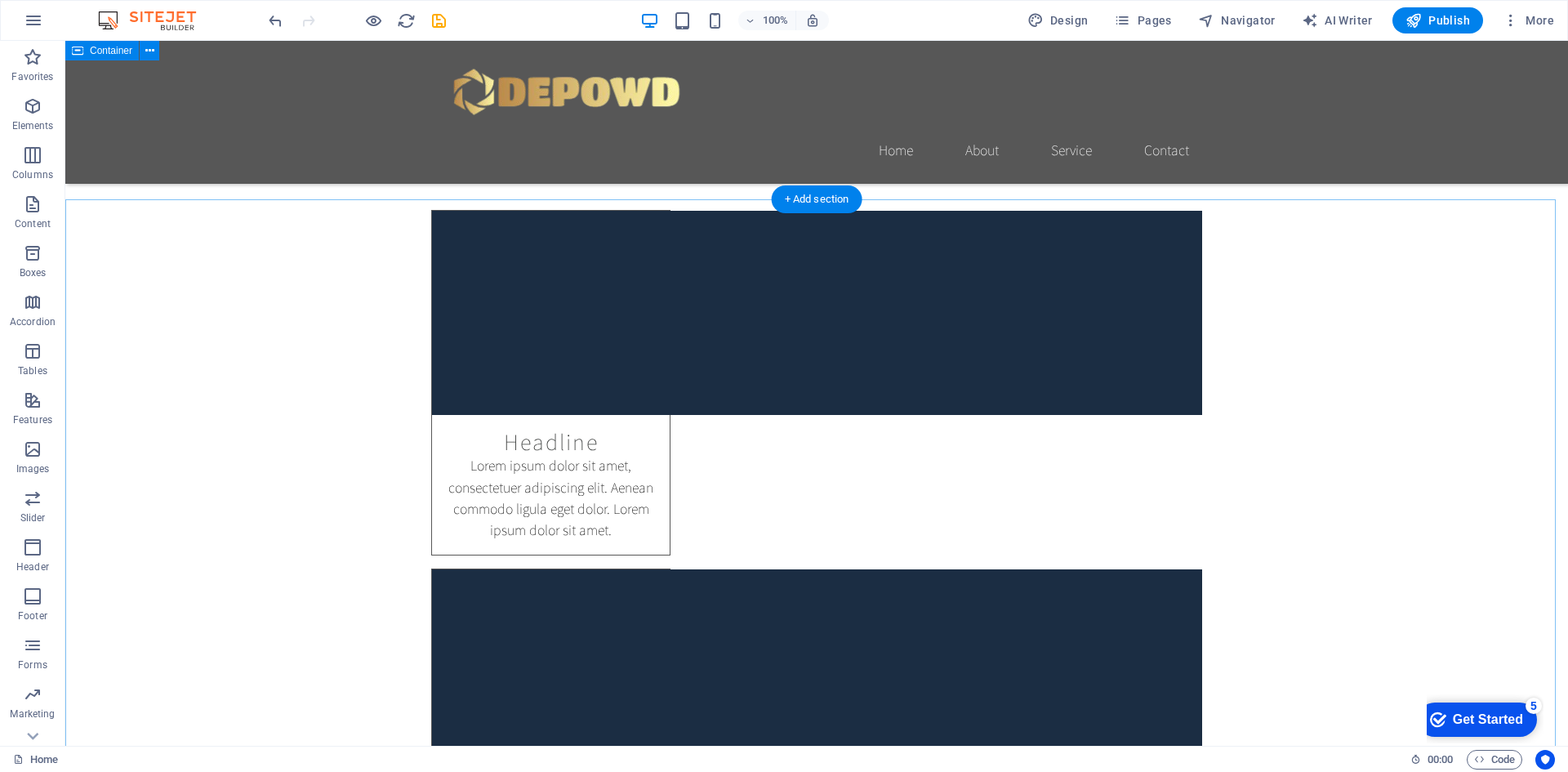
scroll to position [1879, 0]
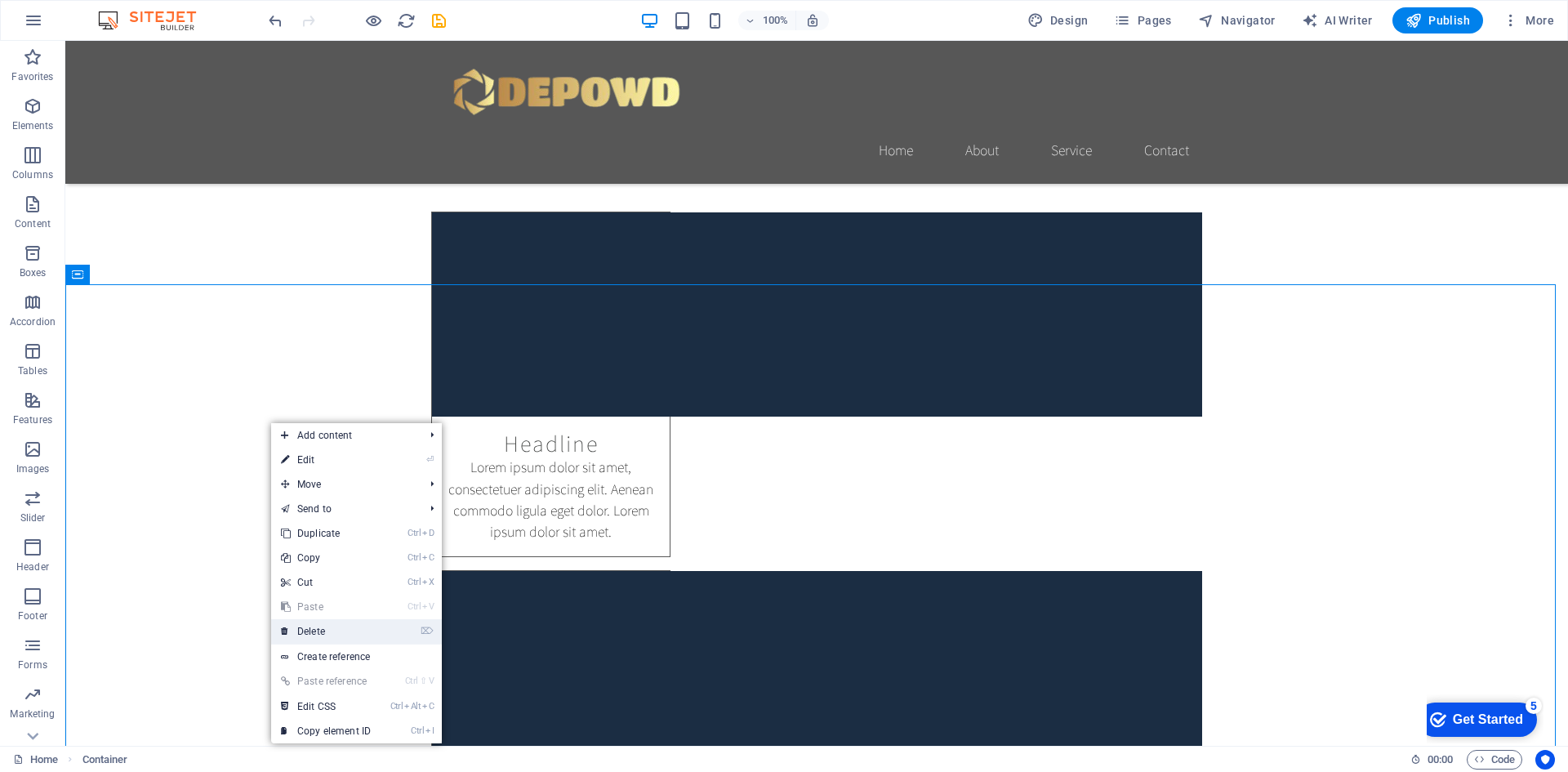
click at [367, 625] on link "⌦ Delete" at bounding box center [326, 630] width 109 height 24
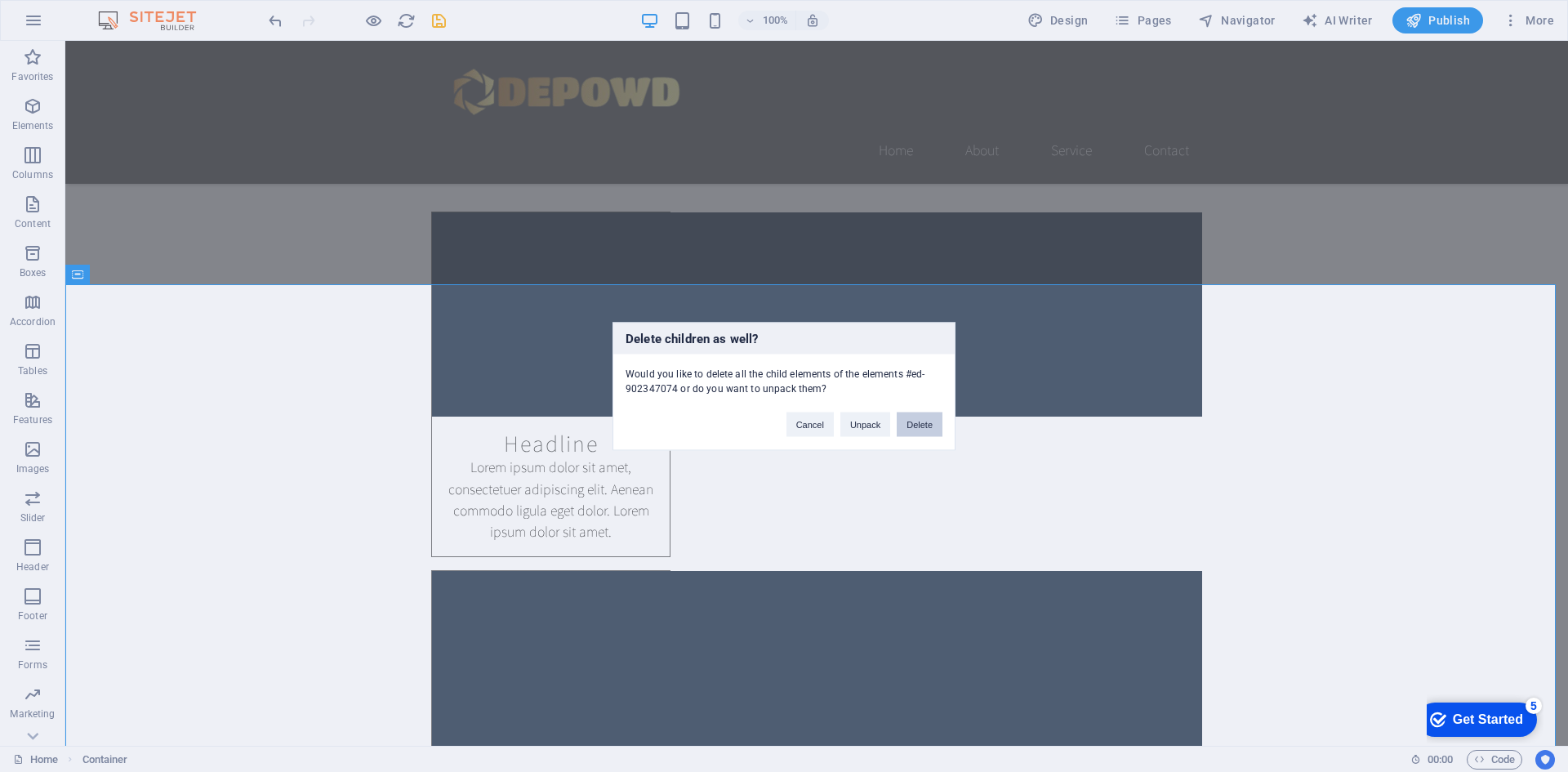
click at [921, 427] on button "Delete" at bounding box center [919, 423] width 46 height 24
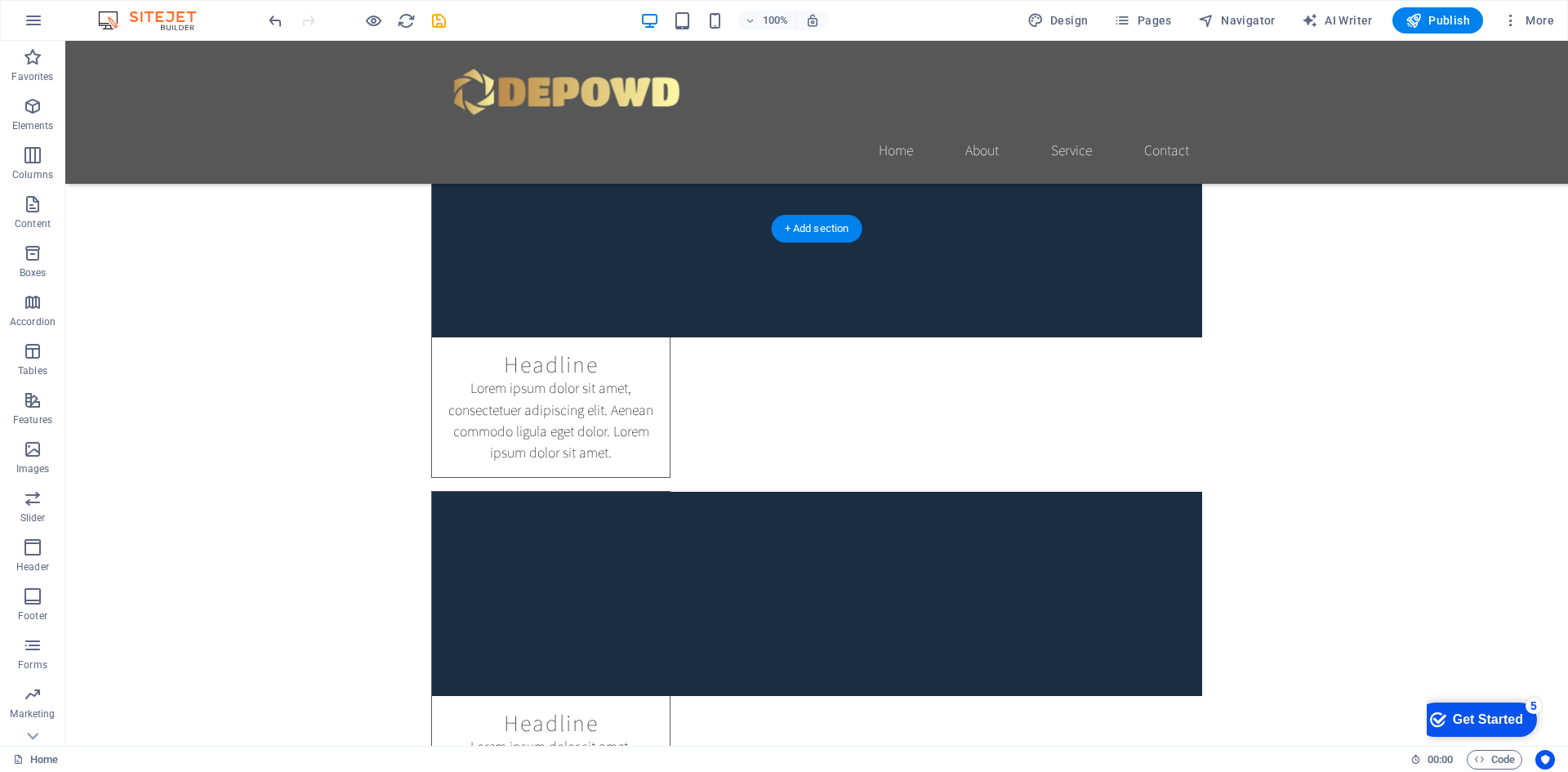
scroll to position [2124, 0]
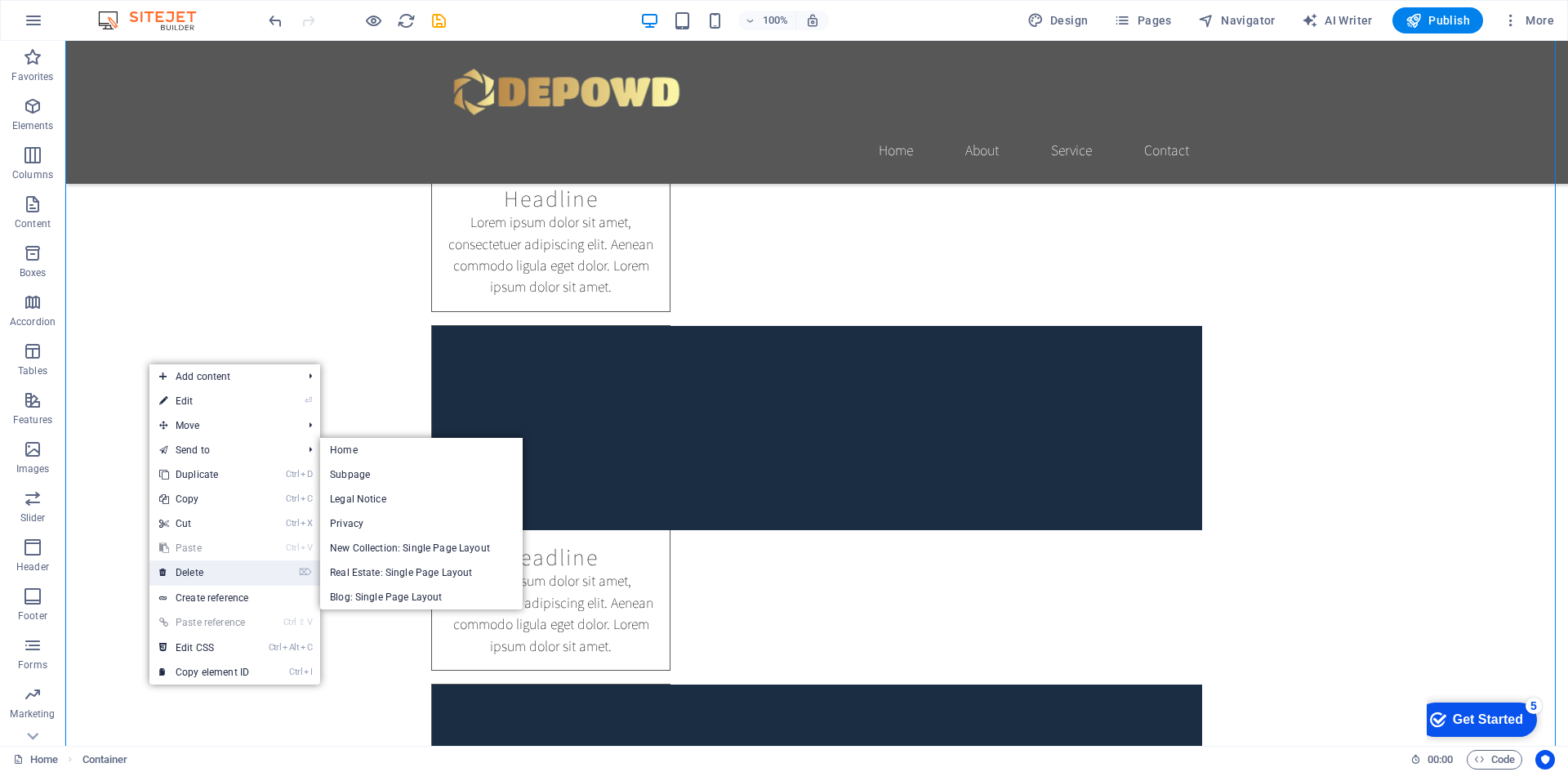
click at [215, 575] on link "⌦ Delete" at bounding box center [203, 572] width 109 height 24
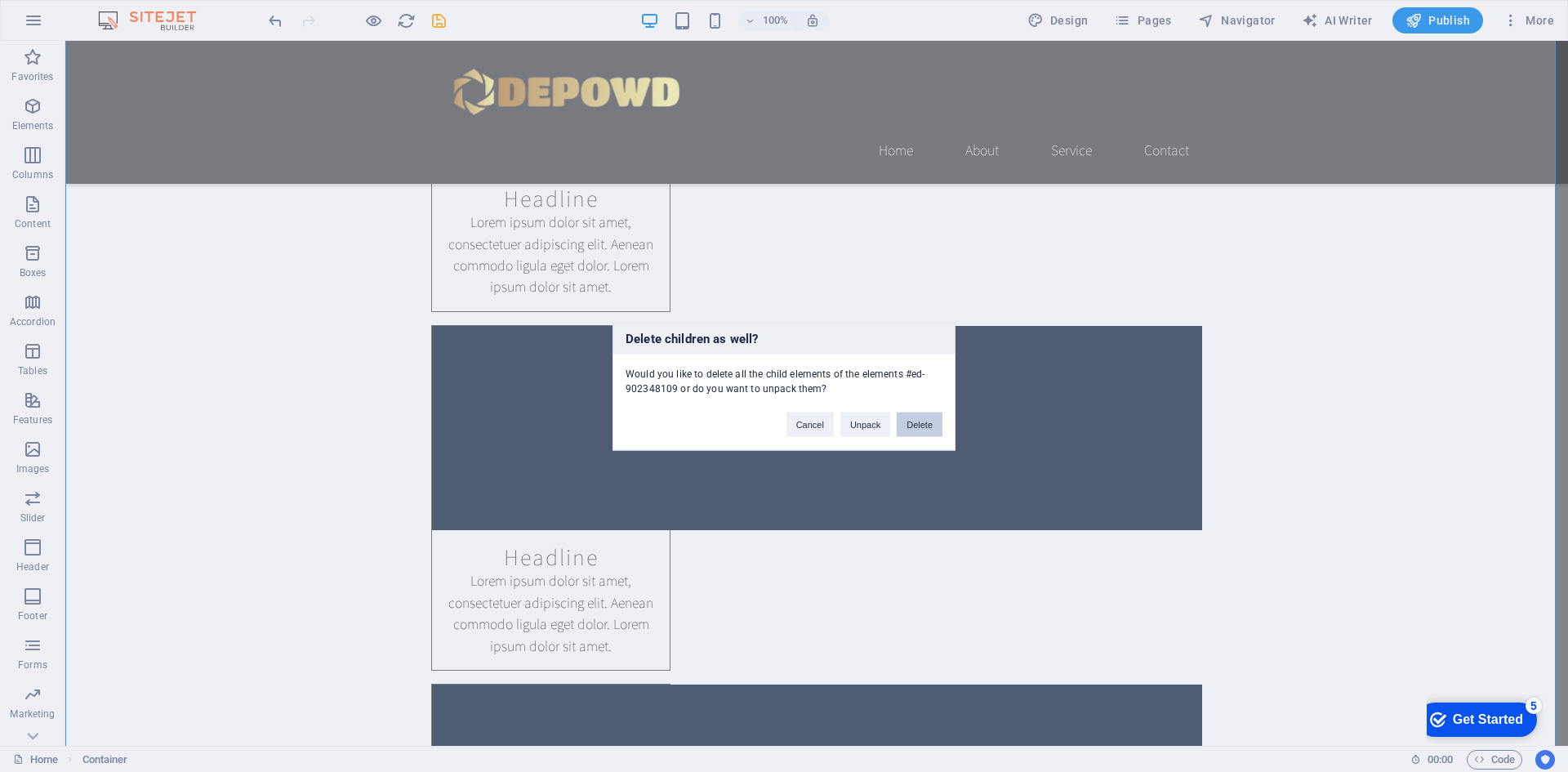
click at [908, 418] on button "Delete" at bounding box center [919, 423] width 46 height 24
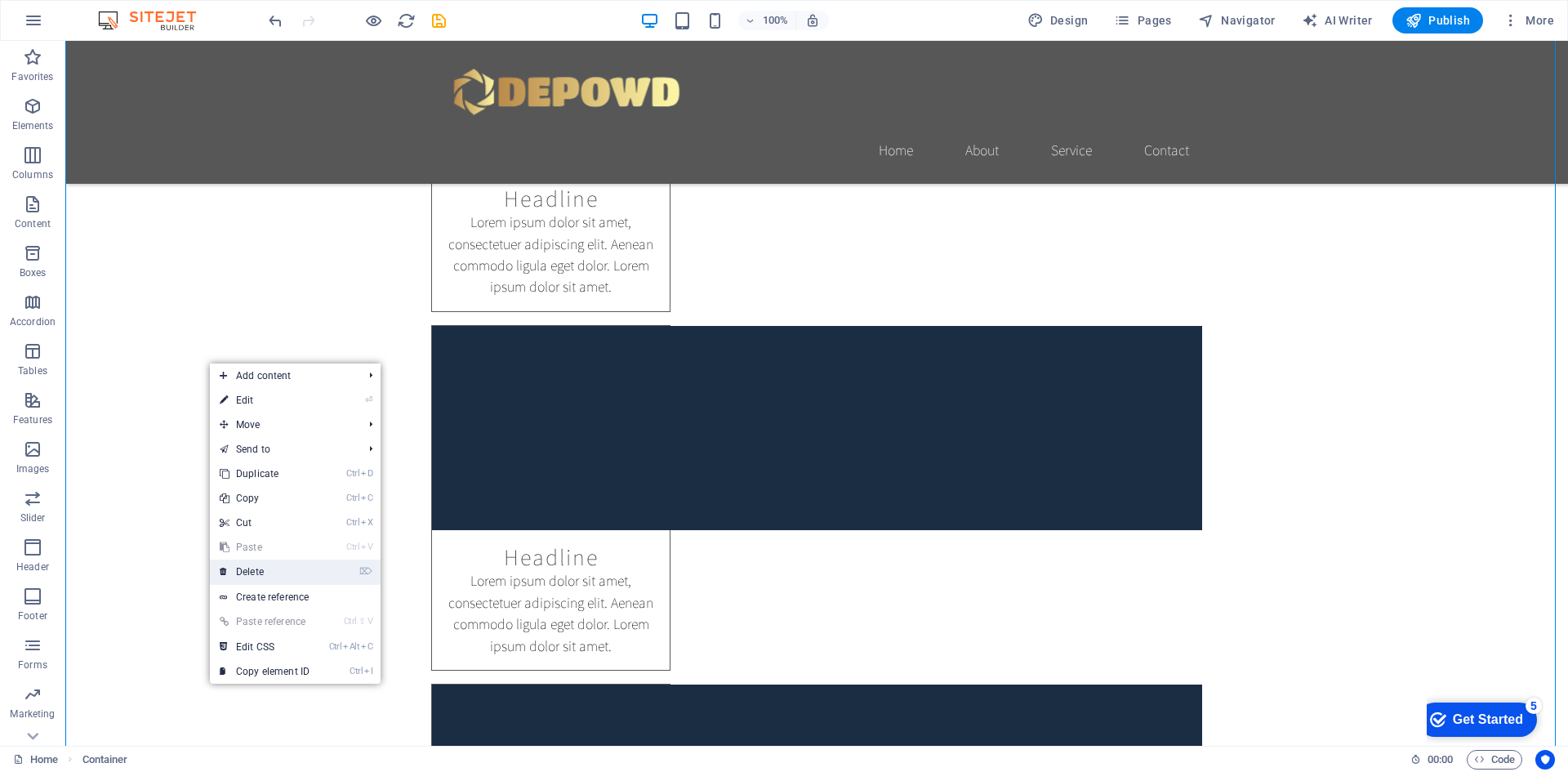
click at [307, 576] on link "⌦ Delete" at bounding box center [264, 571] width 109 height 24
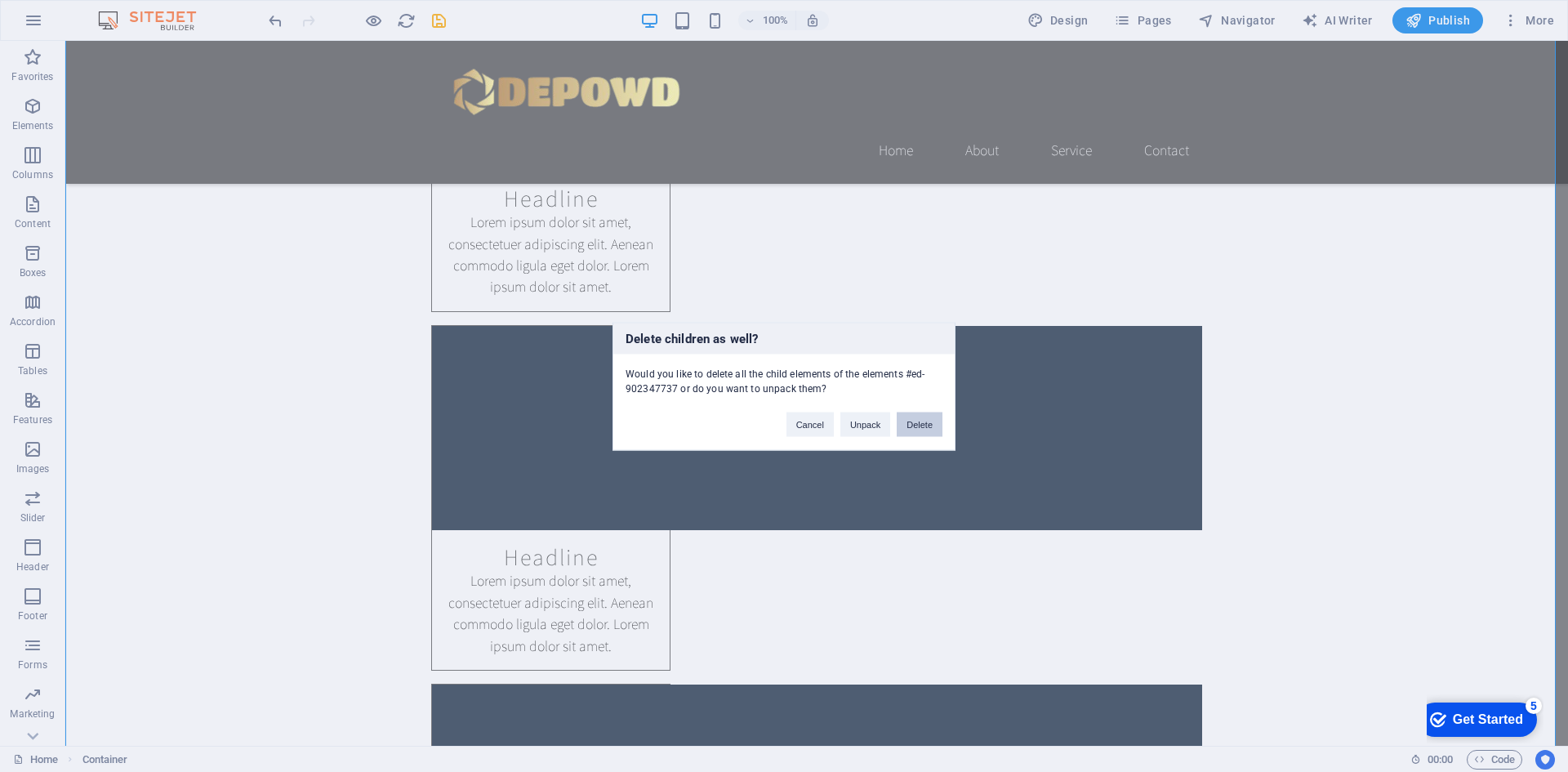
click at [915, 430] on button "Delete" at bounding box center [919, 423] width 46 height 24
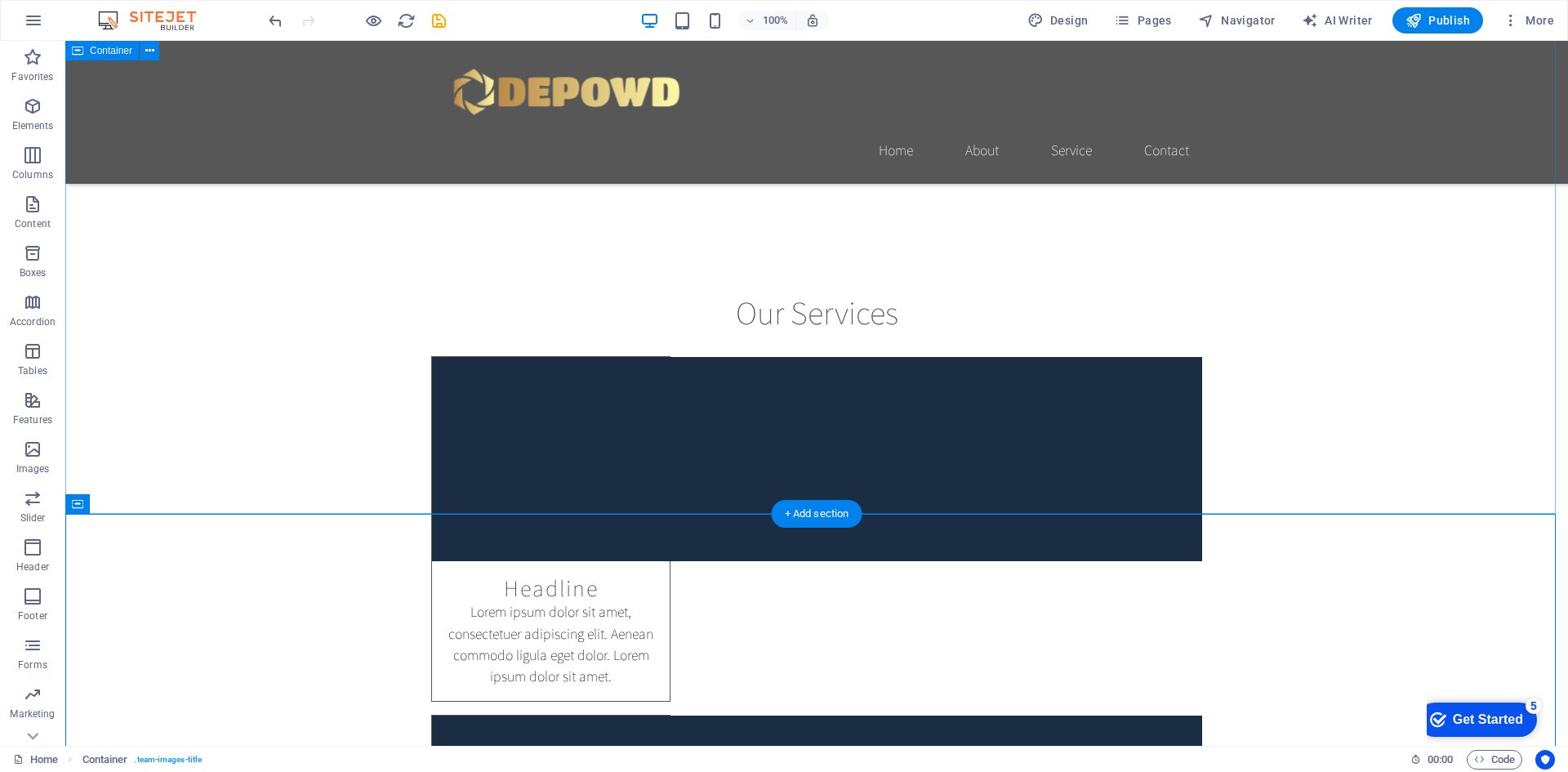
scroll to position [1879, 0]
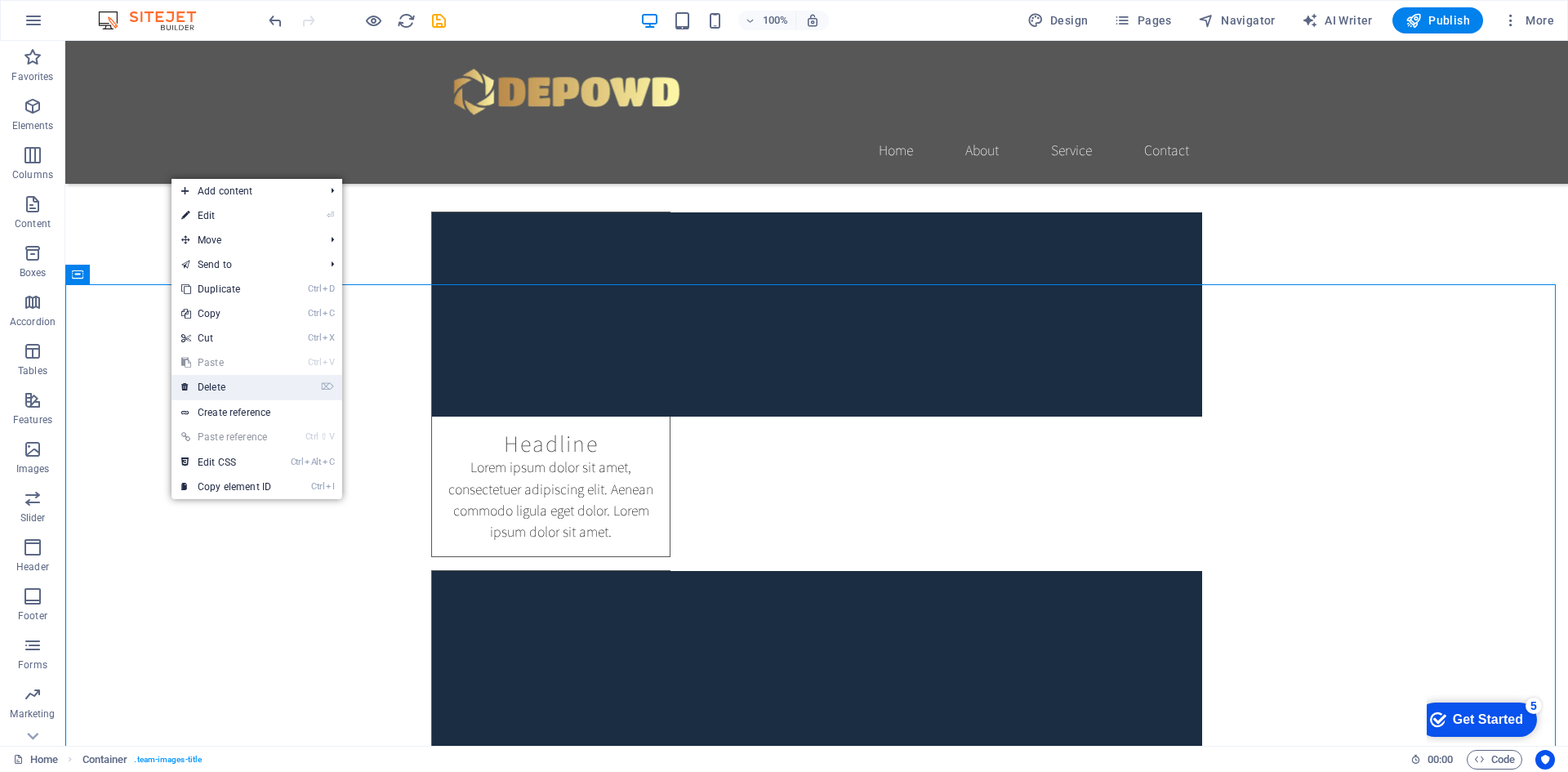
click at [245, 396] on link "⌦ Delete" at bounding box center [226, 386] width 109 height 24
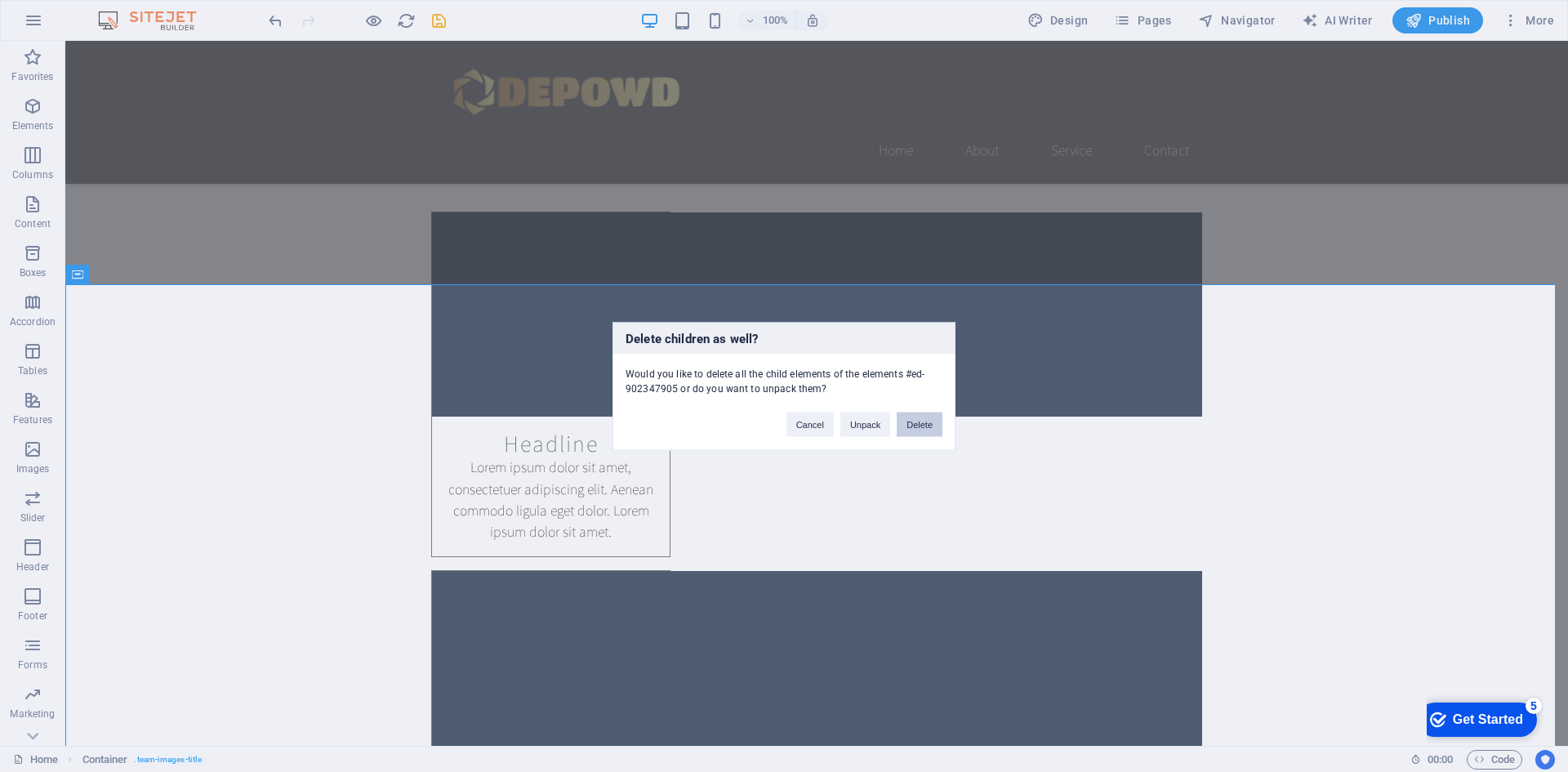
click at [918, 429] on button "Delete" at bounding box center [919, 423] width 46 height 24
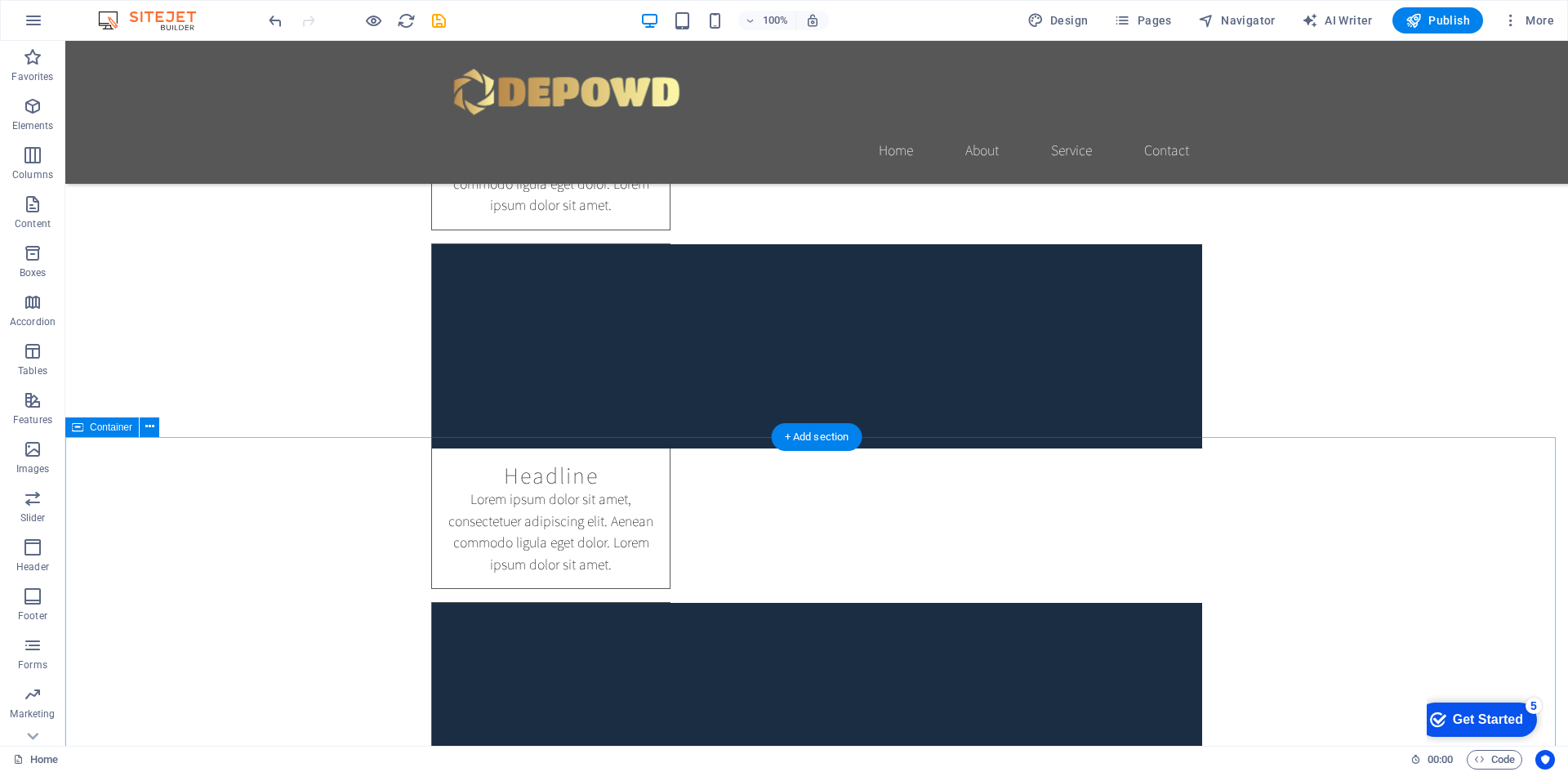
scroll to position [1960, 0]
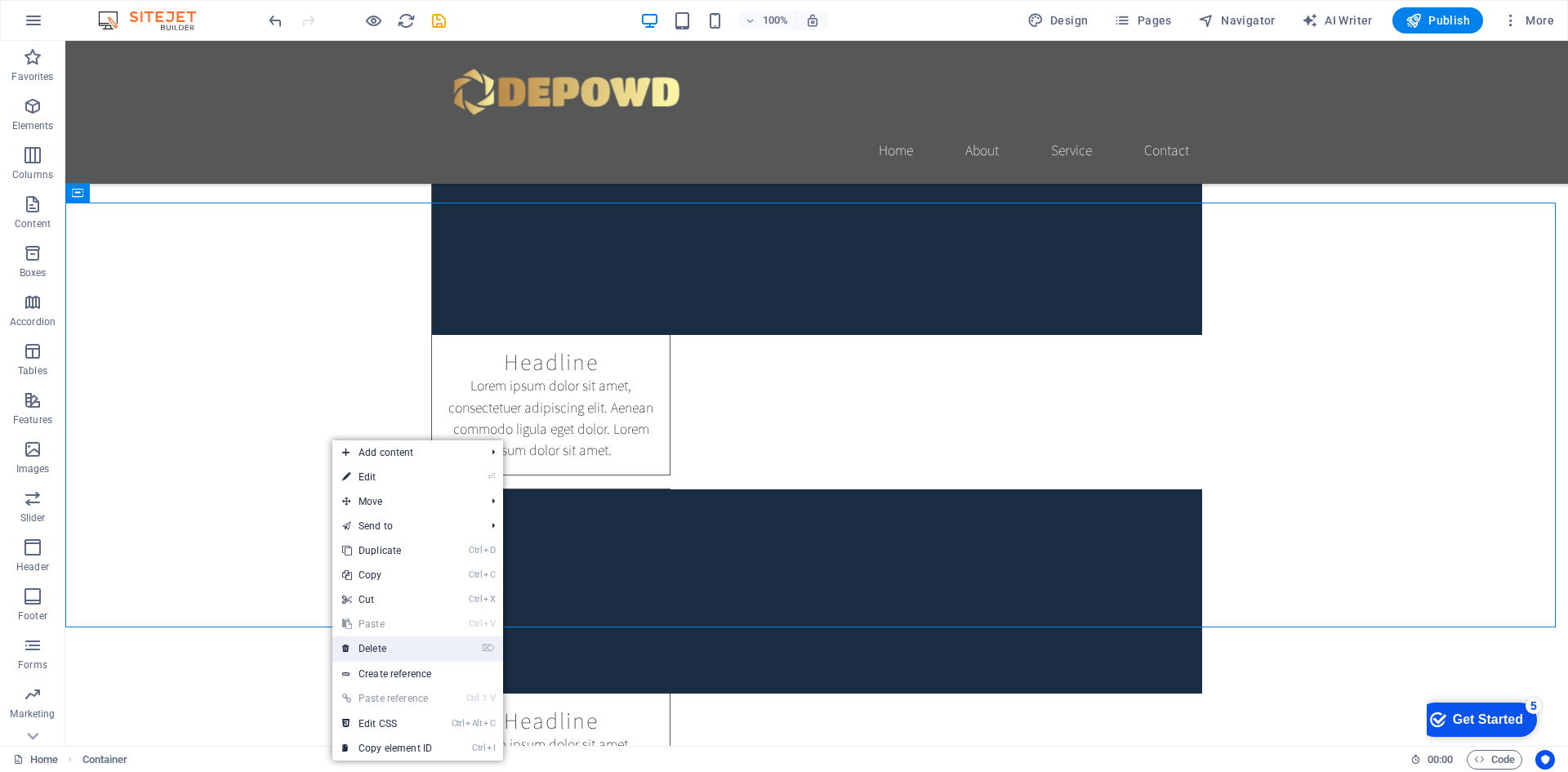
click at [389, 654] on link "⌦ Delete" at bounding box center [386, 648] width 109 height 24
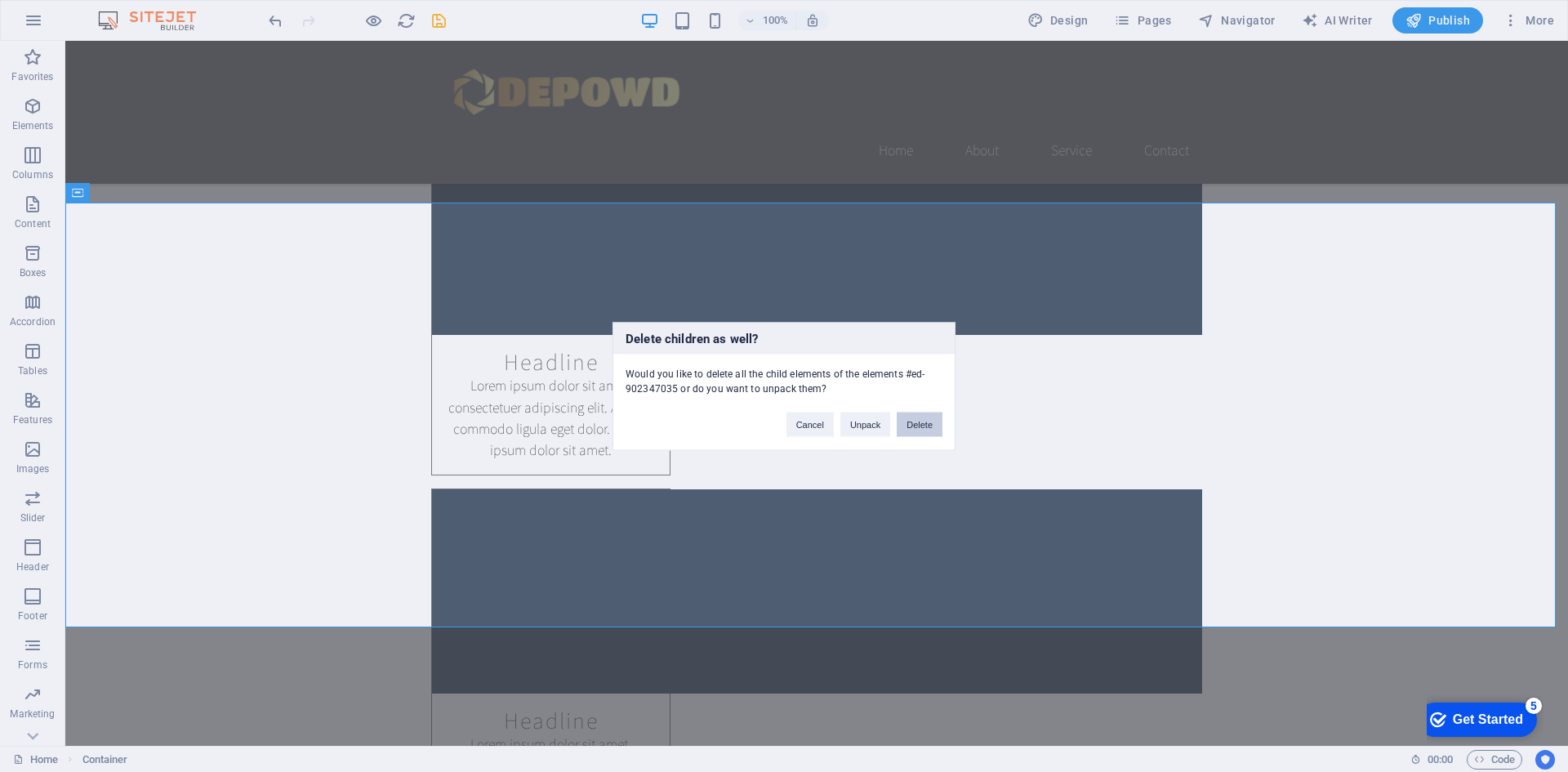
click at [913, 423] on button "Delete" at bounding box center [919, 423] width 46 height 24
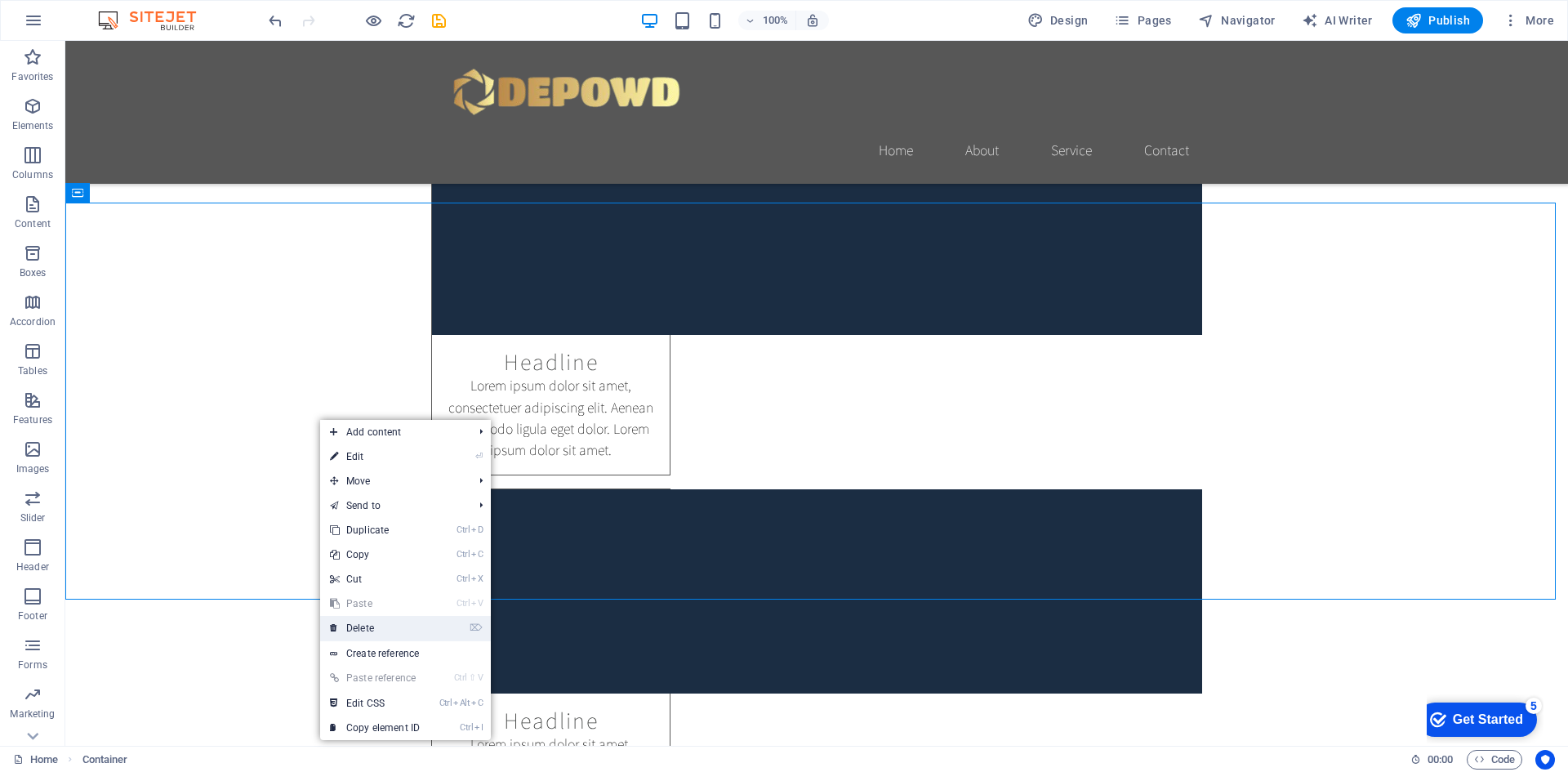
click at [355, 635] on link "⌦ Delete" at bounding box center [374, 628] width 109 height 24
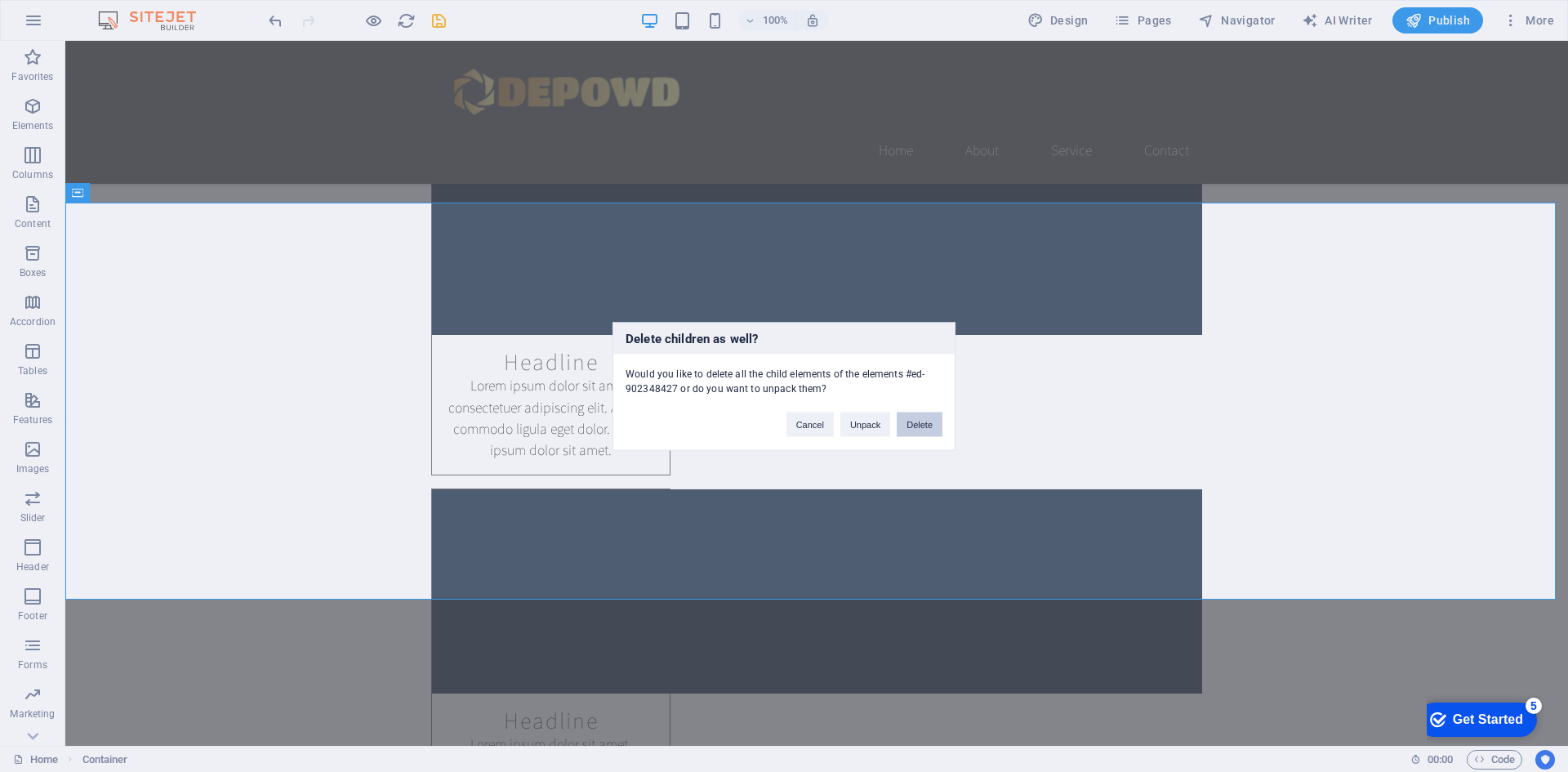
click at [915, 420] on button "Delete" at bounding box center [919, 423] width 46 height 24
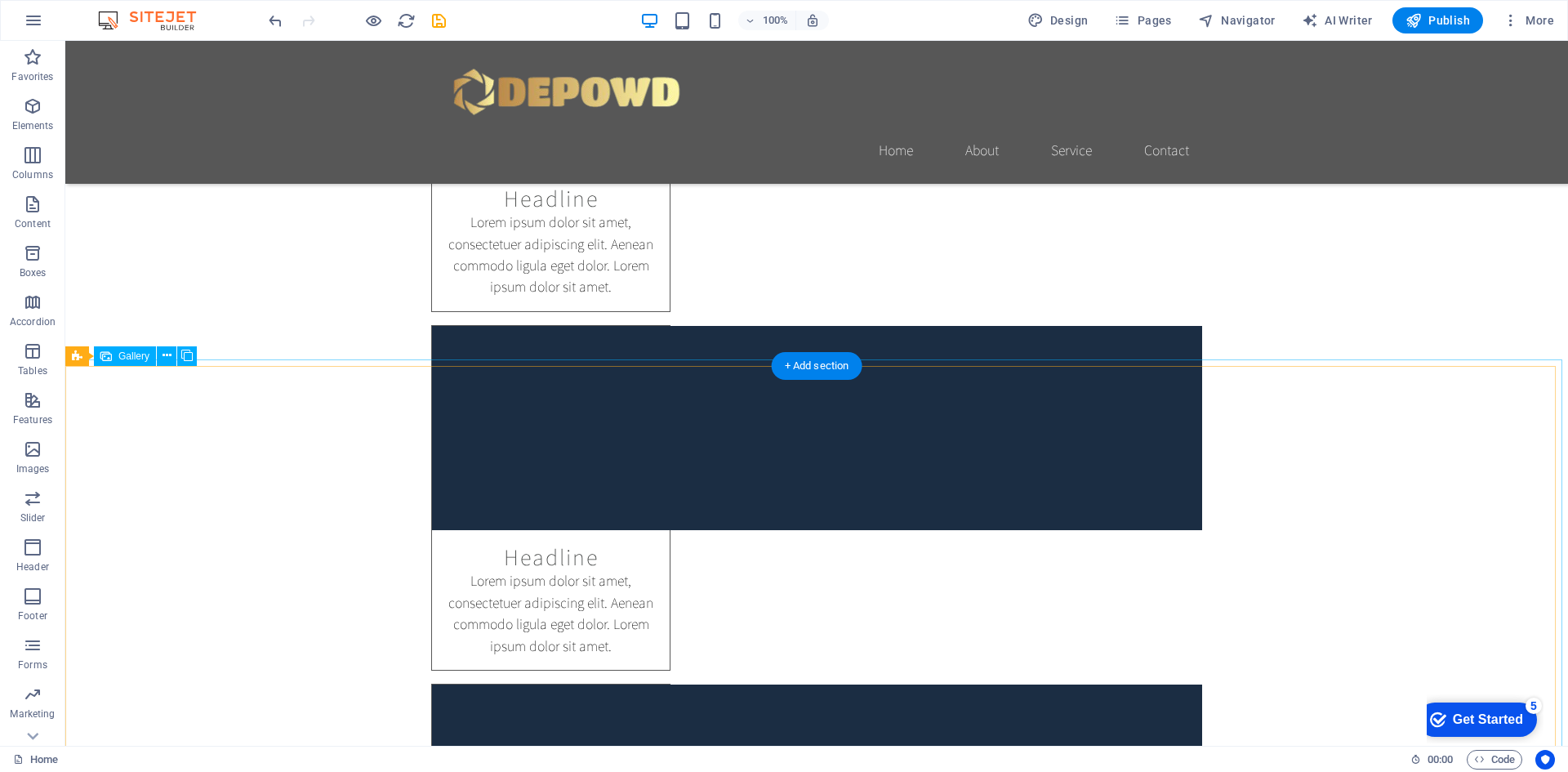
scroll to position [2042, 0]
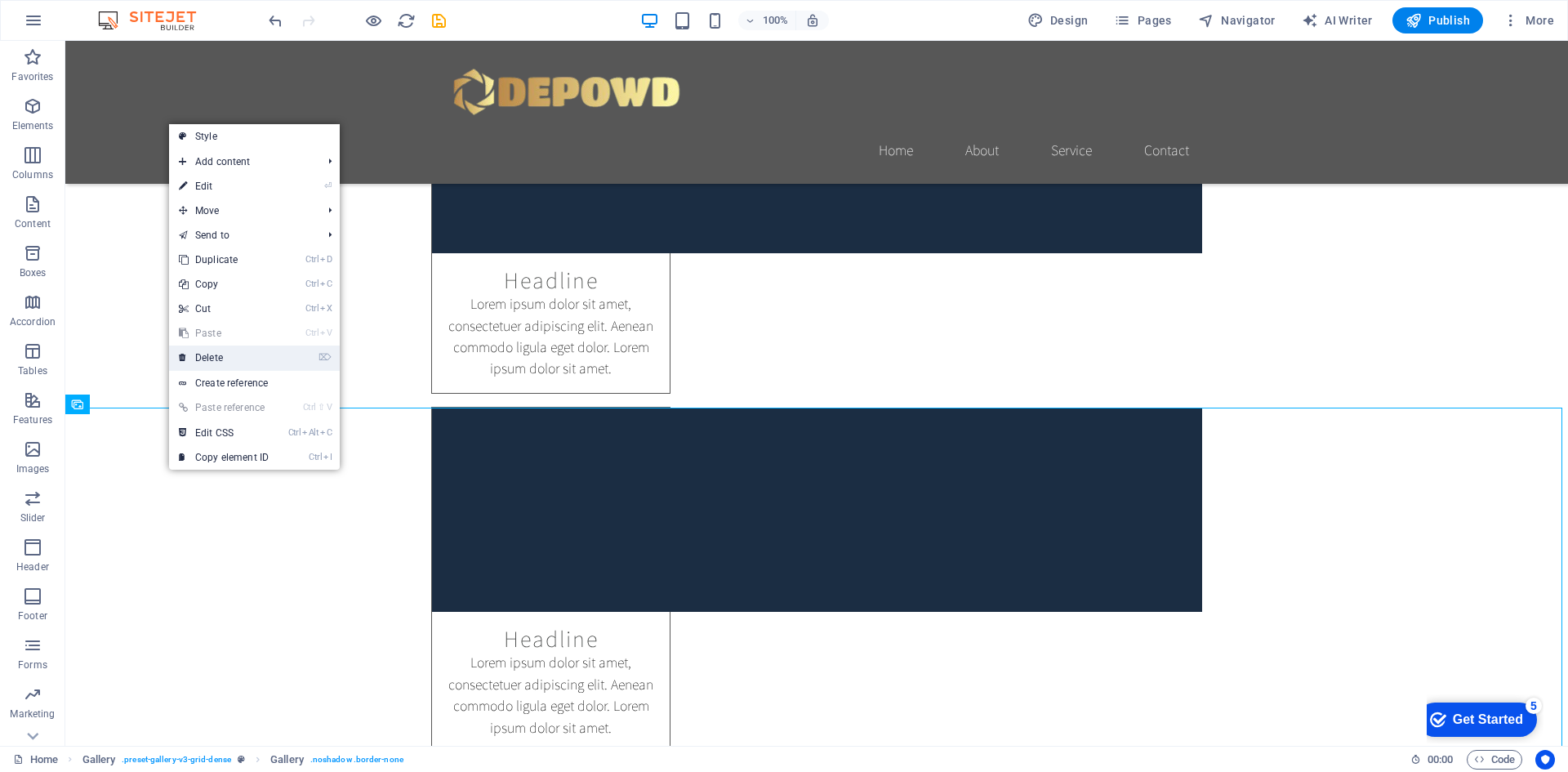
drag, startPoint x: 246, startPoint y: 362, endPoint x: 434, endPoint y: 334, distance: 190.1
click at [246, 362] on link "⌦ Delete" at bounding box center [223, 357] width 109 height 24
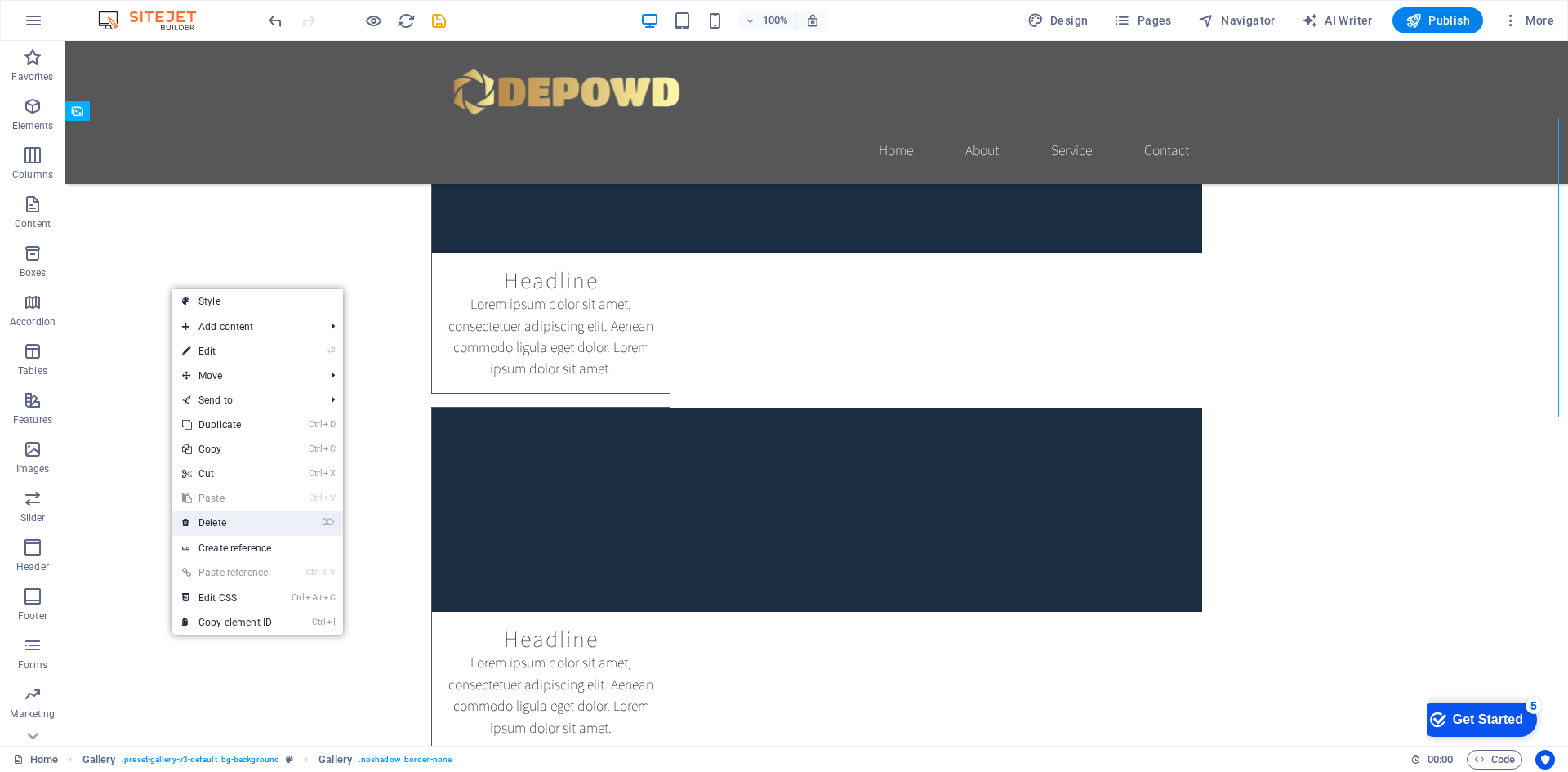
click at [241, 525] on link "⌦ Delete" at bounding box center [226, 522] width 109 height 24
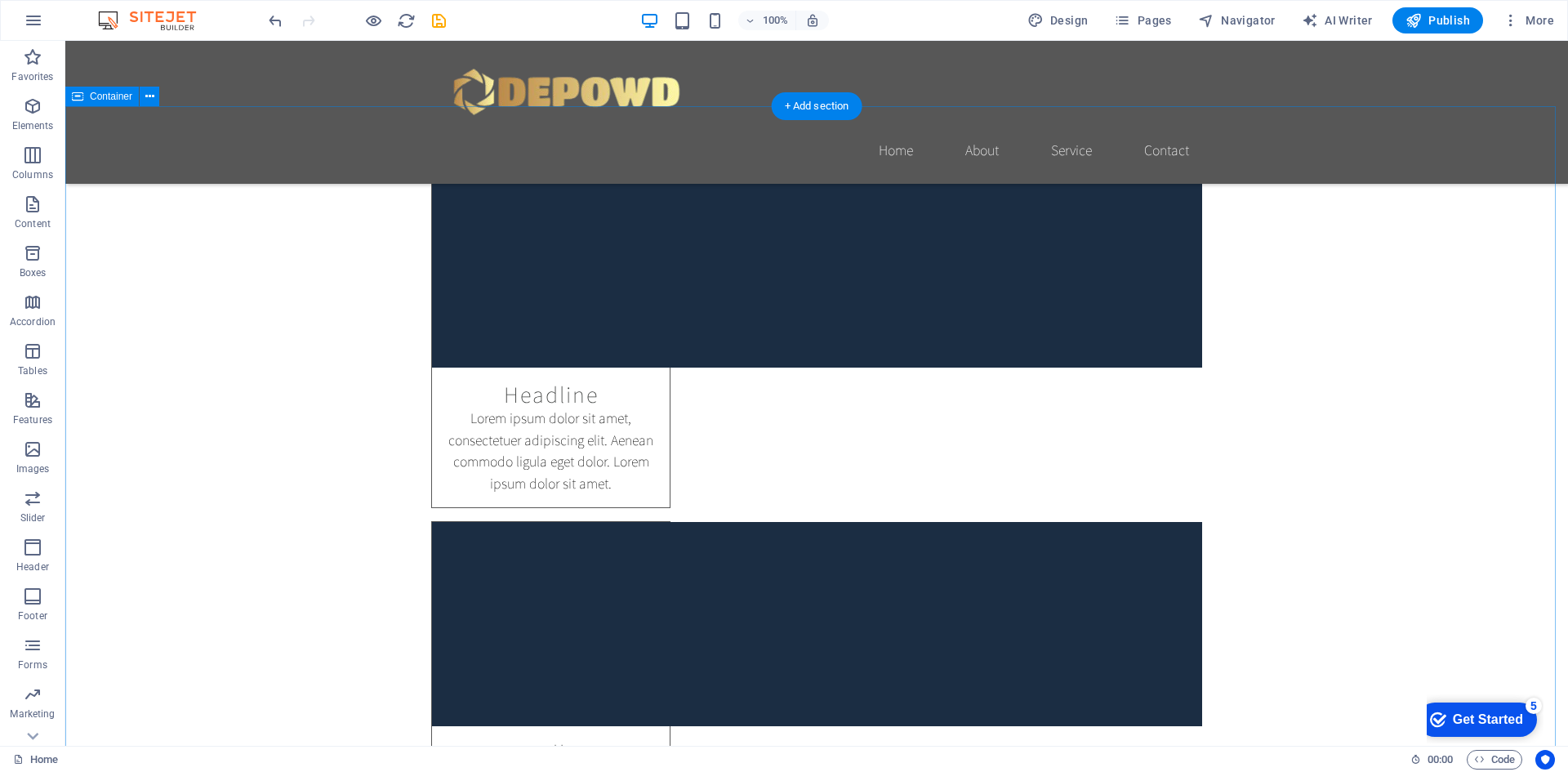
scroll to position [2287, 0]
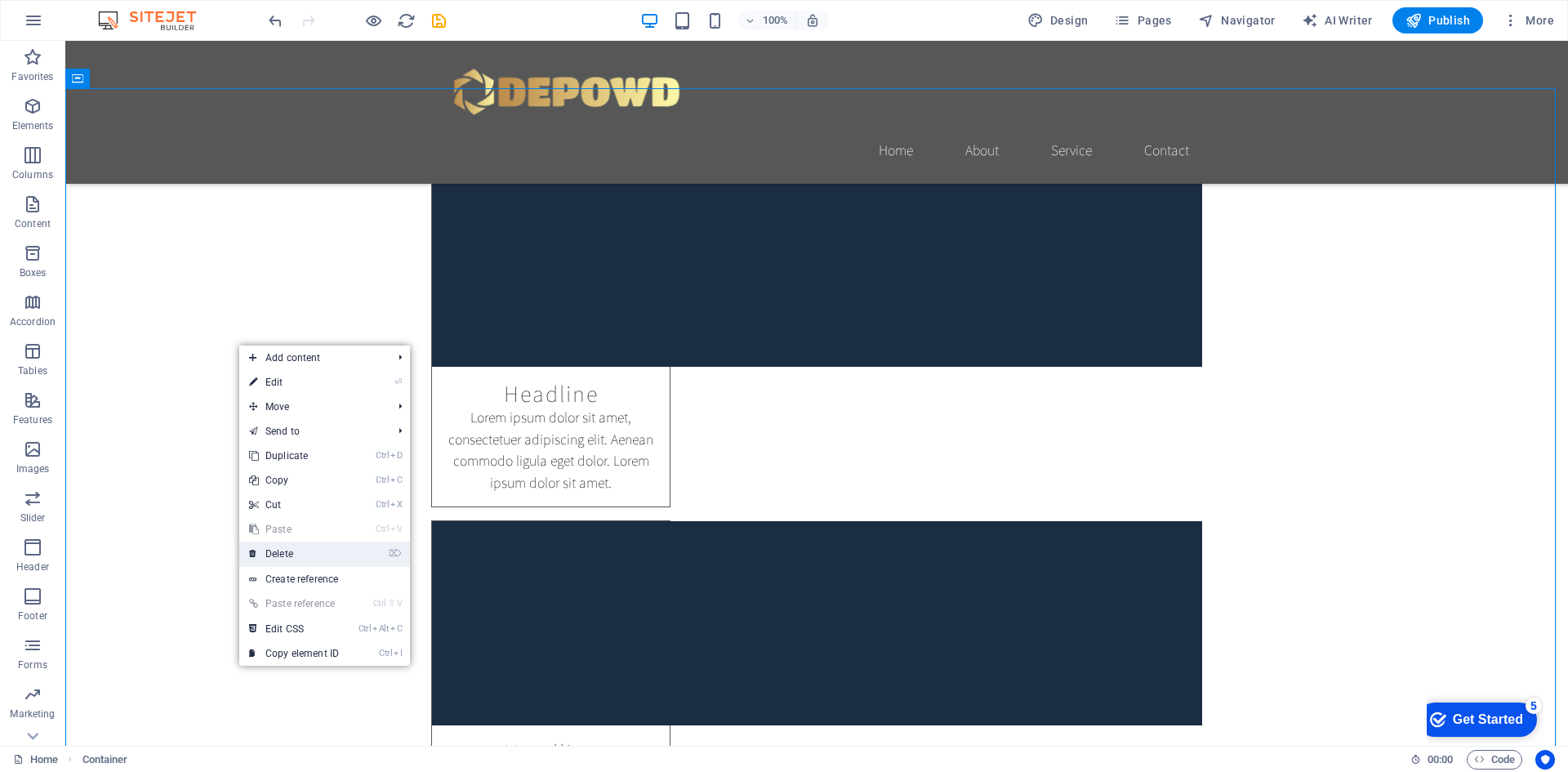
click at [289, 552] on link "⌦ Delete" at bounding box center [293, 553] width 109 height 24
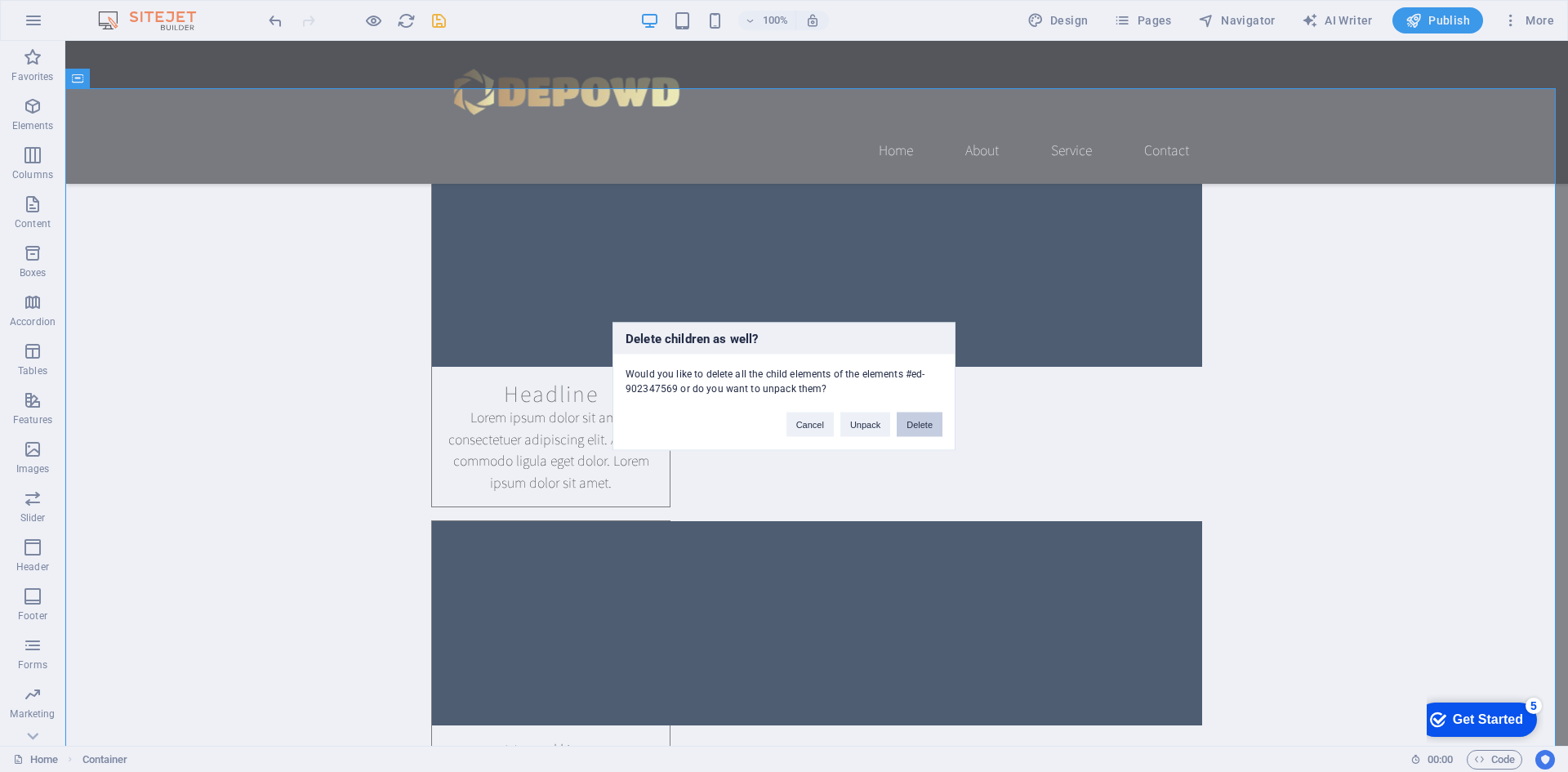
click at [933, 418] on button "Delete" at bounding box center [919, 423] width 46 height 24
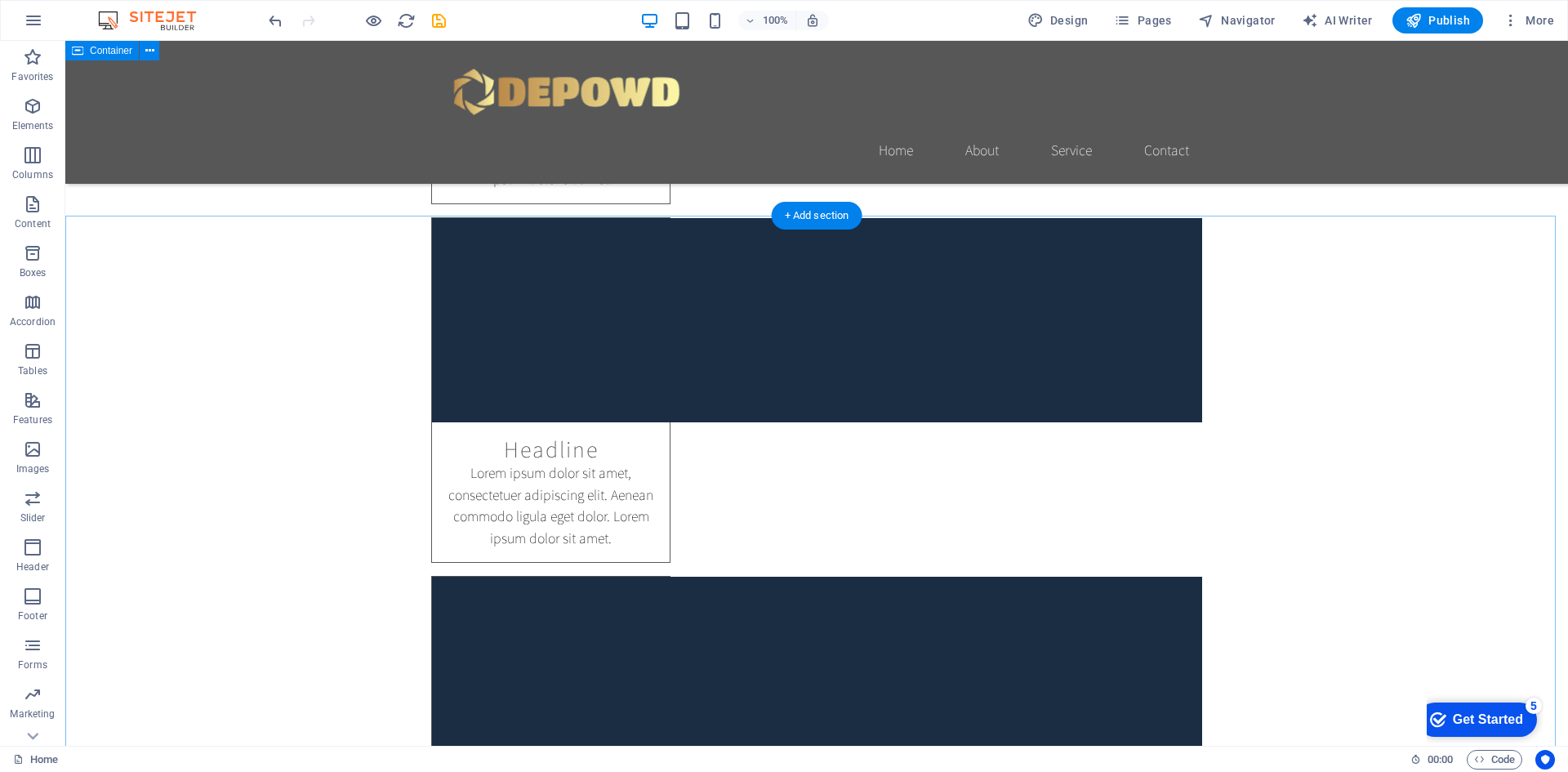
scroll to position [2124, 0]
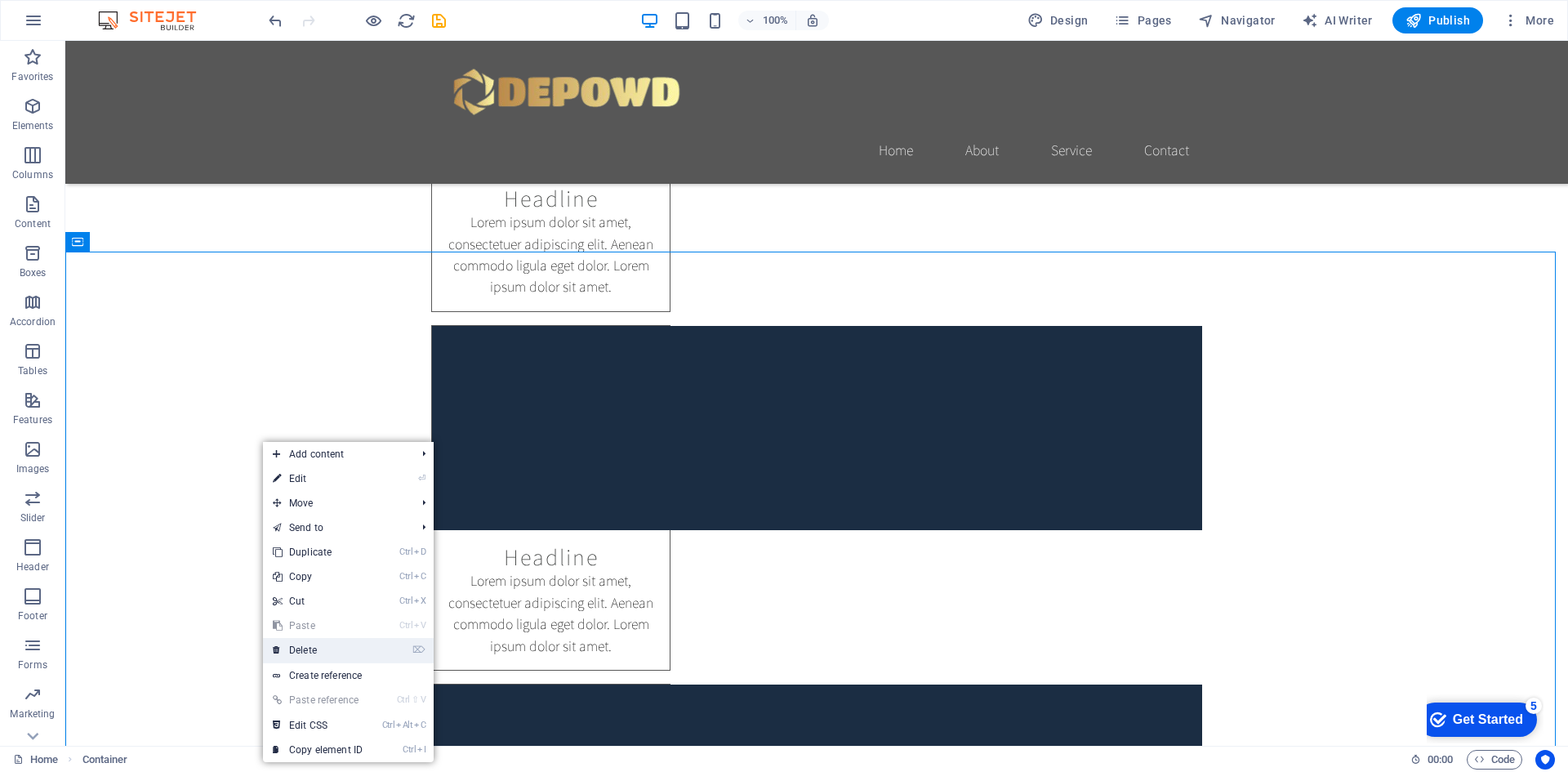
click at [337, 648] on link "⌦ Delete" at bounding box center [317, 650] width 109 height 24
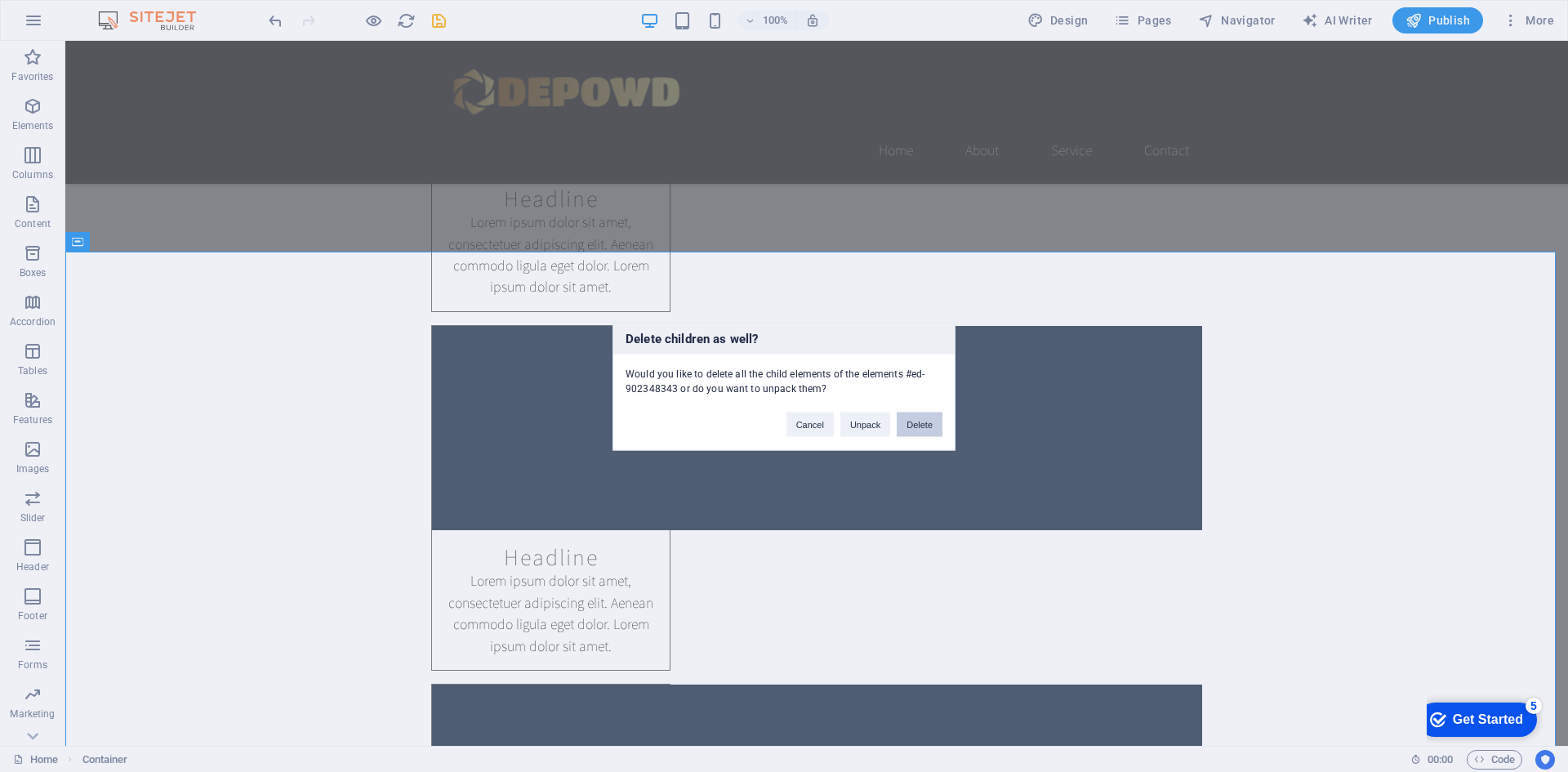
click at [937, 424] on button "Delete" at bounding box center [919, 423] width 46 height 24
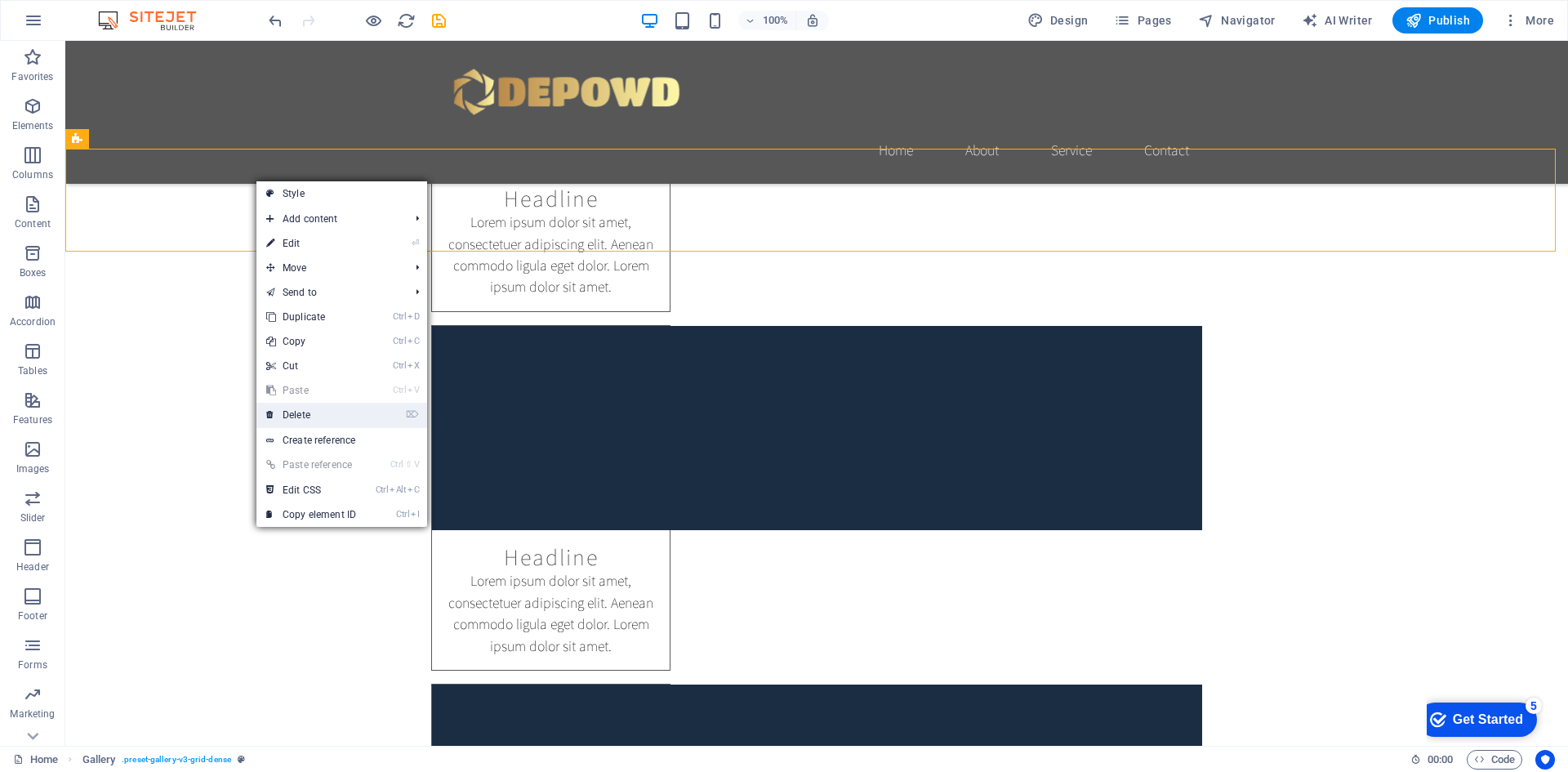
drag, startPoint x: 329, startPoint y: 413, endPoint x: 533, endPoint y: 359, distance: 211.0
click at [329, 413] on link "⌦ Delete" at bounding box center [311, 415] width 109 height 24
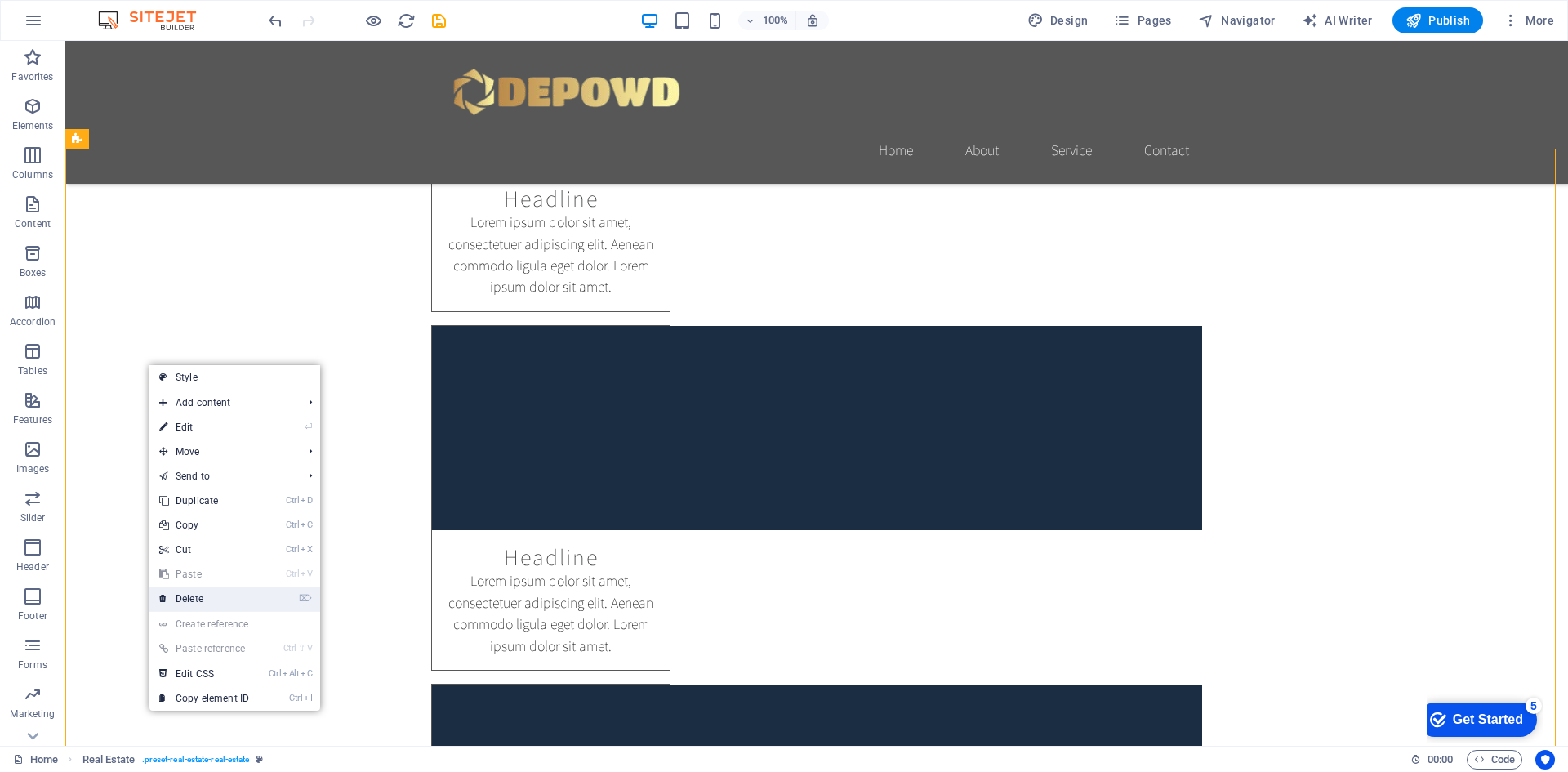
click at [231, 595] on link "⌦ Delete" at bounding box center [203, 598] width 109 height 24
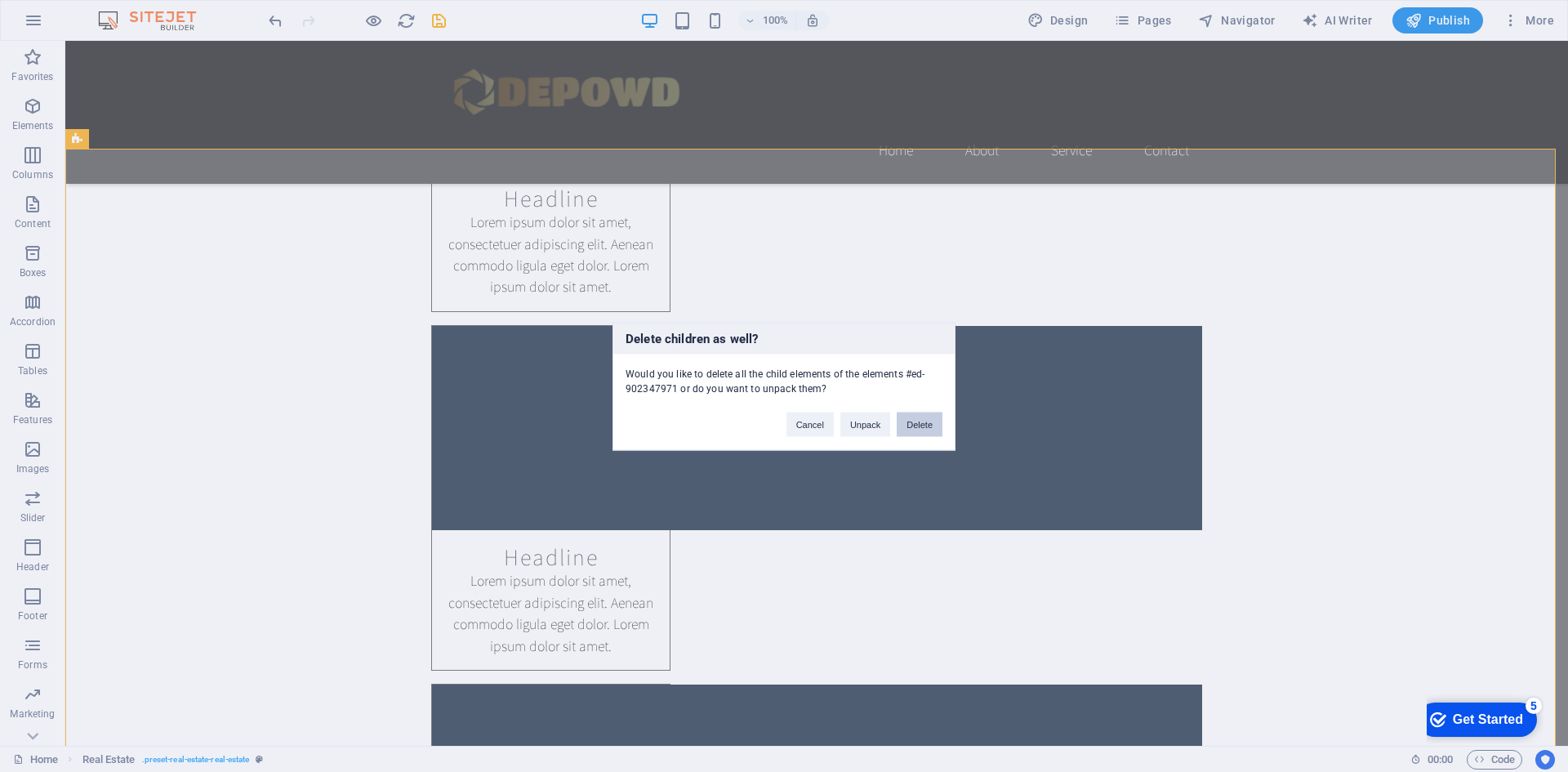
click at [903, 429] on button "Delete" at bounding box center [919, 423] width 46 height 24
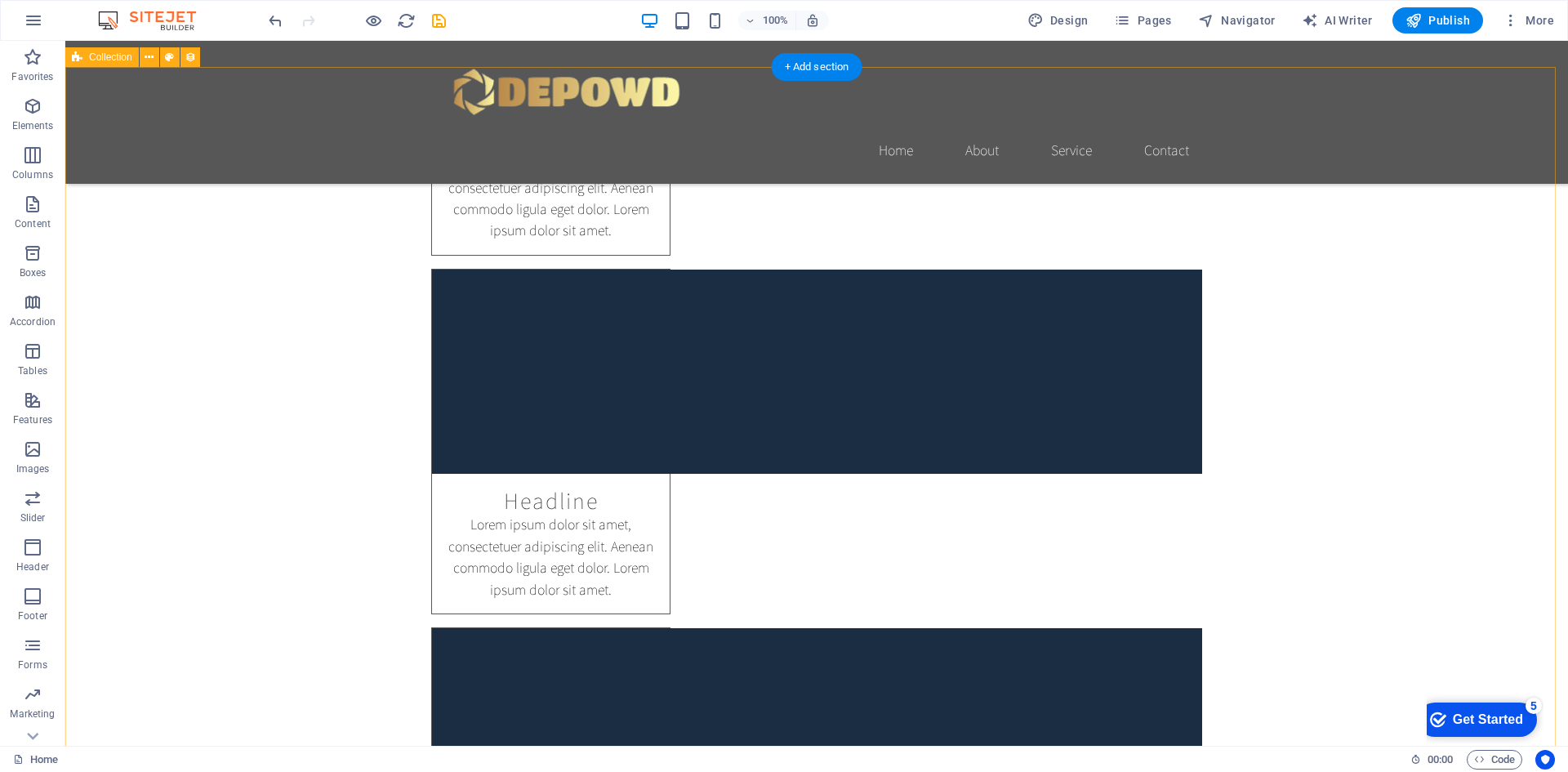
scroll to position [2205, 0]
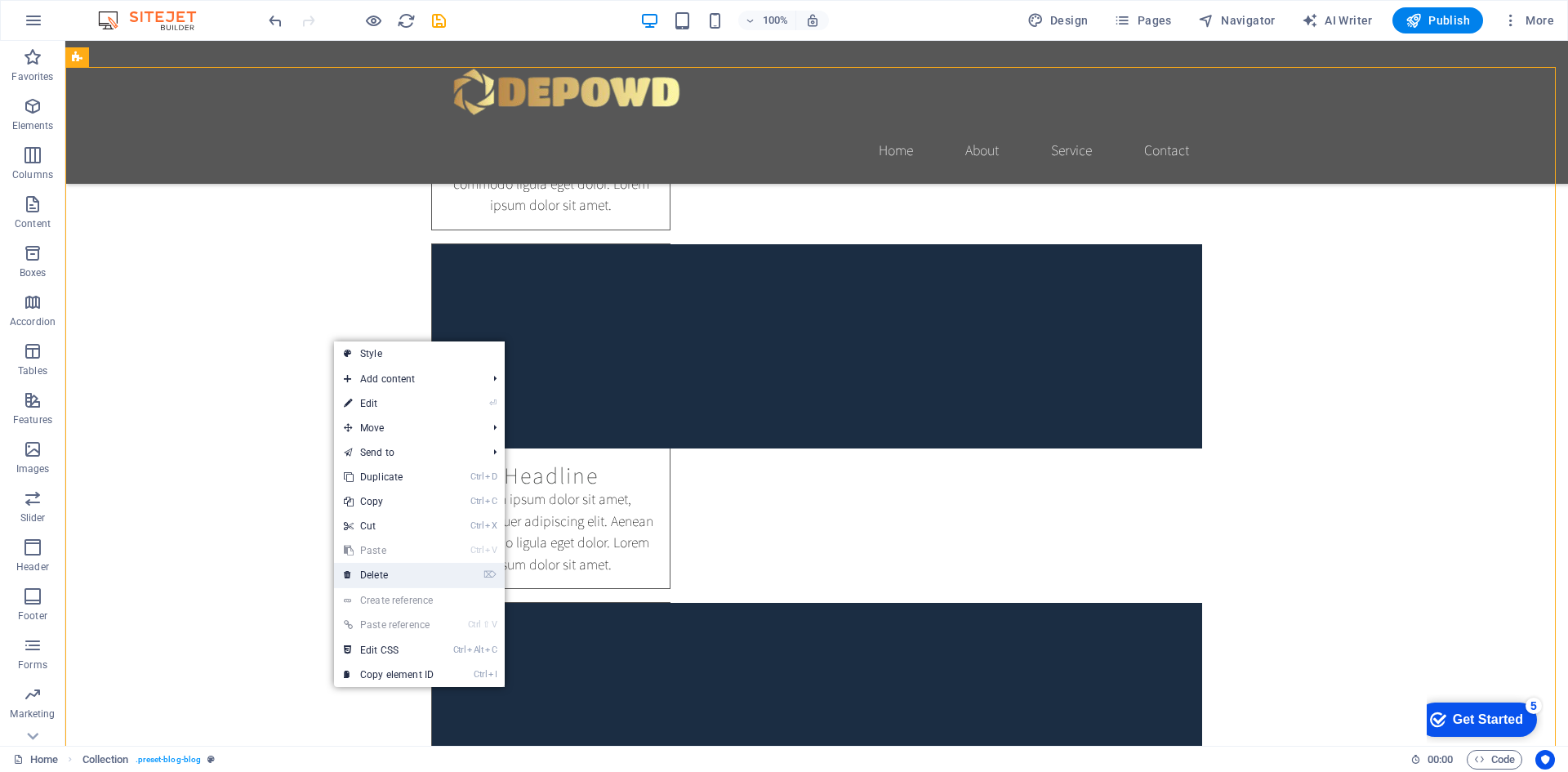
click at [426, 570] on link "⌦ Delete" at bounding box center [388, 575] width 109 height 24
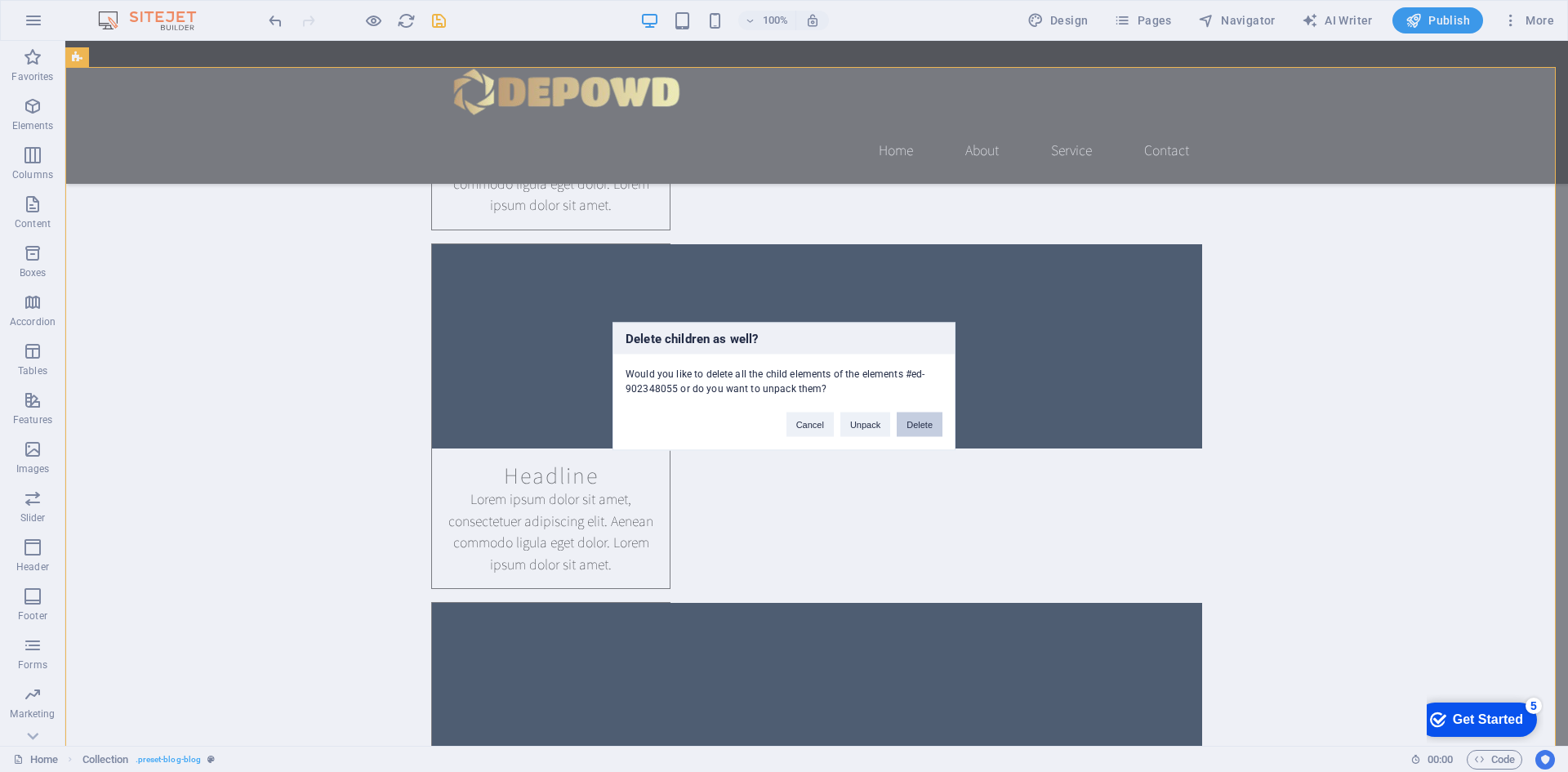
click at [918, 421] on button "Delete" at bounding box center [919, 423] width 46 height 24
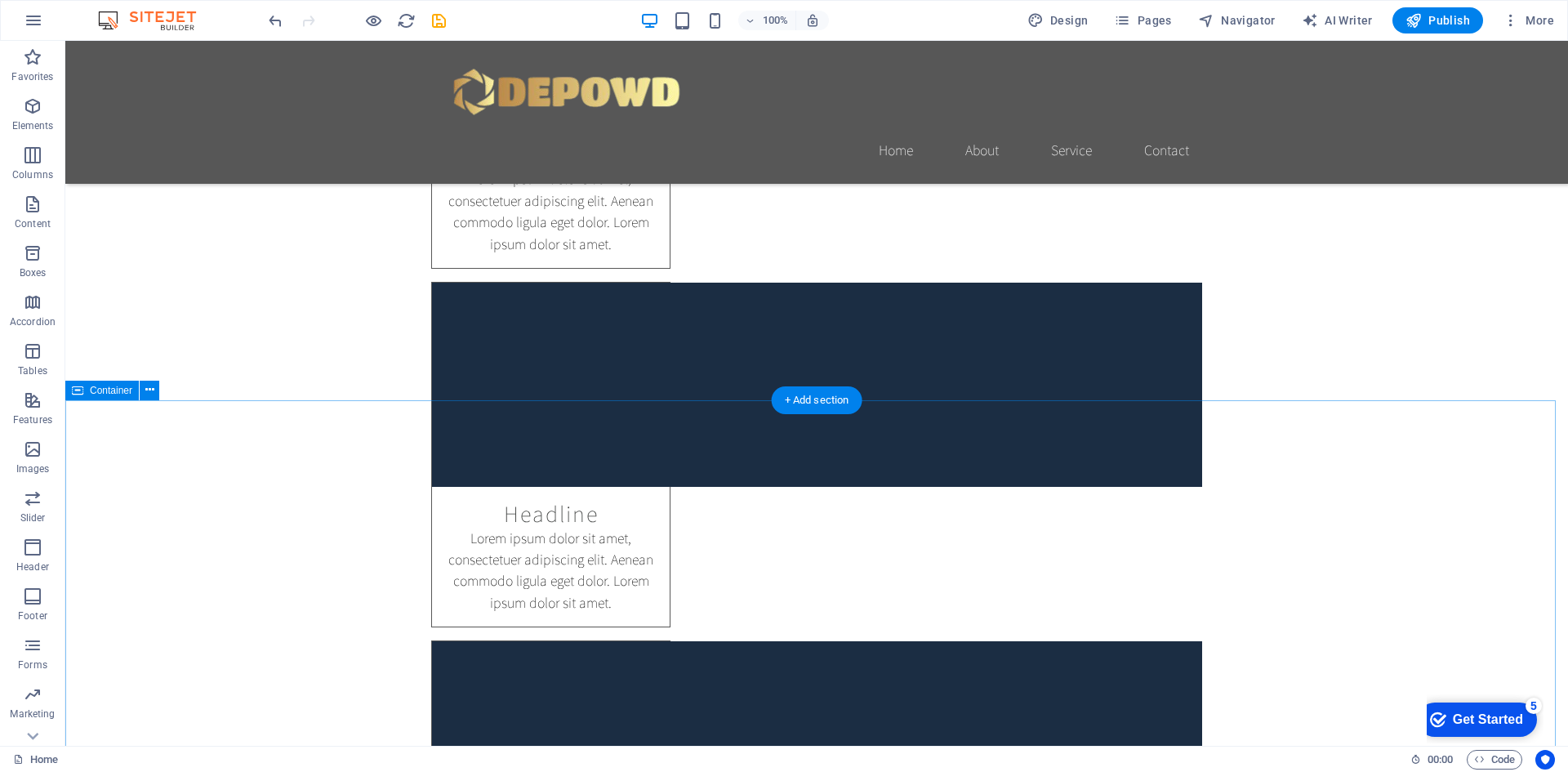
scroll to position [2281, 0]
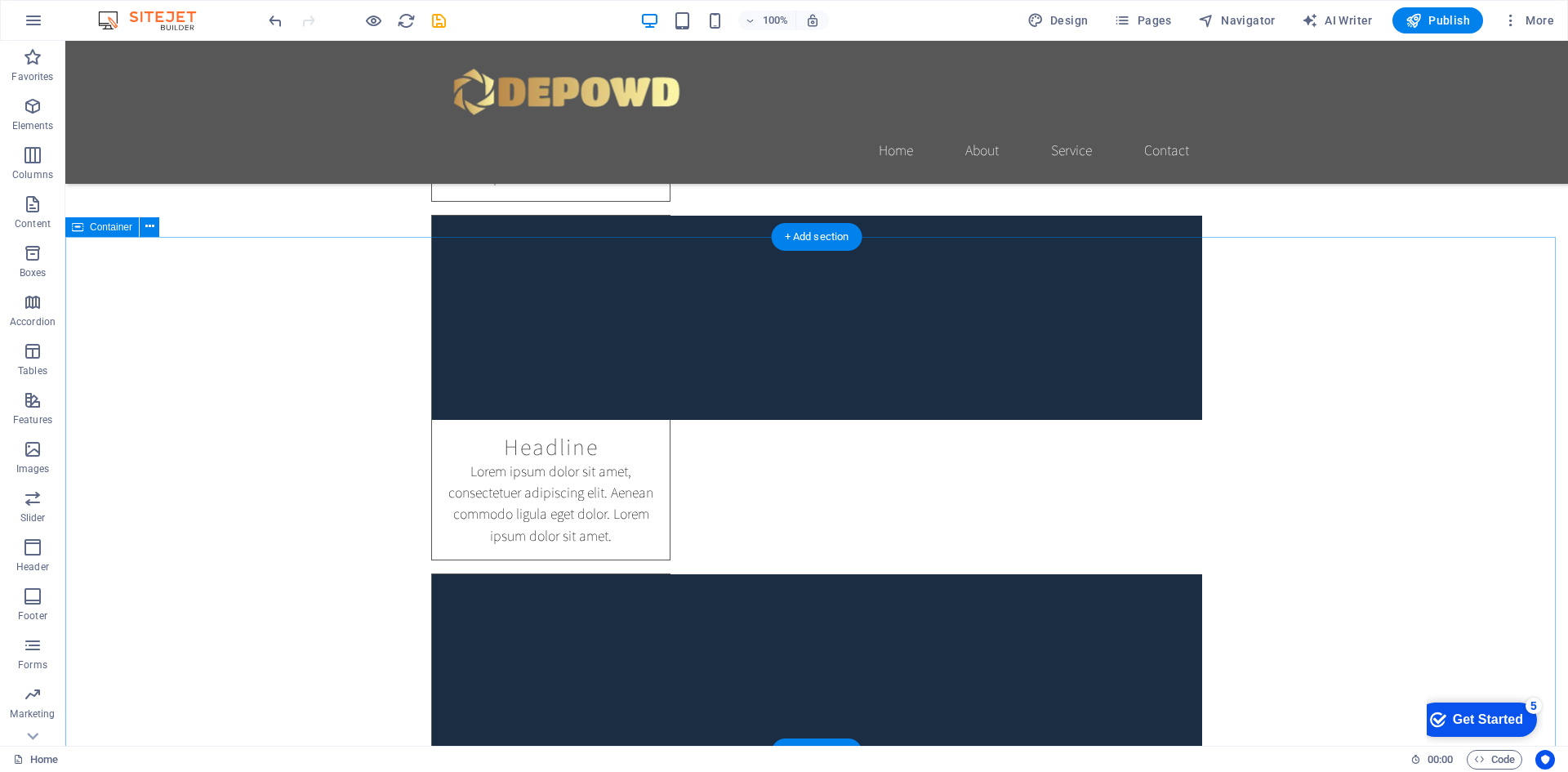
scroll to position [2689, 0]
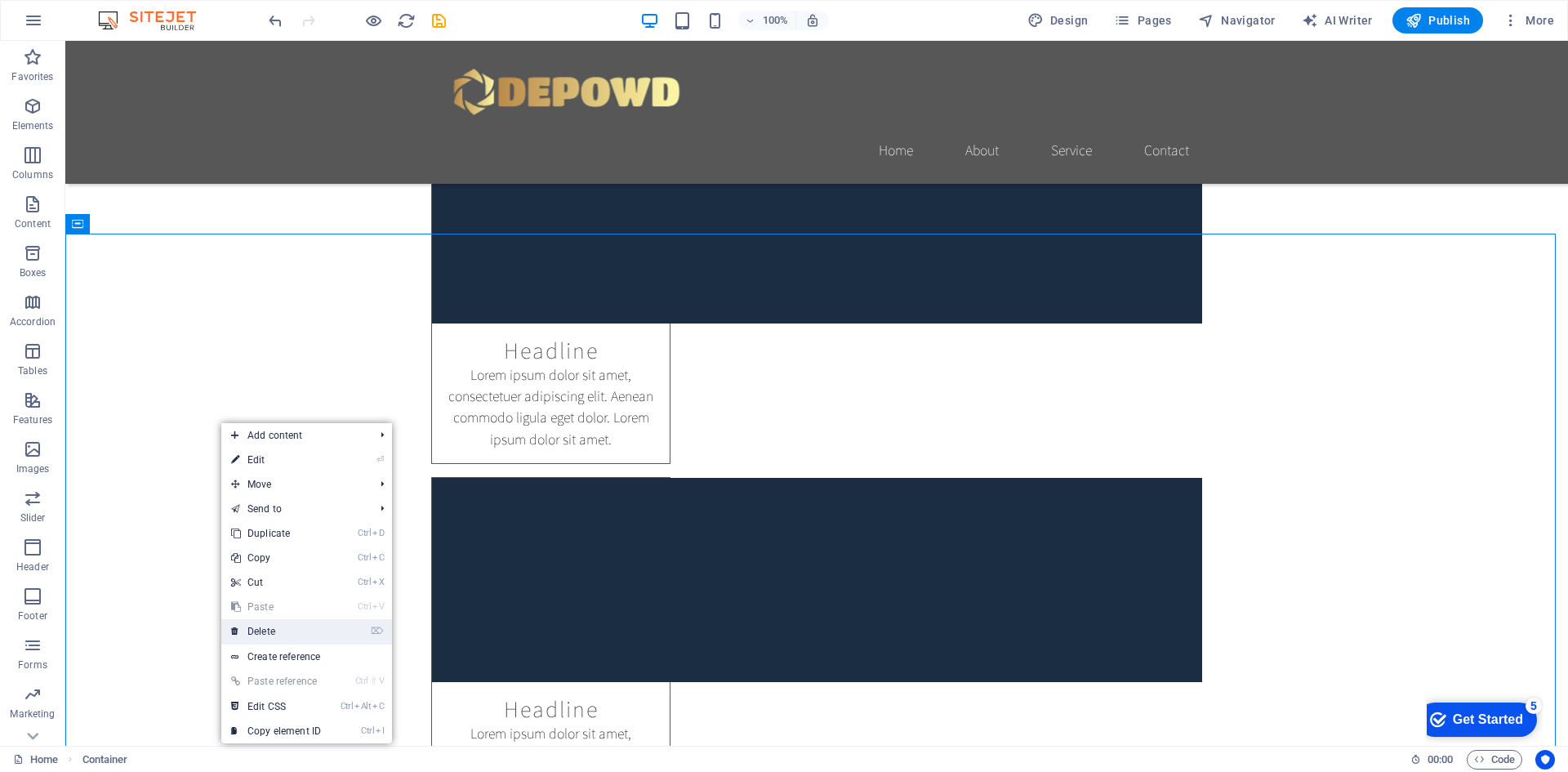
click at [290, 627] on link "⌦ Delete" at bounding box center [276, 630] width 109 height 24
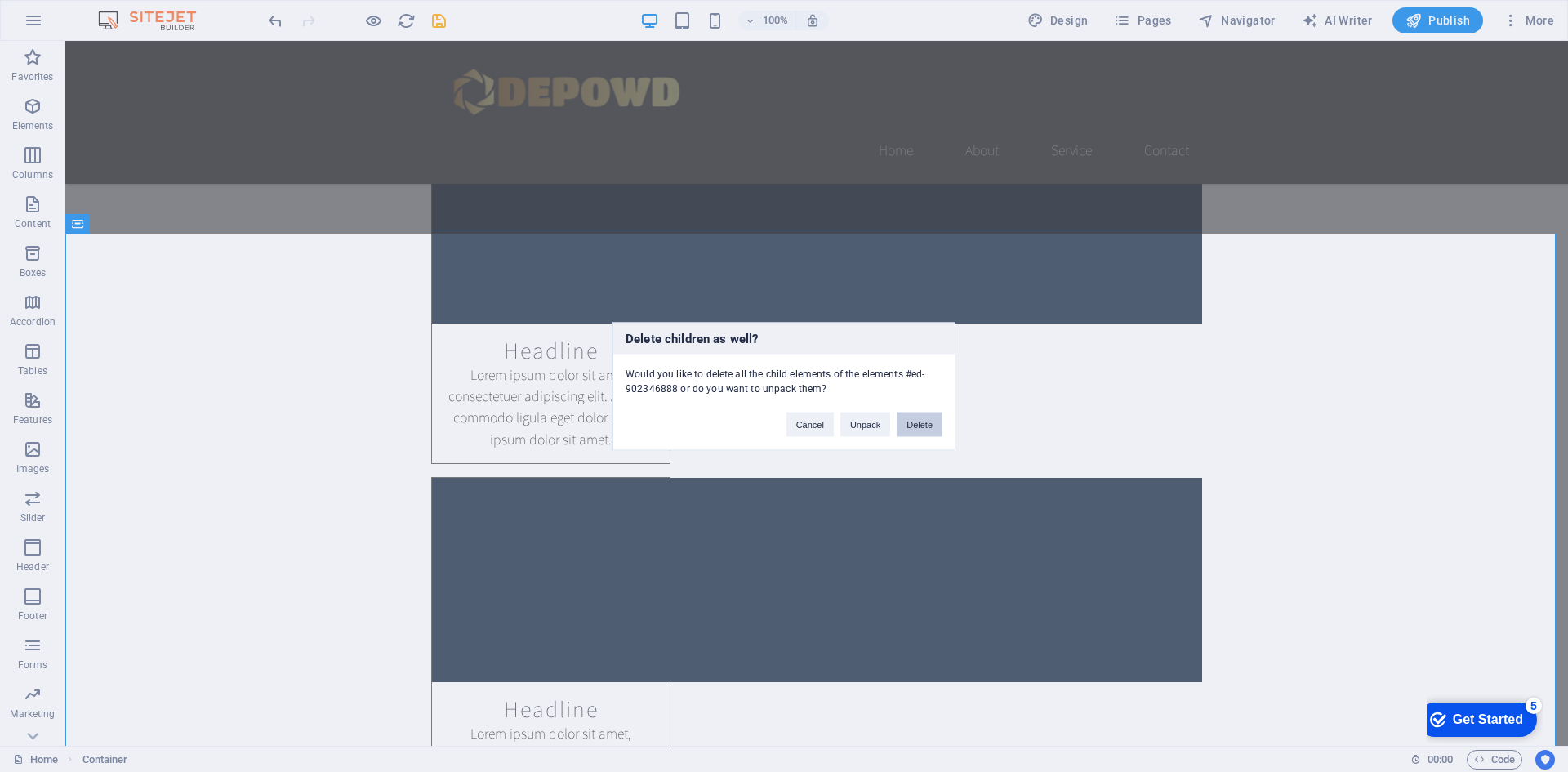
click at [905, 424] on button "Delete" at bounding box center [919, 423] width 46 height 24
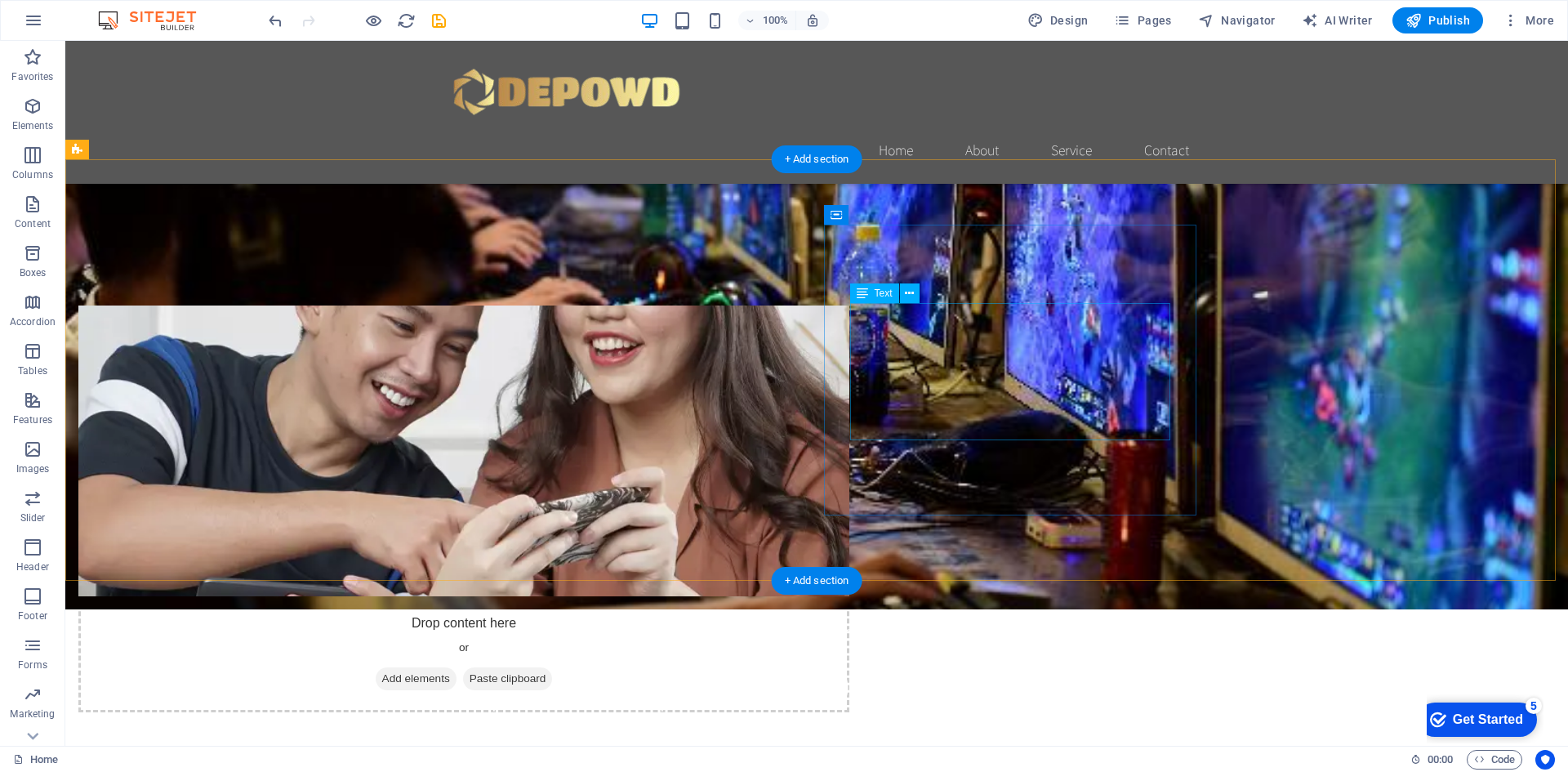
scroll to position [729, 0]
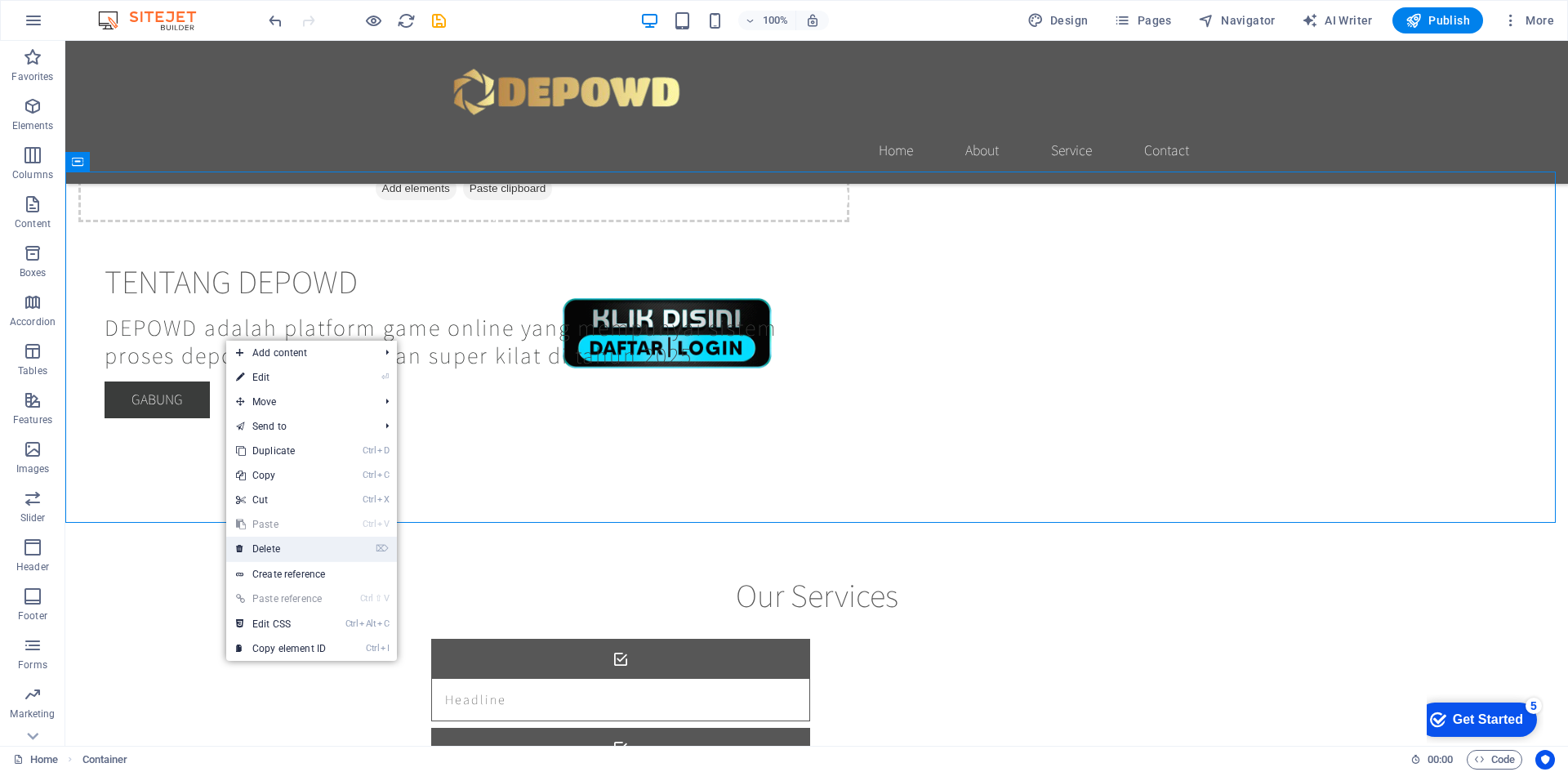
click at [264, 546] on link "⌦ Delete" at bounding box center [281, 548] width 109 height 24
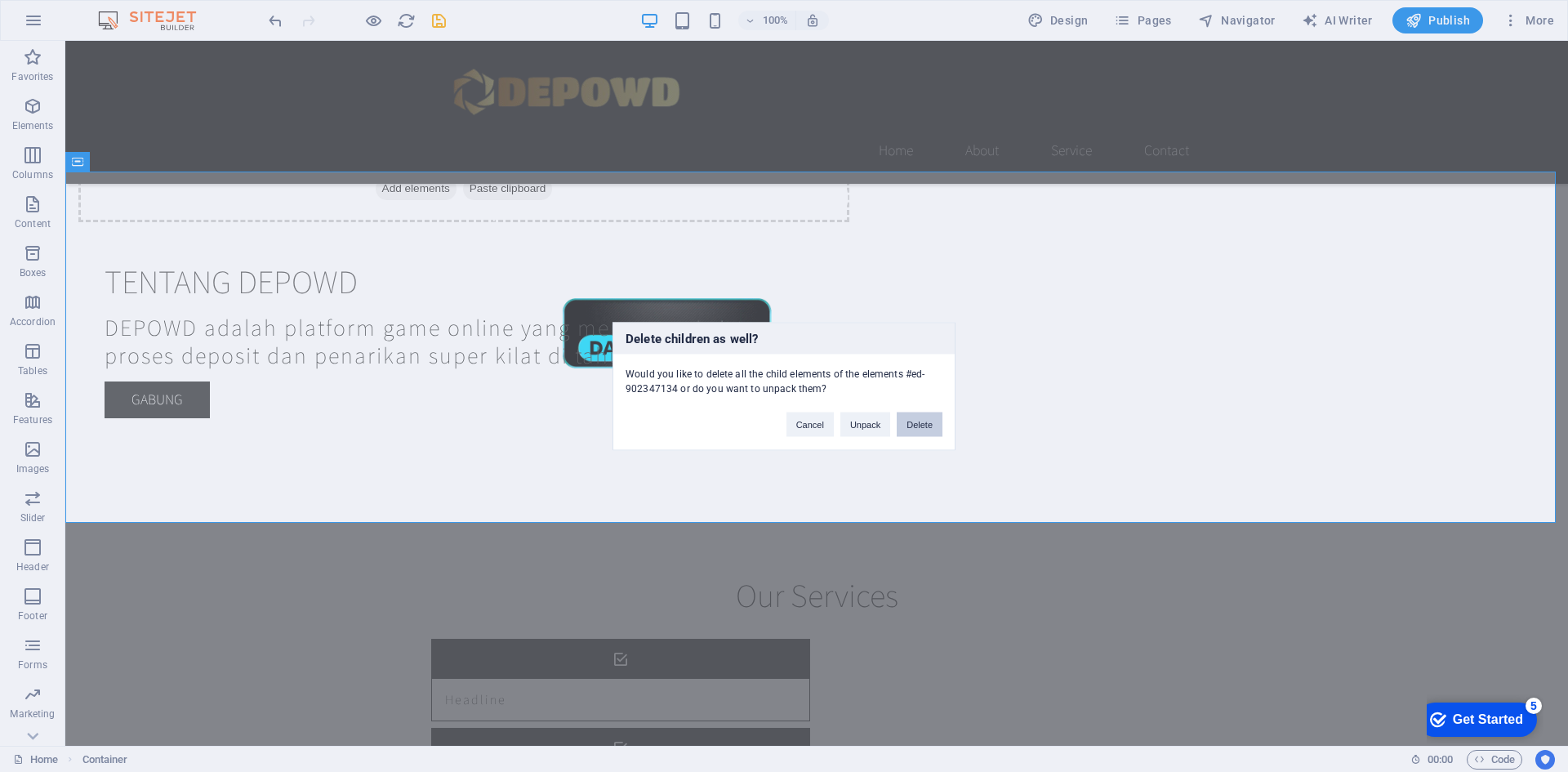
click at [928, 435] on button "Delete" at bounding box center [919, 423] width 46 height 24
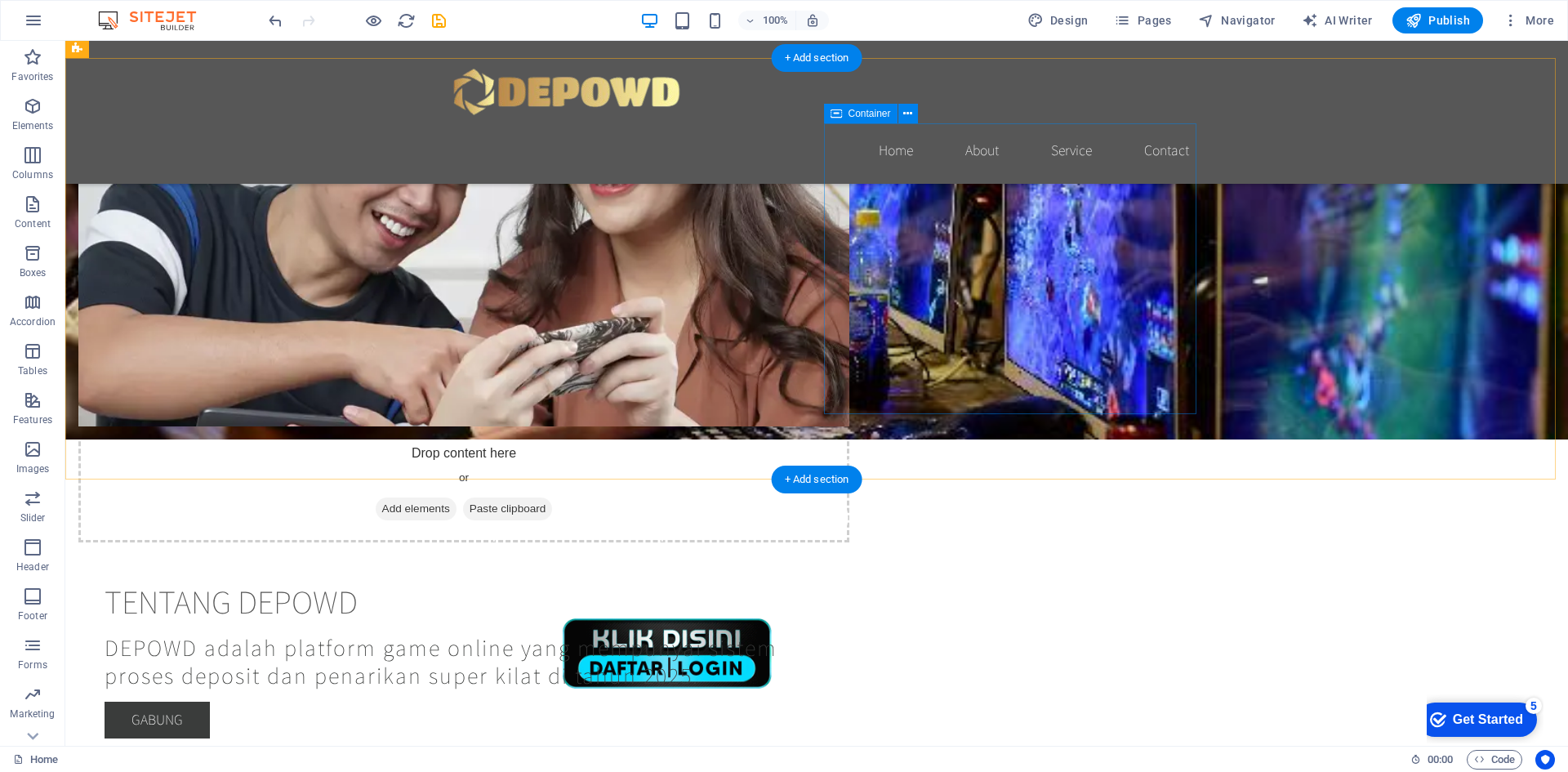
scroll to position [572, 0]
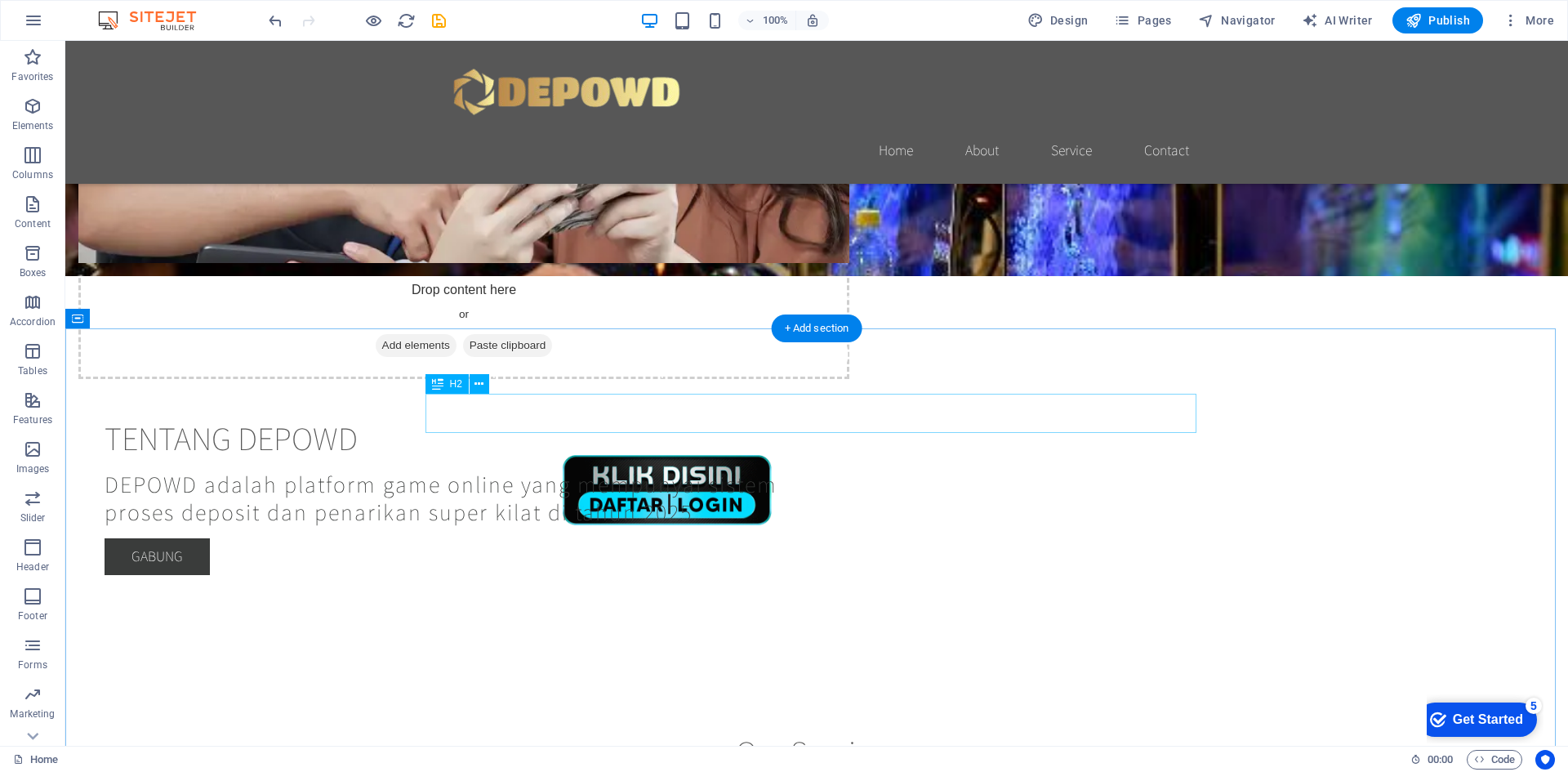
click at [779, 732] on div "Our Services" at bounding box center [817, 751] width 771 height 39
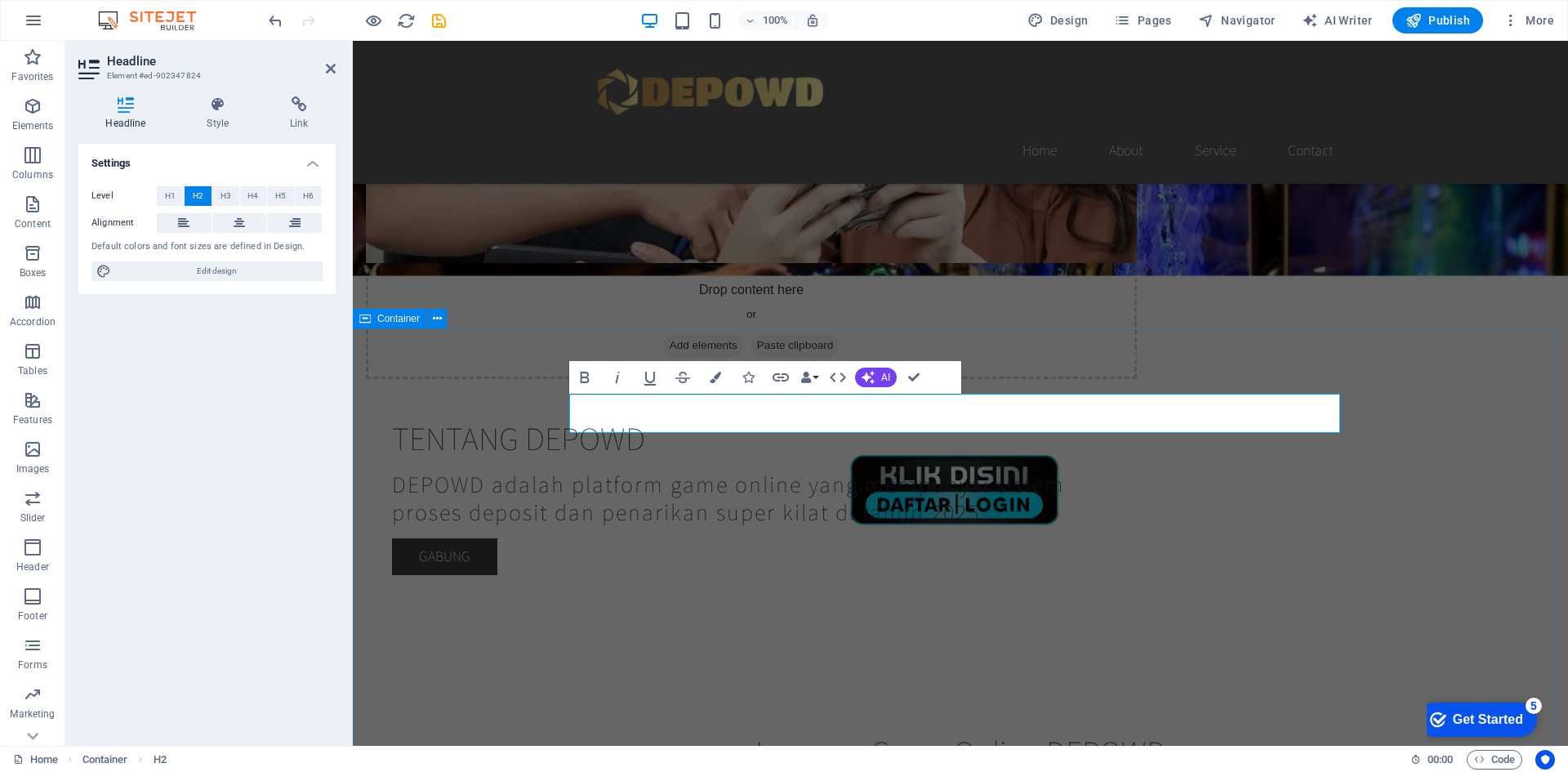
drag, startPoint x: 445, startPoint y: 524, endPoint x: 454, endPoint y: 554, distance: 31.3
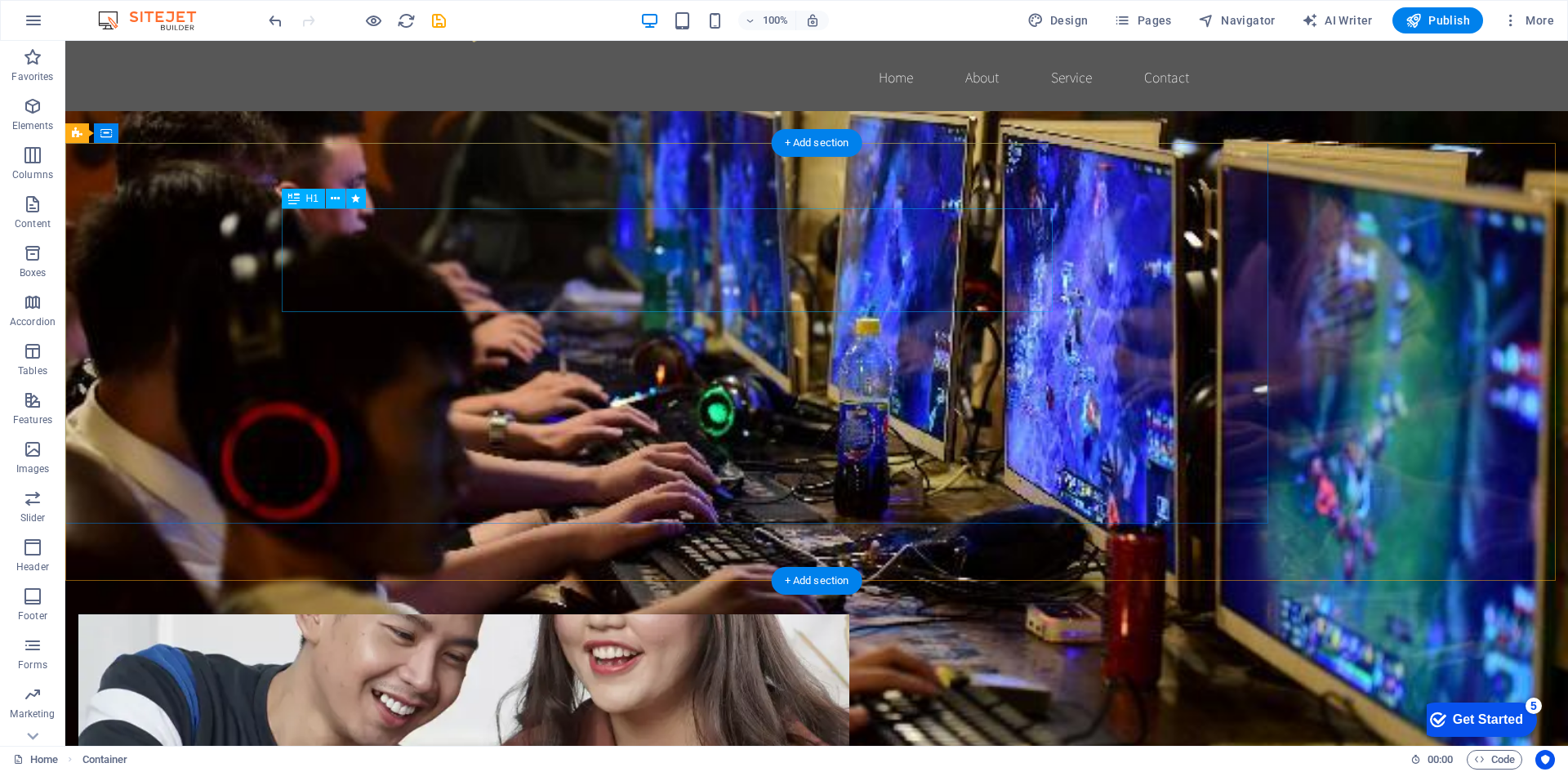
scroll to position [0, 0]
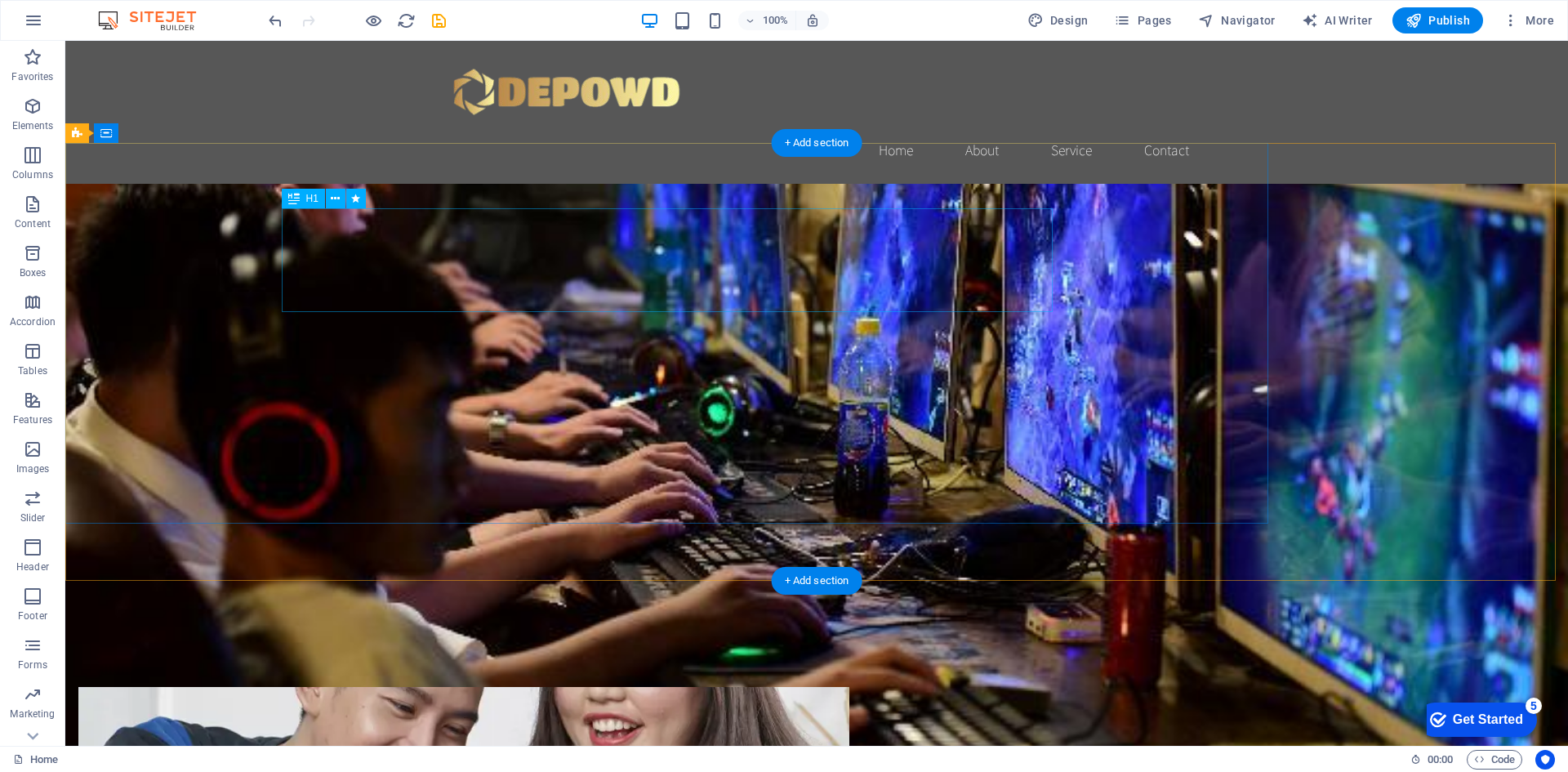
select select "%"
select select "fade"
select select "s"
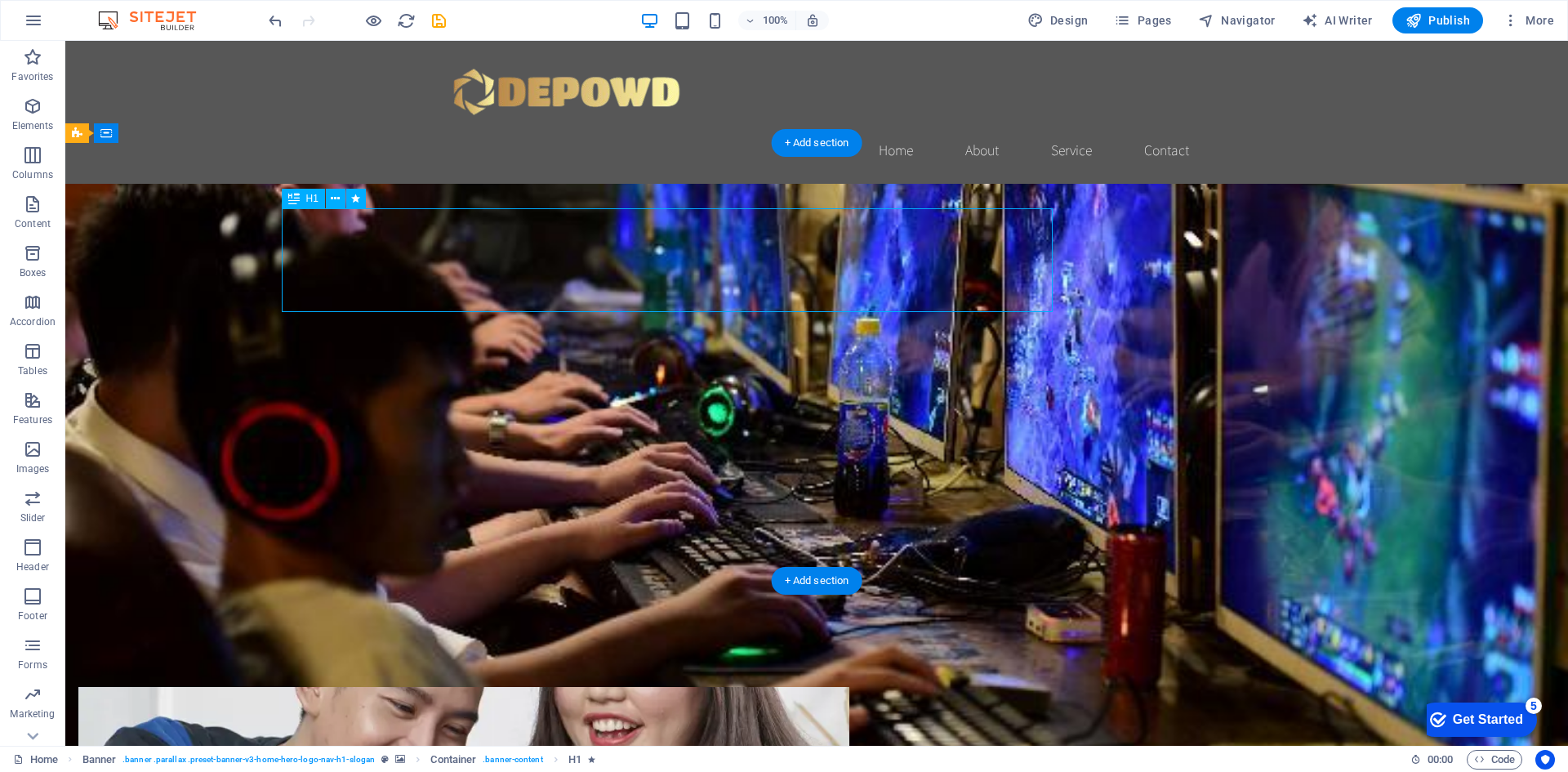
select select "s"
select select "onload"
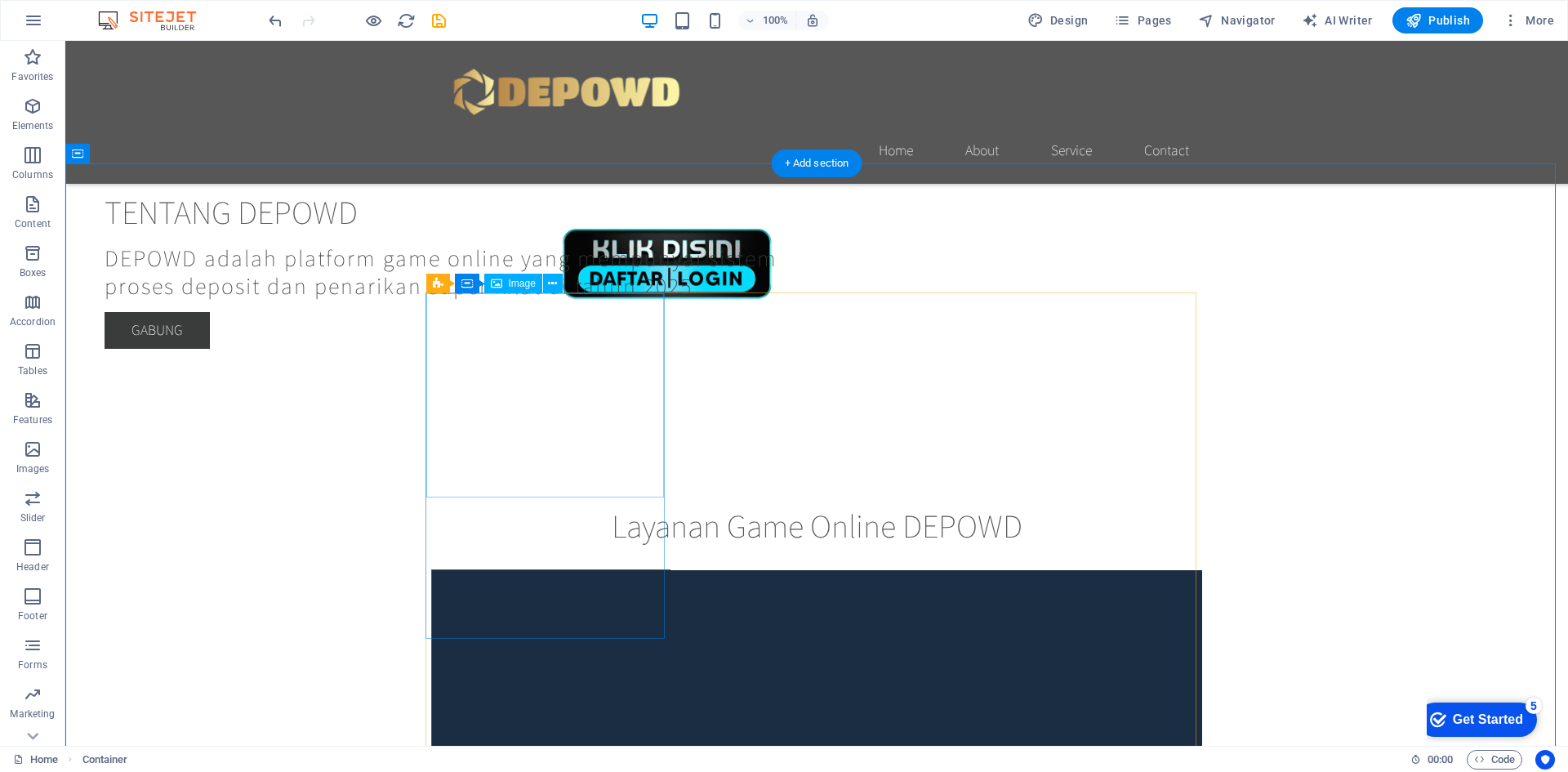
scroll to position [817, 0]
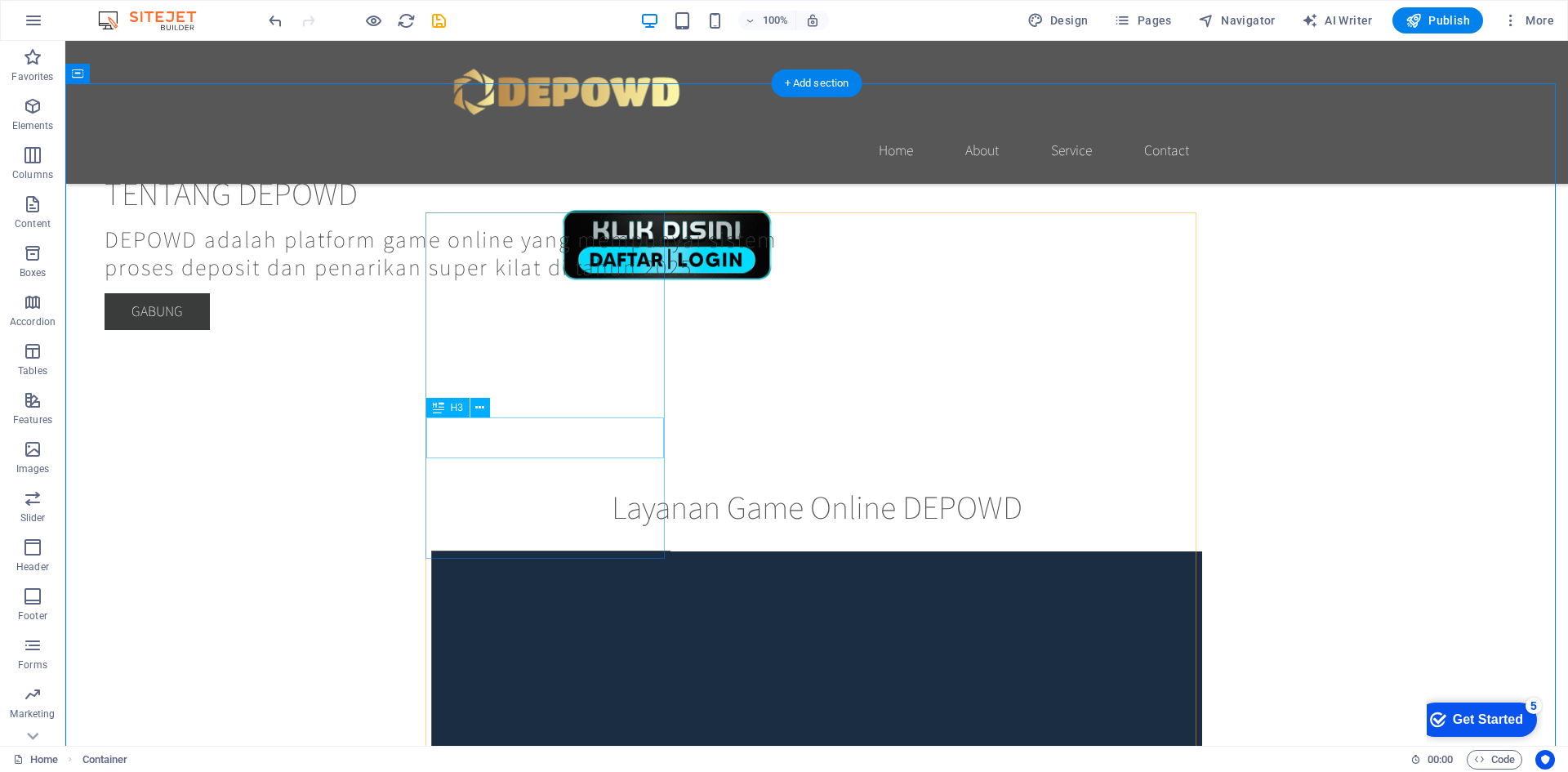
click at [542, 755] on div "Headline" at bounding box center [550, 775] width 237 height 41
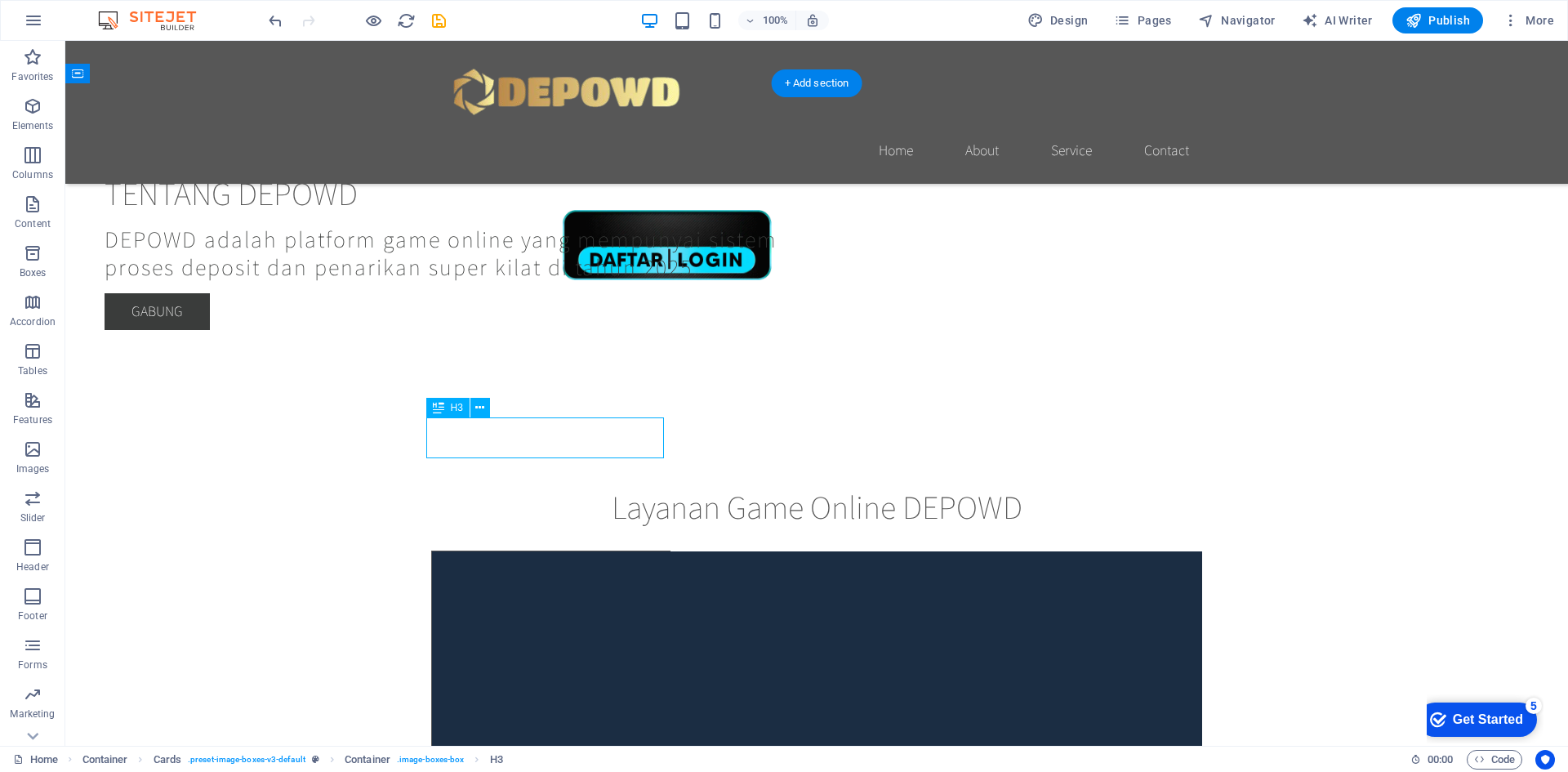
click at [542, 755] on div "Headline" at bounding box center [550, 775] width 237 height 41
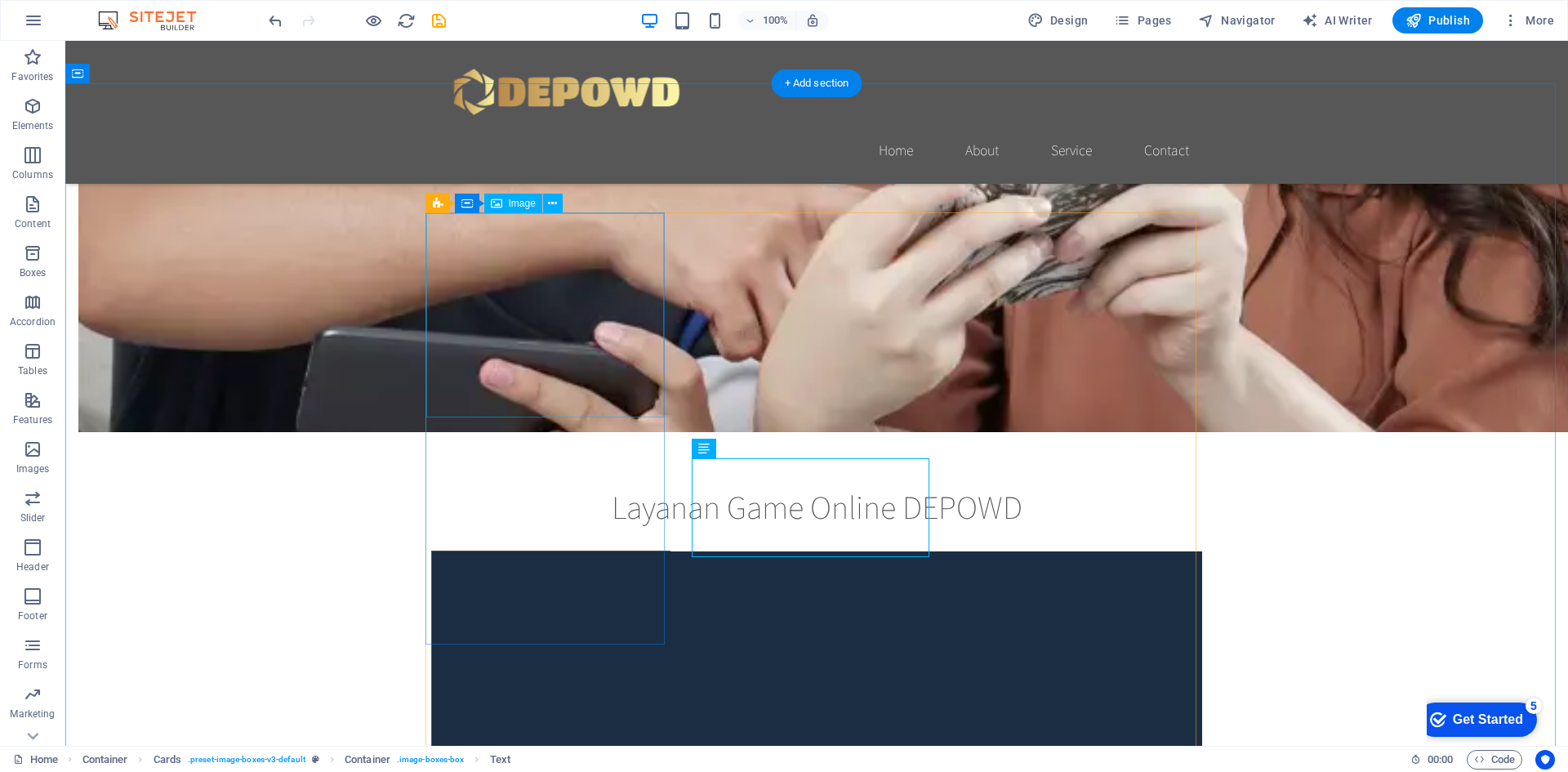
click at [565, 551] on figure at bounding box center [550, 653] width 237 height 204
click at [530, 551] on figure at bounding box center [550, 653] width 237 height 204
select select "vw"
select select "px"
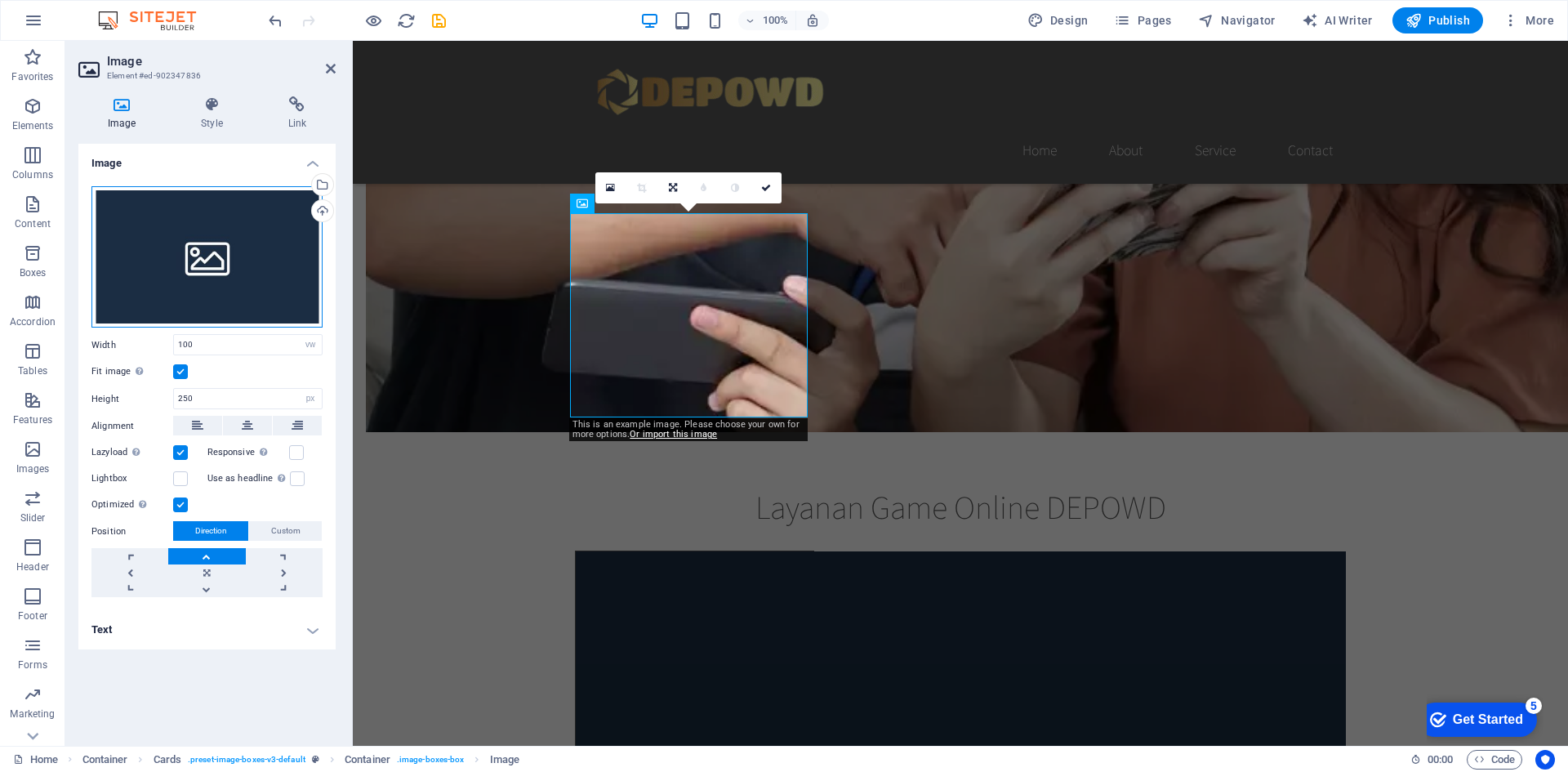
click at [222, 265] on div "Drag files here, click to choose files or select files from Files or our free s…" at bounding box center [207, 257] width 231 height 142
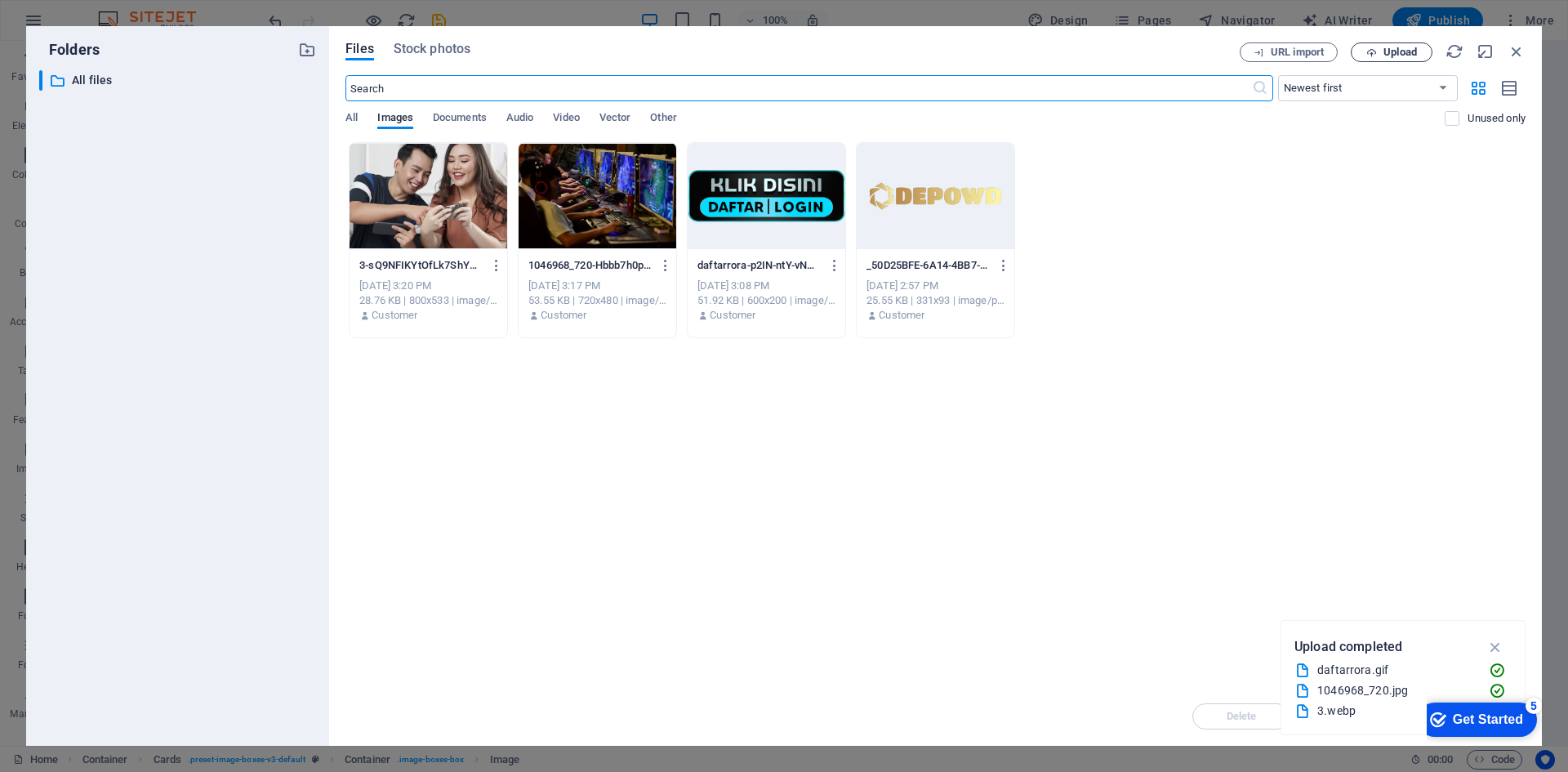
click at [1377, 62] on button "Upload" at bounding box center [1391, 52] width 82 height 20
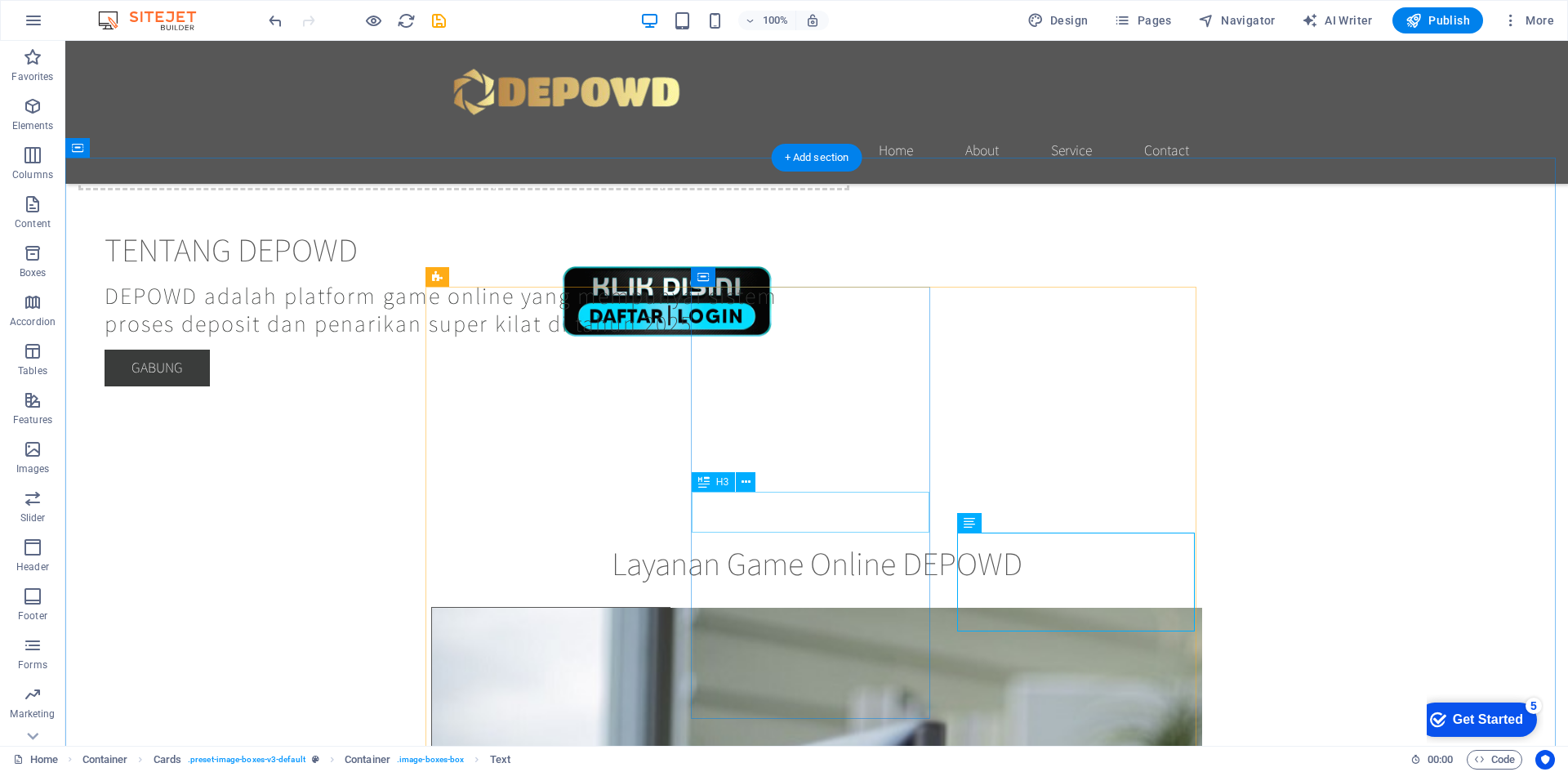
scroll to position [735, 0]
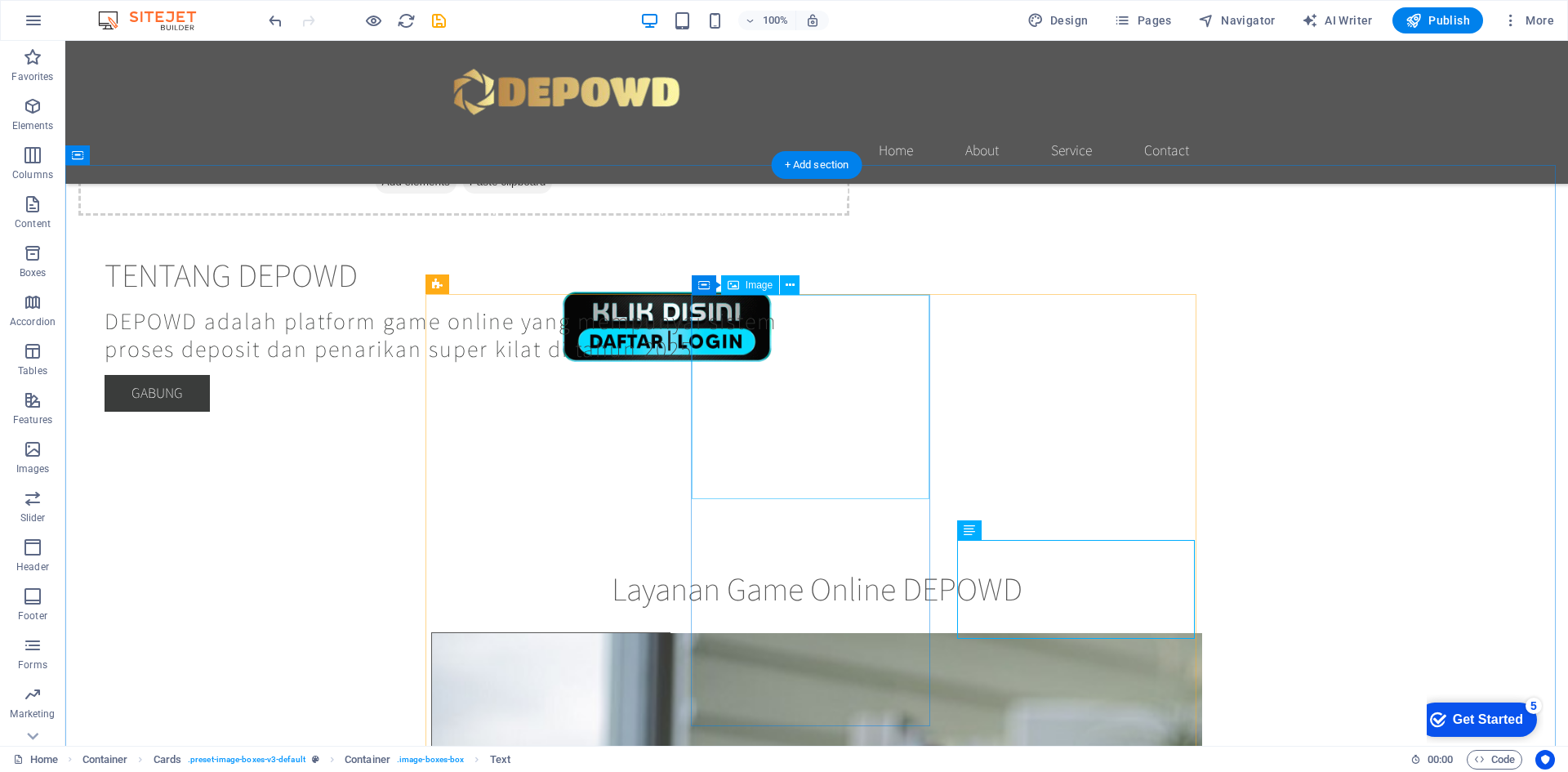
select select "vw"
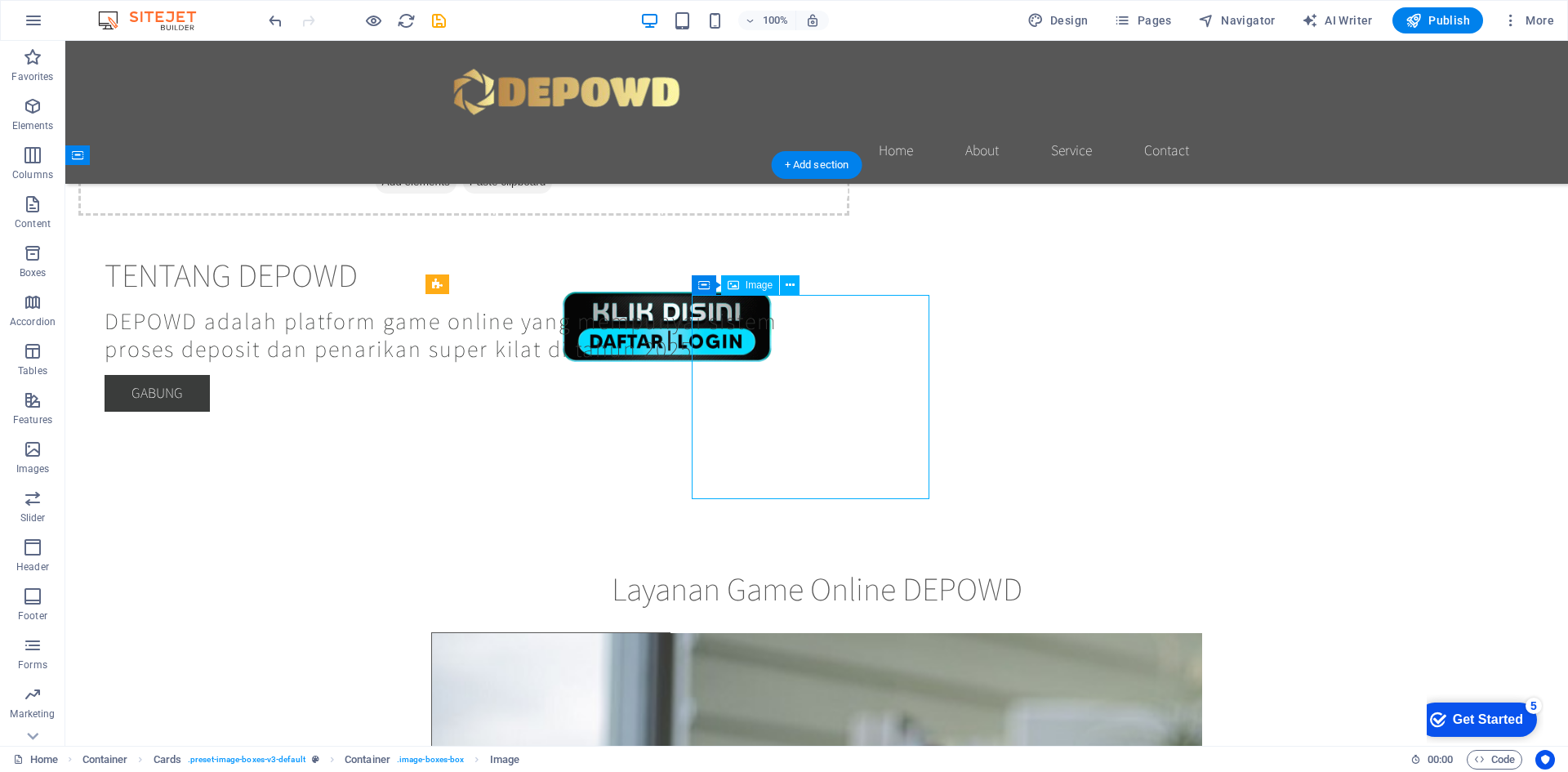
select select "px"
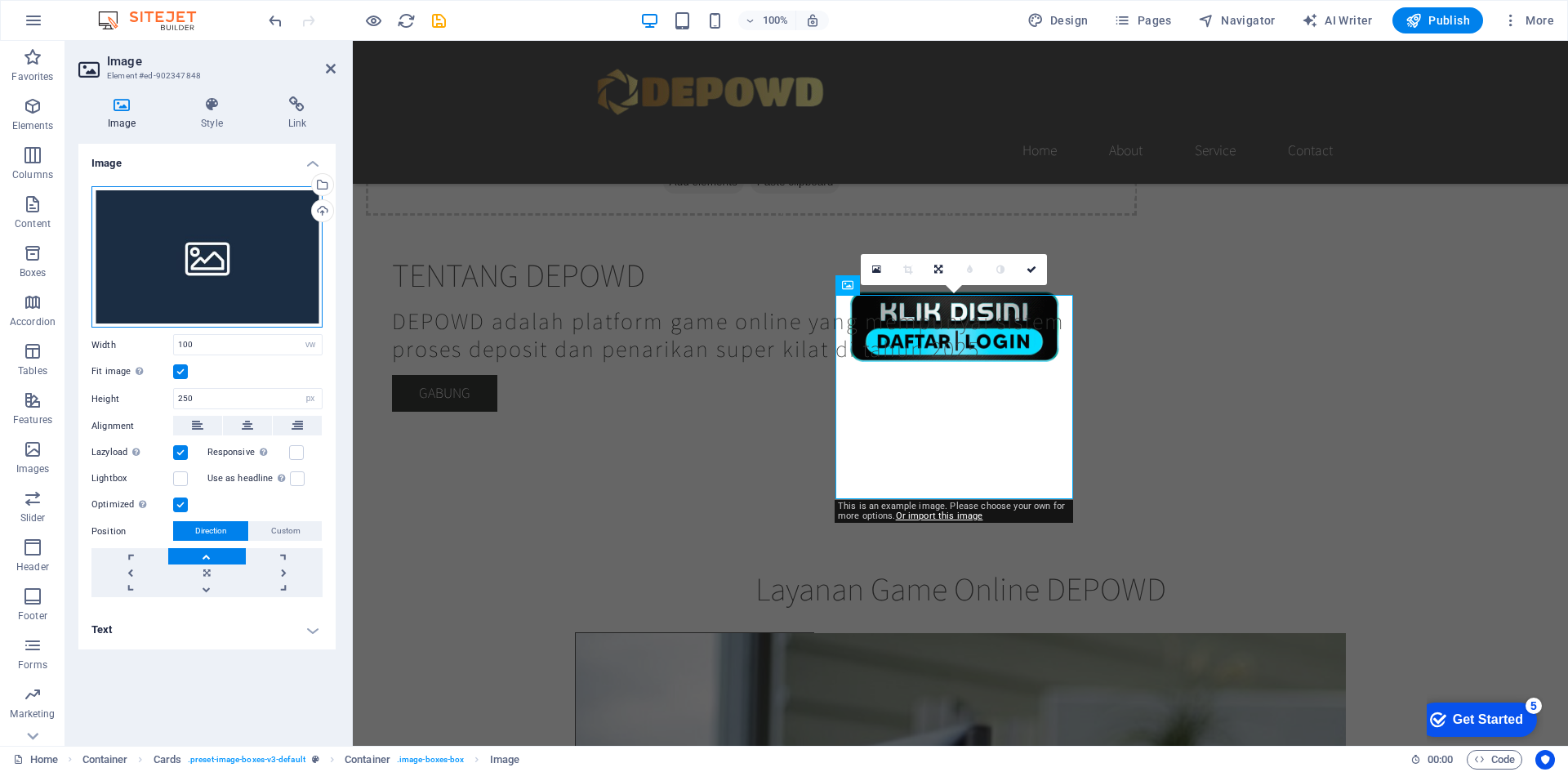
click at [225, 252] on div "Drag files here, click to choose files or select files from Files or our free s…" at bounding box center [207, 257] width 231 height 142
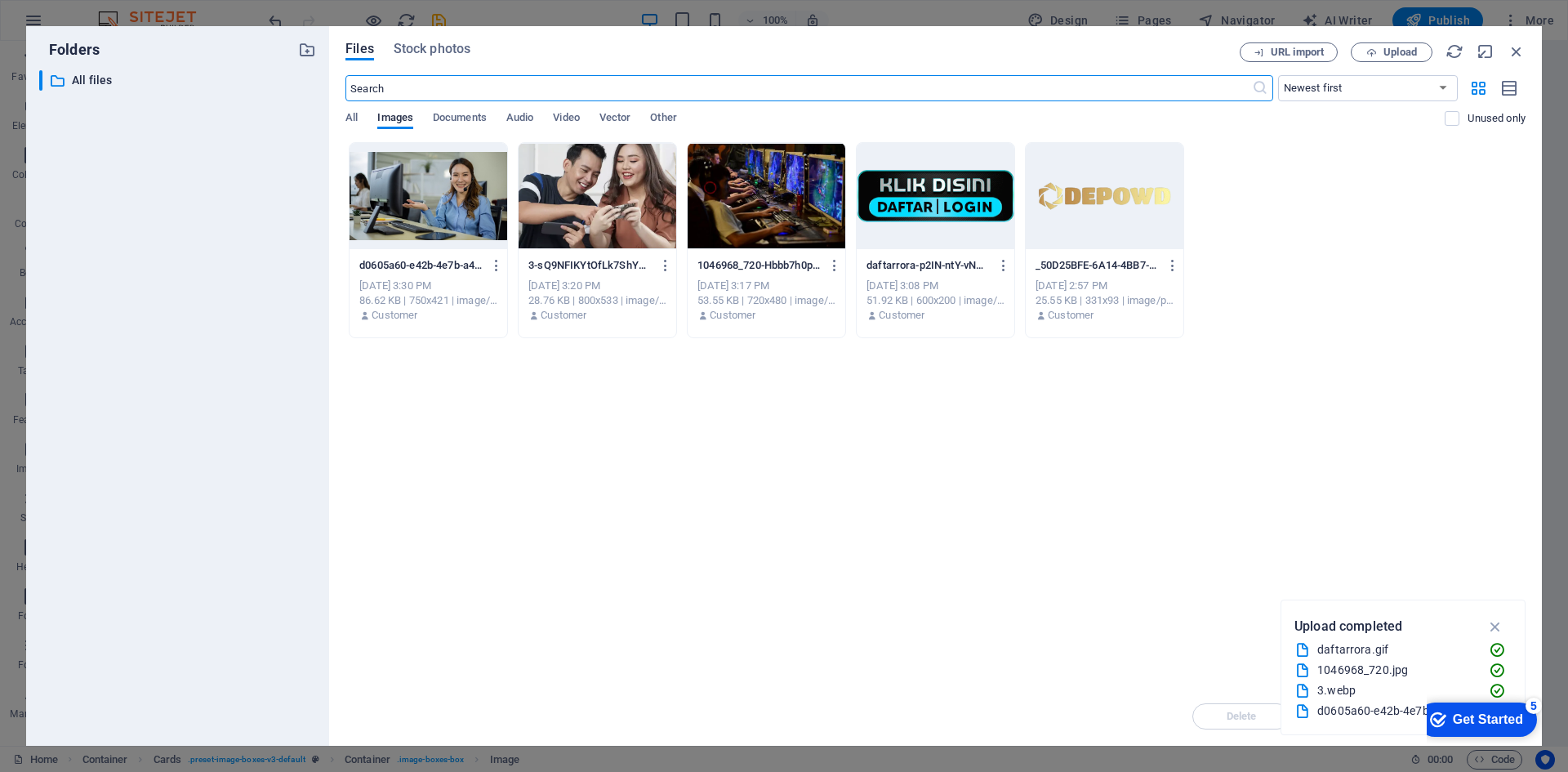
click at [1401, 62] on div "Files Stock photos URL import Upload ​ Newest first Oldest first Name (A-Z) Nam…" at bounding box center [935, 386] width 1180 height 687
click at [1399, 57] on span "Upload" at bounding box center [1401, 52] width 33 height 10
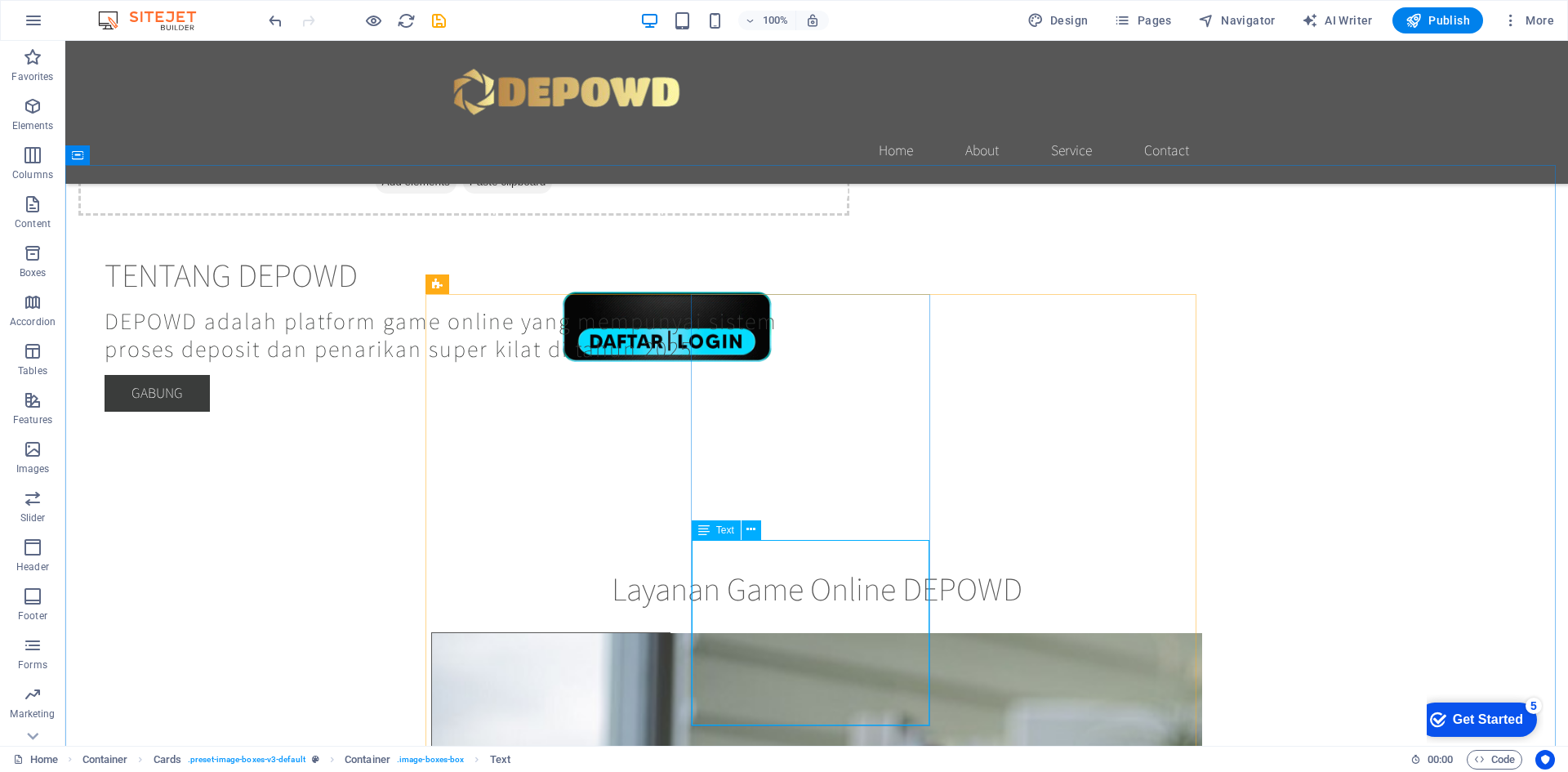
click at [708, 526] on icon at bounding box center [704, 530] width 12 height 20
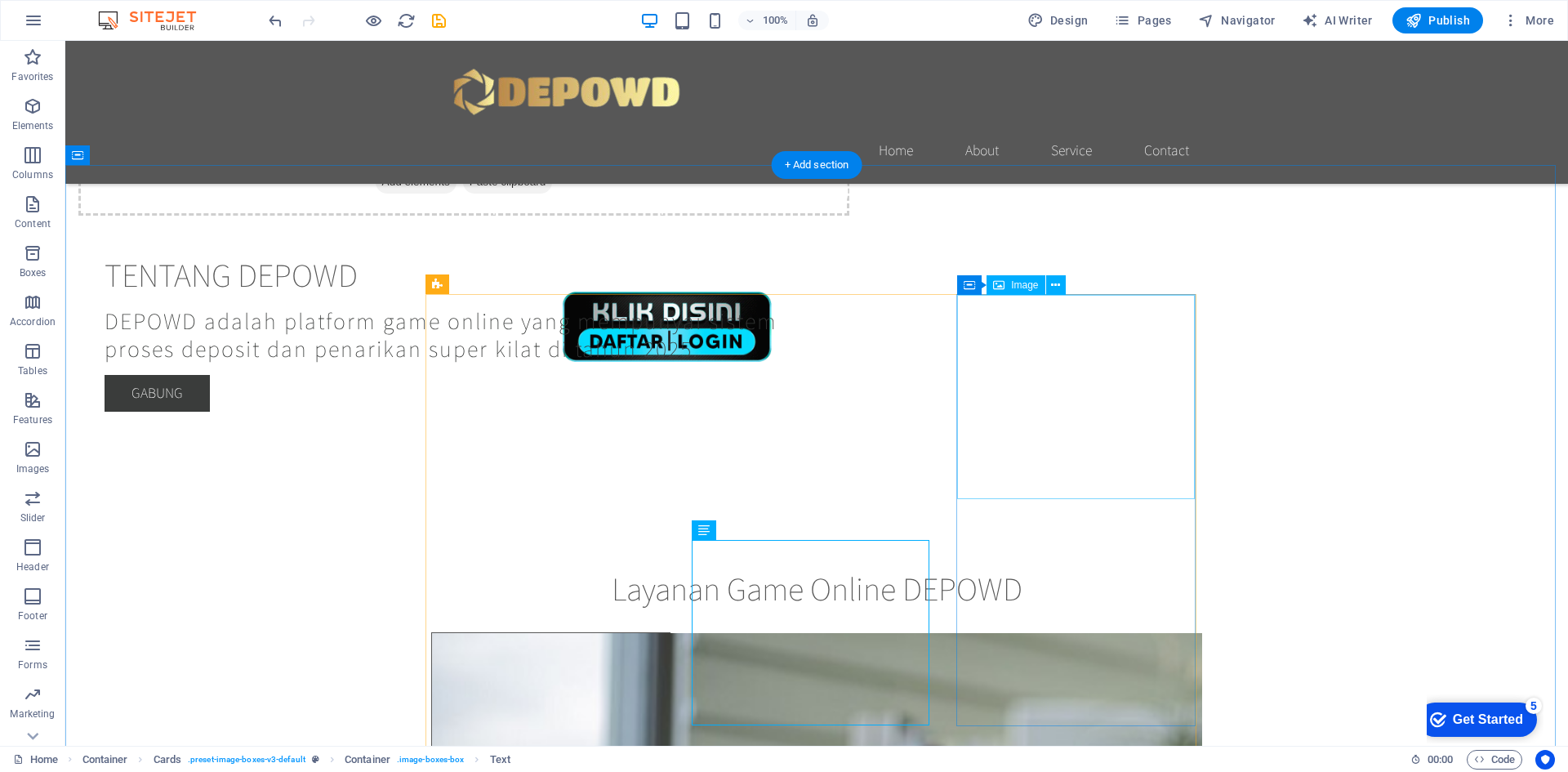
select select "vw"
select select "px"
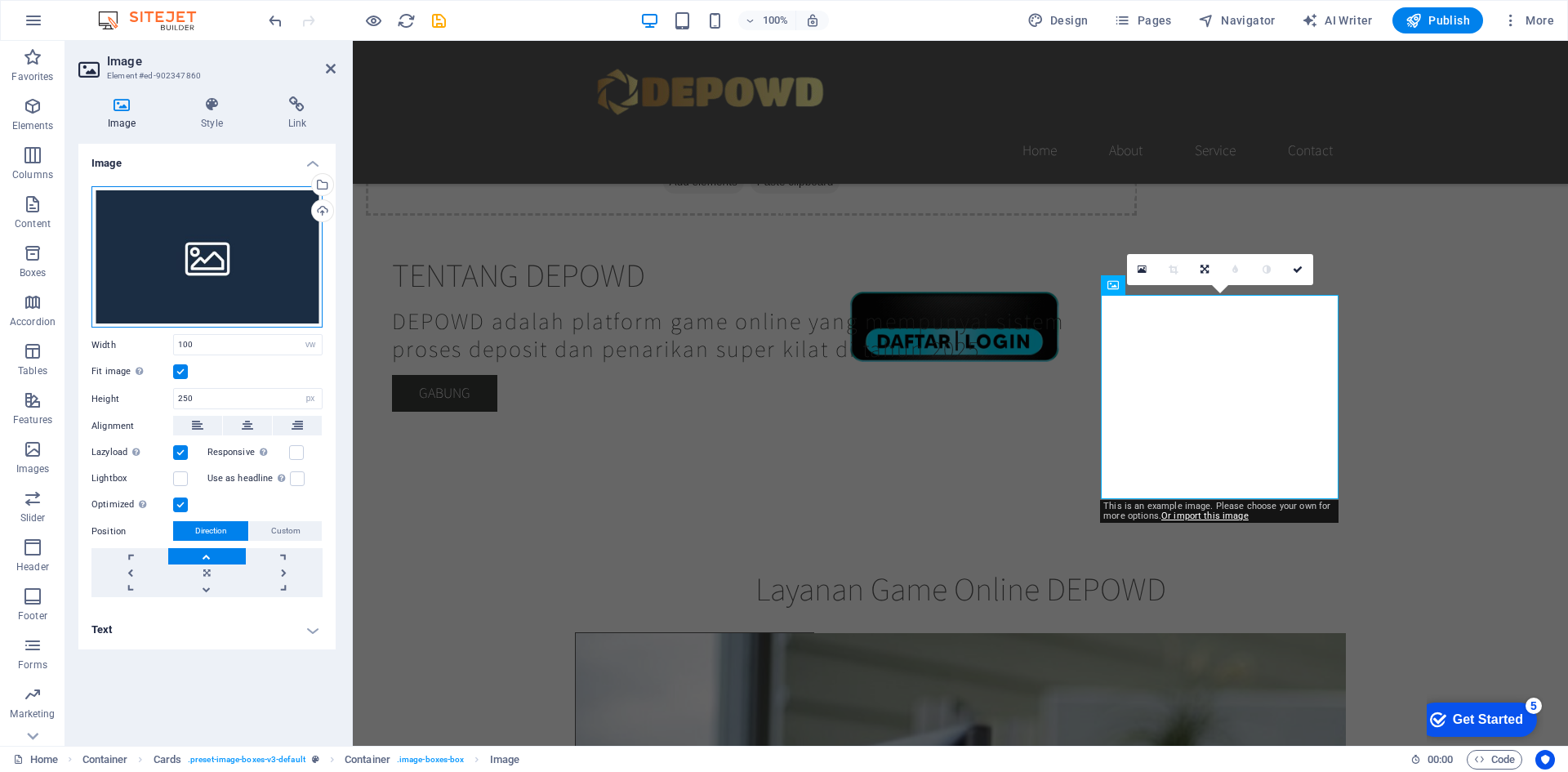
click at [219, 242] on div "Drag files here, click to choose files or select files from Files or our free s…" at bounding box center [207, 257] width 231 height 142
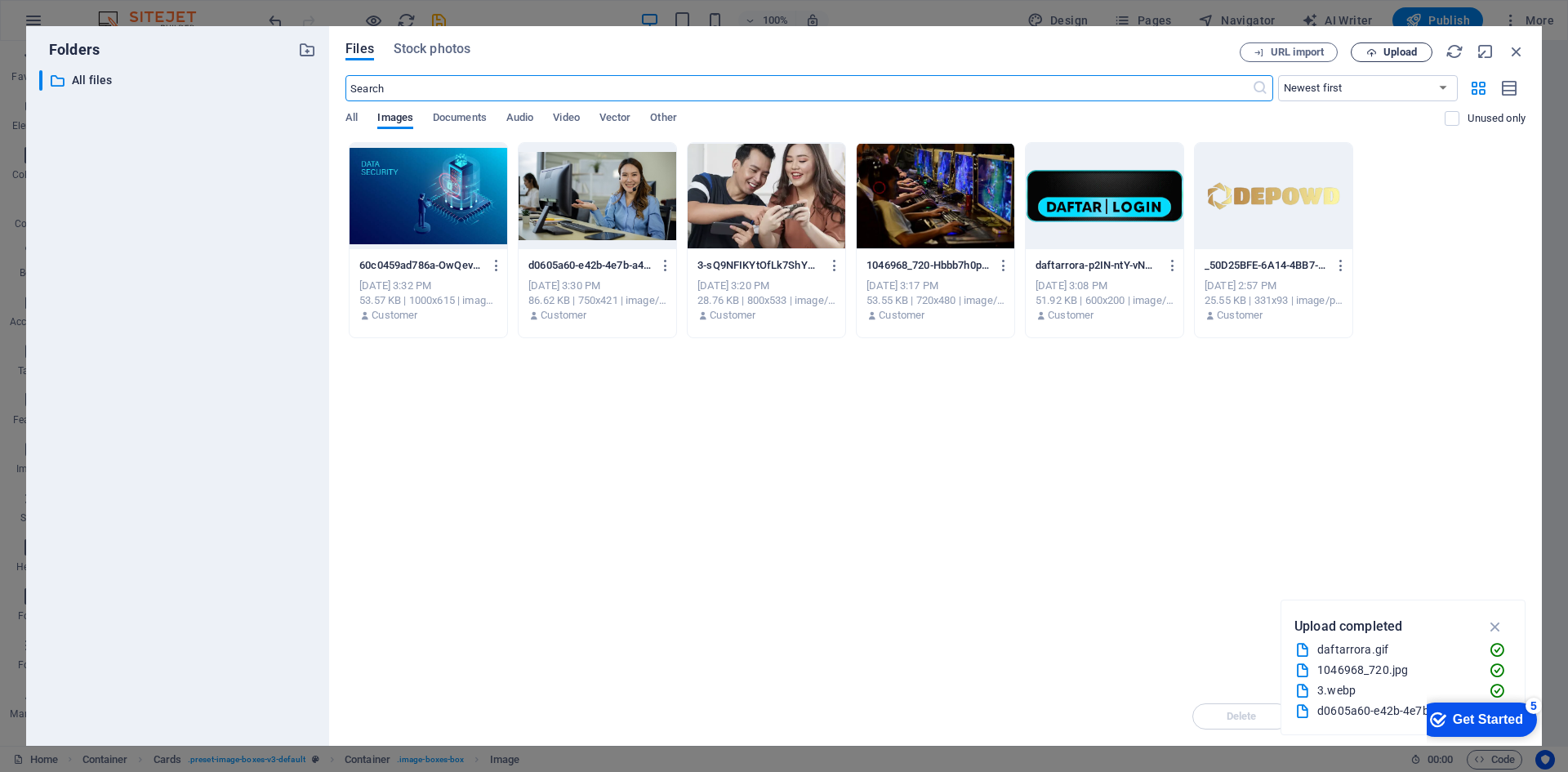
click at [1377, 52] on span "Upload" at bounding box center [1391, 52] width 67 height 11
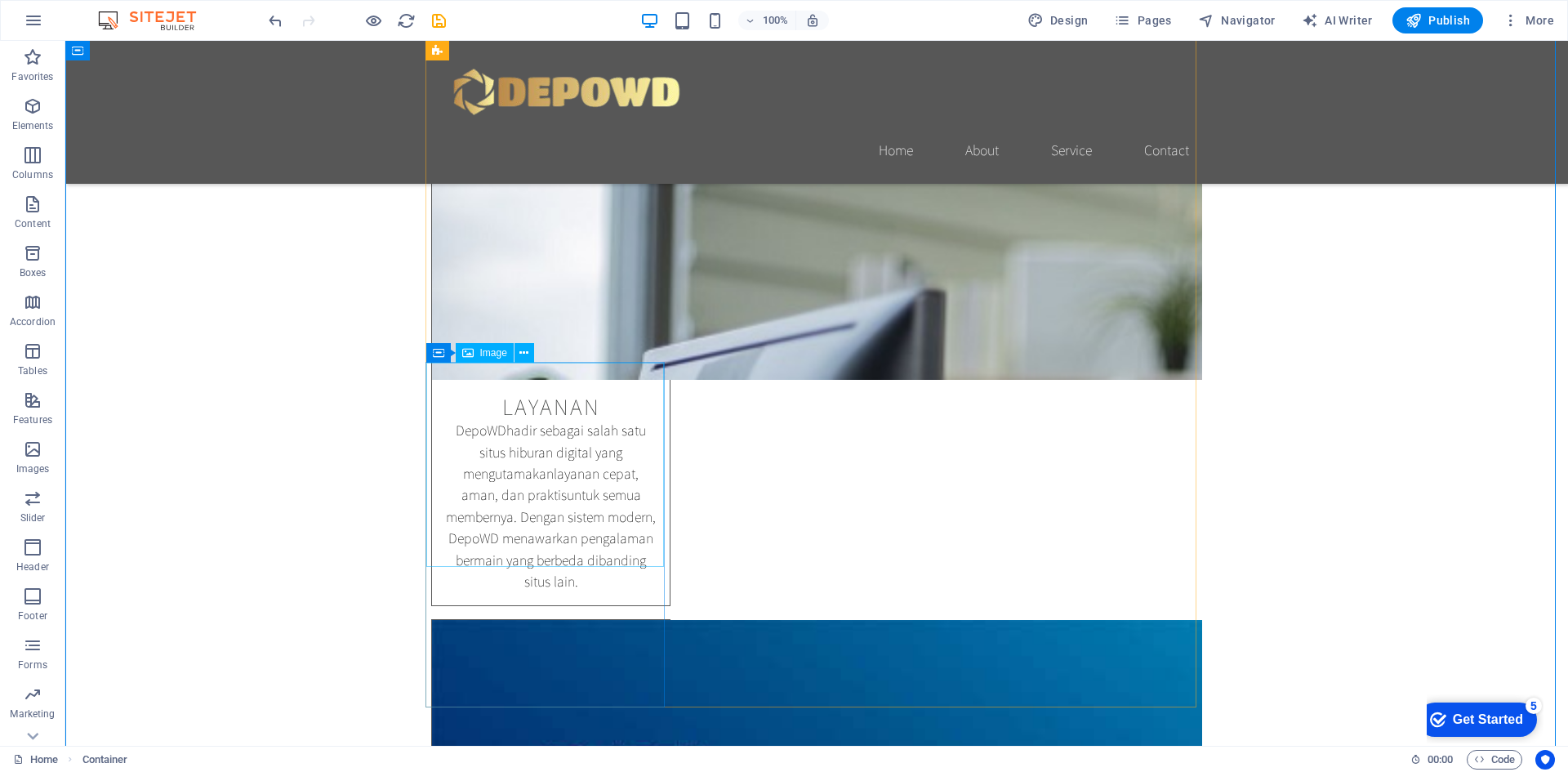
scroll to position [1225, 0]
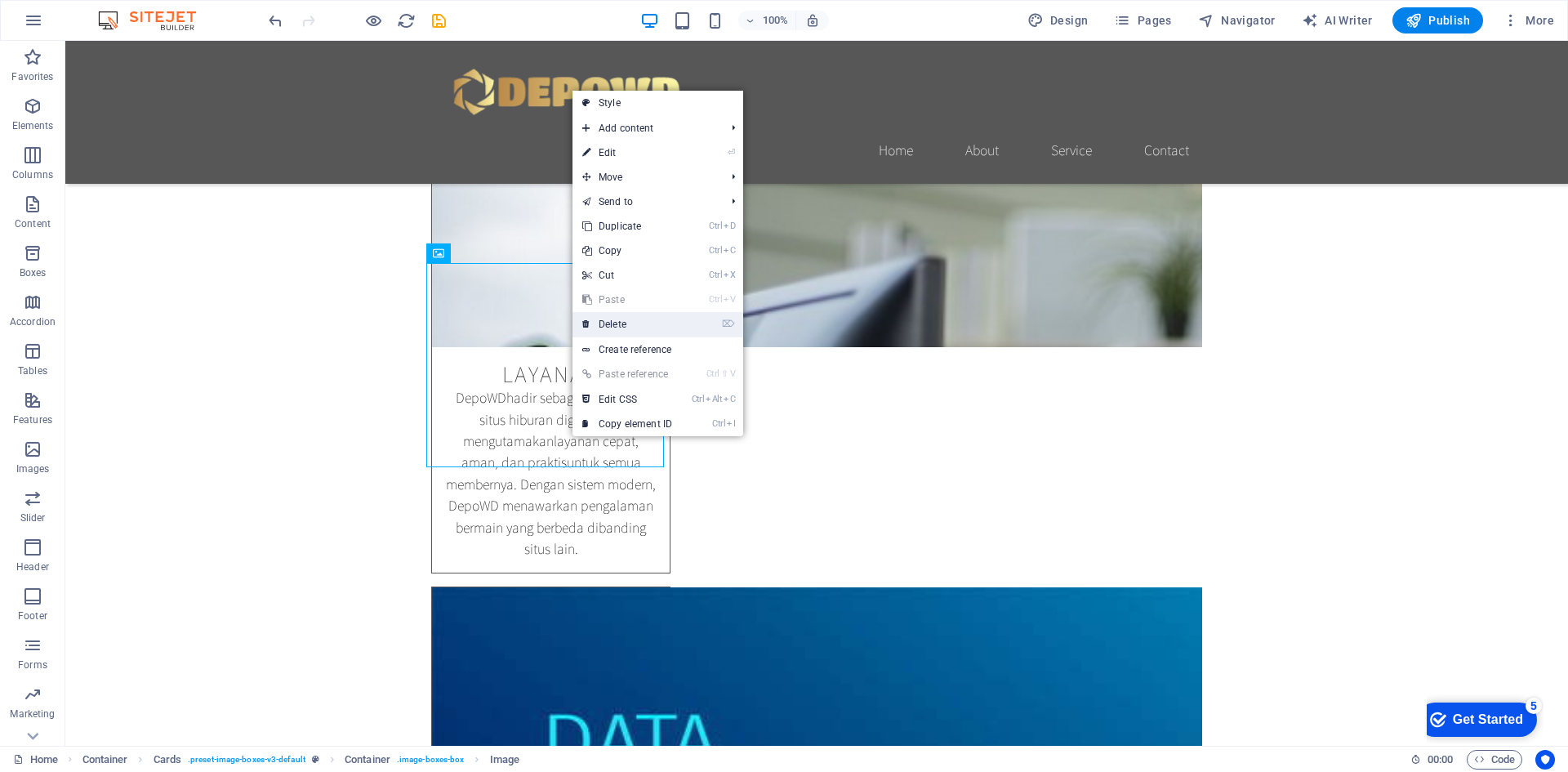
click at [634, 323] on link "⌦ Delete" at bounding box center [627, 324] width 109 height 24
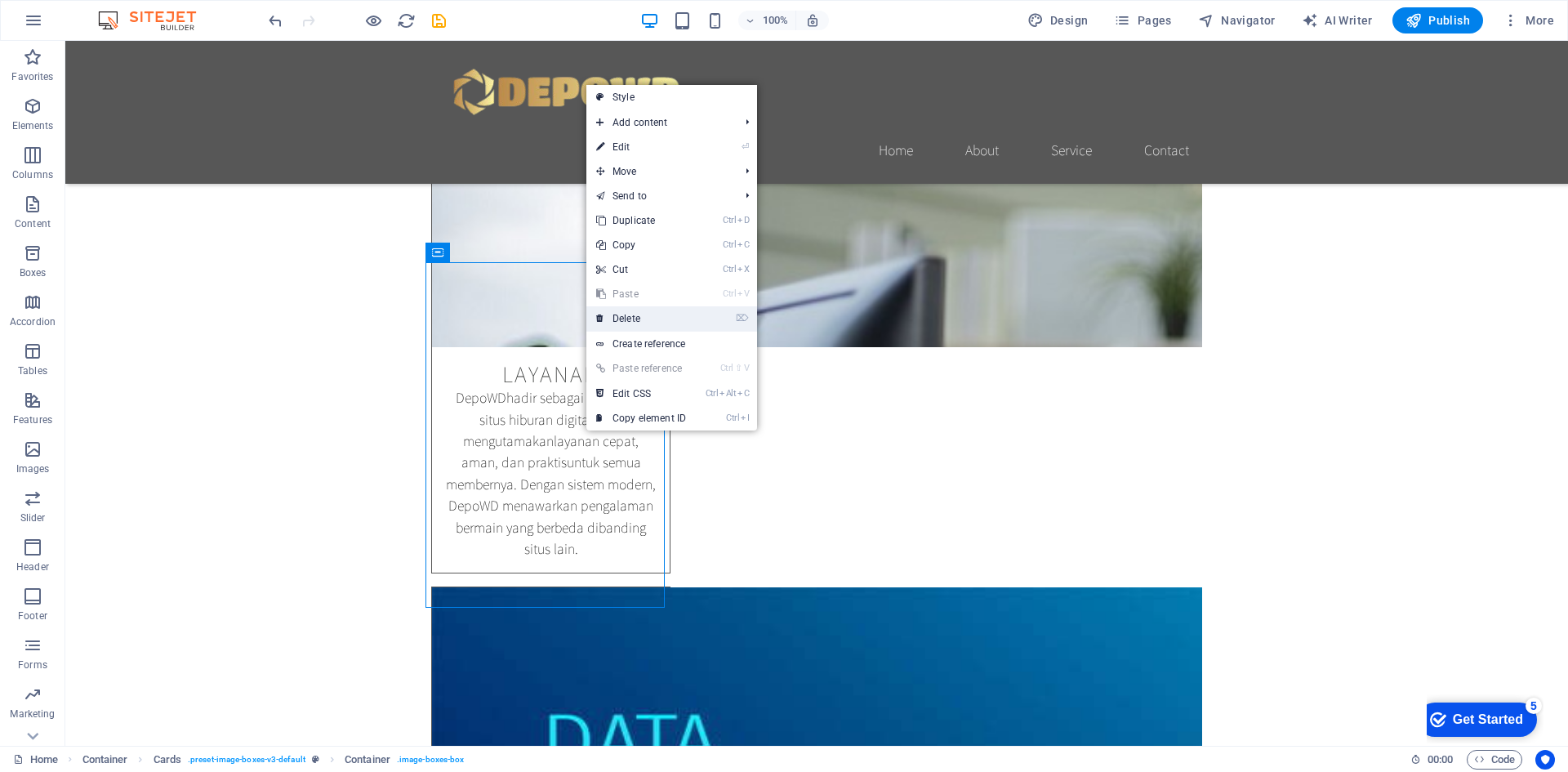
click at [654, 322] on link "⌦ Delete" at bounding box center [640, 318] width 109 height 24
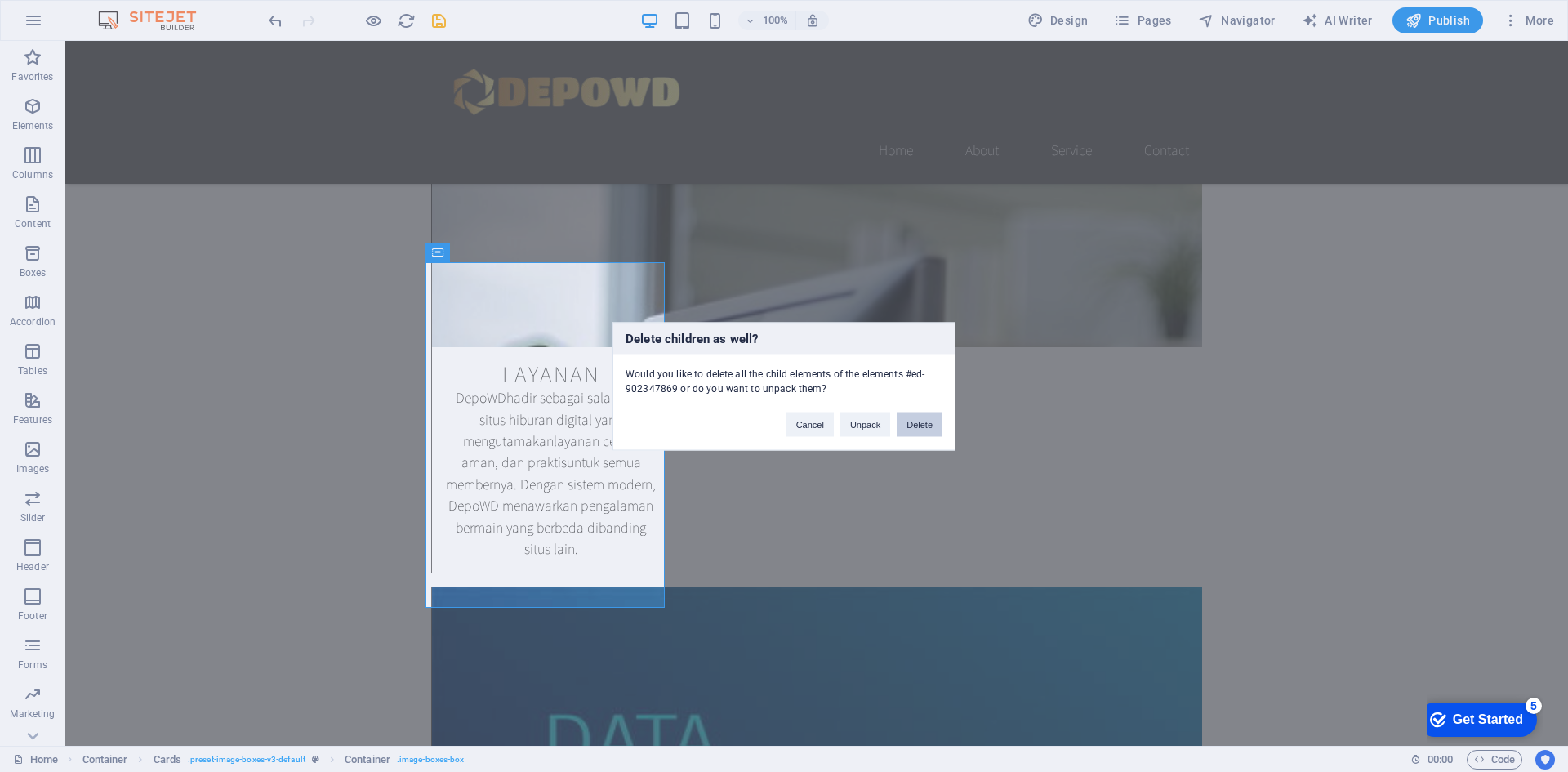
click at [940, 425] on button "Delete" at bounding box center [919, 423] width 46 height 24
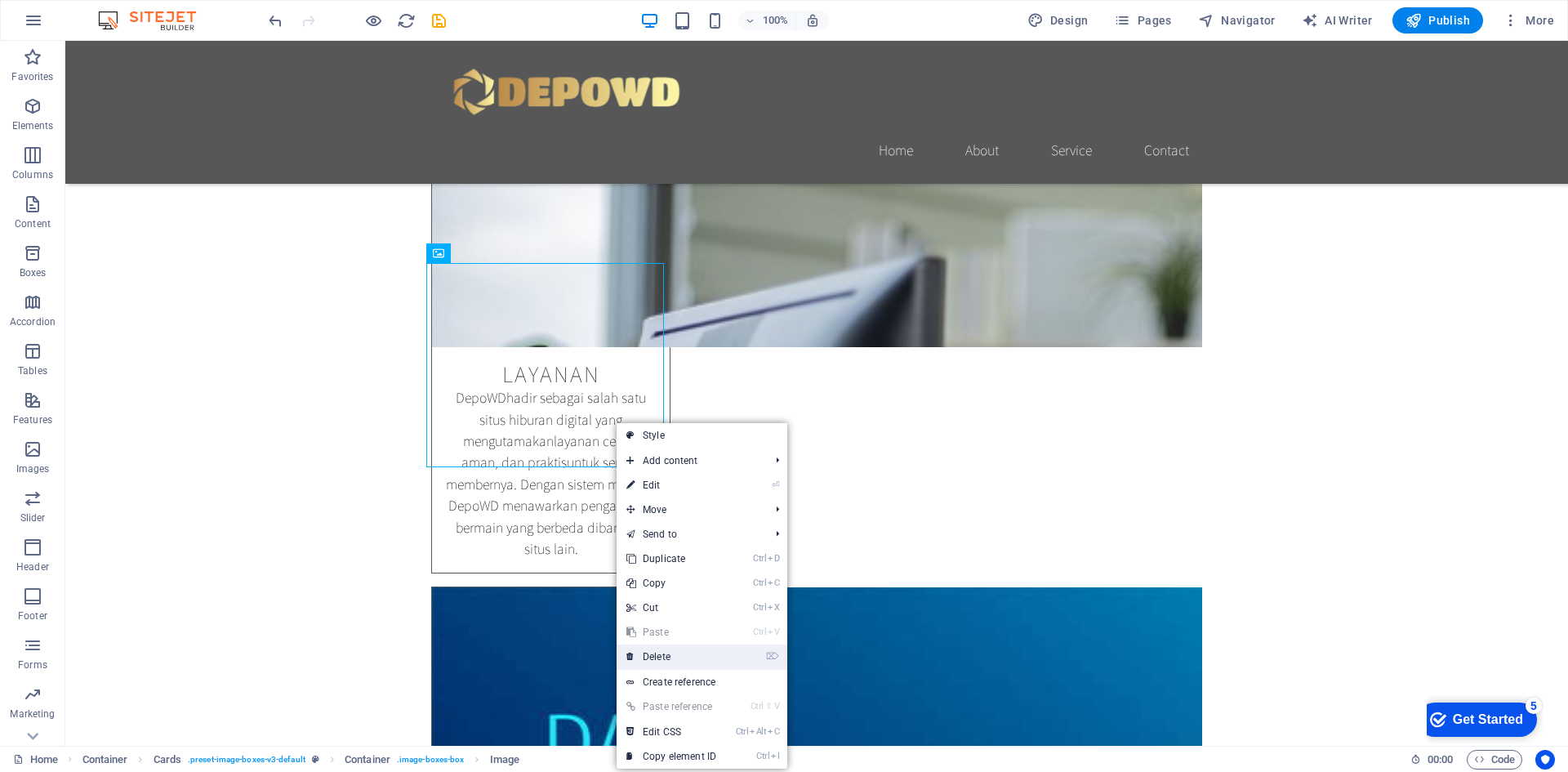
click at [681, 654] on link "⌦ Delete" at bounding box center [671, 656] width 109 height 24
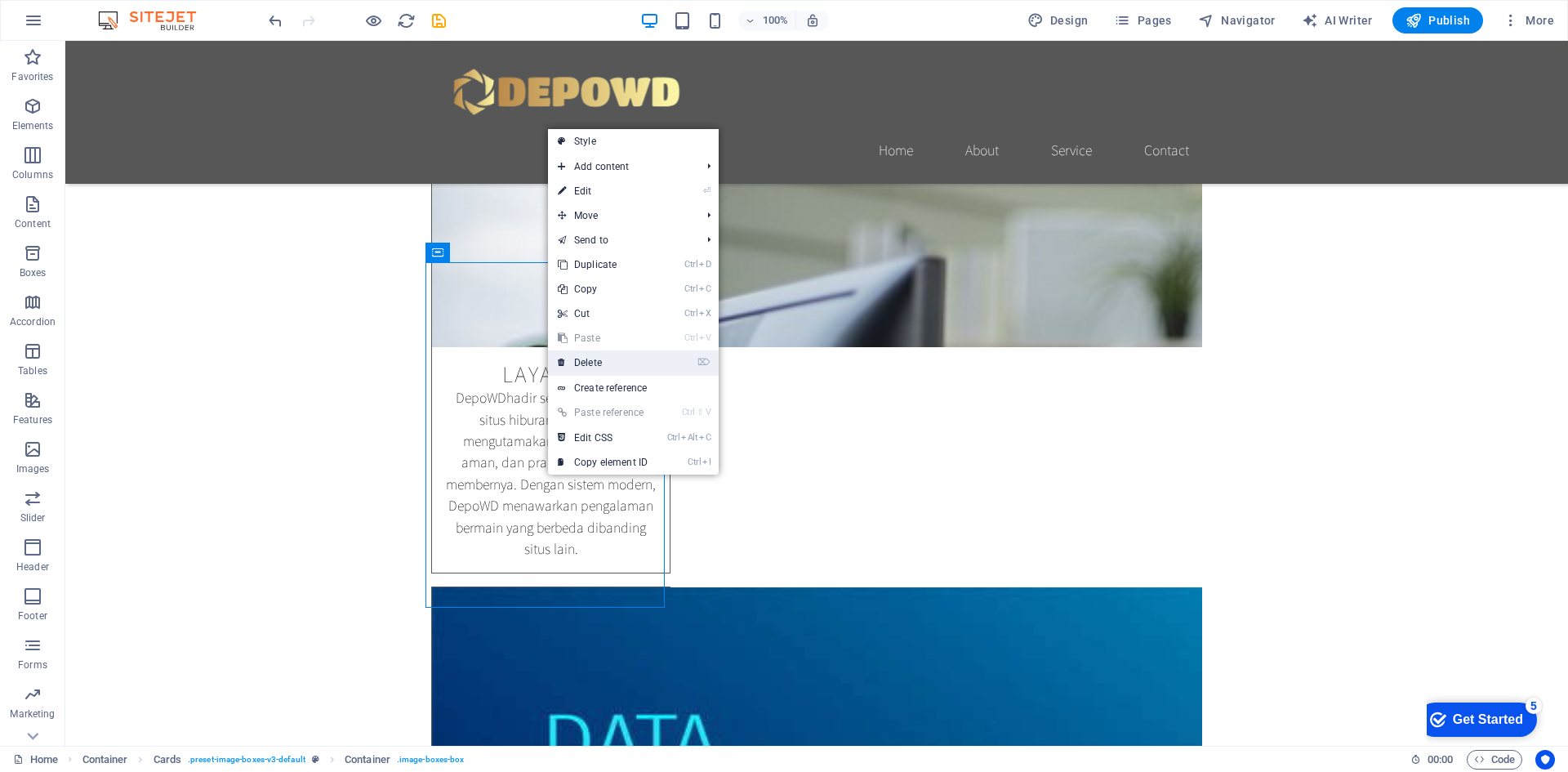
click at [595, 359] on link "⌦ Delete" at bounding box center [602, 362] width 109 height 24
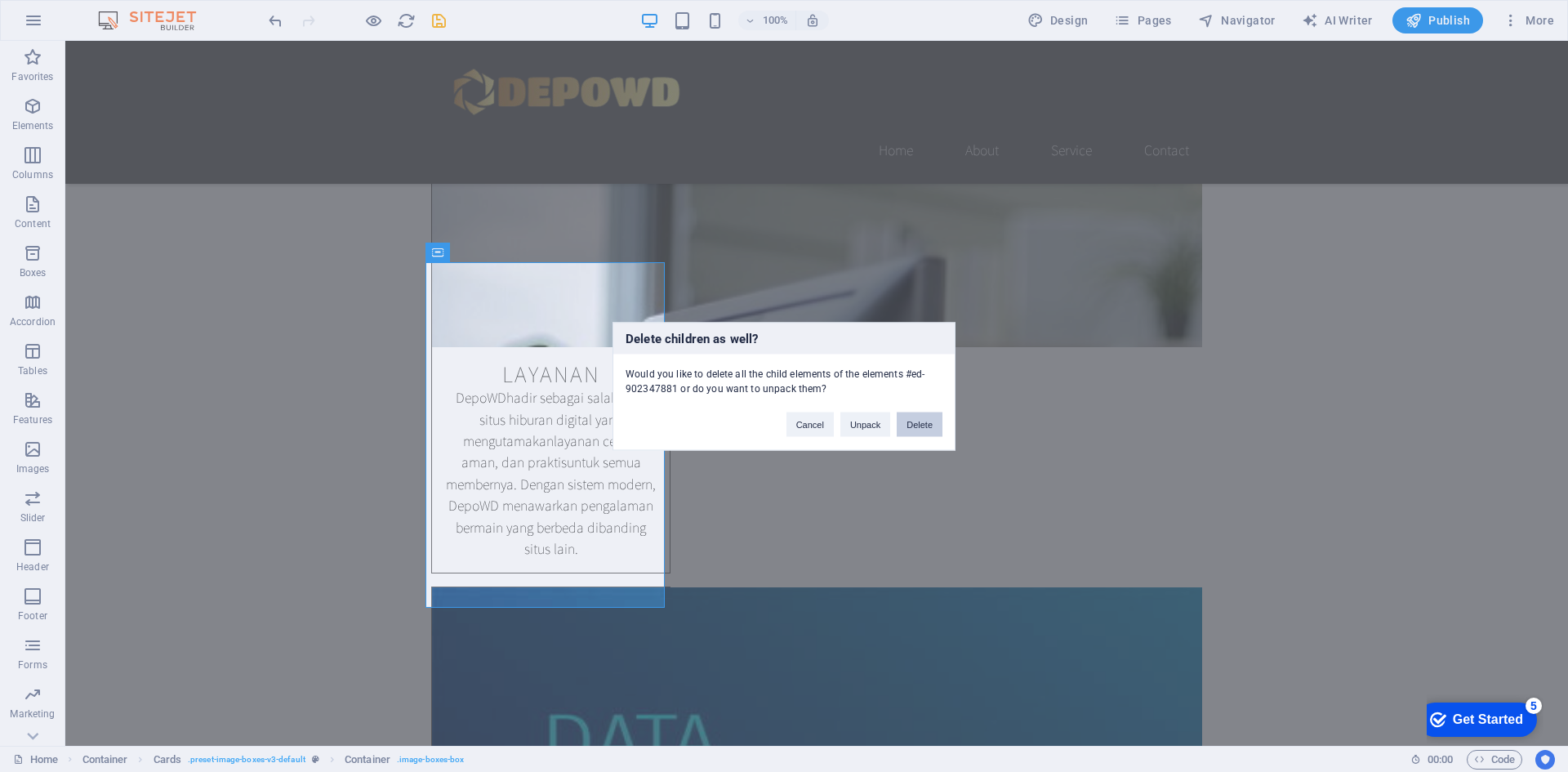
click at [928, 419] on button "Delete" at bounding box center [919, 423] width 46 height 24
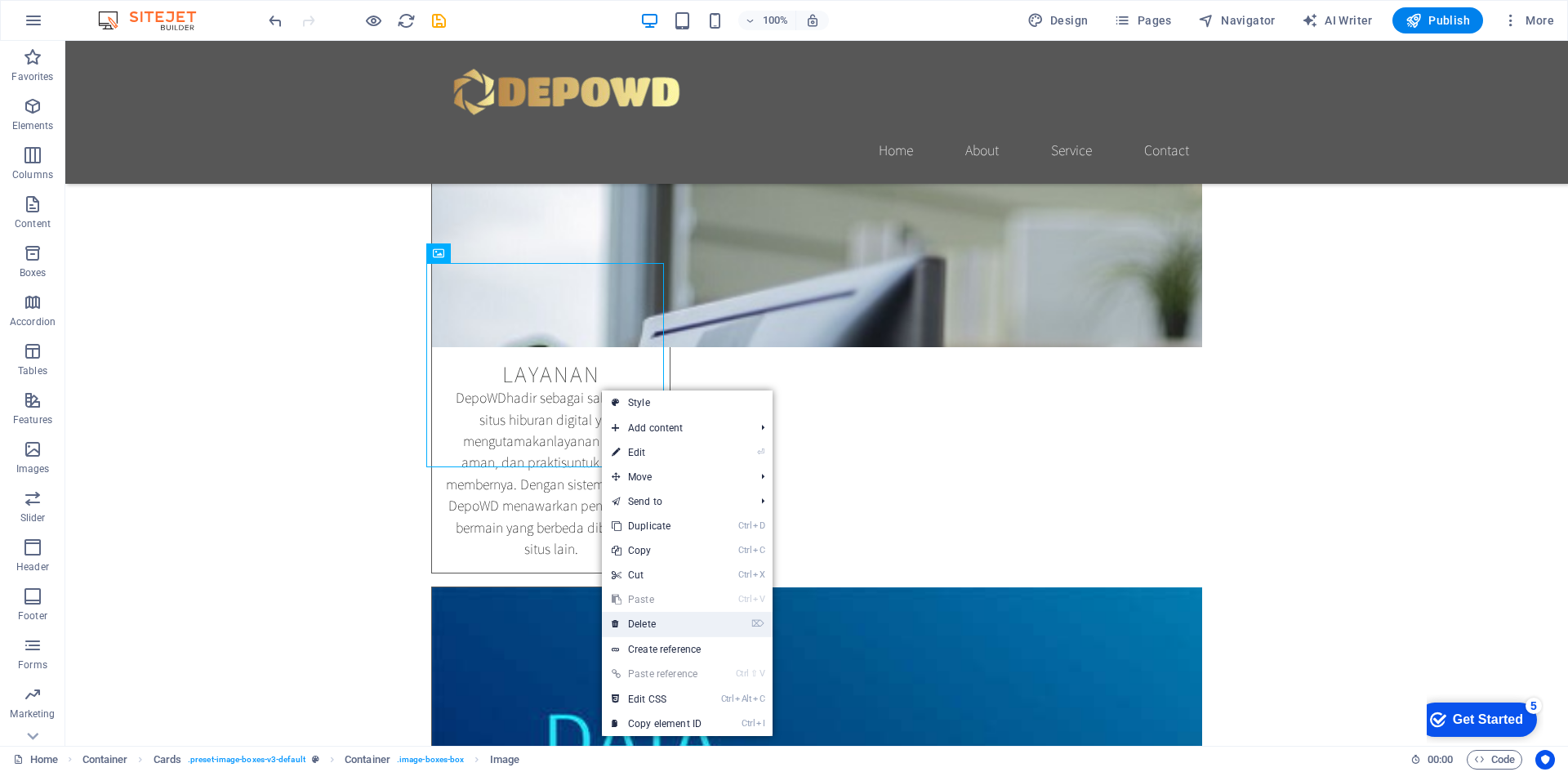
click at [666, 621] on link "⌦ Delete" at bounding box center [656, 624] width 109 height 24
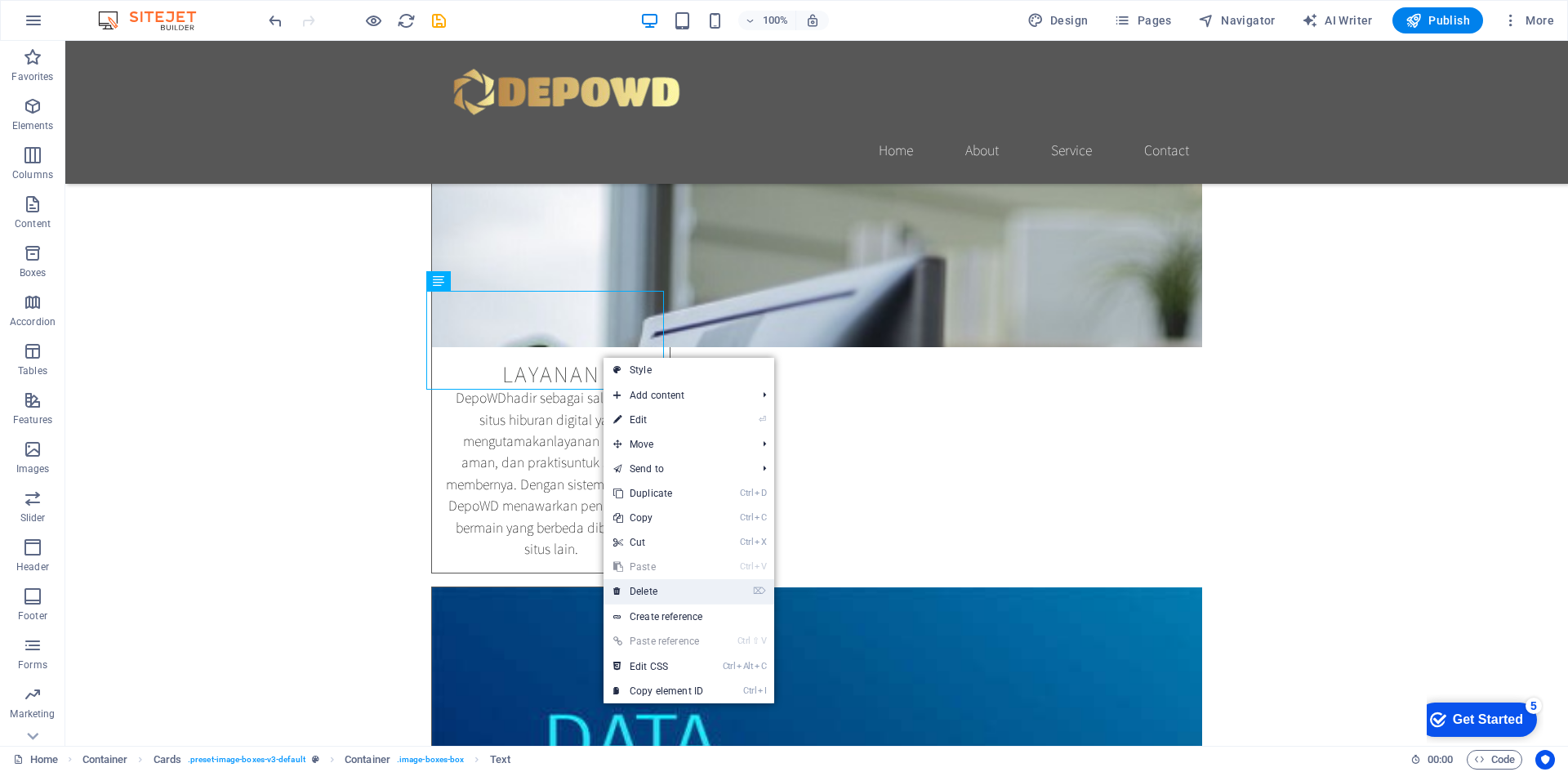
click at [674, 594] on link "⌦ Delete" at bounding box center [658, 590] width 109 height 24
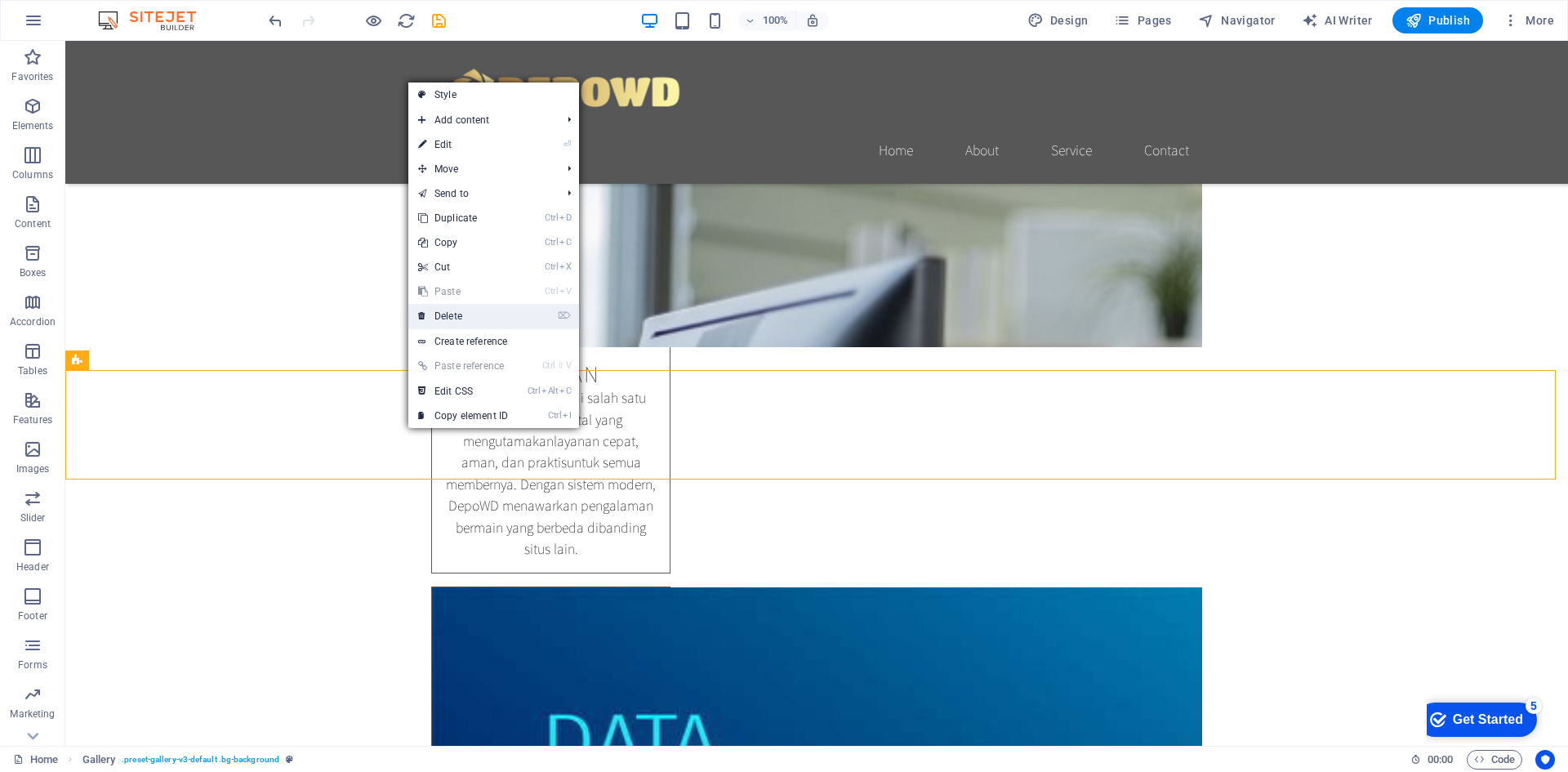
click at [477, 316] on link "⌦ Delete" at bounding box center [462, 316] width 109 height 24
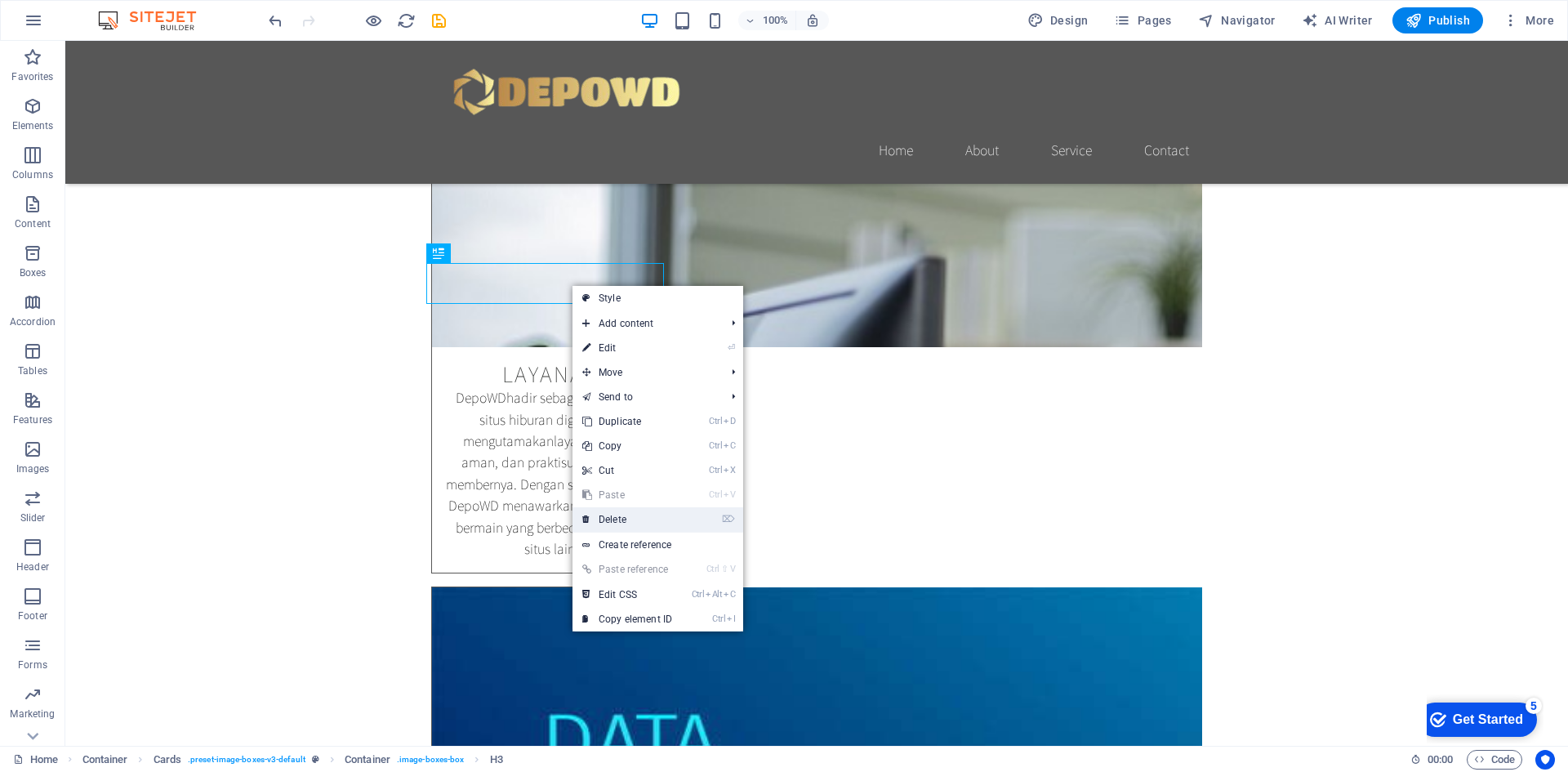
click at [631, 516] on link "⌦ Delete" at bounding box center [627, 519] width 109 height 24
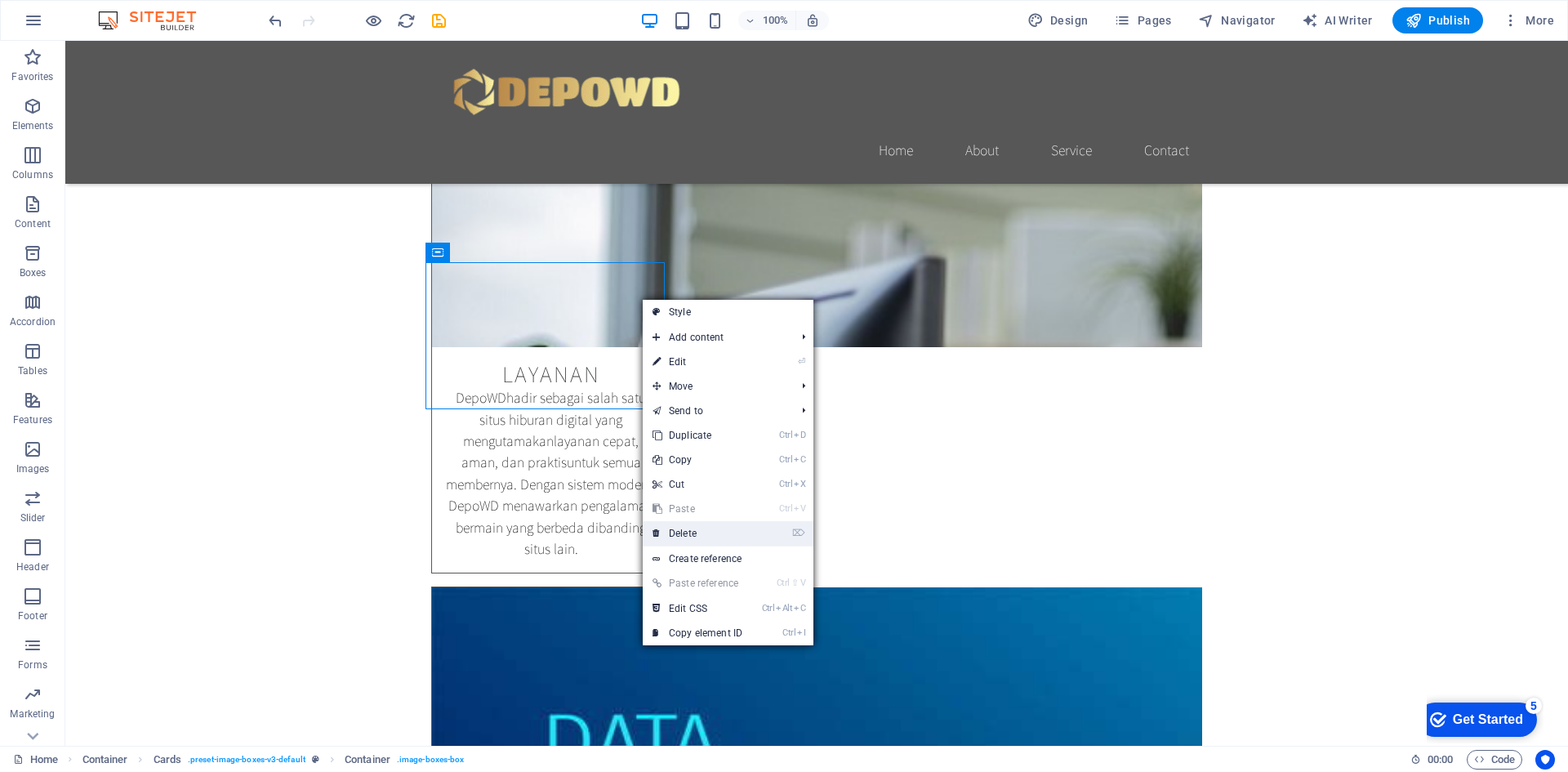
click at [699, 532] on link "⌦ Delete" at bounding box center [697, 533] width 109 height 24
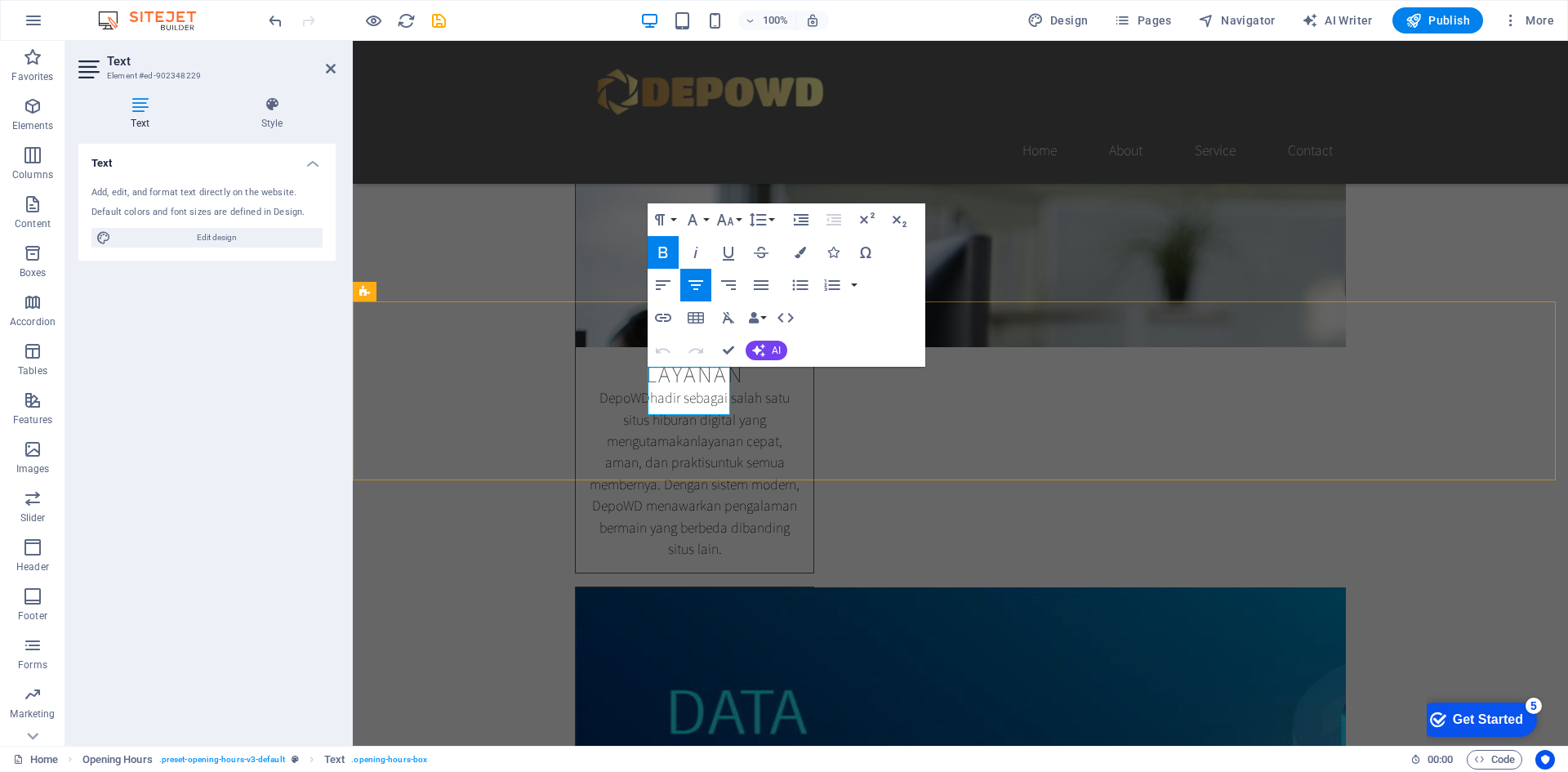
drag, startPoint x: 699, startPoint y: 399, endPoint x: 674, endPoint y: 404, distance: 25.5
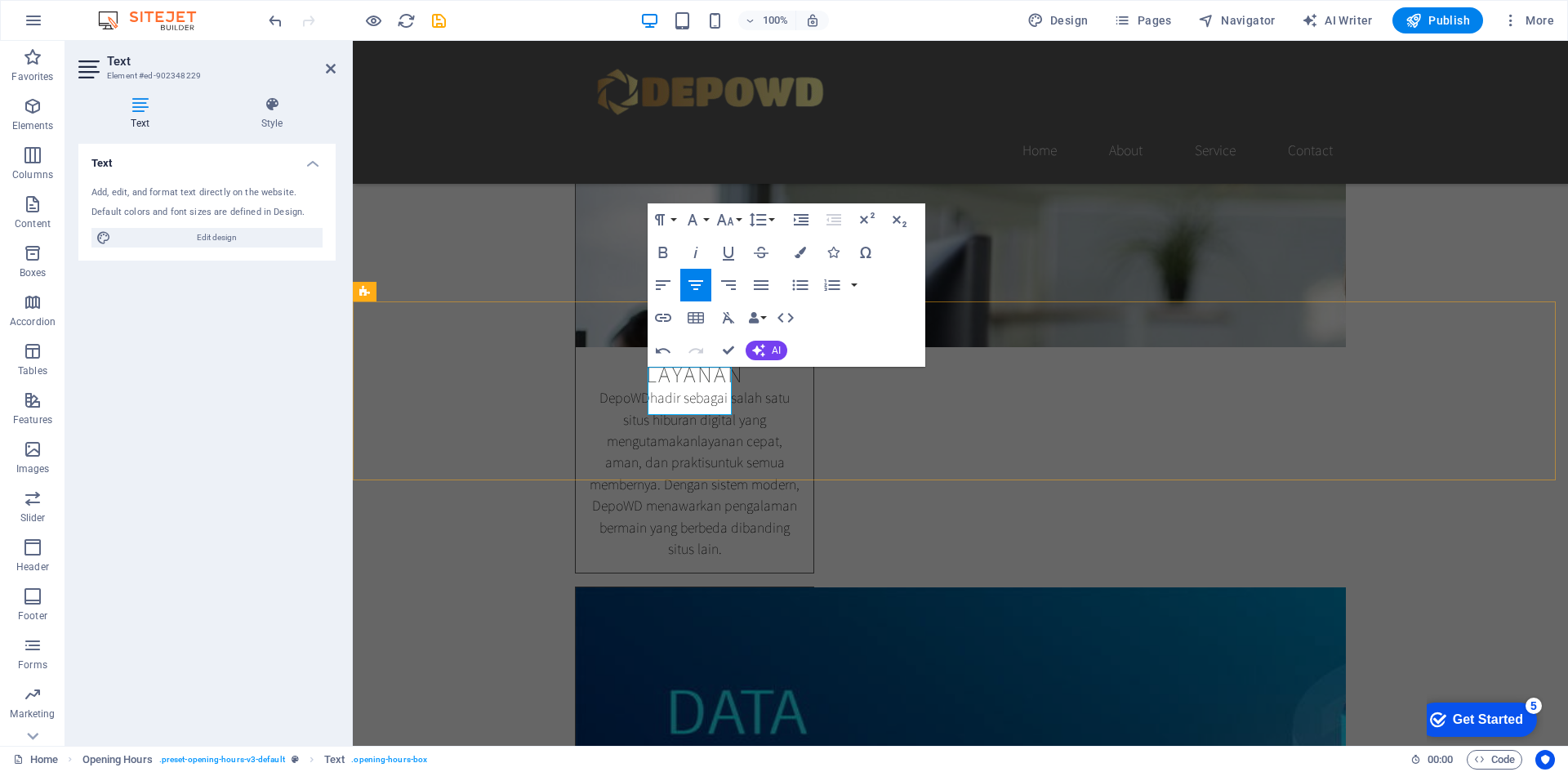
copy p "24/7"
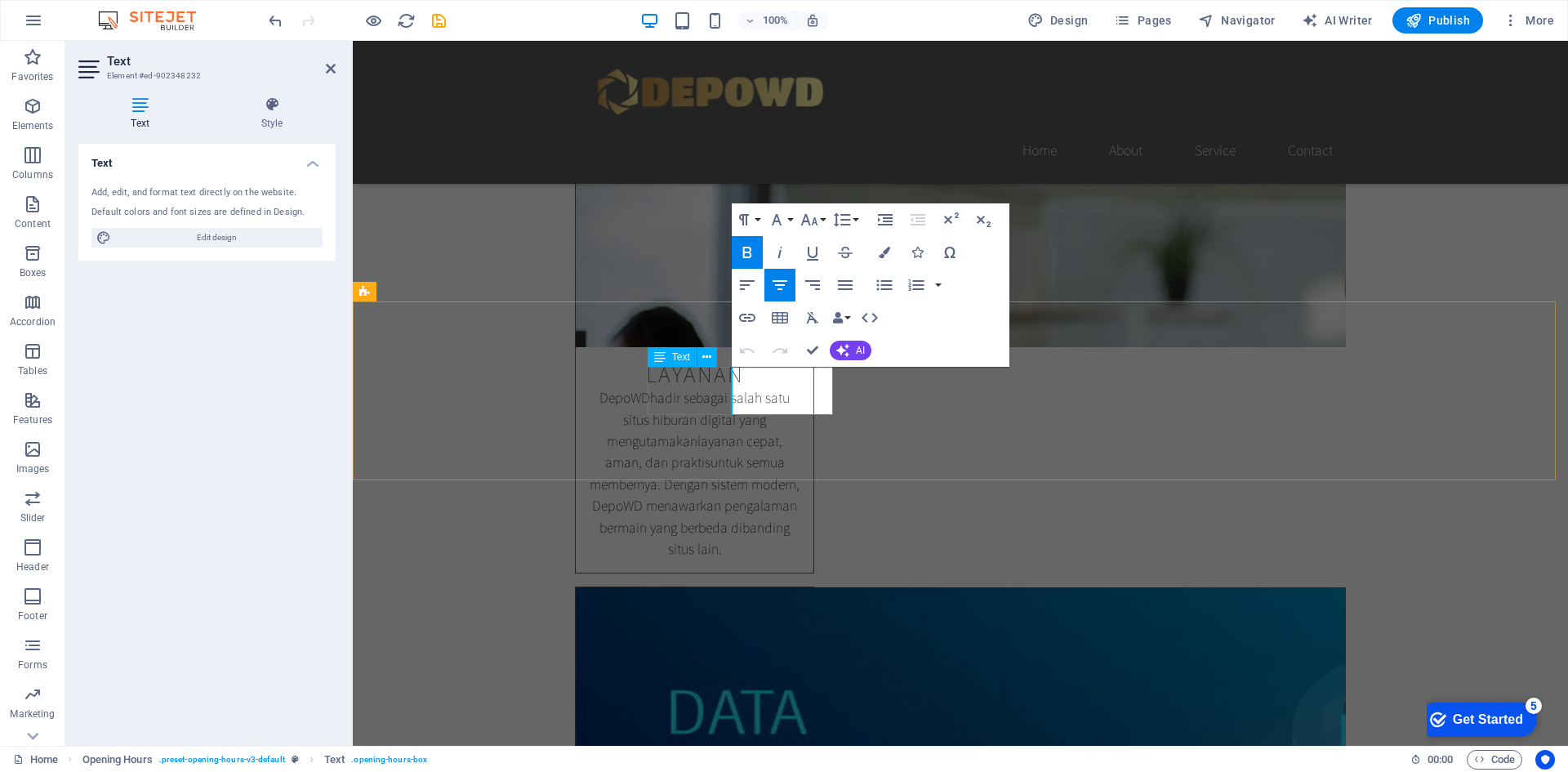
drag, startPoint x: 804, startPoint y: 382, endPoint x: 705, endPoint y: 381, distance: 99.0
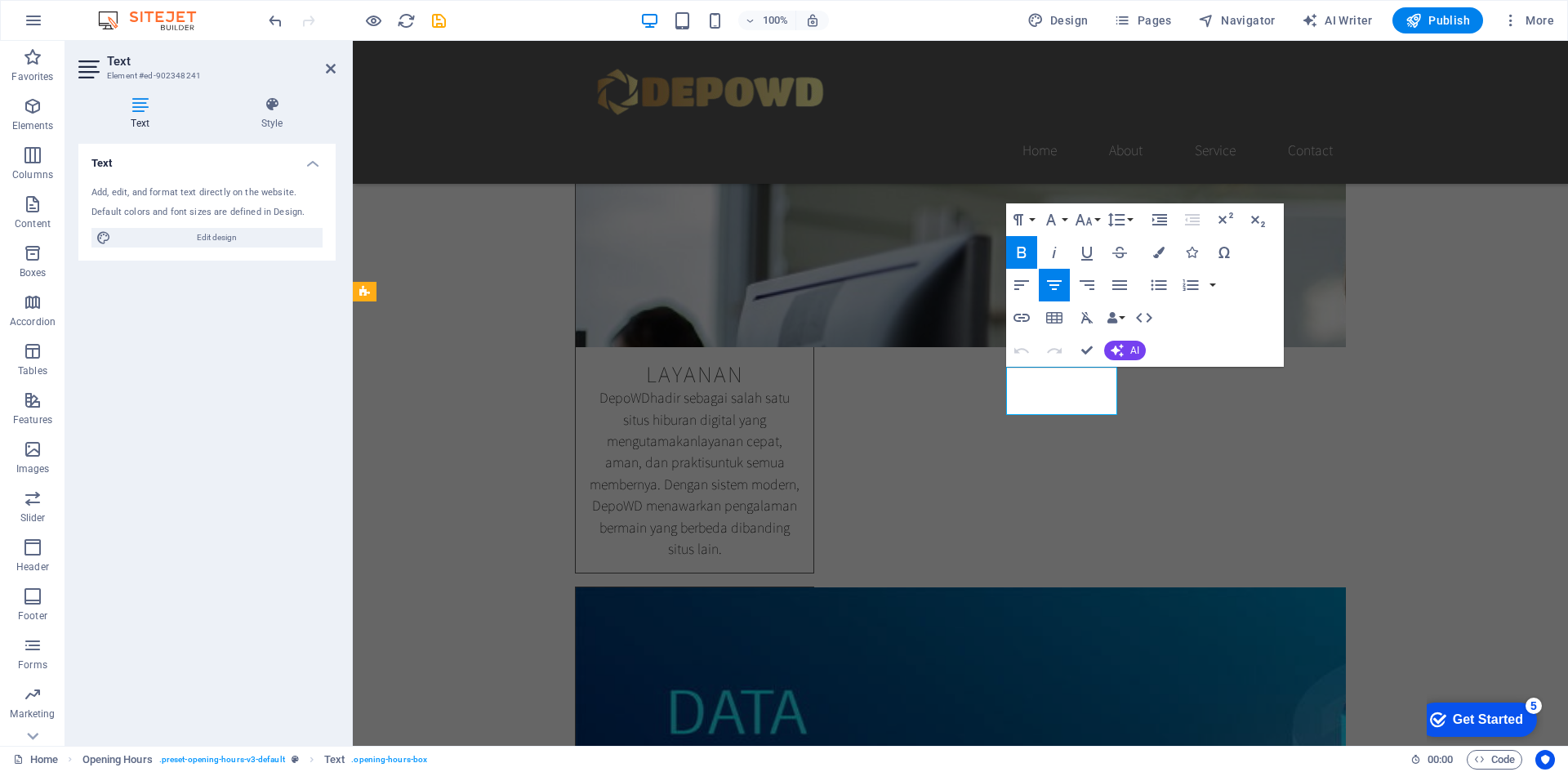
drag, startPoint x: 1095, startPoint y: 398, endPoint x: 1020, endPoint y: 406, distance: 75.4
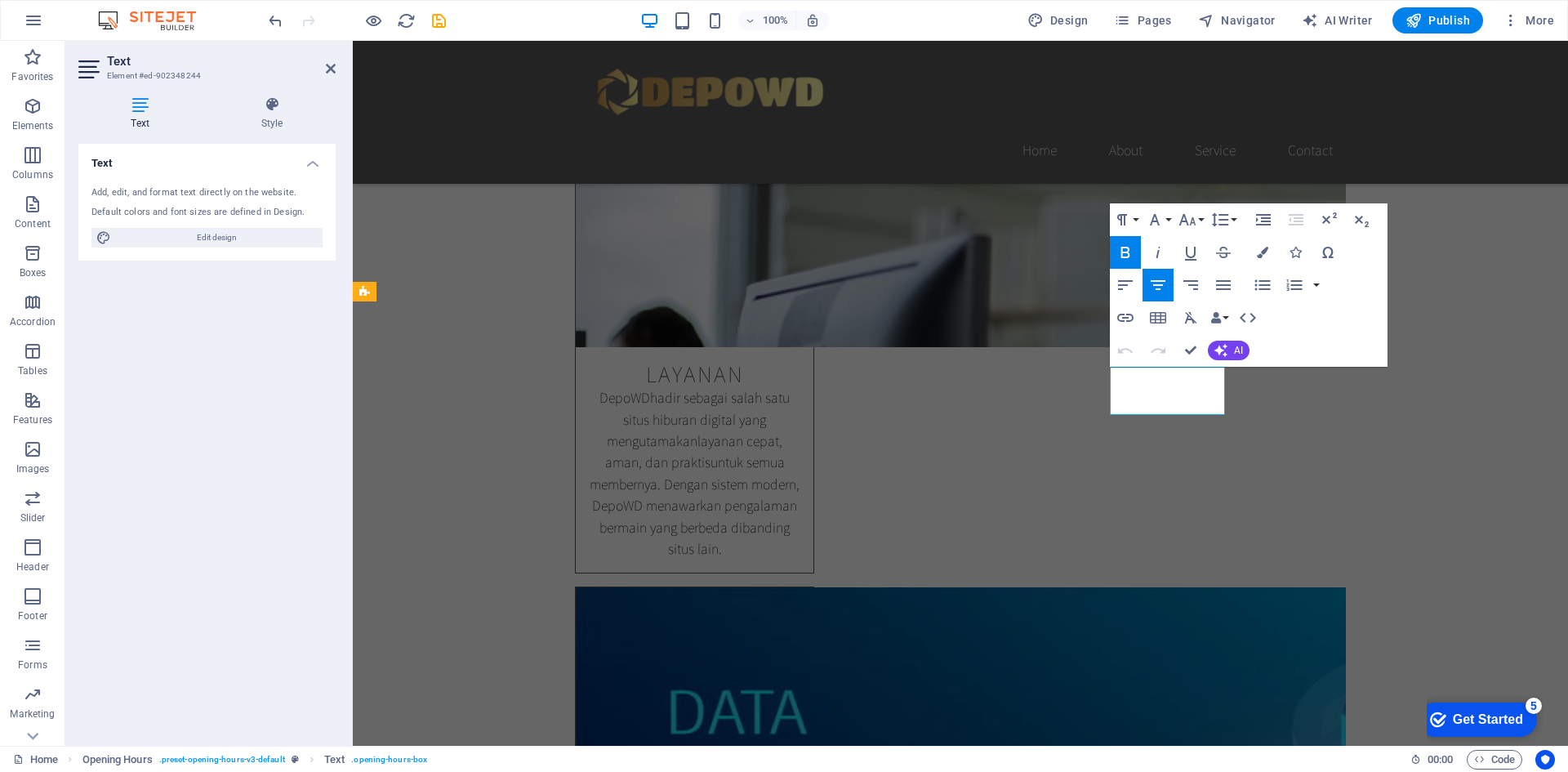
drag, startPoint x: 1194, startPoint y: 380, endPoint x: 1142, endPoint y: 383, distance: 52.1
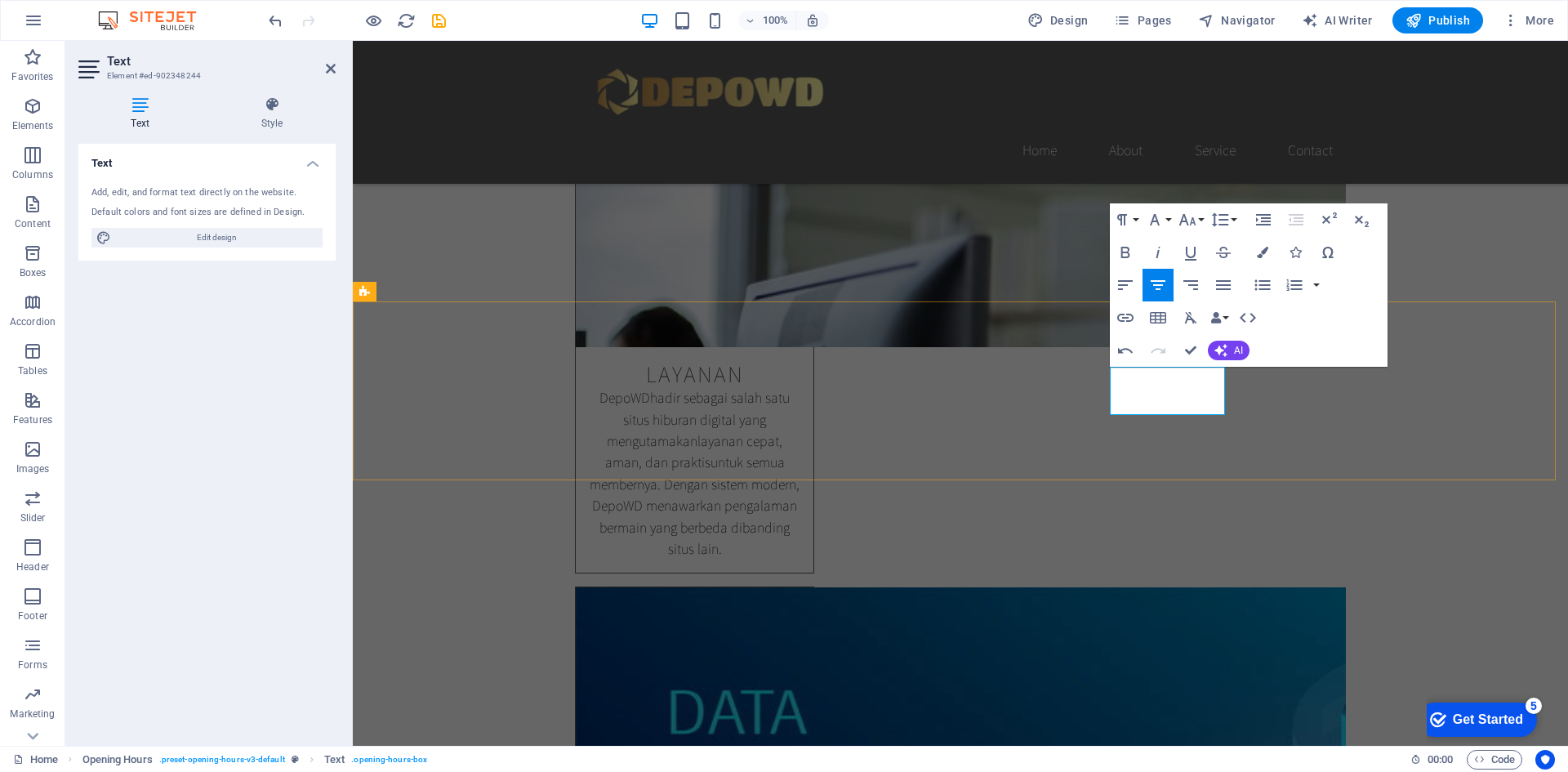
drag, startPoint x: 1141, startPoint y: 401, endPoint x: 1208, endPoint y: 391, distance: 67.7
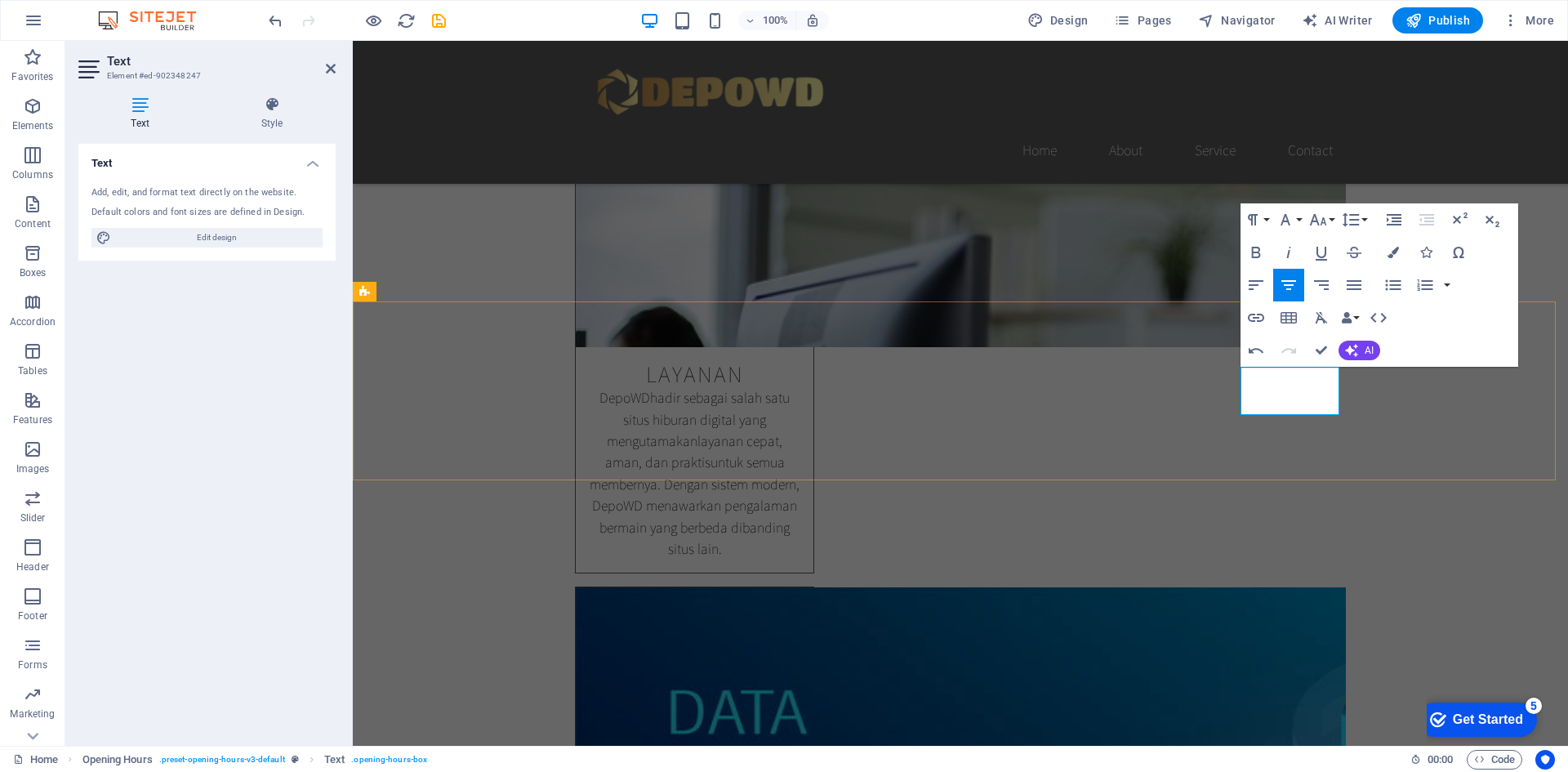
drag, startPoint x: 1317, startPoint y: 381, endPoint x: 1262, endPoint y: 381, distance: 55.0
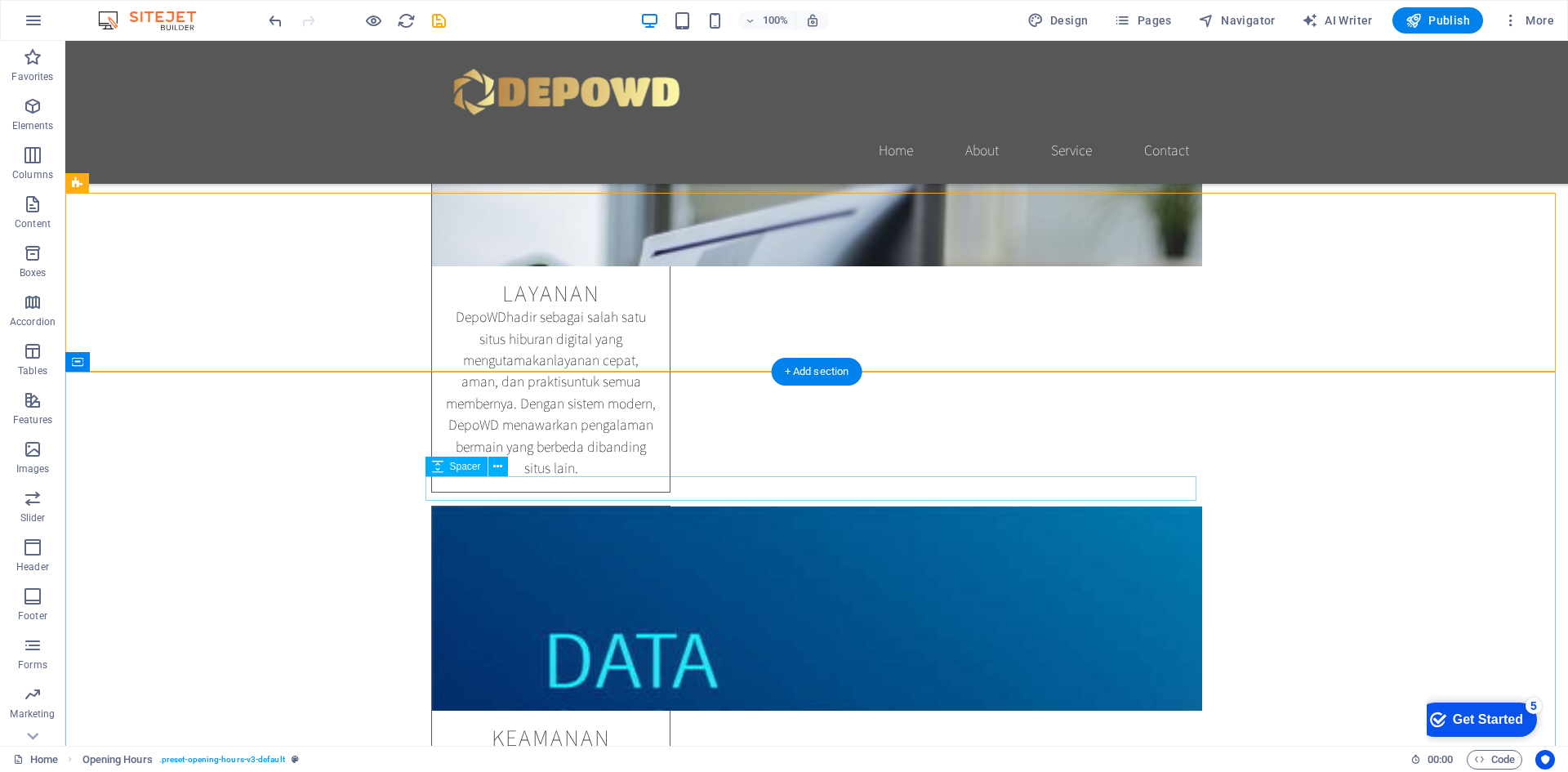
scroll to position [1471, 0]
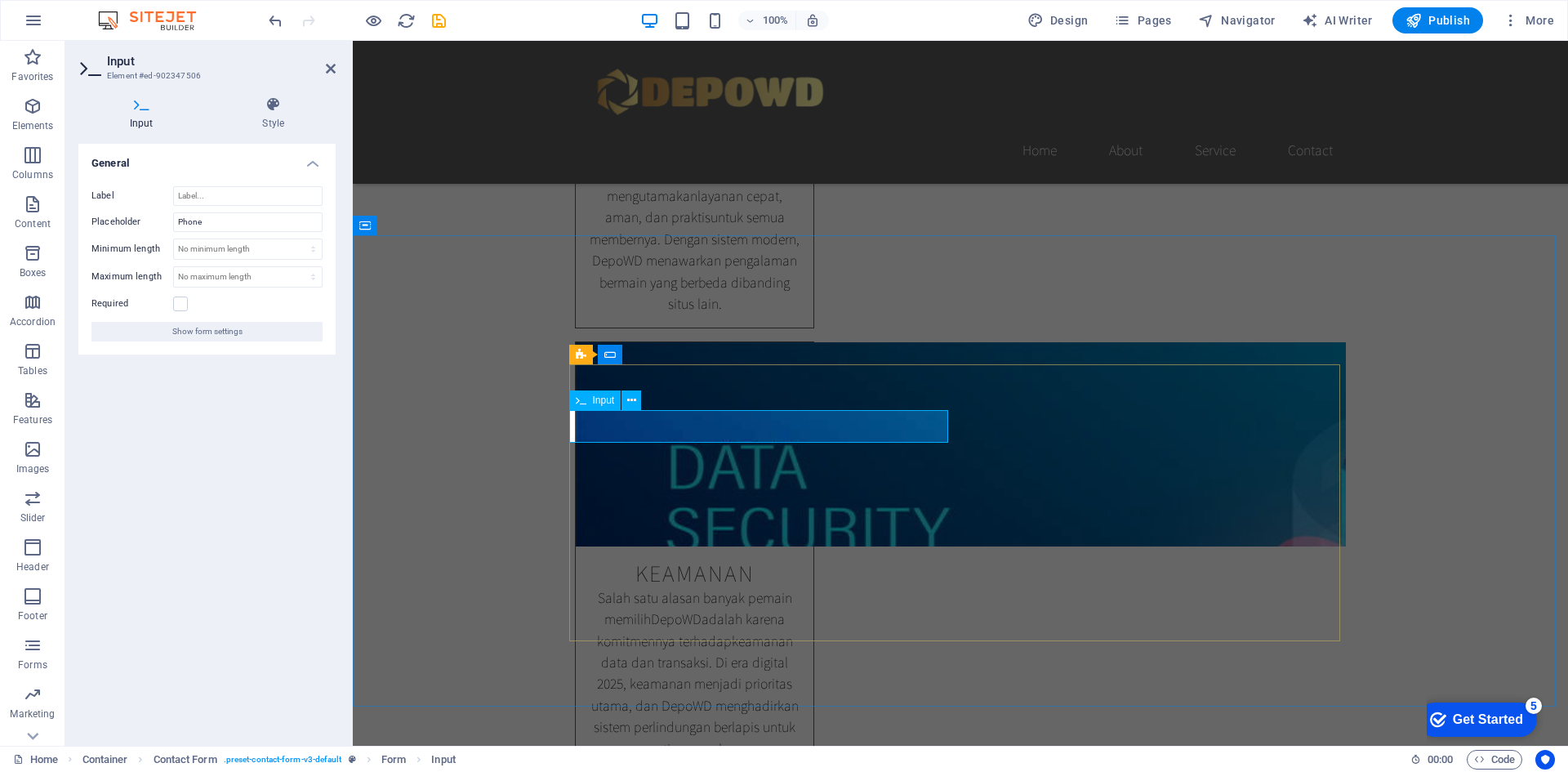
type input "K"
type input "No.Hp"
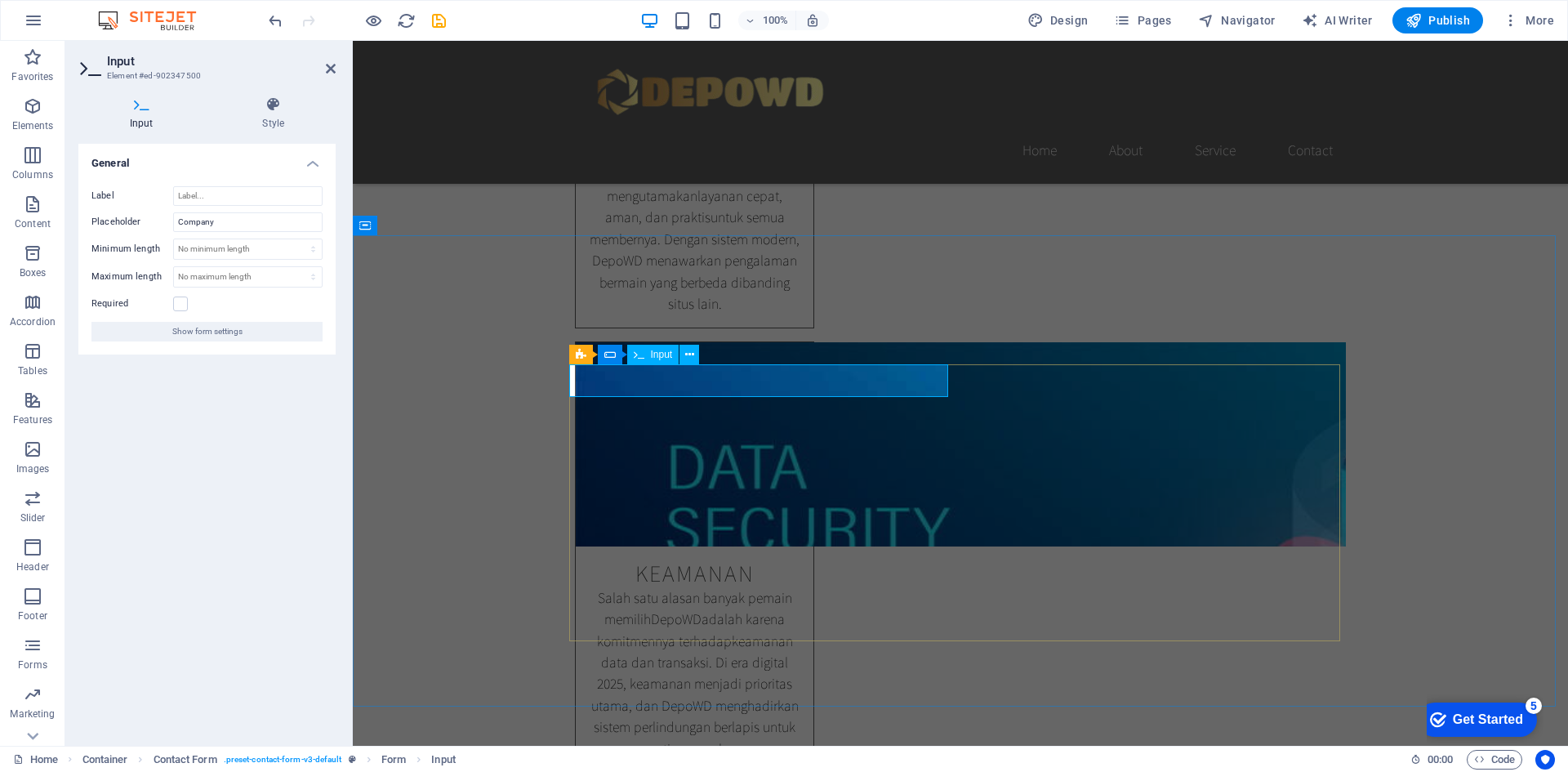
type input "Perusahaan"
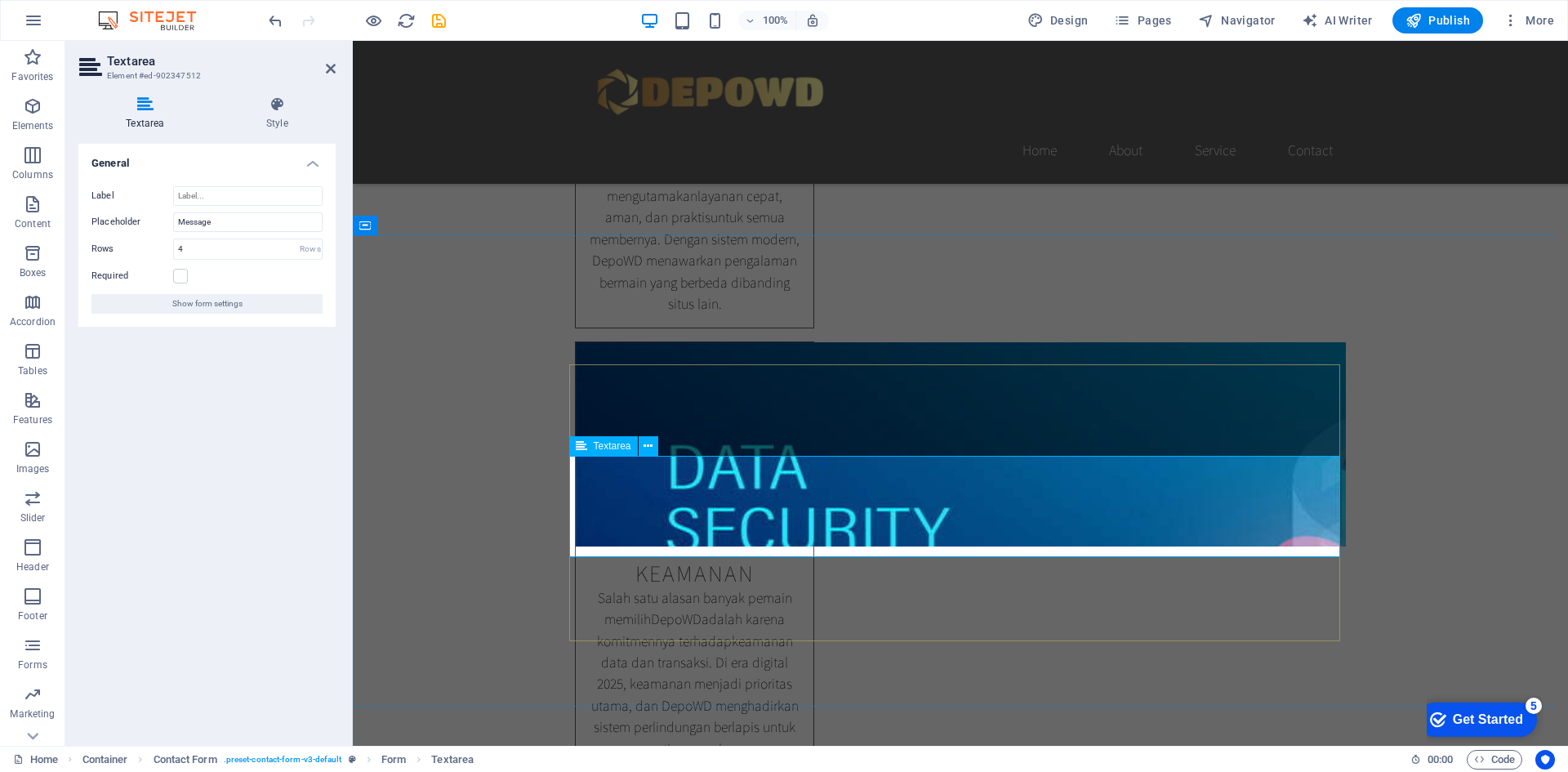
type textarea "A"
type textarea "Pesan"
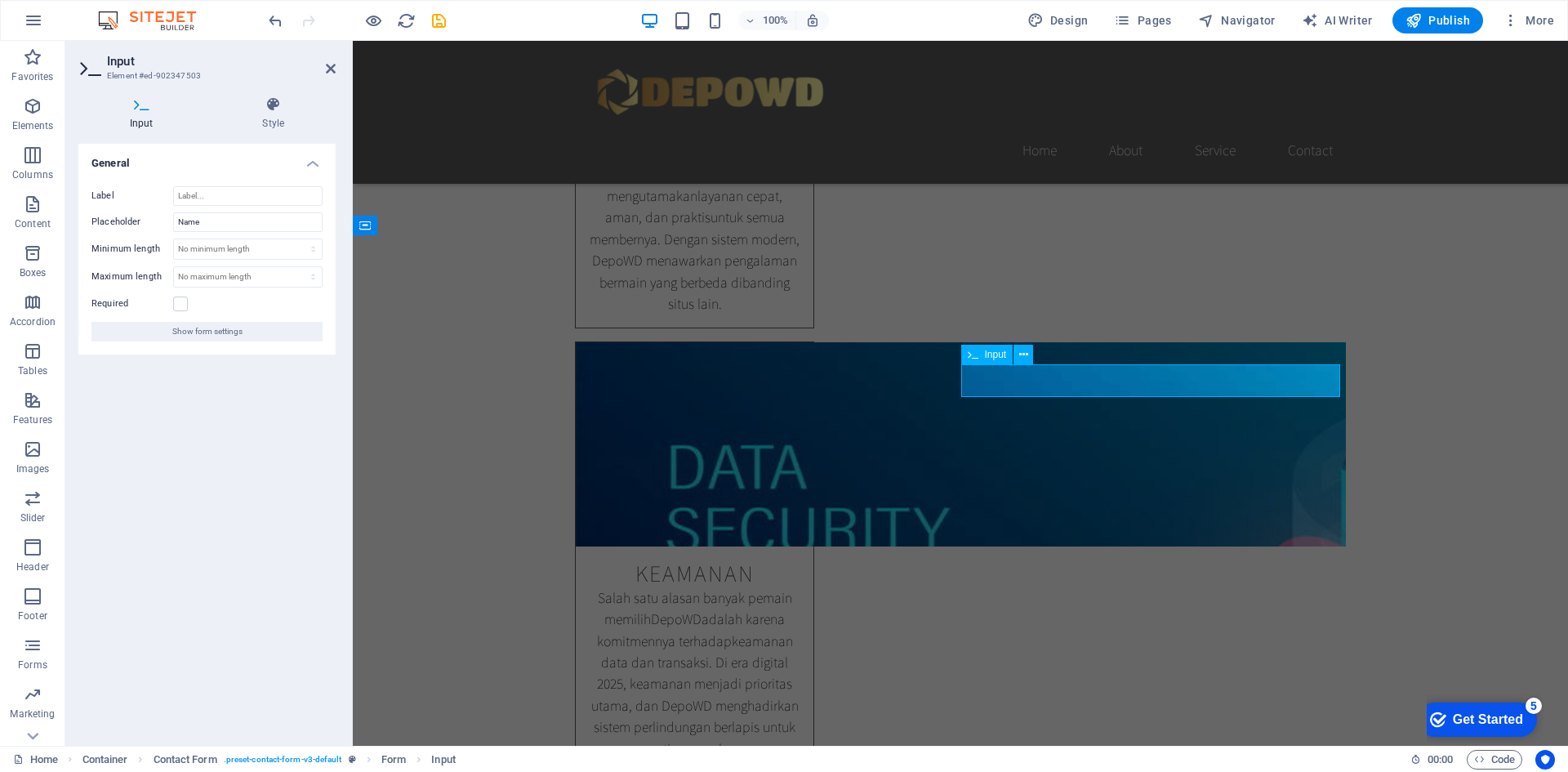
drag, startPoint x: 1303, startPoint y: 383, endPoint x: 1016, endPoint y: 383, distance: 287.0
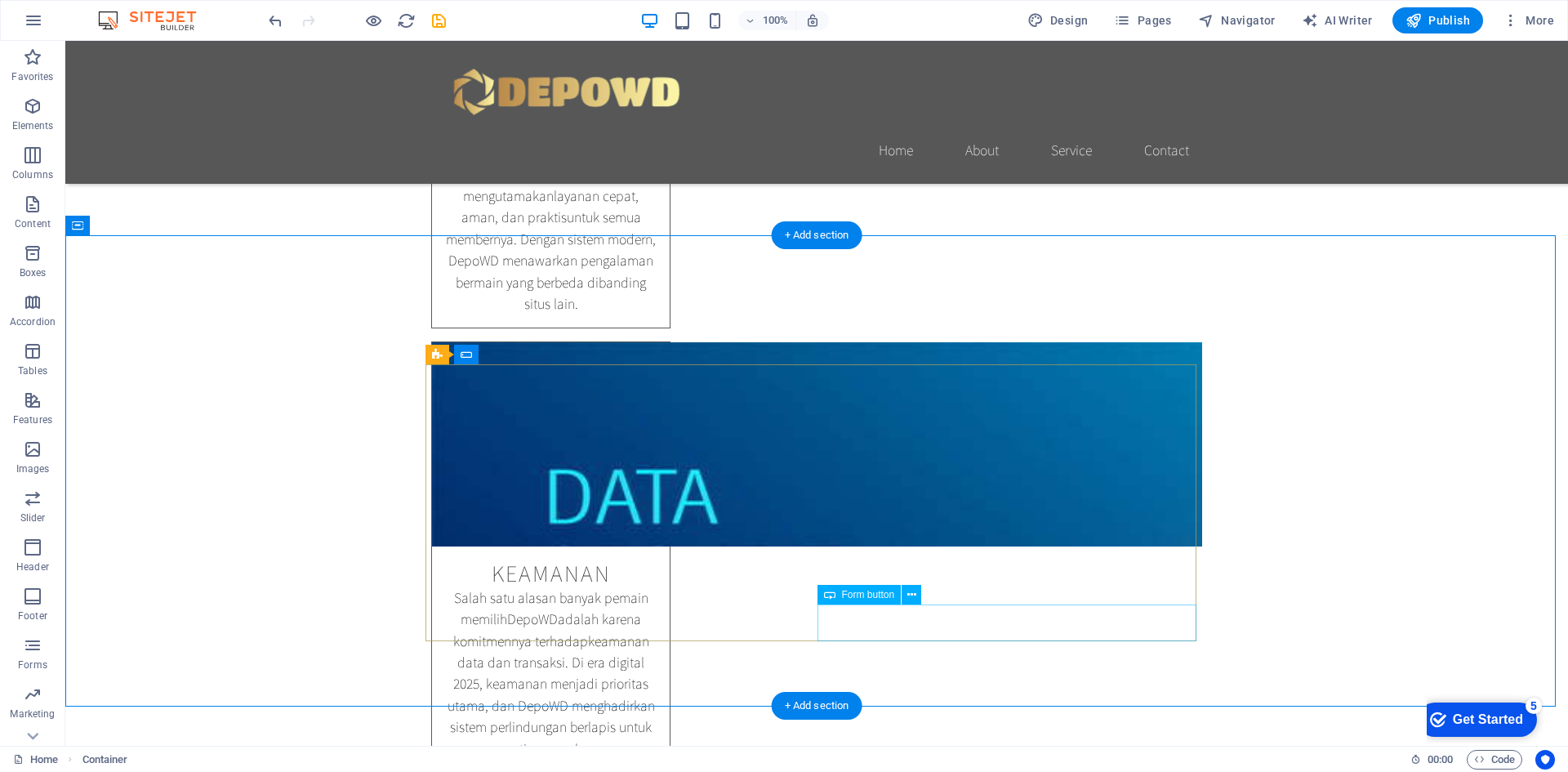
type input "Nama"
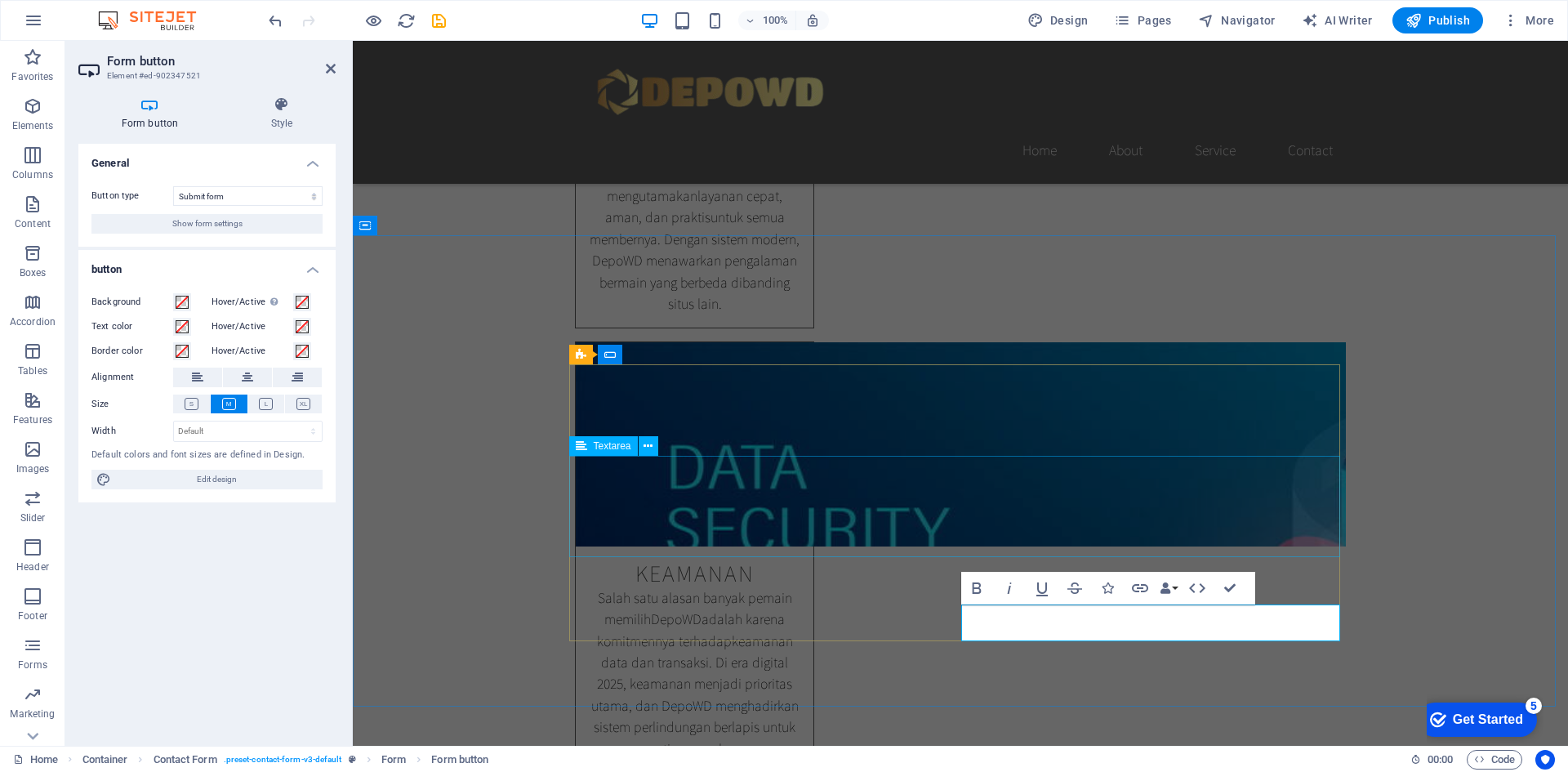
type button "Submit"
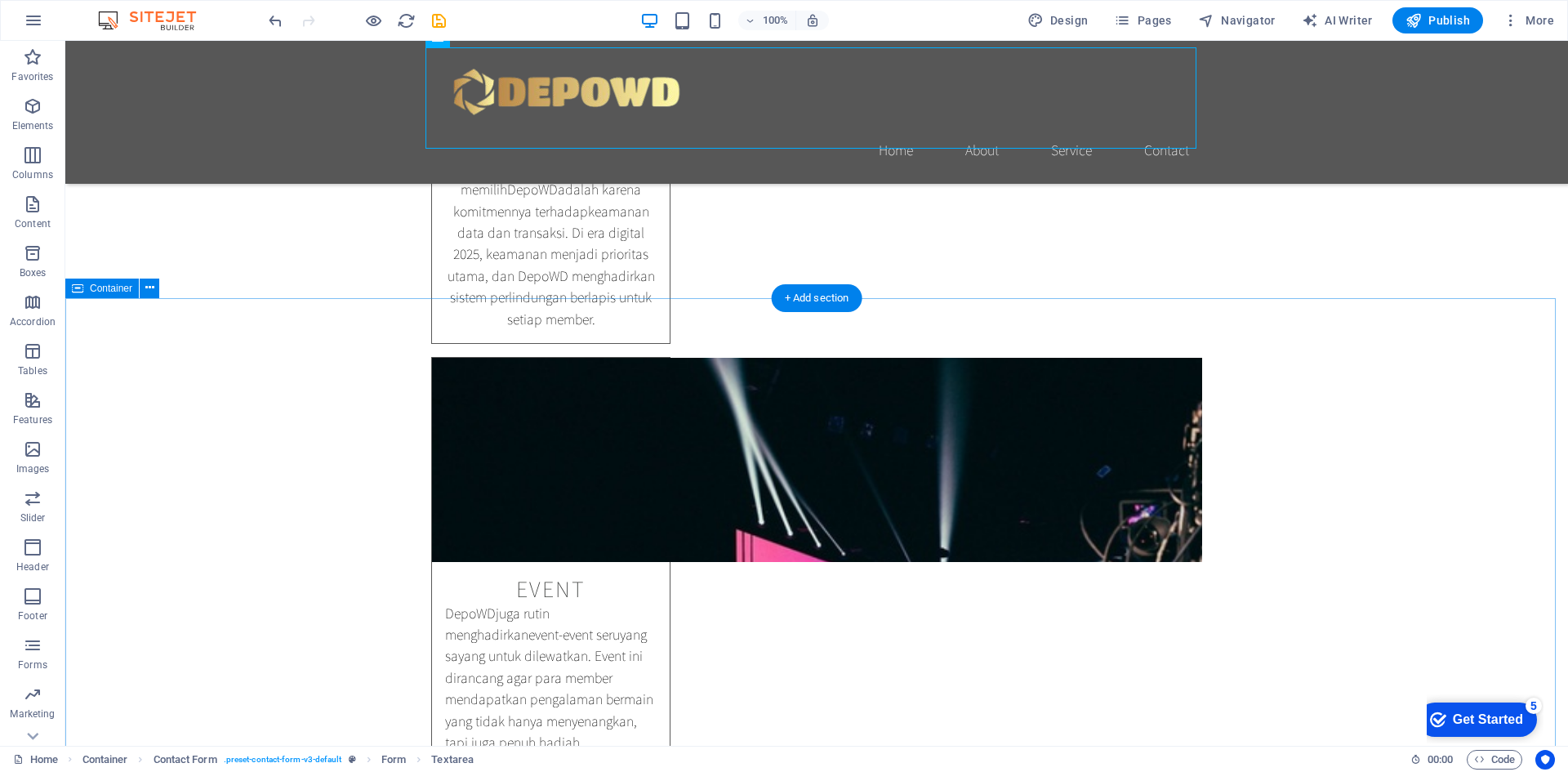
scroll to position [1879, 0]
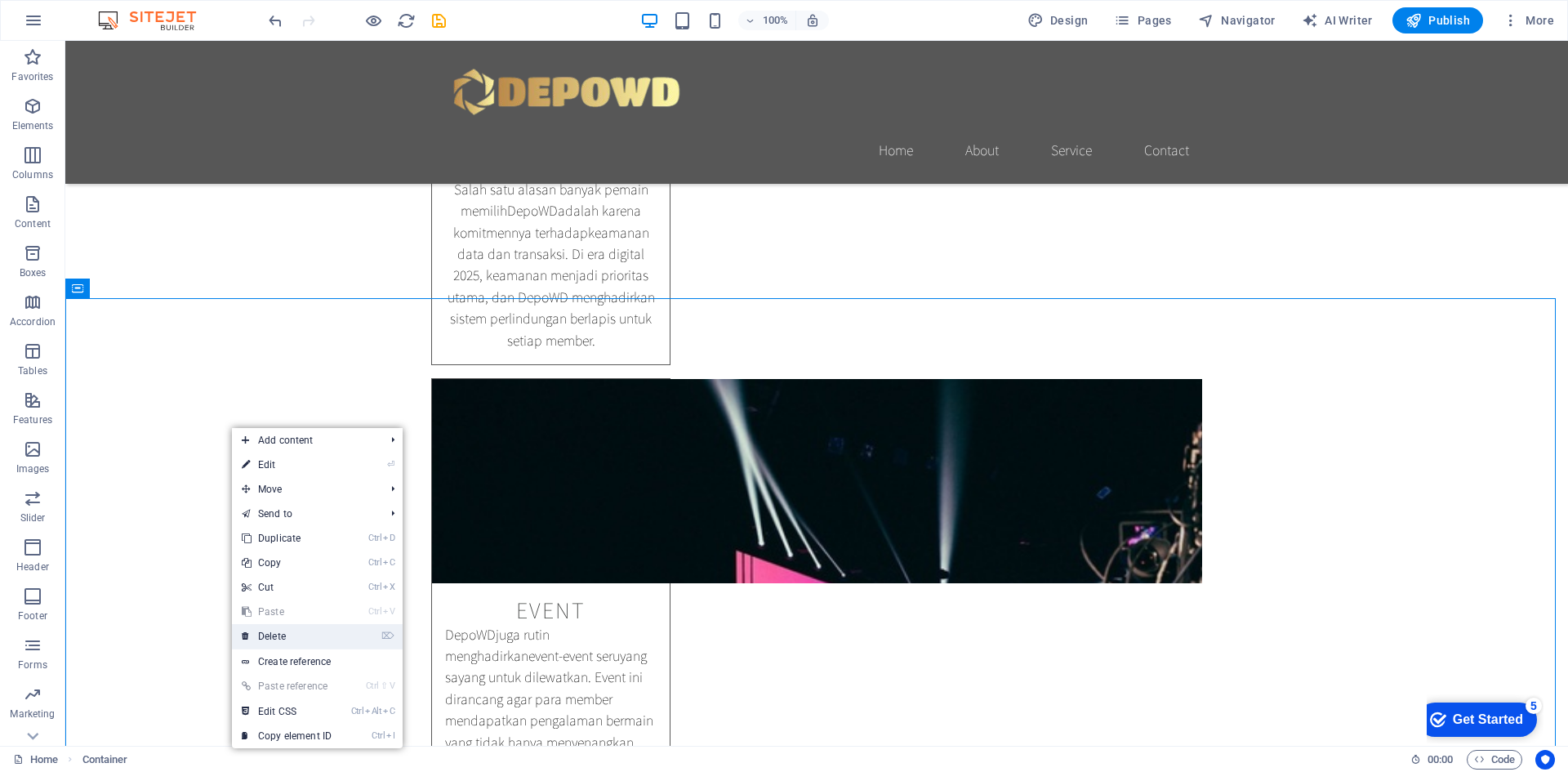
click at [290, 630] on link "⌦ Delete" at bounding box center [286, 635] width 109 height 24
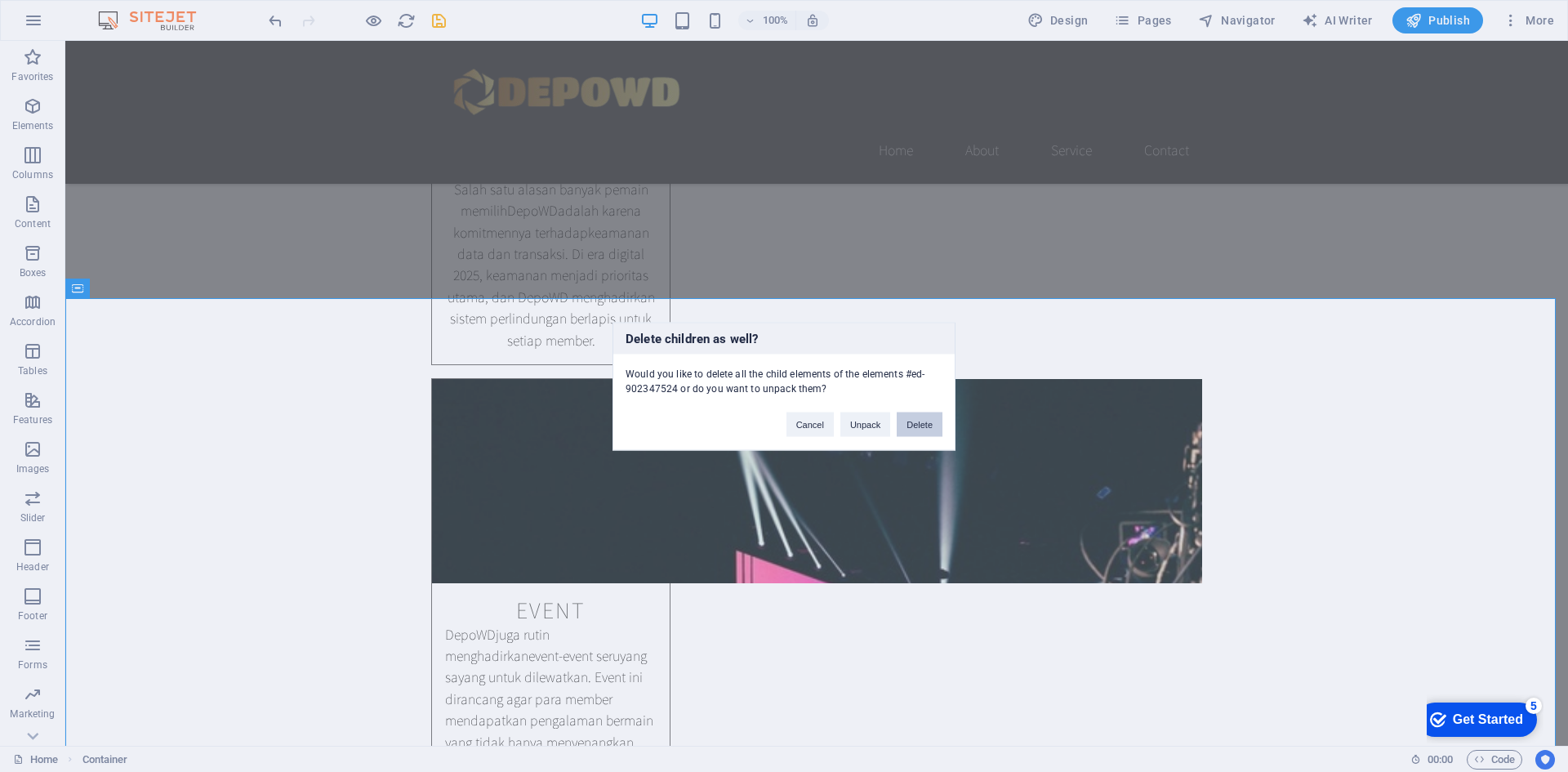
click at [918, 429] on button "Delete" at bounding box center [919, 423] width 46 height 24
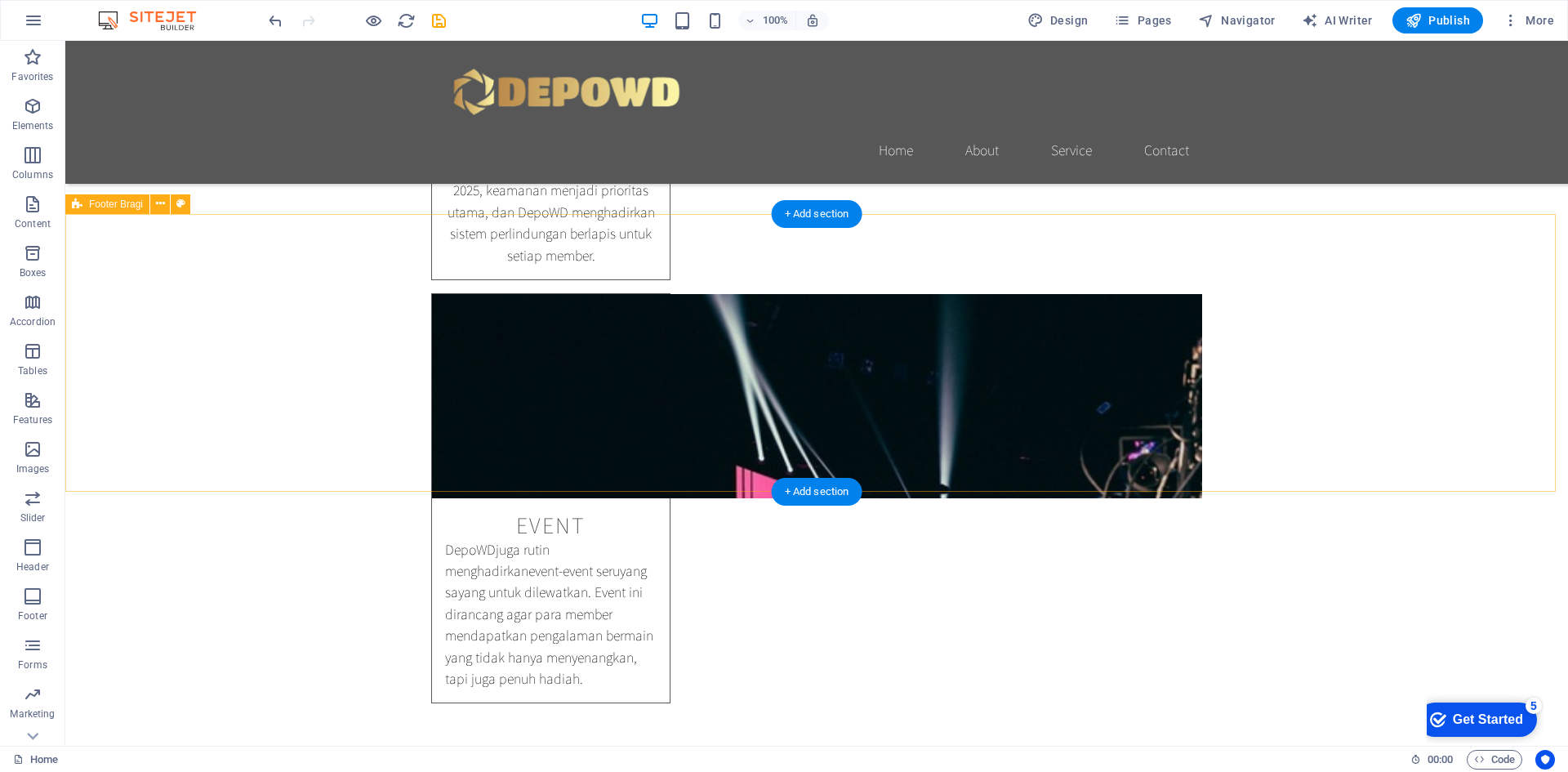
scroll to position [1963, 0]
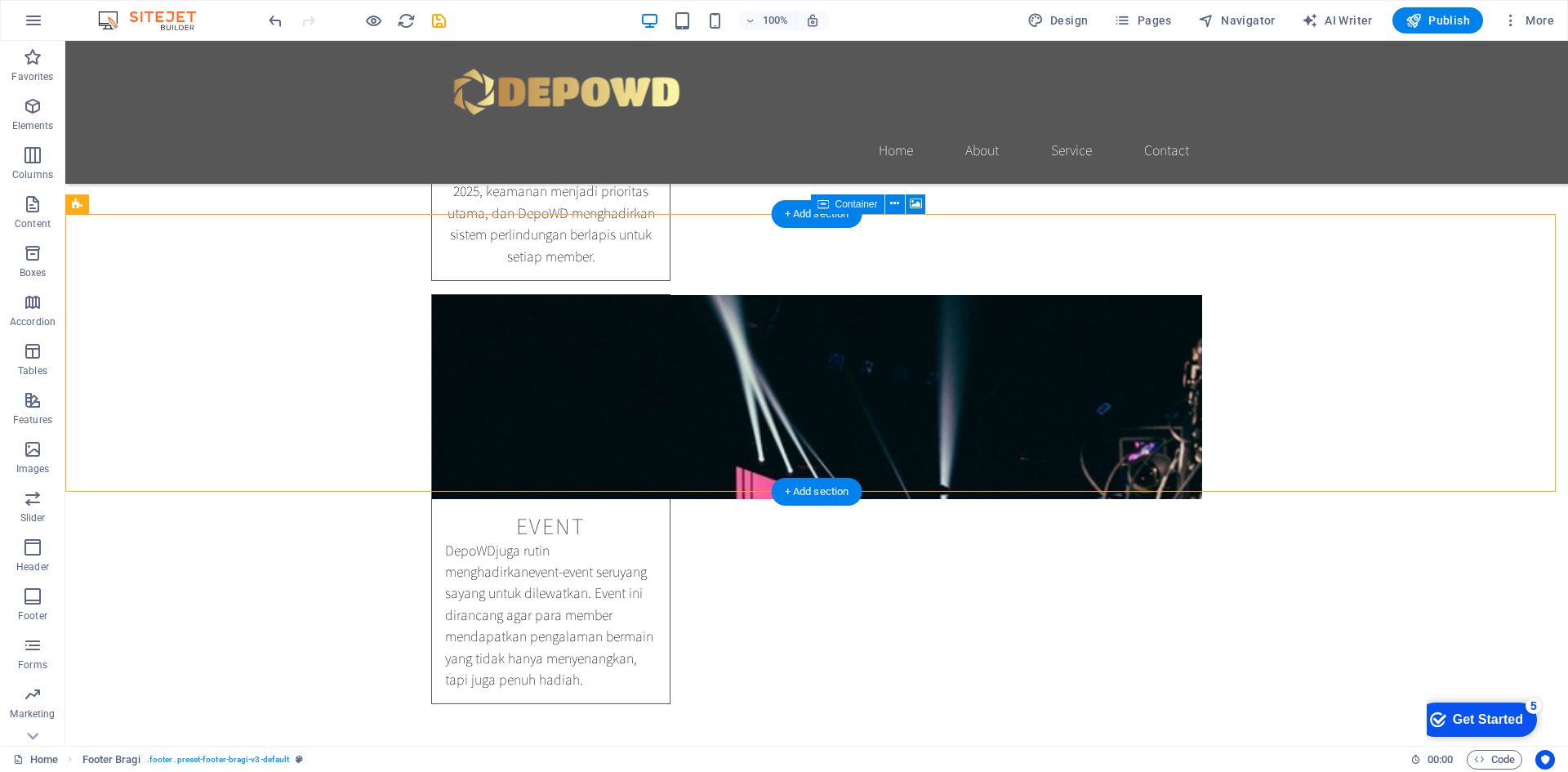
drag, startPoint x: 1225, startPoint y: 326, endPoint x: 1161, endPoint y: 316, distance: 64.8
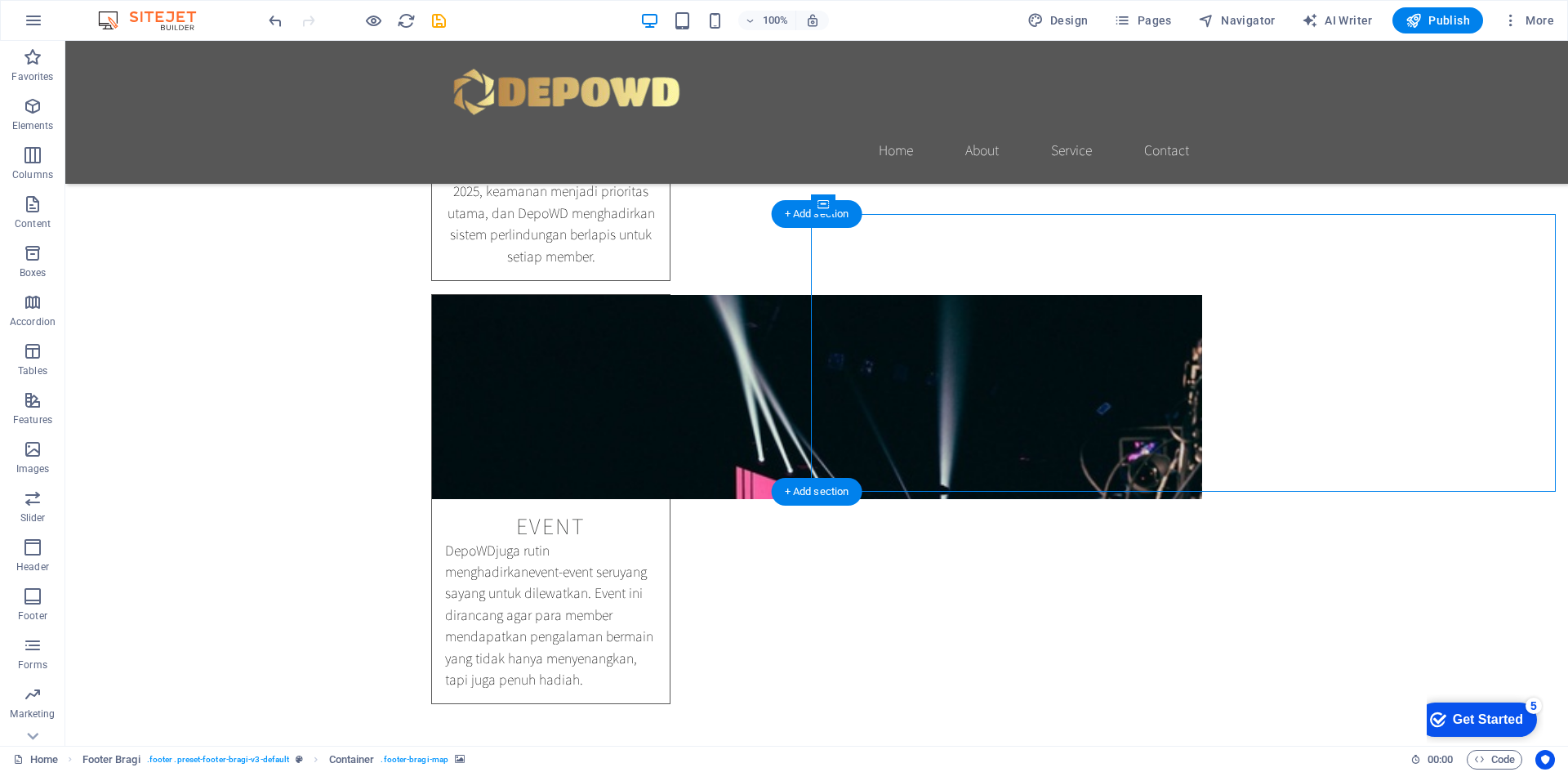
select select "px"
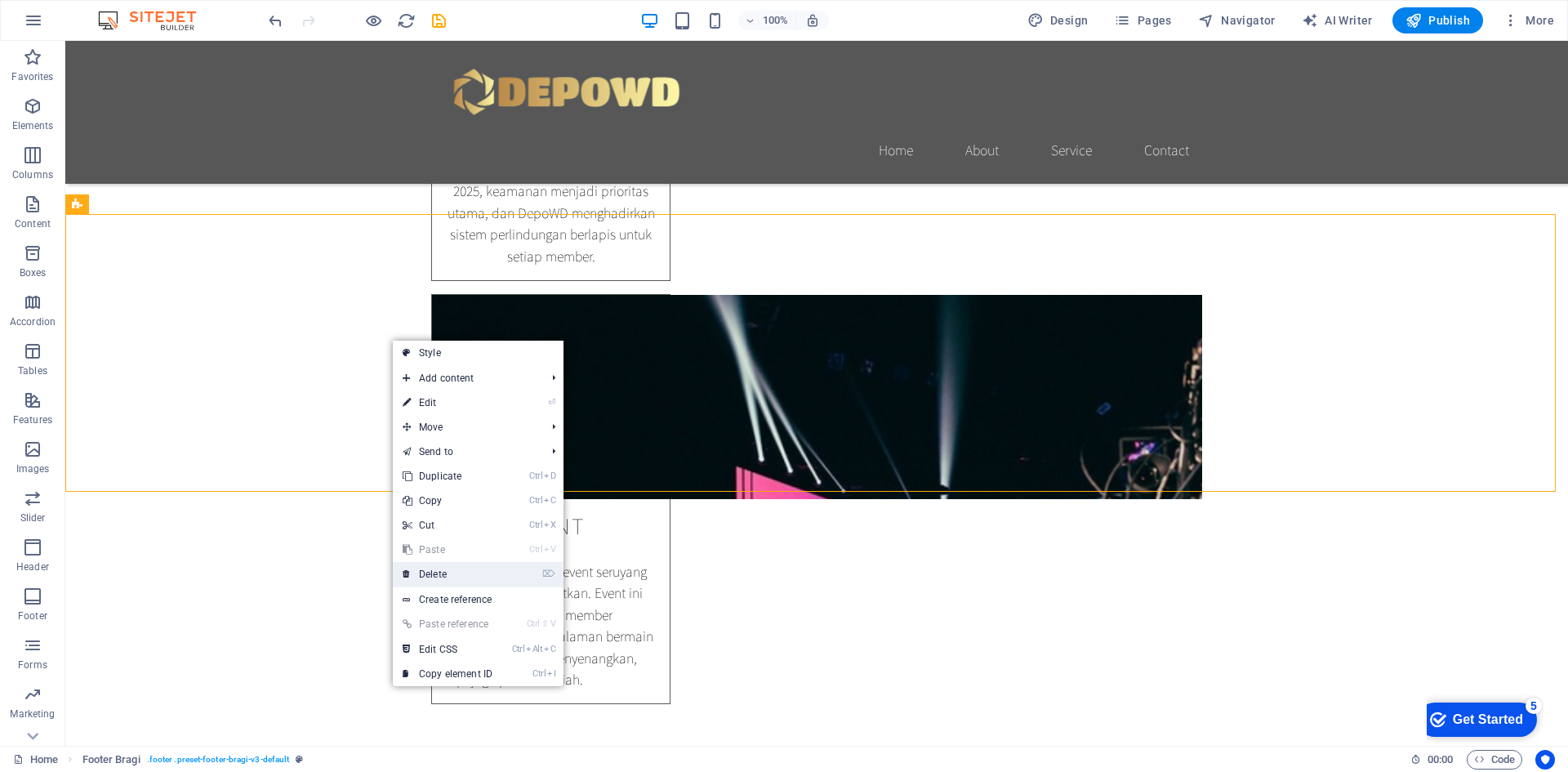
click at [452, 574] on link "⌦ Delete" at bounding box center [447, 574] width 109 height 24
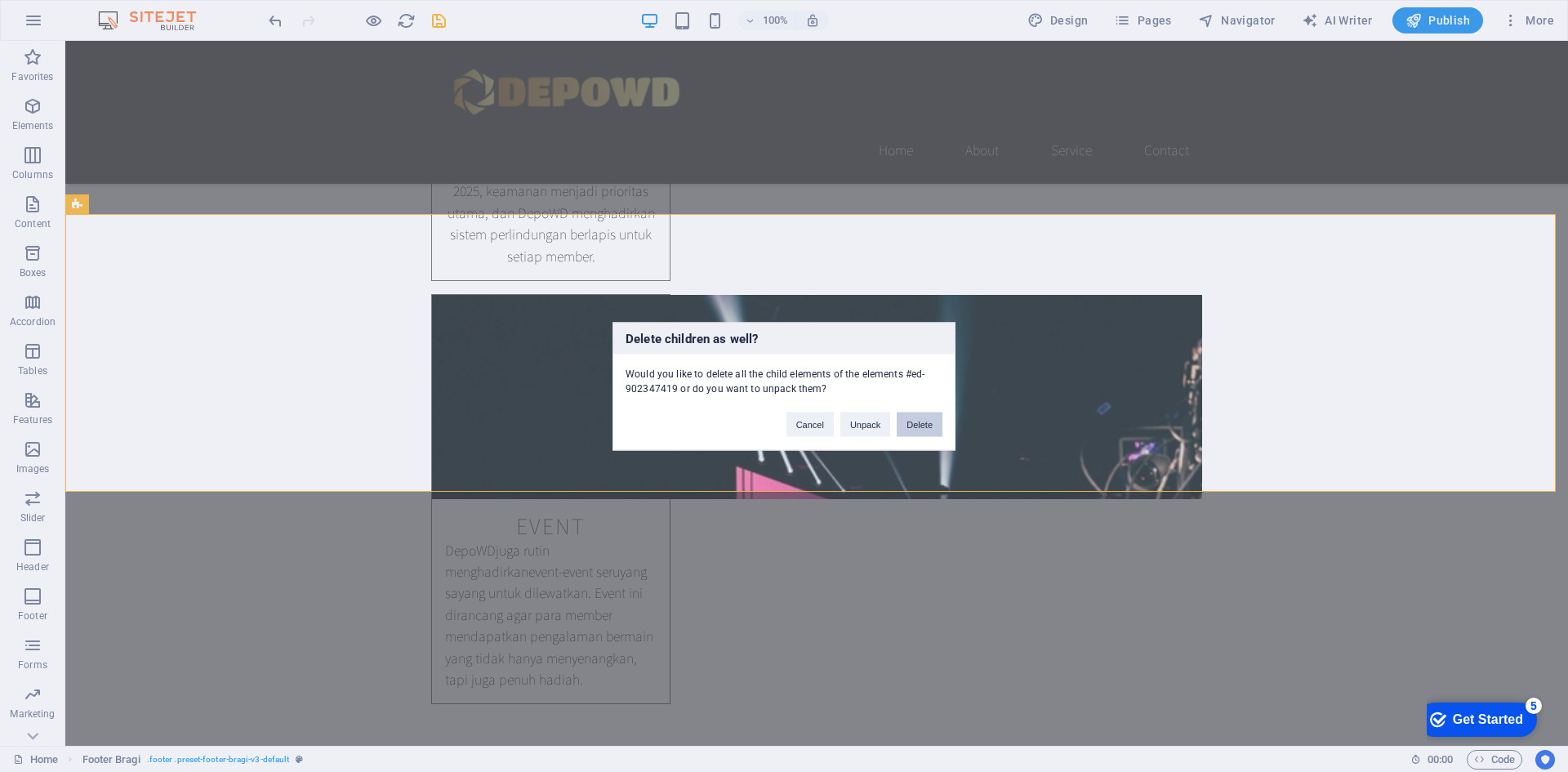
click at [935, 423] on button "Delete" at bounding box center [919, 423] width 46 height 24
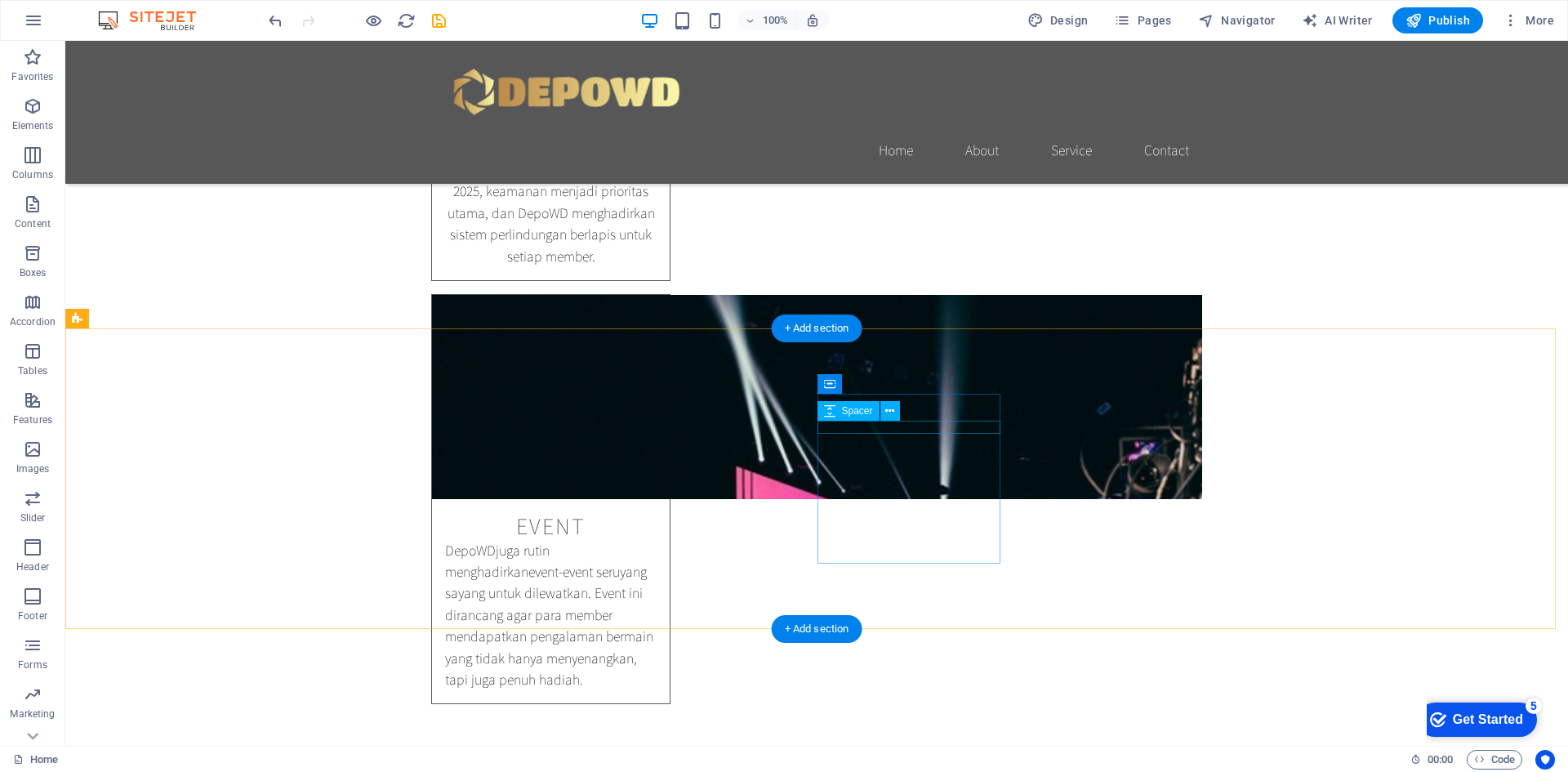
scroll to position [1849, 0]
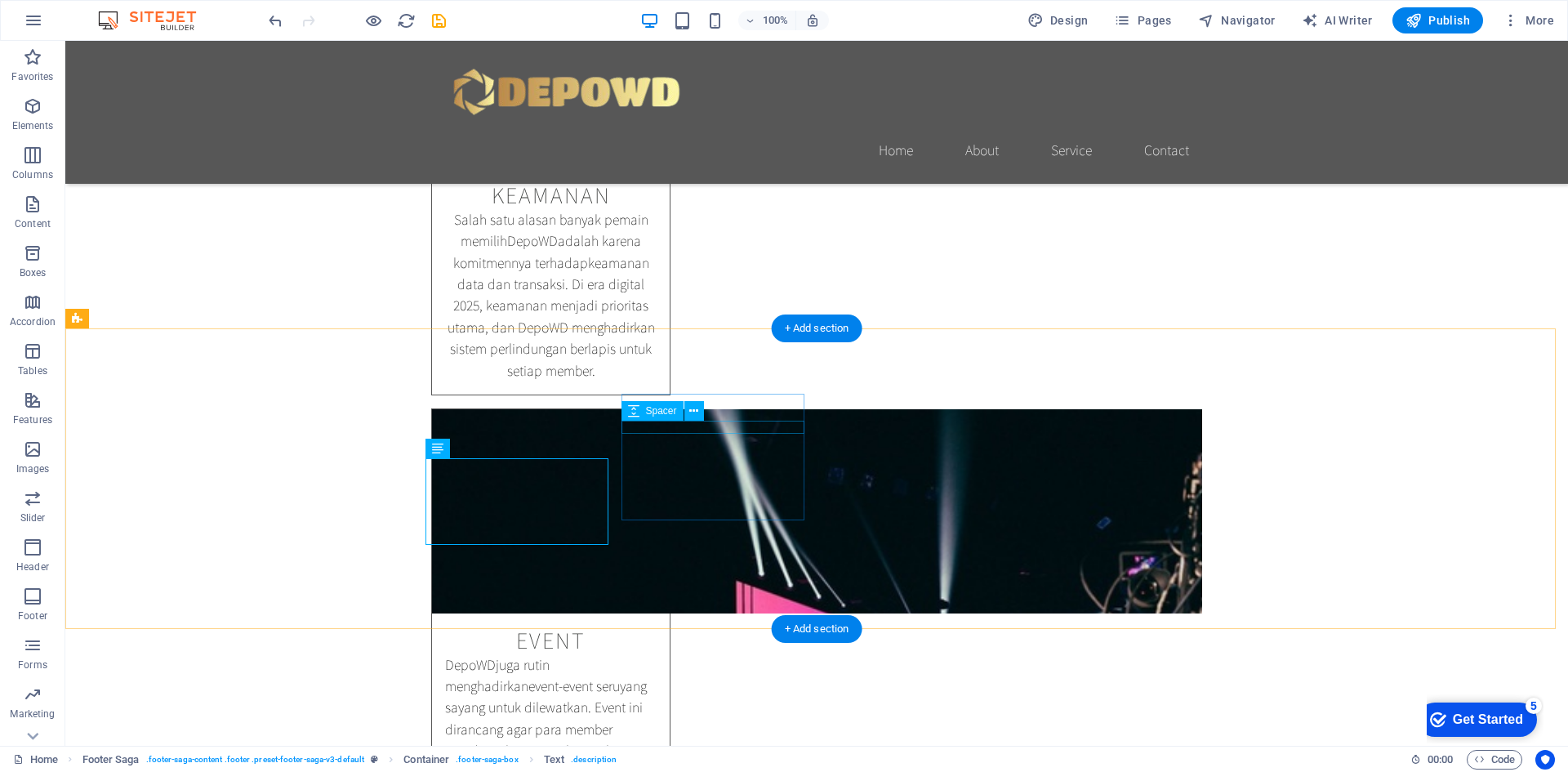
select select "px"
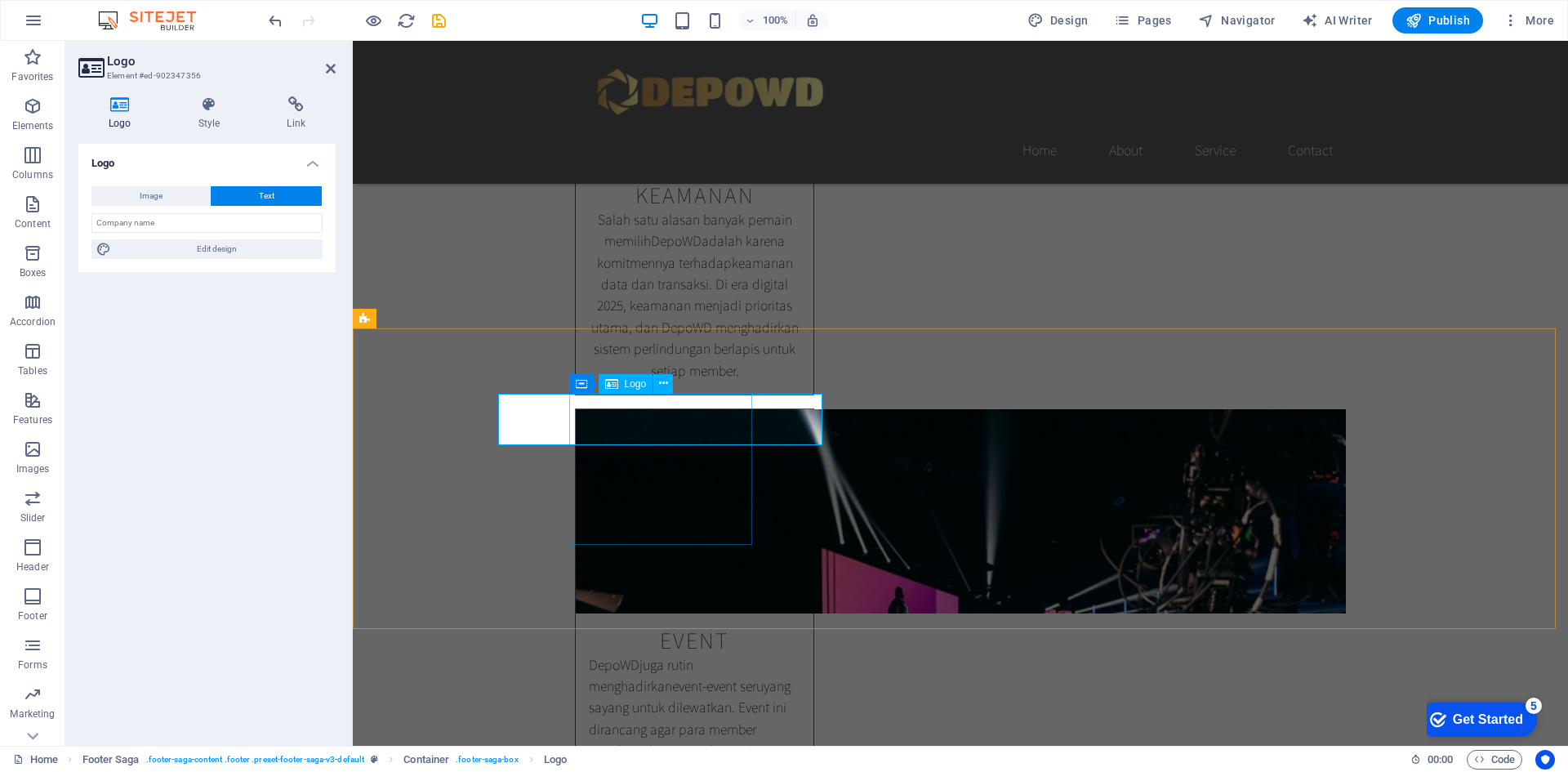
click at [201, 224] on input "text" at bounding box center [207, 223] width 231 height 20
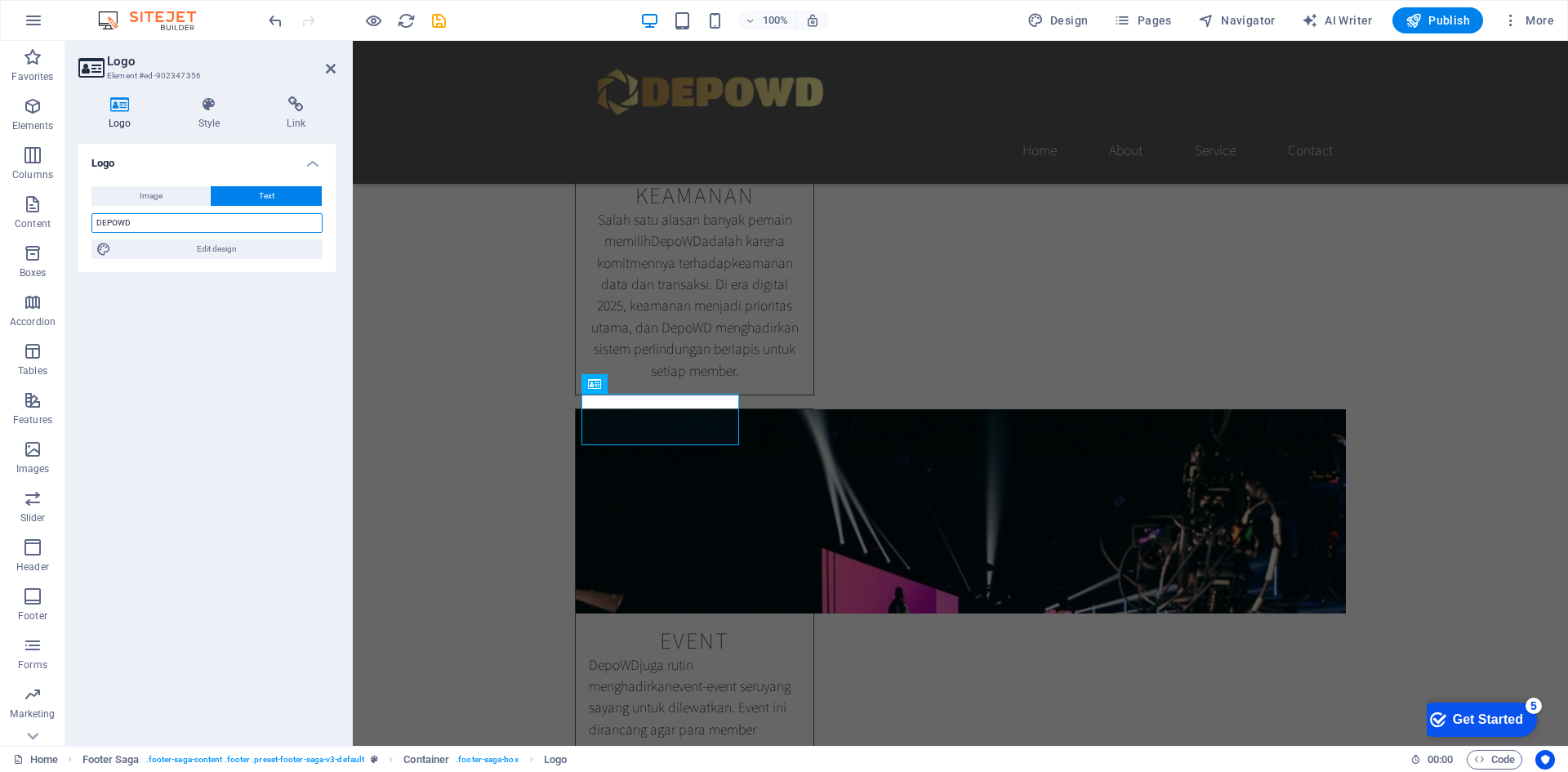
type input "DEPOWD"
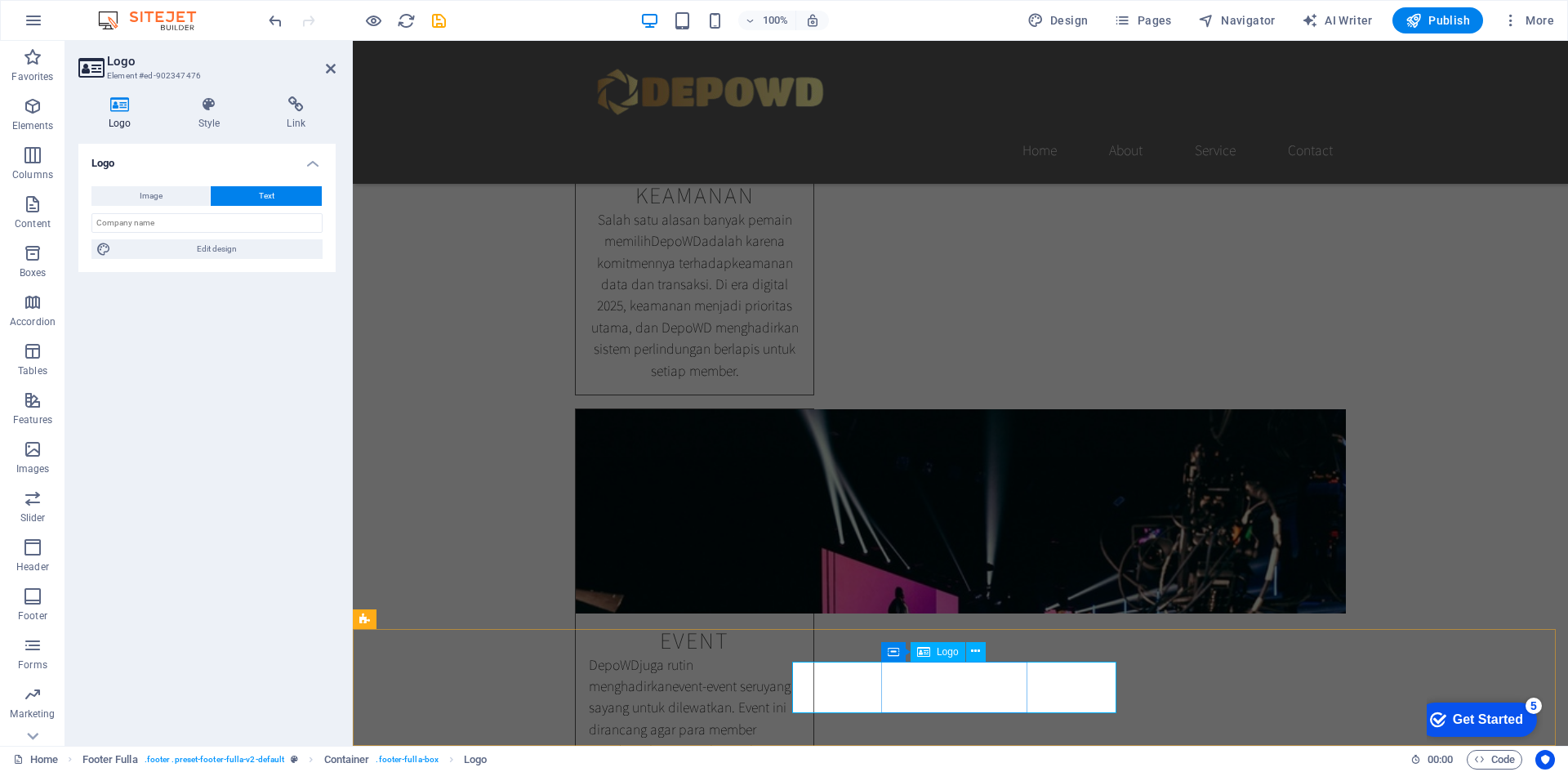
click at [156, 193] on span "Image" at bounding box center [151, 197] width 22 height 20
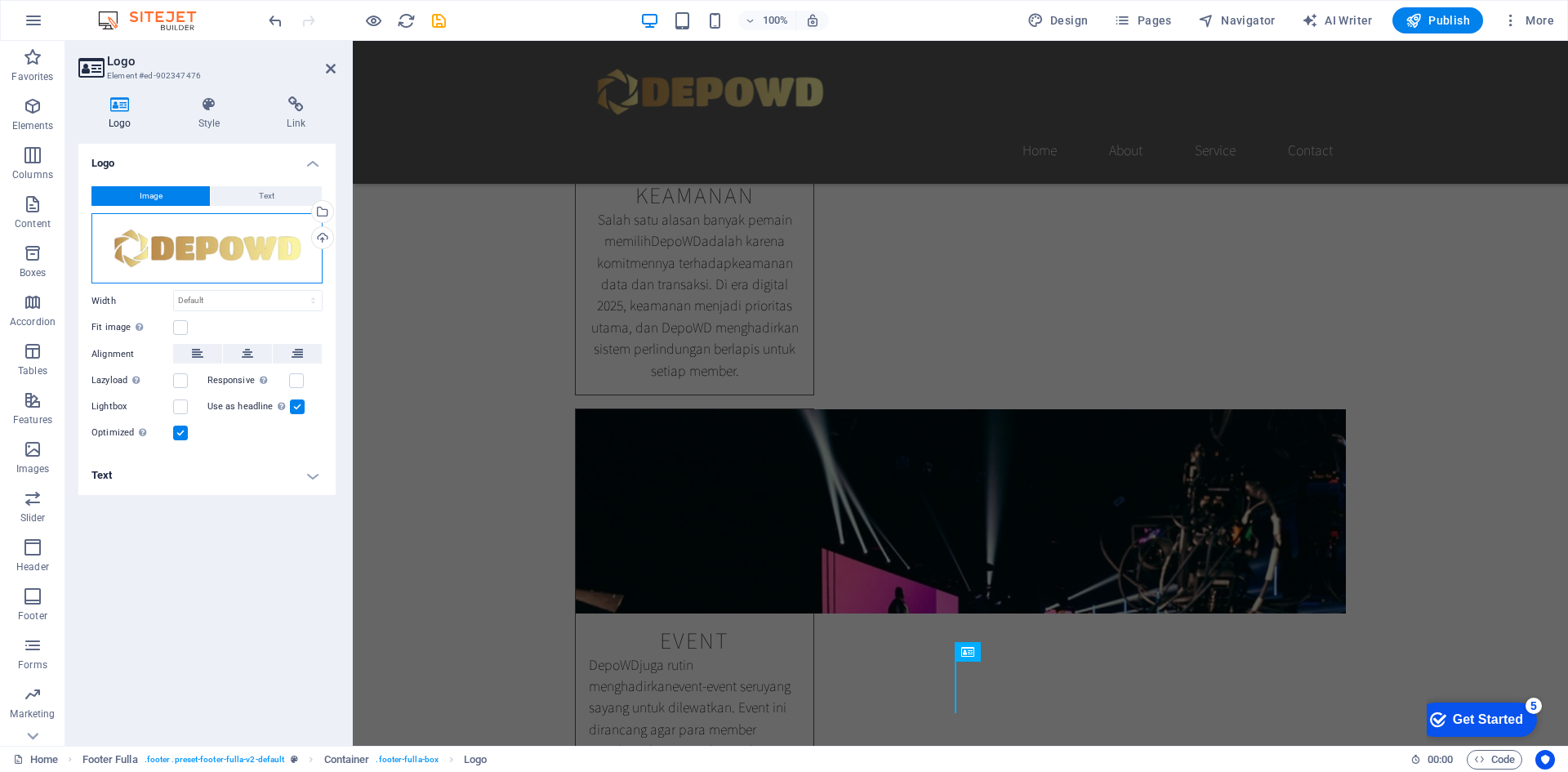
click at [218, 258] on div "Drag files here, click to choose files or select files from Files or our free s…" at bounding box center [207, 248] width 231 height 71
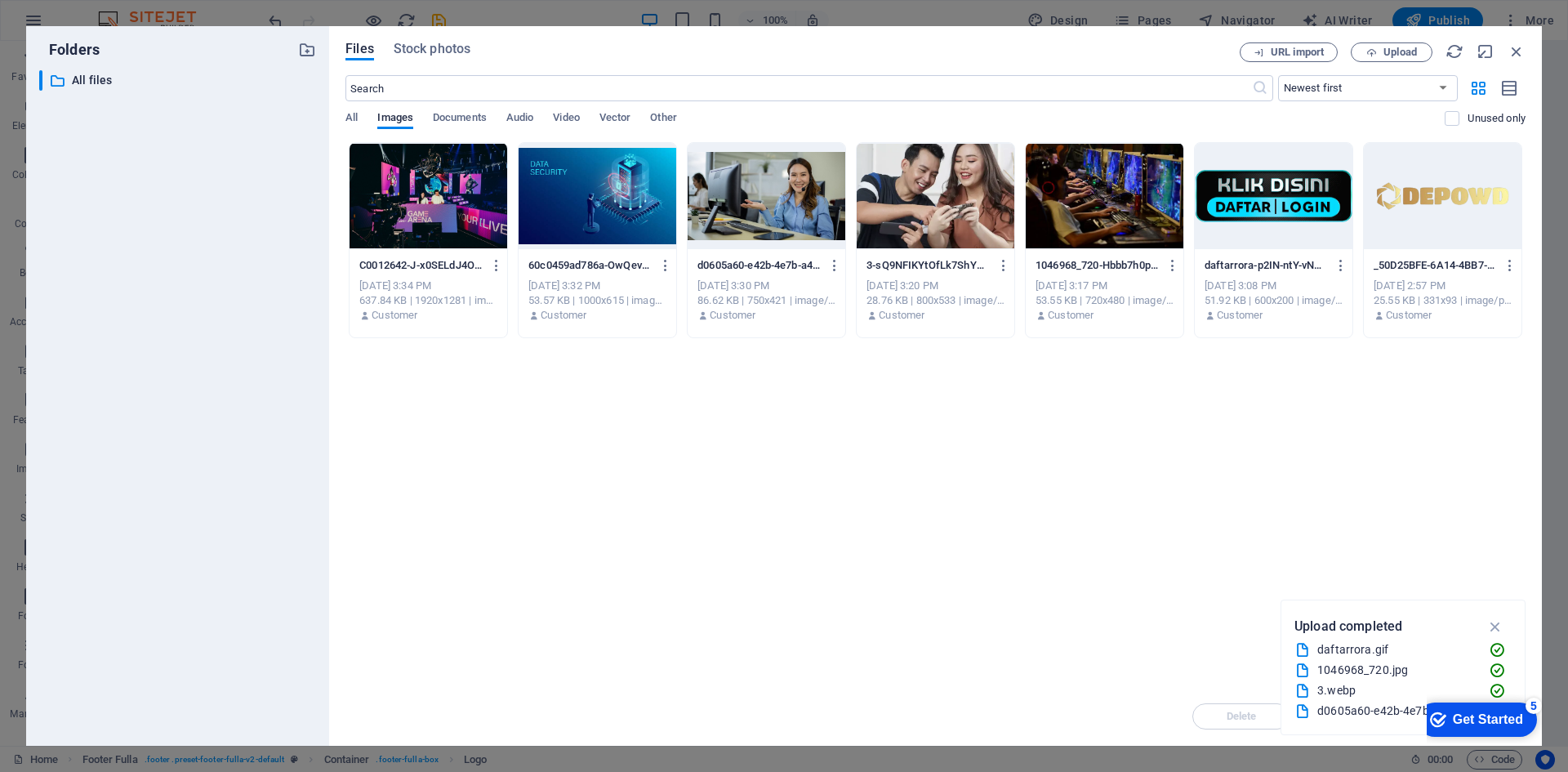
click at [1482, 708] on div "checkmark Get Started 5" at bounding box center [1477, 720] width 119 height 34
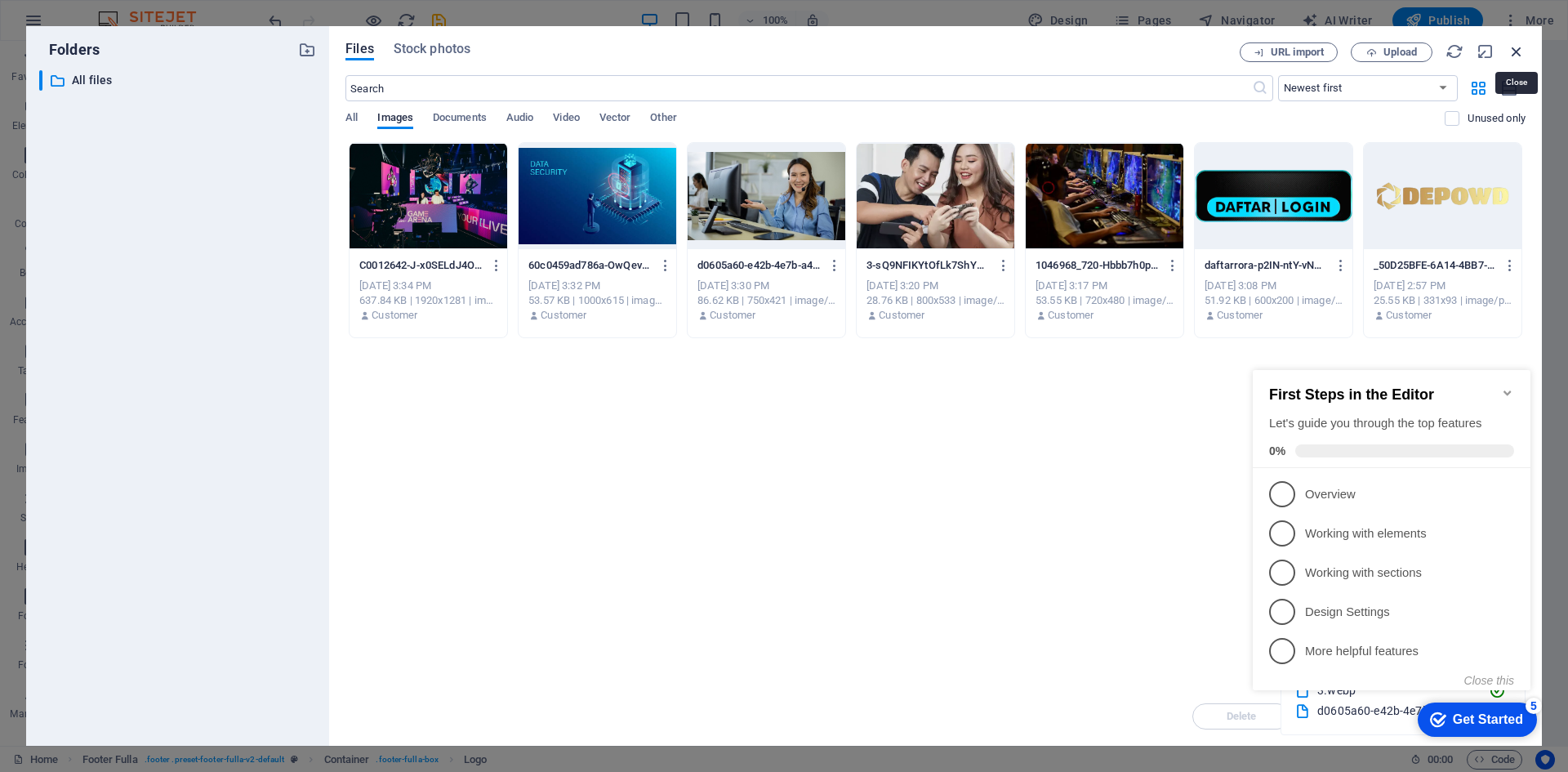
click at [1514, 46] on icon "button" at bounding box center [1517, 52] width 18 height 18
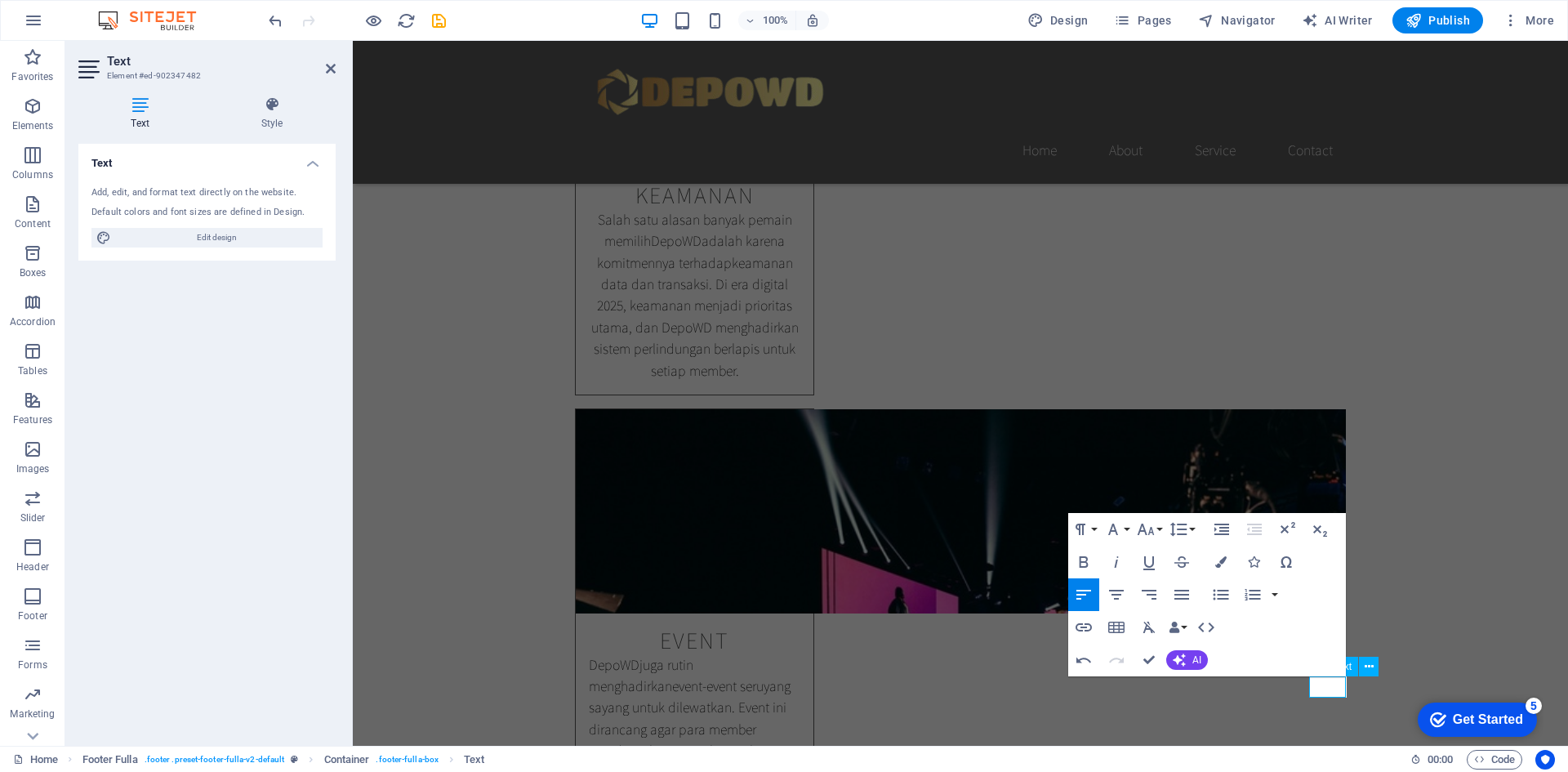
scroll to position [1838, 0]
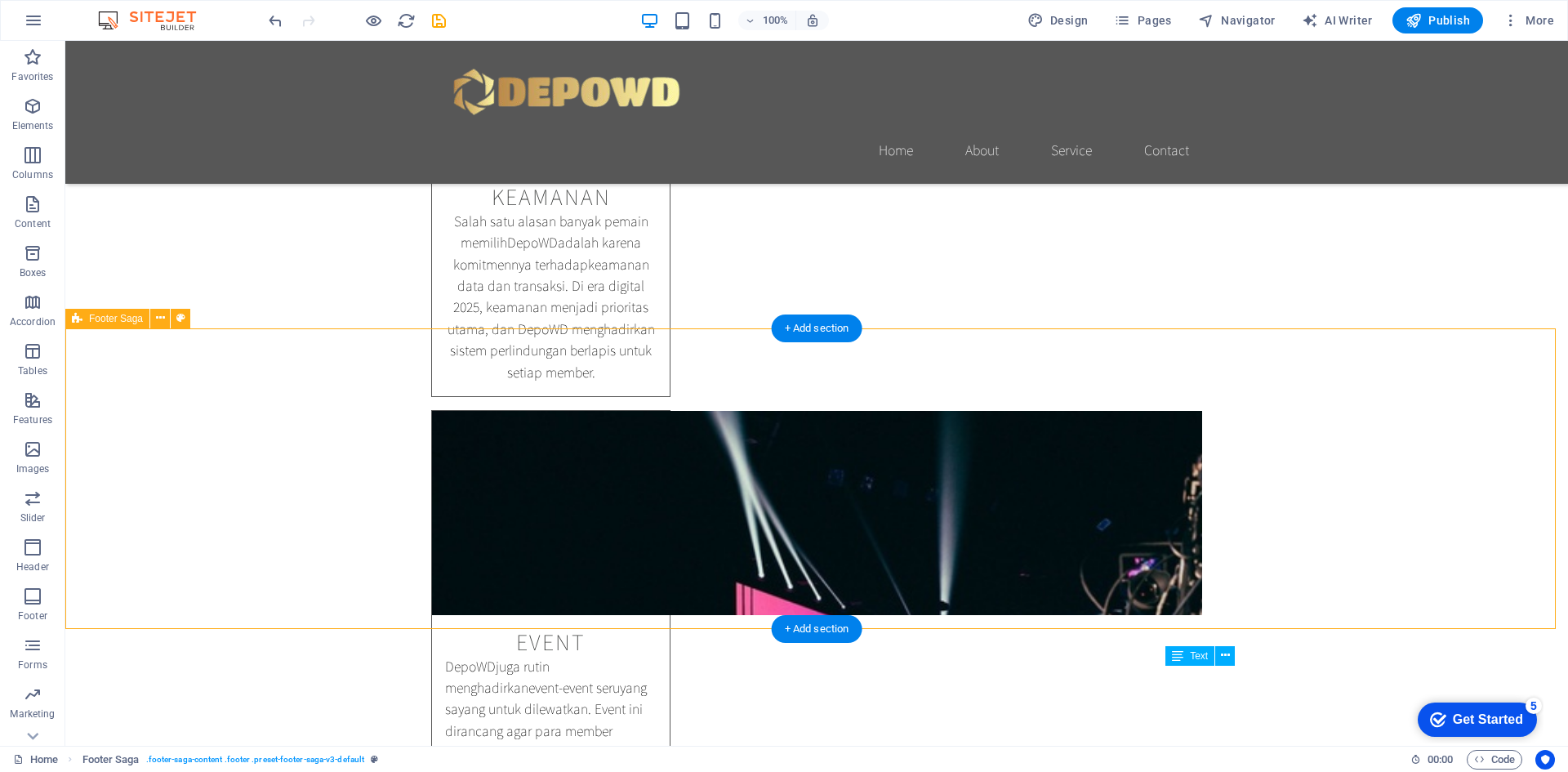
scroll to position [1849, 0]
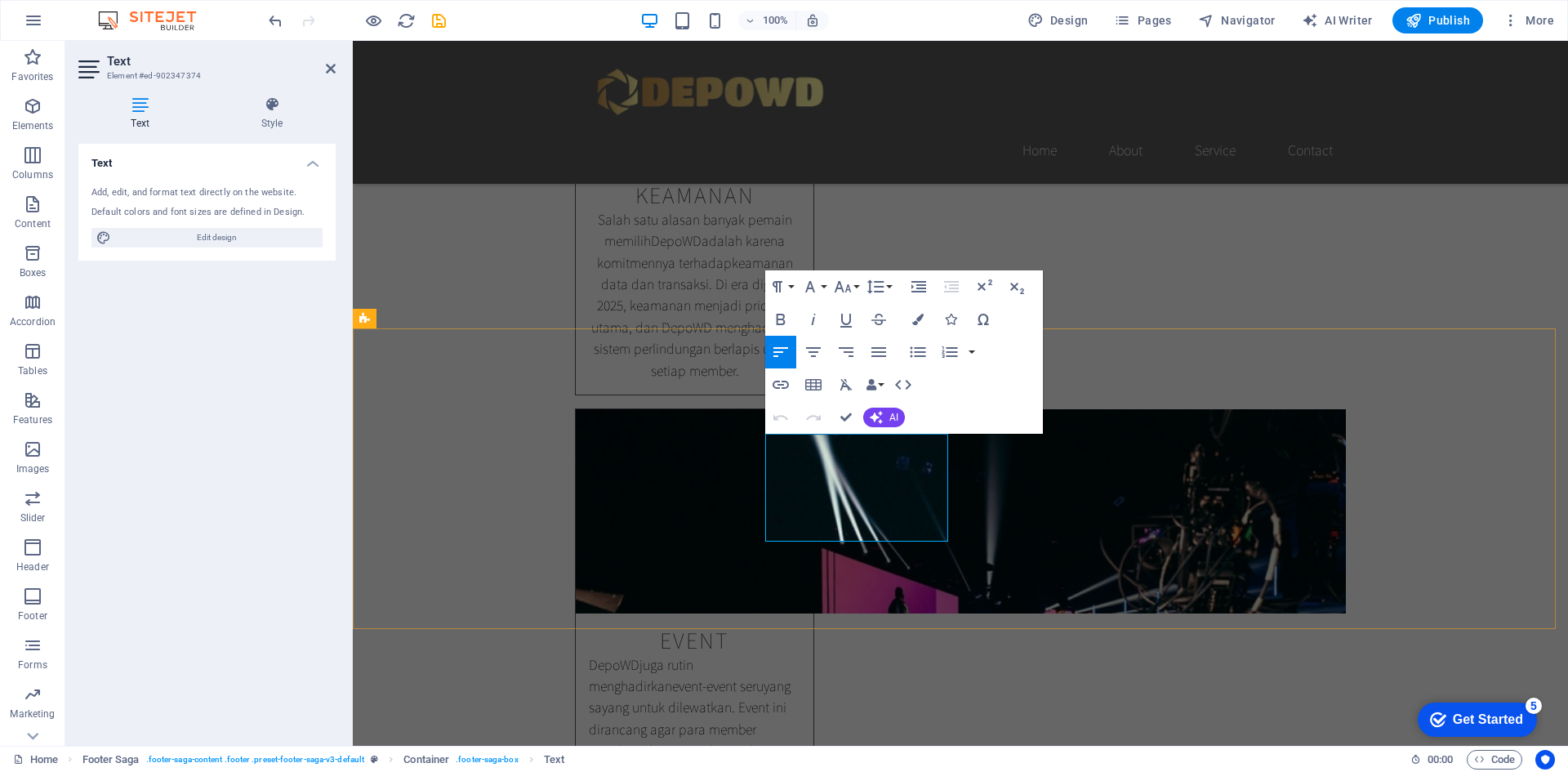
drag, startPoint x: 896, startPoint y: 535, endPoint x: 753, endPoint y: 504, distance: 146.3
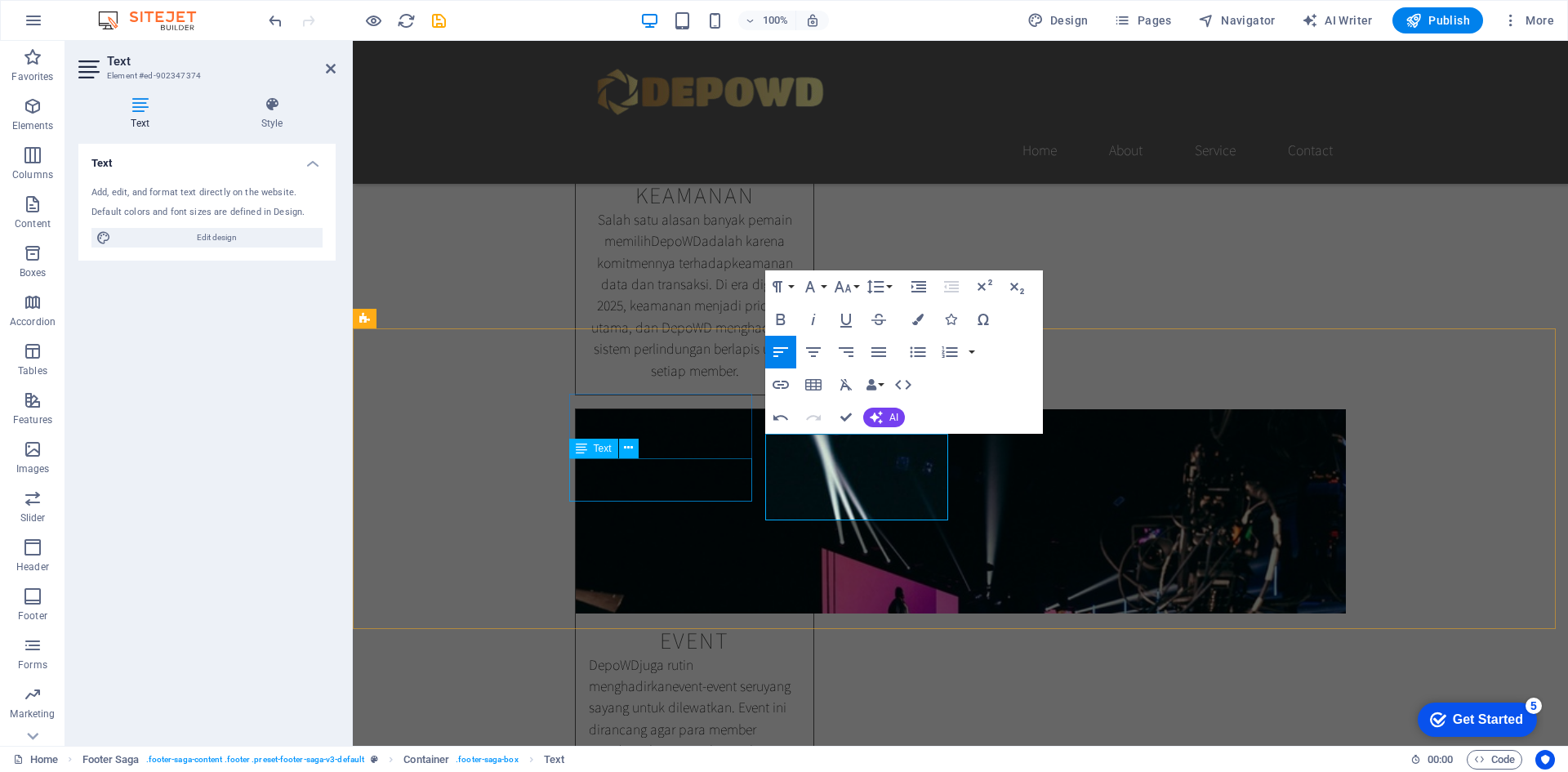
drag, startPoint x: 823, startPoint y: 482, endPoint x: 636, endPoint y: 481, distance: 187.0
drag, startPoint x: 799, startPoint y: 463, endPoint x: 721, endPoint y: 471, distance: 78.4
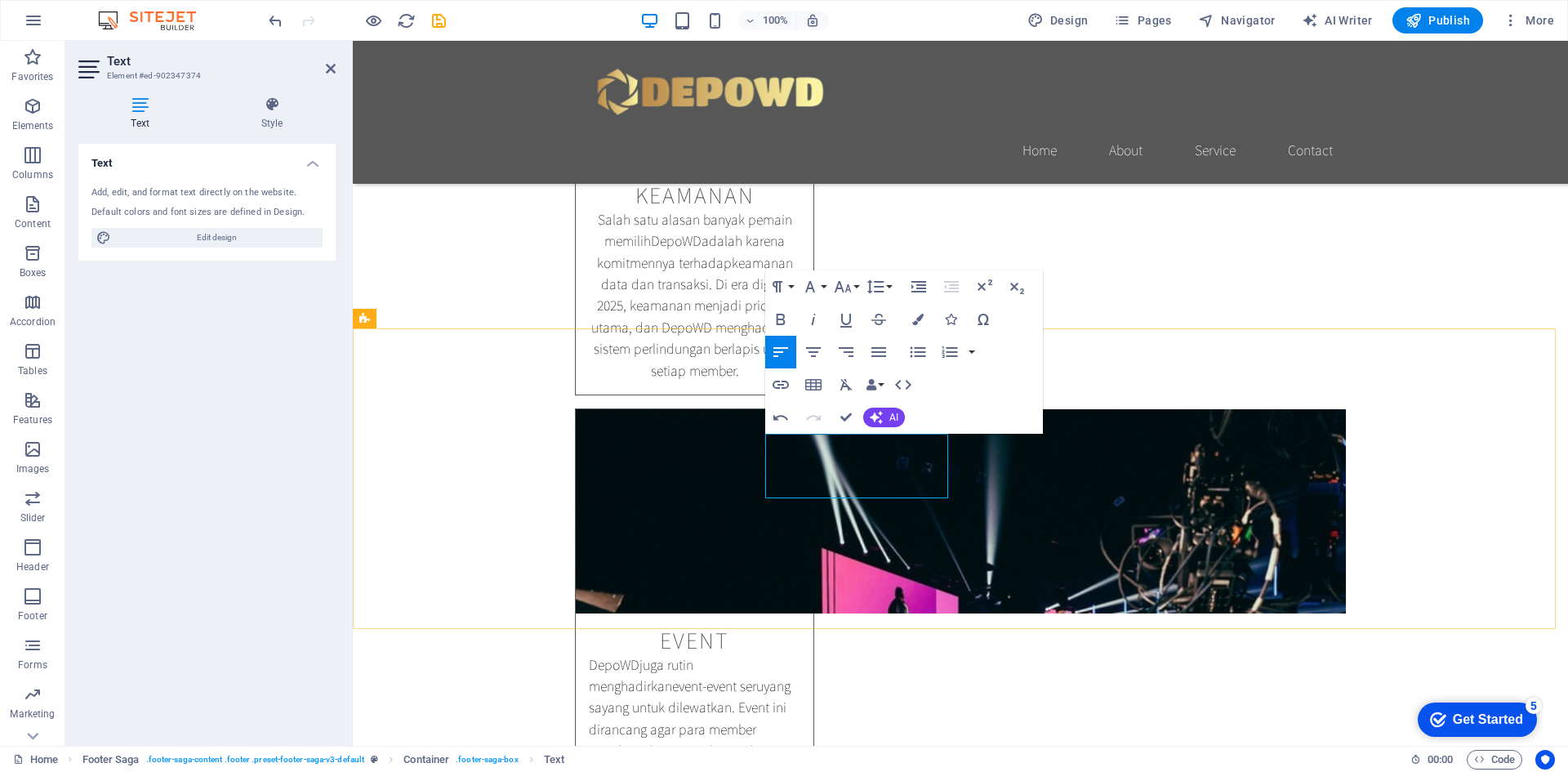
drag, startPoint x: 803, startPoint y: 466, endPoint x: 746, endPoint y: 466, distance: 57.0
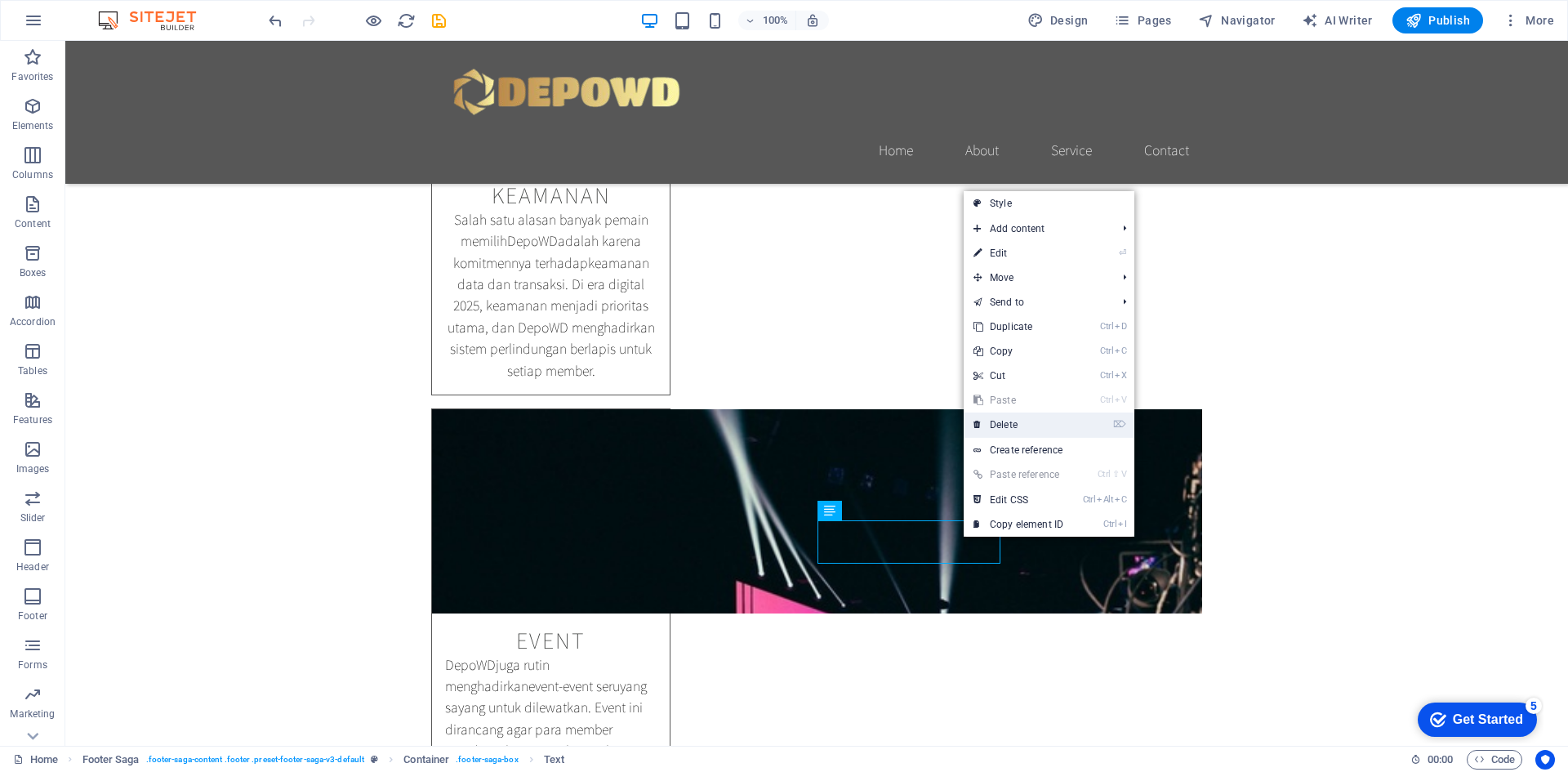
drag, startPoint x: 1020, startPoint y: 418, endPoint x: 955, endPoint y: 384, distance: 73.4
click at [1020, 418] on link "⌦ Delete" at bounding box center [1018, 424] width 109 height 24
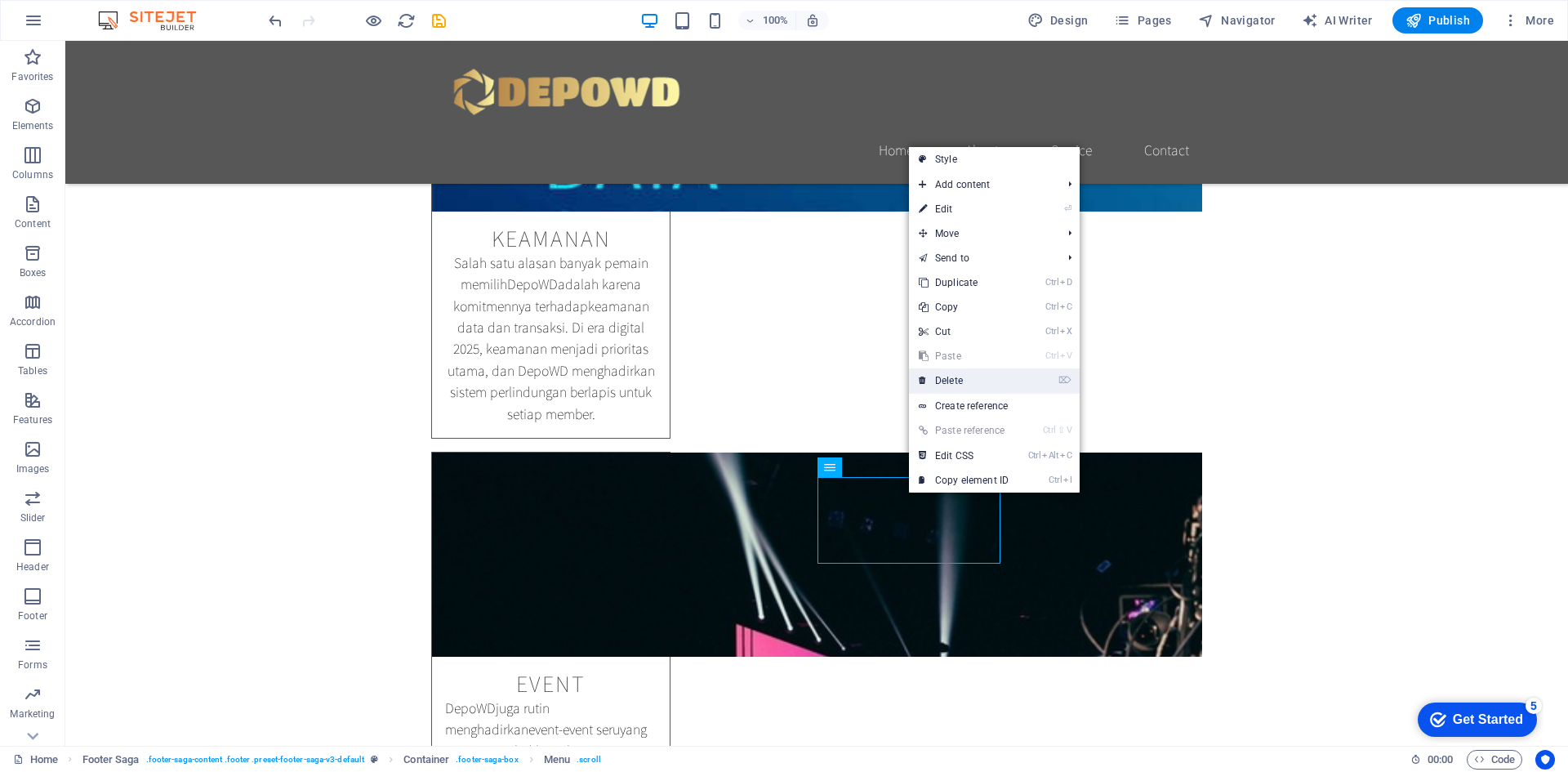
click at [979, 382] on link "⌦ Delete" at bounding box center [963, 380] width 109 height 24
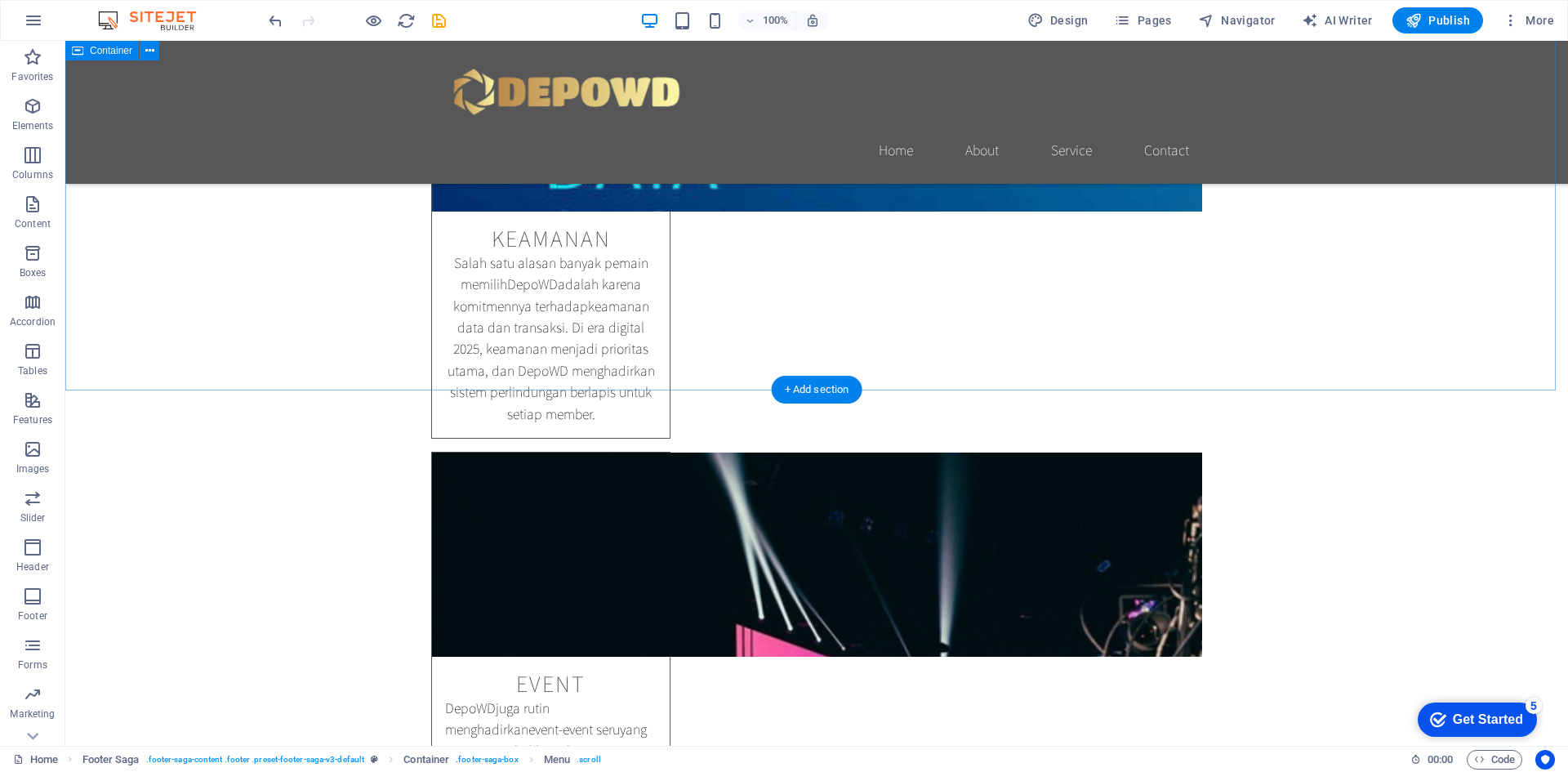
scroll to position [1786, 0]
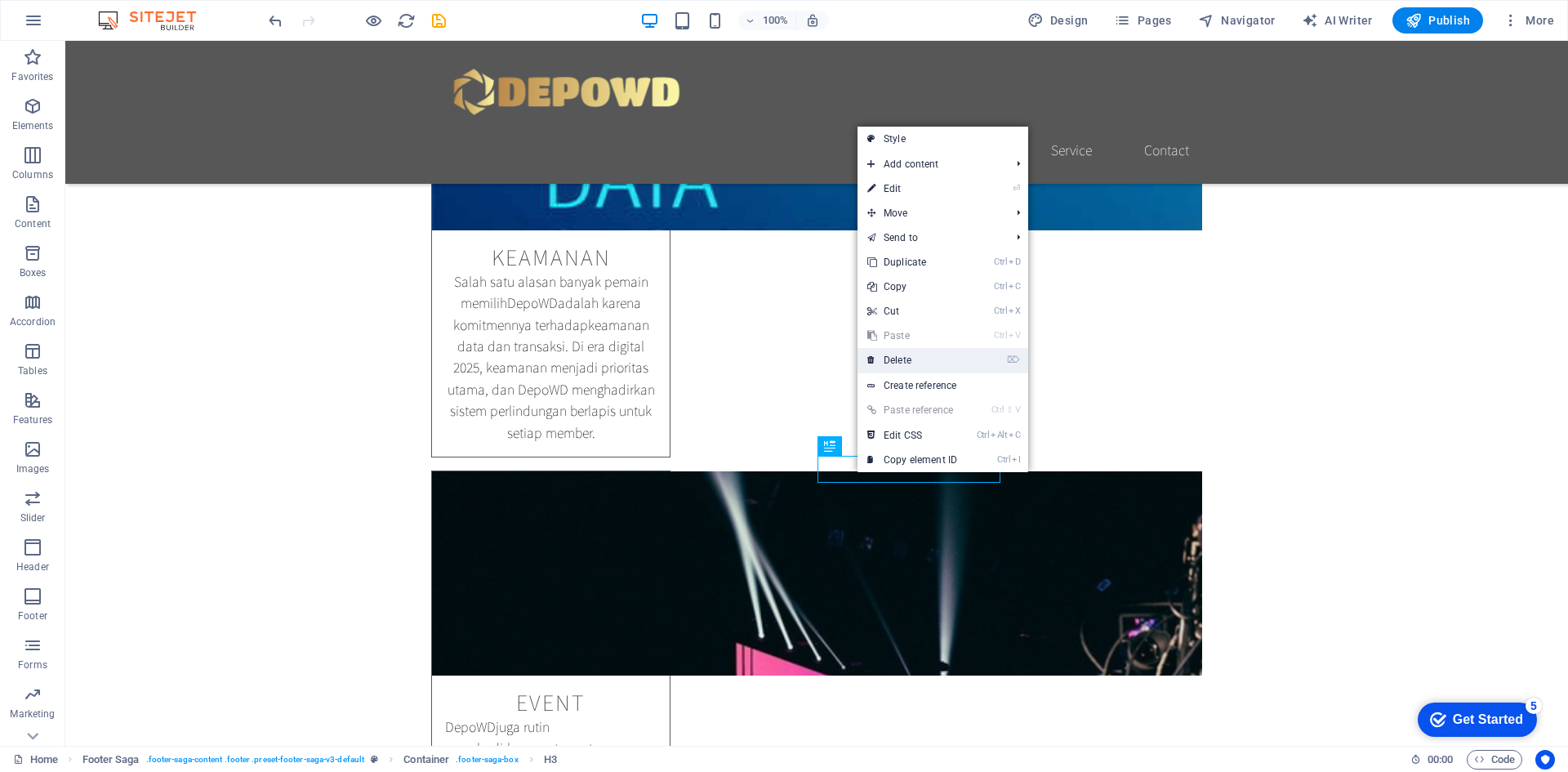
click at [931, 360] on link "⌦ Delete" at bounding box center [912, 360] width 109 height 24
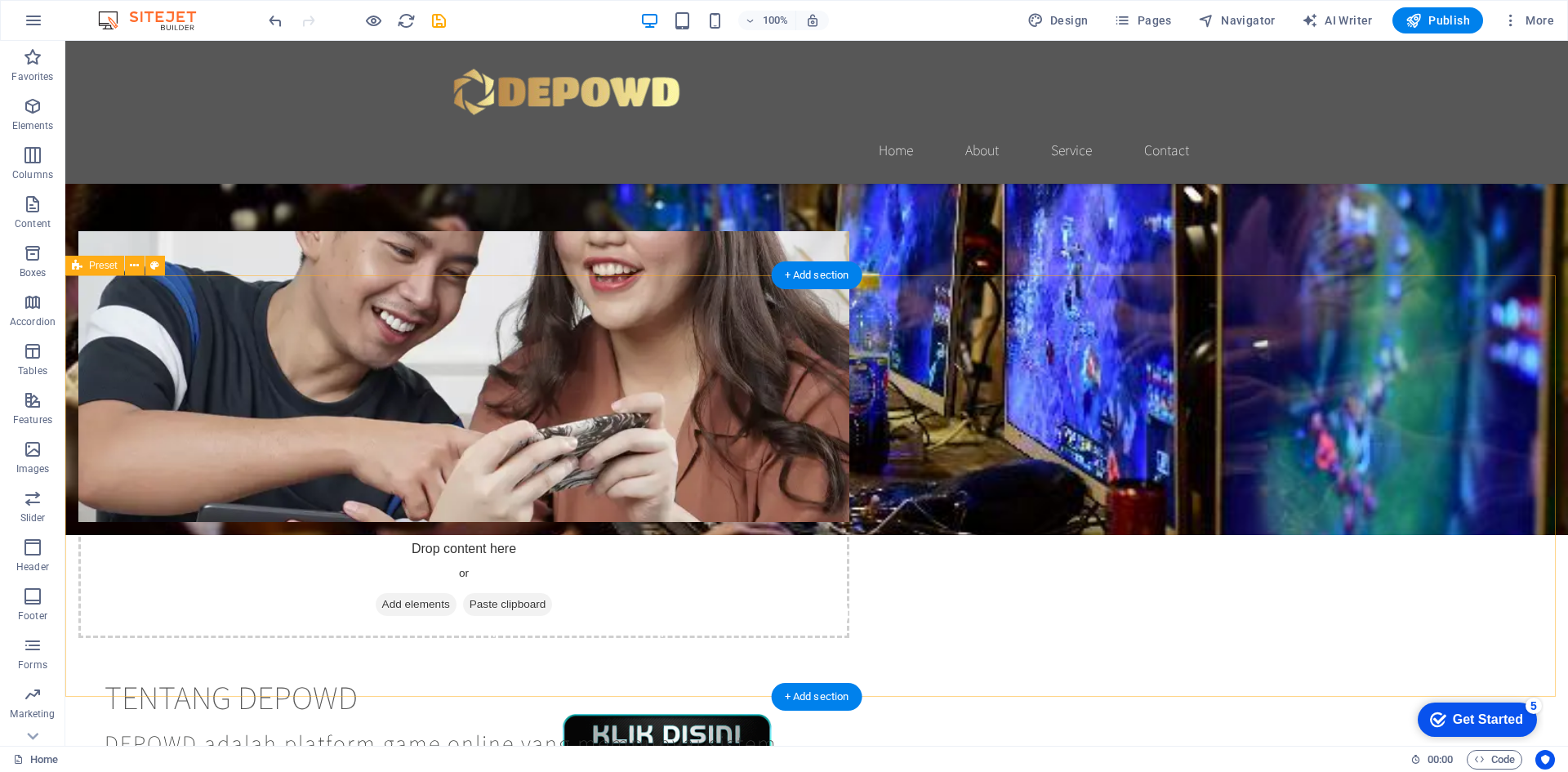
scroll to position [163, 0]
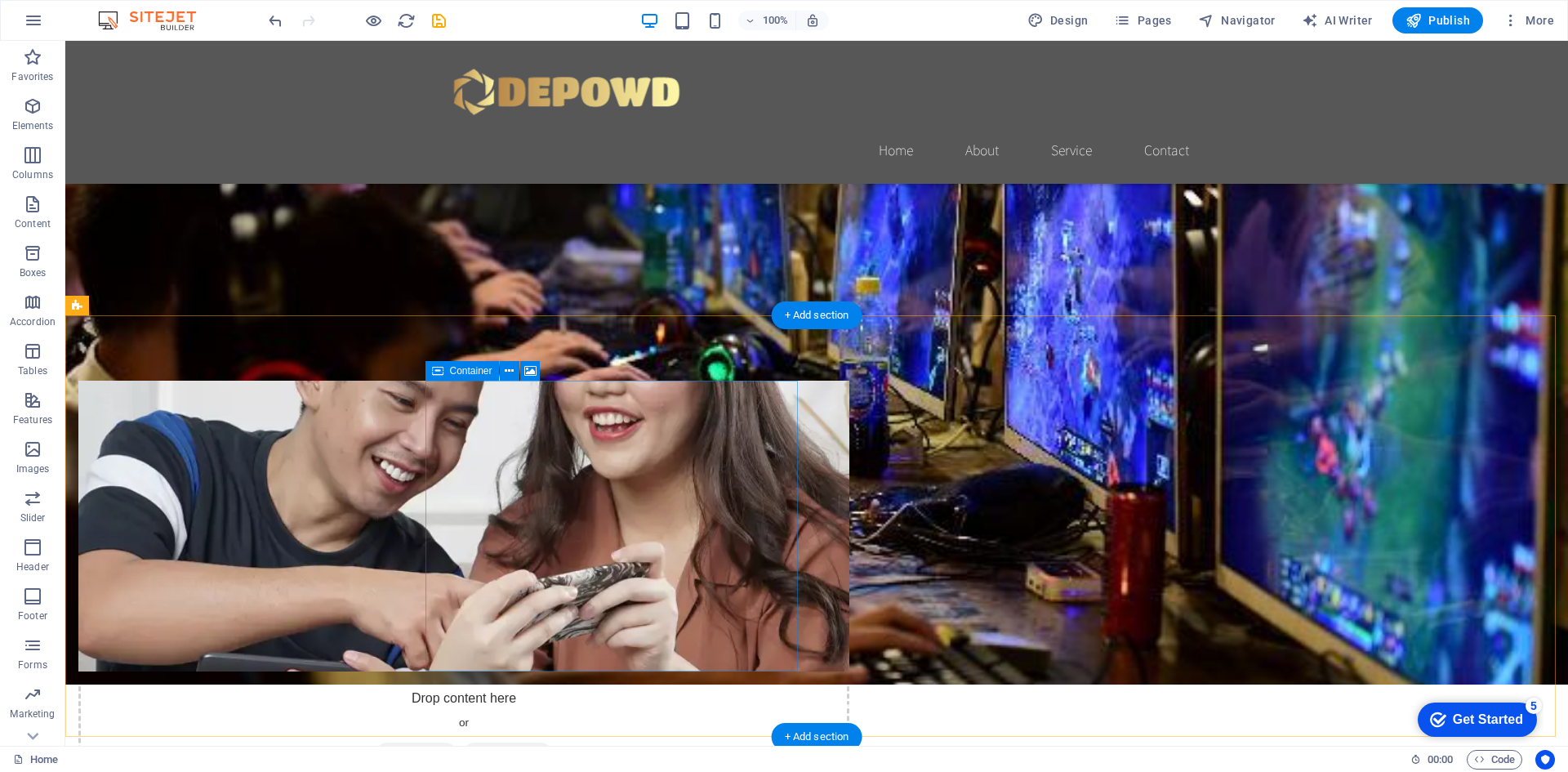
click at [605, 671] on div "Drop content here or Add elements Paste clipboard" at bounding box center [464, 729] width 771 height 116
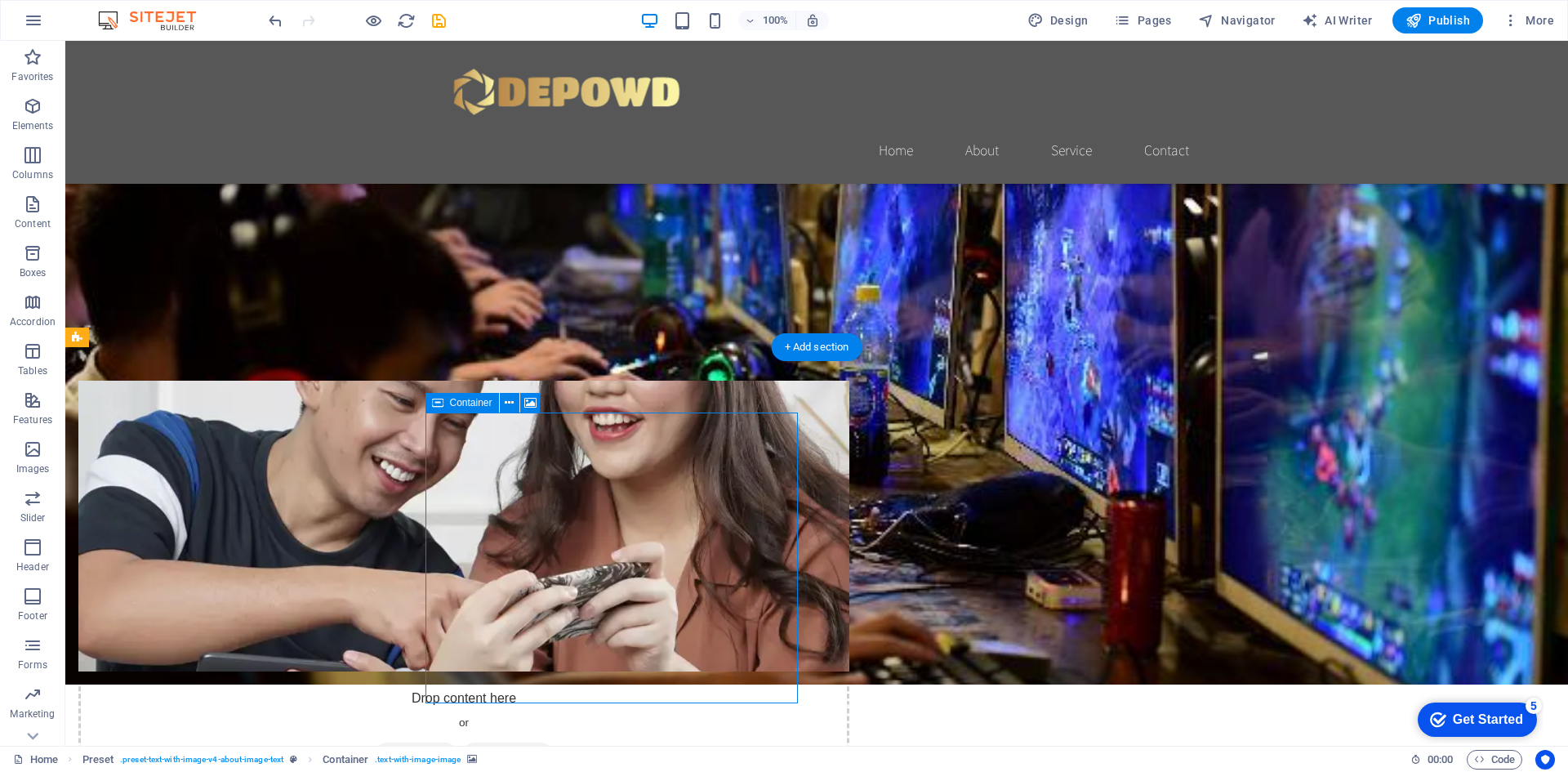
scroll to position [0, 0]
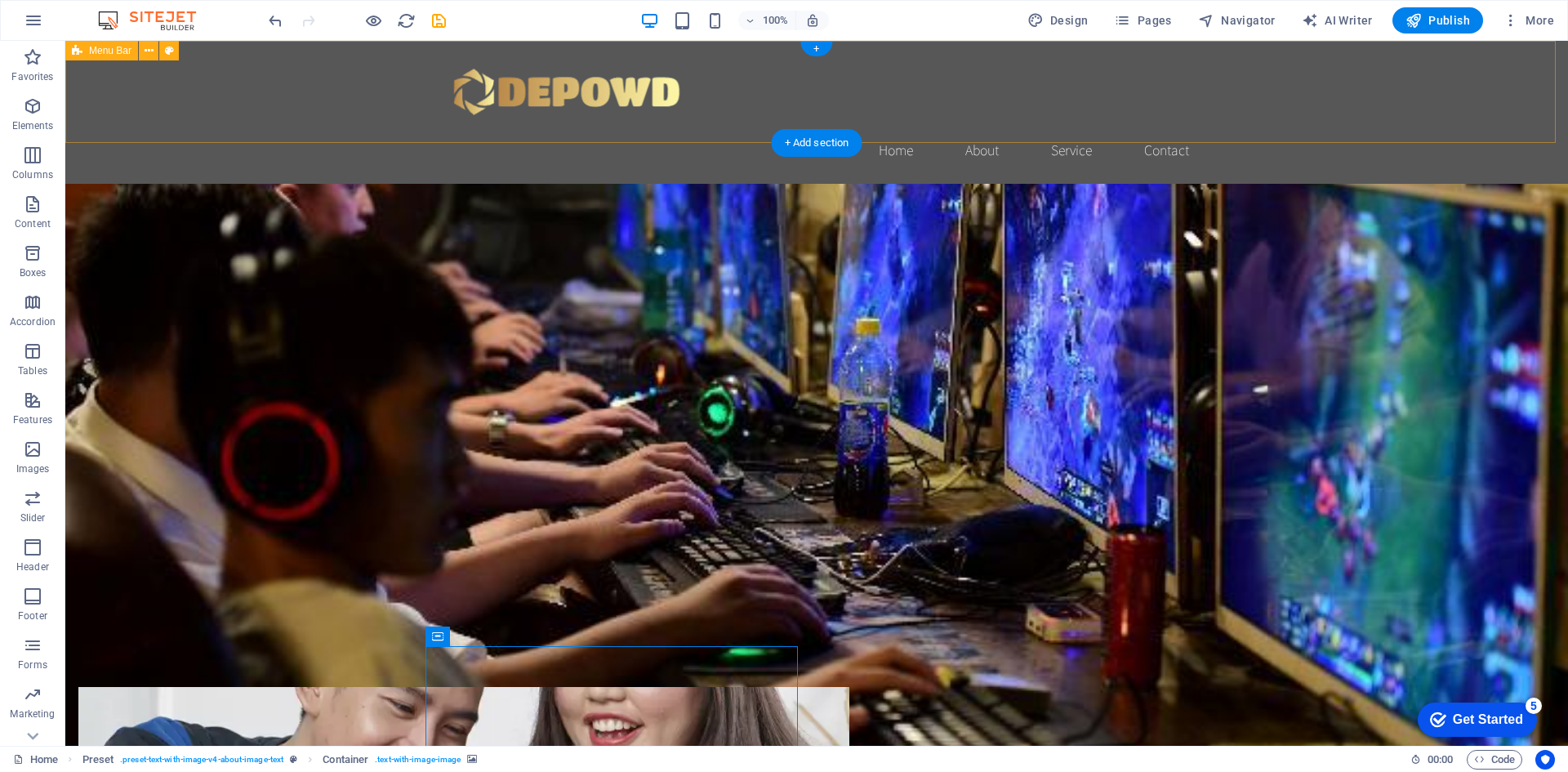
drag, startPoint x: 1502, startPoint y: 56, endPoint x: 1404, endPoint y: 79, distance: 100.7
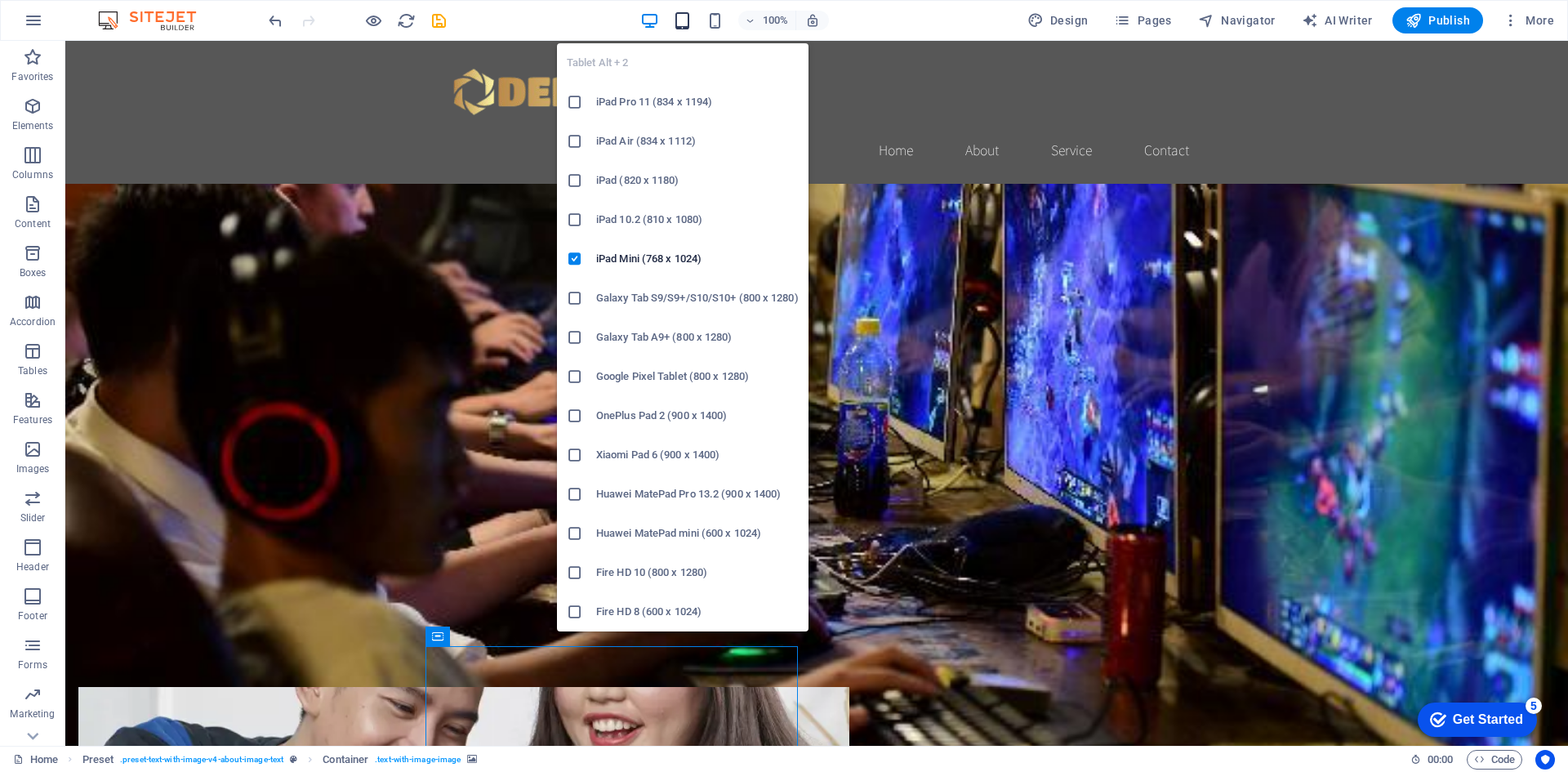
click at [685, 21] on icon "button" at bounding box center [682, 21] width 19 height 19
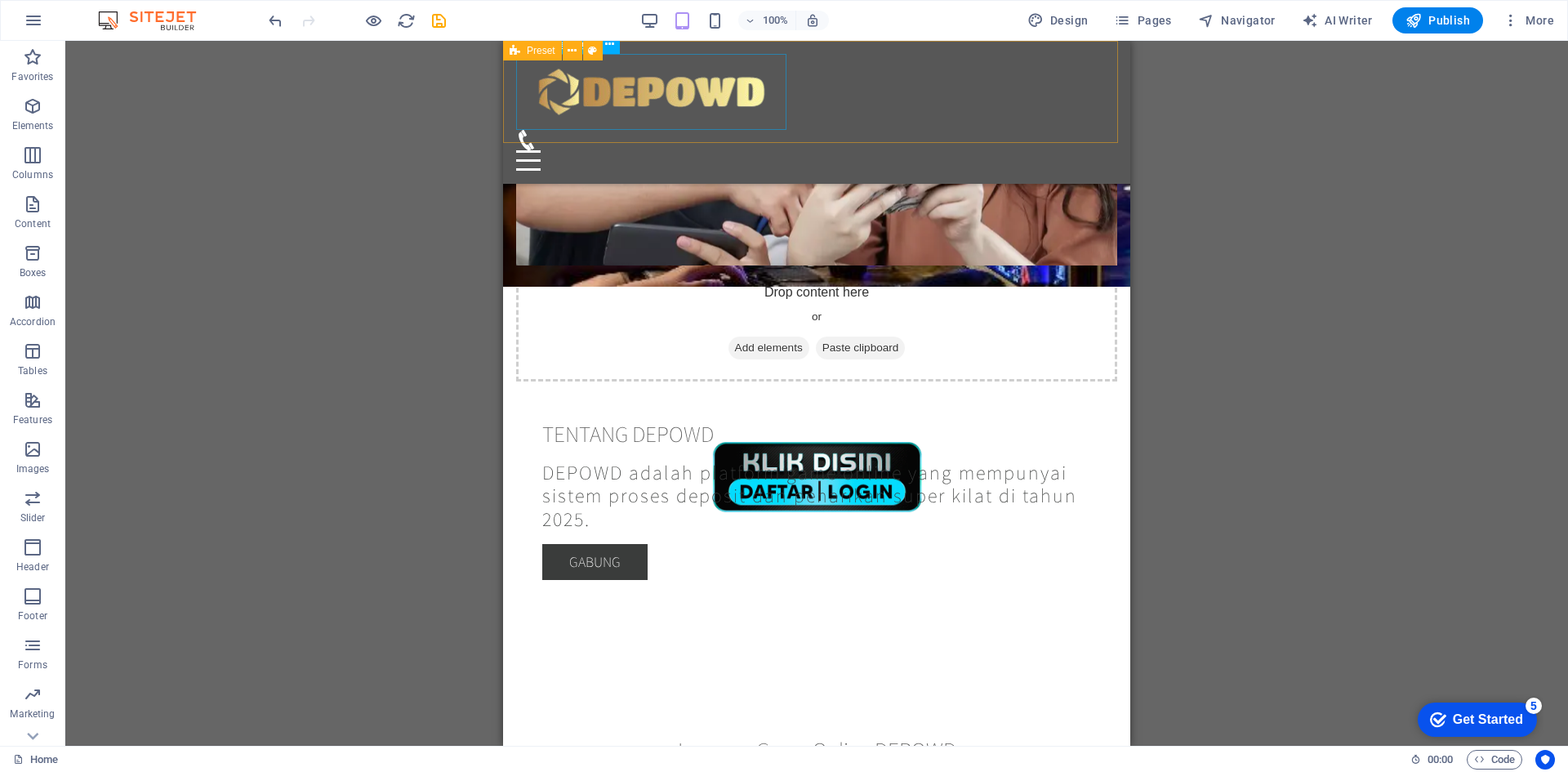
scroll to position [491, 0]
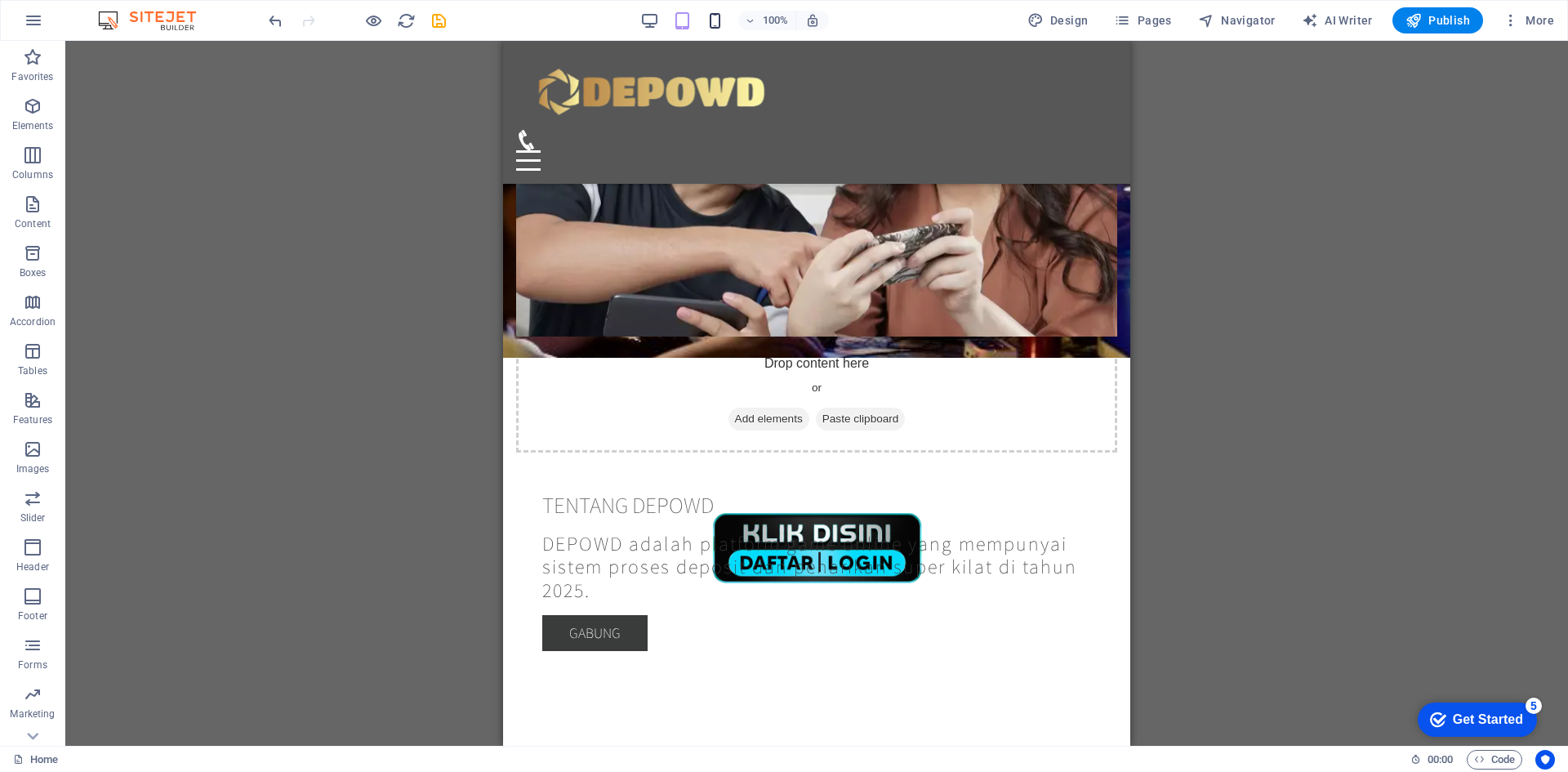
click at [721, 22] on icon "button" at bounding box center [714, 21] width 19 height 19
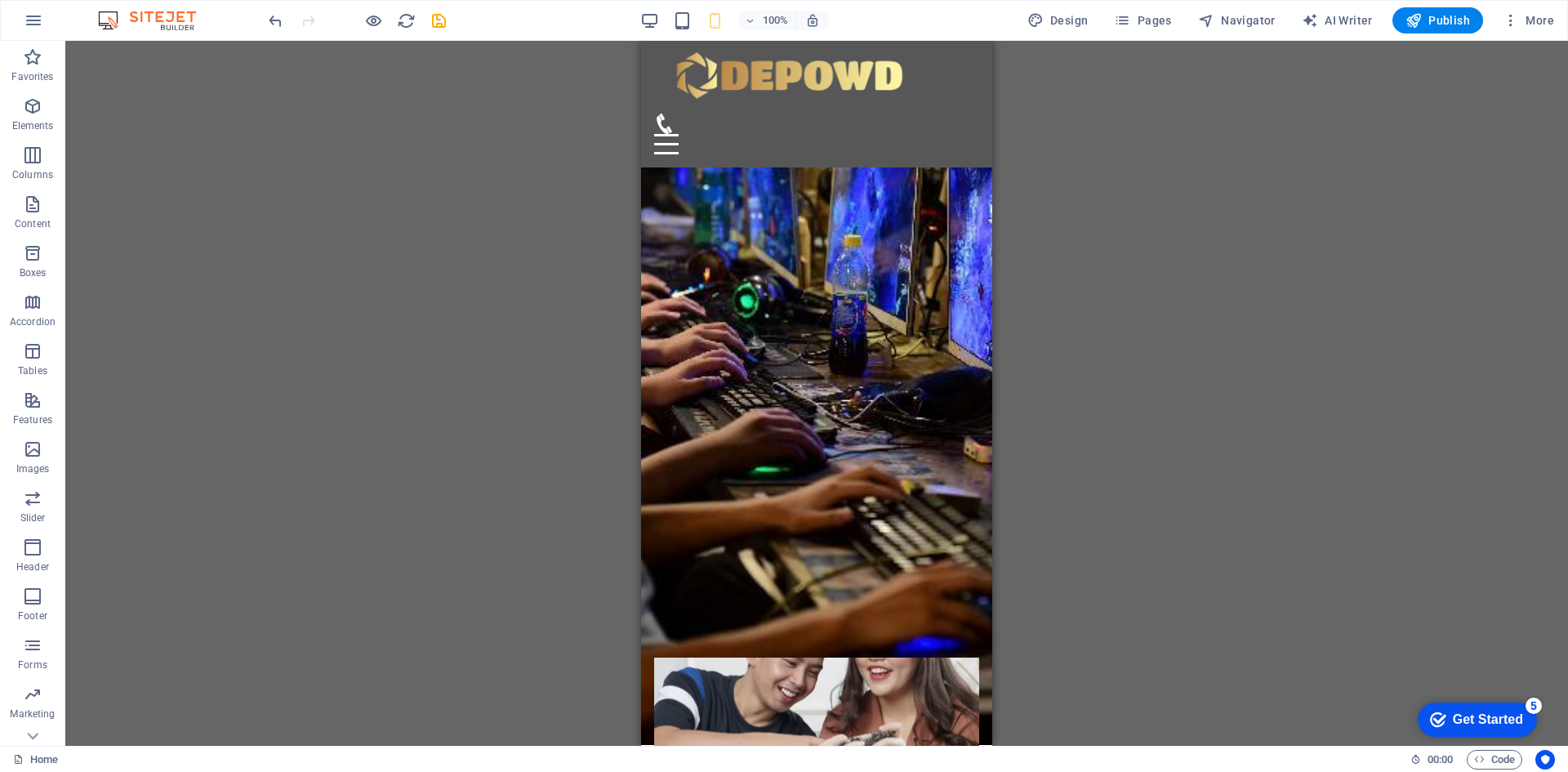
scroll to position [0, 0]
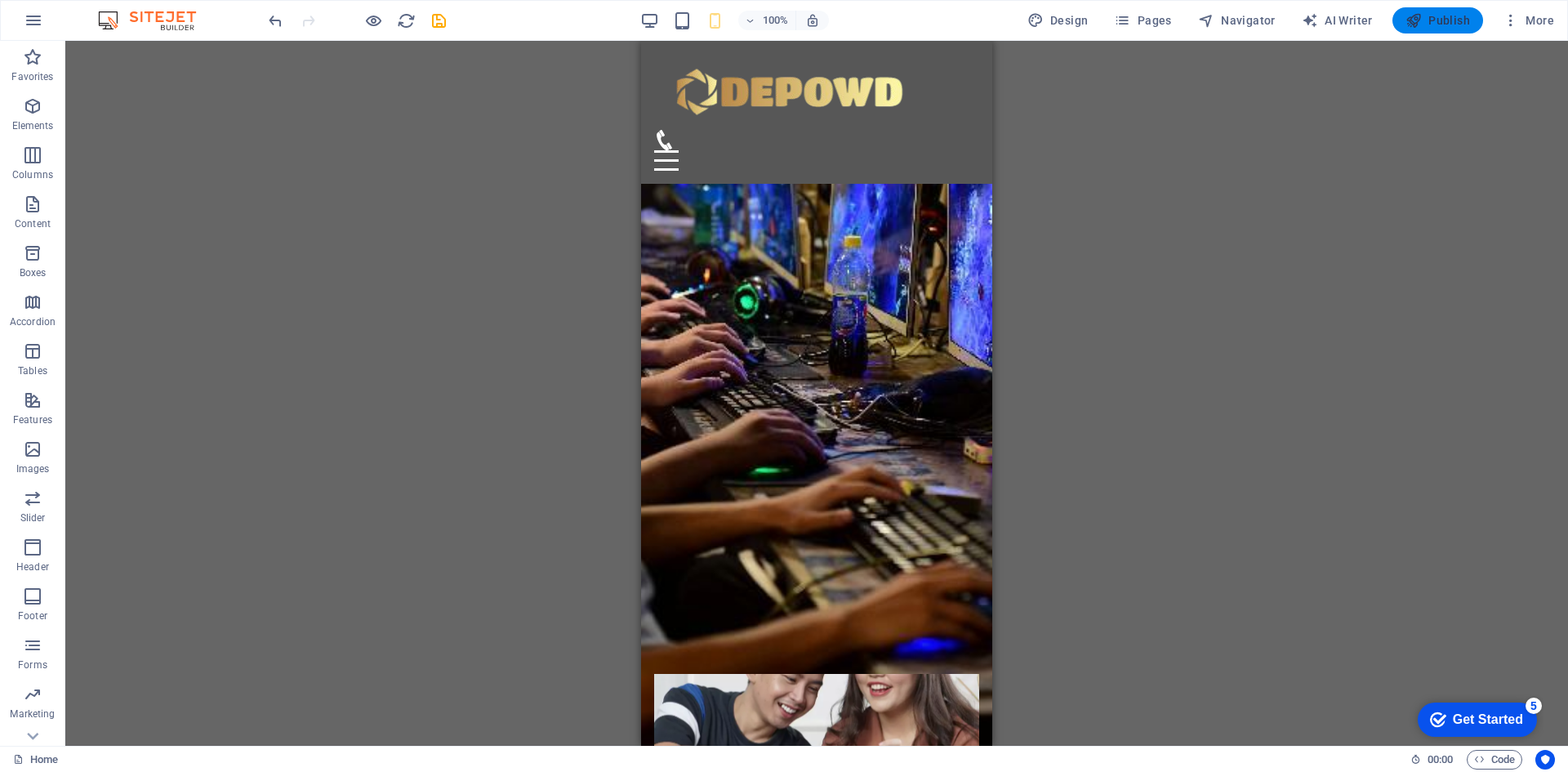
click at [1440, 16] on span "Publish" at bounding box center [1437, 21] width 64 height 17
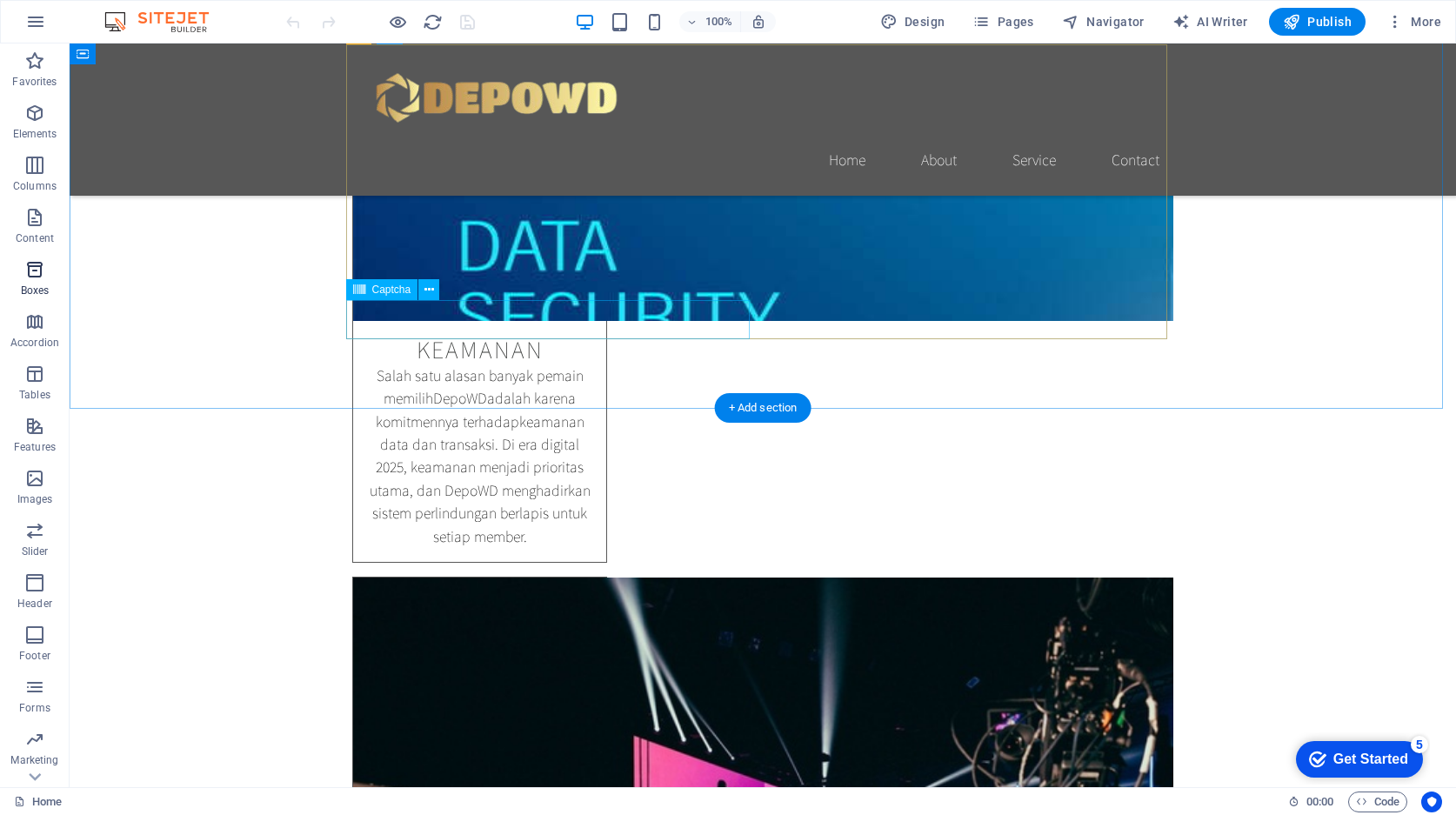
scroll to position [1649, 0]
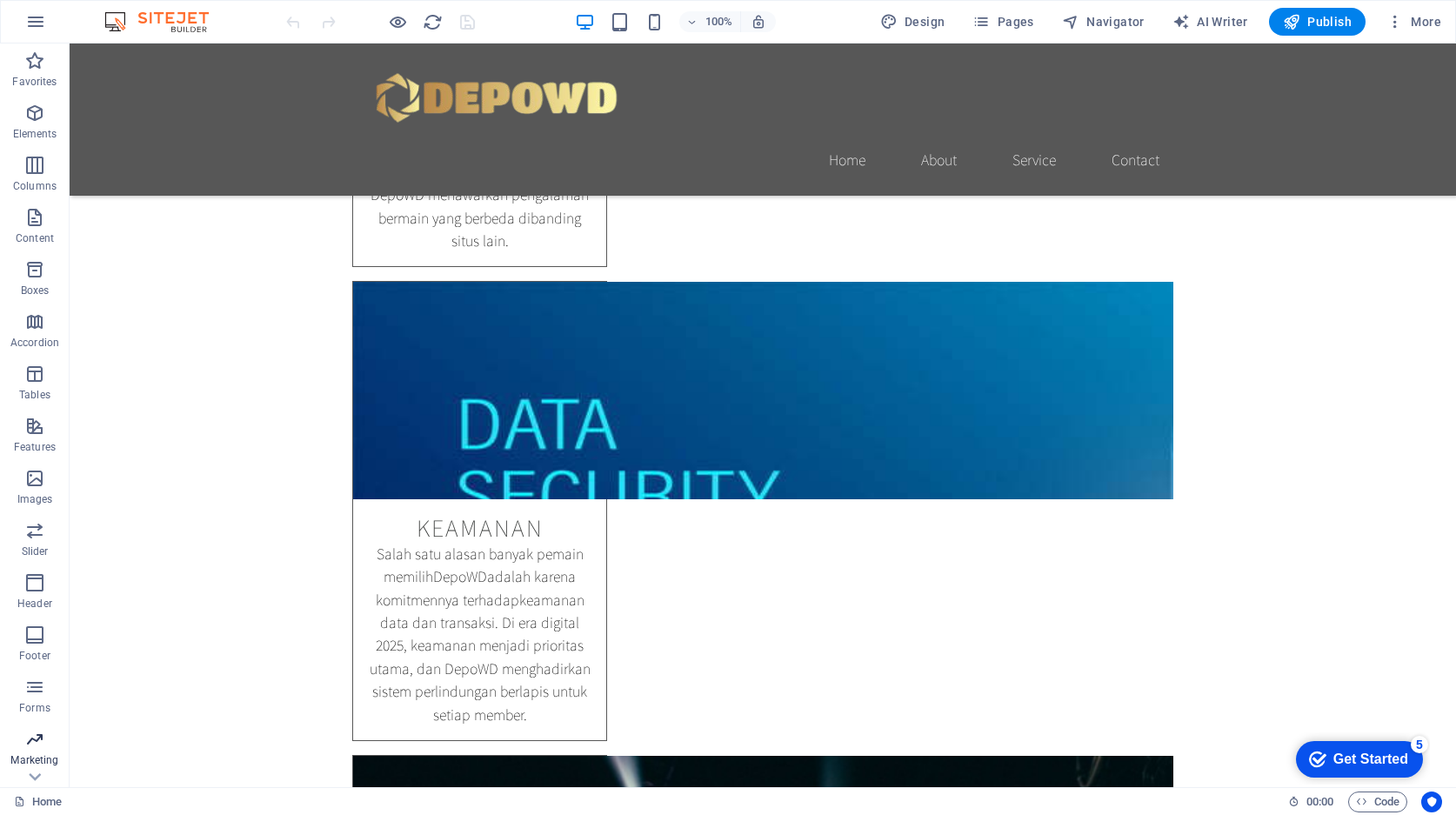
click at [30, 750] on span "Marketing" at bounding box center [35, 749] width 69 height 42
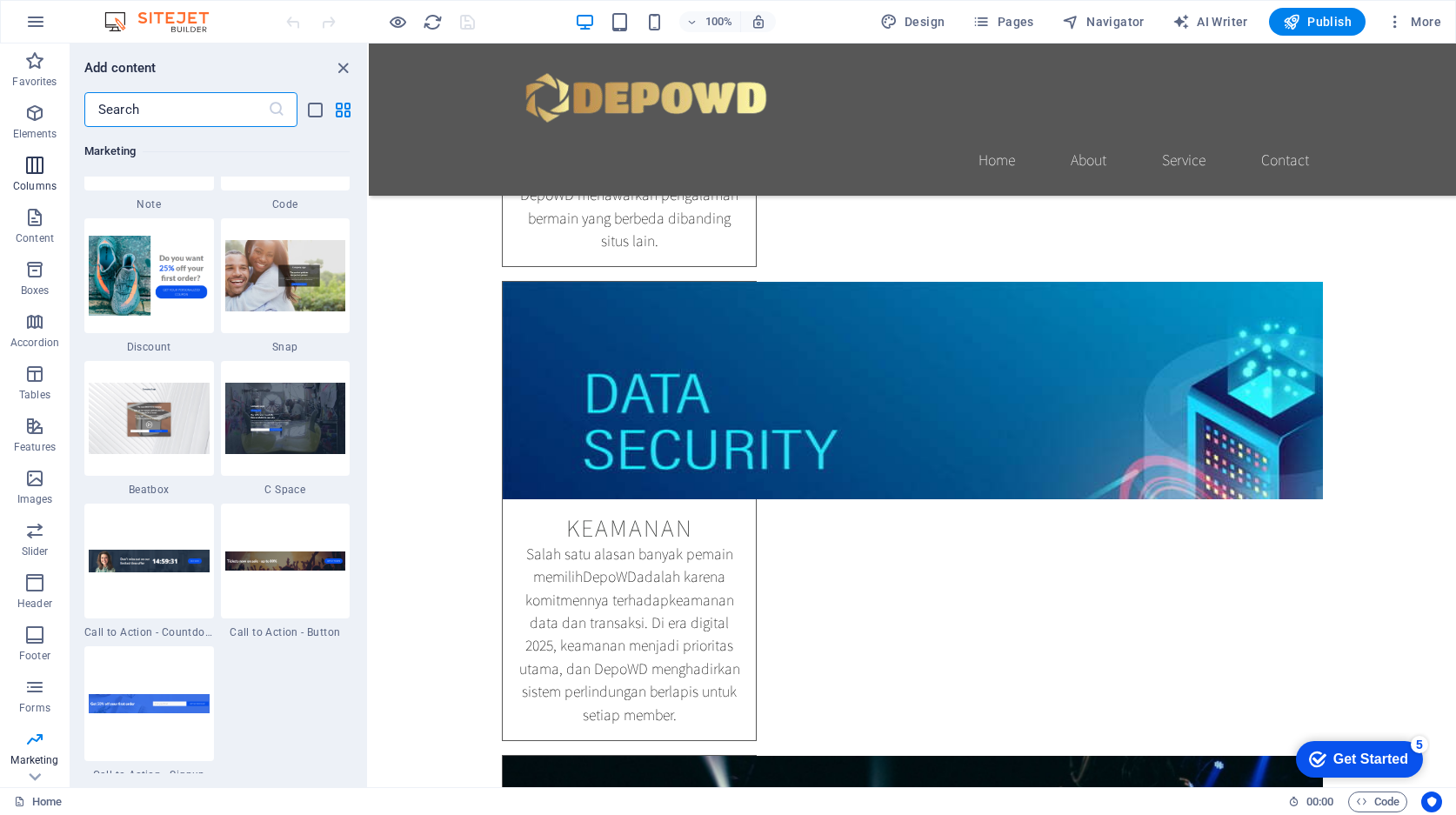
scroll to position [15126, 0]
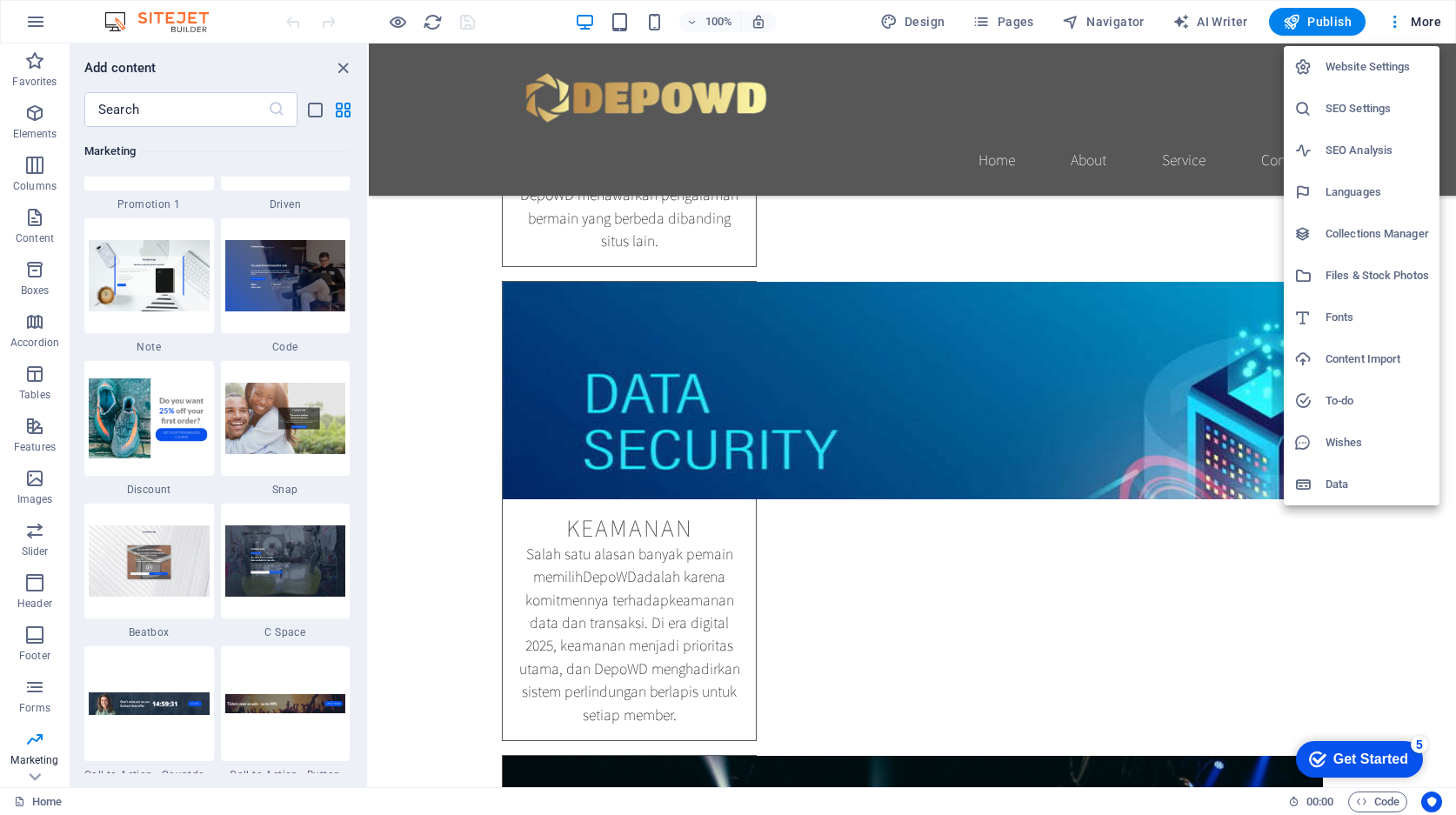
click at [1374, 109] on h6 "SEO Settings" at bounding box center [1377, 109] width 104 height 21
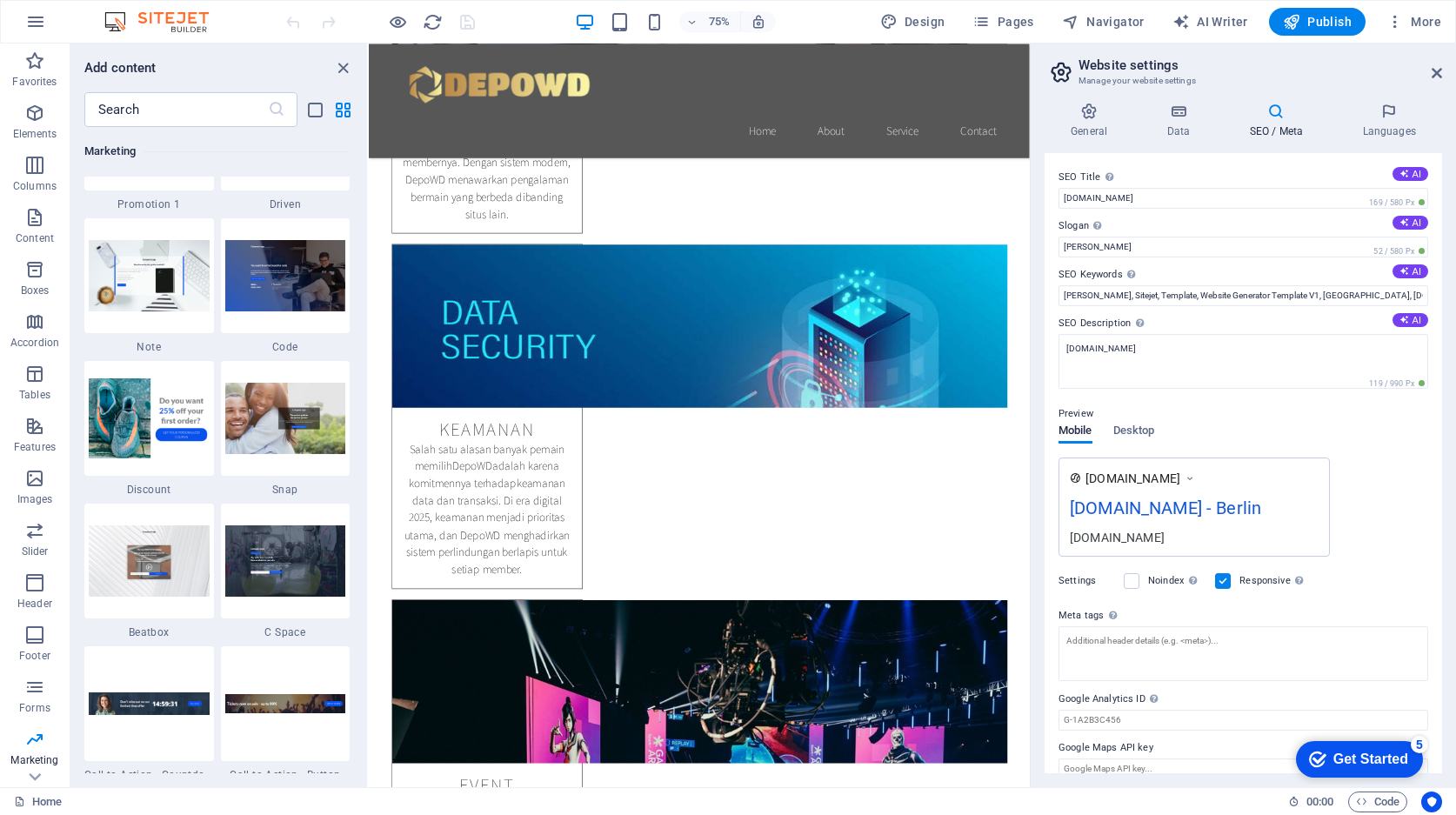
scroll to position [1678, 0]
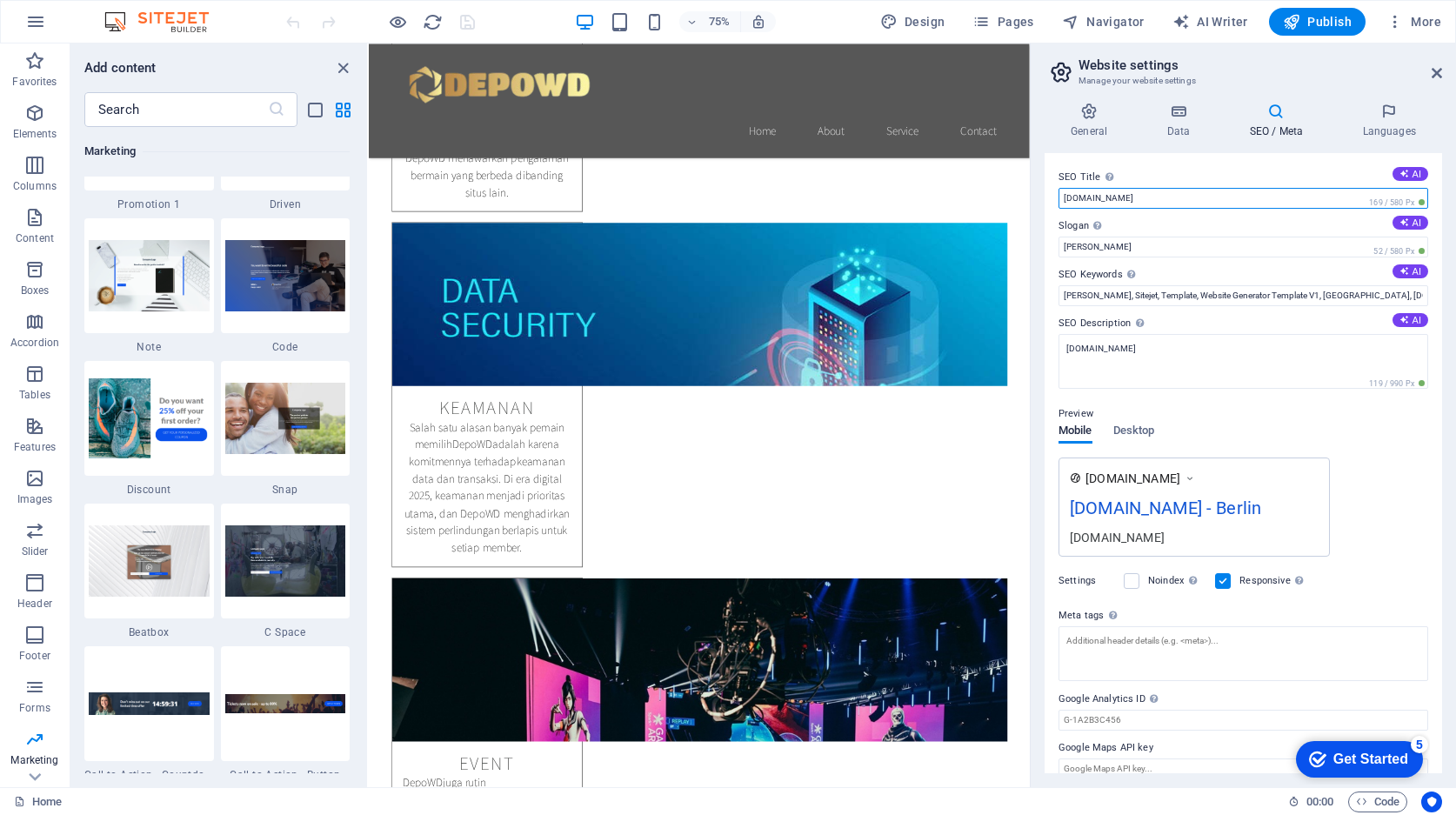
click at [1178, 204] on input "[DOMAIN_NAME]" at bounding box center [1243, 199] width 370 height 21
paste input "DEPOWD Platform Game Online Proses Depo WD Super Kilat 2025"
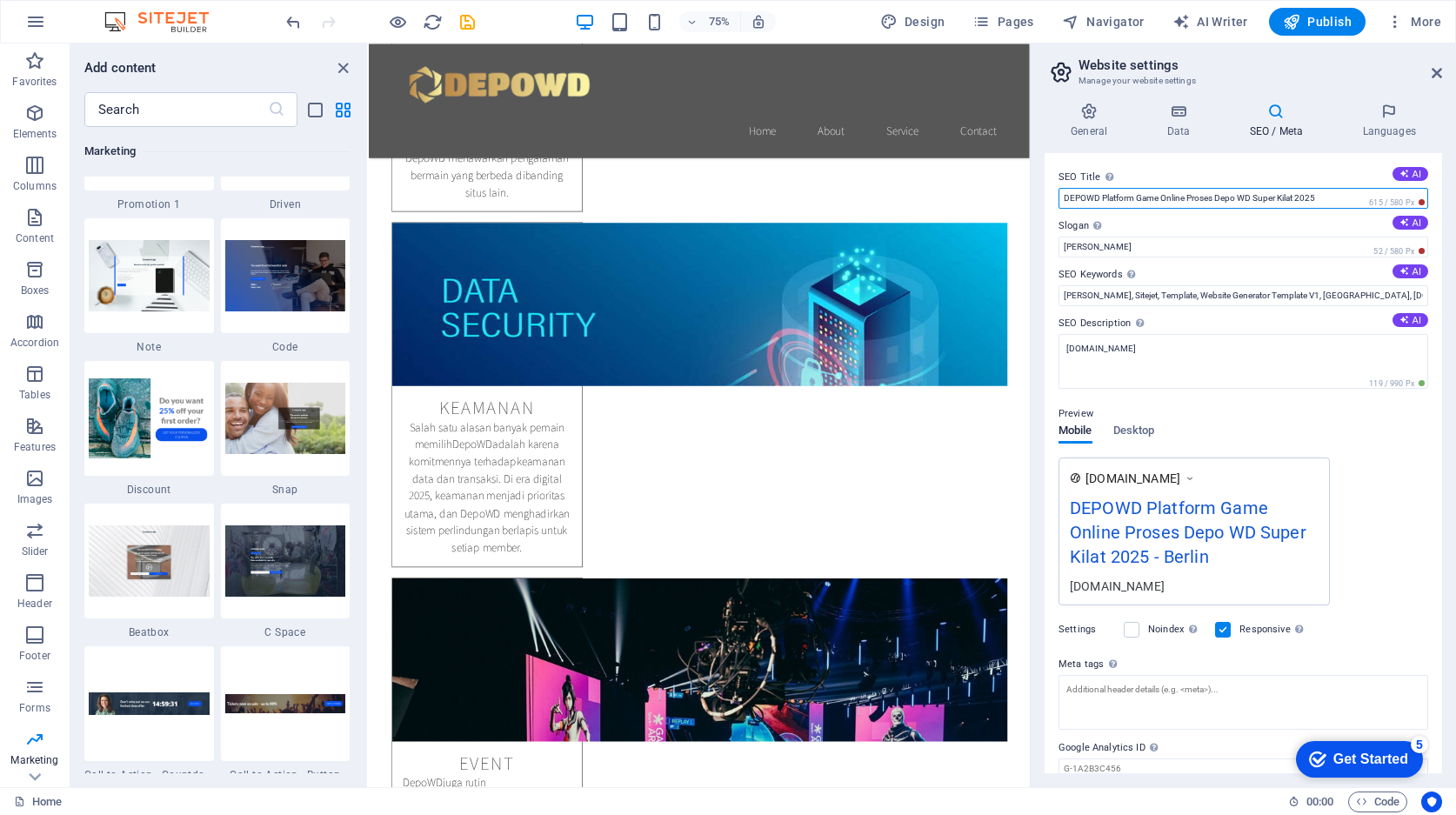
type input "DEPOWD Platform Game Online Proses Depo WD Super Kilat 2025"
click at [1152, 301] on input "[PERSON_NAME], Sitejet, Template, Website Generator Template V1, [GEOGRAPHIC_DA…" at bounding box center [1243, 296] width 370 height 21
paste input "depowd, depo wd, login depowd, daftar depowd, situs depowd, link depowd"
type input "depowd, depo wd, login depowd, daftar depowd, situs depowd, link depowd"
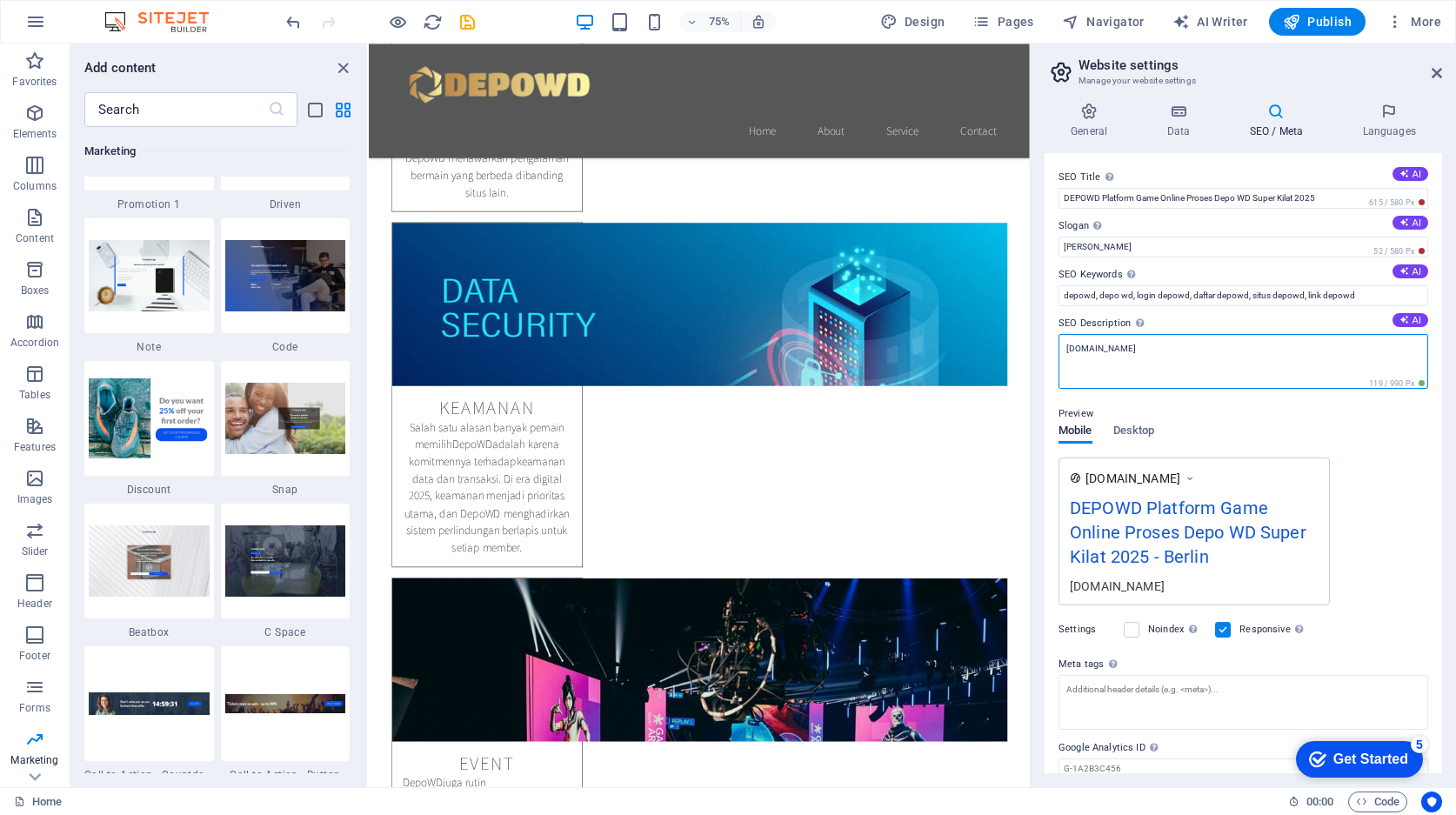
click at [1165, 344] on textarea "[DOMAIN_NAME]" at bounding box center [1243, 362] width 370 height 55
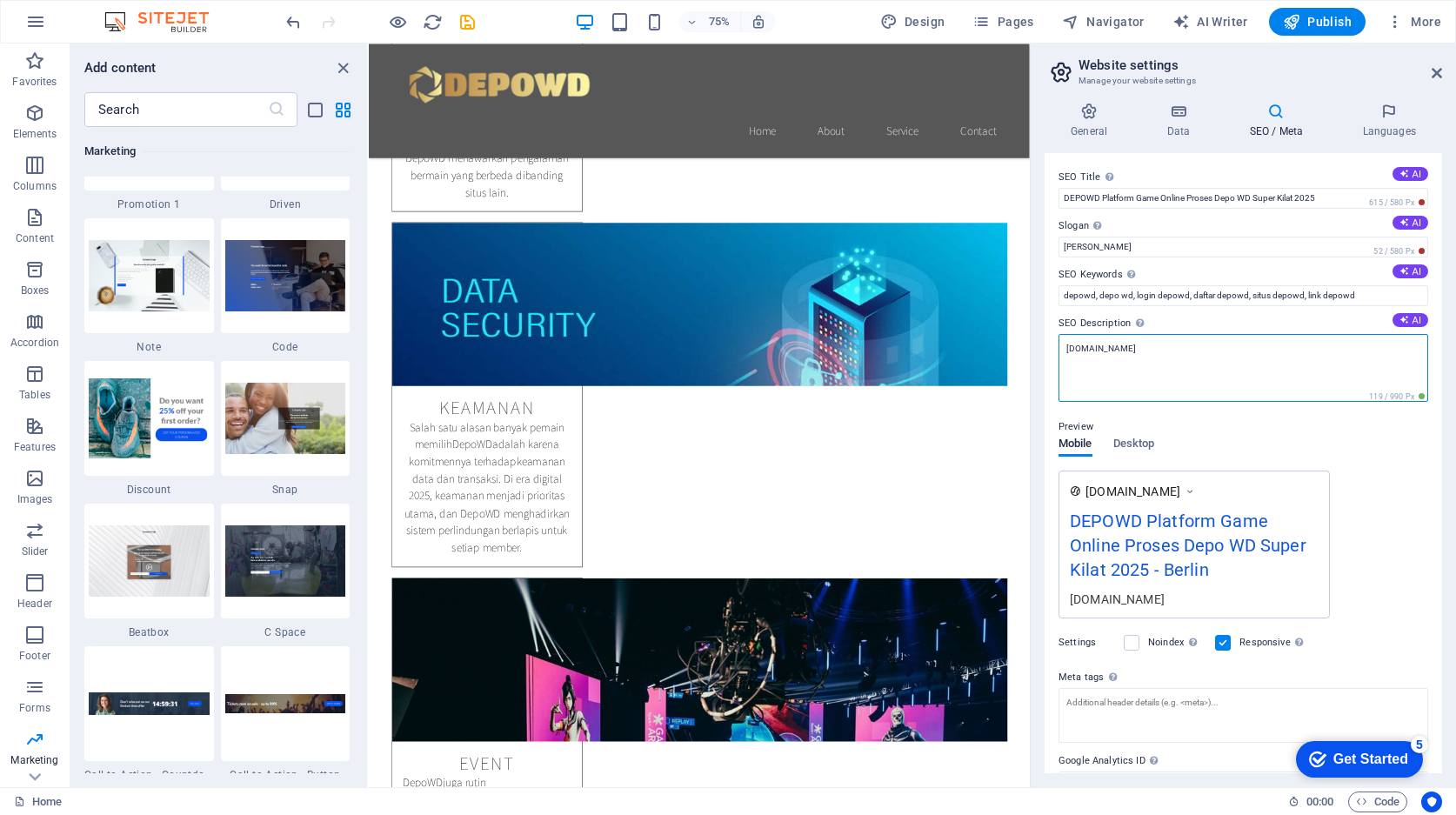
paste textarea "DEPOWD adalah platform game online yang mempunyai sistem proses deposit dan pen…"
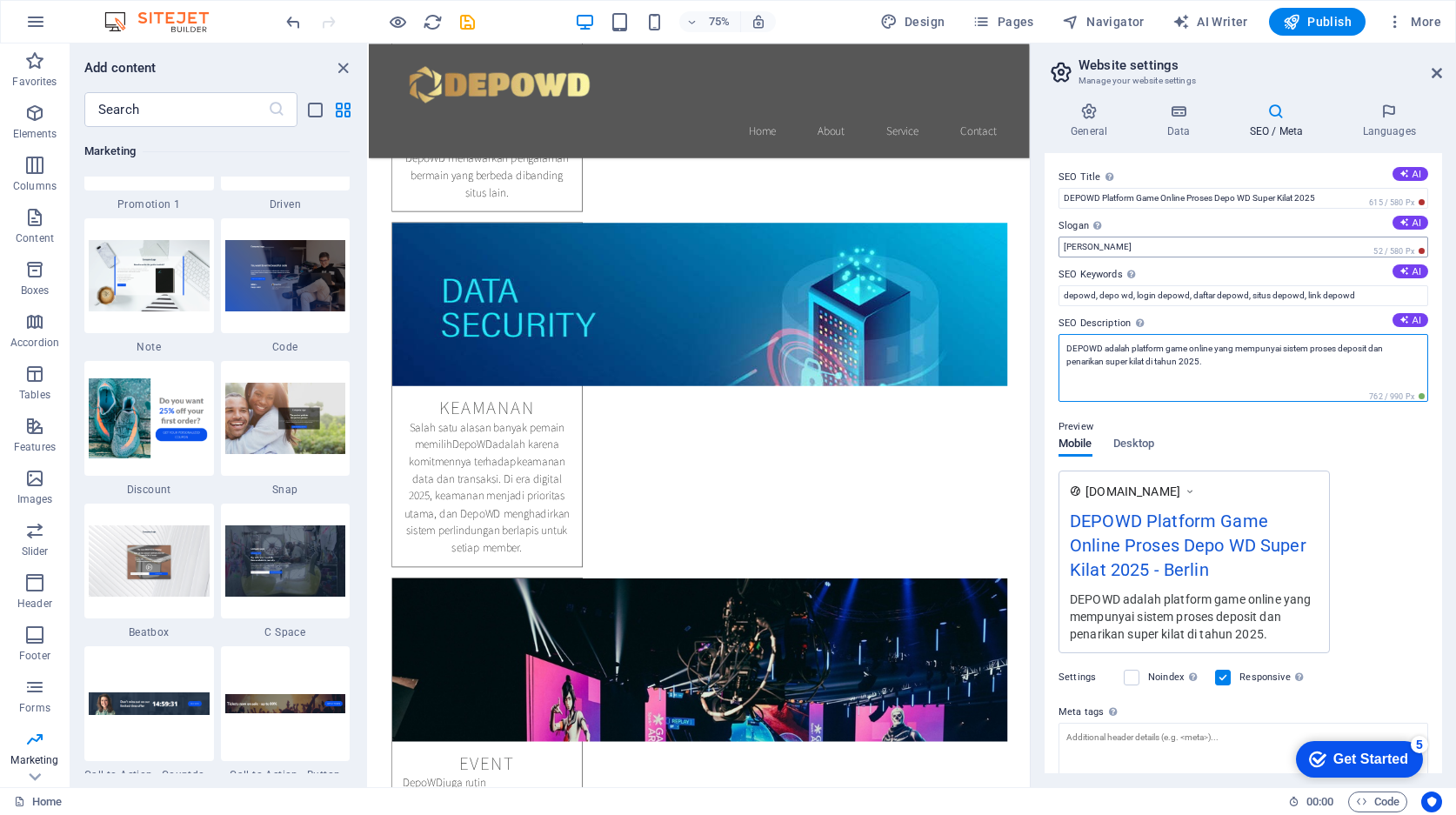
type textarea "DEPOWD adalah platform game online yang mempunyai sistem proses deposit dan pen…"
click at [1146, 246] on input "[PERSON_NAME]" at bounding box center [1243, 247] width 370 height 21
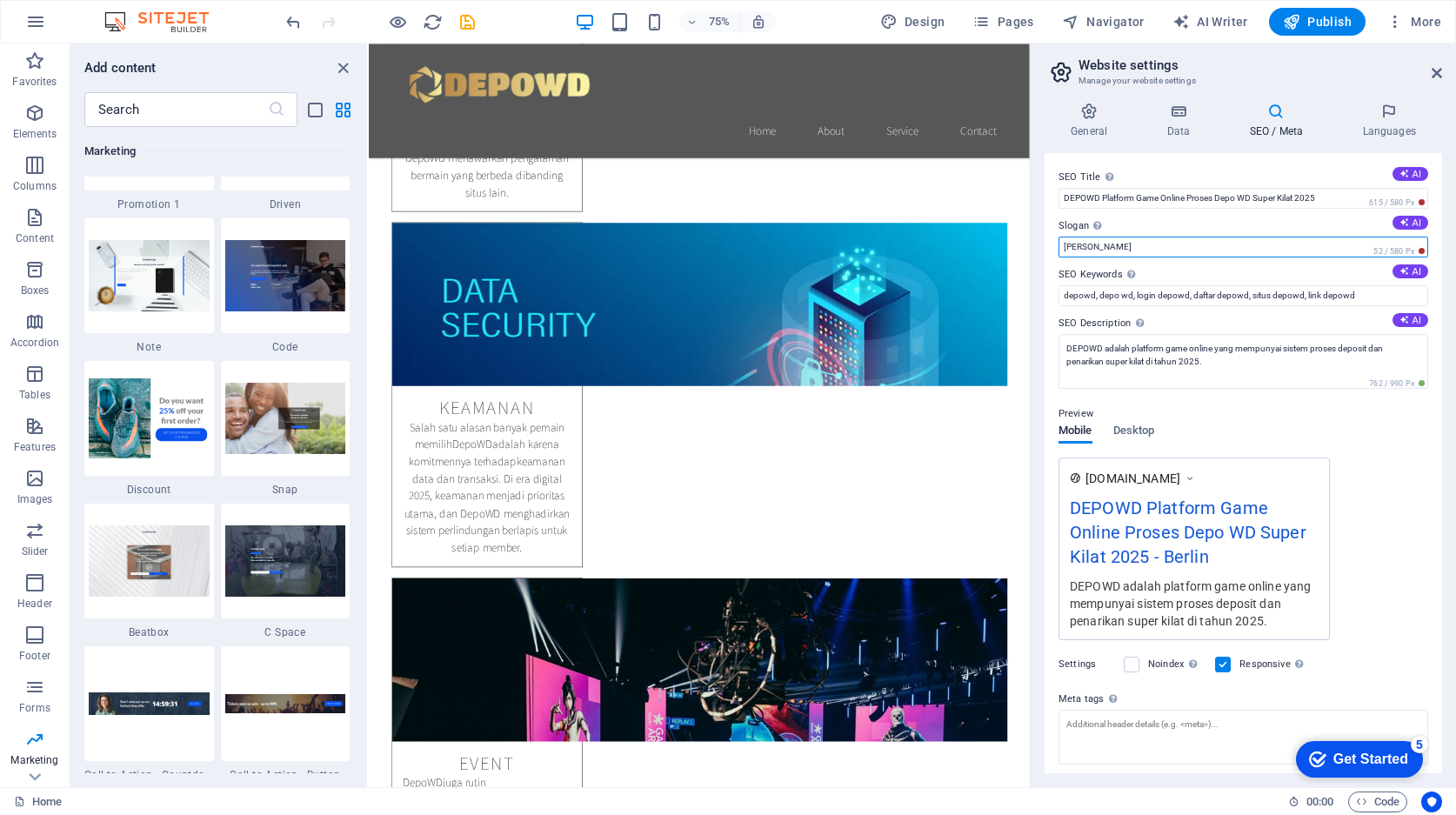
paste input "DEPOWD adalah platform game online yang mempunyai sistem proses deposit dan pen…"
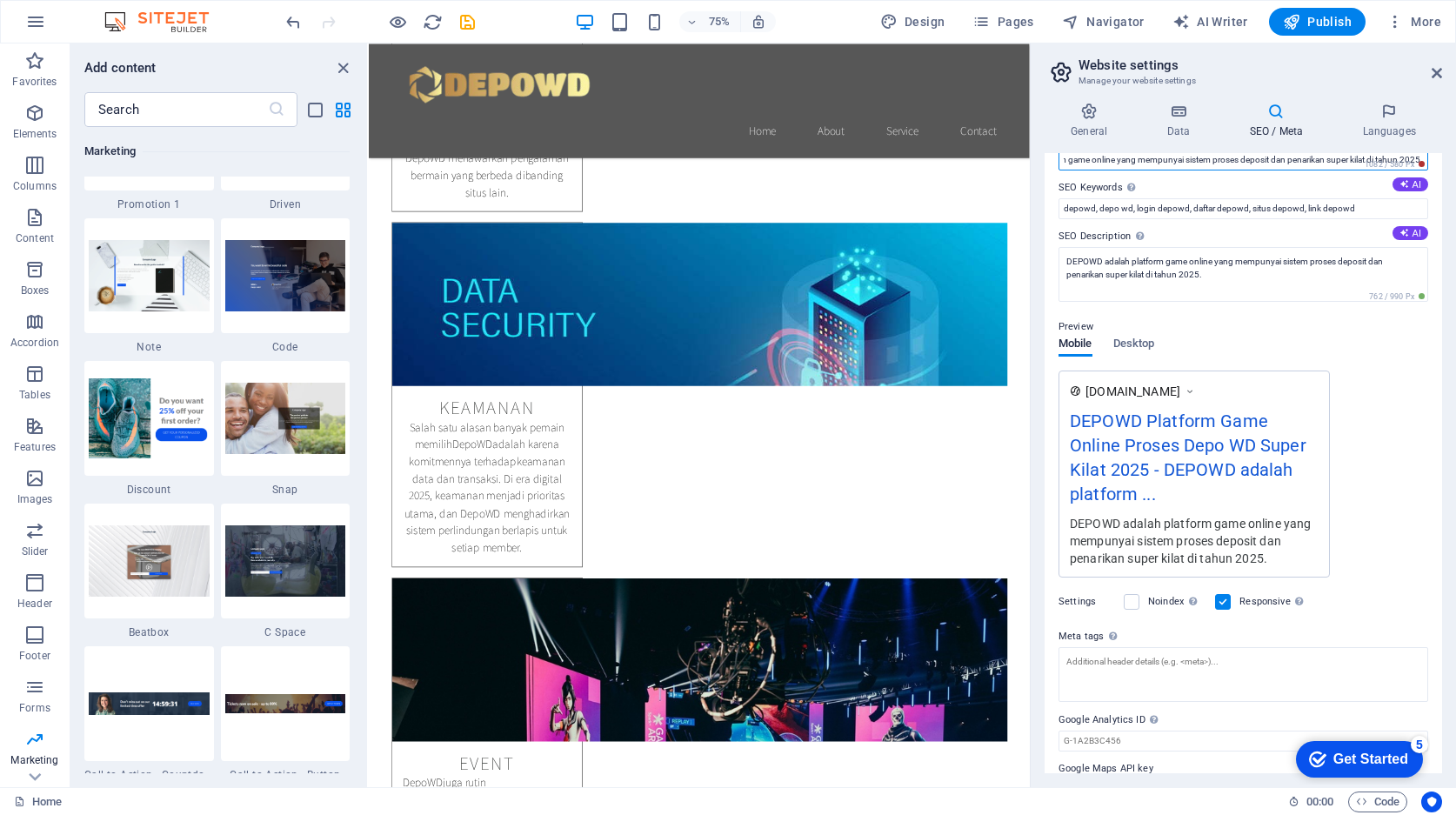
scroll to position [128, 0]
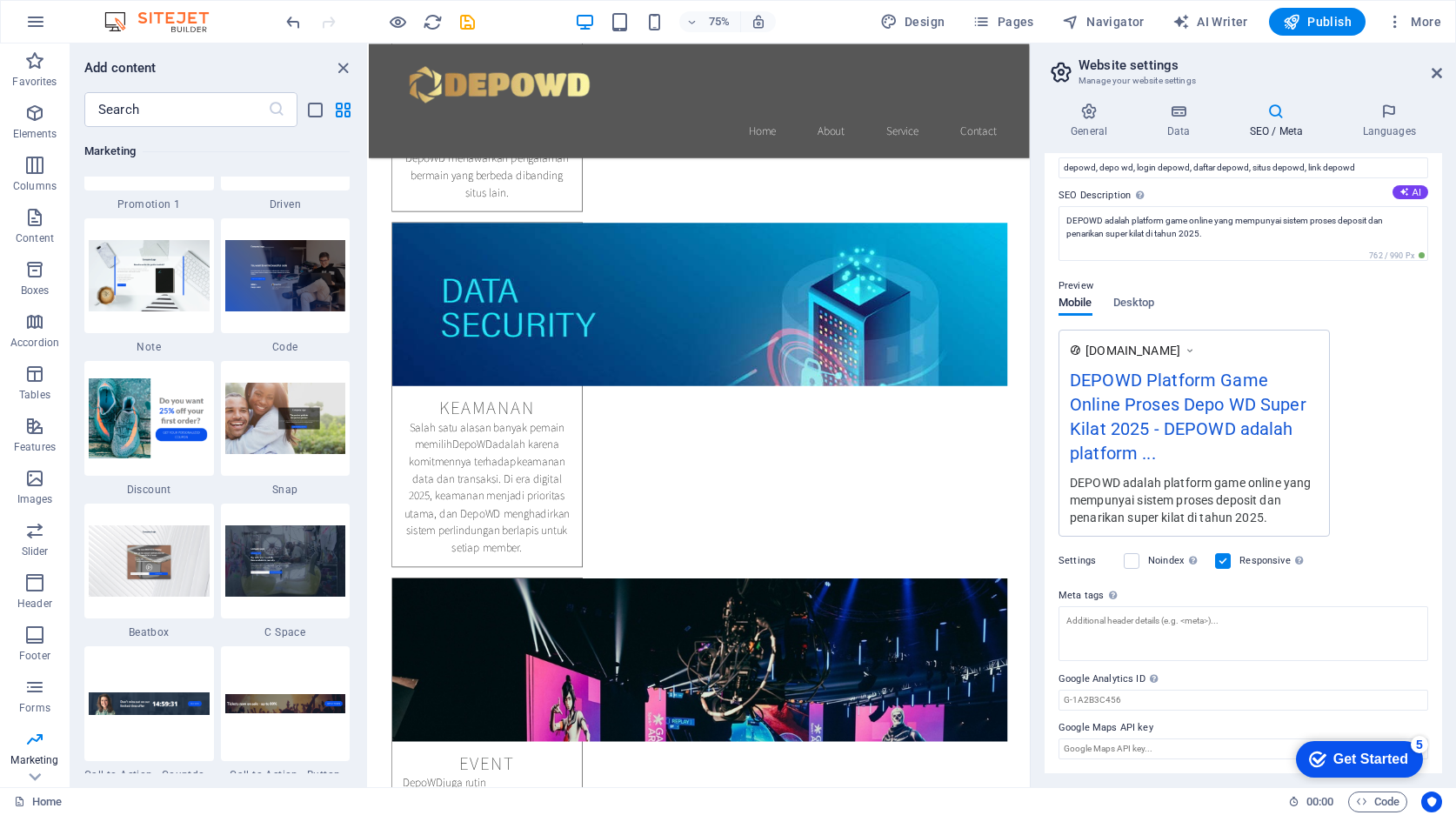
type input "DEPOWD adalah platform game online yang mempunyai sistem proses deposit dan pen…"
click at [1148, 304] on span "Desktop" at bounding box center [1133, 304] width 42 height 24
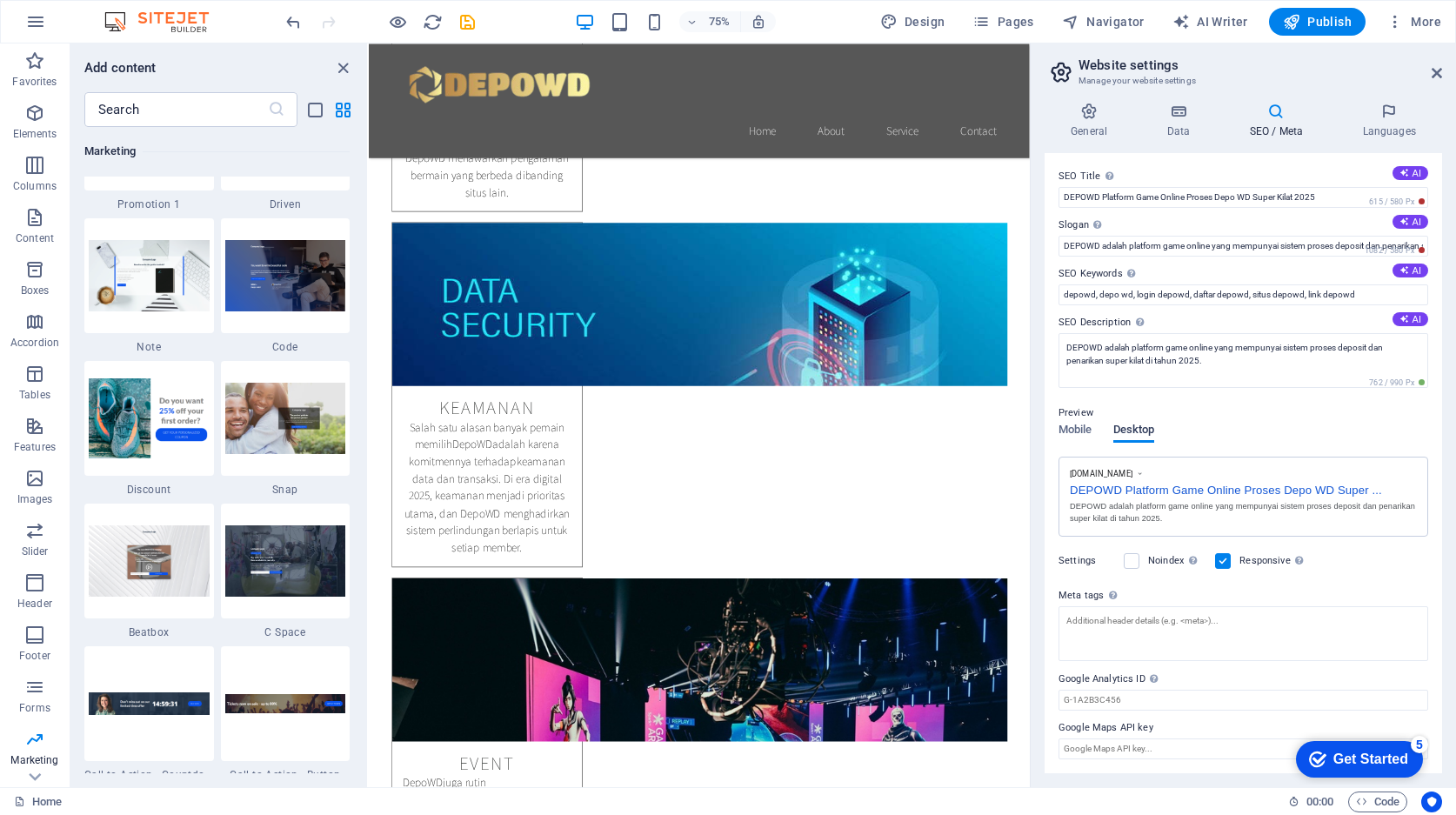
scroll to position [1, 0]
click at [1087, 426] on span "Mobile" at bounding box center [1076, 431] width 34 height 24
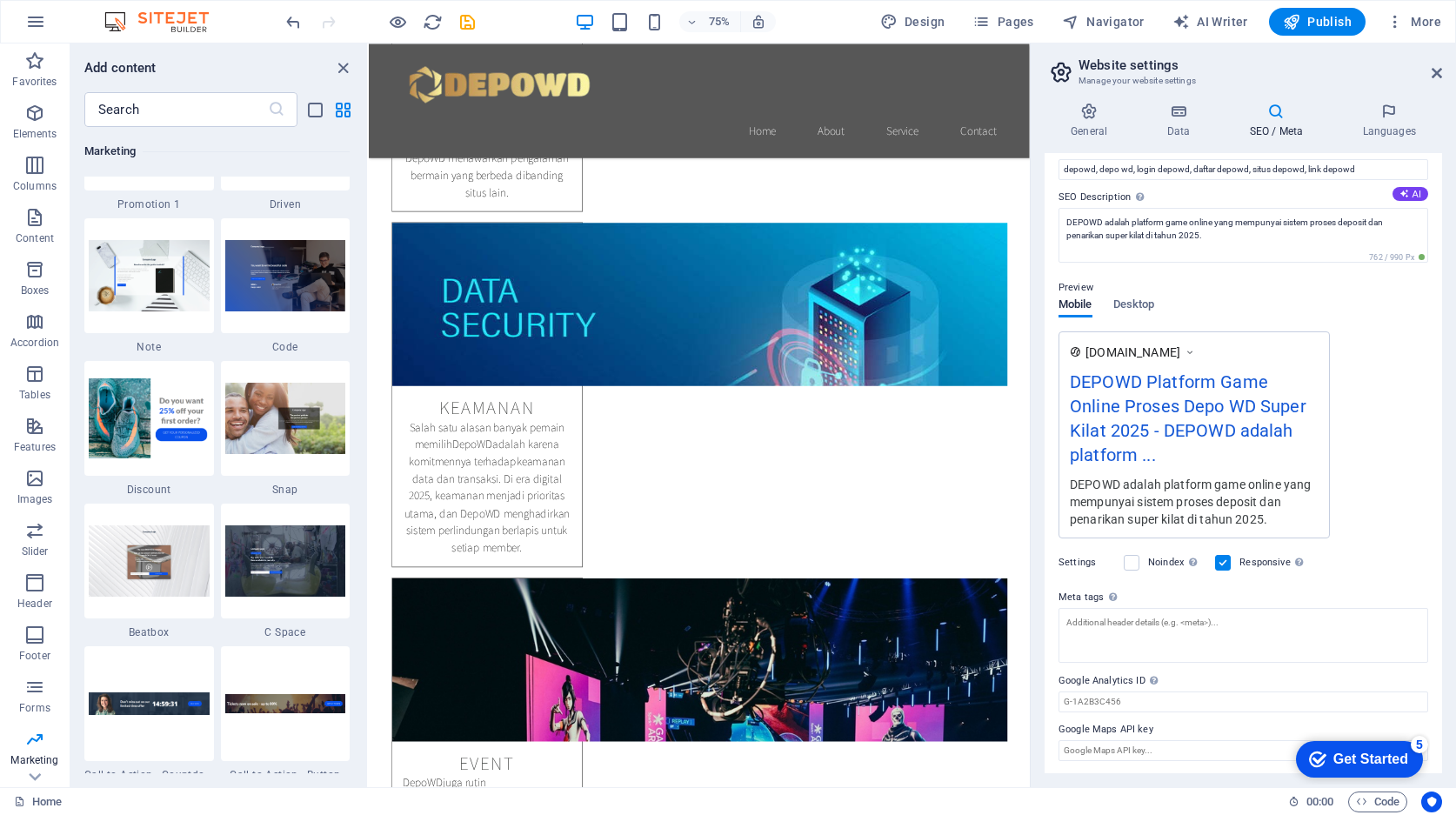
scroll to position [128, 0]
click at [1135, 621] on textarea "Meta tags Enter HTML code here that will be placed inside the tags of your webs…" at bounding box center [1243, 634] width 370 height 55
paste textarea "<meta name="google-site-verification" content="6L-uvu7ydA43KurCSDeIWMKeKKh1JAir…"
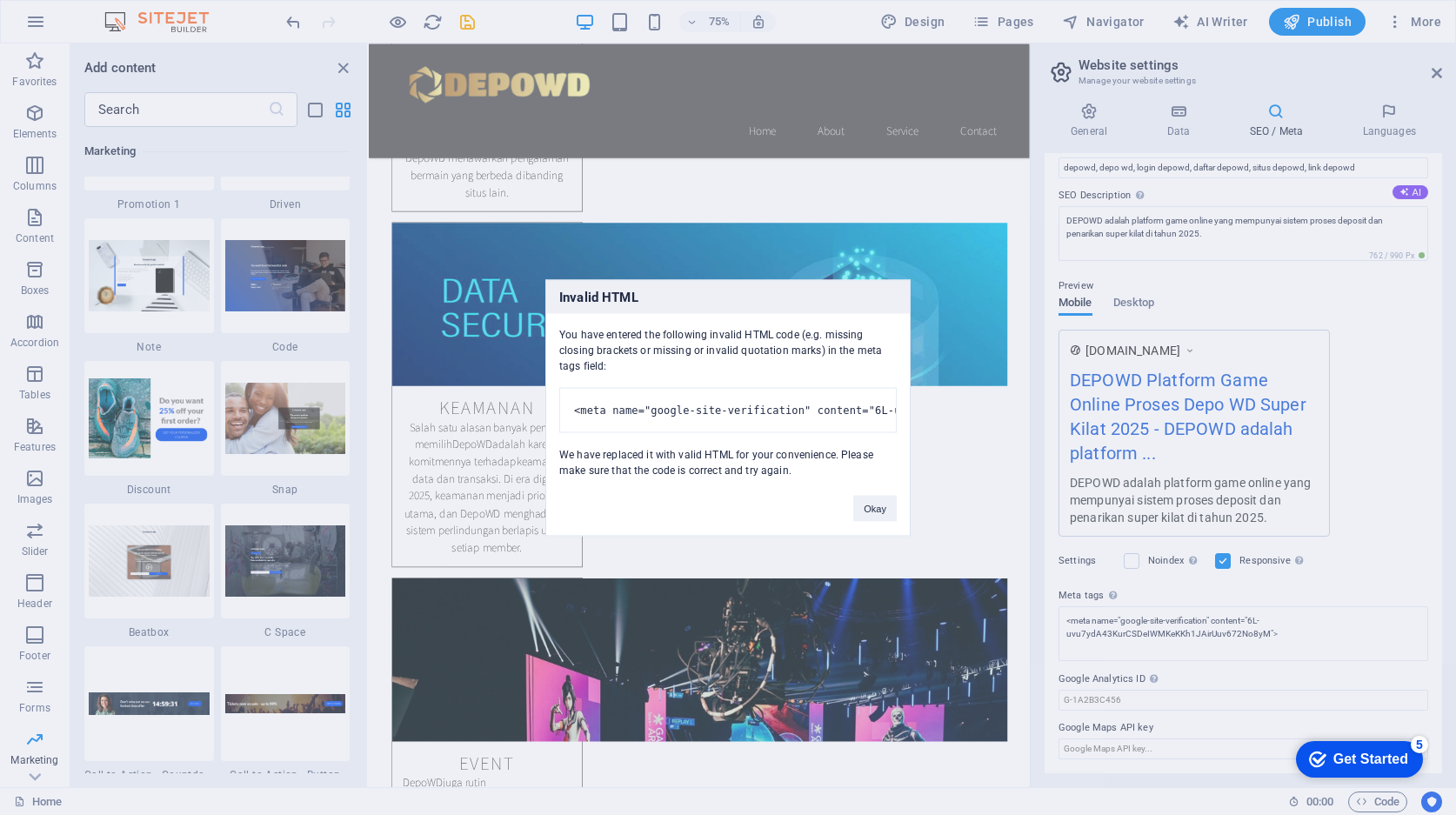
click at [1105, 647] on div "Invalid HTML You have entered the following invalid HTML code (e.g. missing clo…" at bounding box center [728, 407] width 1456 height 815
click at [1305, 647] on div "Invalid HTML You have entered the following invalid HTML code (e.g. missing clo…" at bounding box center [728, 407] width 1456 height 815
click at [1268, 638] on div "Invalid HTML You have entered the following invalid HTML code (e.g. missing clo…" at bounding box center [728, 407] width 1456 height 815
click at [814, 401] on pre "<meta name="google-site-verification" content="6L-uvu7ydA43KurCSDeIWMKeKKh1JAir…" at bounding box center [728, 409] width 338 height 45
click at [870, 521] on button "Okay" at bounding box center [874, 507] width 43 height 26
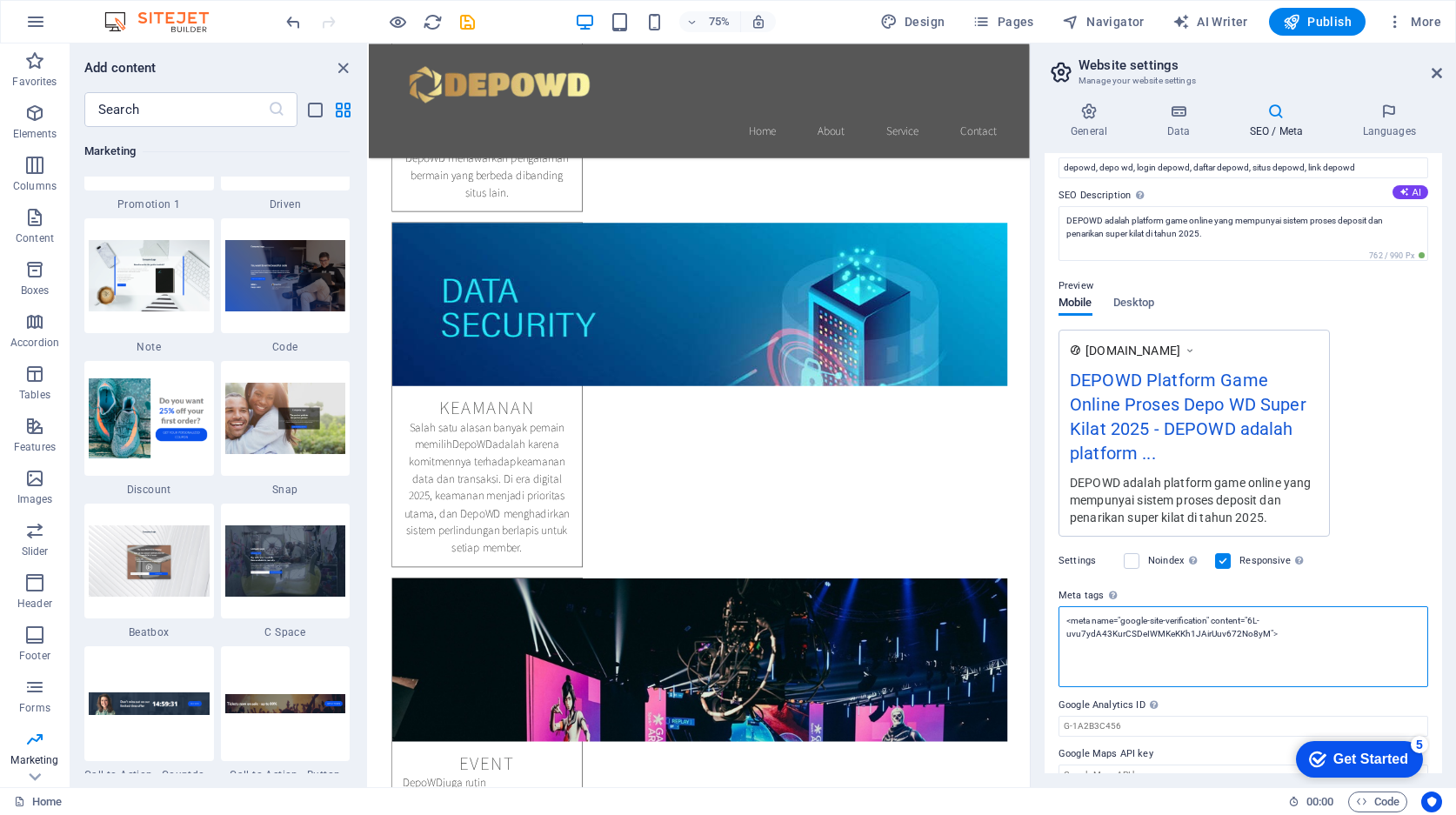
drag, startPoint x: 1186, startPoint y: 639, endPoint x: 1338, endPoint y: 650, distance: 152.4
click at [1186, 639] on textarea "<meta name="google-site-verification" content="6L-uvu7ydA43KurCSDeIWMKeKKh1JAir…" at bounding box center [1243, 647] width 370 height 81
click at [1338, 651] on textarea "<meta name="google-site-verification" content="6L-uvu7ydA43KurCSDeIWMKeKKh1JAir…" at bounding box center [1243, 647] width 370 height 81
paste textarea "<link rel="amphtml" href="[URL][DOMAIN_NAME]" />"
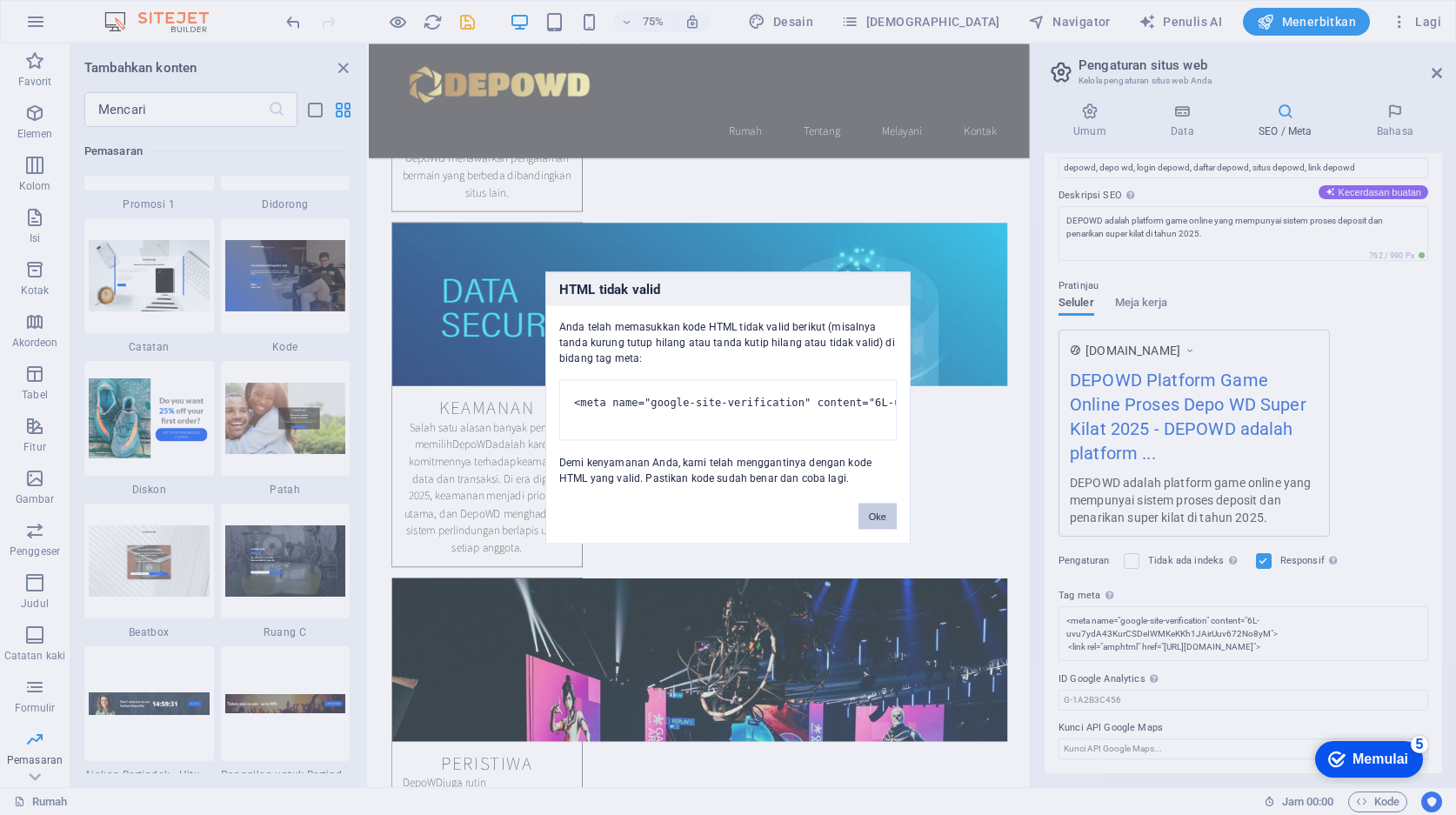
click at [875, 521] on font "Oke" at bounding box center [878, 516] width 18 height 11
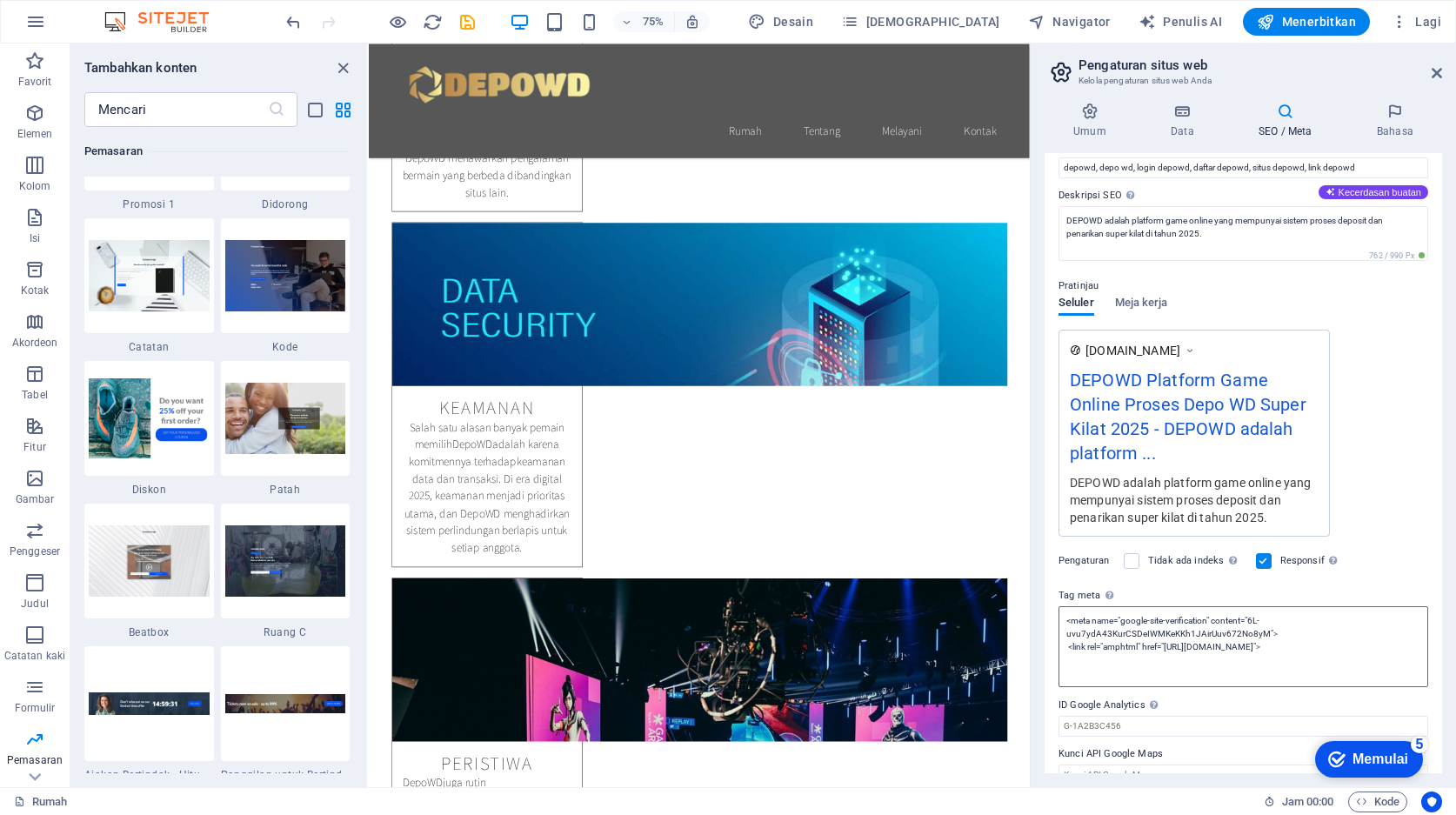
scroll to position [154, 0]
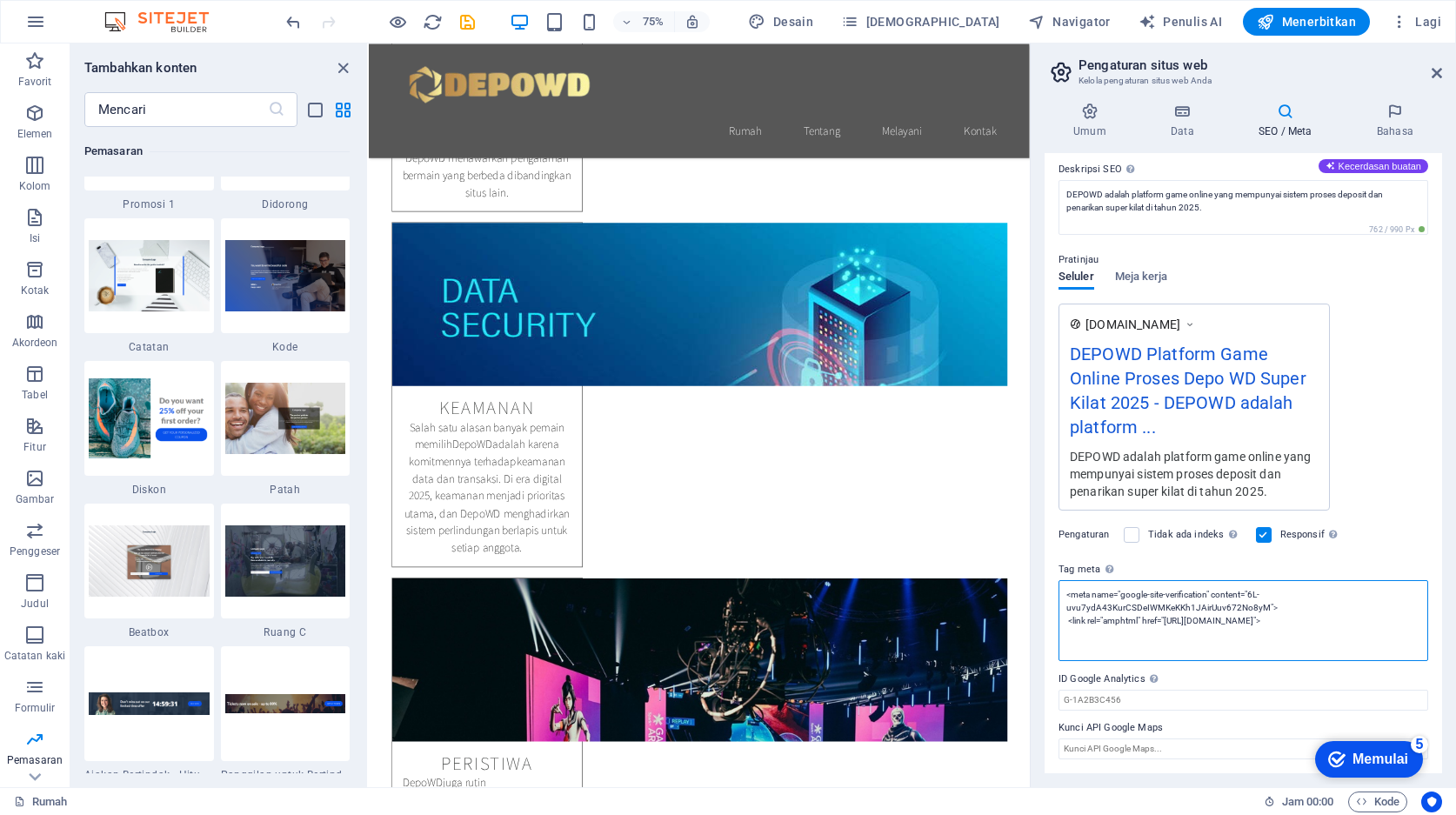
click at [1181, 625] on textarea "<meta name="google-site-verification" content="6L-uvu7ydA43KurCSDeIWMKeKKh1JAir…" at bounding box center [1243, 620] width 370 height 81
drag, startPoint x: 1147, startPoint y: 621, endPoint x: 1335, endPoint y: 616, distance: 188.1
click at [1335, 616] on textarea "<meta name="google-site-verification" content="6L-uvu7ydA43KurCSDeIWMKeKKh1JAir…" at bounding box center [1243, 620] width 370 height 81
paste textarea "ttps://[DOMAIN_NAME][URL]"
type textarea "<meta name="google-site-verification" content="6L-uvu7ydA43KurCSDeIWMKeKKh1JAir…"
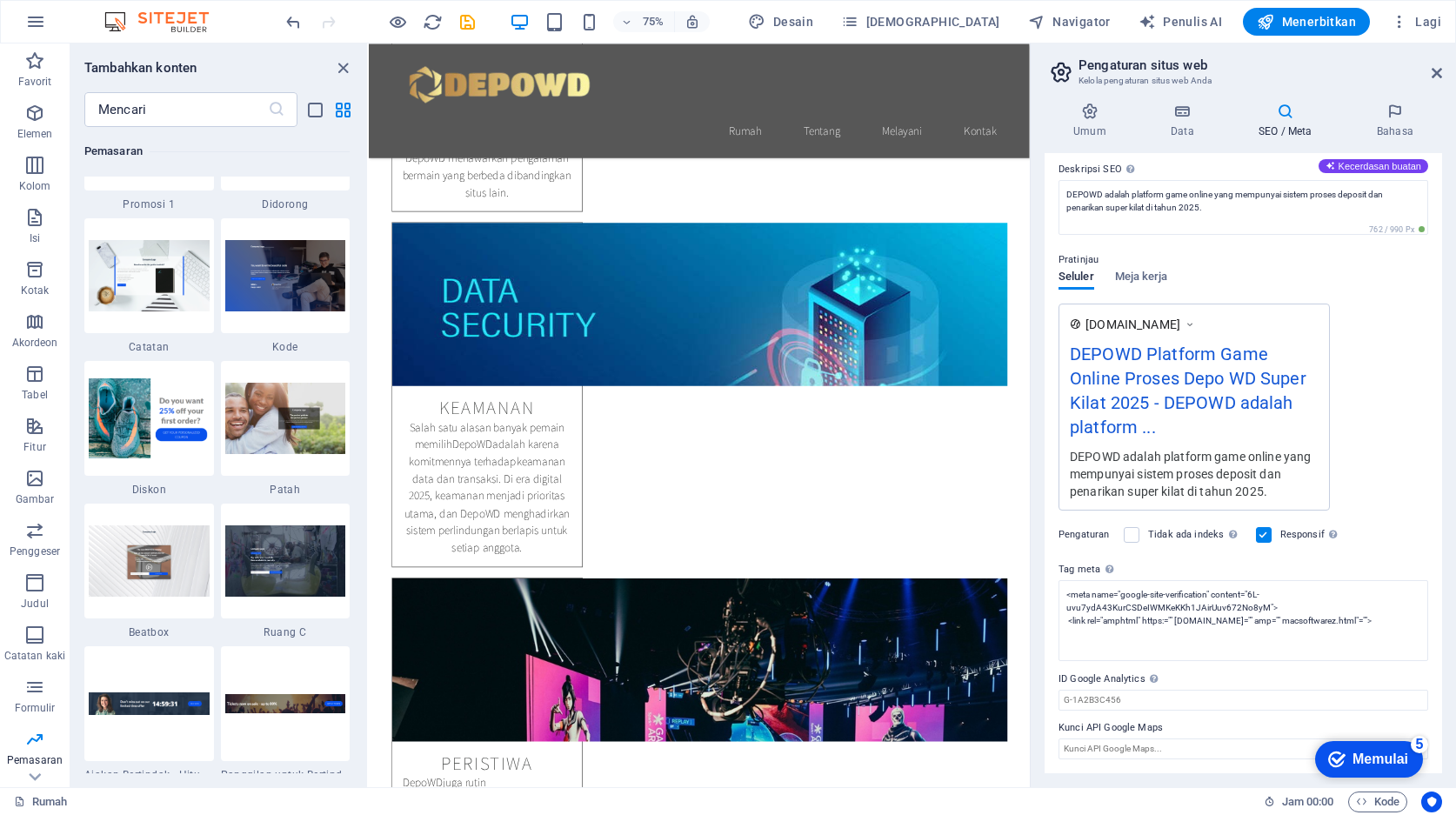
scroll to position [128, 0]
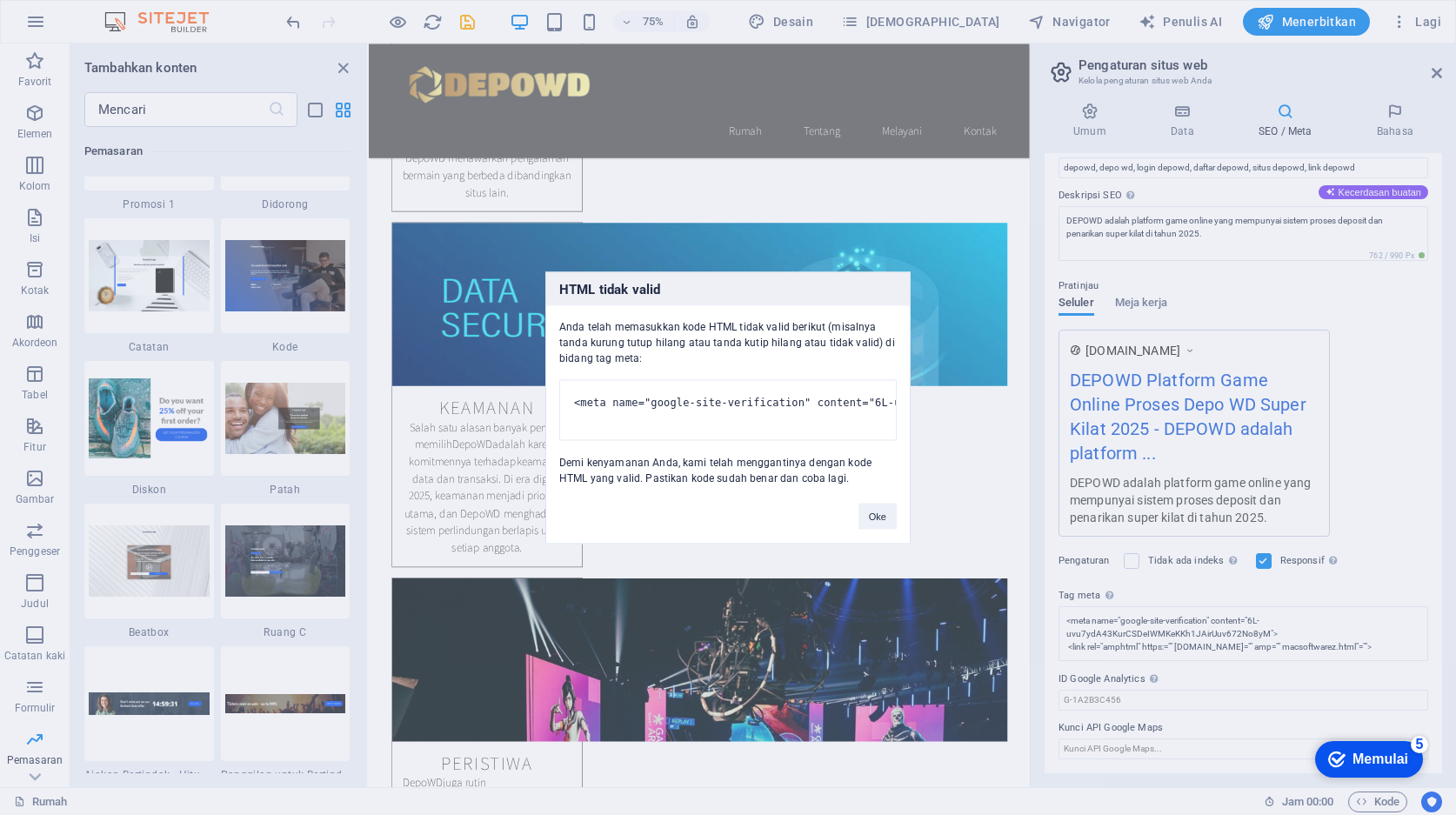
drag, startPoint x: 1366, startPoint y: 755, endPoint x: 1476, endPoint y: 1126, distance: 387.0
click at [1366, 756] on font "Memulai" at bounding box center [1380, 758] width 56 height 15
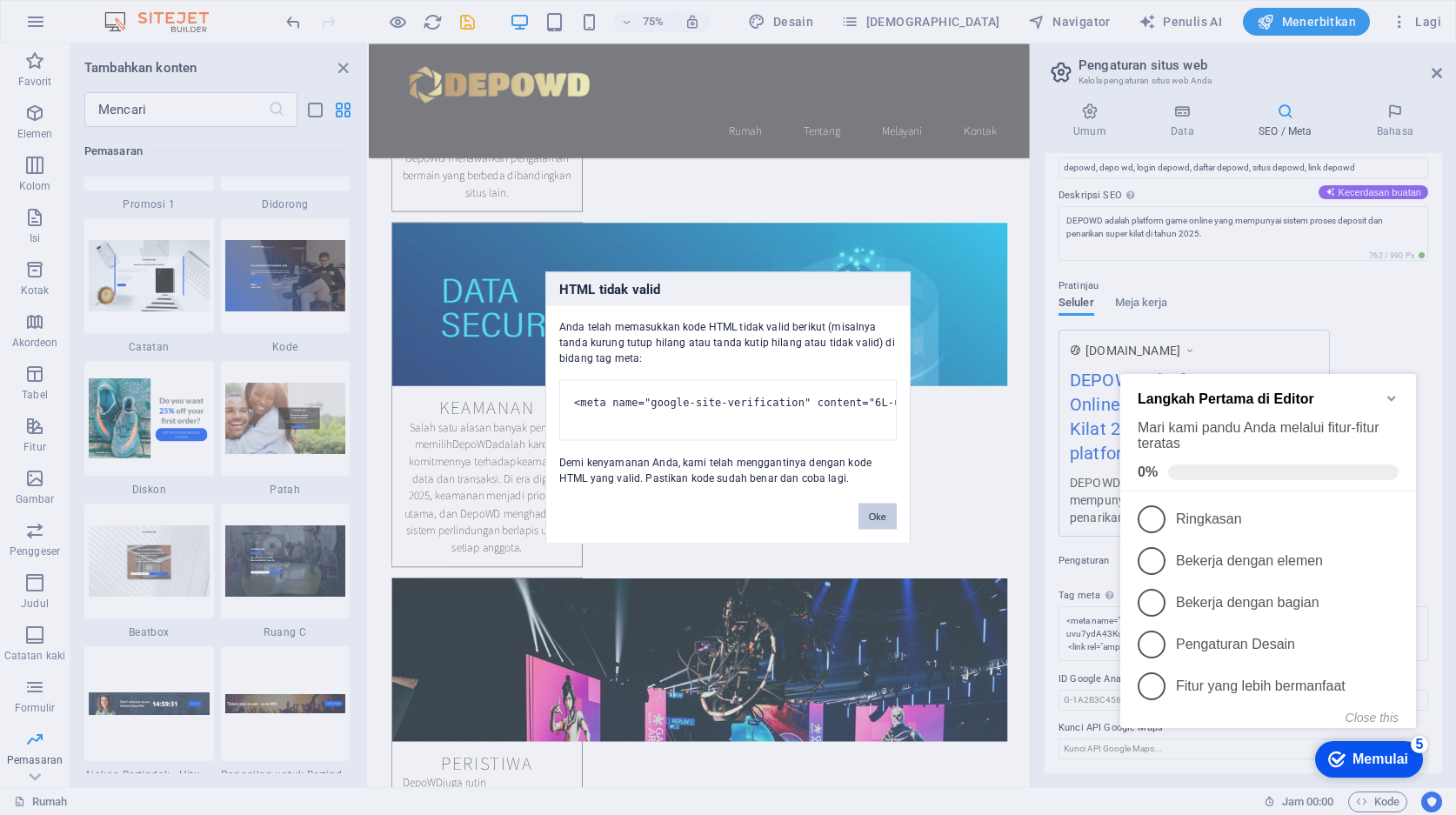
click at [885, 521] on font "Oke" at bounding box center [878, 516] width 18 height 11
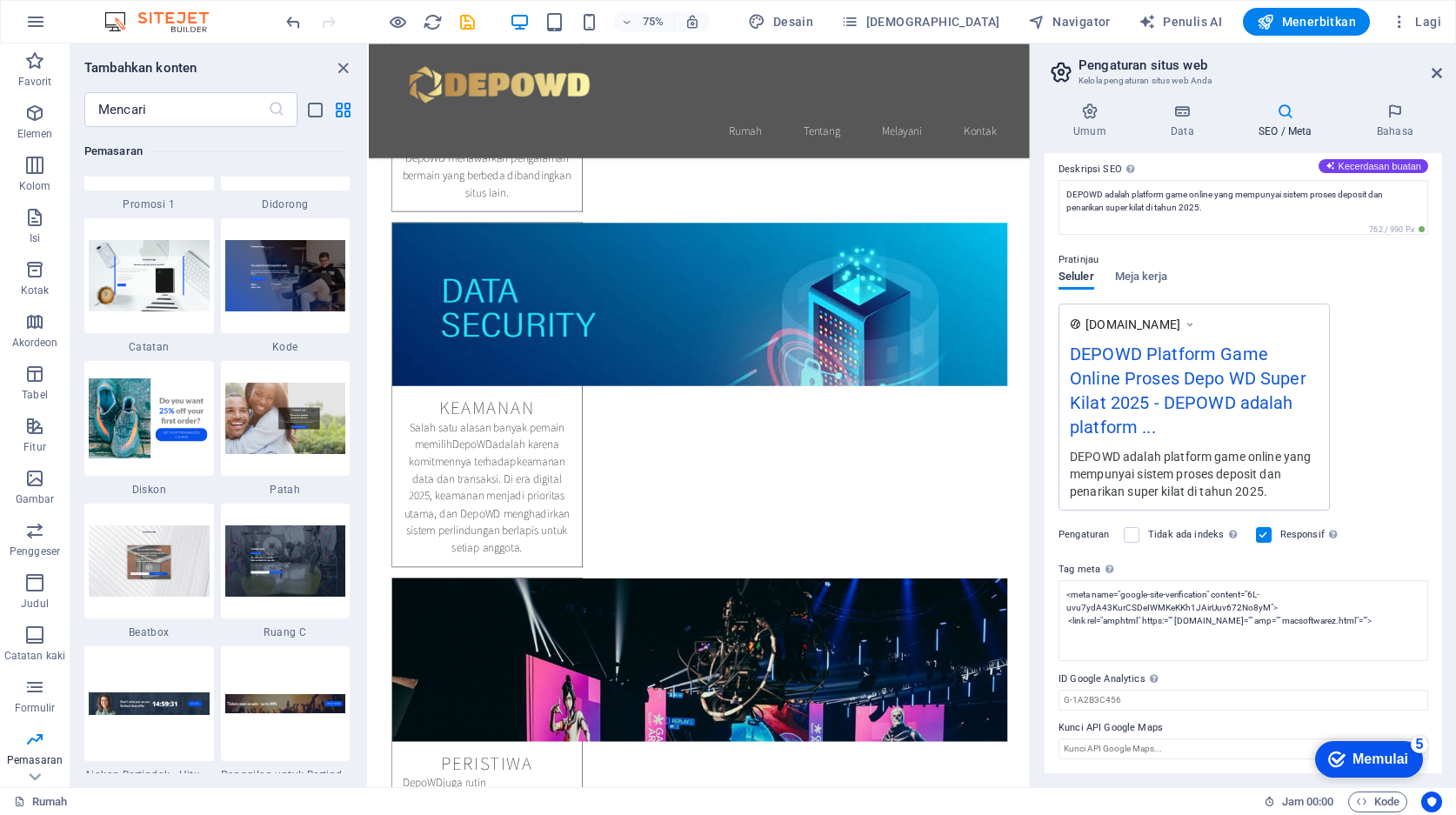
drag, startPoint x: 1349, startPoint y: 765, endPoint x: 1483, endPoint y: 1103, distance: 363.6
click at [1350, 765] on div "checkmark Memulai 5" at bounding box center [1368, 759] width 80 height 18
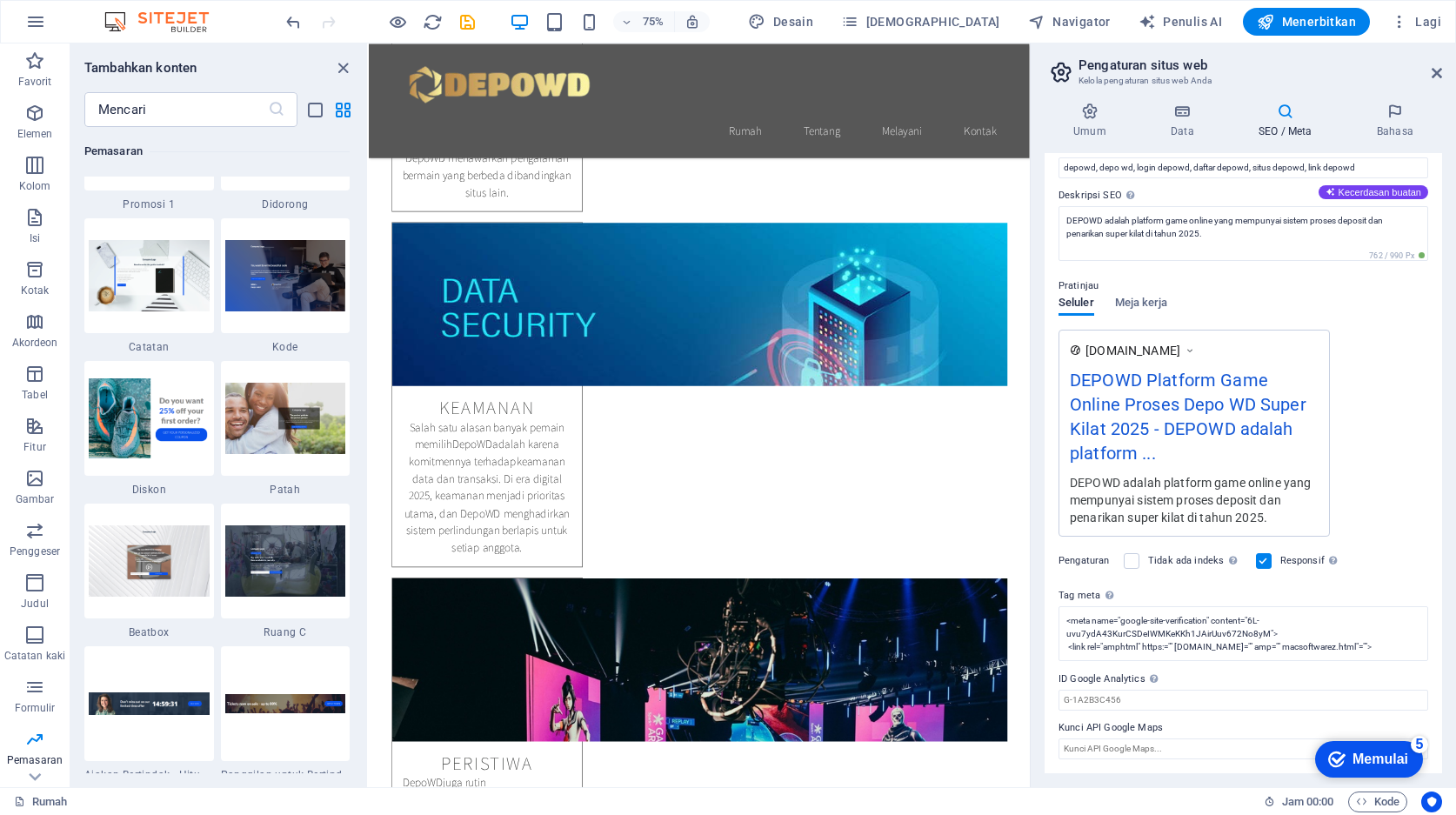
scroll to position [128, 0]
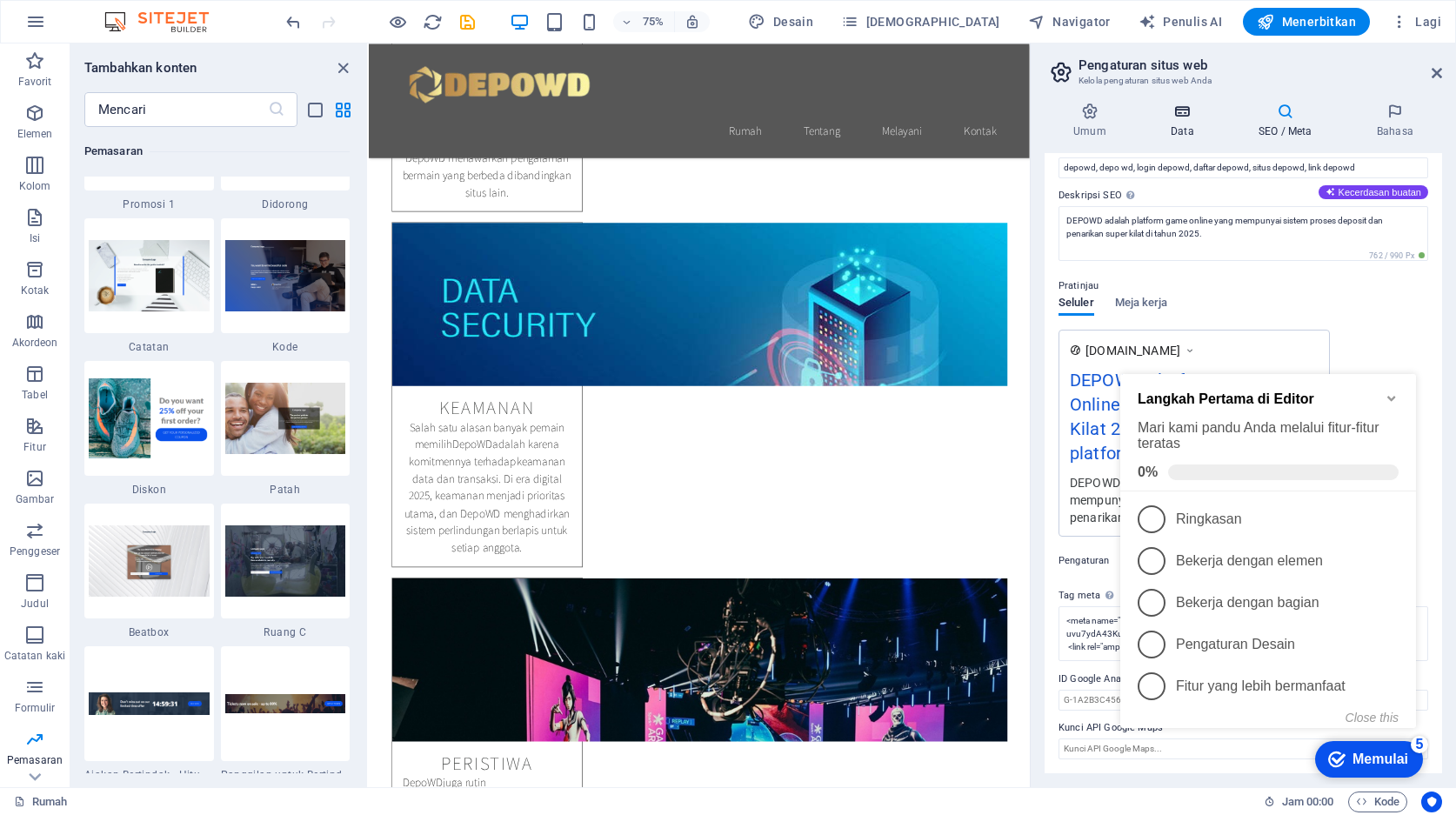
click at [1195, 132] on h4 "Data" at bounding box center [1186, 121] width 88 height 36
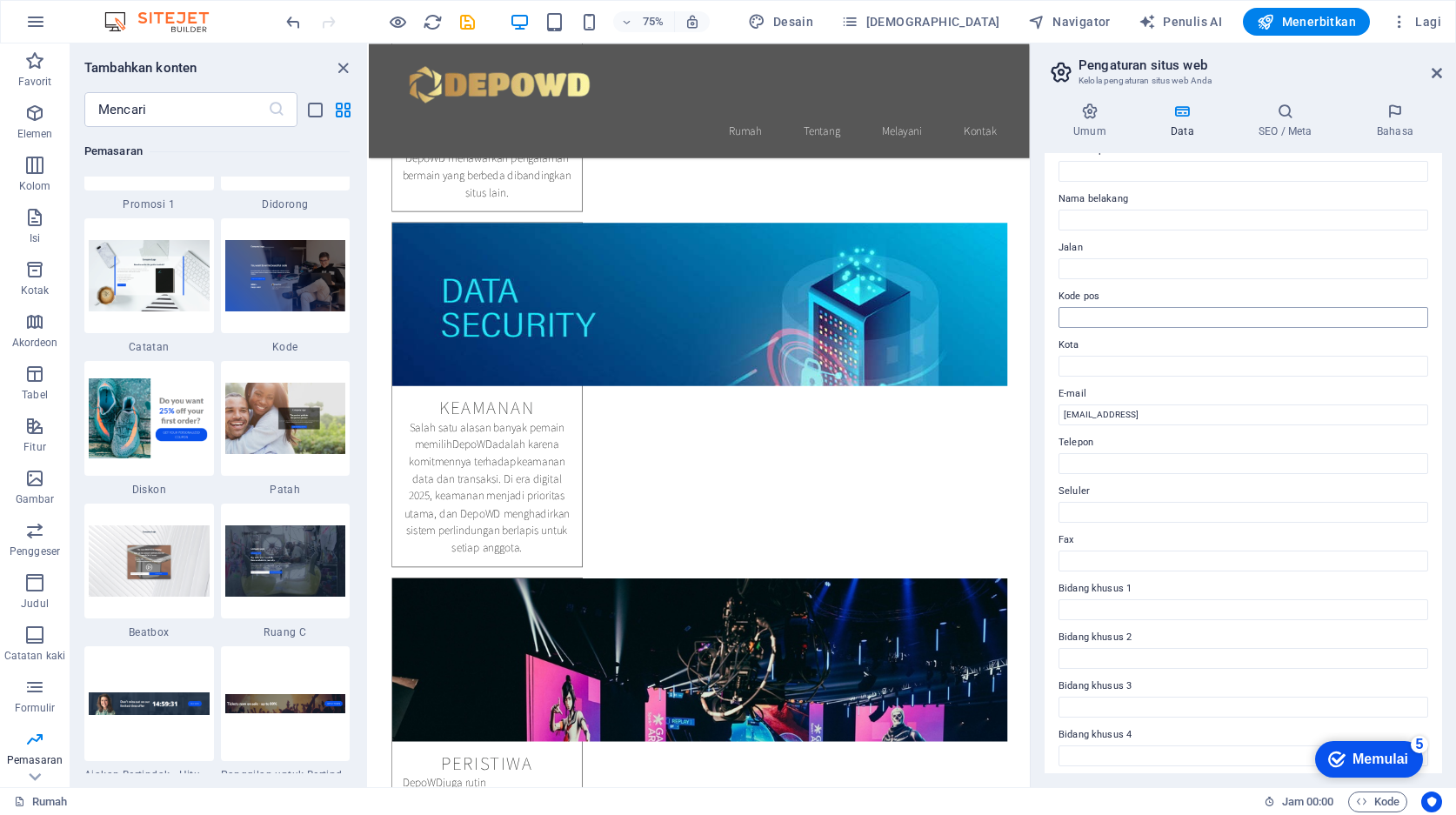
scroll to position [0, 0]
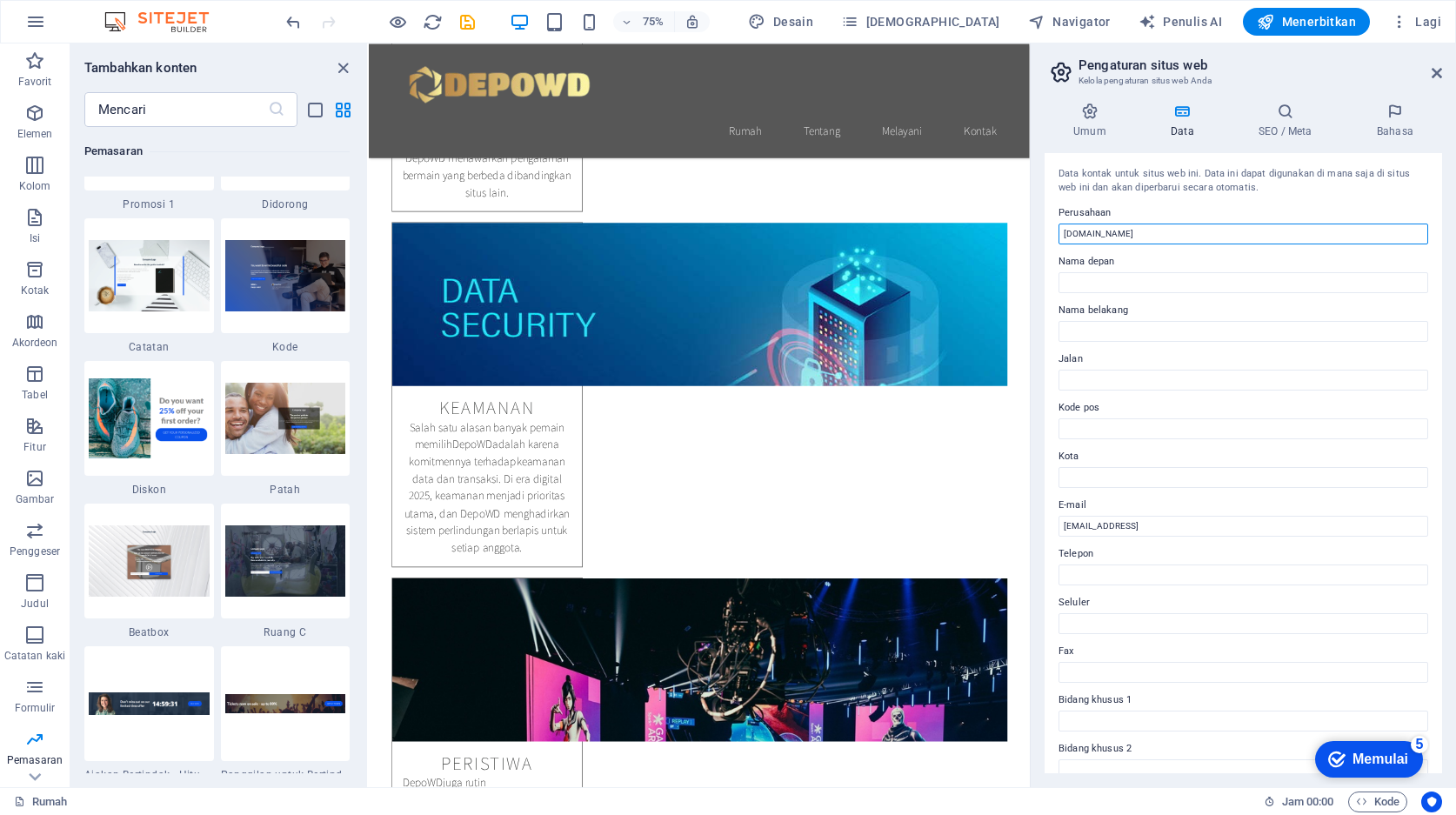
drag, startPoint x: 1160, startPoint y: 238, endPoint x: 1044, endPoint y: 234, distance: 116.1
click at [1044, 234] on div "Umum Data SEO / Meta Bahasa Nama situs web macsoftwarez.com Logo Seret file ke …" at bounding box center [1243, 438] width 426 height 699
type input "DEPOWD"
click at [1186, 123] on h4 "Data" at bounding box center [1186, 121] width 88 height 36
click at [1308, 122] on h4 "SEO / Meta" at bounding box center [1288, 121] width 118 height 36
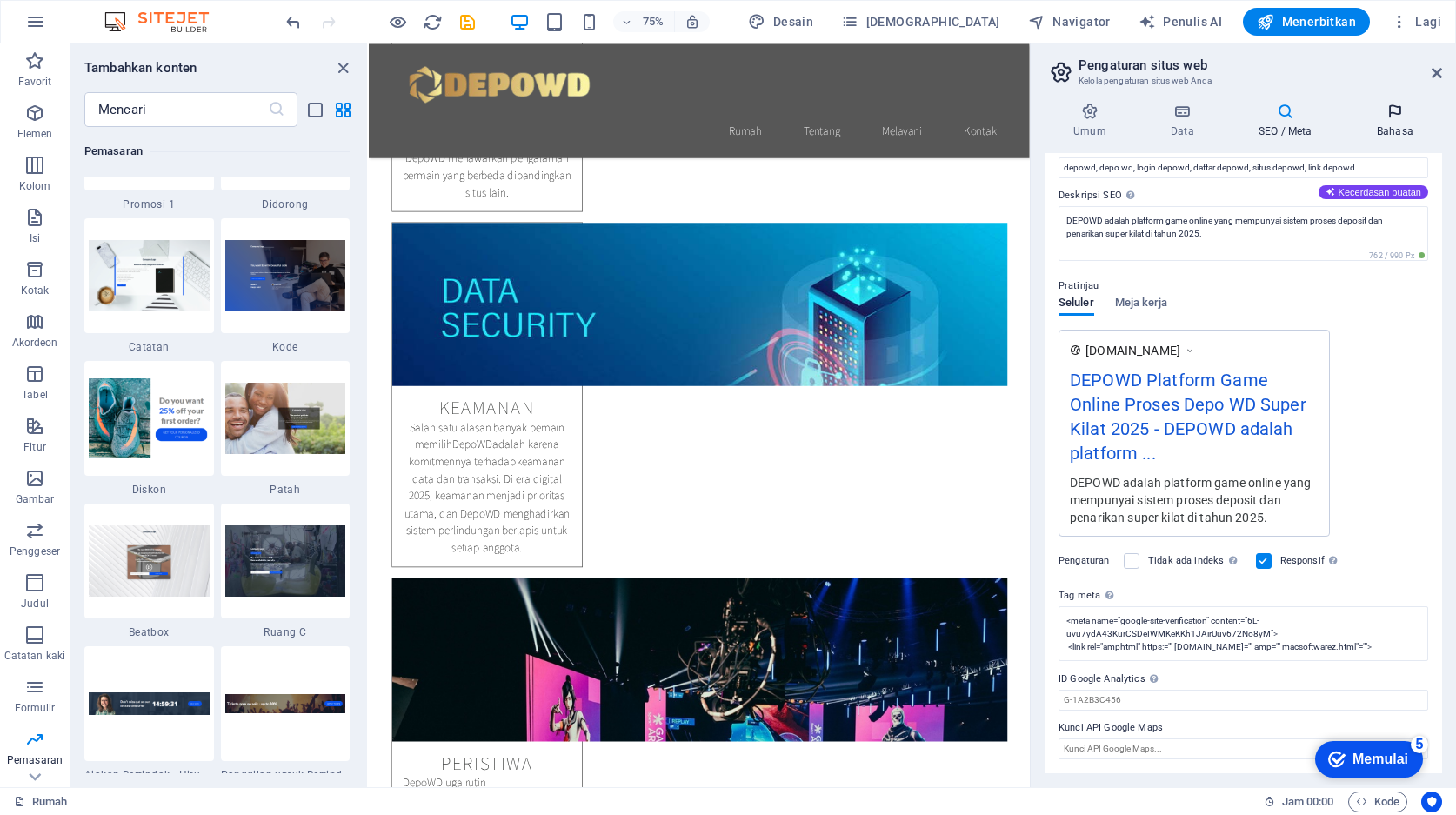
click at [1399, 115] on icon at bounding box center [1395, 112] width 94 height 18
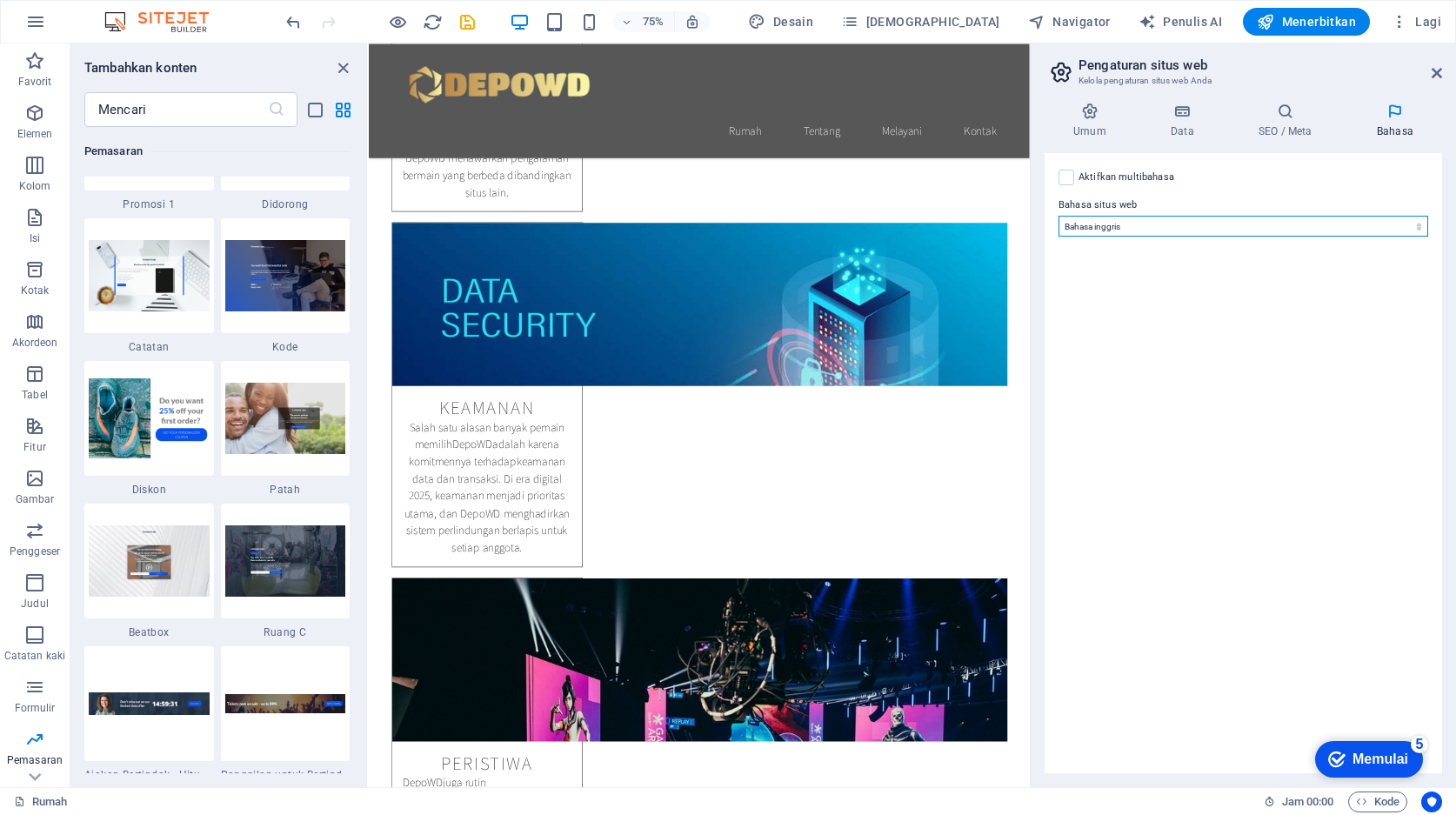
click at [1233, 226] on select "Bahasa Abkhazia Jauh Afrikanas Akan bahasa Albania Bahasa Amharik Arab Aragon A…" at bounding box center [1243, 226] width 370 height 21
select select "70"
click at [1059, 216] on select "Bahasa Abkhazia Jauh Afrikanas Akan bahasa Albania Bahasa Amharik Arab Aragon A…" at bounding box center [1243, 226] width 370 height 21
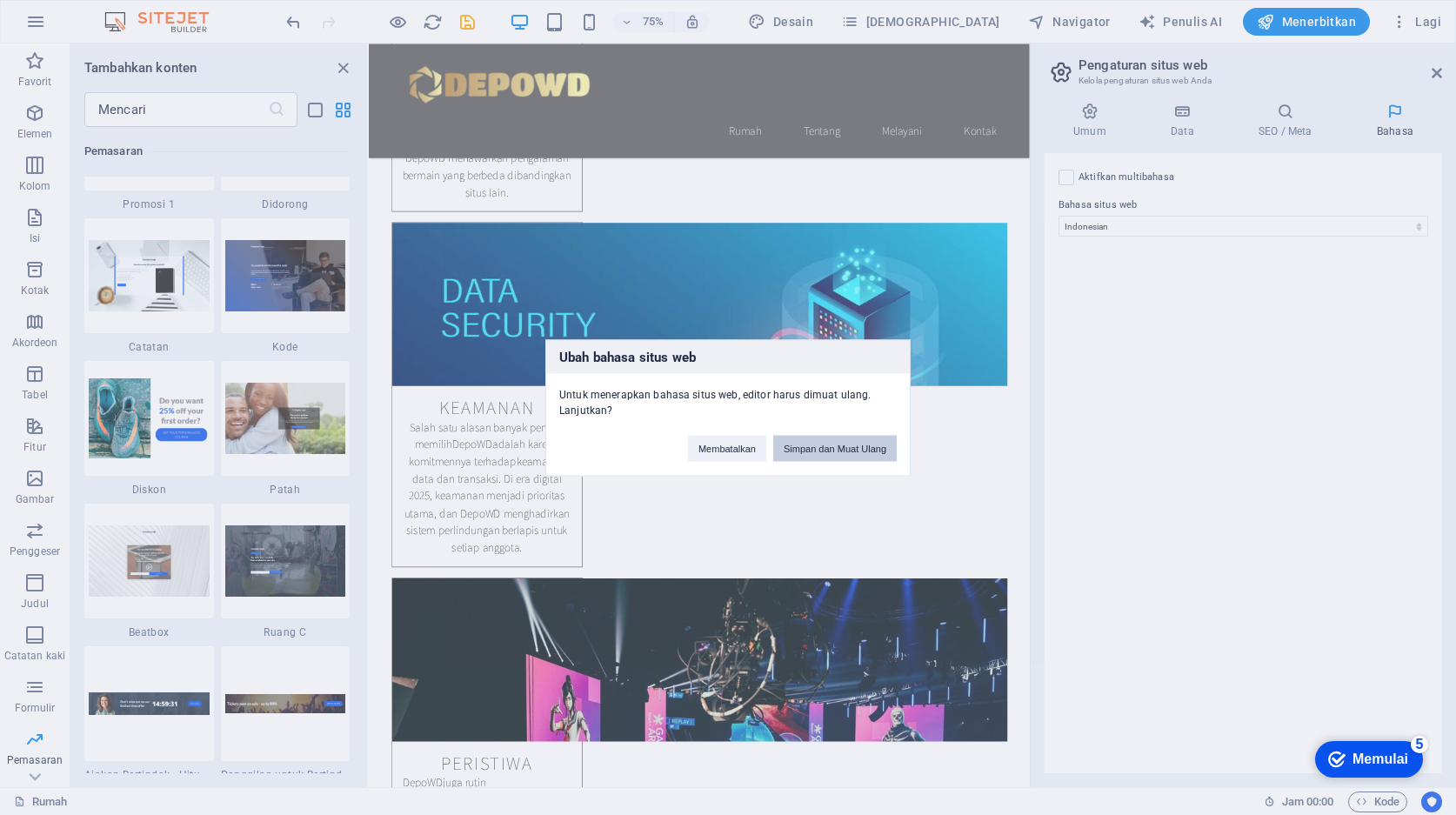
click at [836, 449] on font "Simpan dan Muat Ulang" at bounding box center [835, 448] width 103 height 11
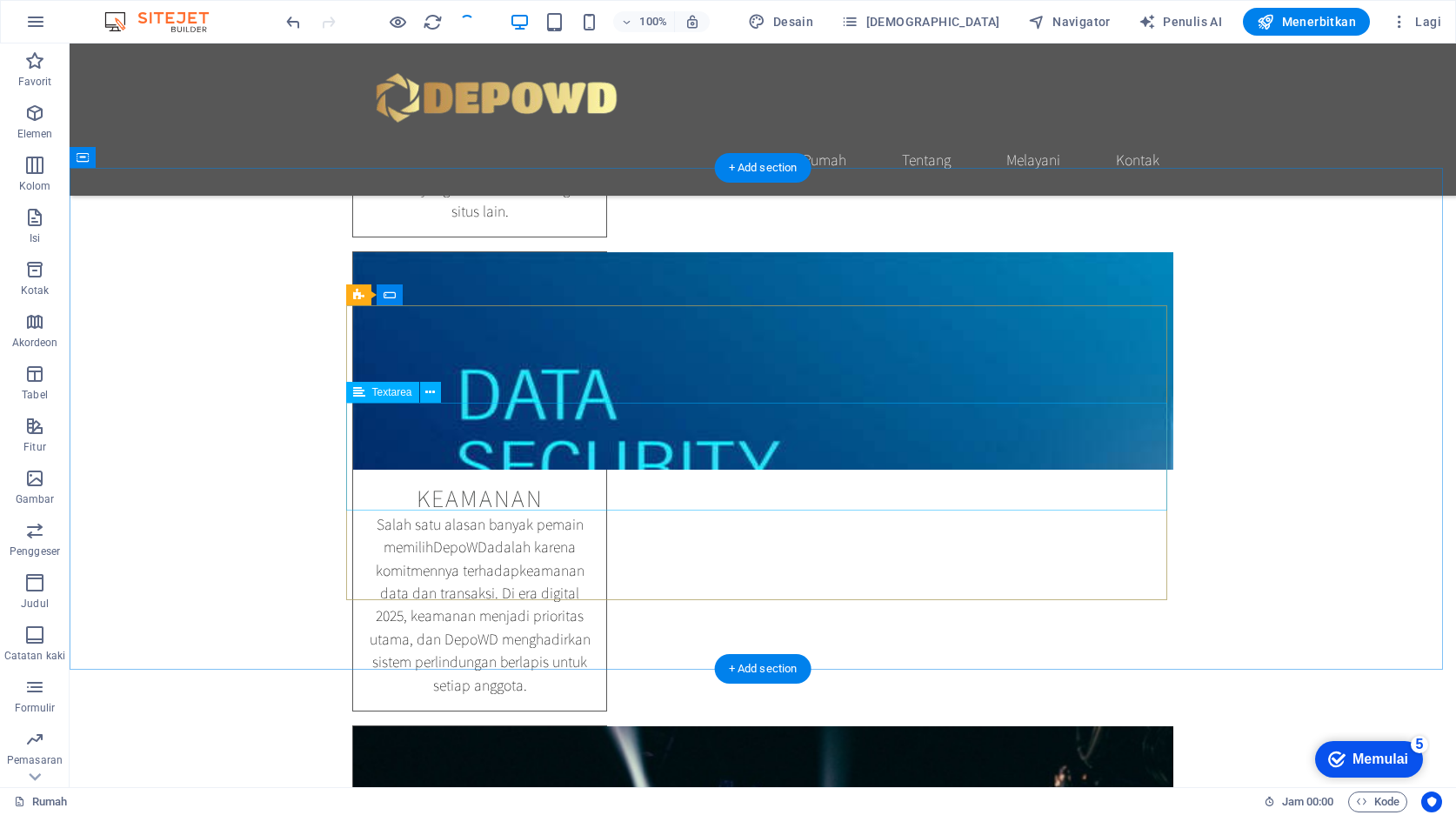
scroll to position [1649, 0]
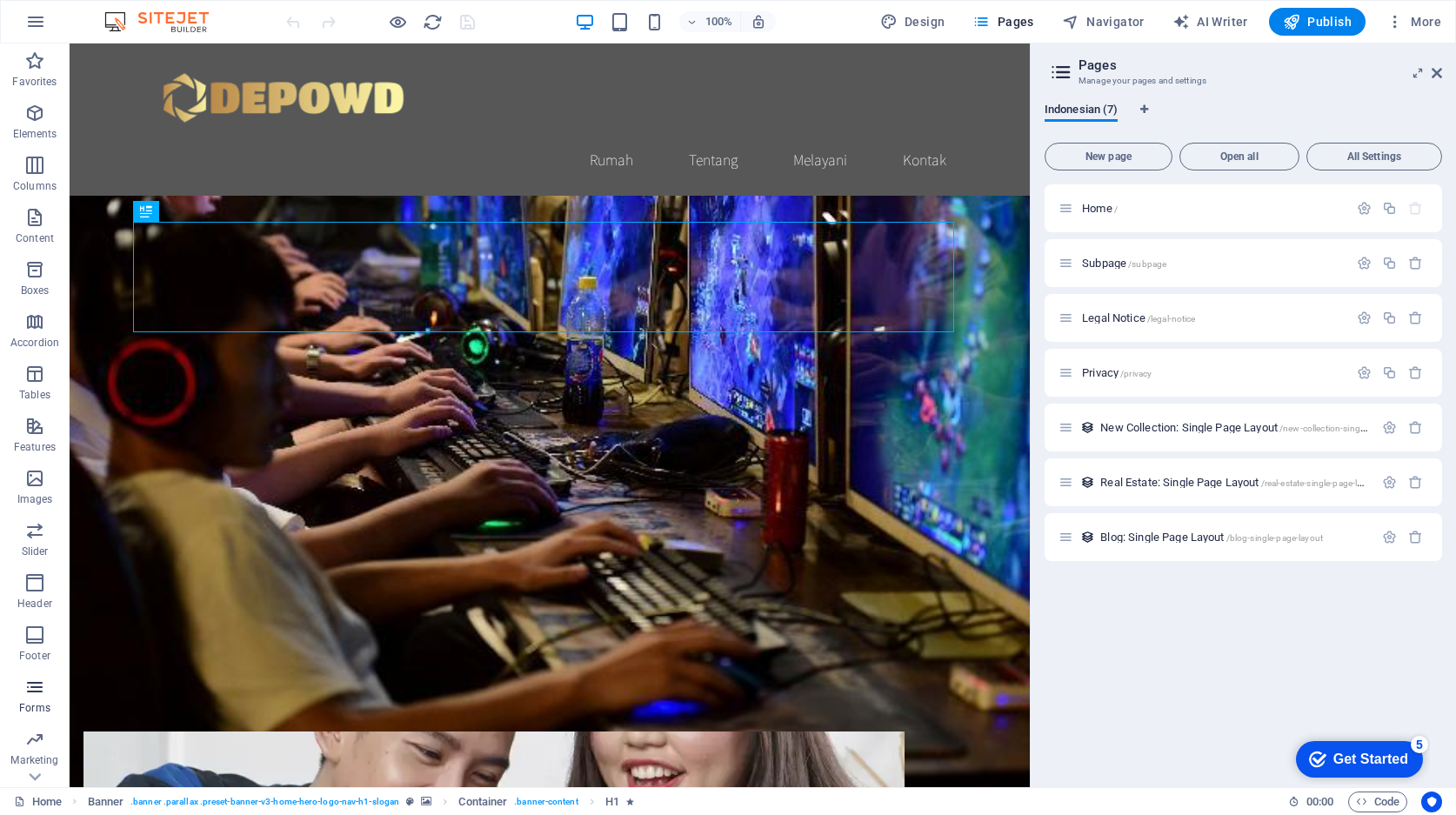
click at [28, 694] on icon "button" at bounding box center [35, 687] width 21 height 21
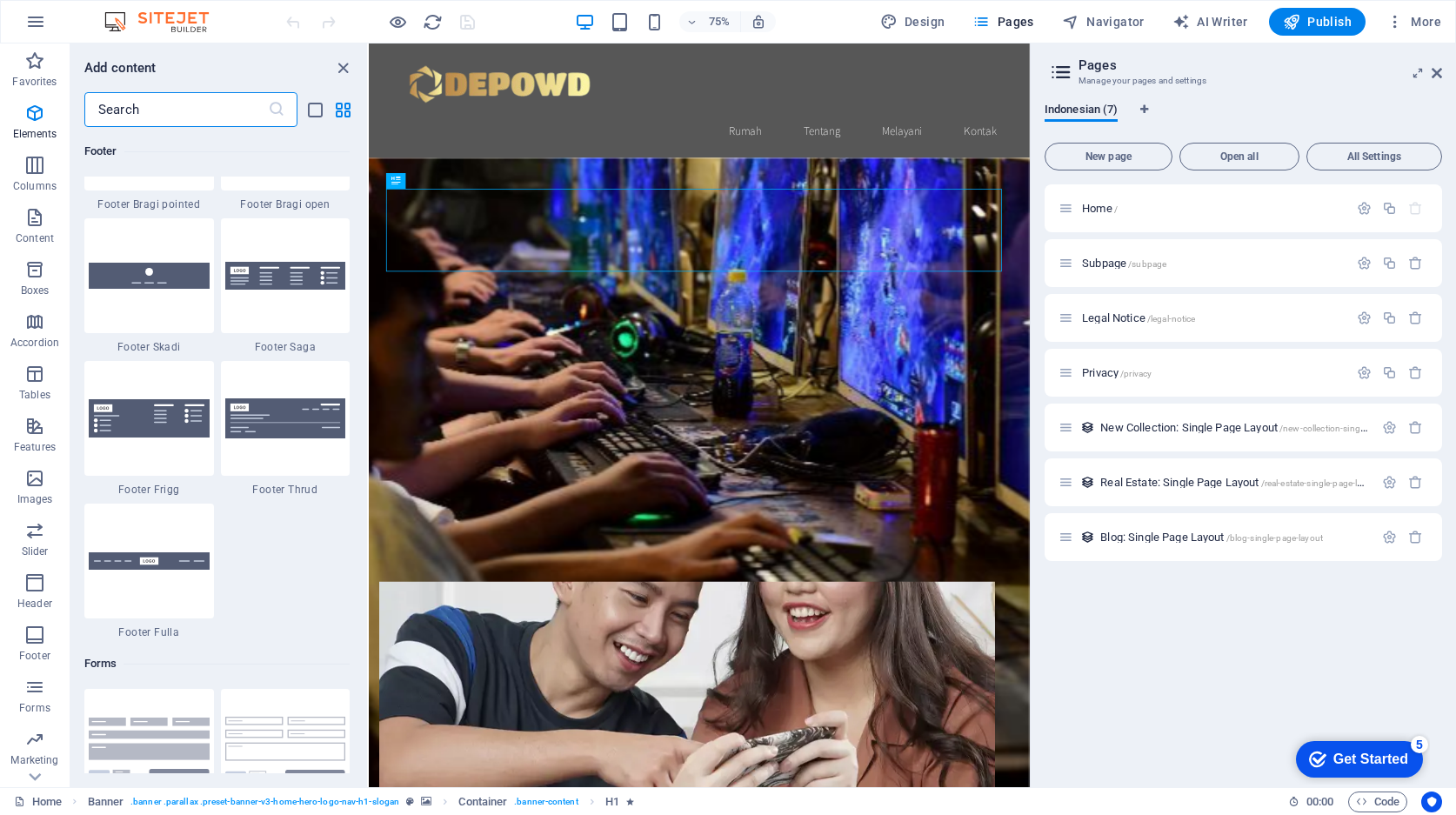
scroll to position [12699, 0]
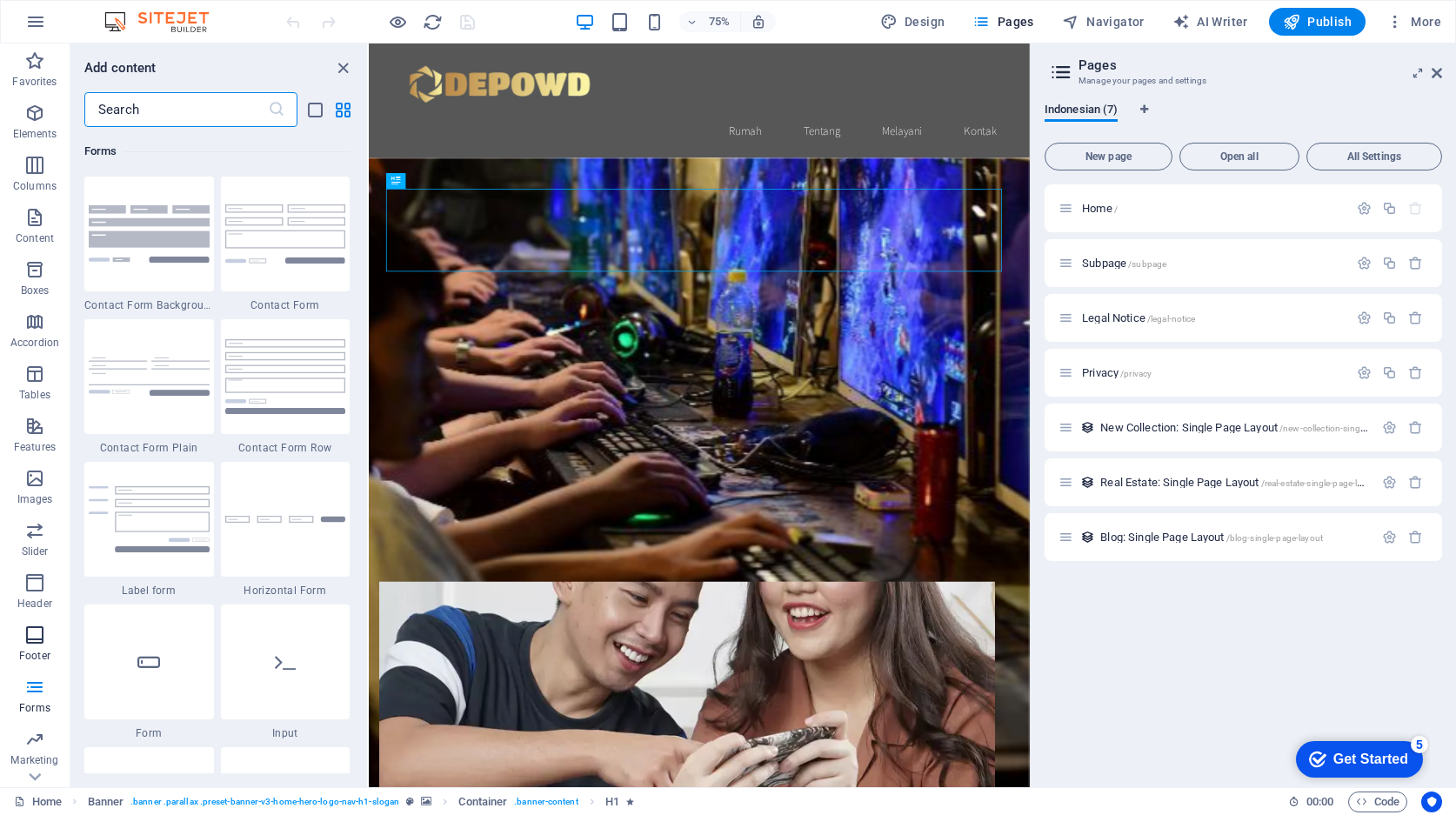
click at [33, 647] on span "Footer" at bounding box center [35, 645] width 69 height 42
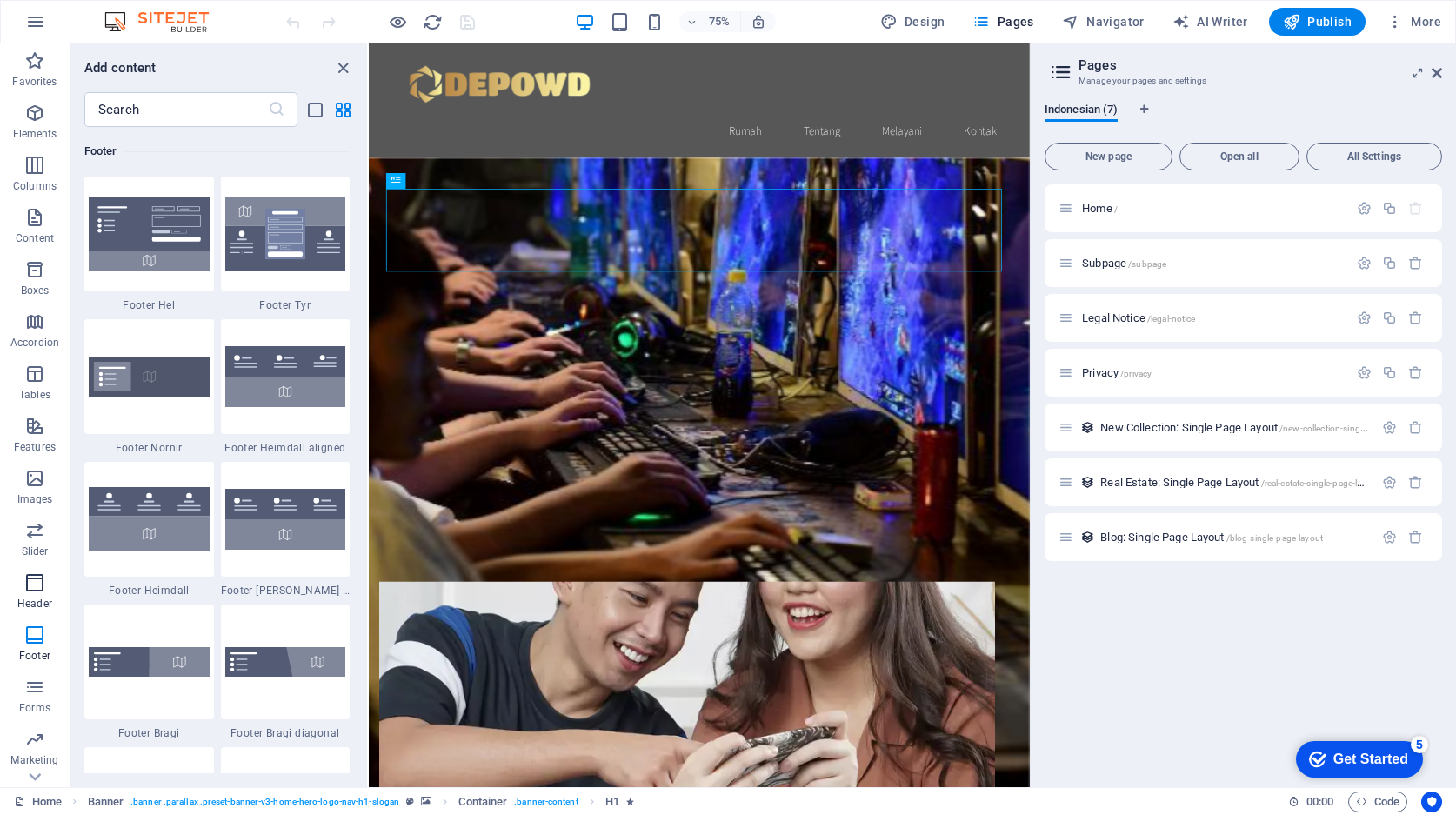
click at [33, 596] on span "Header" at bounding box center [35, 592] width 69 height 42
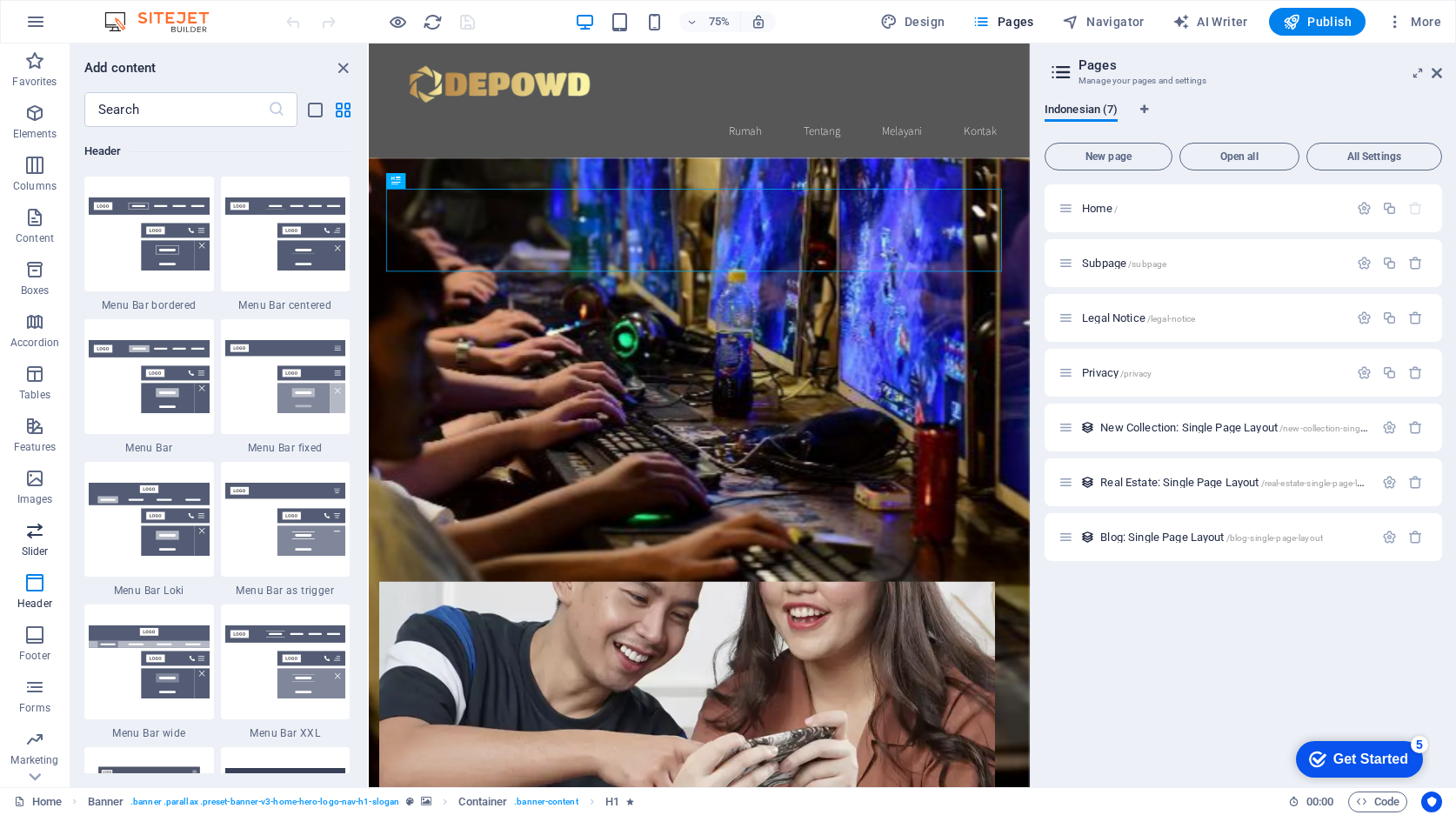
click at [36, 536] on icon "button" at bounding box center [35, 531] width 21 height 21
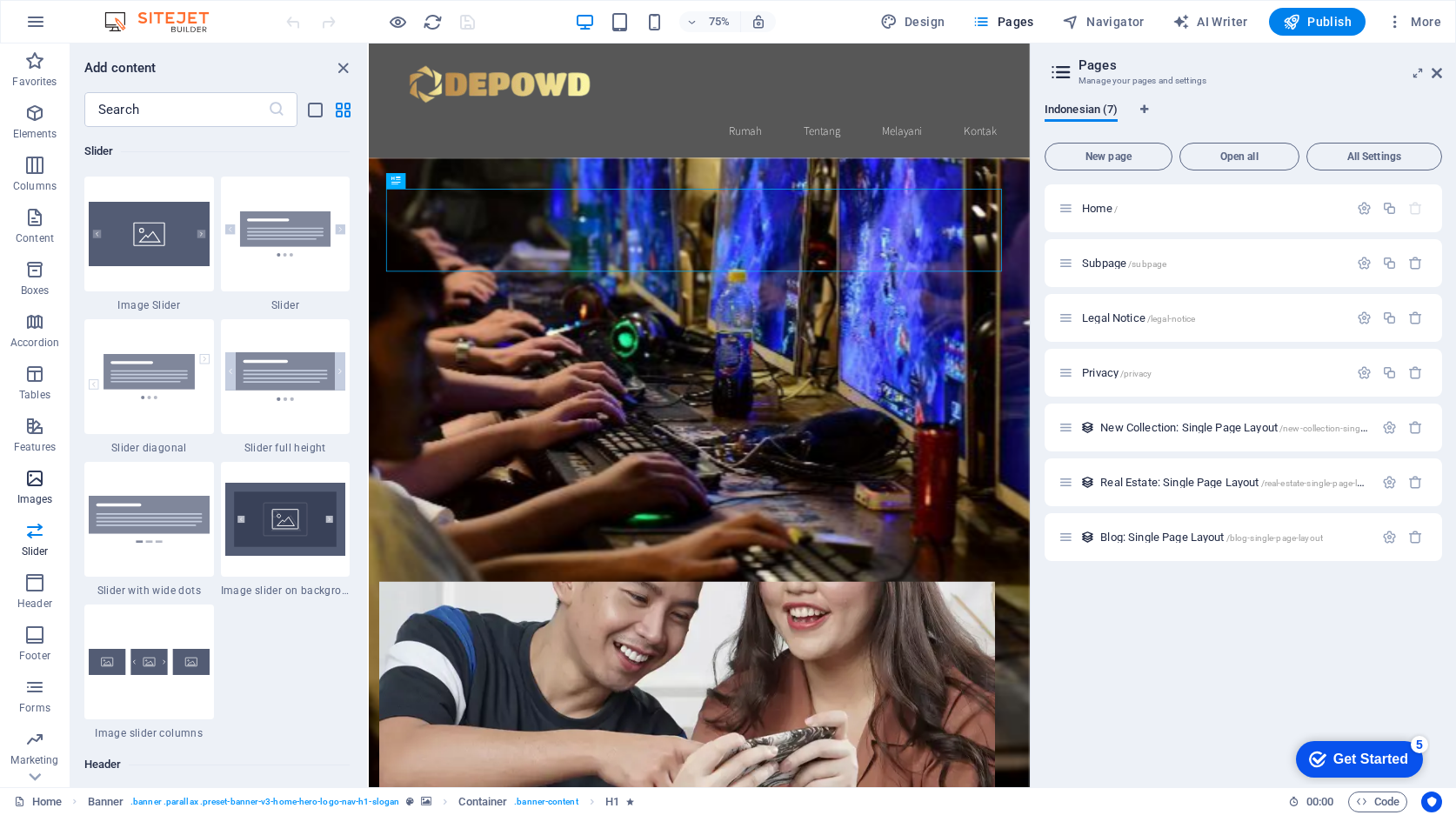
click at [35, 491] on span "Images" at bounding box center [35, 489] width 69 height 42
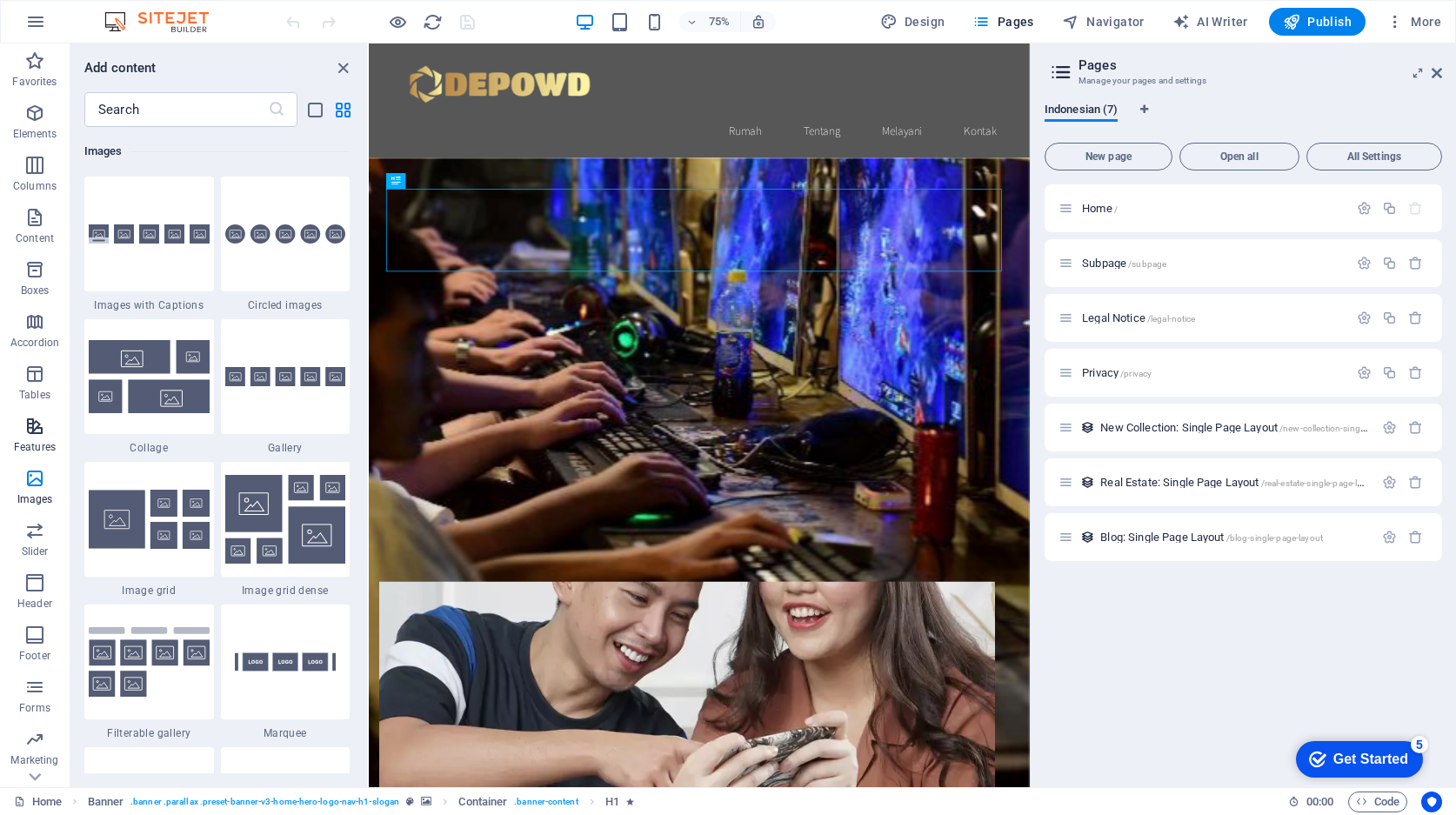
click at [37, 443] on p "Features" at bounding box center [35, 447] width 42 height 14
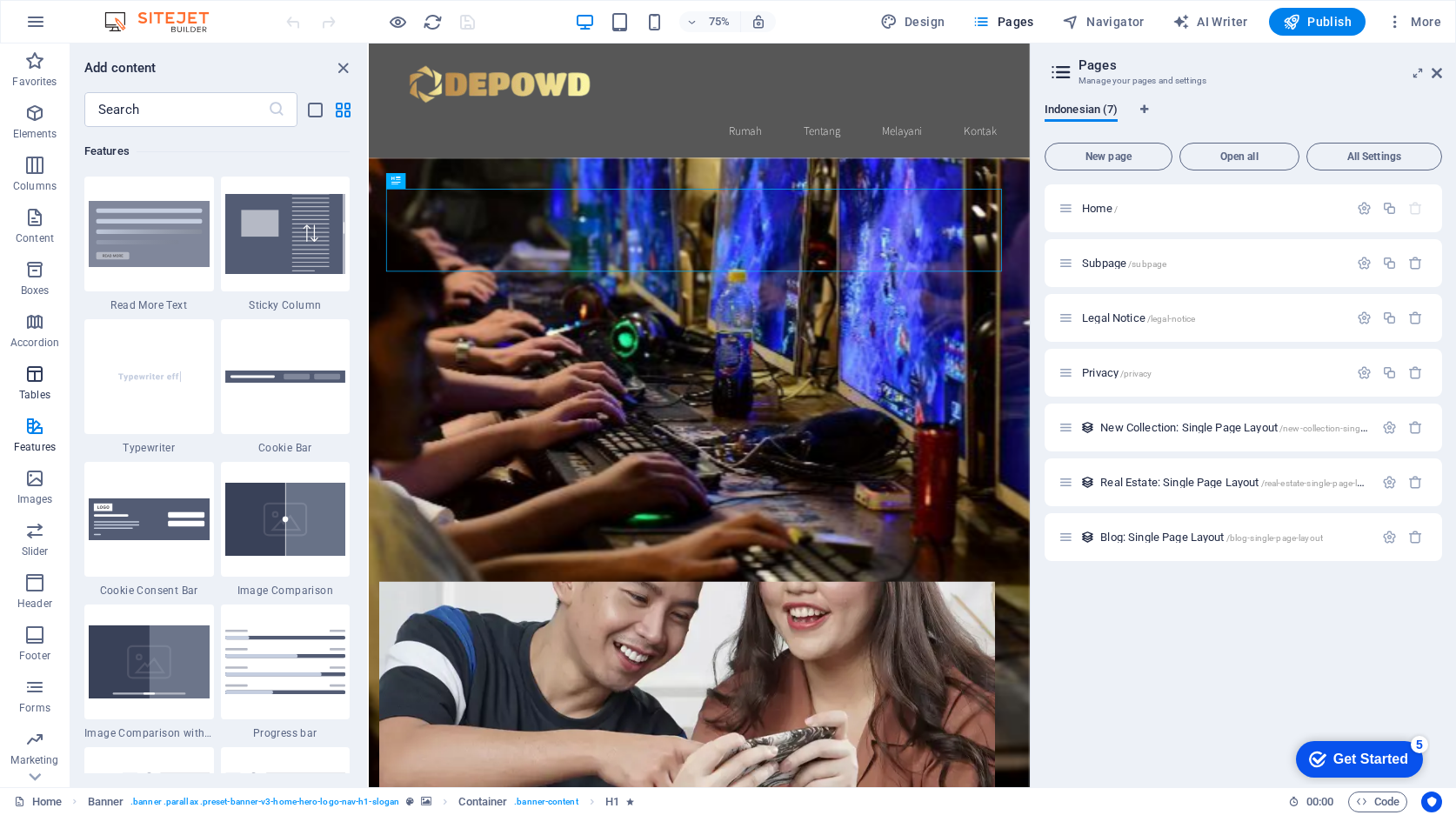
click at [37, 383] on icon "button" at bounding box center [35, 374] width 21 height 21
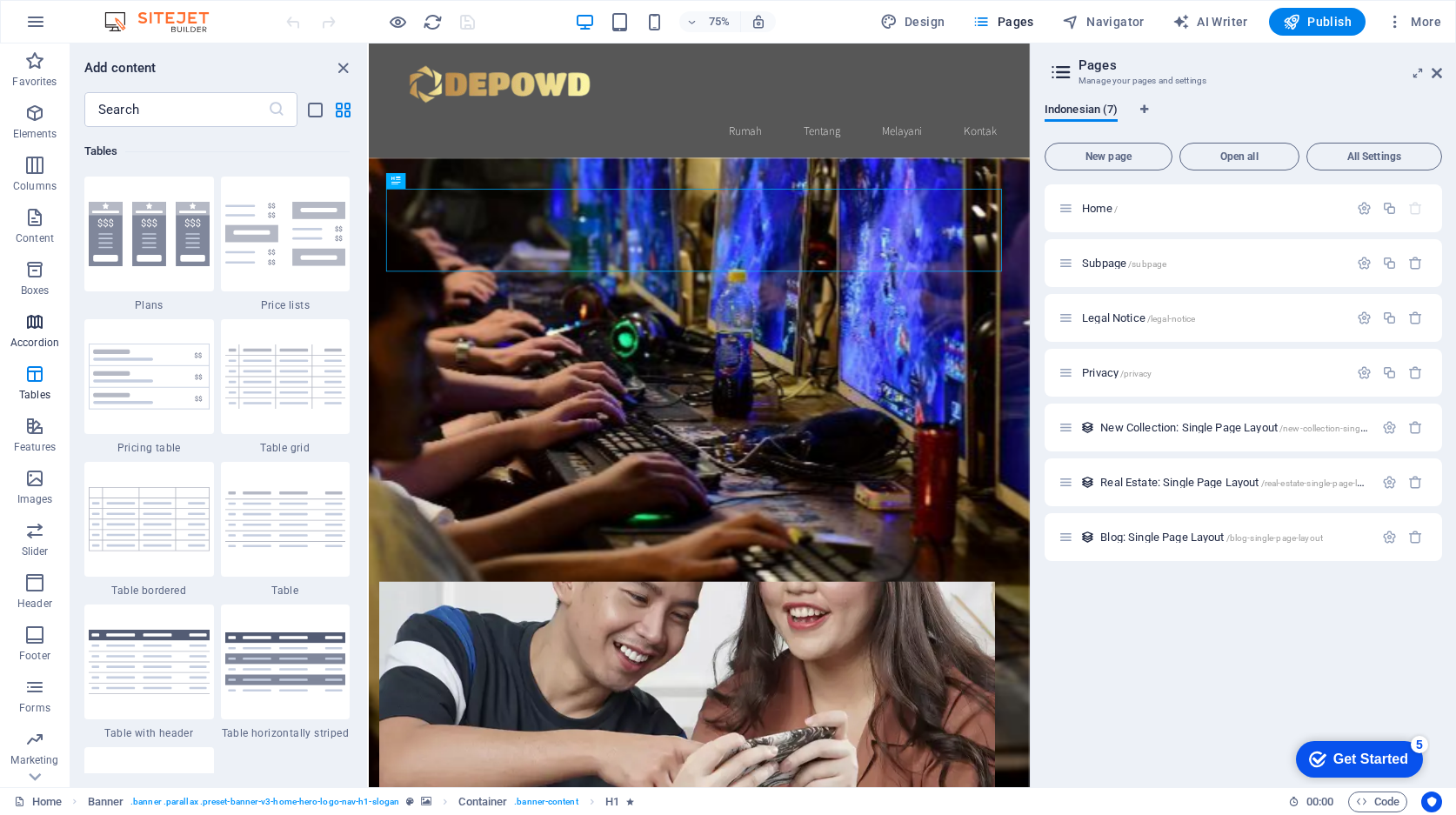
click at [31, 333] on span "Accordion" at bounding box center [35, 332] width 69 height 42
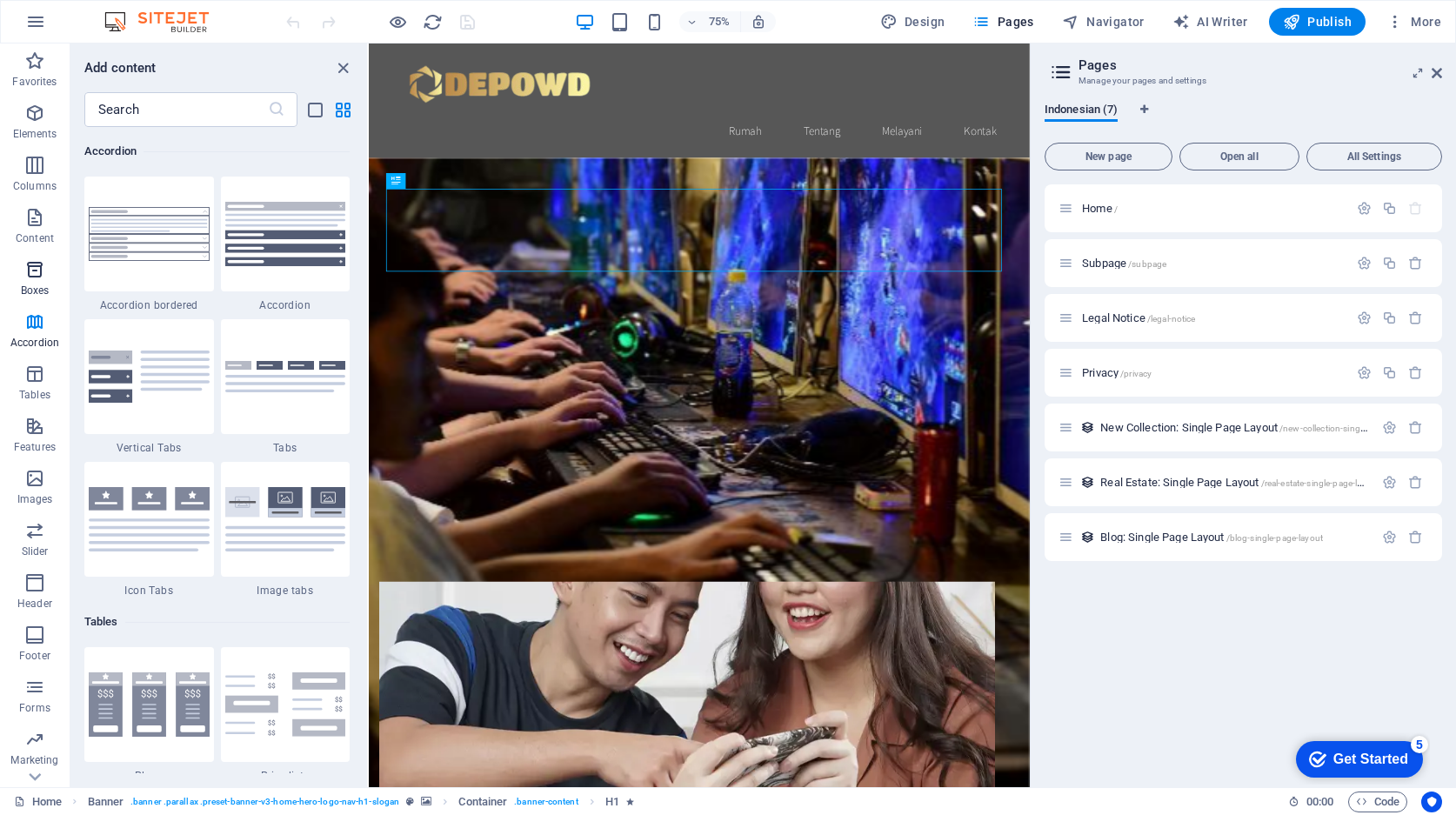
click at [37, 287] on p "Boxes" at bounding box center [35, 291] width 28 height 14
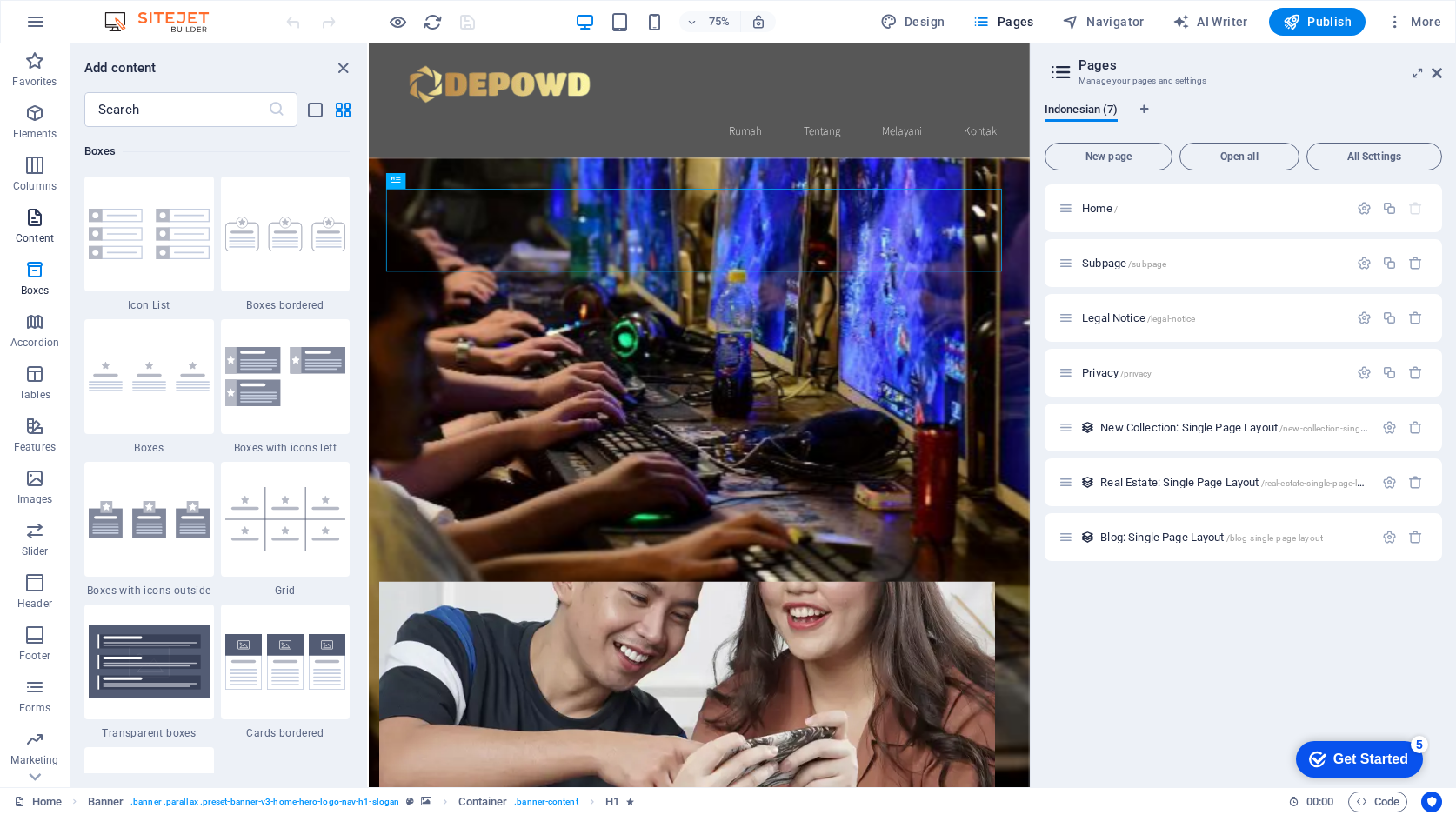
click at [41, 236] on p "Content" at bounding box center [35, 239] width 38 height 14
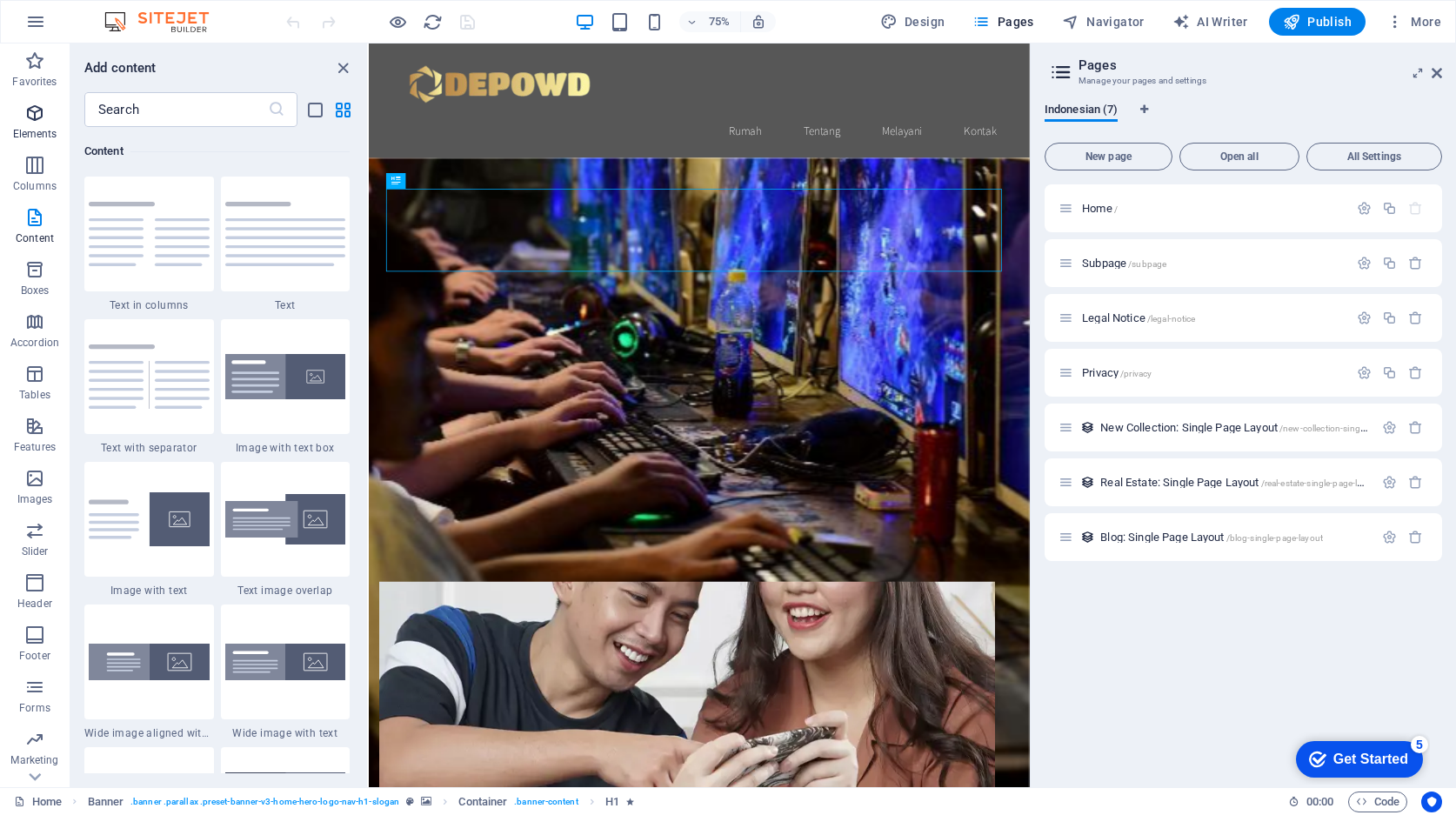
click at [36, 144] on span "Elements" at bounding box center [35, 123] width 69 height 42
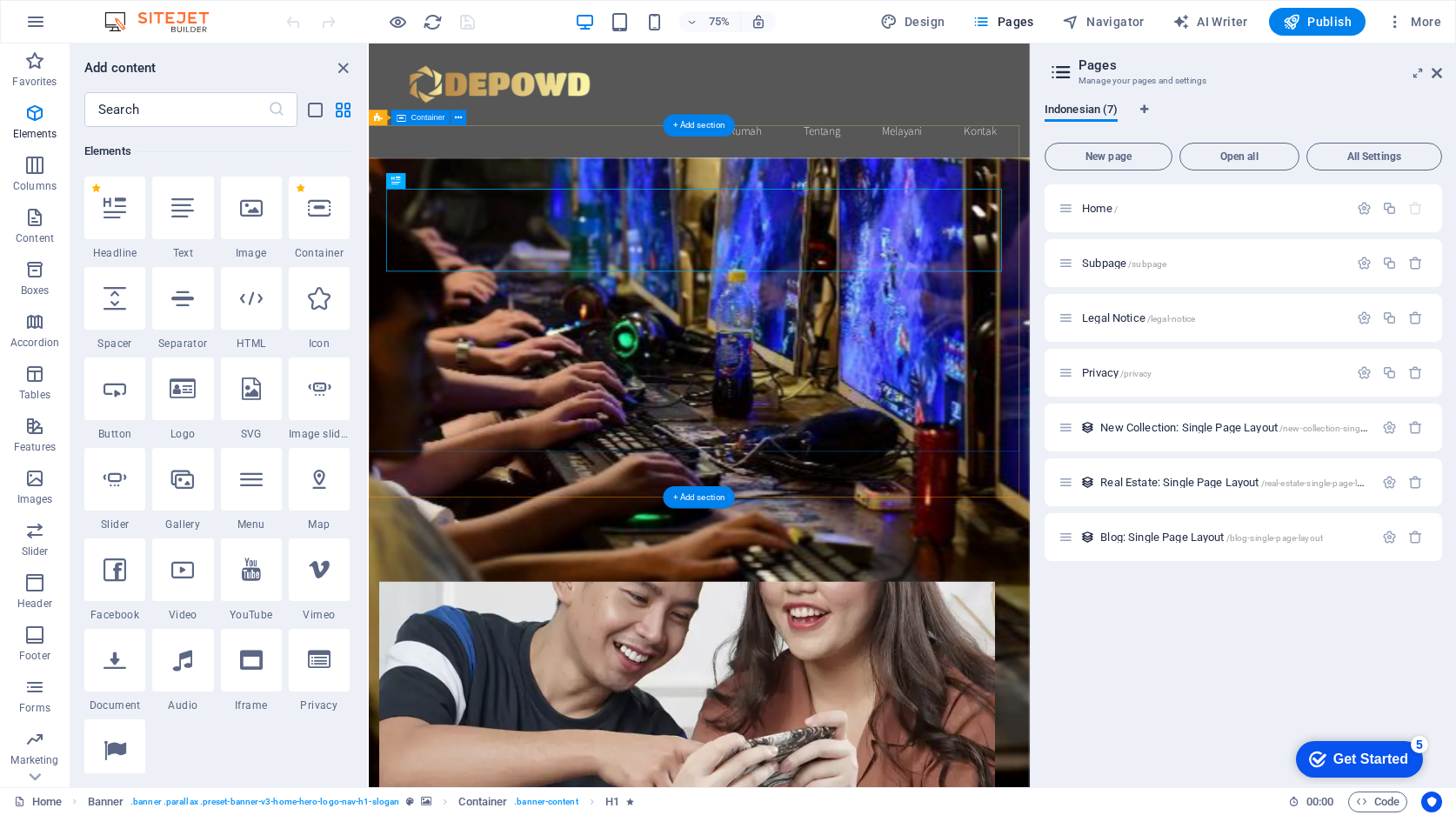
scroll to position [185, 0]
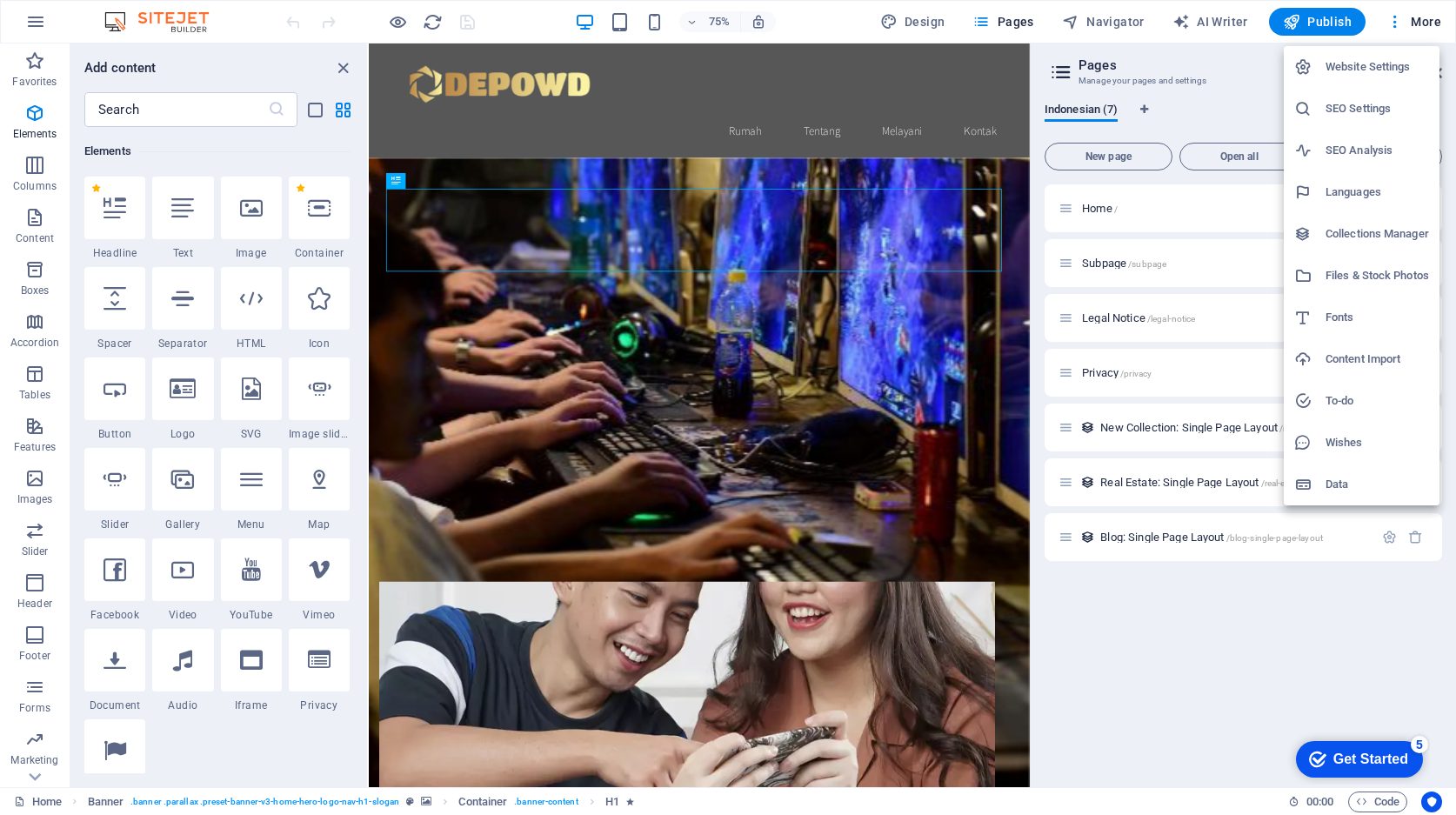
click at [1366, 150] on h6 "SEO Analysis" at bounding box center [1377, 151] width 104 height 21
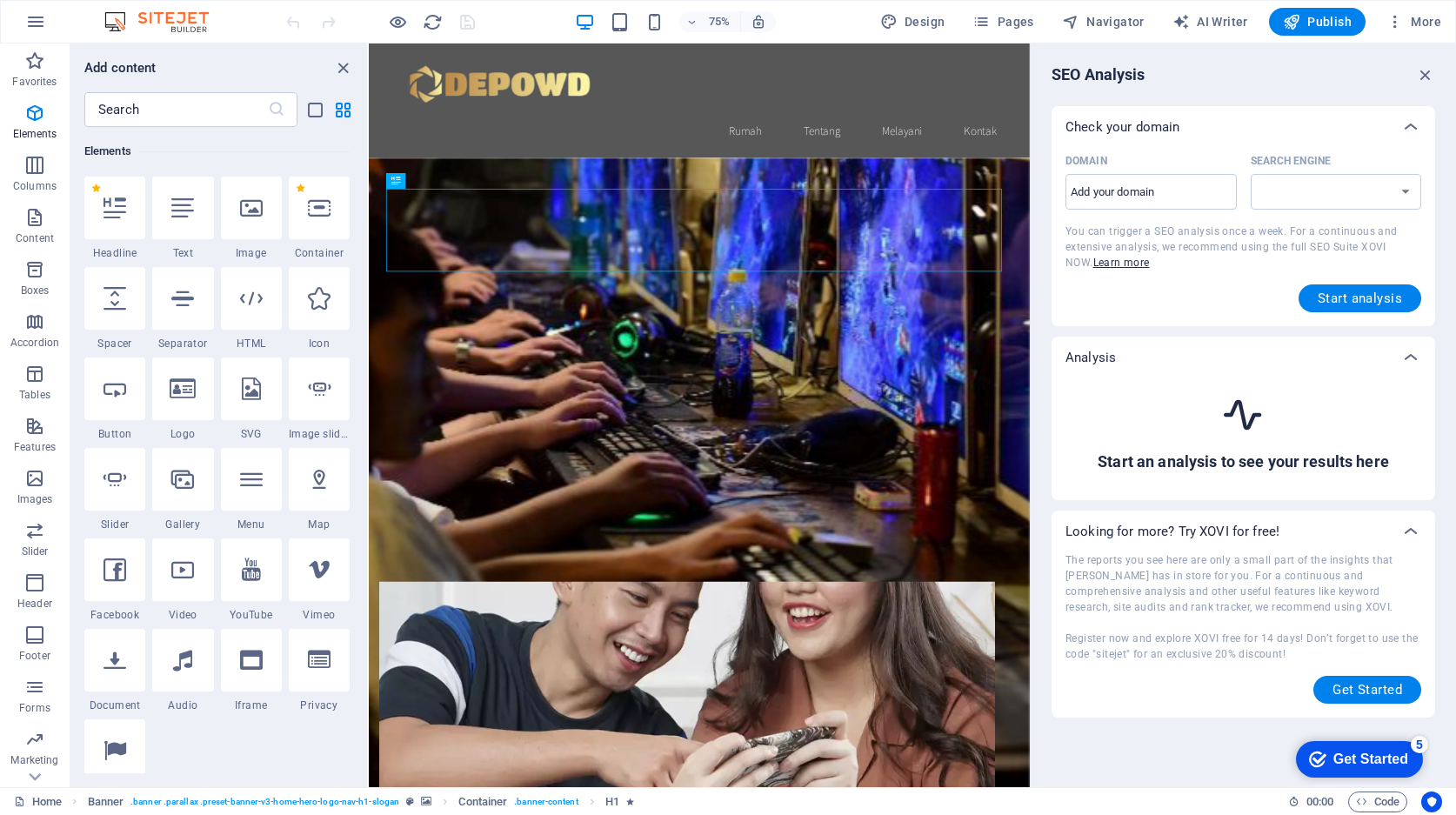
select select "[DOMAIN_NAME]"
click at [1162, 188] on input "Domain ​" at bounding box center [1151, 192] width 171 height 27
click at [1131, 190] on input "Domain ​" at bounding box center [1151, 192] width 171 height 27
paste input "[DOMAIN_NAME]"
type input "[DOMAIN_NAME]"
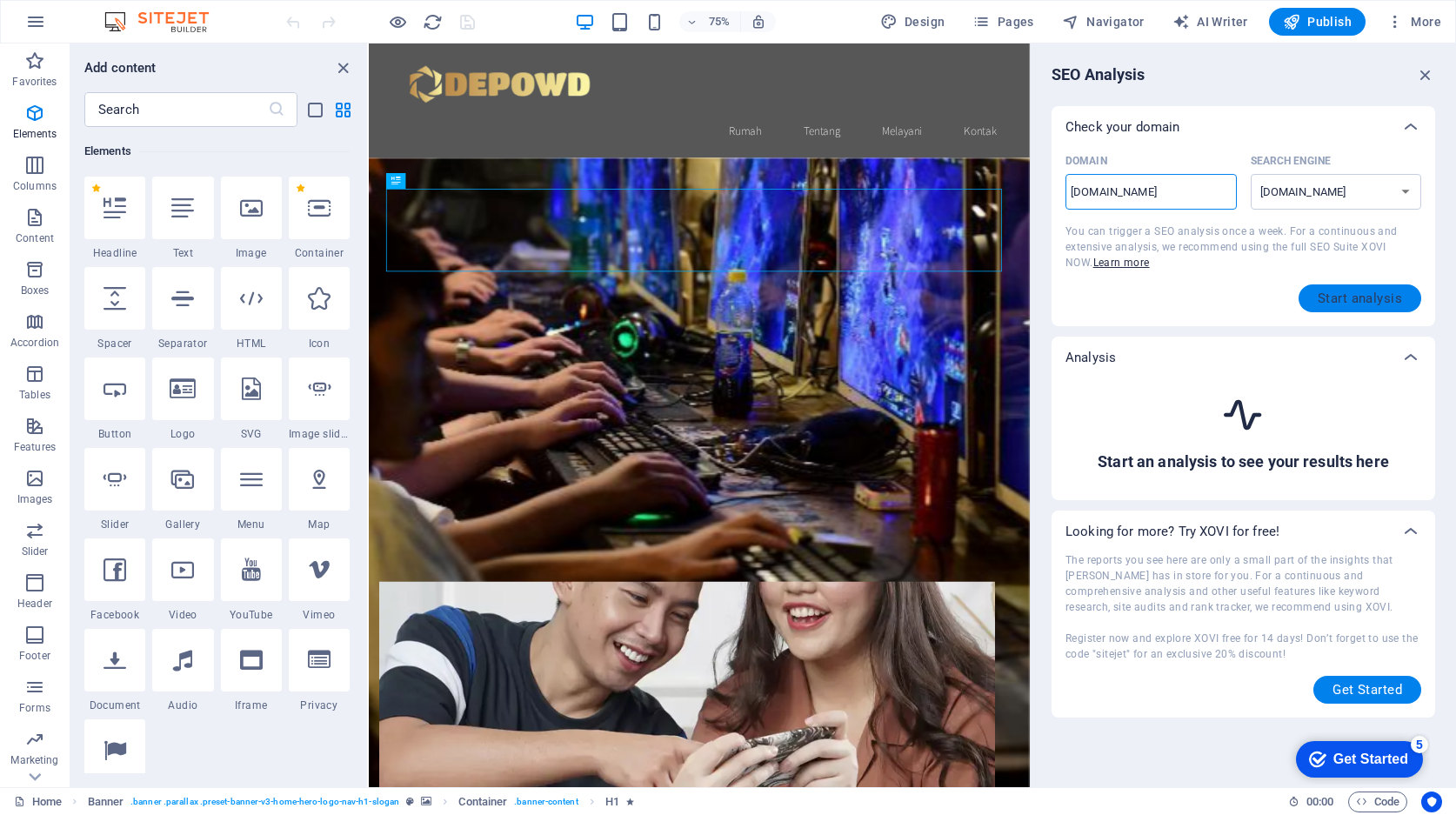
click at [1350, 285] on button "Start analysis" at bounding box center [1359, 298] width 122 height 27
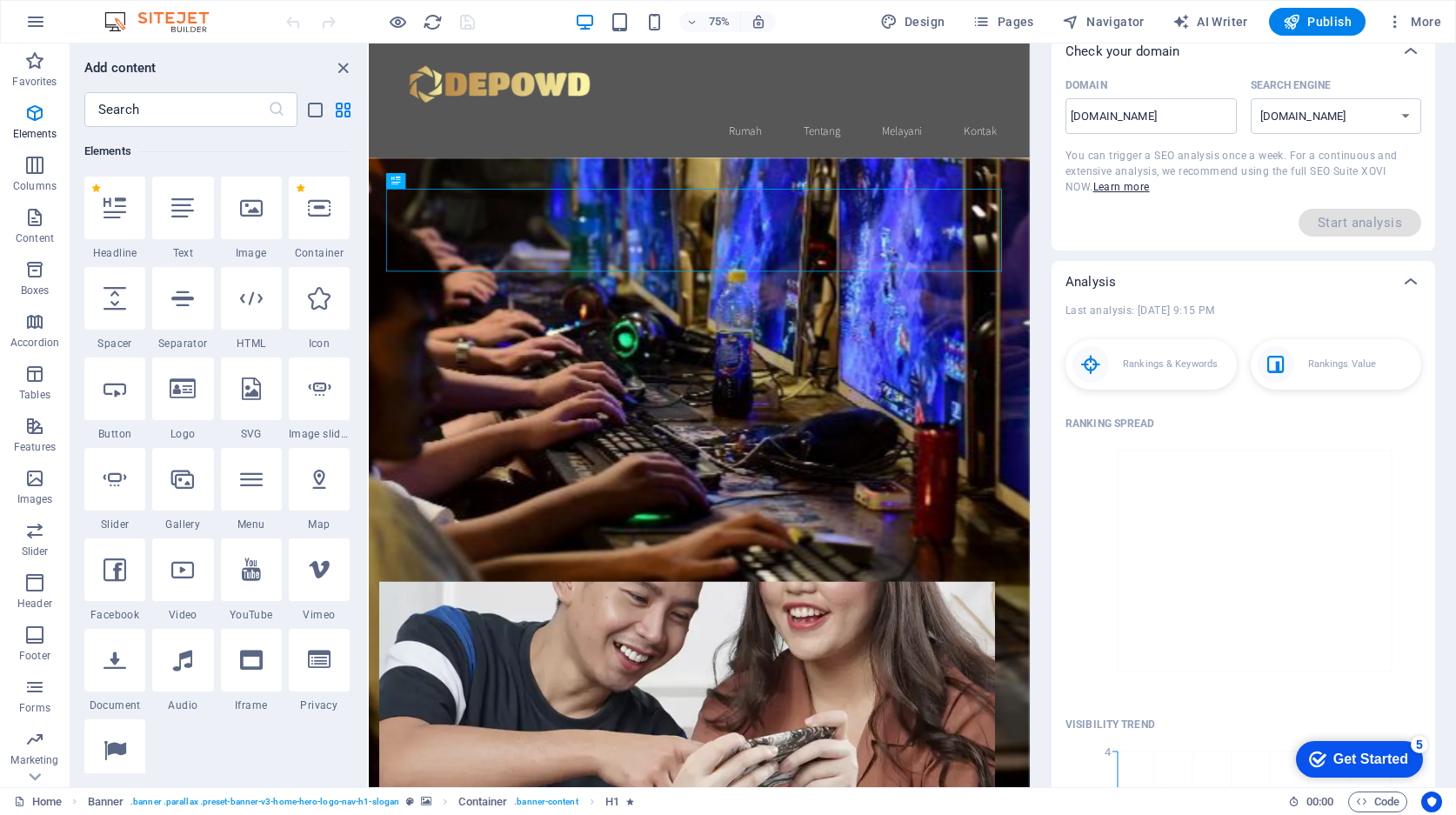
scroll to position [0, 0]
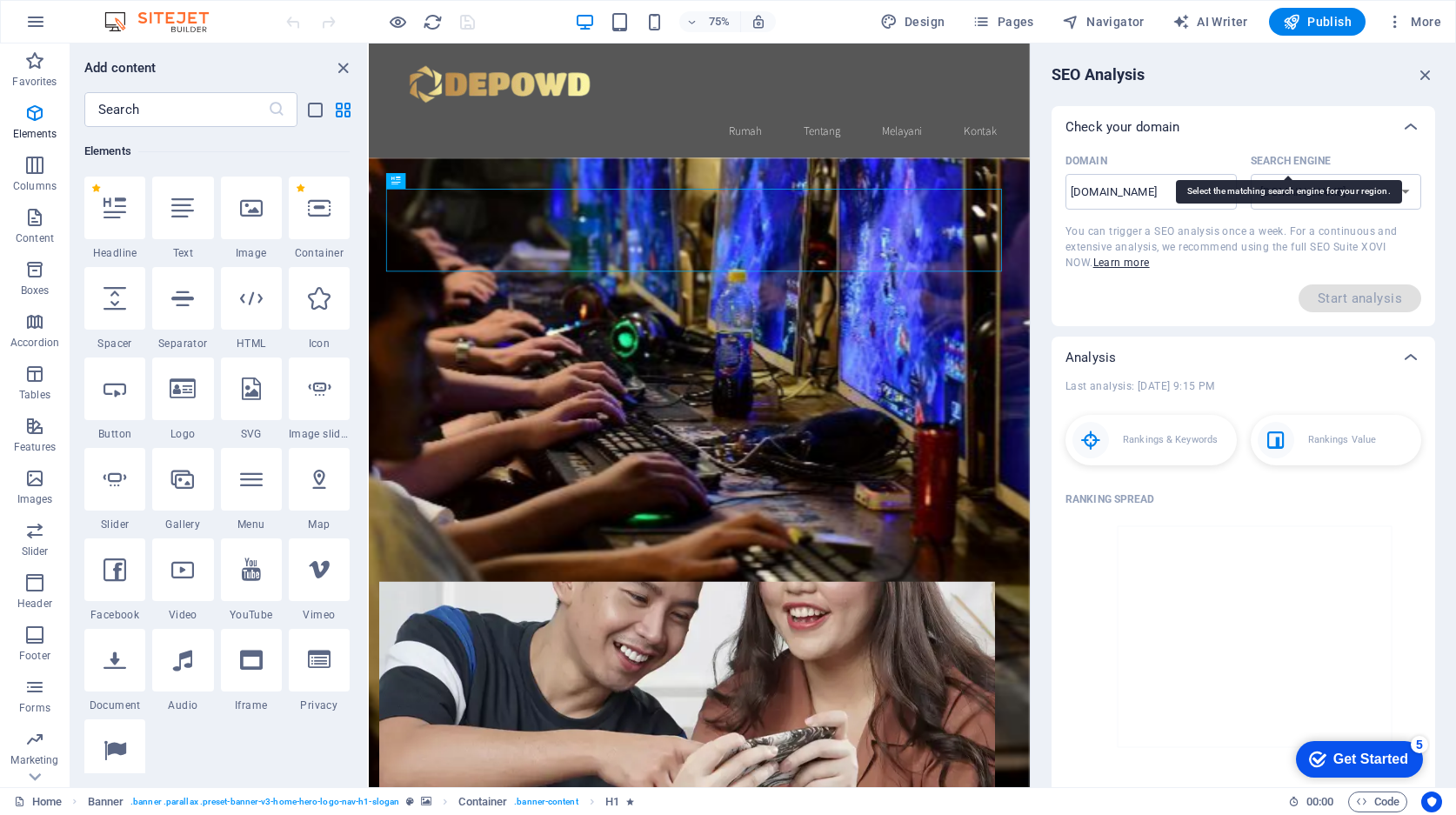
click at [1277, 158] on p "Search Engine" at bounding box center [1290, 161] width 80 height 14
click at [1277, 174] on select "[DOMAIN_NAME] [DOMAIN_NAME] [DOMAIN_NAME] [DOMAIN_NAME] [DOMAIN_NAME] [DOMAIN_N…" at bounding box center [1335, 192] width 171 height 35
click at [1416, 67] on icon "button" at bounding box center [1426, 75] width 20 height 20
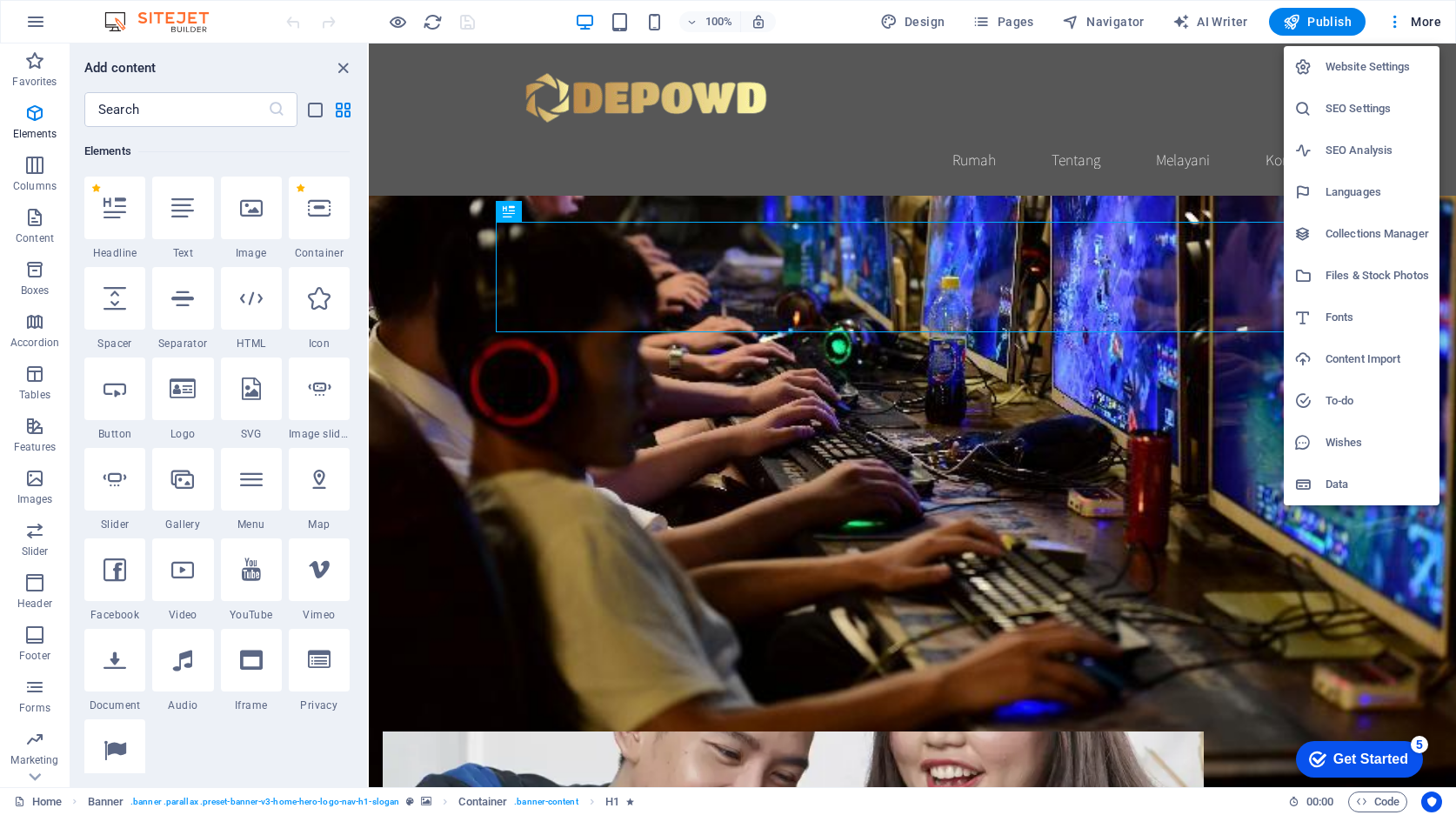
click at [1365, 71] on h6 "Website Settings" at bounding box center [1377, 67] width 104 height 21
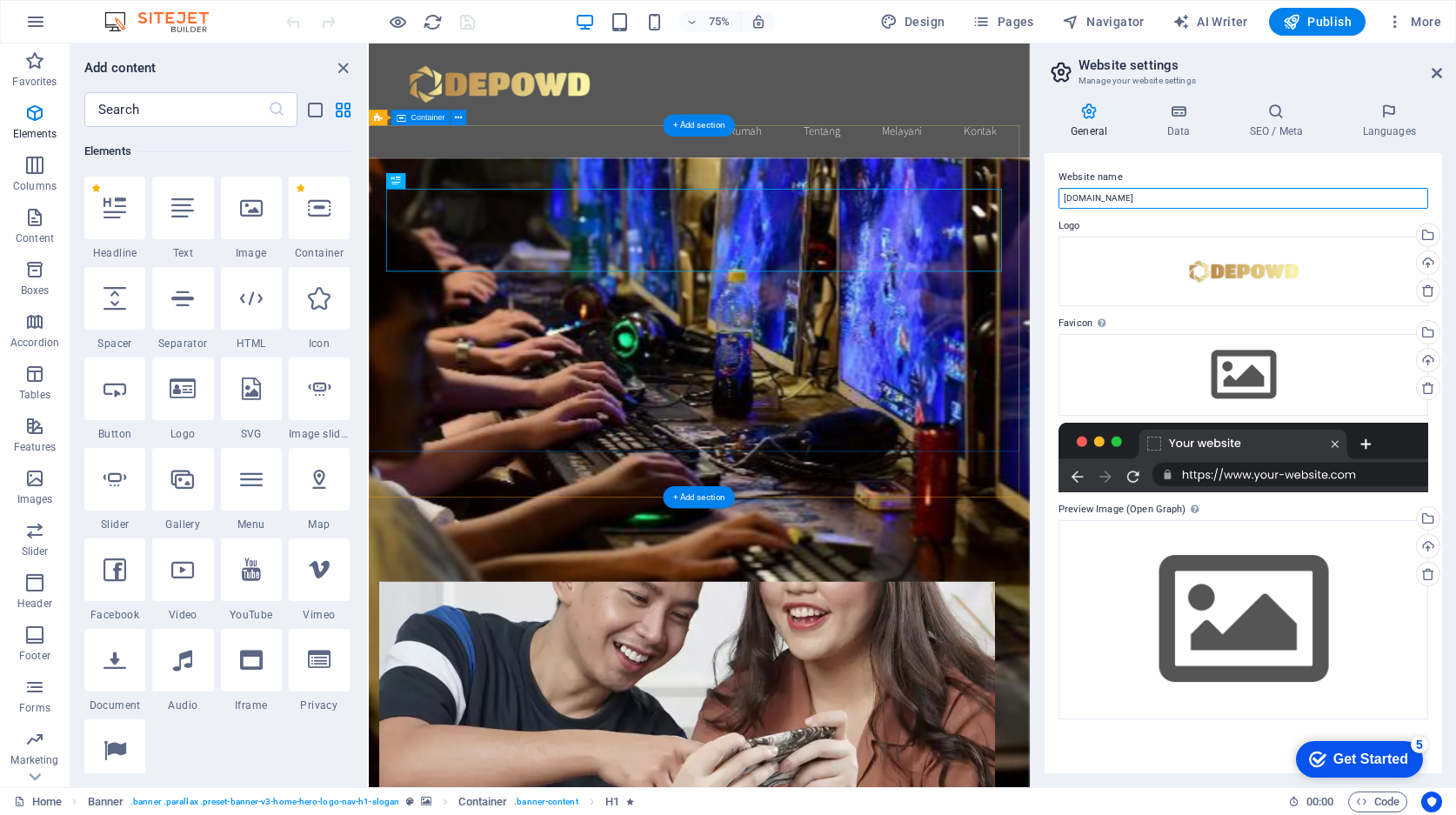
drag, startPoint x: 1554, startPoint y: 242, endPoint x: 1230, endPoint y: 247, distance: 324.0
click at [1142, 194] on input "[DOMAIN_NAME]" at bounding box center [1243, 199] width 370 height 21
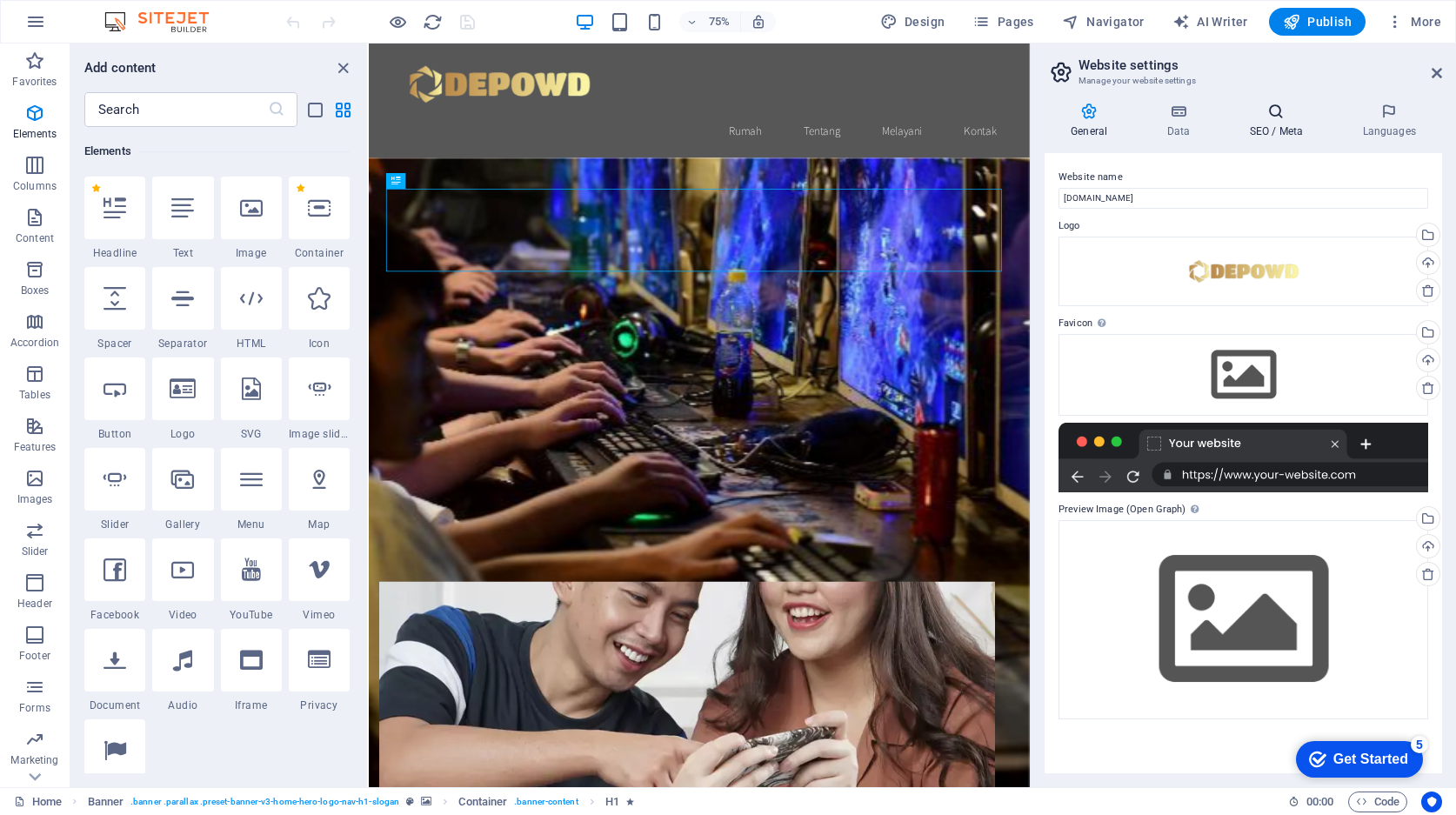
click at [1272, 121] on h4 "SEO / Meta" at bounding box center [1280, 121] width 114 height 36
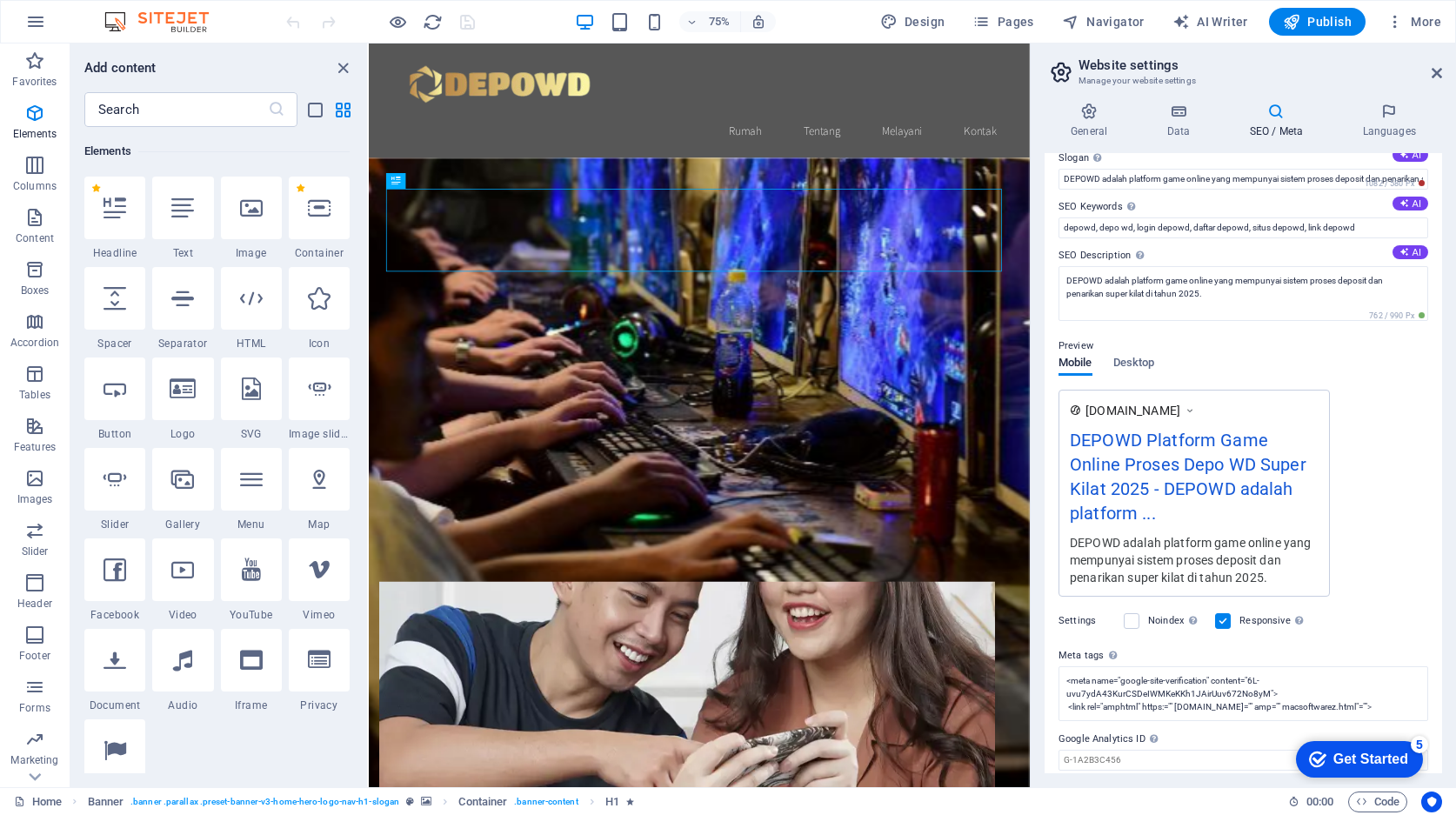
scroll to position [128, 0]
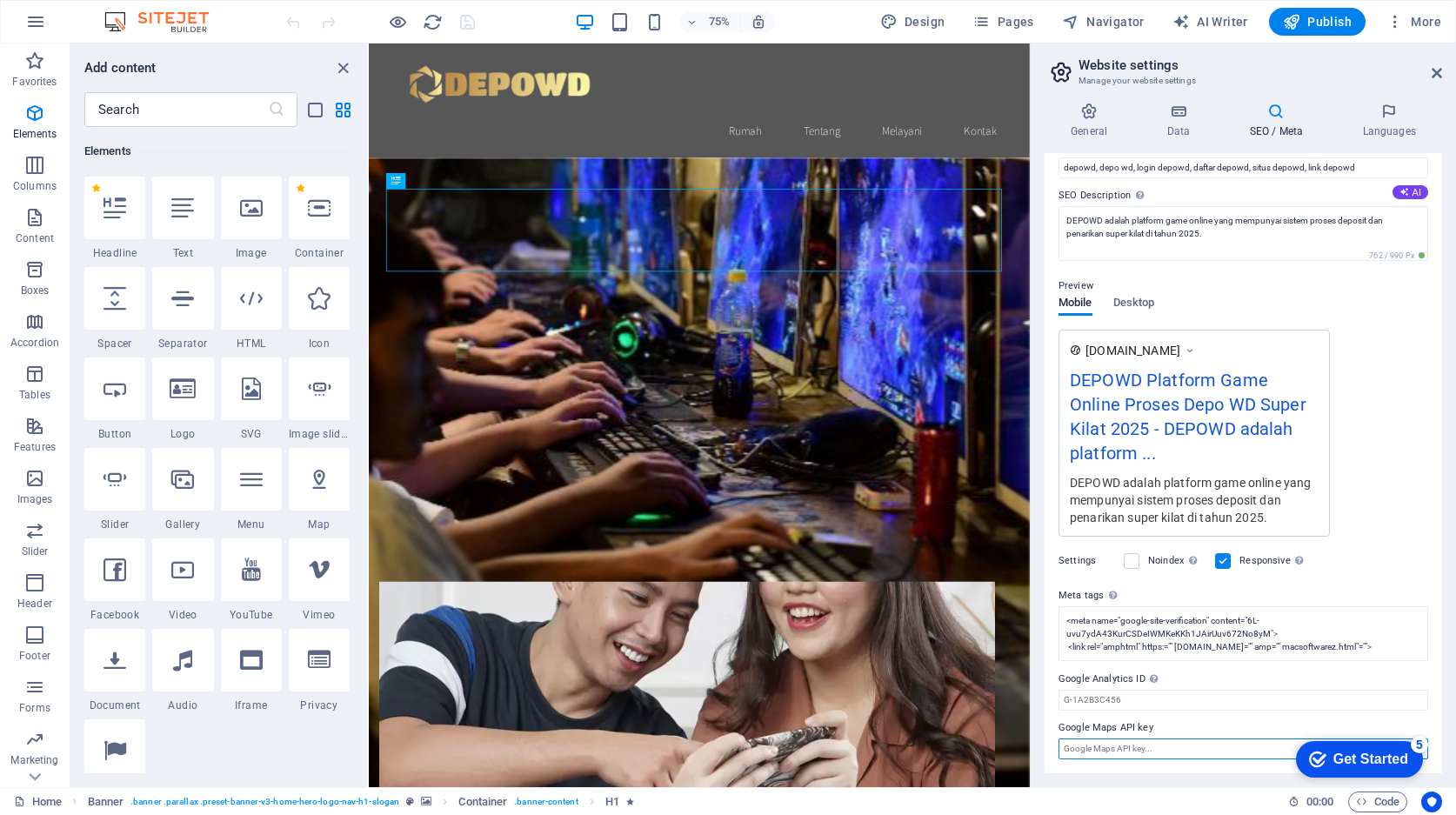
click at [1131, 748] on input "Google Maps API key" at bounding box center [1243, 749] width 370 height 21
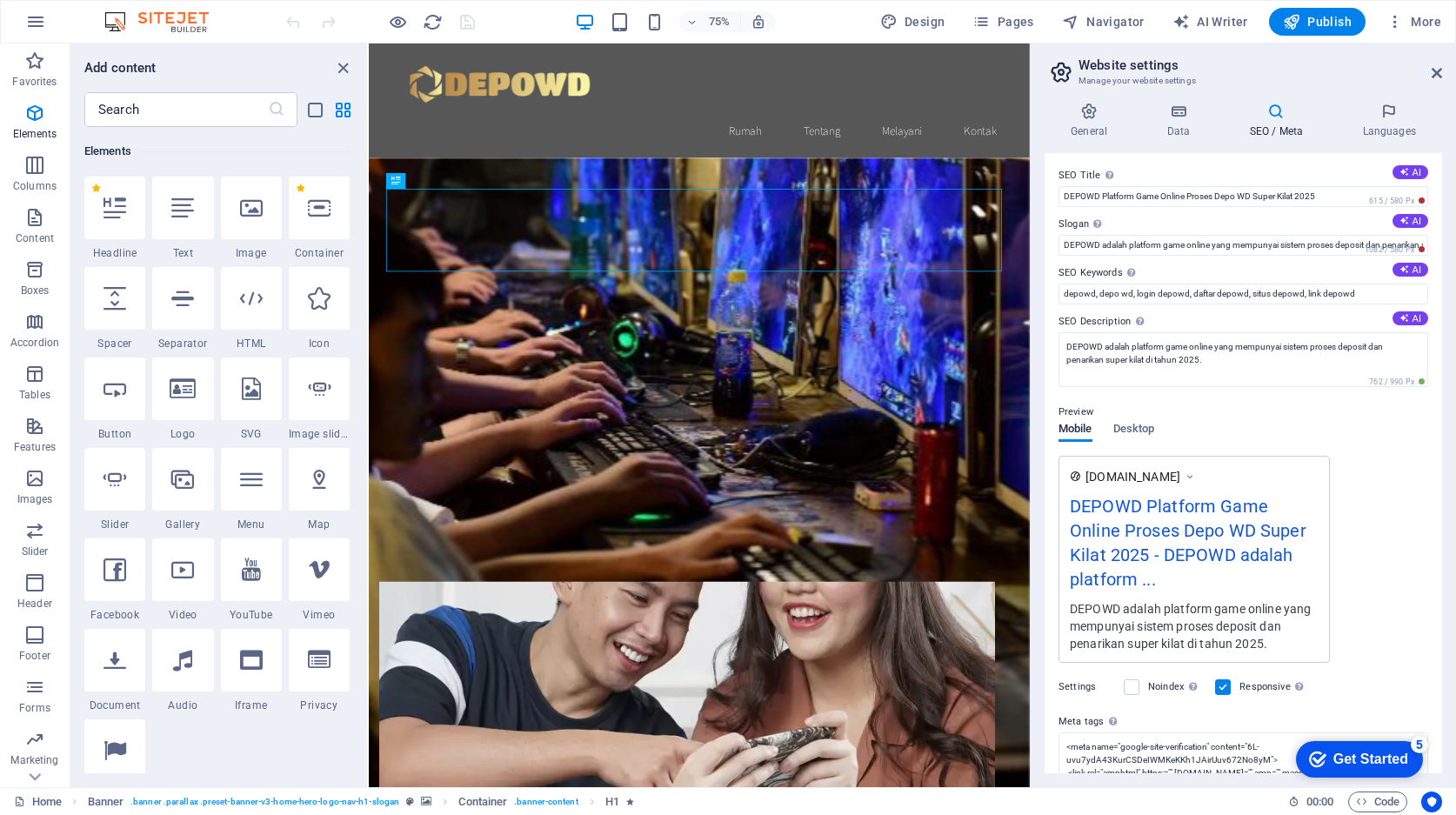
scroll to position [0, 0]
drag, startPoint x: 1355, startPoint y: 750, endPoint x: 1524, endPoint y: 1120, distance: 406.8
click at [1355, 751] on div "Get Started" at bounding box center [1371, 759] width 74 height 16
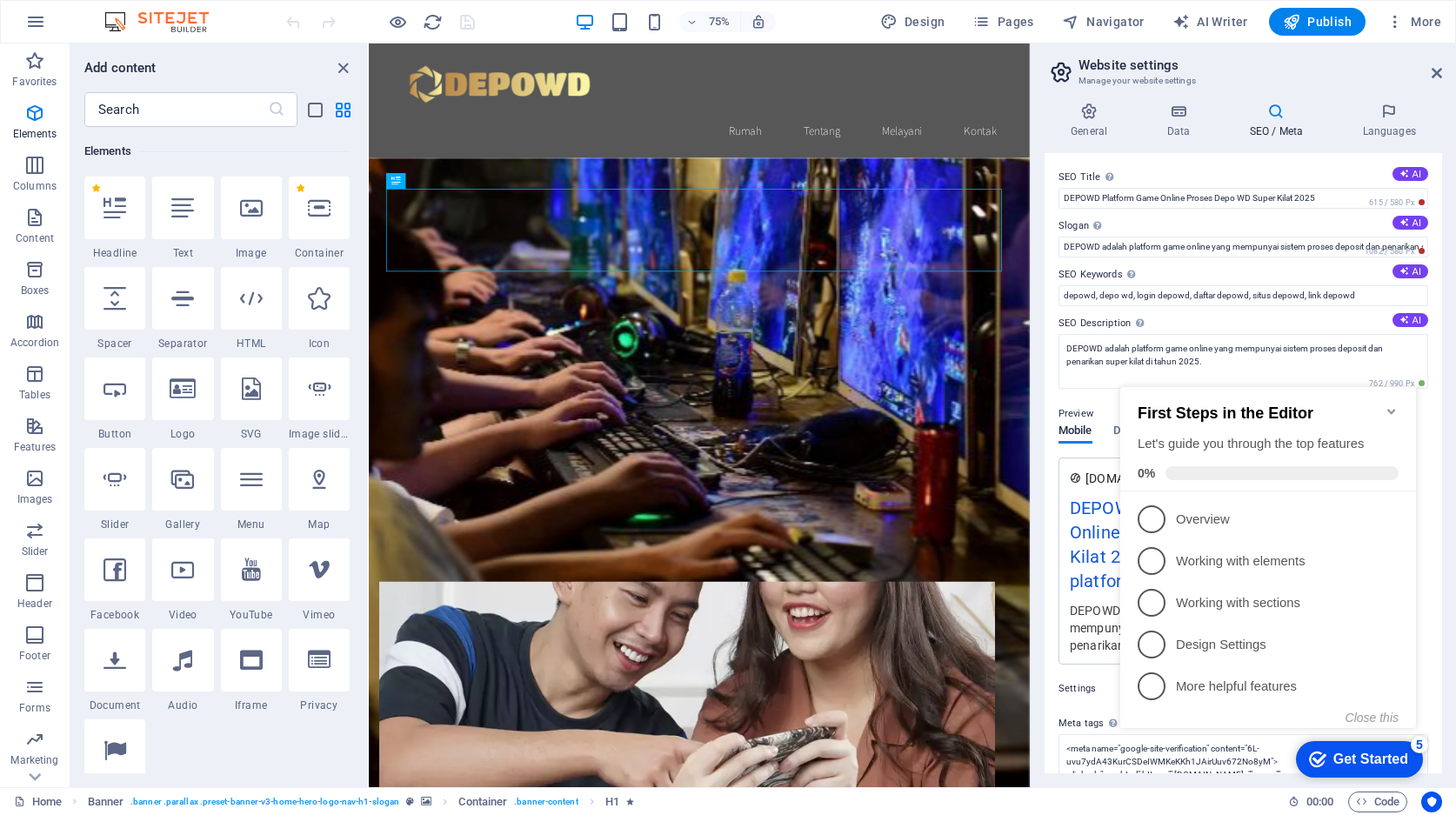
scroll to position [128, 0]
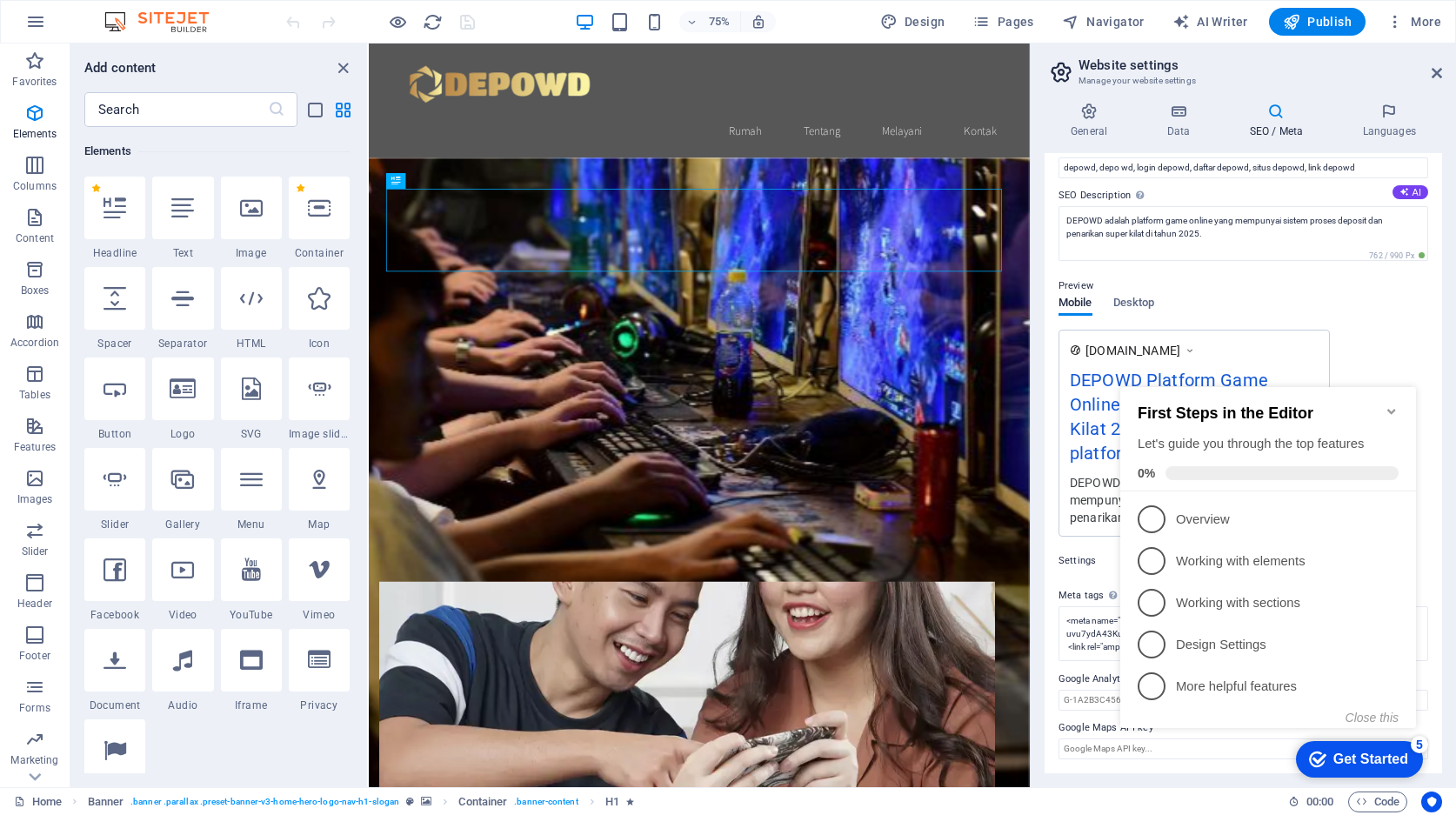
click at [1387, 404] on icon "Minimize checklist" at bounding box center [1392, 411] width 14 height 14
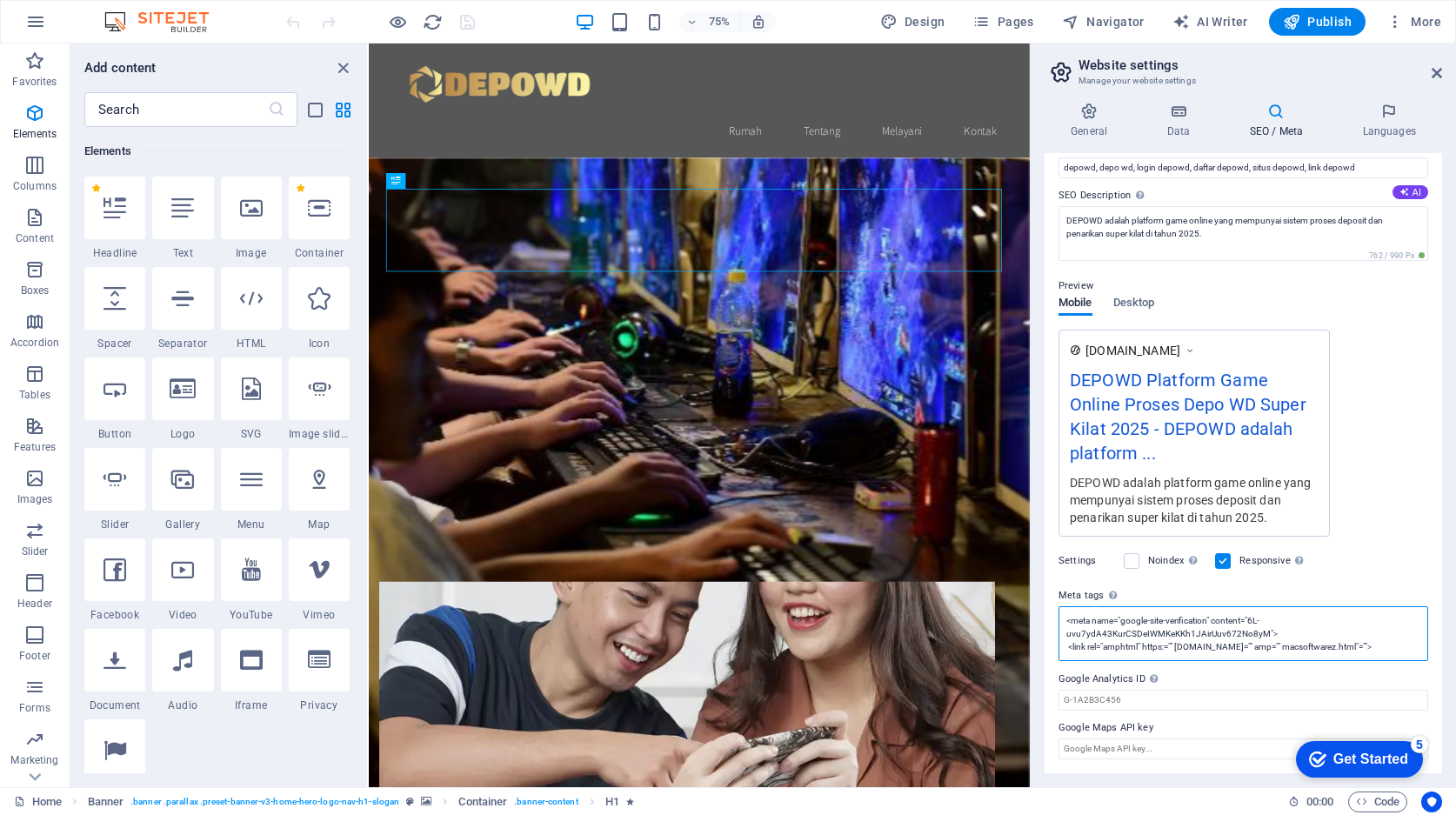
click at [1079, 625] on textarea "<meta name="google-site-verification" content="6L-uvu7ydA43KurCSDeIWMKeKKh1JAir…" at bounding box center [1243, 634] width 370 height 55
click at [1133, 672] on textarea "<meta name="google-site-verification" content="6L-uvu7ydA43KurCSDeIWMKeKKh1JAir…" at bounding box center [1243, 647] width 370 height 81
click at [1351, 760] on div "Get Started" at bounding box center [1371, 759] width 74 height 16
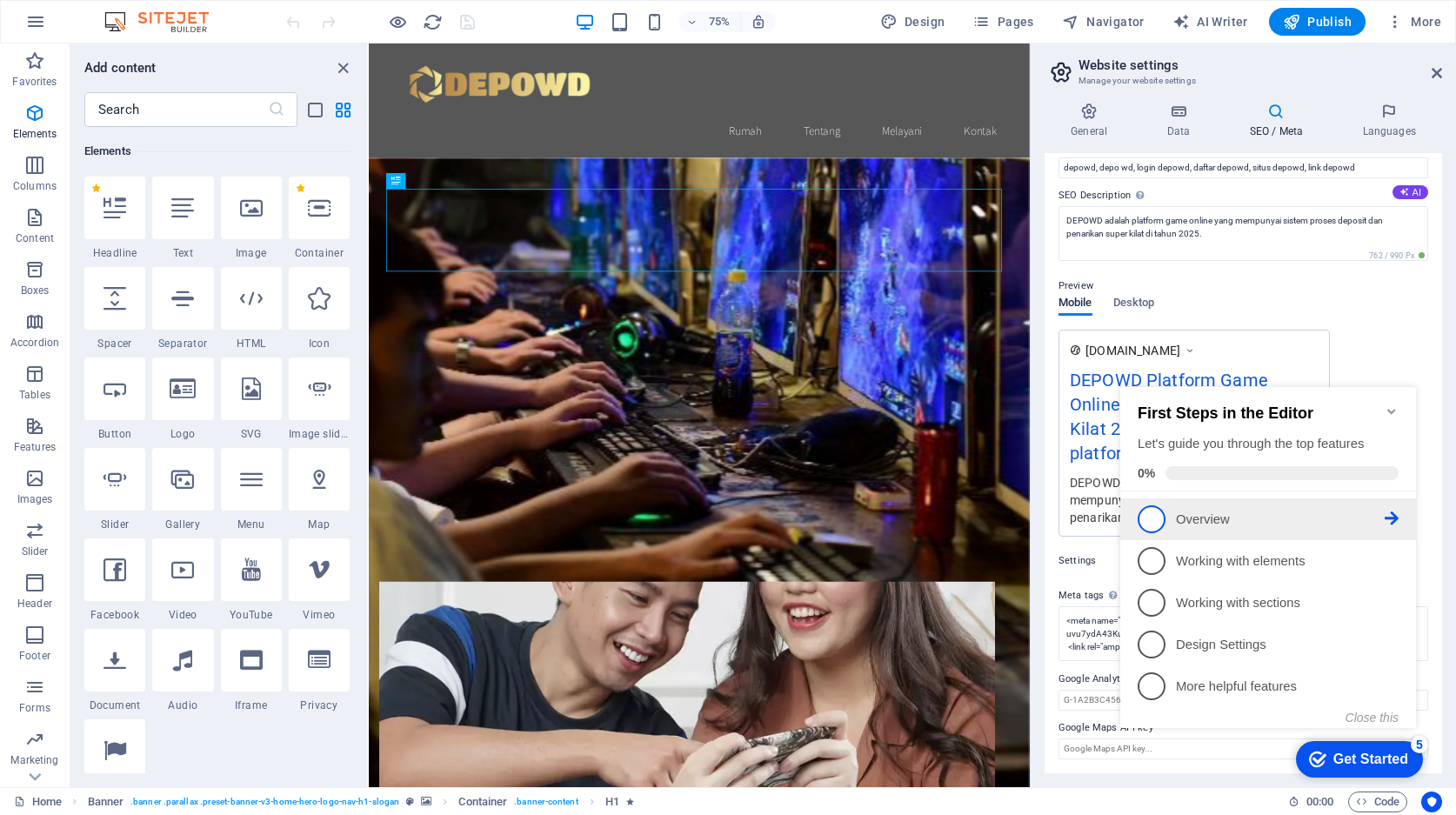
click at [1151, 525] on span "1" at bounding box center [1151, 519] width 27 height 27
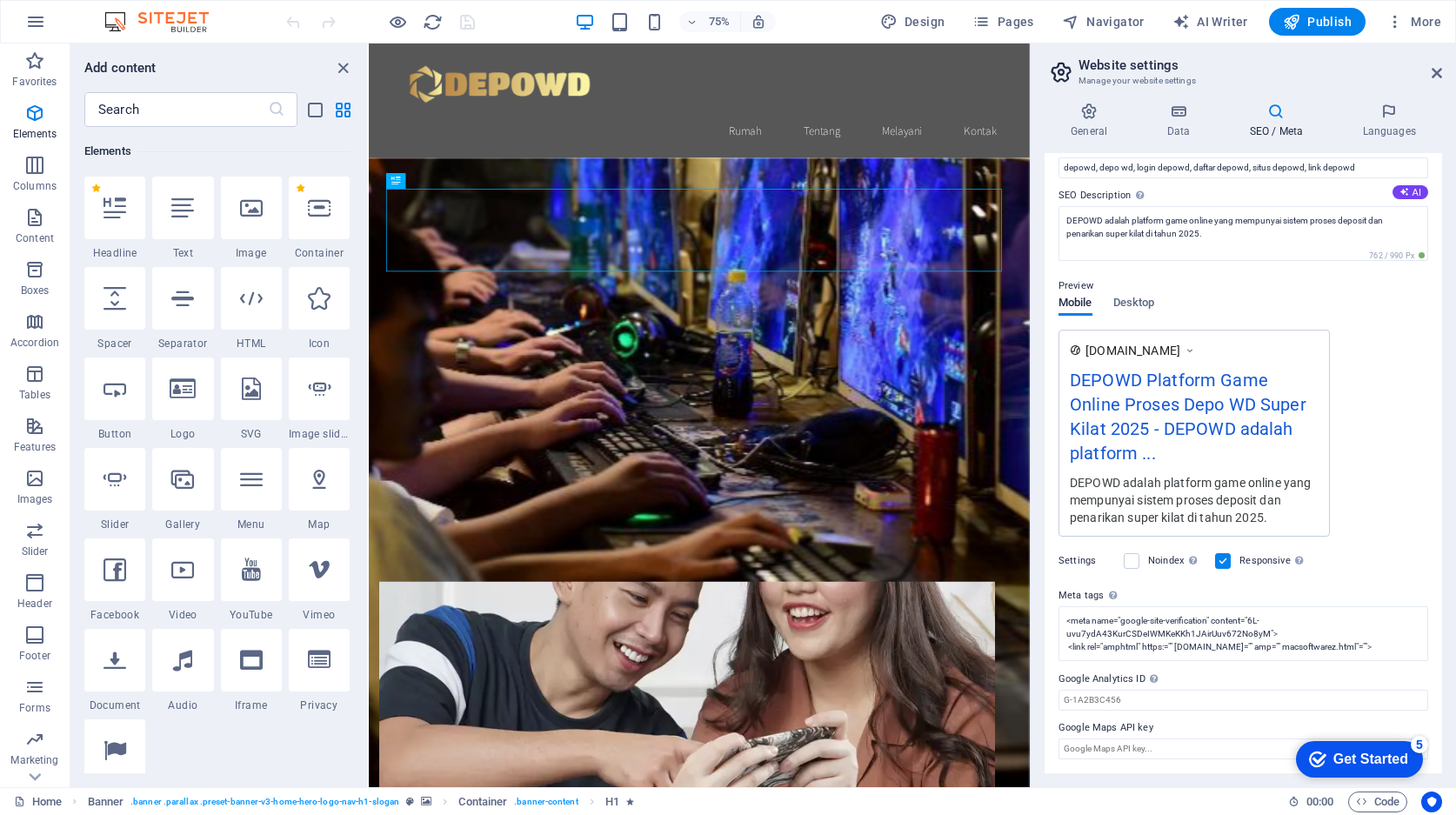
click at [1309, 765] on icon "checkmark" at bounding box center [1318, 759] width 18 height 18
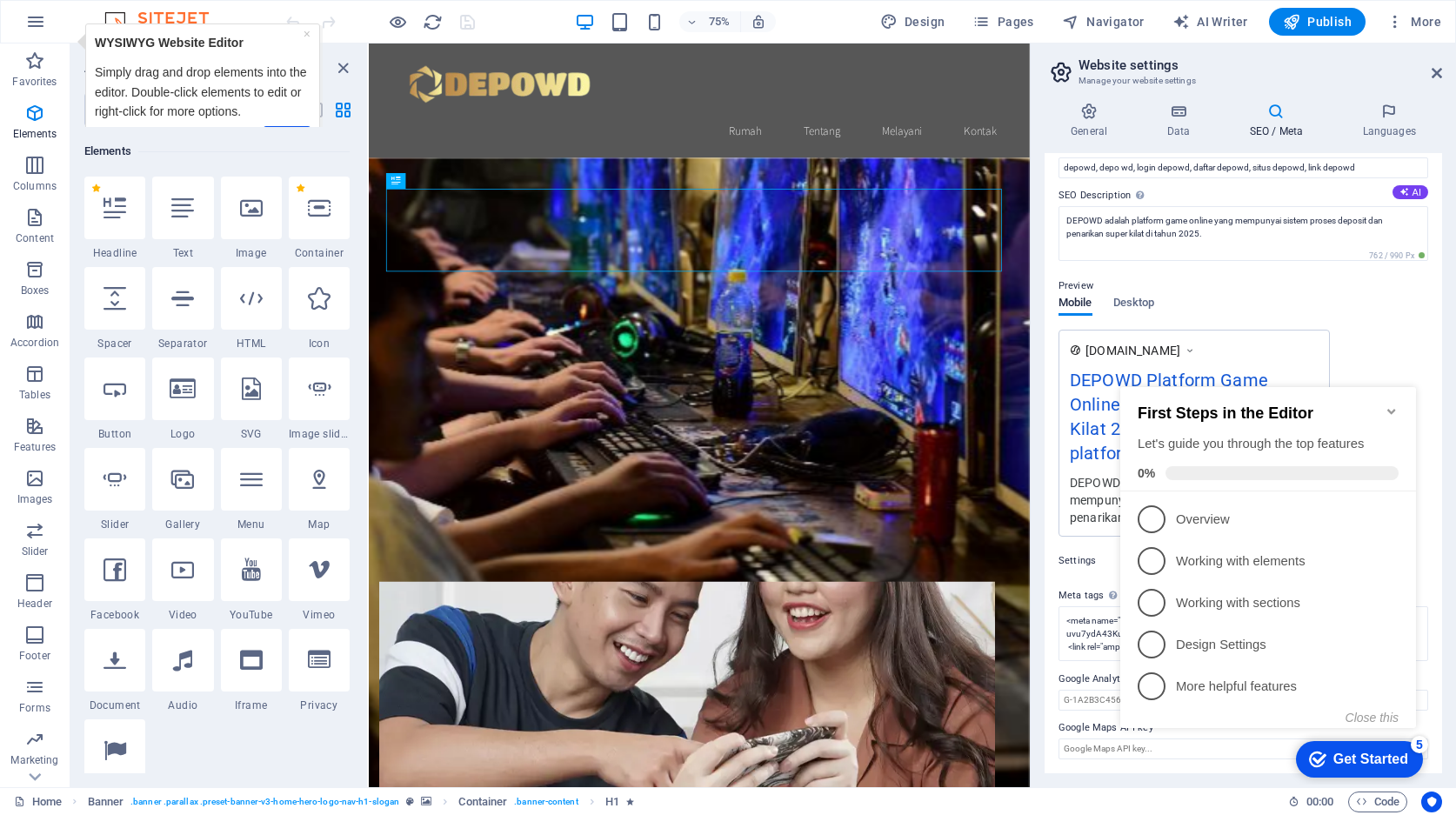
drag, startPoint x: 1055, startPoint y: 573, endPoint x: 1094, endPoint y: 487, distance: 94.4
click at [1055, 572] on div "SEO Title The title of your website - make it something that stands out in sear…" at bounding box center [1243, 463] width 397 height 620
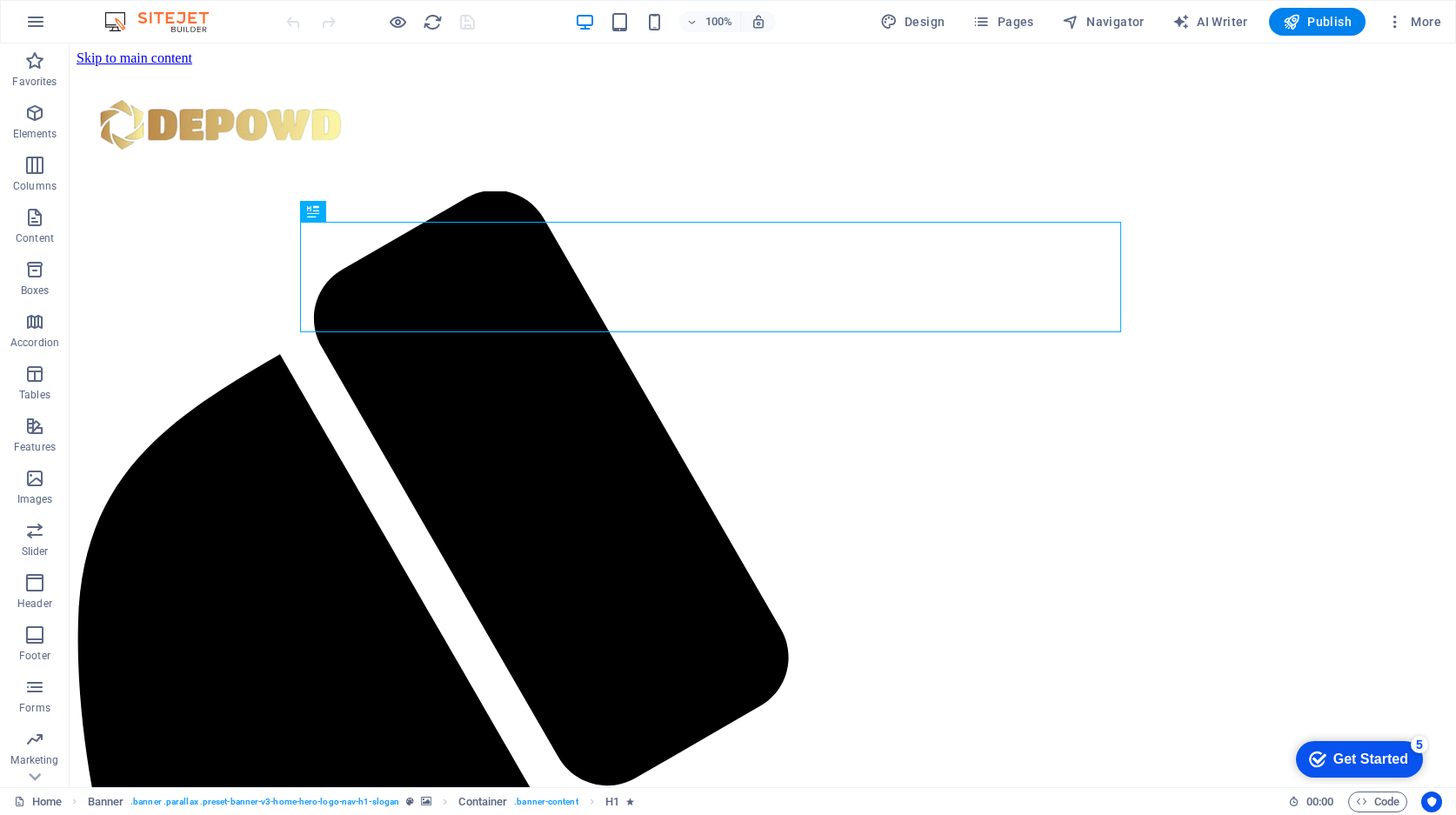
click at [0, 0] on icon "button" at bounding box center [0, 0] width 0 height 0
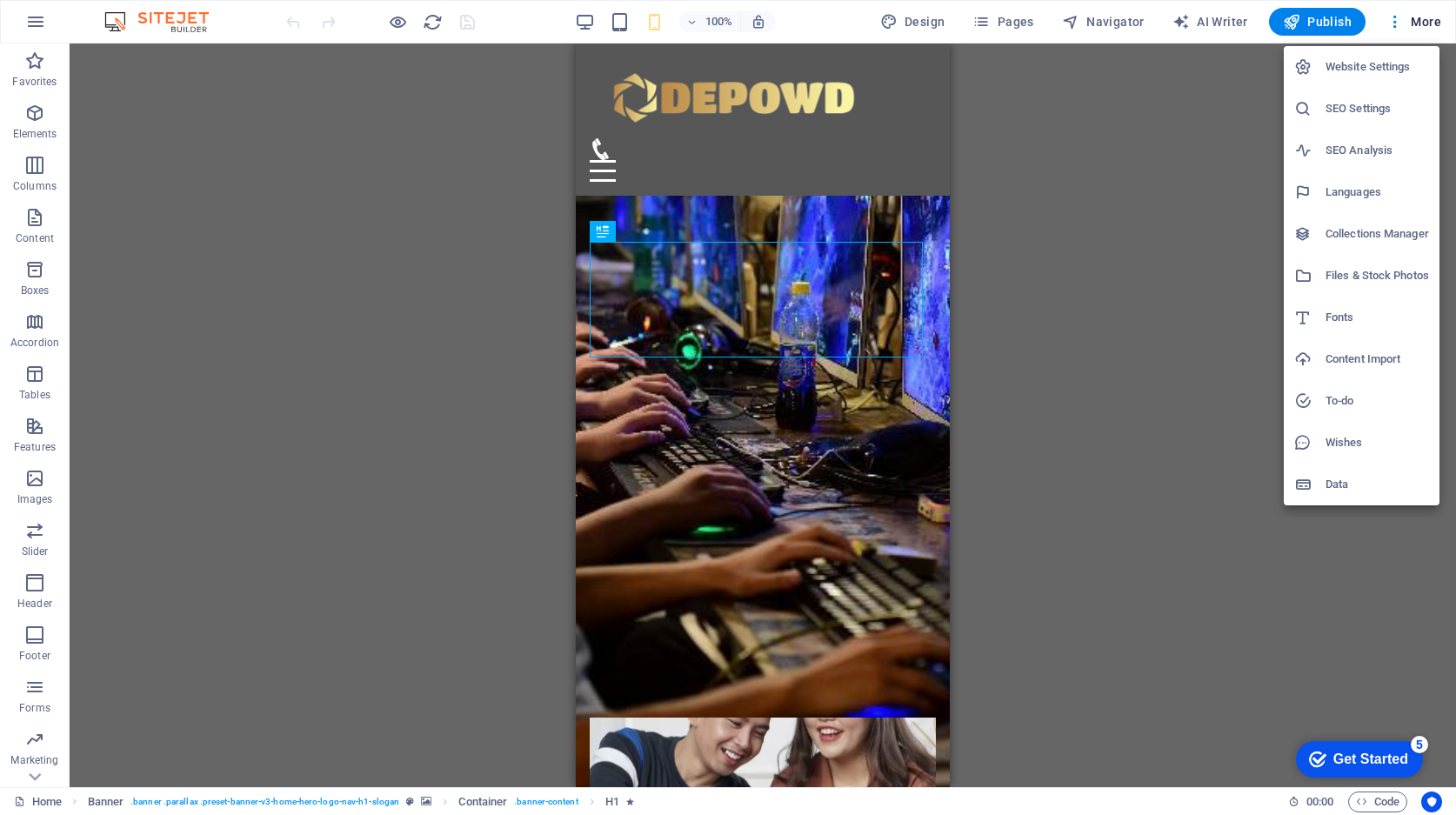
click at [1361, 110] on h6 "SEO Settings" at bounding box center [1377, 109] width 104 height 21
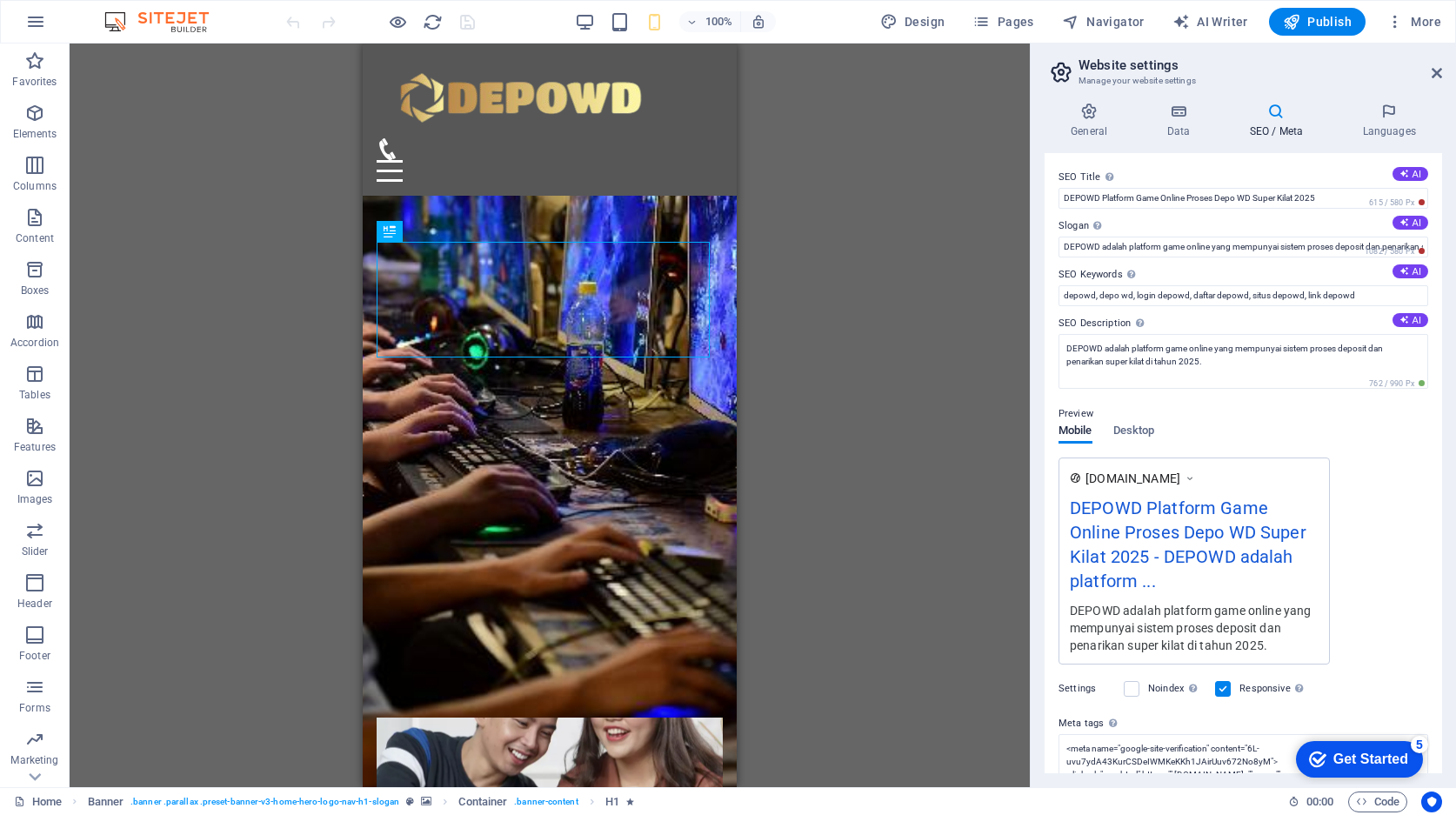
scroll to position [128, 0]
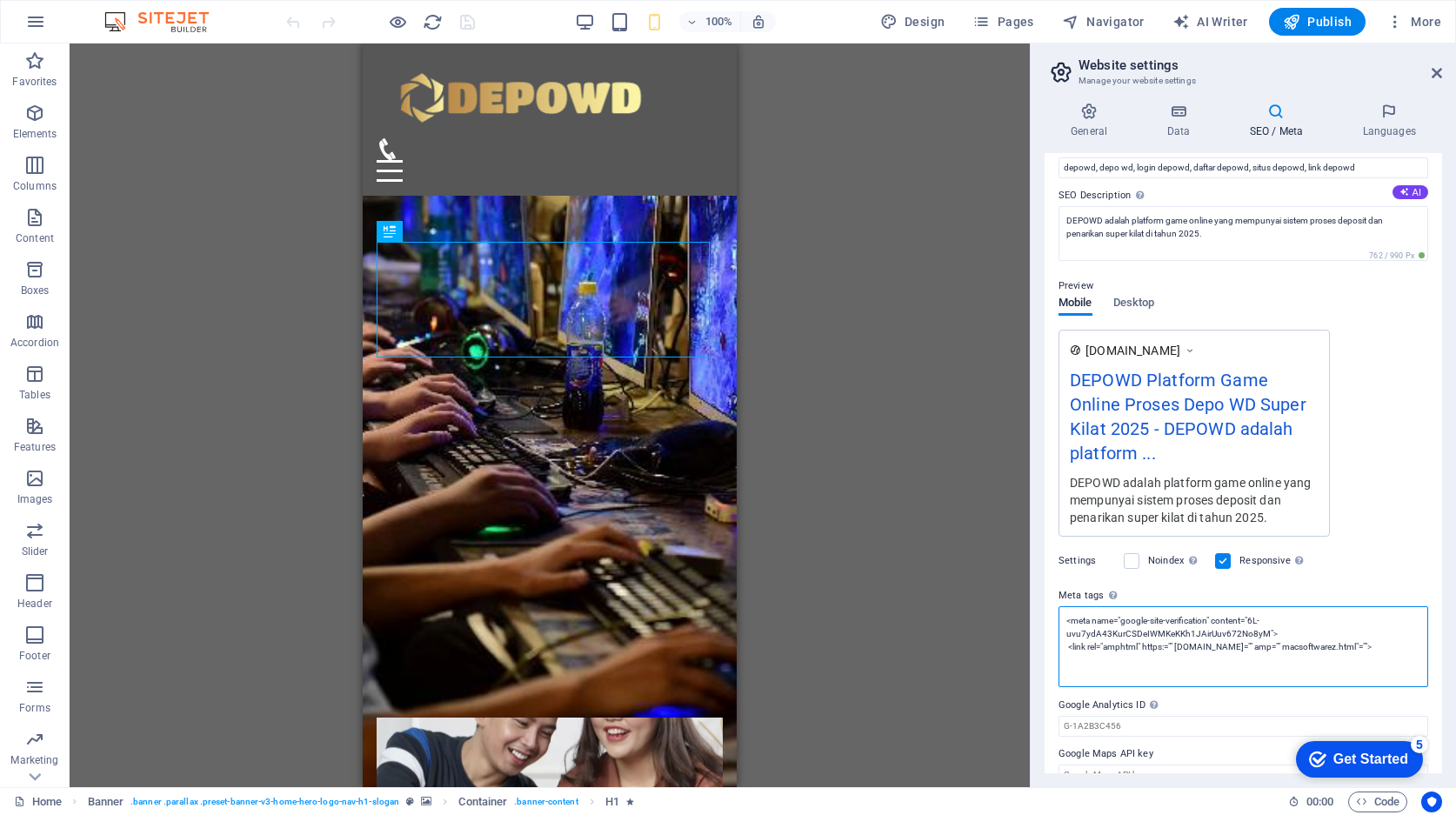
drag, startPoint x: 1389, startPoint y: 646, endPoint x: 1027, endPoint y: 633, distance: 362.2
click at [1035, 643] on div "General Data SEO / Meta Languages Website name [DOMAIN_NAME] Logo Drag files he…" at bounding box center [1243, 438] width 426 height 699
